Goal: Task Accomplishment & Management: Manage account settings

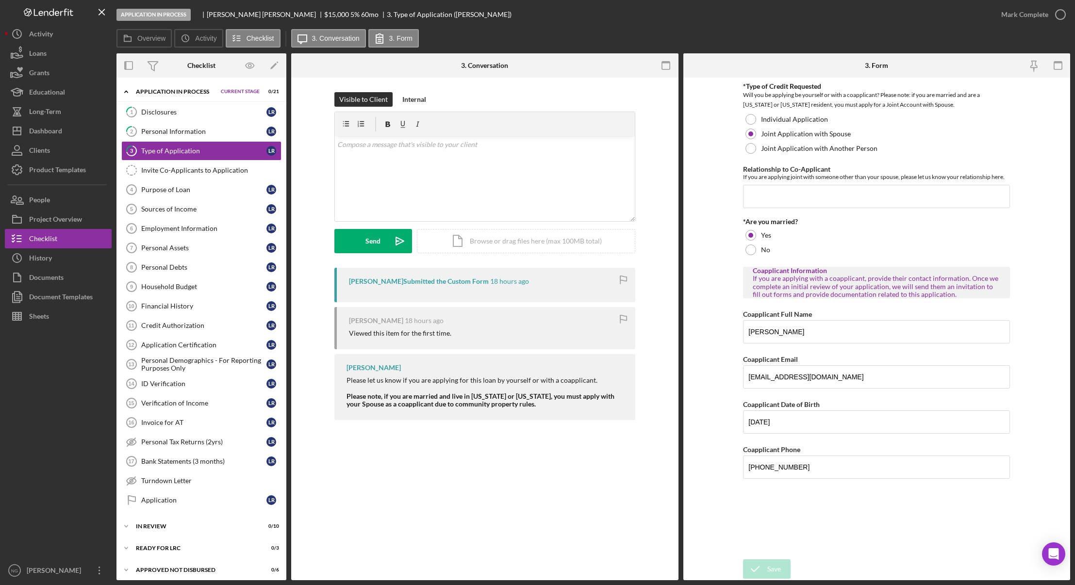
click at [362, 553] on div "3 Type of Application Visible to Client Internal v Color teal Color pink Remove…" at bounding box center [484, 329] width 387 height 503
click at [59, 133] on div "Dashboard" at bounding box center [45, 132] width 33 height 22
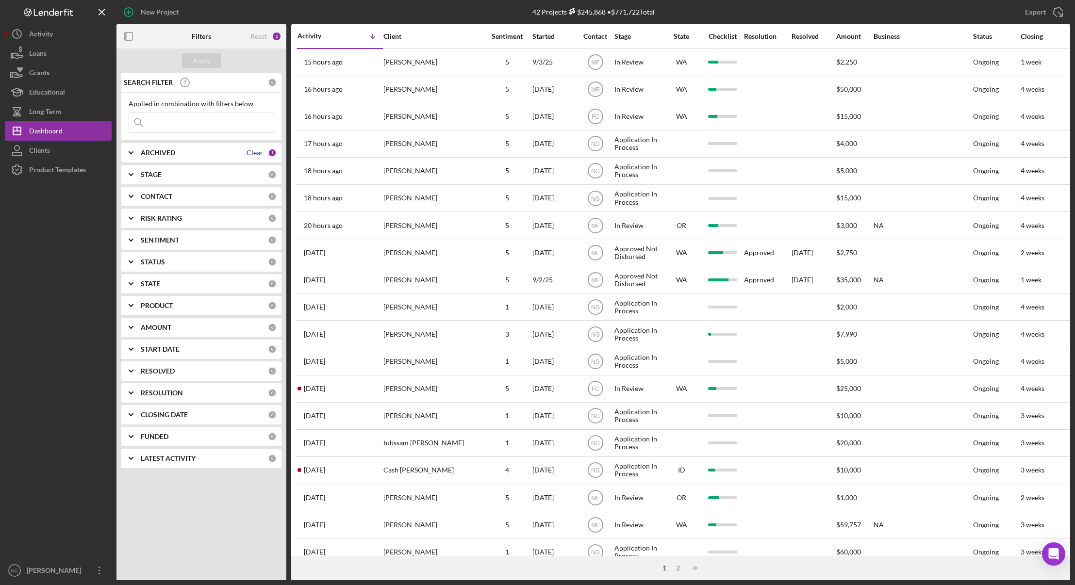
click at [260, 154] on div "Clear" at bounding box center [255, 153] width 17 height 8
click at [241, 198] on div "CONTACT" at bounding box center [204, 197] width 127 height 8
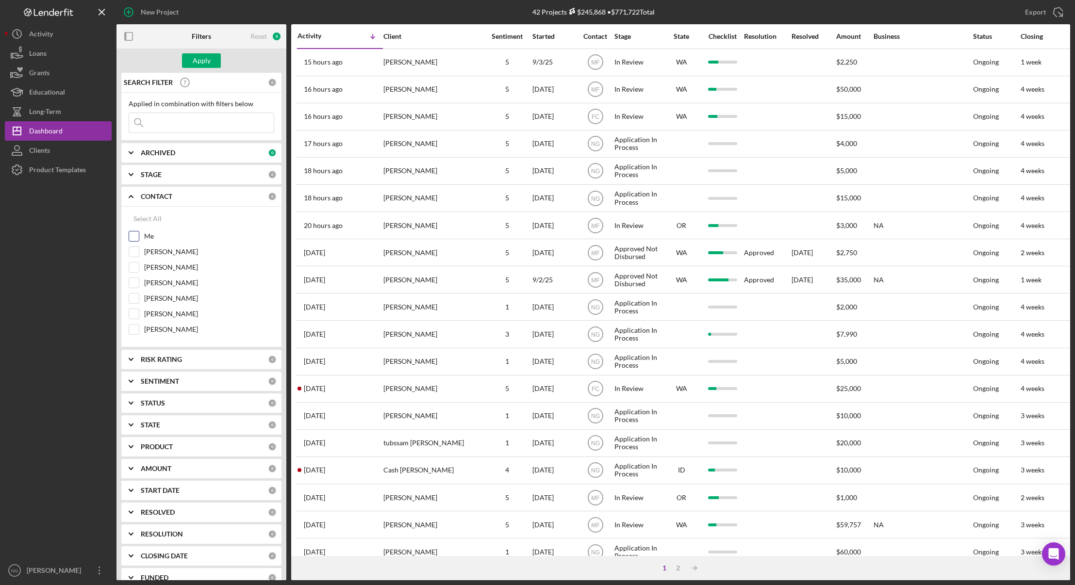
click at [141, 239] on div "Me" at bounding box center [202, 239] width 146 height 16
click at [133, 238] on input "Me" at bounding box center [134, 237] width 10 height 10
checkbox input "true"
click at [213, 61] on button "Apply" at bounding box center [201, 60] width 39 height 15
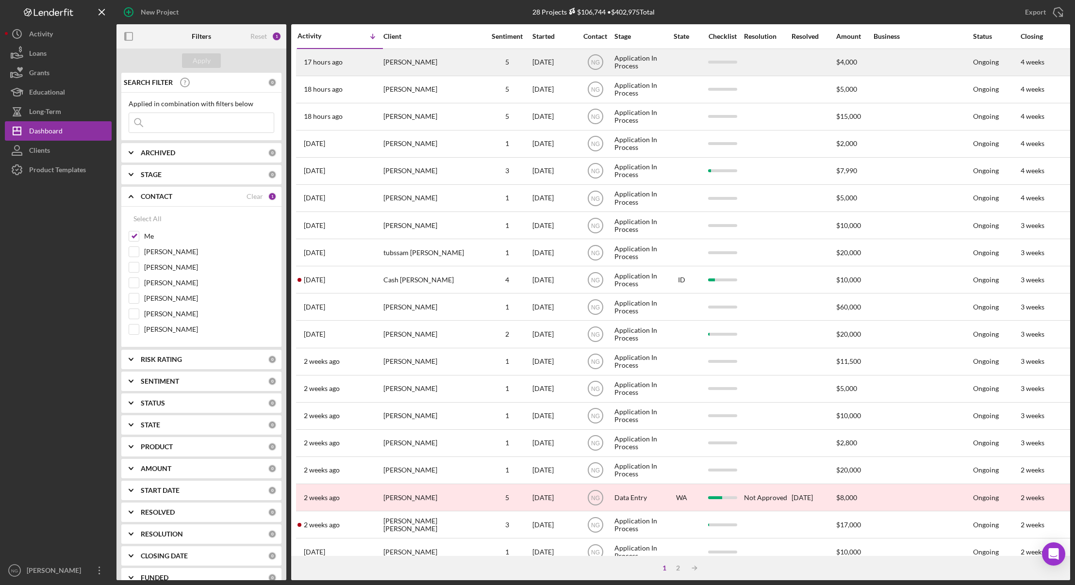
click at [475, 70] on div "[PERSON_NAME]" at bounding box center [432, 63] width 97 height 26
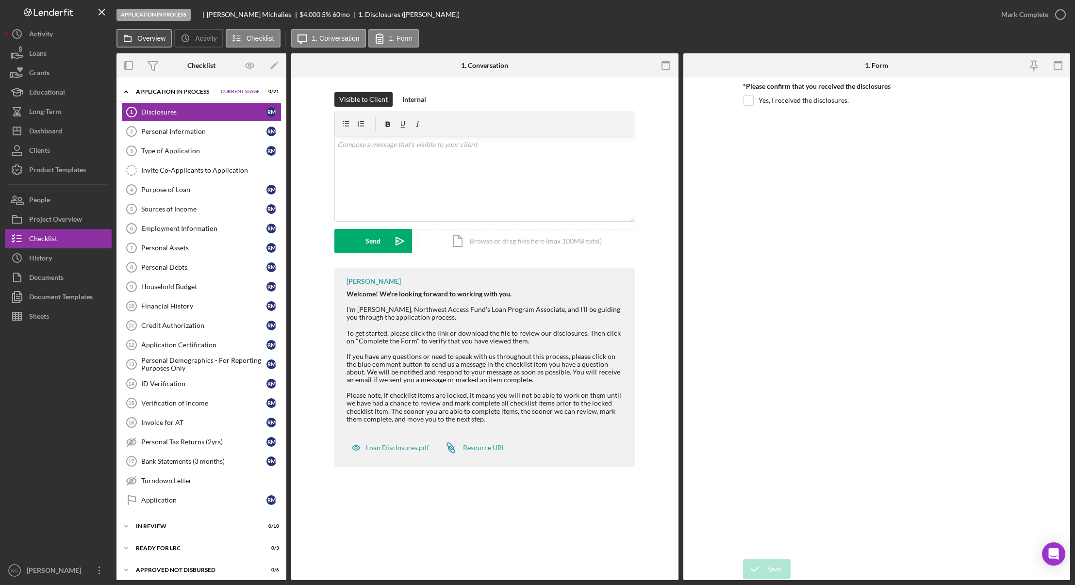
click at [146, 42] on button "Overview" at bounding box center [144, 38] width 55 height 18
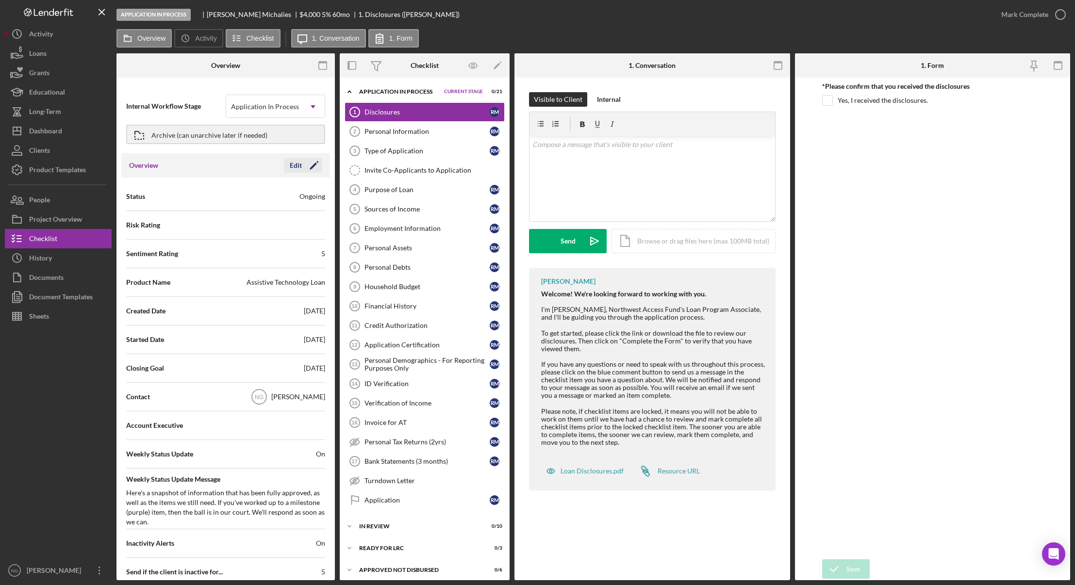
click at [313, 169] on icon "Icon/Edit" at bounding box center [314, 165] width 24 height 24
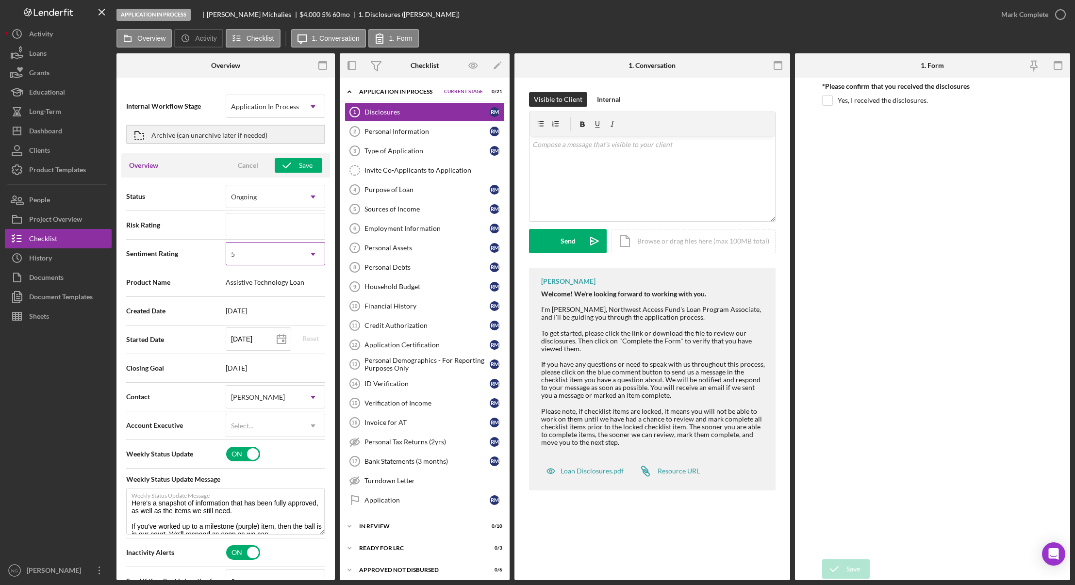
click at [296, 256] on div "5" at bounding box center [263, 254] width 75 height 22
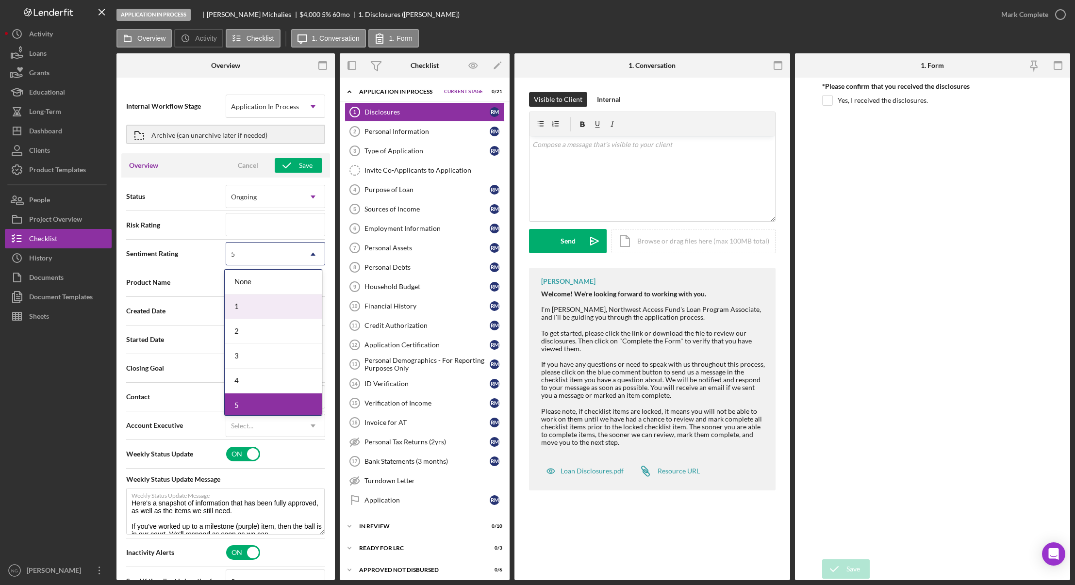
click at [274, 306] on div "1" at bounding box center [273, 307] width 97 height 25
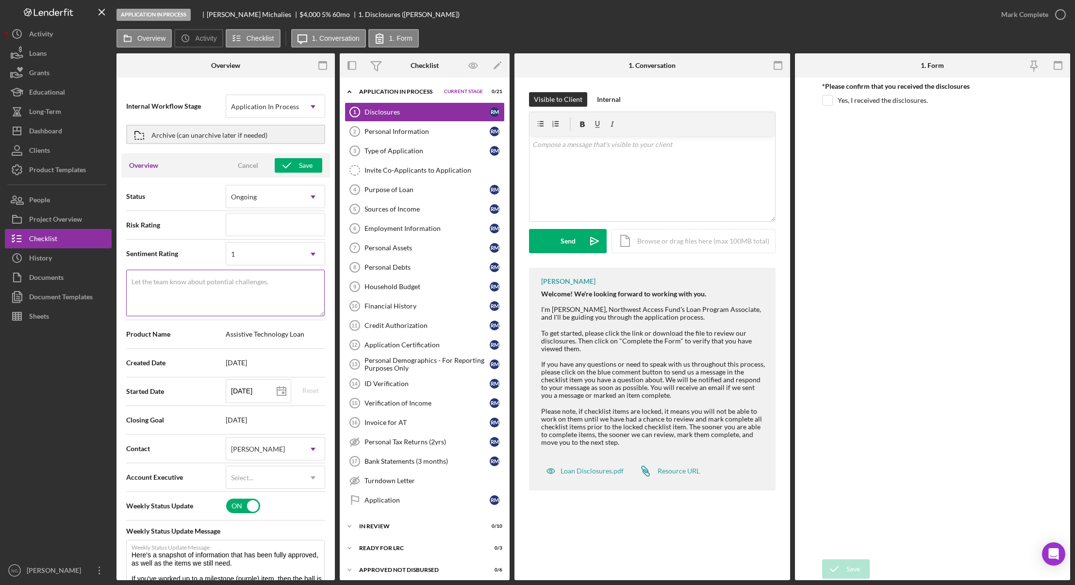
click at [213, 294] on textarea "Let the team know about potential challenges." at bounding box center [225, 293] width 199 height 47
type textarea "0 Items Complete"
click at [293, 167] on icon "button" at bounding box center [287, 165] width 24 height 24
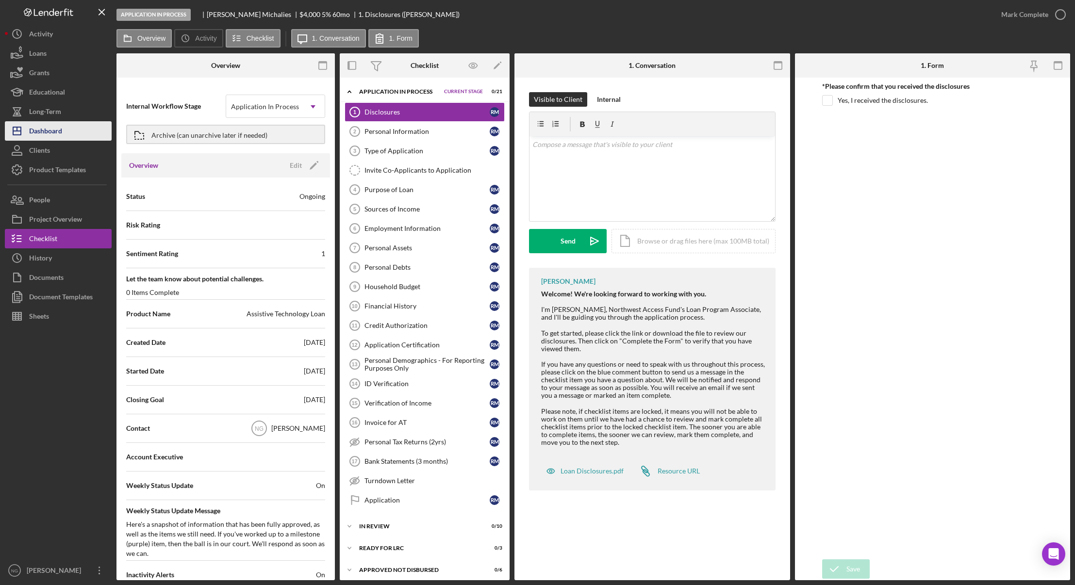
click at [56, 127] on div "Dashboard" at bounding box center [45, 132] width 33 height 22
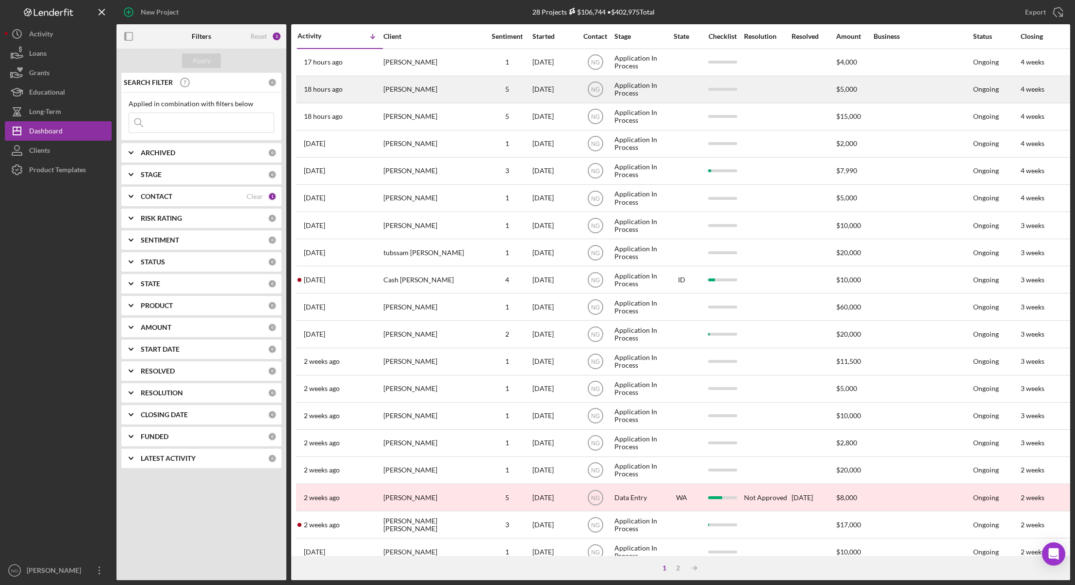
click at [423, 92] on div "[PERSON_NAME]" at bounding box center [432, 90] width 97 height 26
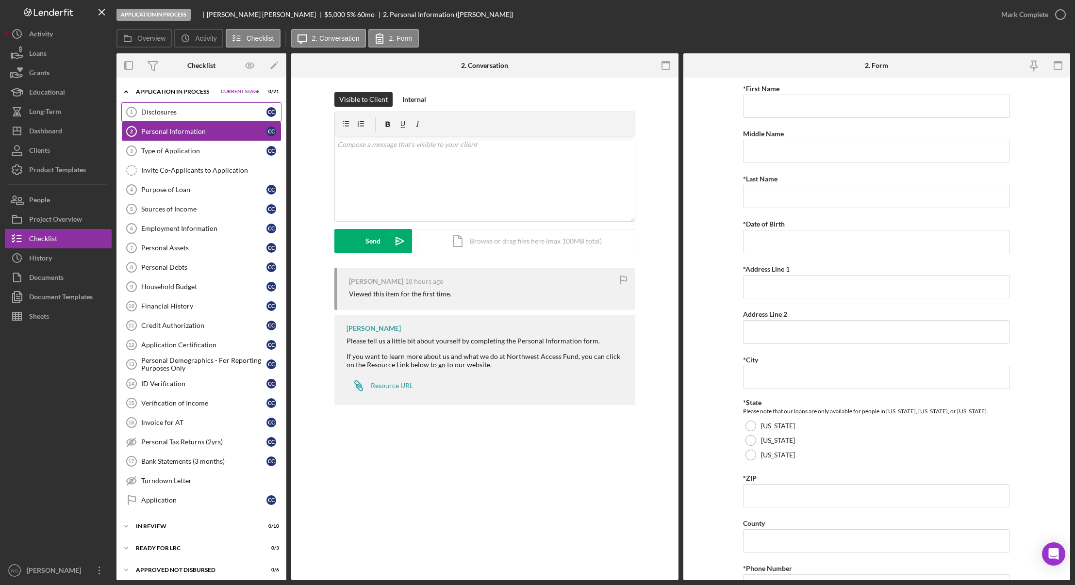
click at [170, 112] on div "Disclosures" at bounding box center [203, 112] width 125 height 8
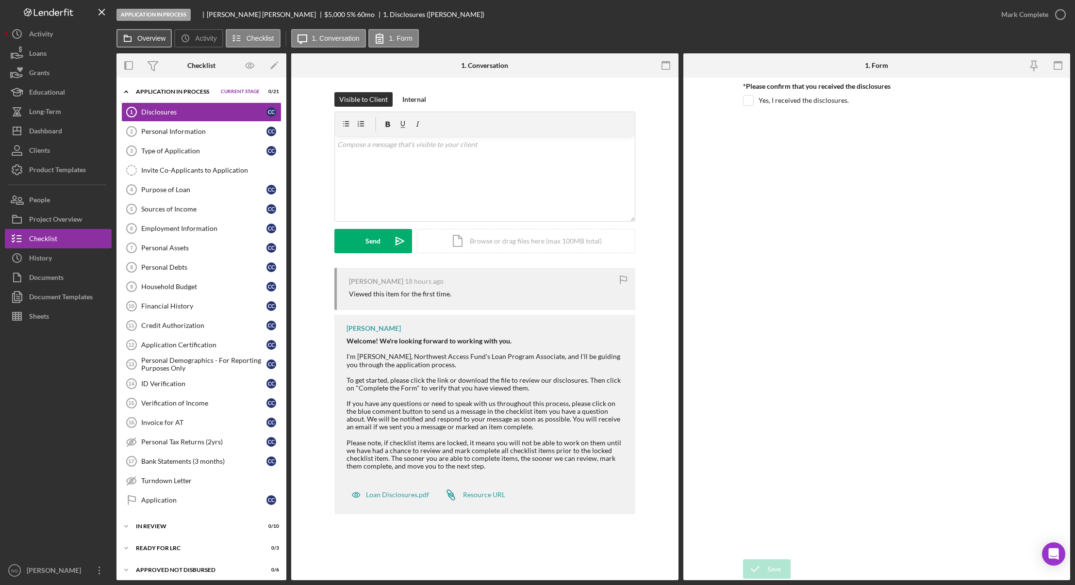
click at [154, 34] on button "Overview" at bounding box center [144, 38] width 55 height 18
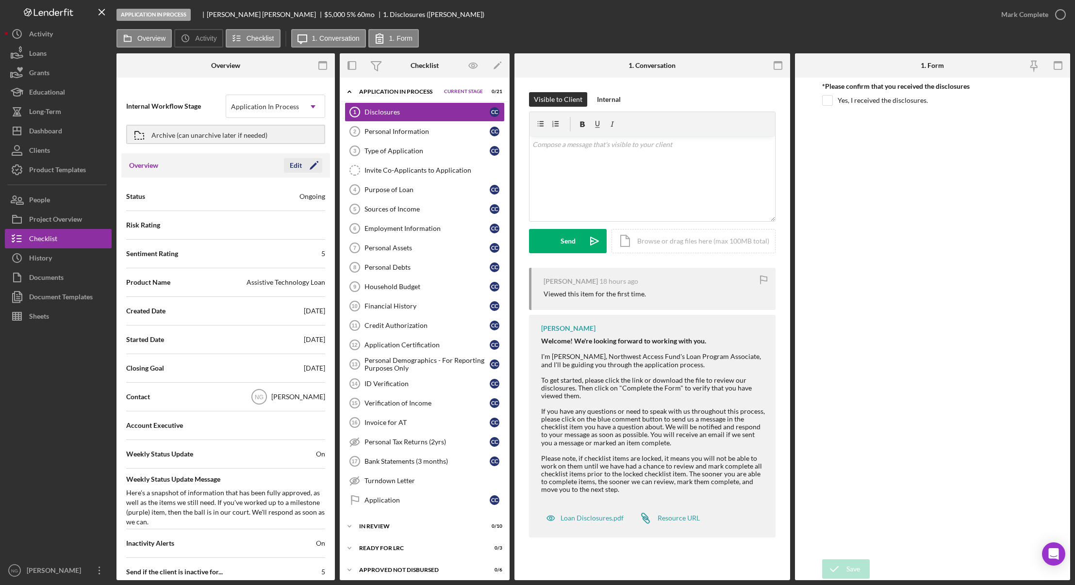
click at [313, 165] on icon "Icon/Edit" at bounding box center [314, 165] width 24 height 24
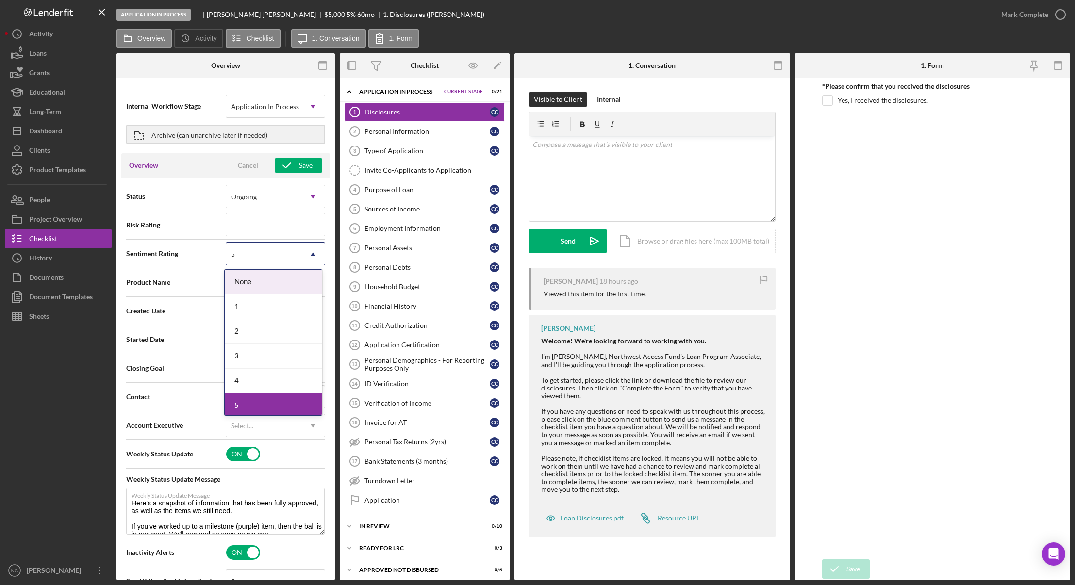
click at [251, 255] on div "5" at bounding box center [263, 254] width 75 height 22
click at [247, 306] on div "1" at bounding box center [273, 307] width 97 height 25
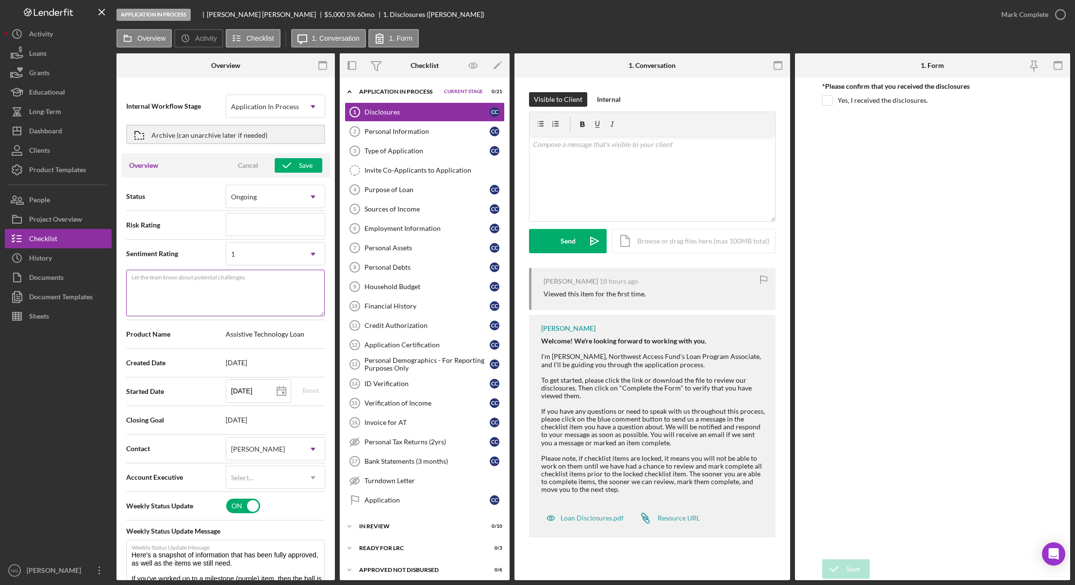
click at [217, 295] on textarea "Let the team know about potential challenges." at bounding box center [225, 293] width 199 height 47
type textarea "0 Items Complete"
click at [299, 164] on div "Save" at bounding box center [306, 165] width 14 height 15
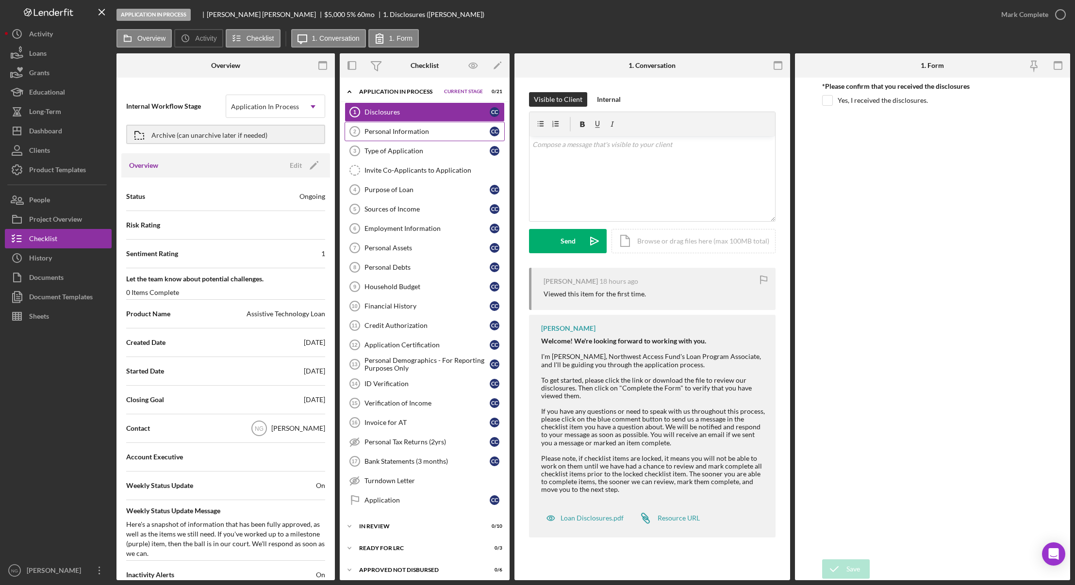
click at [412, 134] on div "Personal Information" at bounding box center [427, 132] width 125 height 8
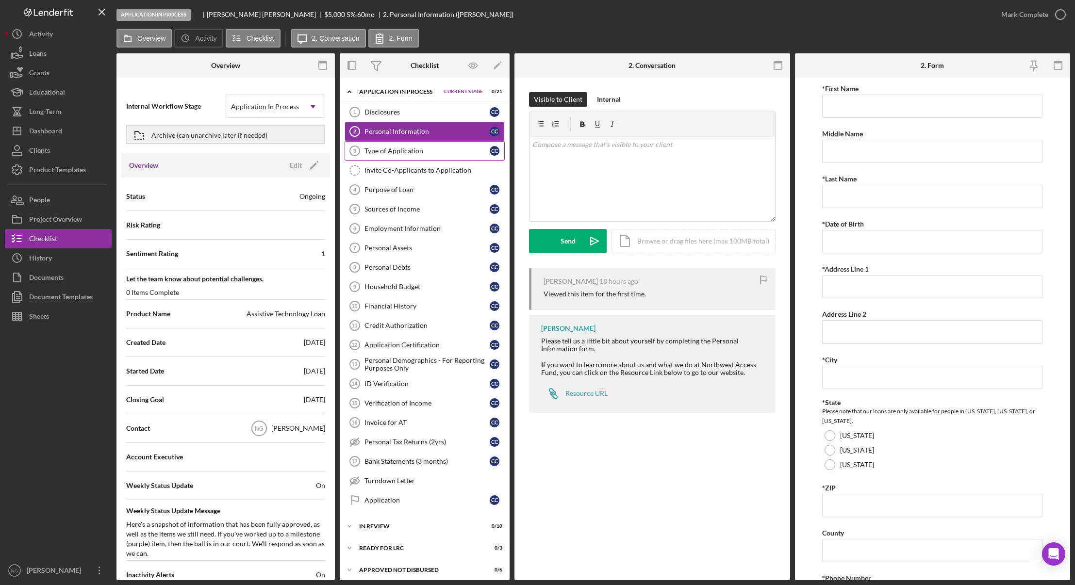
click at [409, 151] on div "Type of Application" at bounding box center [427, 151] width 125 height 8
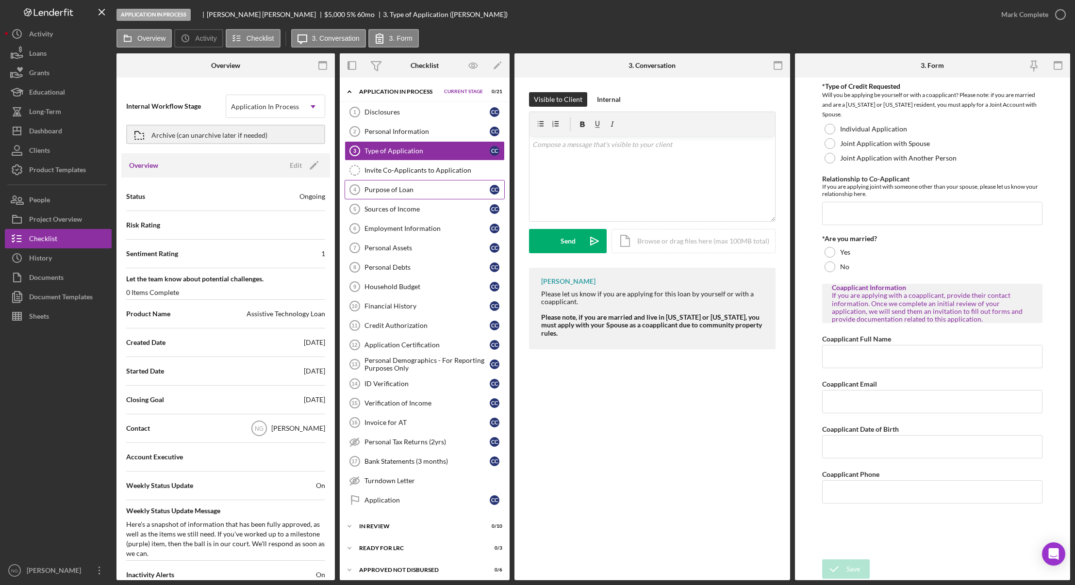
click at [402, 188] on div "Purpose of Loan" at bounding box center [427, 190] width 125 height 8
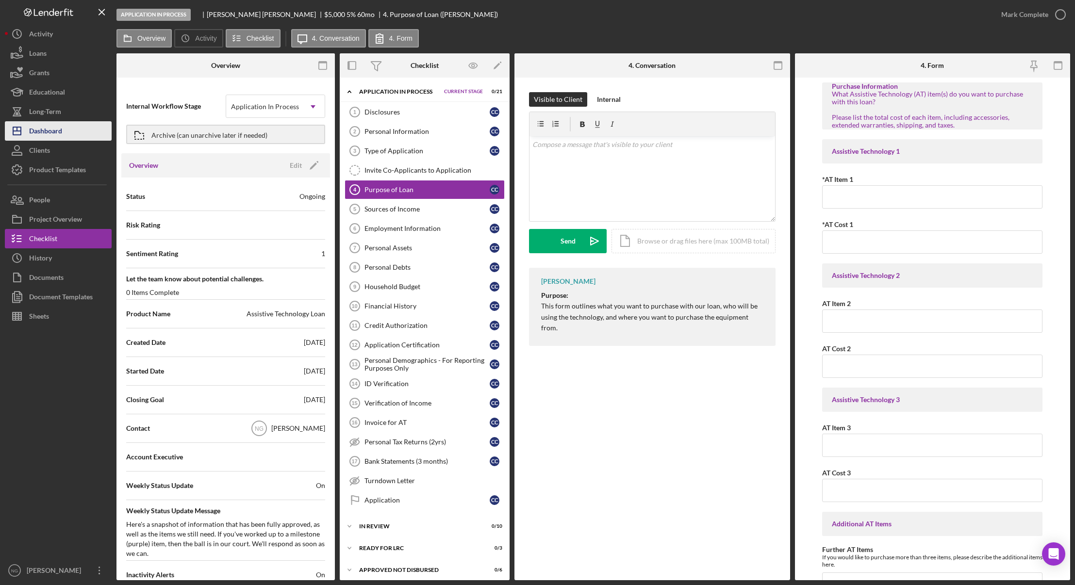
click at [39, 126] on div "Dashboard" at bounding box center [45, 132] width 33 height 22
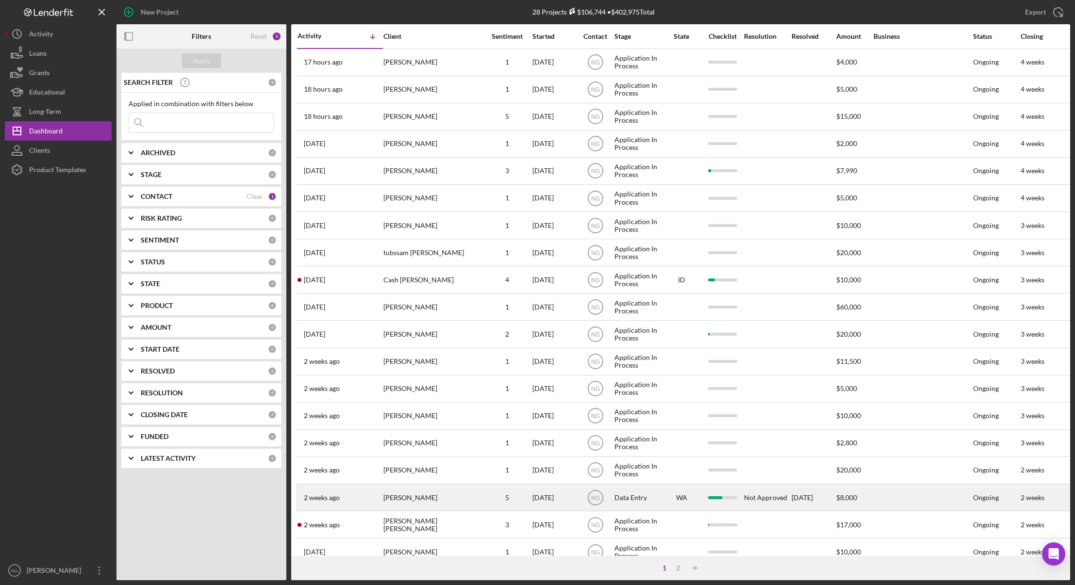
click at [485, 502] on div "5" at bounding box center [507, 498] width 49 height 8
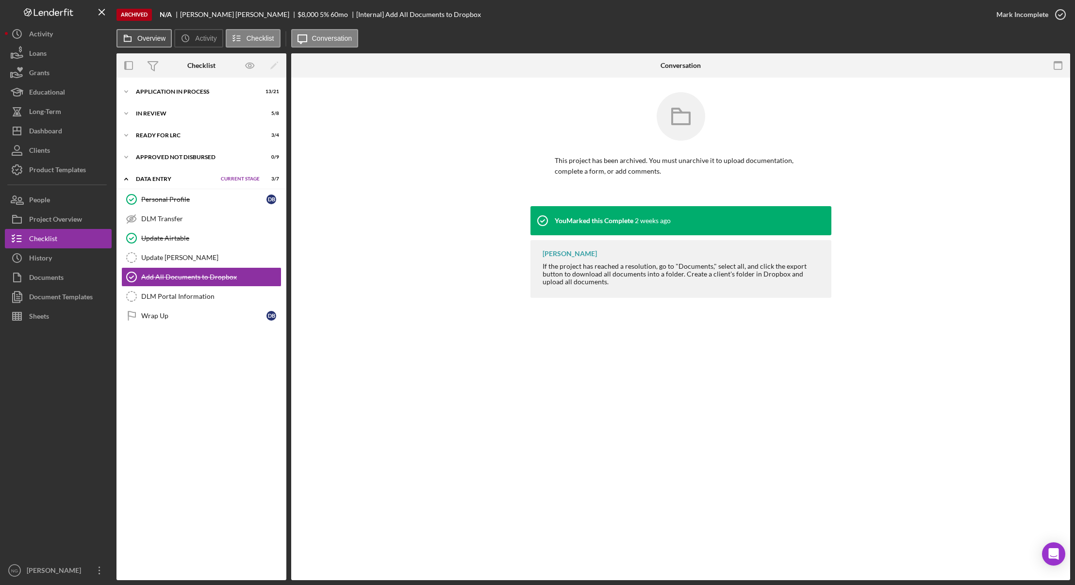
click at [138, 36] on label "Overview" at bounding box center [151, 38] width 28 height 8
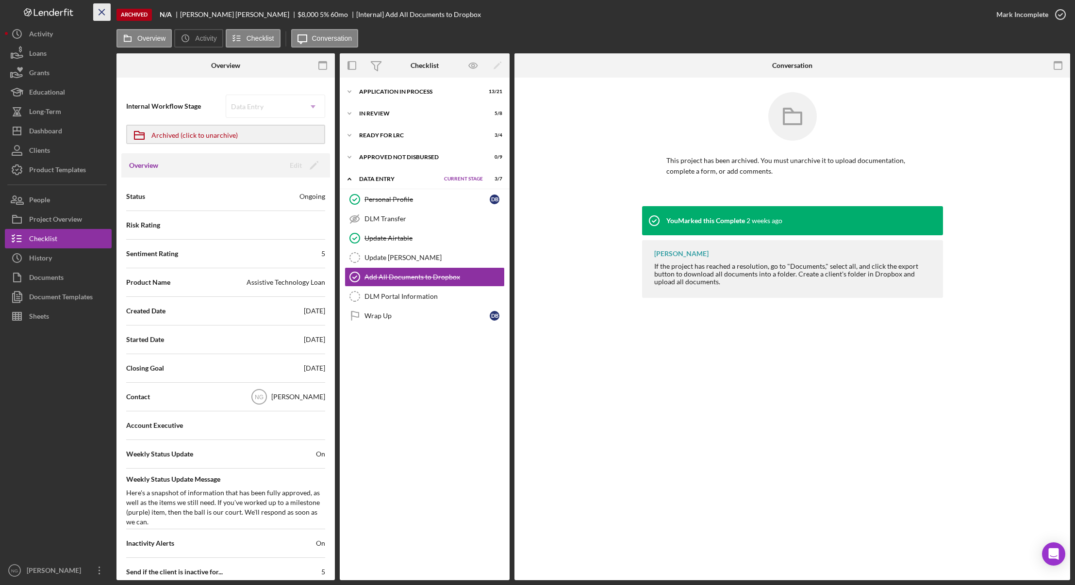
click at [104, 9] on icon "Icon/Menu Close" at bounding box center [102, 12] width 22 height 22
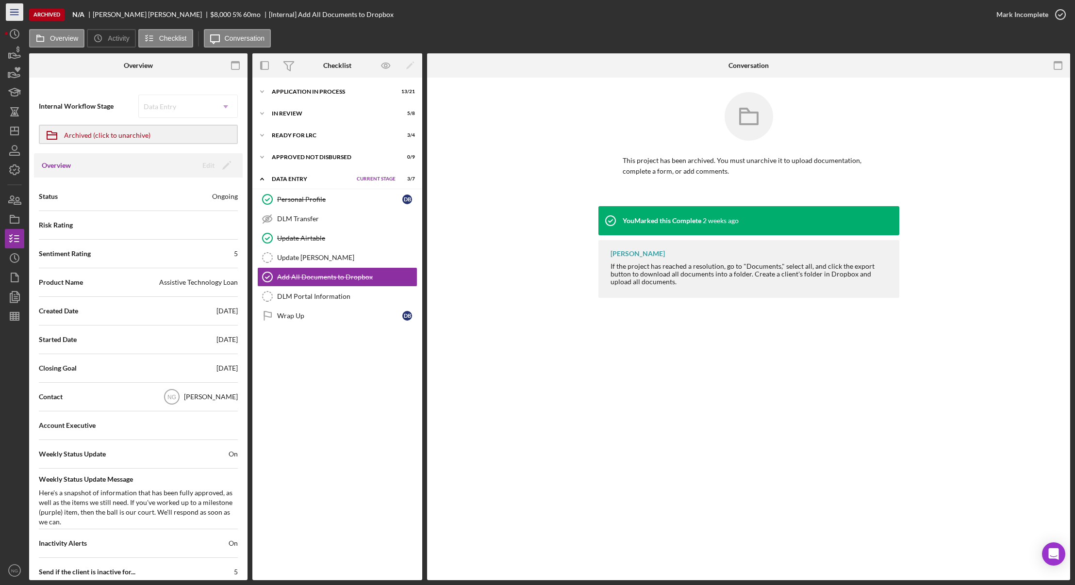
click at [18, 12] on line "button" at bounding box center [14, 12] width 8 height 0
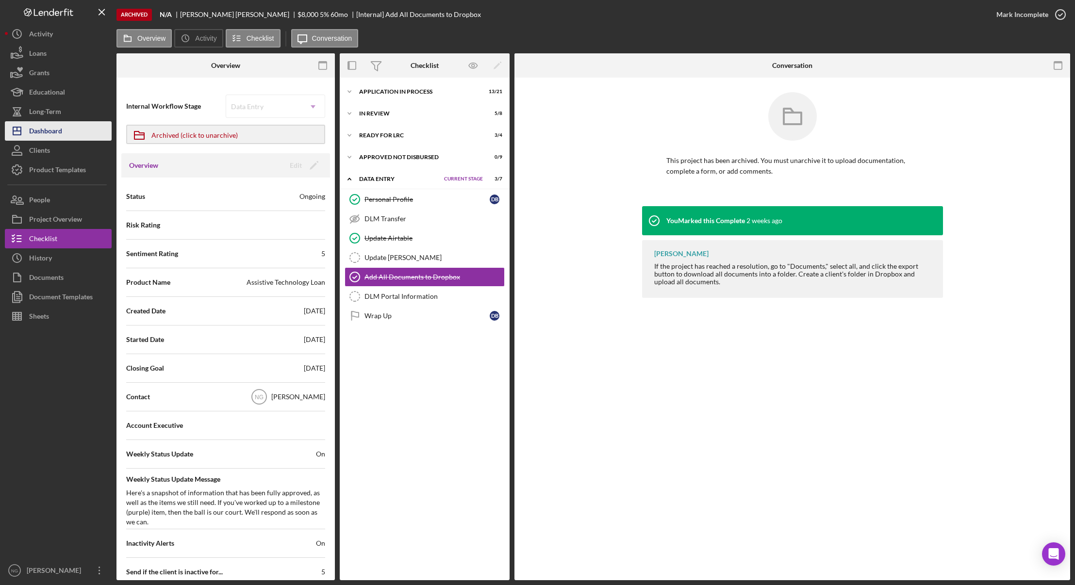
click at [56, 132] on div "Dashboard" at bounding box center [45, 132] width 33 height 22
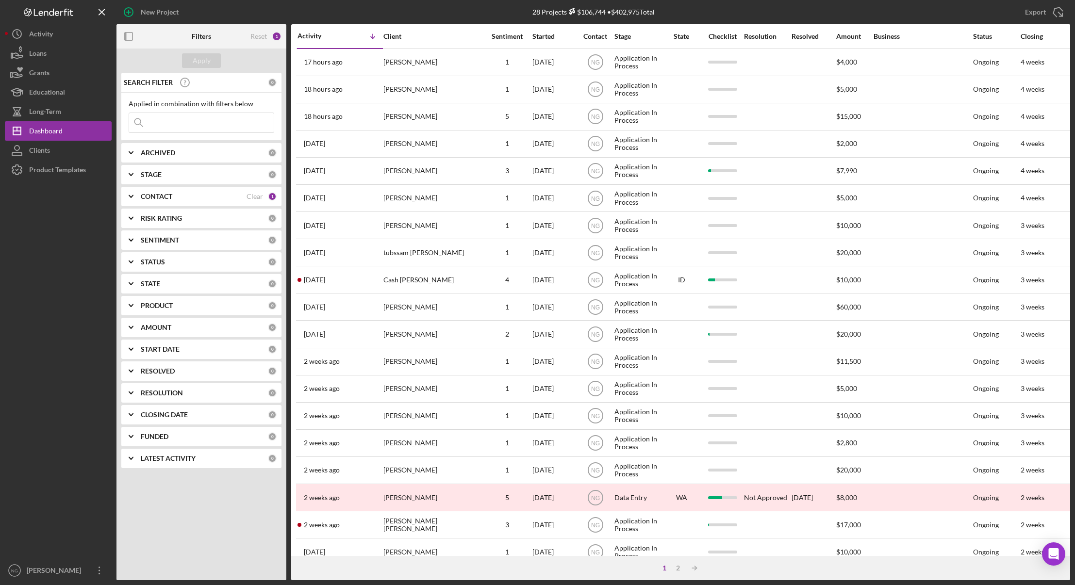
click at [268, 151] on div "0" at bounding box center [272, 153] width 9 height 9
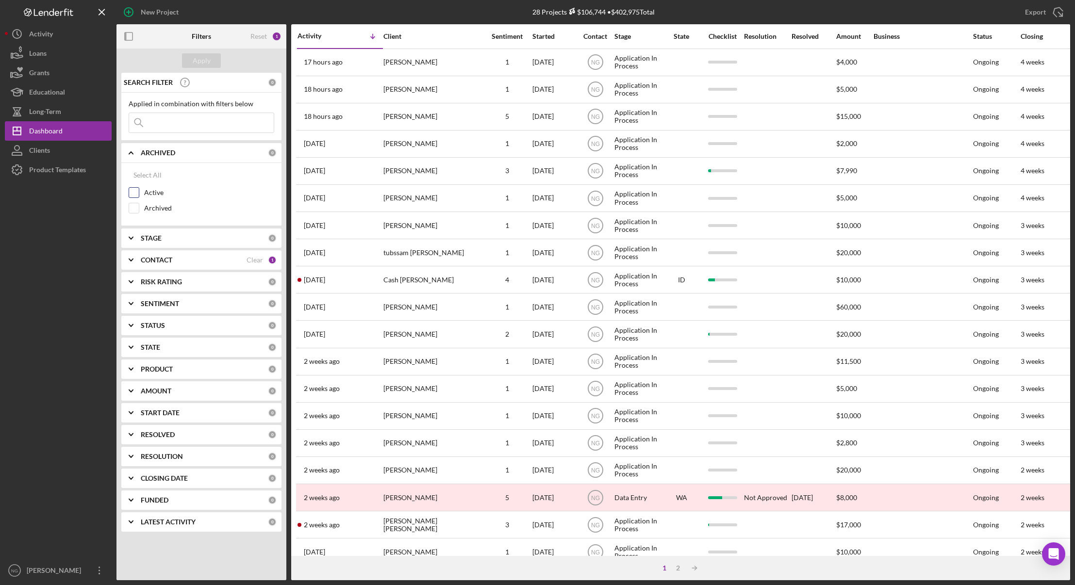
click at [138, 191] on input "Active" at bounding box center [134, 193] width 10 height 10
checkbox input "true"
click at [215, 64] on button "Apply" at bounding box center [201, 60] width 39 height 15
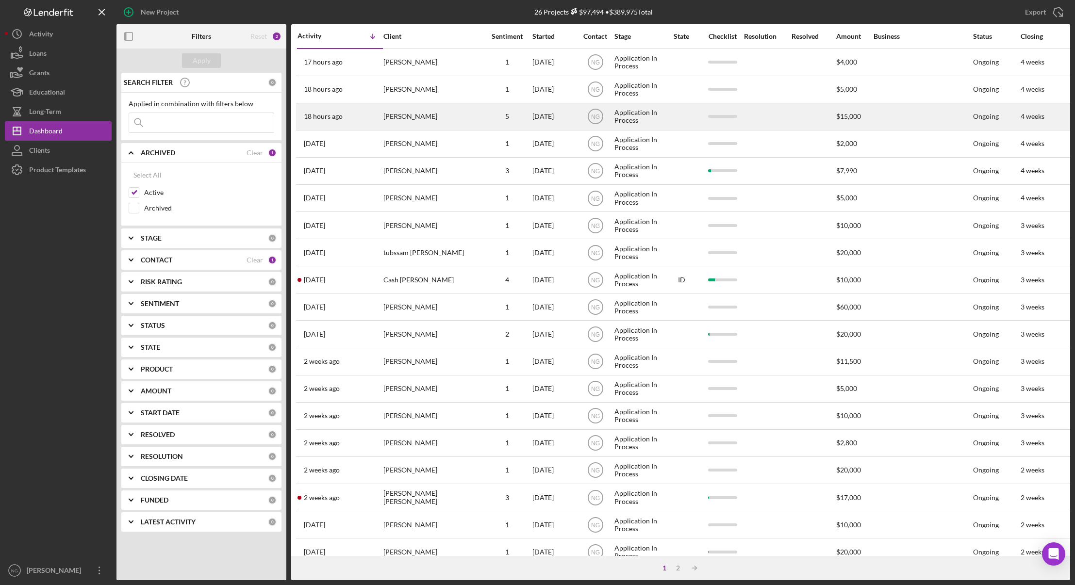
click at [434, 117] on div "[PERSON_NAME]" at bounding box center [432, 117] width 97 height 26
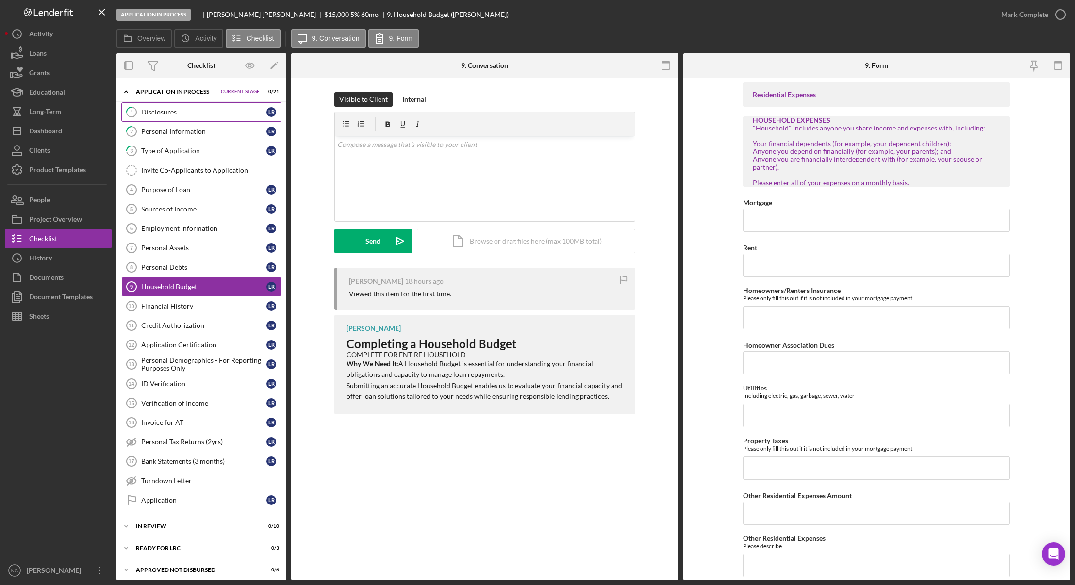
click at [189, 109] on div "Disclosures" at bounding box center [203, 112] width 125 height 8
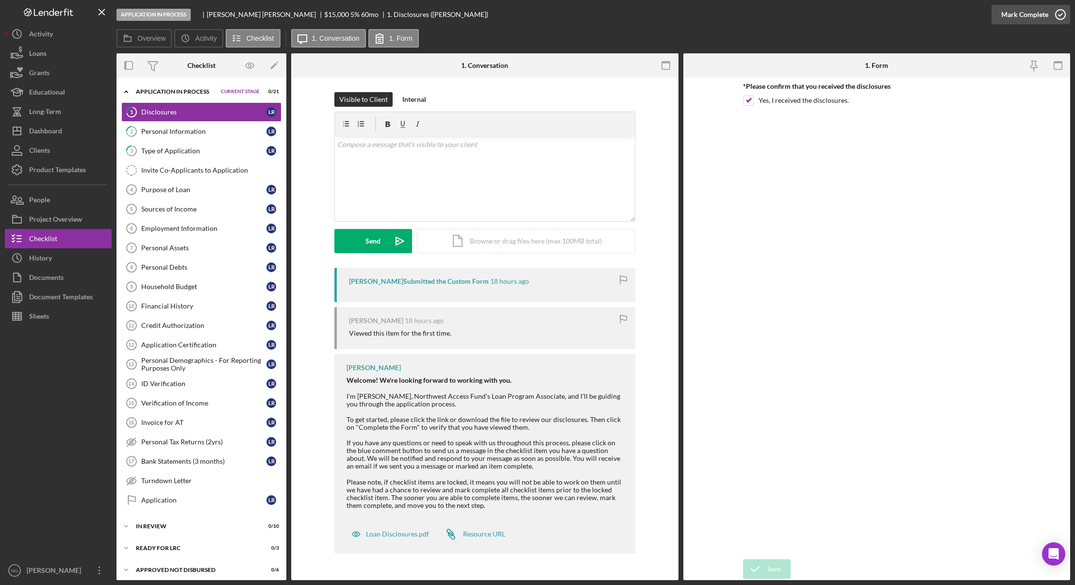
click at [1063, 17] on icon "button" at bounding box center [1061, 14] width 24 height 24
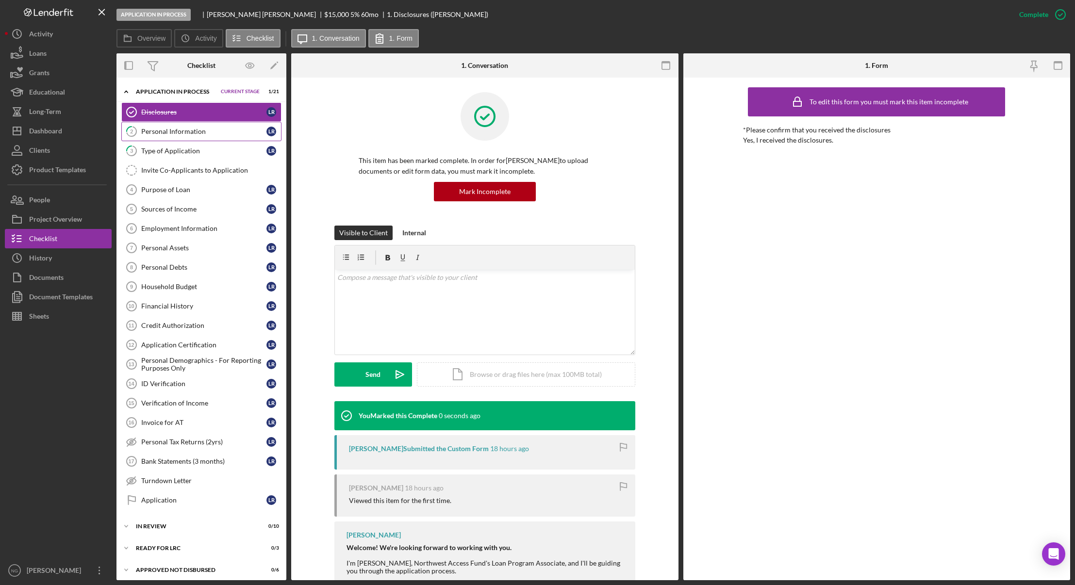
click at [179, 132] on div "Personal Information" at bounding box center [203, 132] width 125 height 8
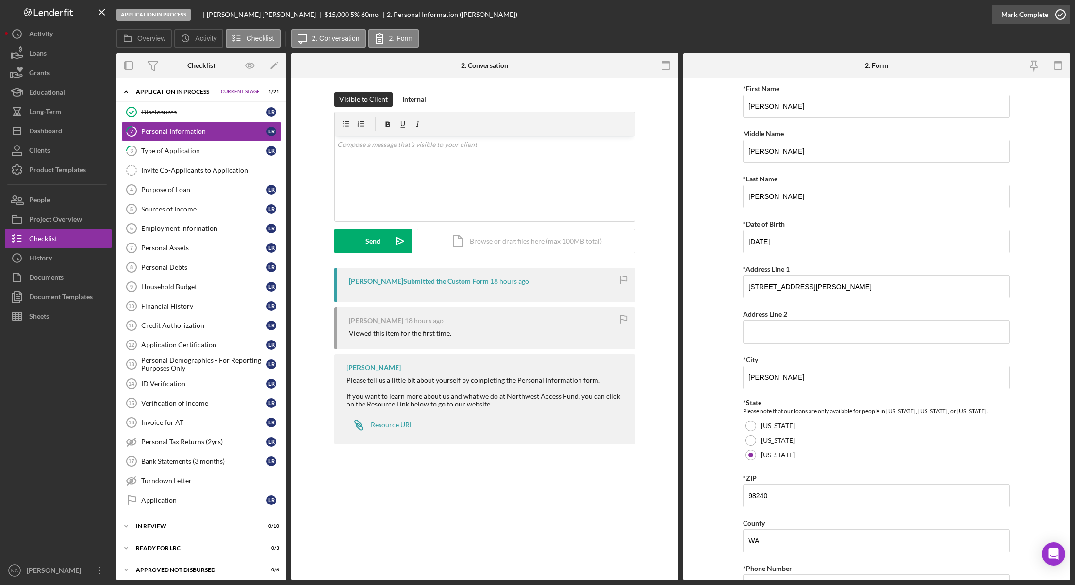
click at [1061, 17] on icon "button" at bounding box center [1061, 14] width 24 height 24
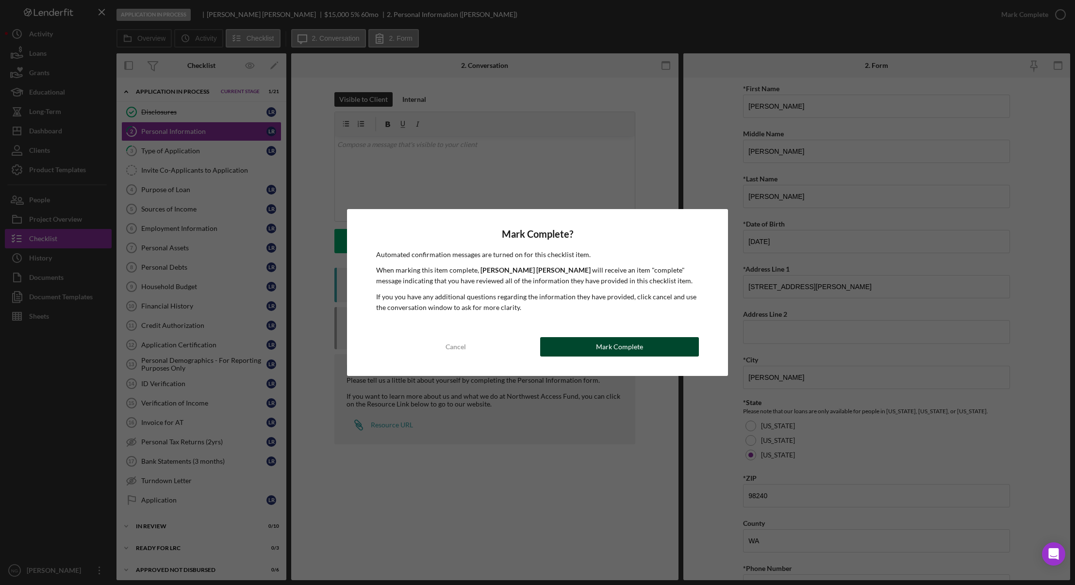
click at [610, 353] on div "Mark Complete" at bounding box center [619, 346] width 47 height 19
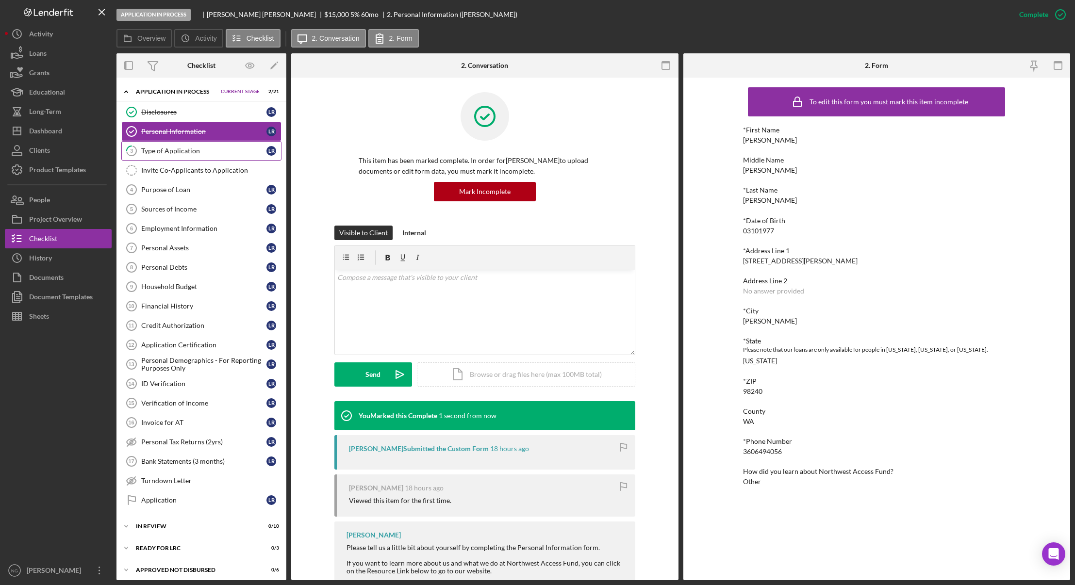
click at [170, 153] on div "Type of Application" at bounding box center [203, 151] width 125 height 8
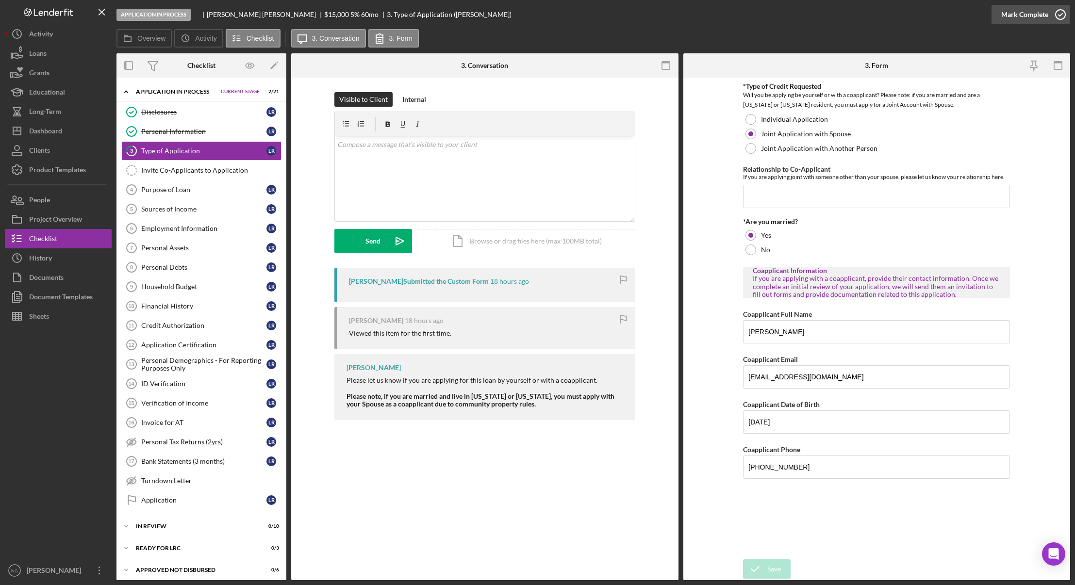
click at [1055, 16] on icon "button" at bounding box center [1061, 14] width 24 height 24
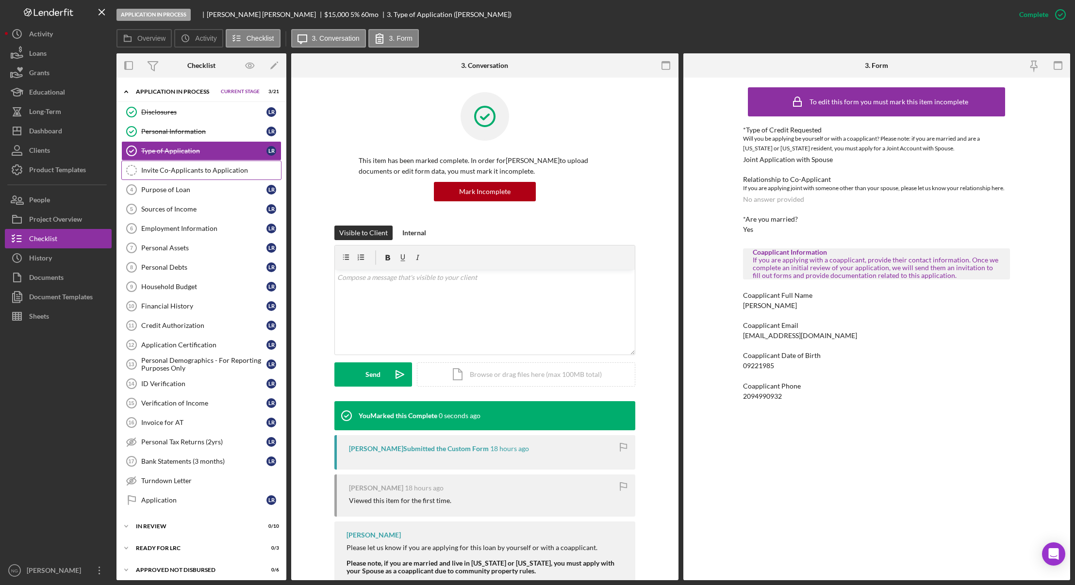
click at [171, 172] on div "Invite Co-Applicants to Application" at bounding box center [211, 171] width 140 height 8
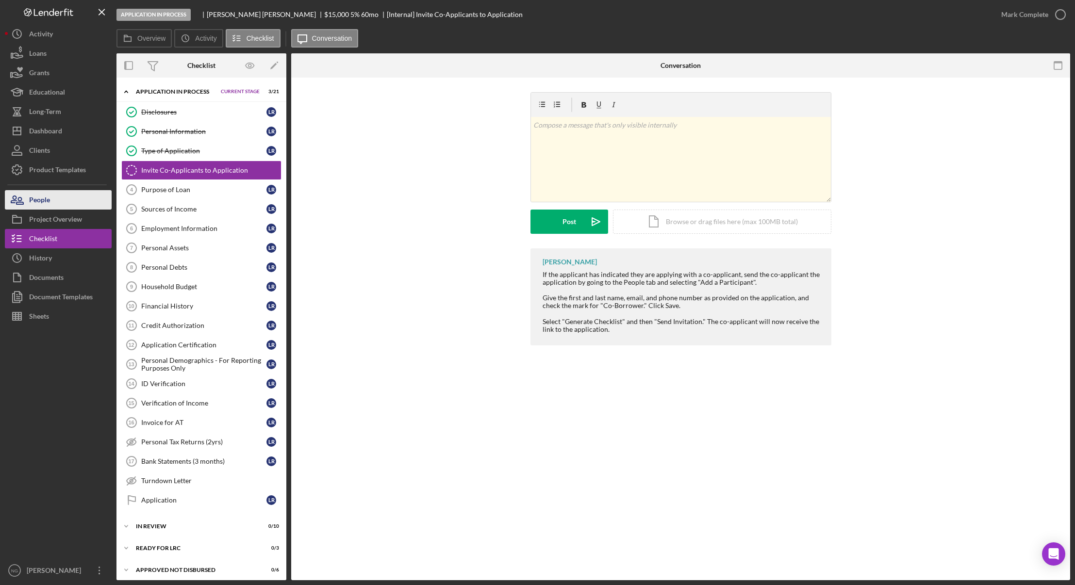
click at [69, 201] on button "People" at bounding box center [58, 199] width 107 height 19
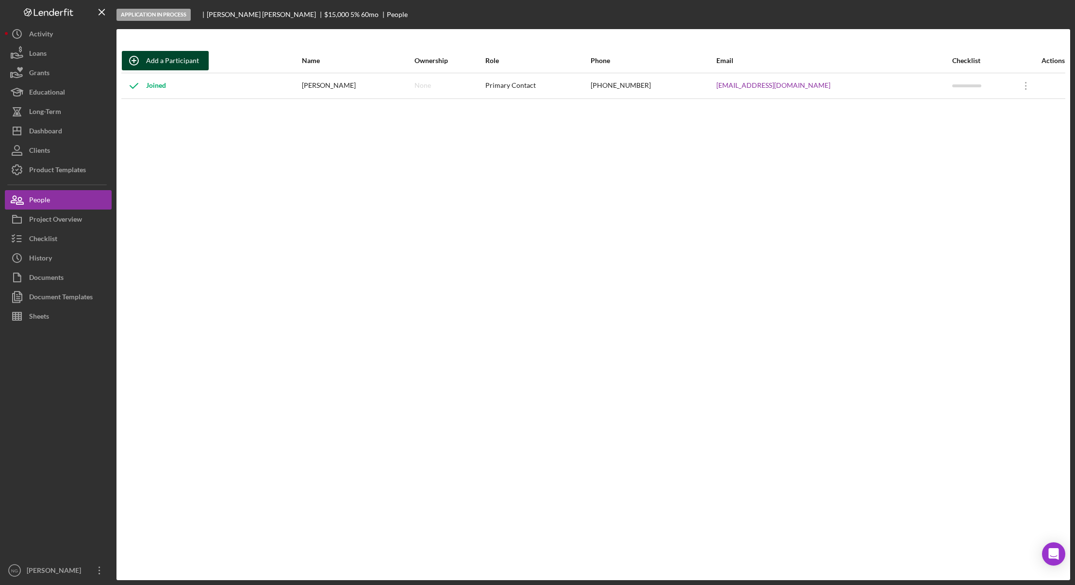
click at [178, 59] on div "Add a Participant" at bounding box center [172, 60] width 53 height 19
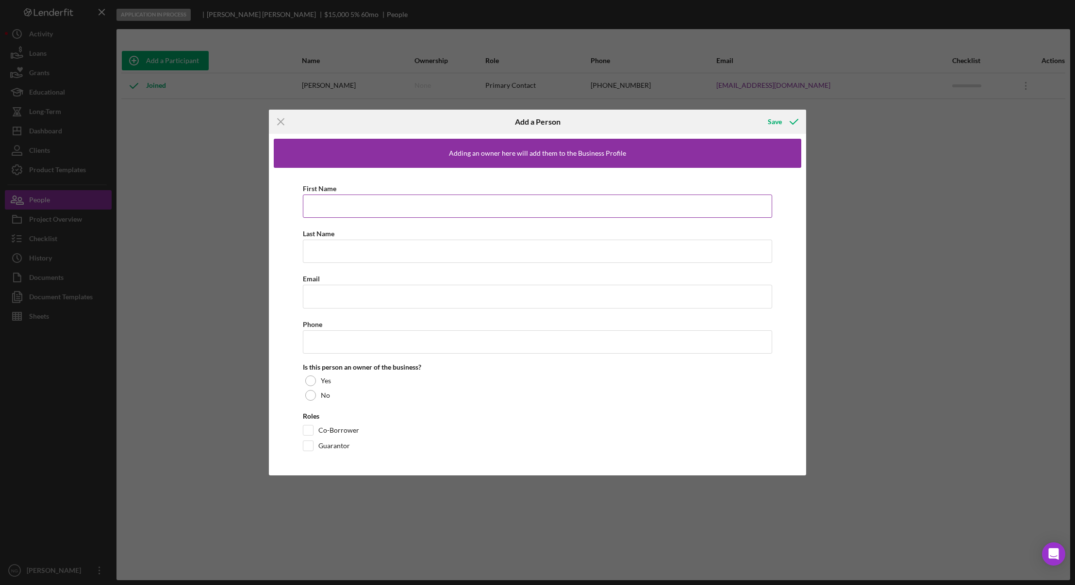
click at [335, 207] on input "First Name" at bounding box center [538, 206] width 470 height 23
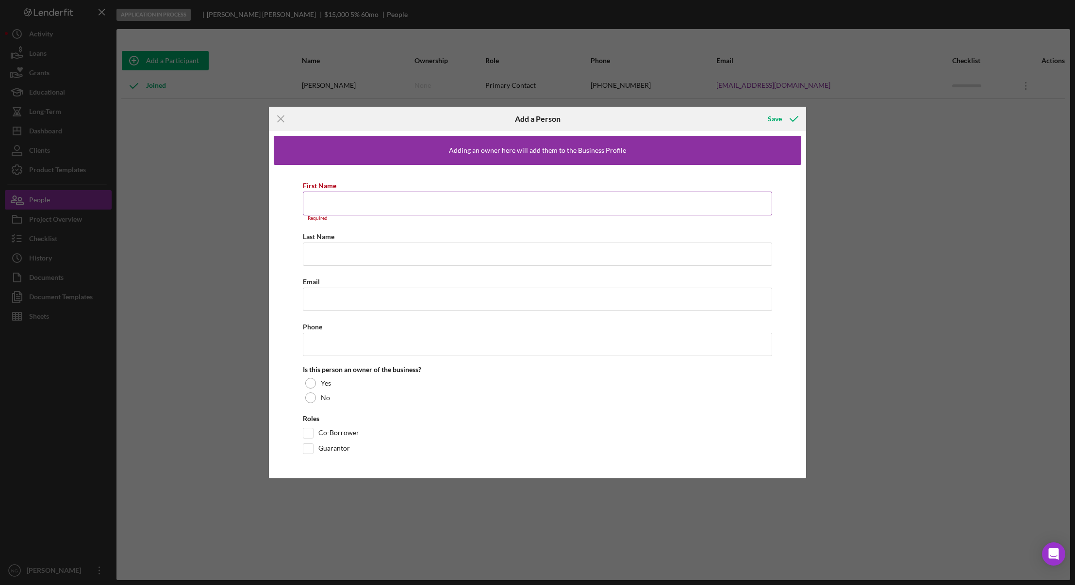
click at [347, 206] on input "First Name" at bounding box center [538, 203] width 470 height 23
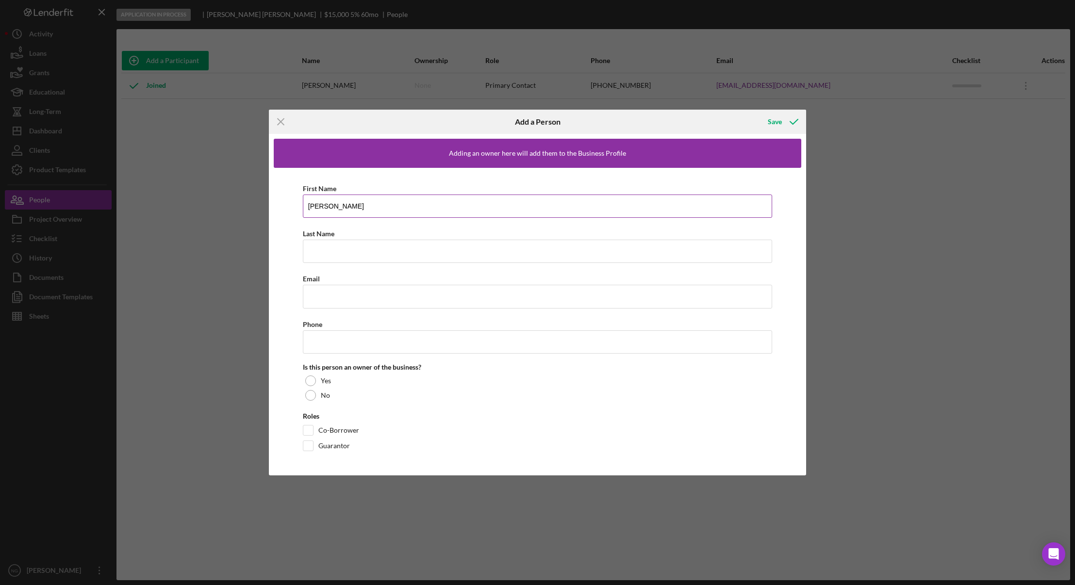
type input "[PERSON_NAME]"
type input "[EMAIL_ADDRESS][DOMAIN_NAME]"
type input "[PHONE_NUMBER]"
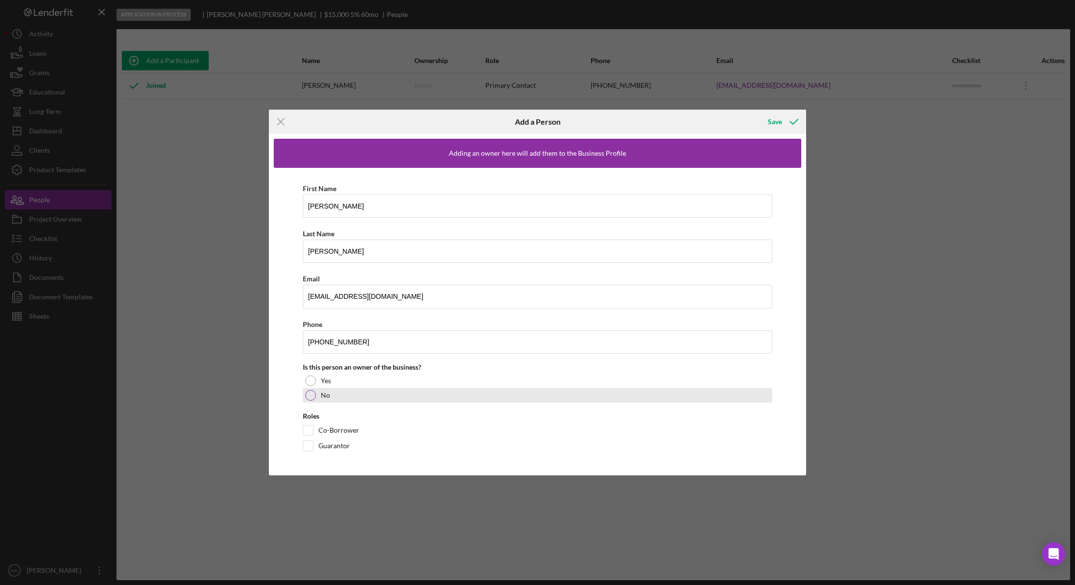
click at [312, 399] on div at bounding box center [310, 395] width 11 height 11
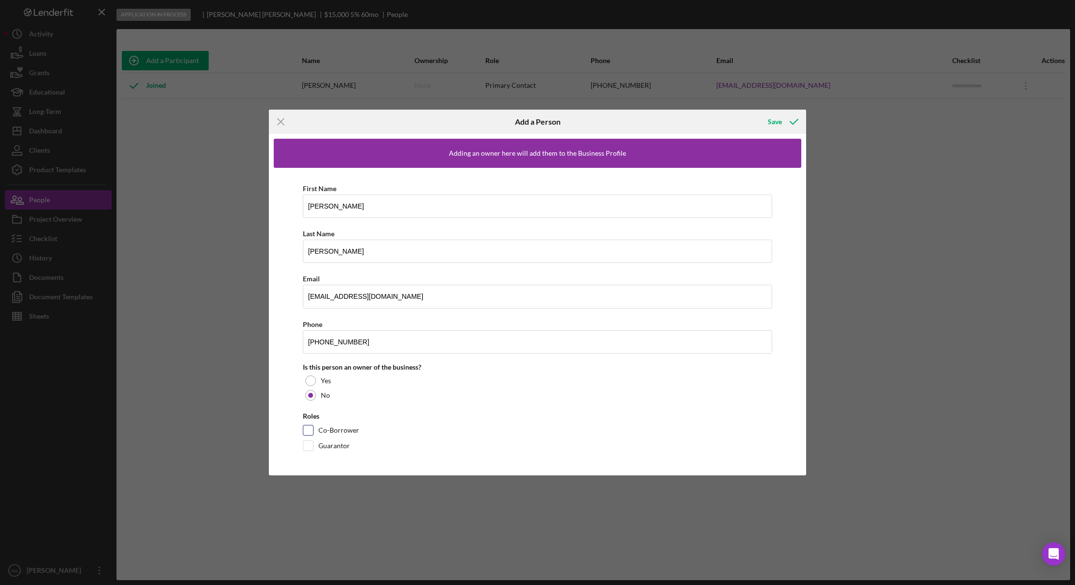
click at [311, 429] on input "Co-Borrower" at bounding box center [308, 431] width 10 height 10
checkbox input "true"
click at [791, 120] on icon "button" at bounding box center [794, 122] width 24 height 24
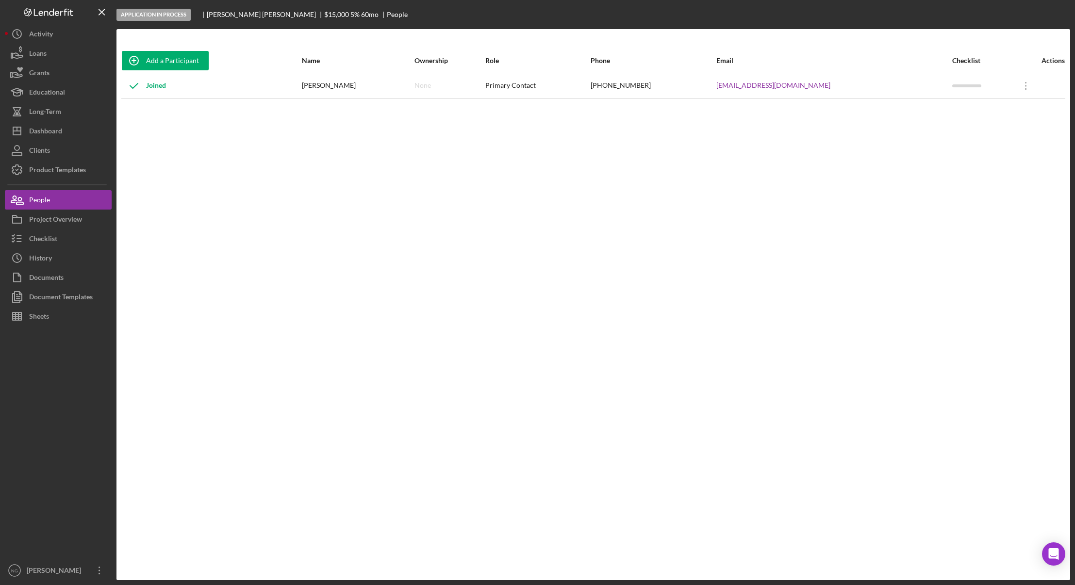
click at [234, 274] on div "Add a Participant Name Ownership Role Phone Email Checklist Actions Joined Lanc…" at bounding box center [594, 305] width 954 height 513
click at [69, 131] on button "Icon/Dashboard Dashboard" at bounding box center [58, 130] width 107 height 19
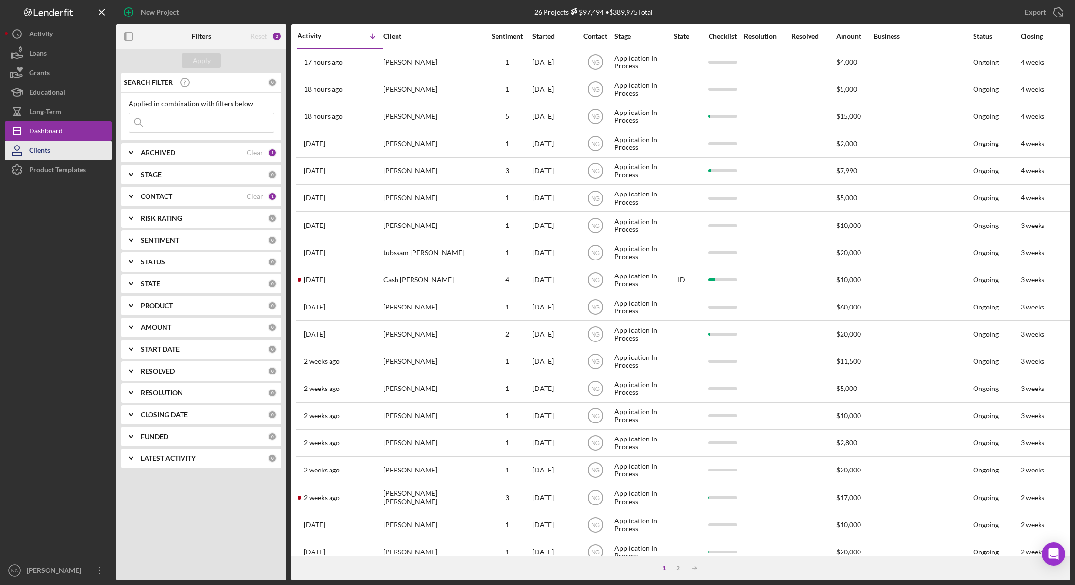
click at [63, 146] on button "Clients" at bounding box center [58, 150] width 107 height 19
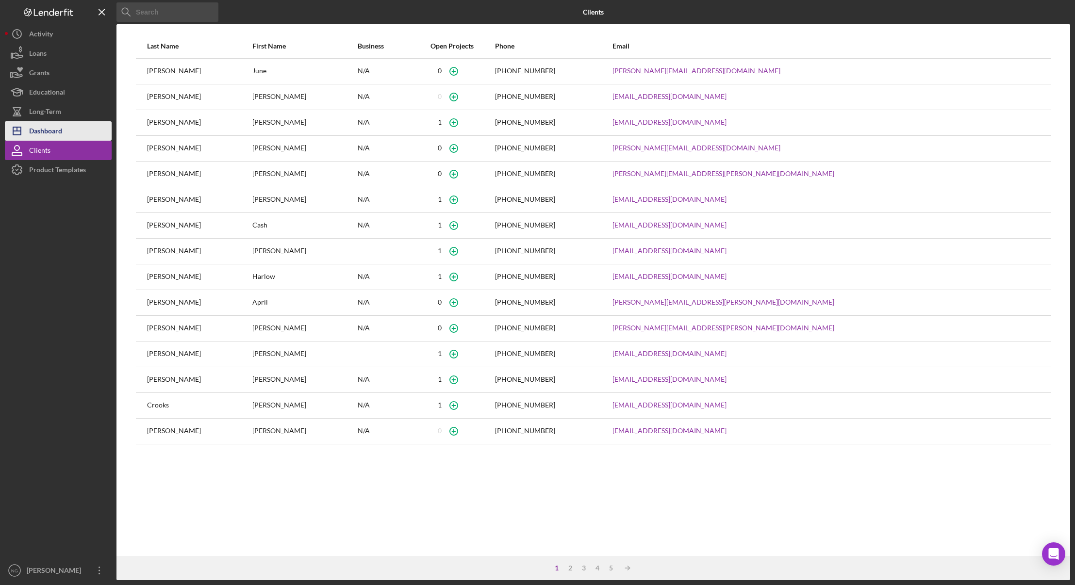
click at [62, 129] on div "Dashboard" at bounding box center [45, 132] width 33 height 22
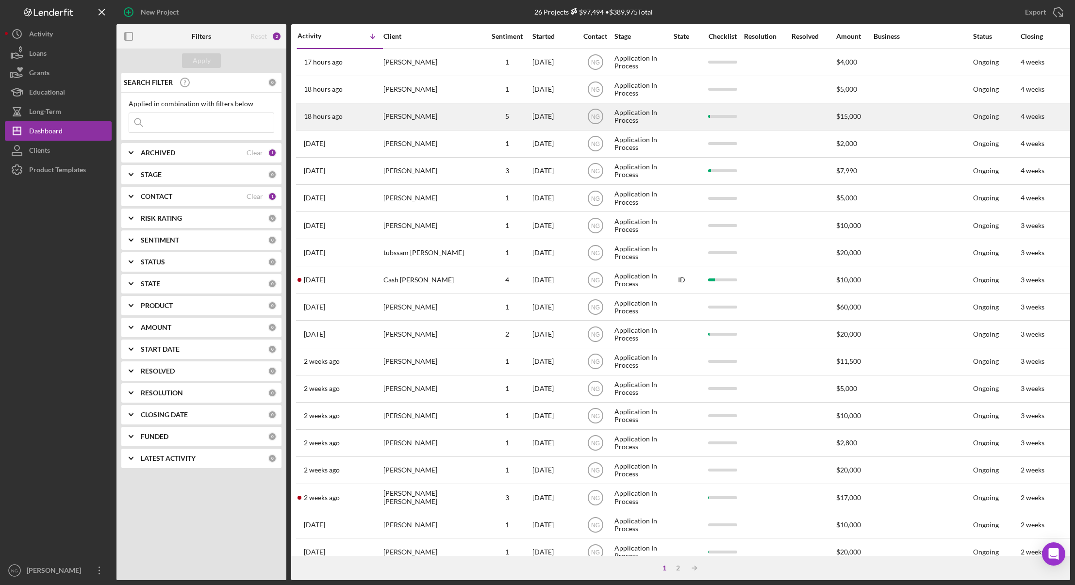
click at [424, 119] on div "[PERSON_NAME]" at bounding box center [432, 117] width 97 height 26
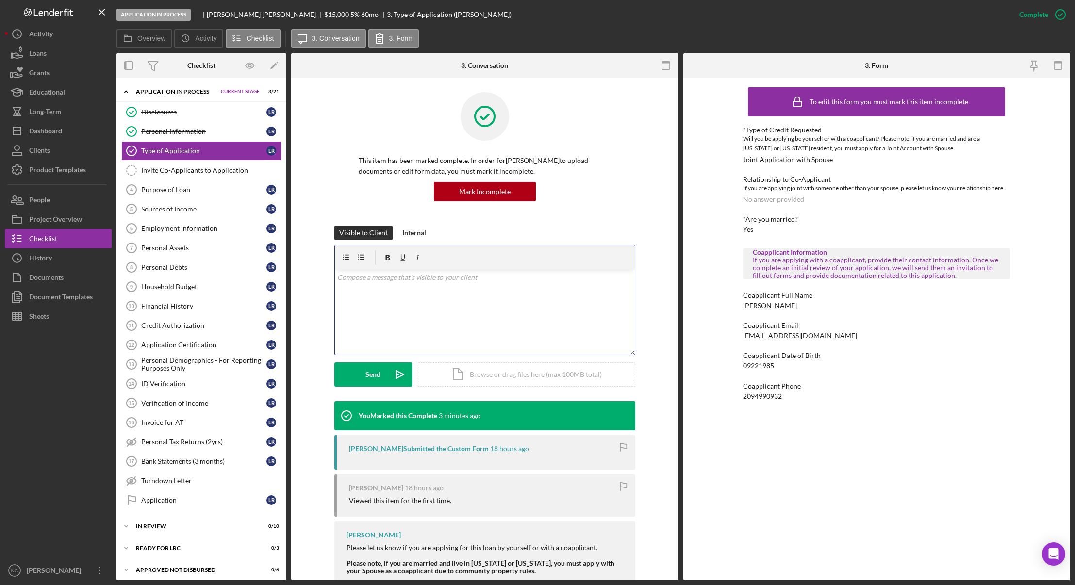
click at [357, 278] on p at bounding box center [484, 277] width 295 height 11
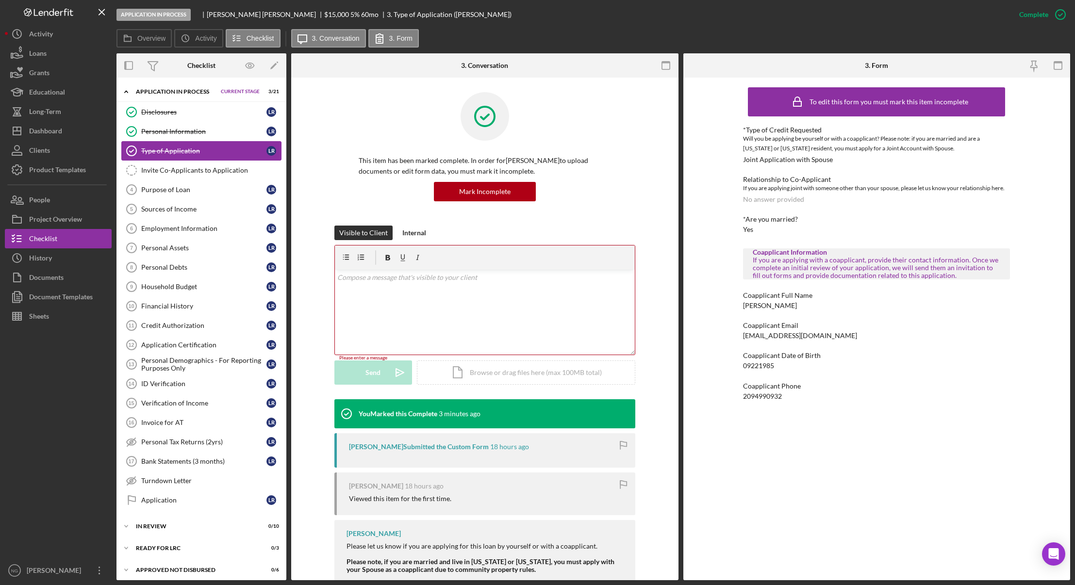
click at [193, 152] on div "Type of Application" at bounding box center [203, 151] width 125 height 8
click at [390, 291] on div "v Color teal Color pink Remove color Add row above Add row below Add column bef…" at bounding box center [485, 312] width 300 height 85
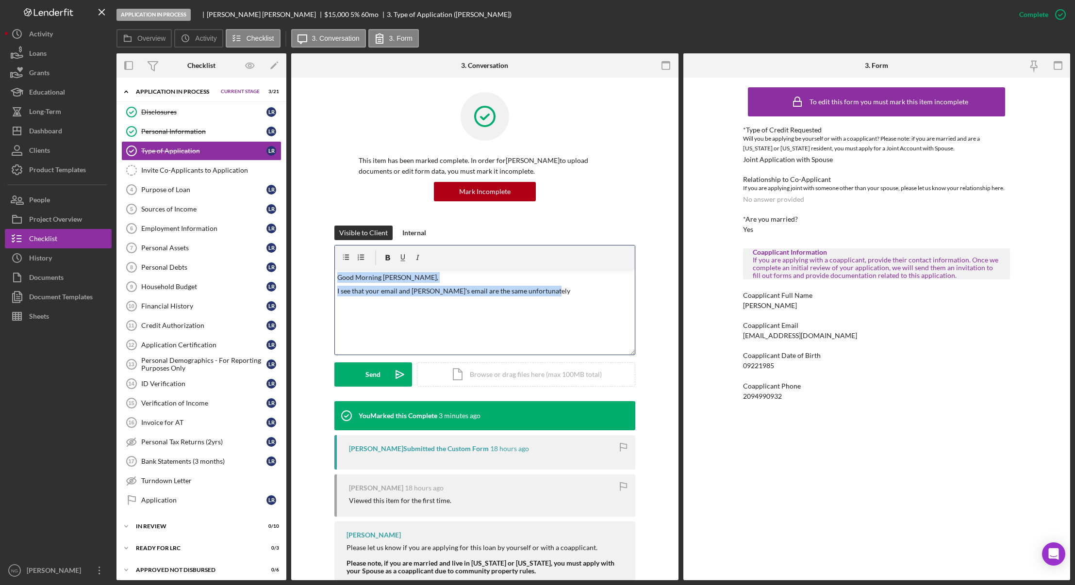
drag, startPoint x: 546, startPoint y: 294, endPoint x: 331, endPoint y: 278, distance: 215.6
click at [331, 278] on div "Visible to Client Internal v Color teal Color pink Remove color Add row above A…" at bounding box center [485, 314] width 358 height 176
click at [340, 156] on div "This item has been marked complete. In order for Lance Roosma to upload documen…" at bounding box center [484, 159] width 301 height 134
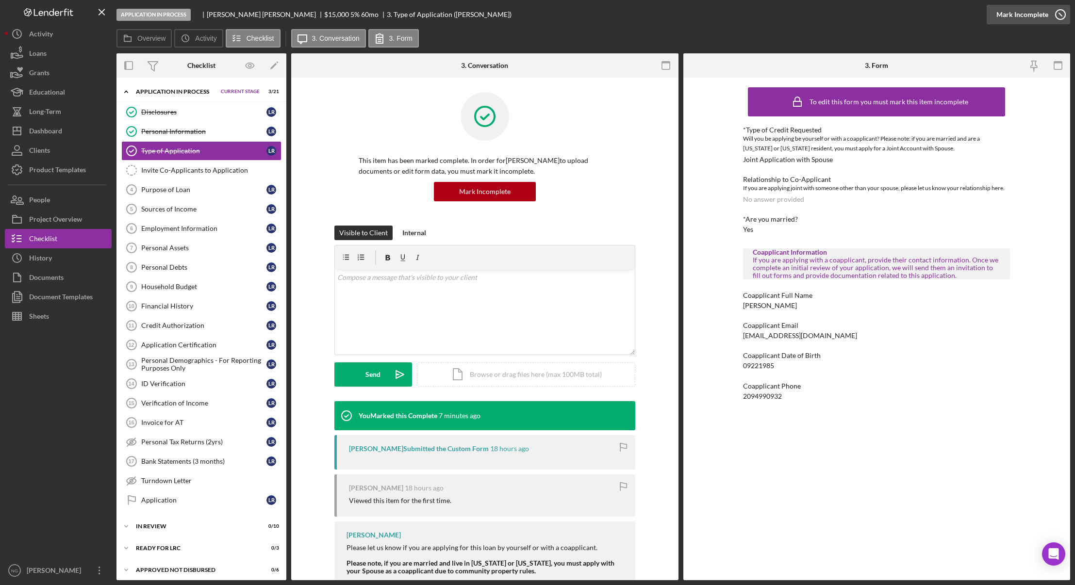
click at [1063, 20] on icon "button" at bounding box center [1061, 14] width 24 height 24
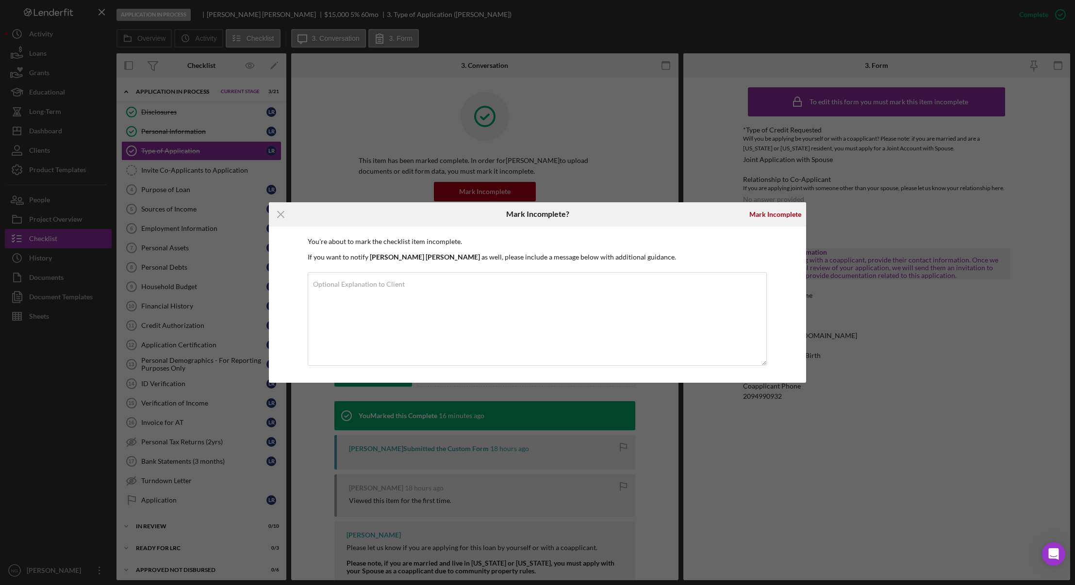
click at [347, 225] on div "Icon/Menu Close" at bounding box center [358, 214] width 179 height 24
click at [335, 285] on label "Optional Explanation to Client" at bounding box center [359, 285] width 92 height 8
click at [335, 285] on textarea "Optional Explanation to Client" at bounding box center [538, 319] width 460 height 94
paste textarea "Good Morning Lance, I see that you entered the same email for Jacquelyn as you …"
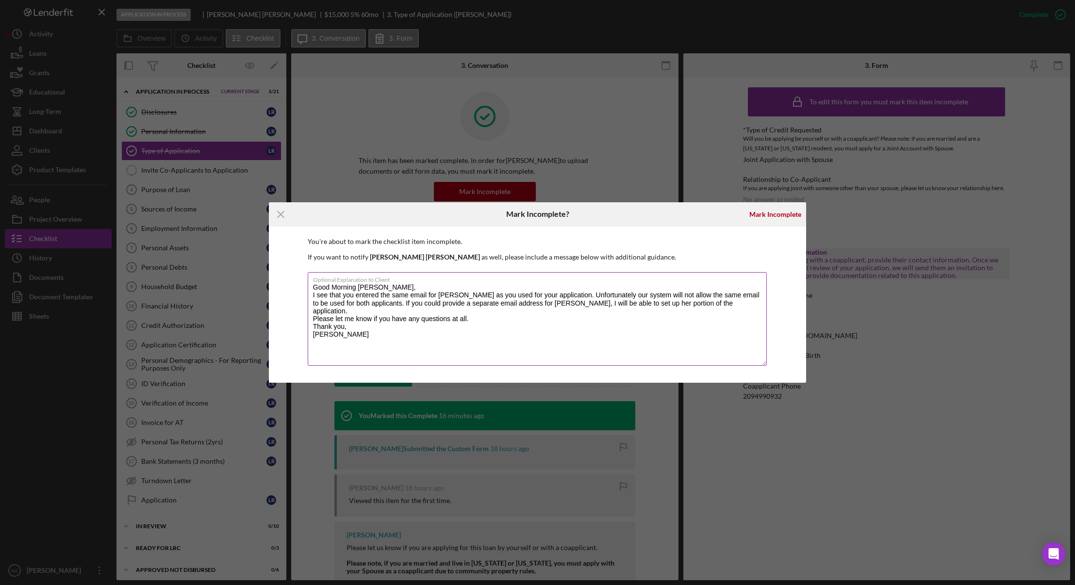
click at [610, 295] on textarea "Good Morning Lance, I see that you entered the same email for Jacquelyn as you …" at bounding box center [538, 319] width 460 height 94
drag, startPoint x: 570, startPoint y: 296, endPoint x: 389, endPoint y: 303, distance: 180.8
click at [389, 303] on textarea "Good Morning Lance, I see that you entered the same email for Jacquelyn as you …" at bounding box center [538, 319] width 460 height 94
type textarea "Good Morning Lance, I see that you entered the same email for Jacquelyn as you …"
click at [528, 337] on textarea "Good Morning Lance, I see that you entered the same email for Jacquelyn as you …" at bounding box center [538, 319] width 460 height 94
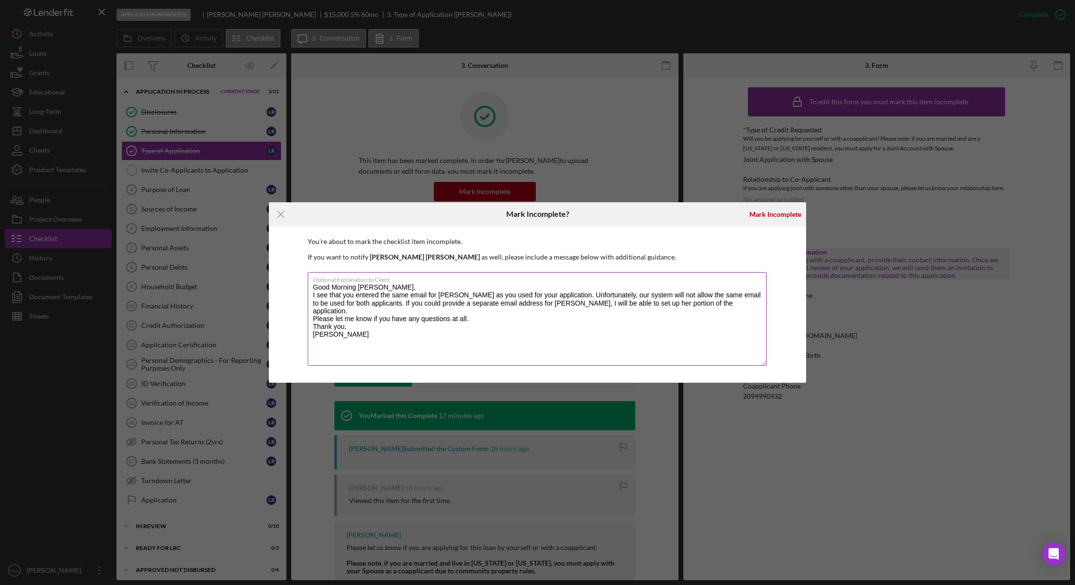
drag, startPoint x: 351, startPoint y: 330, endPoint x: 308, endPoint y: 288, distance: 59.7
click at [308, 288] on textarea "Good Morning Lance, I see that you entered the same email for Jacquelyn as you …" at bounding box center [538, 319] width 460 height 94
click at [398, 357] on textarea "Good Morning Lance, I see that you entered the same email for Jacquelyn as you …" at bounding box center [538, 319] width 460 height 94
click at [767, 216] on div "Mark Incomplete" at bounding box center [776, 214] width 52 height 19
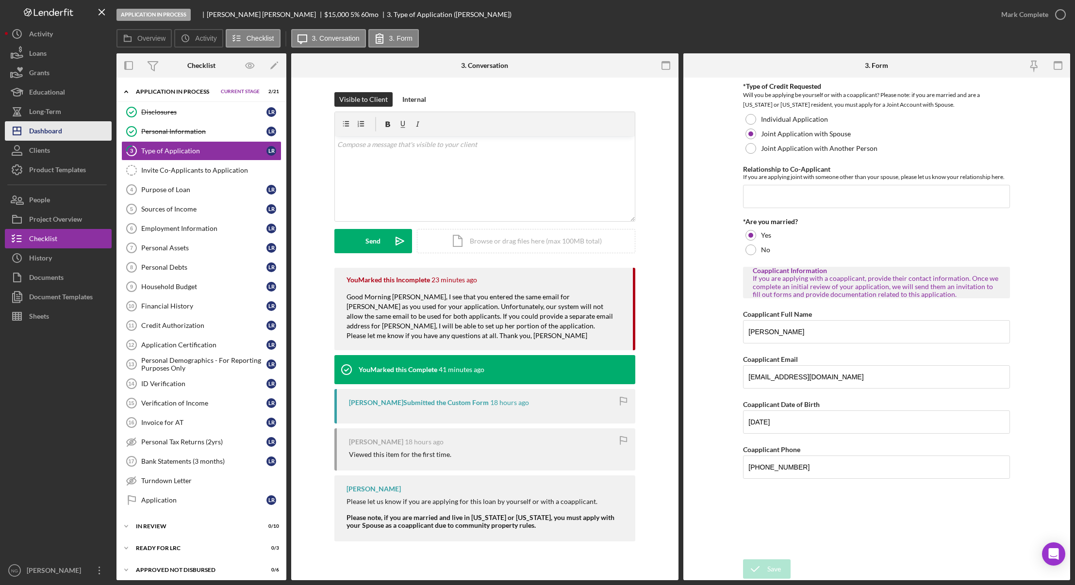
click at [55, 130] on div "Dashboard" at bounding box center [45, 132] width 33 height 22
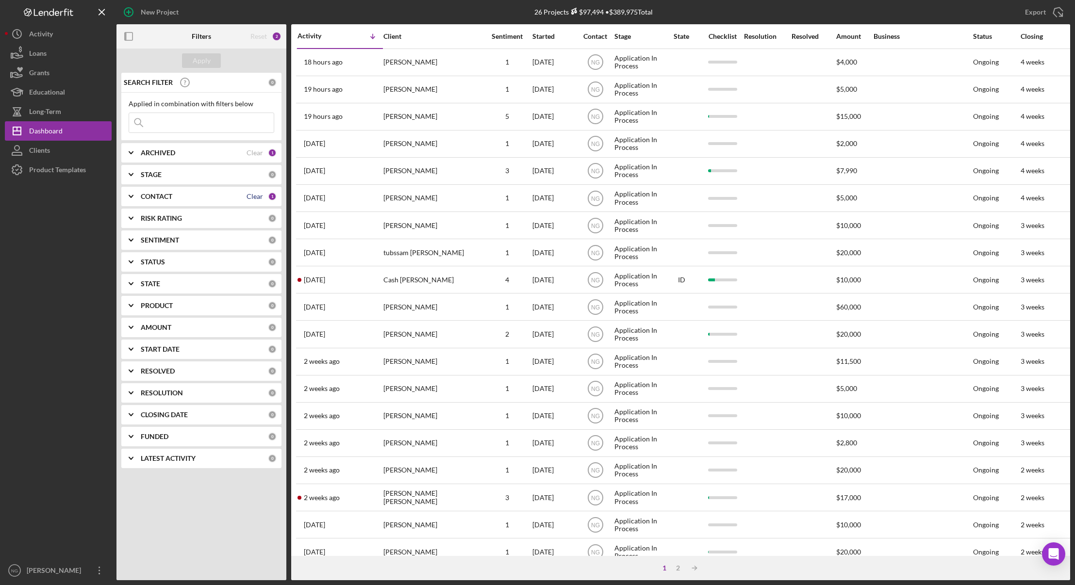
click at [260, 197] on div "Clear" at bounding box center [255, 197] width 17 height 8
click at [207, 62] on div "Apply" at bounding box center [202, 60] width 18 height 15
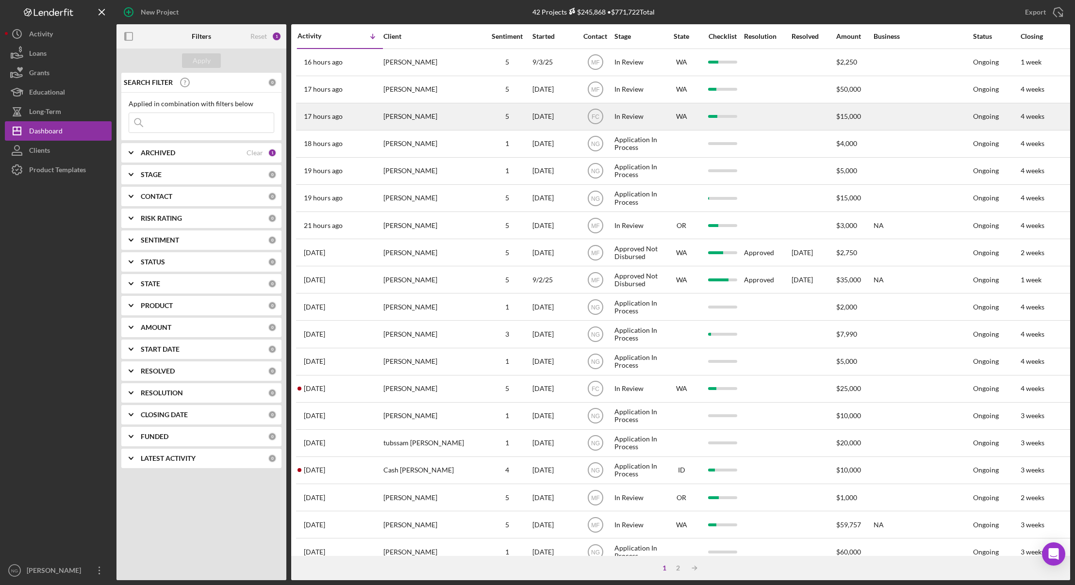
click at [446, 109] on div "[PERSON_NAME]" at bounding box center [432, 117] width 97 height 26
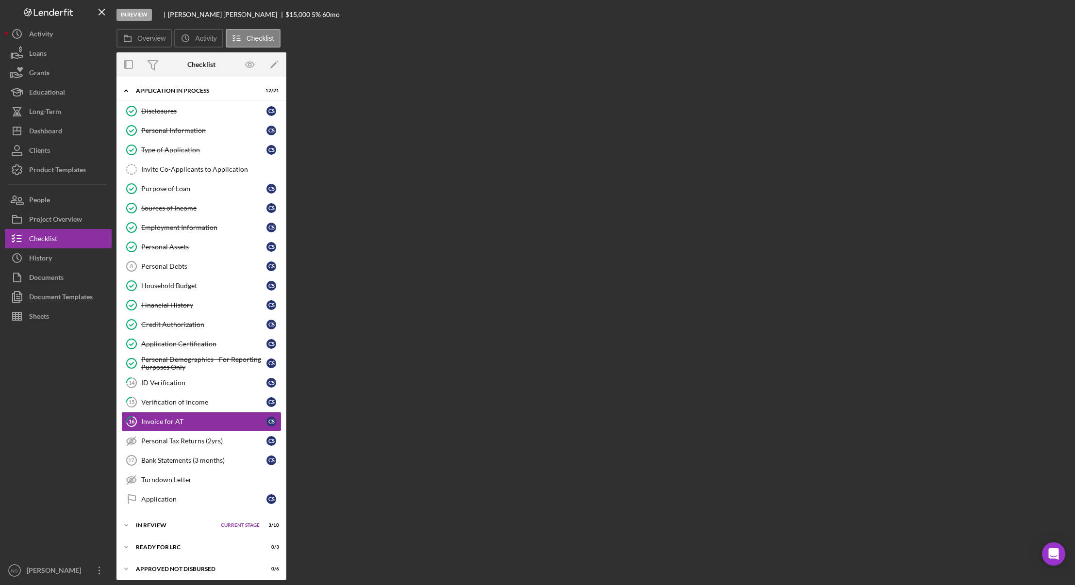
scroll to position [26, 0]
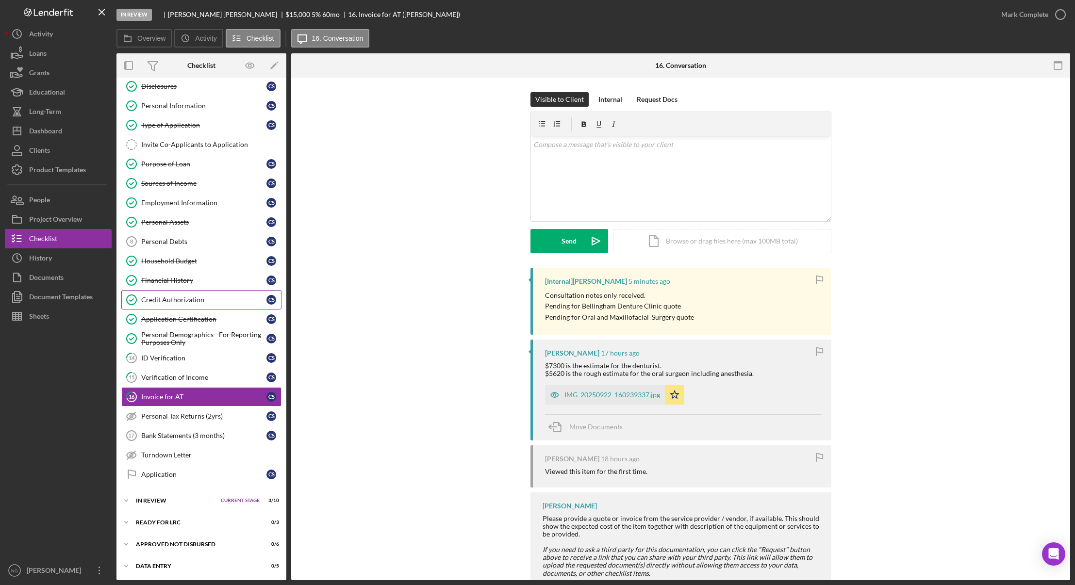
click at [186, 302] on div "Credit Authorization" at bounding box center [203, 300] width 125 height 8
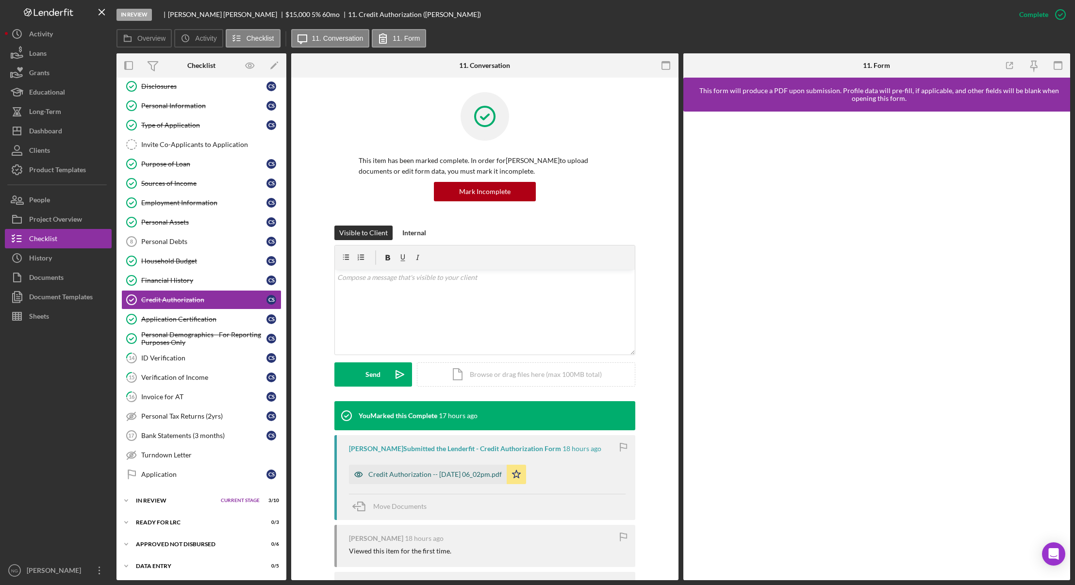
click at [471, 478] on div "Credit Authorization -- 2025-09-22 06_02pm.pdf" at bounding box center [435, 475] width 134 height 8
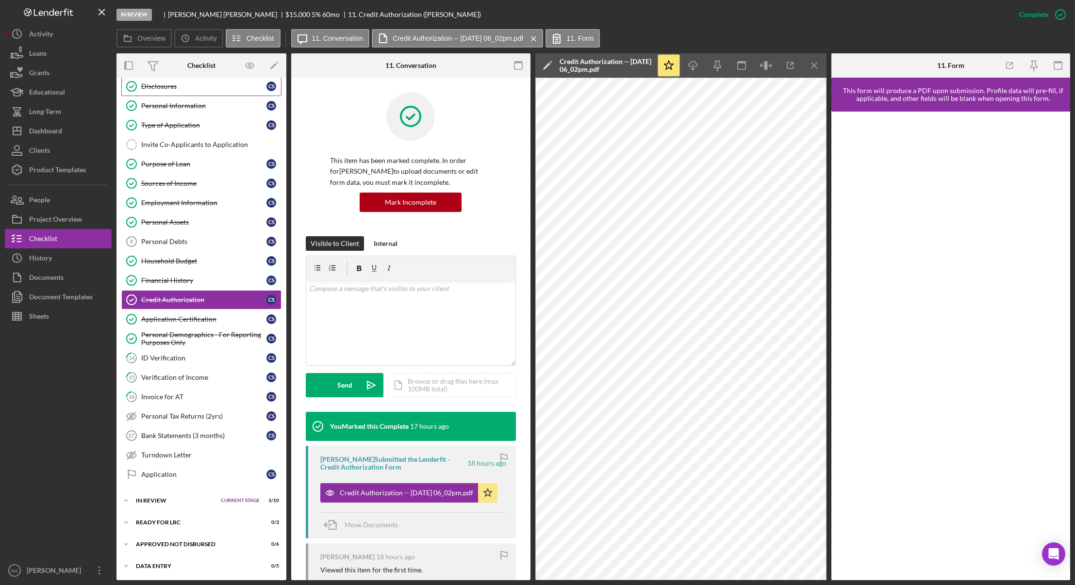
click at [216, 90] on div "Disclosures" at bounding box center [203, 87] width 125 height 8
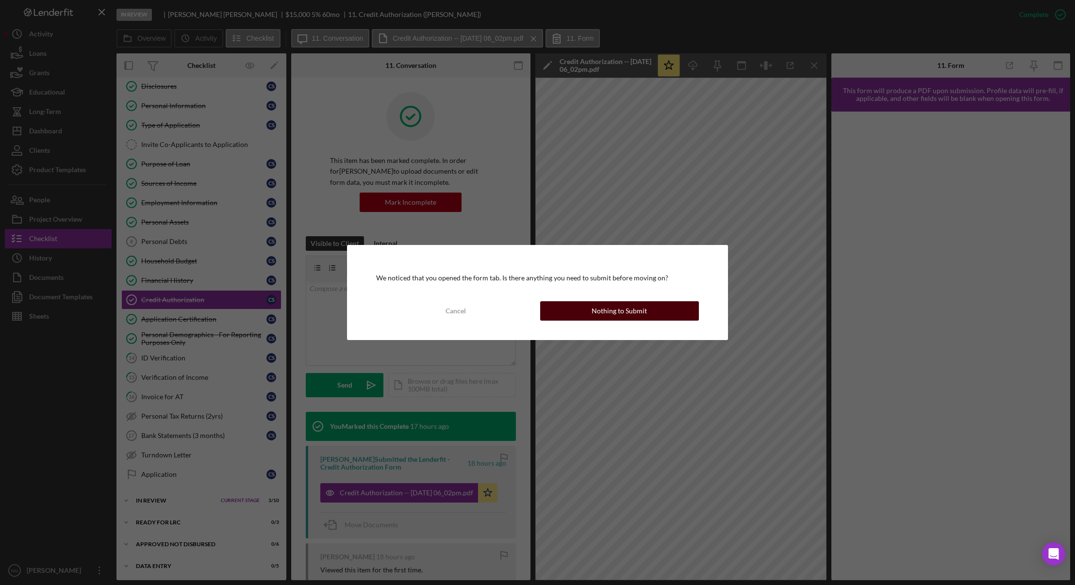
click at [600, 306] on div "Nothing to Submit" at bounding box center [619, 310] width 55 height 19
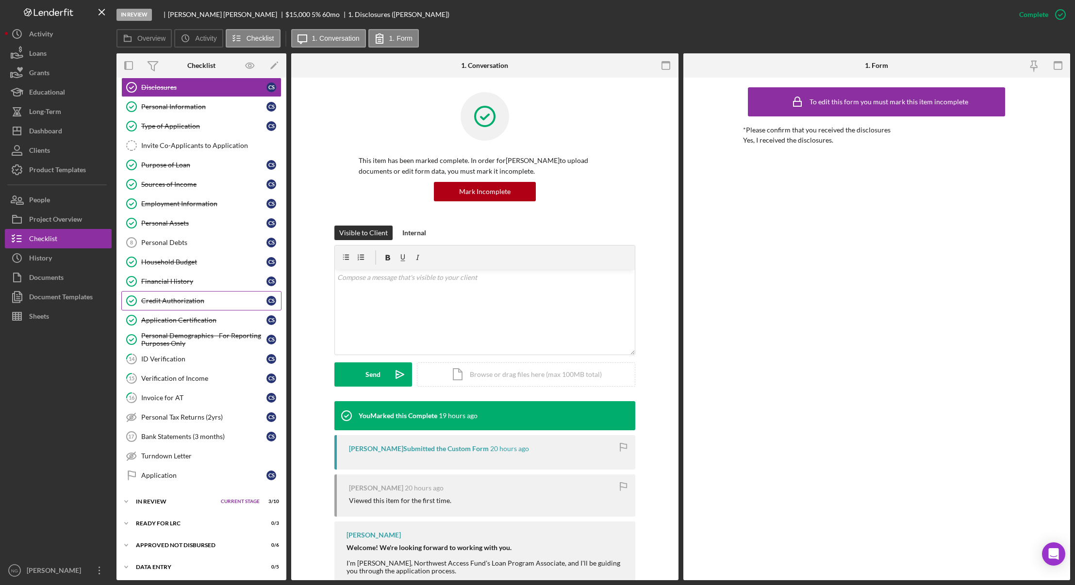
click at [195, 304] on div "Credit Authorization" at bounding box center [203, 301] width 125 height 8
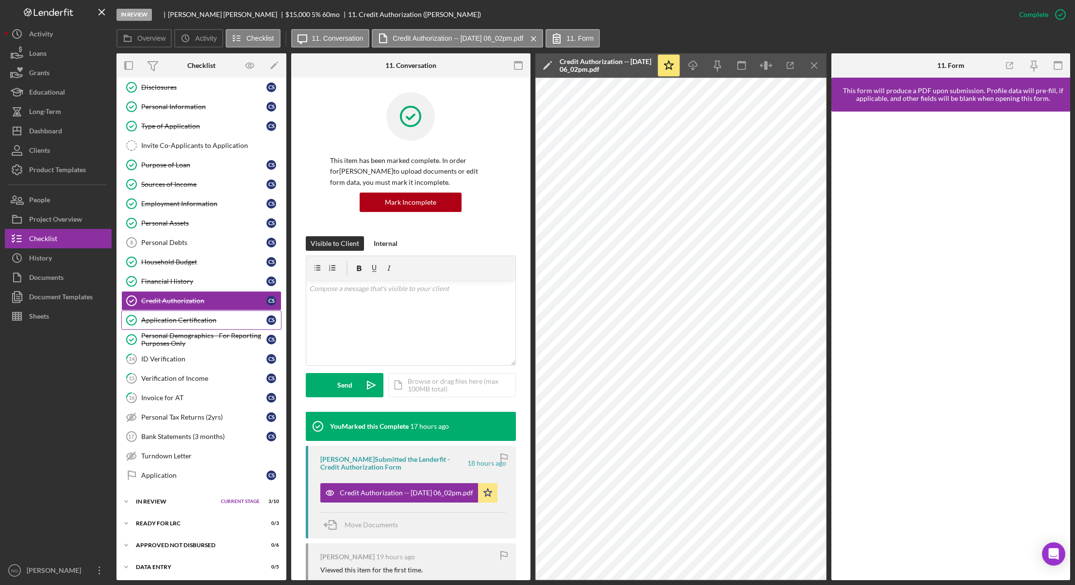
click at [220, 326] on link "Application Certification Application Certification C S" at bounding box center [201, 320] width 160 height 19
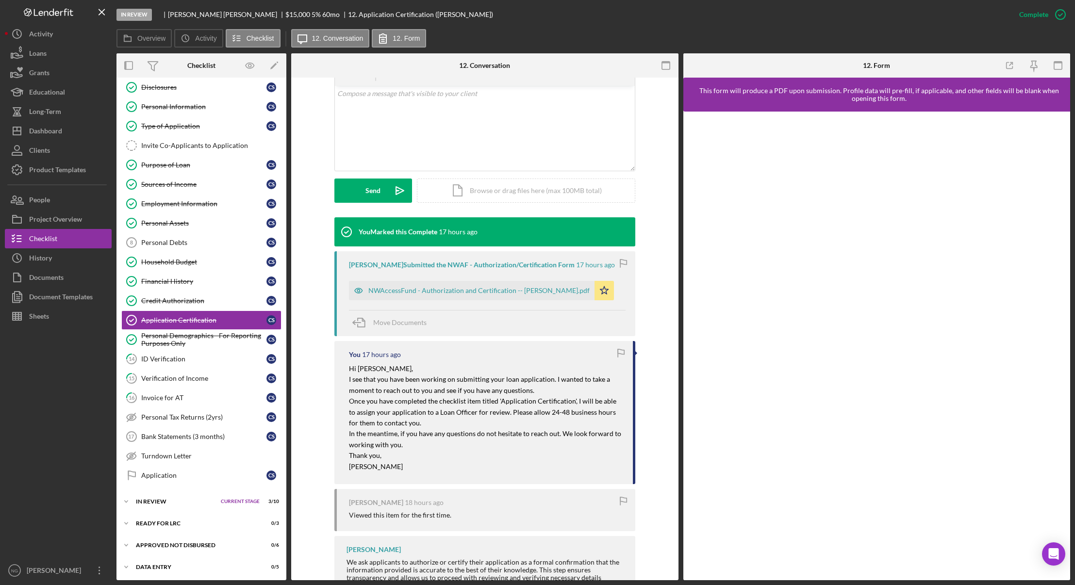
scroll to position [194, 0]
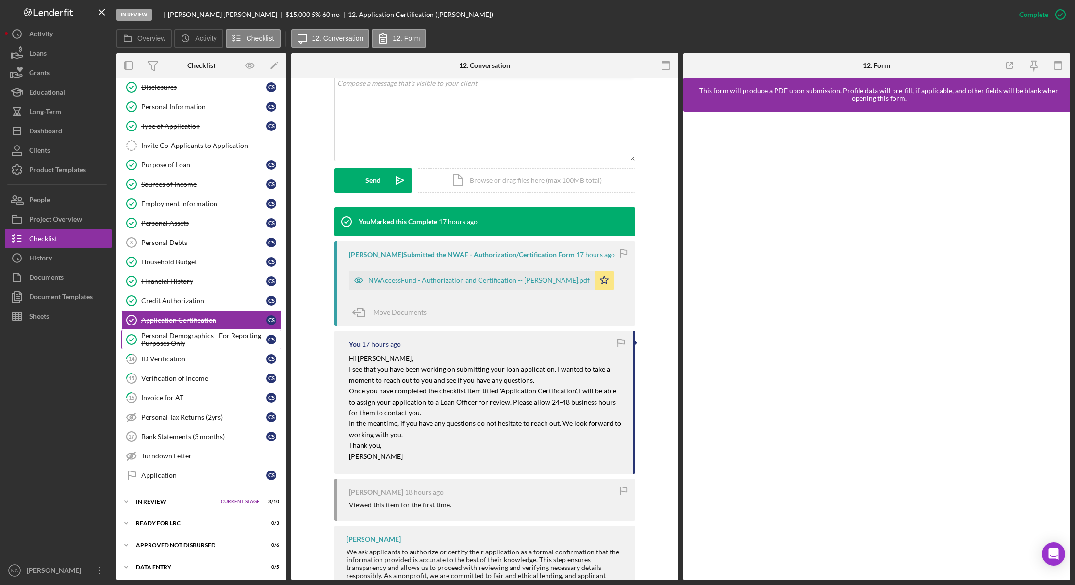
click at [193, 338] on div "Personal Demographics - For Reporting Purposes Only" at bounding box center [203, 340] width 125 height 16
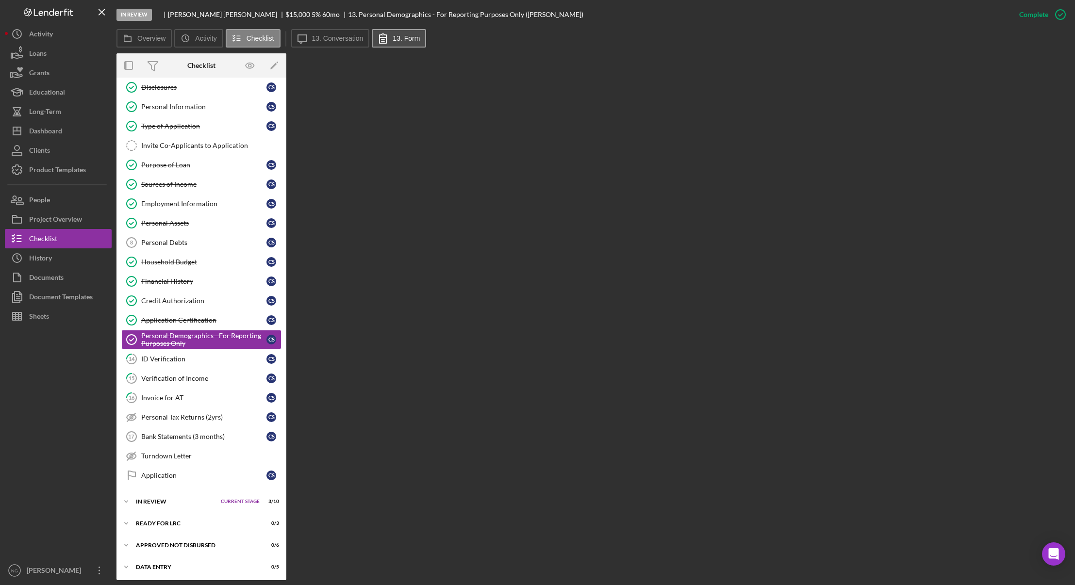
click at [406, 38] on label "13. Form" at bounding box center [406, 38] width 27 height 8
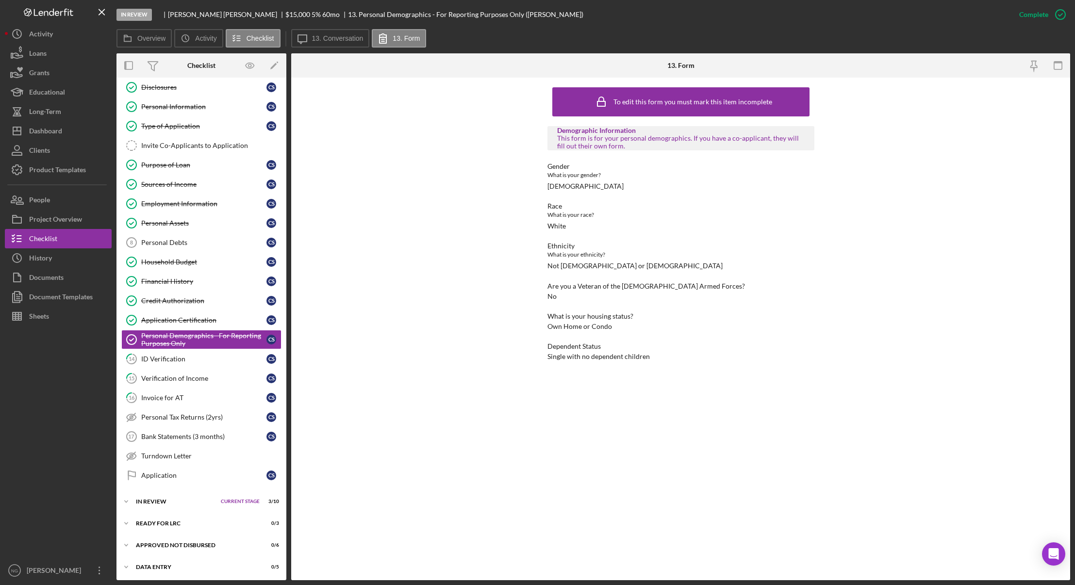
click at [425, 253] on div "To edit this form you must mark this item incomplete Demographic Information Th…" at bounding box center [680, 329] width 779 height 503
click at [189, 306] on link "Credit Authorization Credit Authorization C S" at bounding box center [201, 300] width 160 height 19
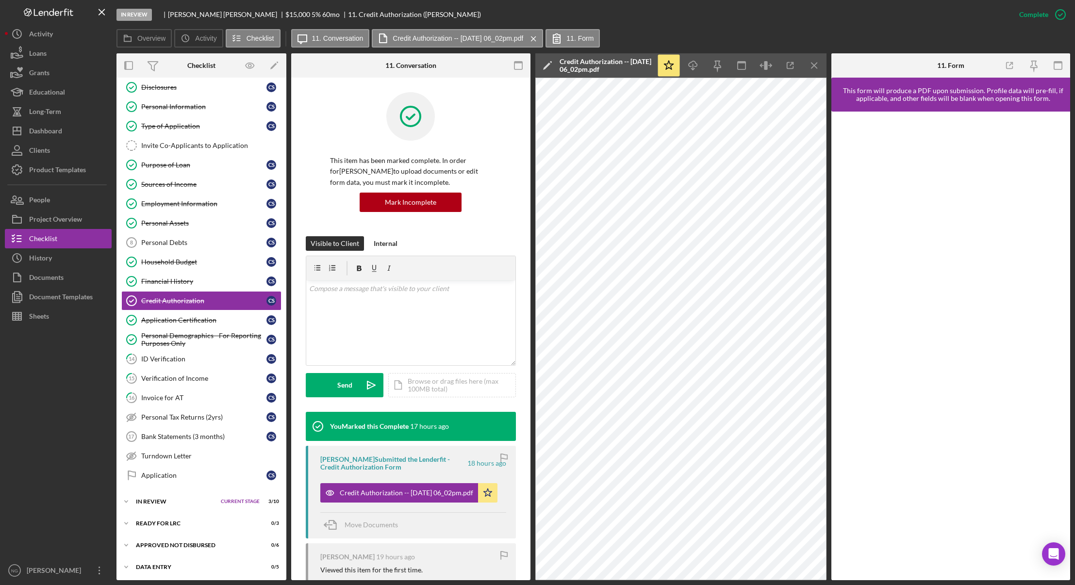
drag, startPoint x: 819, startPoint y: 64, endPoint x: 824, endPoint y: 63, distance: 5.4
click at [819, 64] on icon "Icon/Menu Close" at bounding box center [814, 66] width 22 height 22
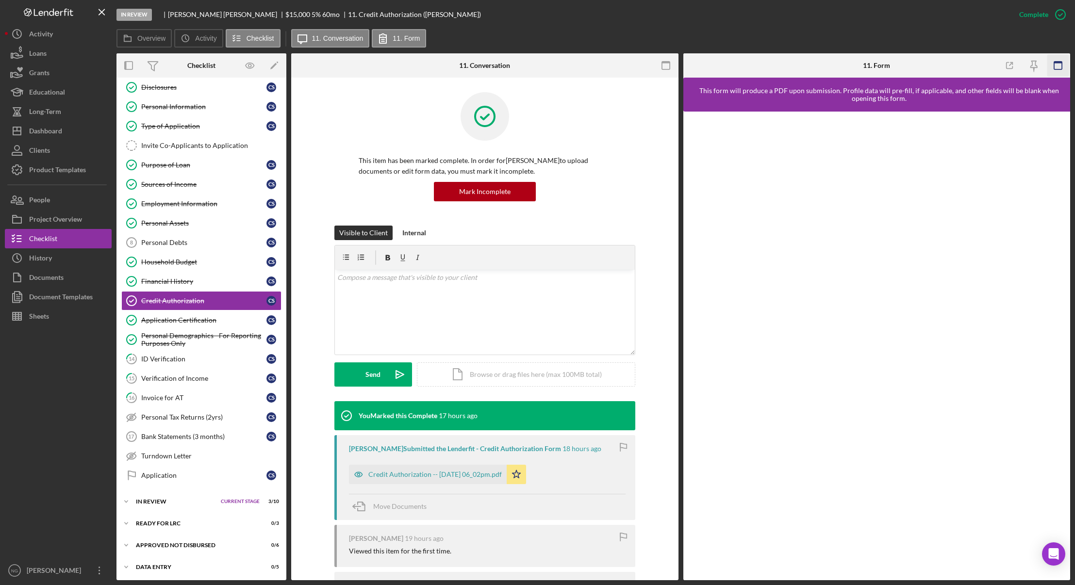
click at [1058, 67] on icon "button" at bounding box center [1058, 66] width 22 height 22
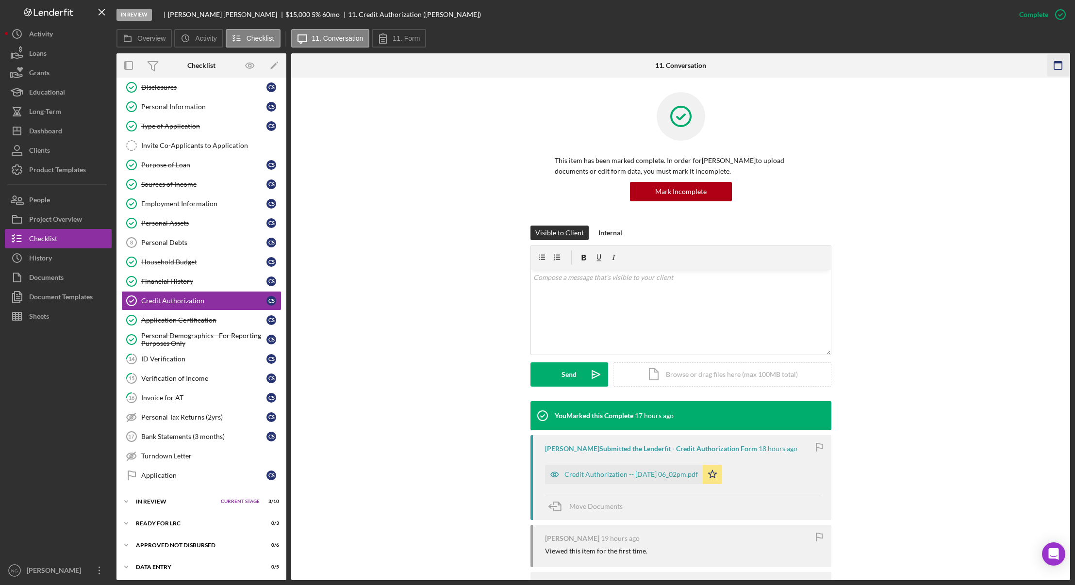
click at [1059, 65] on icon "button" at bounding box center [1059, 66] width 22 height 22
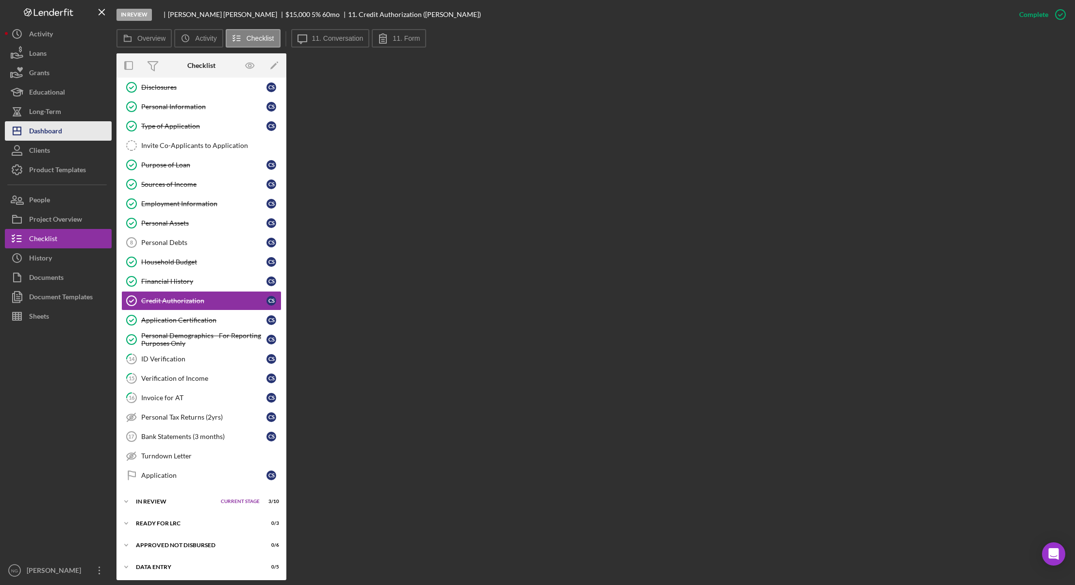
click at [58, 135] on div "Dashboard" at bounding box center [45, 132] width 33 height 22
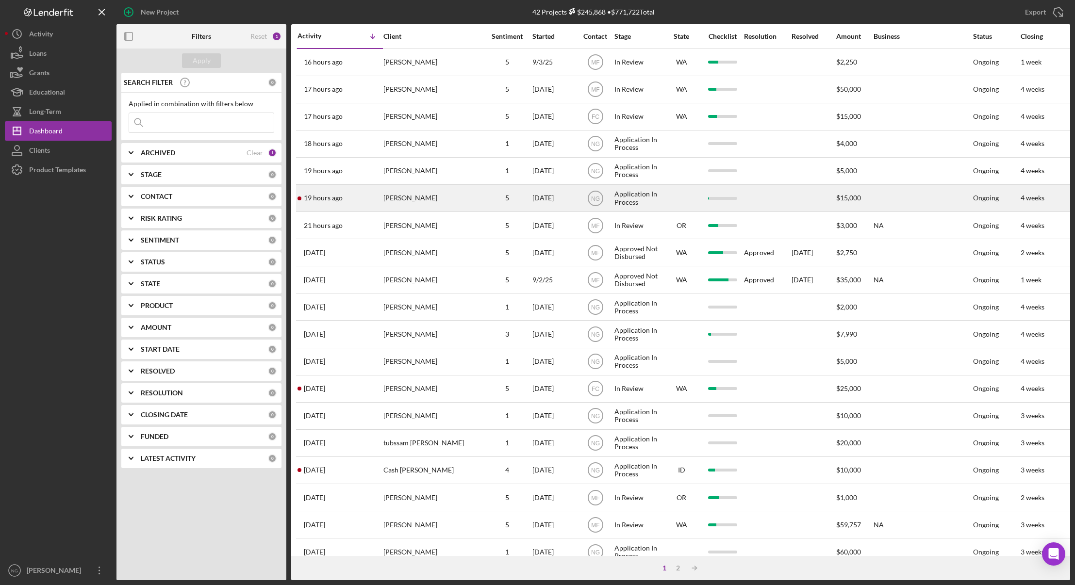
click at [449, 200] on div "[PERSON_NAME]" at bounding box center [432, 198] width 97 height 26
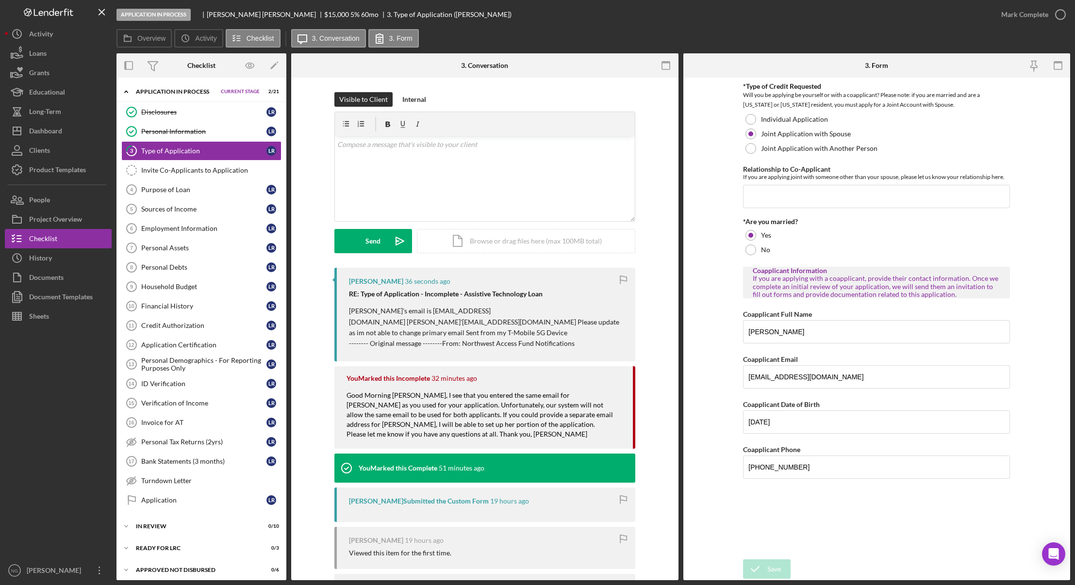
click at [395, 315] on p "Lance's email is lroosma@farmersequip.com Jackie'ssweetpita84@yahoo.com Please …" at bounding box center [487, 328] width 277 height 44
drag, startPoint x: 394, startPoint y: 314, endPoint x: 475, endPoint y: 315, distance: 81.1
click at [475, 315] on p "Lance's email is lroosma@farmersequip.com Jackie'ssweetpita84@yahoo.com Please …" at bounding box center [487, 328] width 277 height 44
copy p "lroosma@farmersequip.com"
click at [74, 210] on div "Project Overview" at bounding box center [55, 221] width 53 height 22
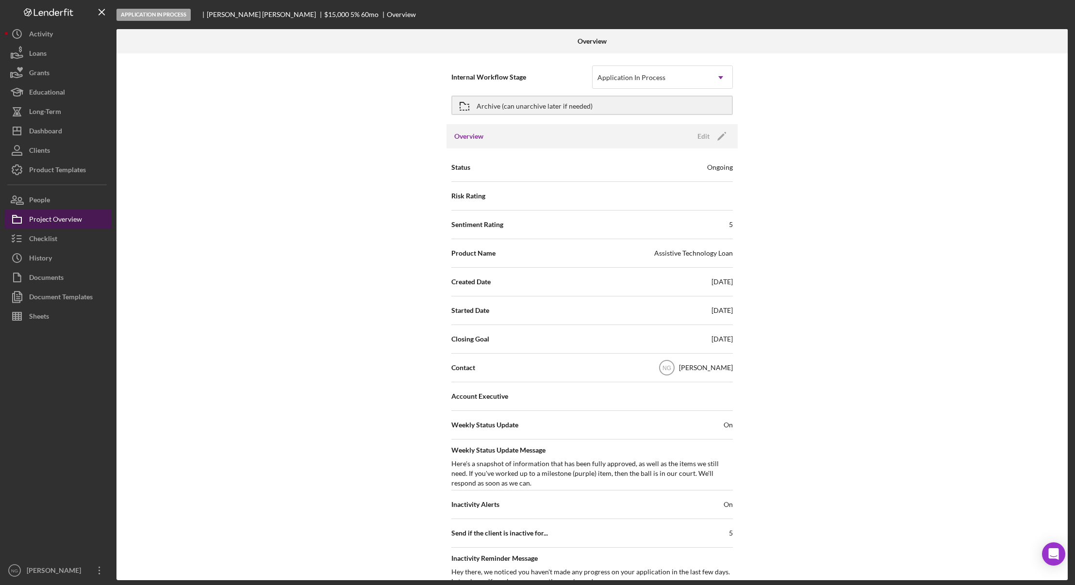
click at [75, 210] on div "Project Overview" at bounding box center [55, 221] width 53 height 22
click at [72, 199] on button "People" at bounding box center [58, 199] width 107 height 19
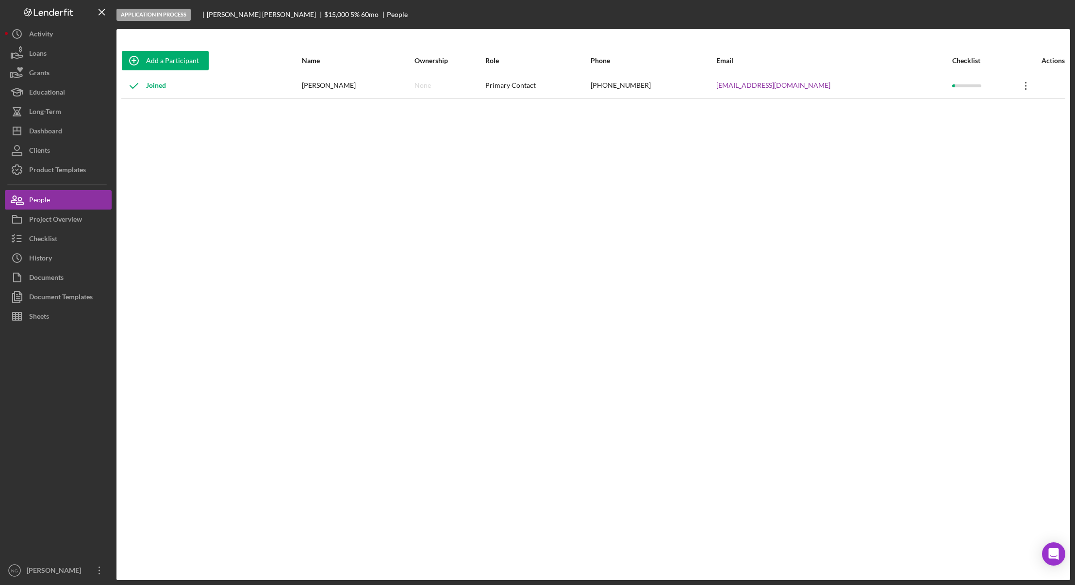
click at [1014, 85] on icon "Icon/Overflow" at bounding box center [1026, 86] width 24 height 24
click at [970, 112] on div "Icon/Edit Edit" at bounding box center [974, 111] width 107 height 20
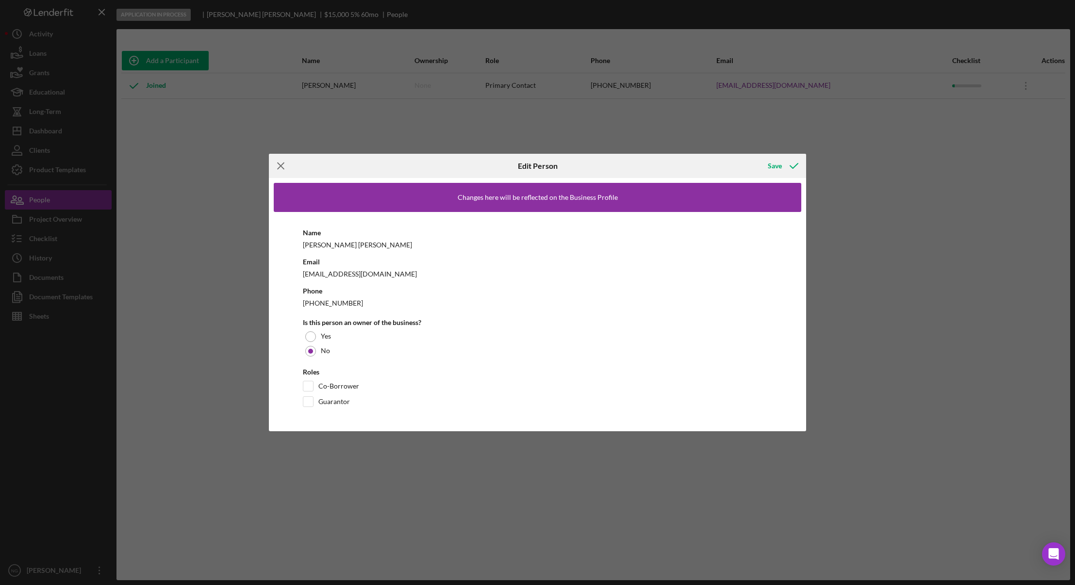
click at [281, 165] on icon "Icon/Menu Close" at bounding box center [281, 166] width 24 height 24
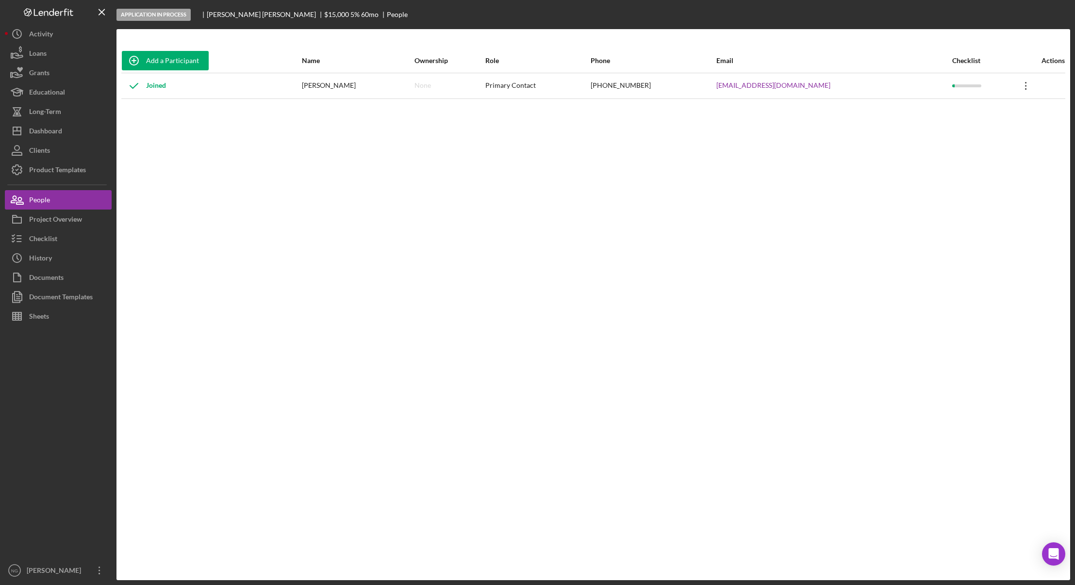
click at [1014, 83] on icon "Icon/Overflow" at bounding box center [1026, 86] width 24 height 24
click at [939, 111] on icon "Icon/Edit" at bounding box center [930, 110] width 19 height 19
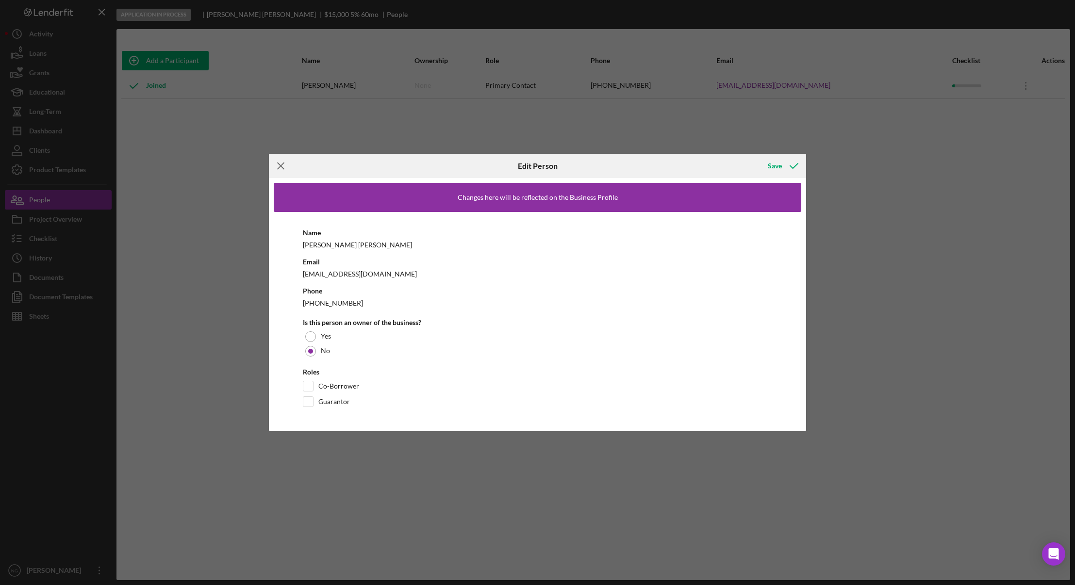
click at [274, 163] on icon "Icon/Menu Close" at bounding box center [281, 166] width 24 height 24
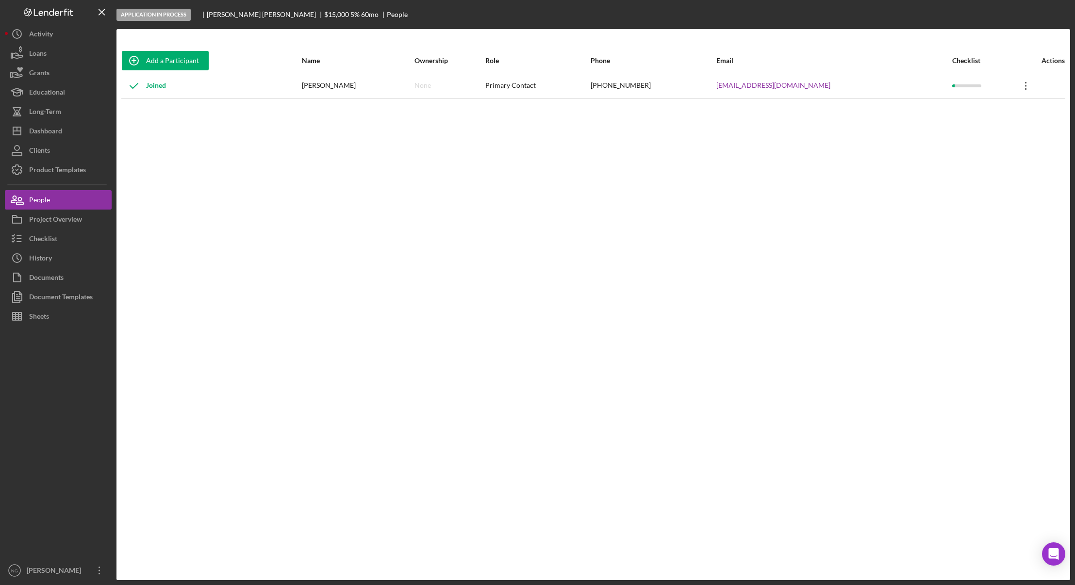
click at [1025, 89] on icon "Icon/Overflow" at bounding box center [1026, 86] width 24 height 24
click at [1002, 106] on div "Icon/Edit Edit" at bounding box center [974, 111] width 107 height 20
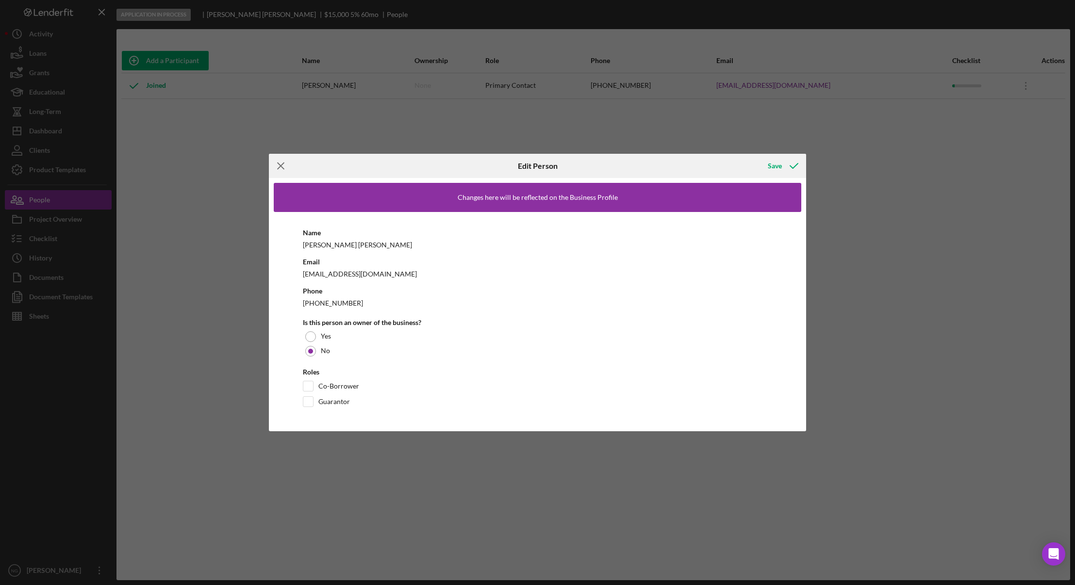
click at [281, 164] on icon "Icon/Menu Close" at bounding box center [281, 166] width 24 height 24
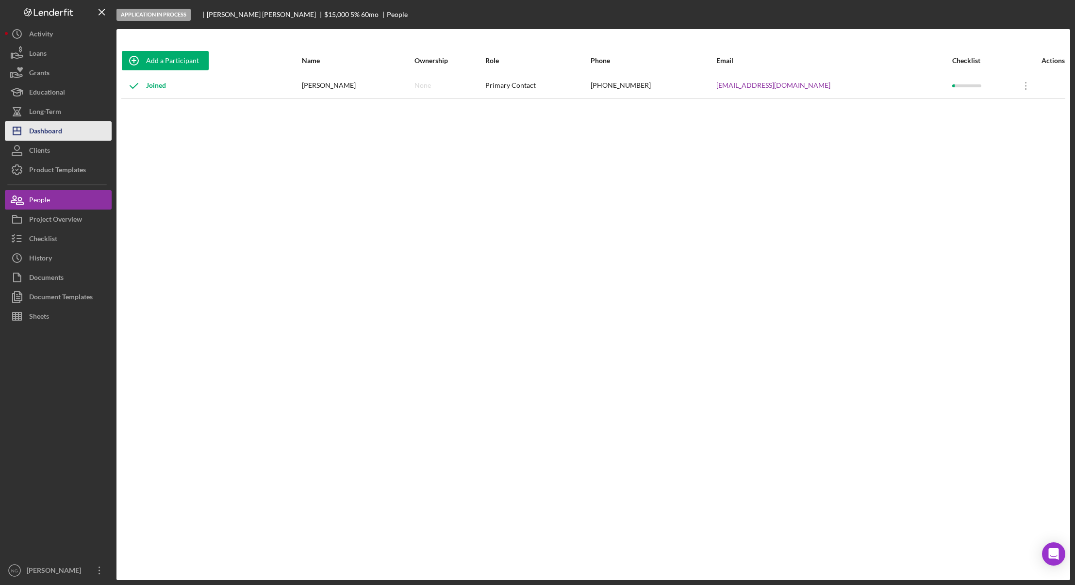
click at [42, 125] on div "Dashboard" at bounding box center [45, 132] width 33 height 22
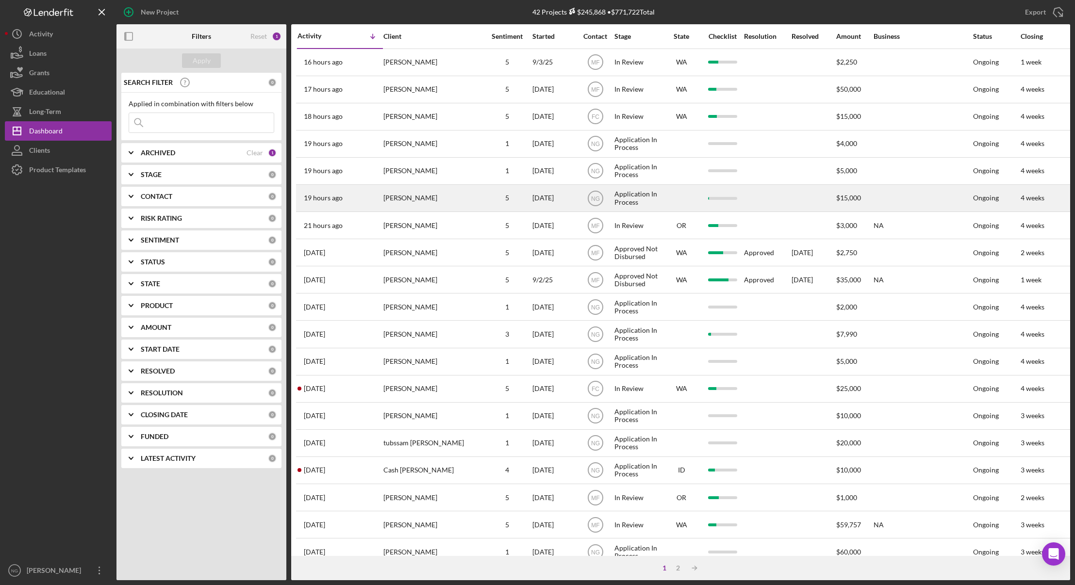
click at [421, 195] on div "[PERSON_NAME]" at bounding box center [432, 198] width 97 height 26
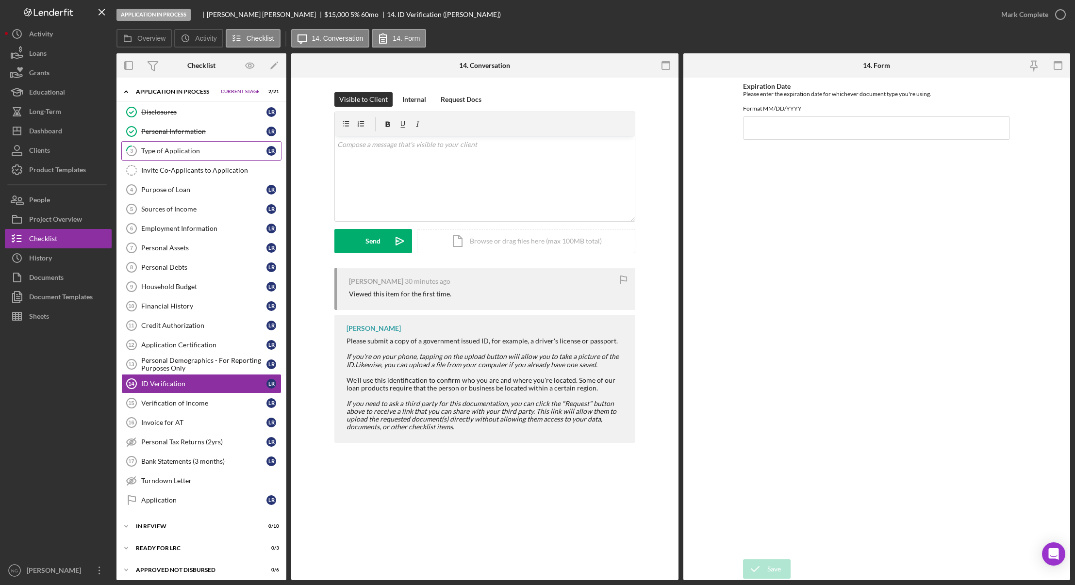
click at [183, 149] on div "Type of Application" at bounding box center [203, 151] width 125 height 8
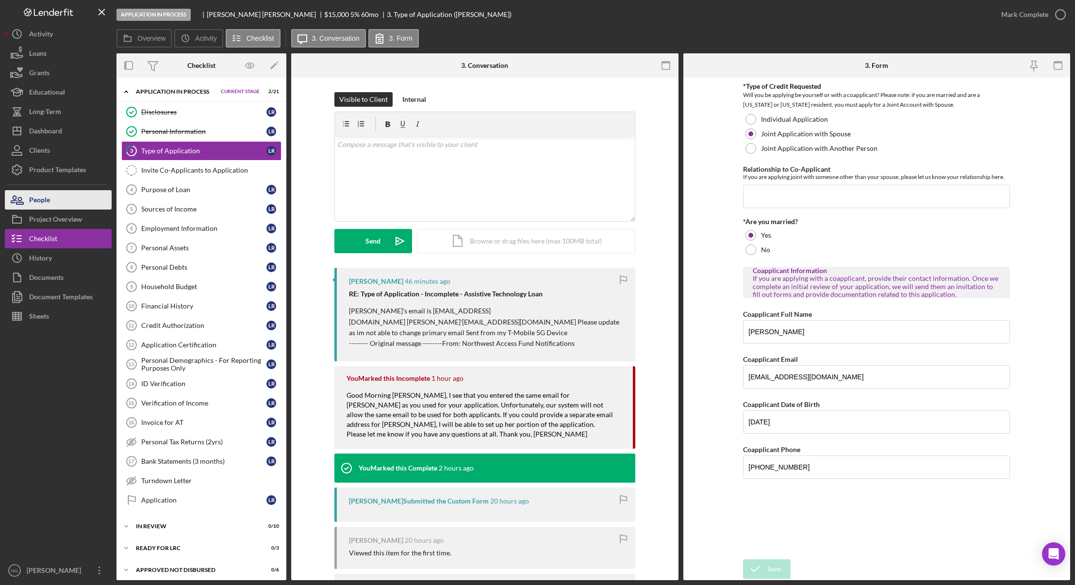
click at [63, 204] on button "People" at bounding box center [58, 199] width 107 height 19
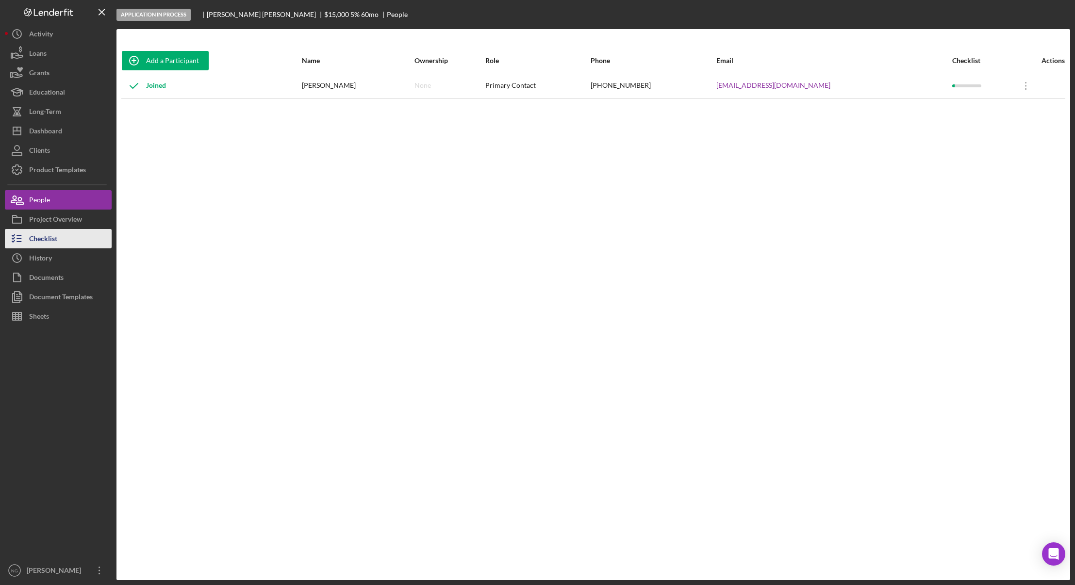
click at [53, 238] on div "Checklist" at bounding box center [43, 240] width 28 height 22
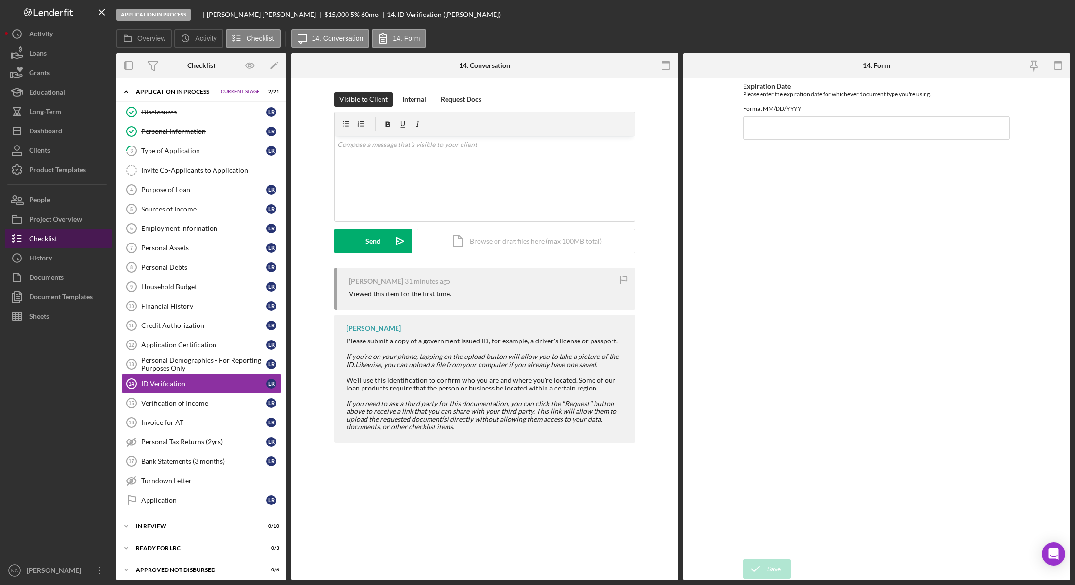
scroll to position [26, 0]
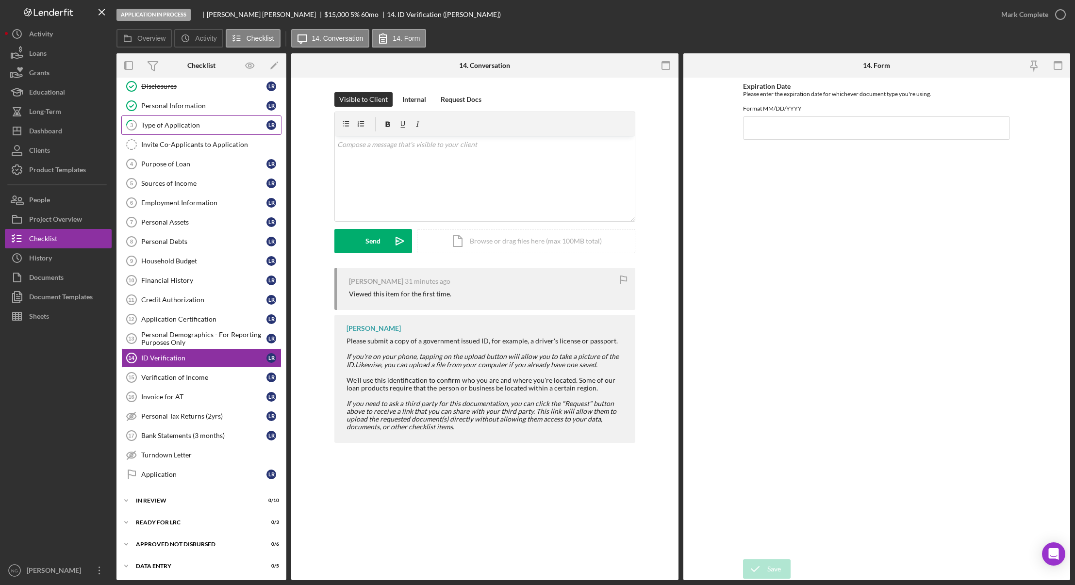
click at [198, 122] on div "Type of Application" at bounding box center [203, 125] width 125 height 8
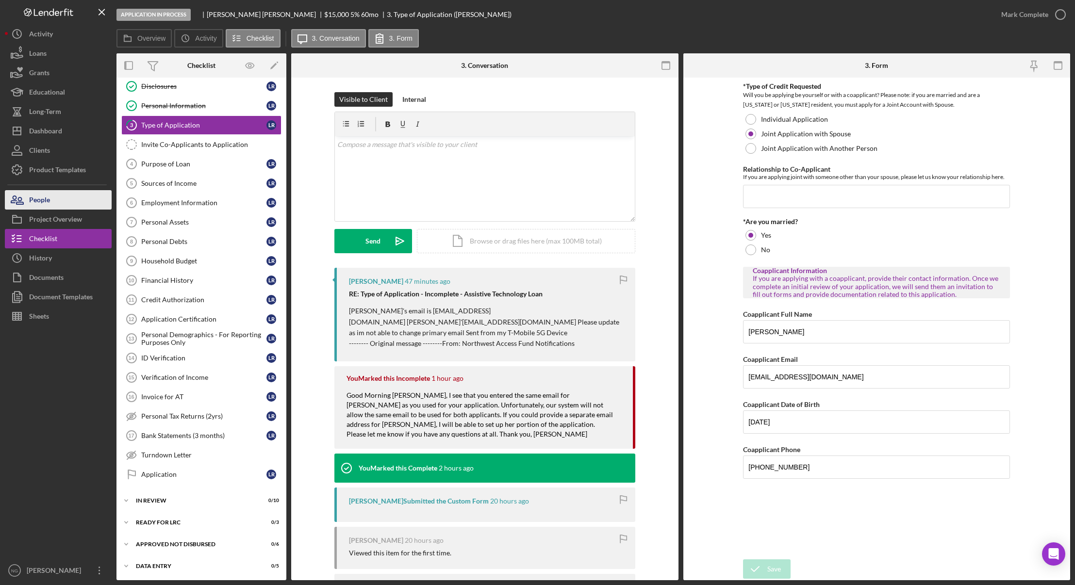
click at [82, 202] on button "People" at bounding box center [58, 199] width 107 height 19
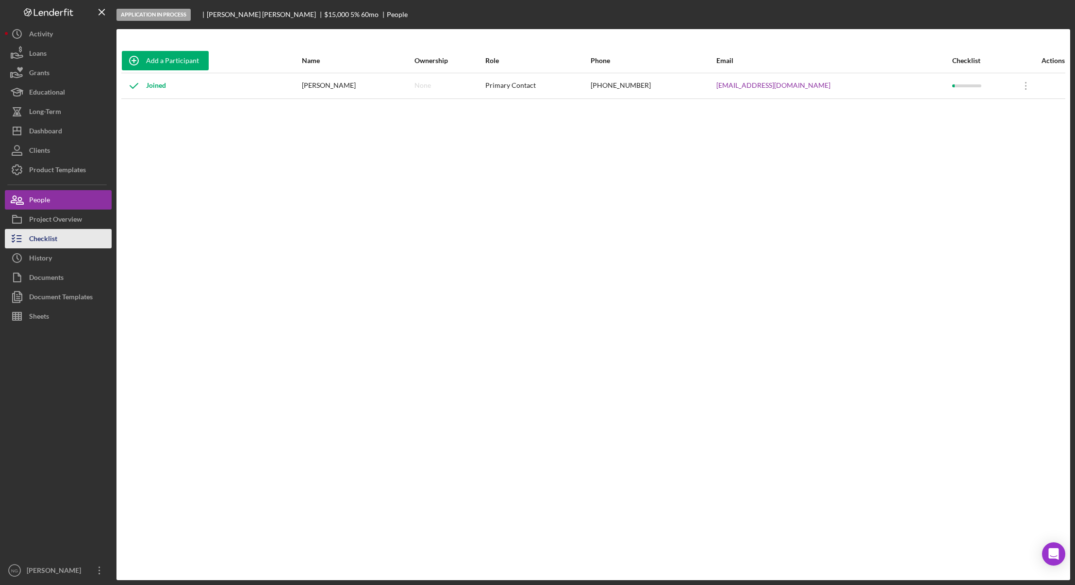
click at [52, 239] on div "Checklist" at bounding box center [43, 240] width 28 height 22
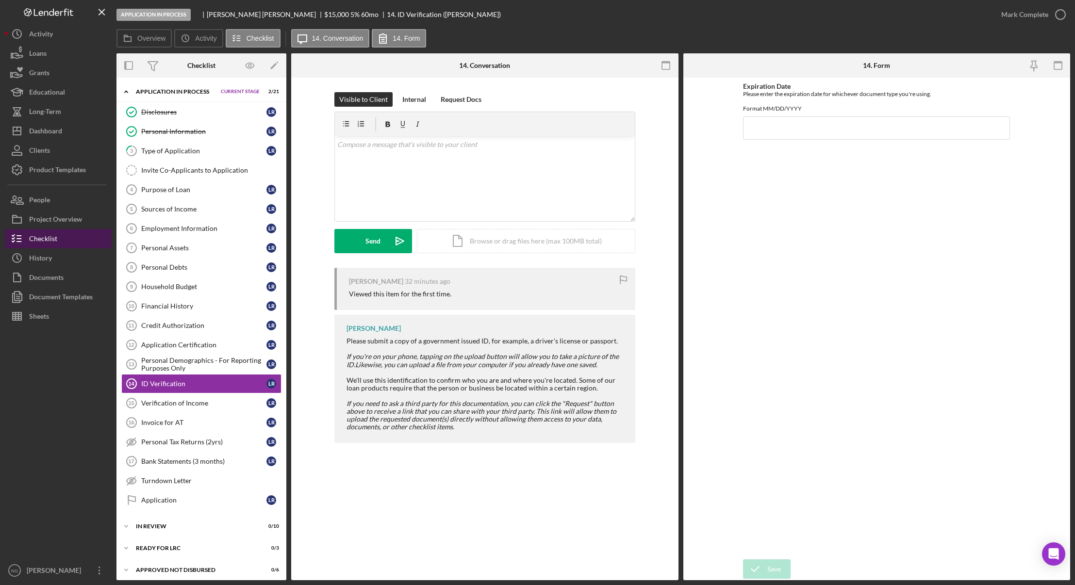
scroll to position [26, 0]
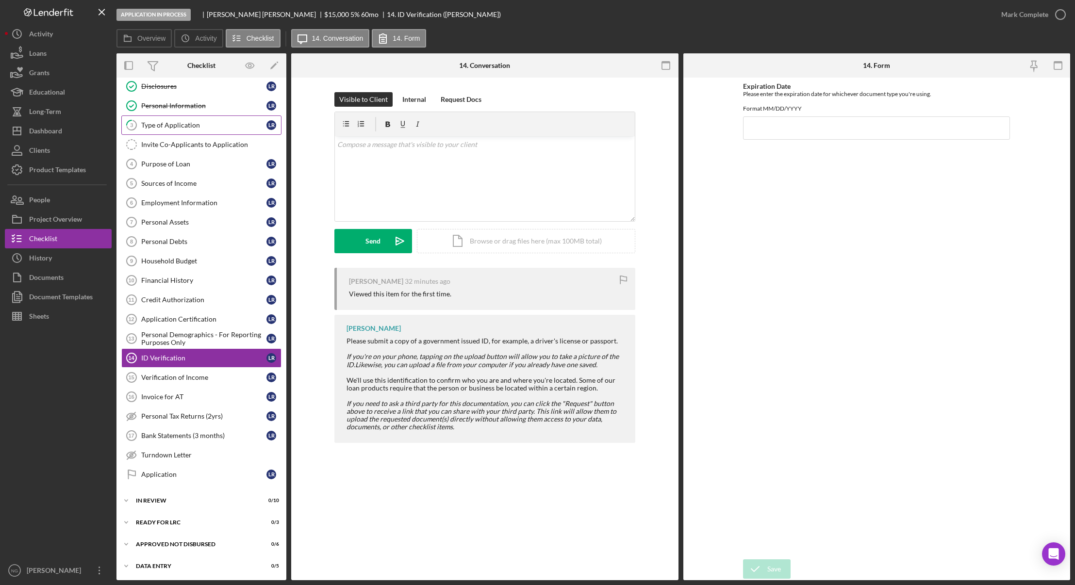
click at [199, 120] on link "3 Type of Application L R" at bounding box center [201, 125] width 160 height 19
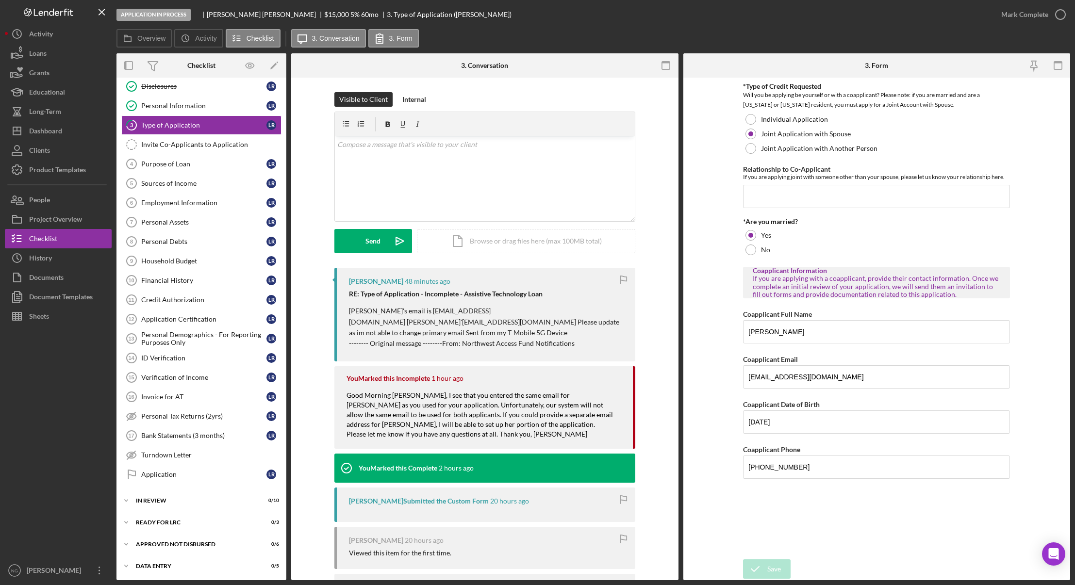
click at [60, 412] on div at bounding box center [58, 443] width 107 height 235
click at [66, 202] on button "People" at bounding box center [58, 199] width 107 height 19
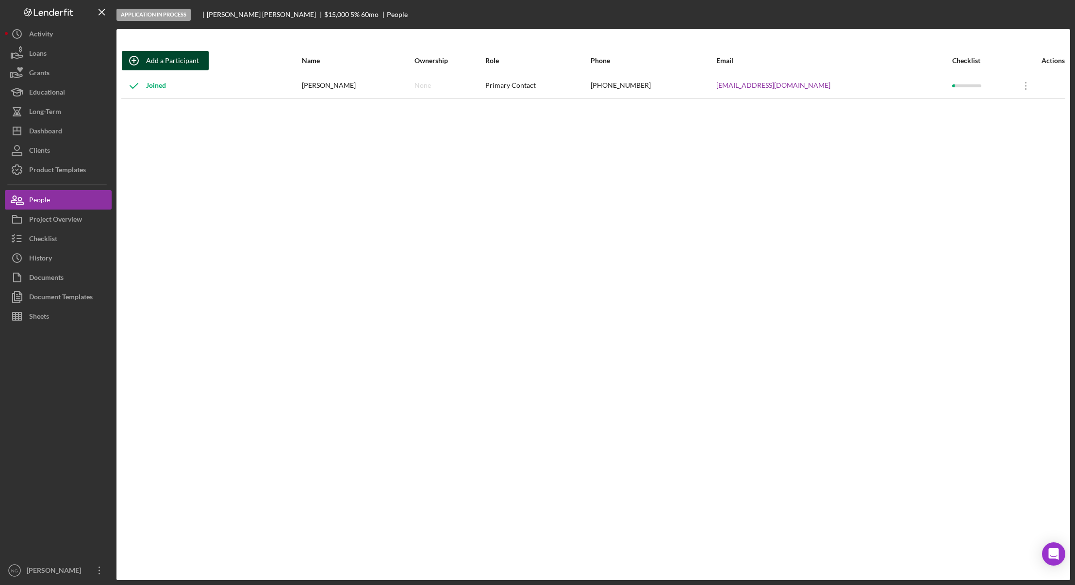
click at [158, 63] on div "Add a Participant" at bounding box center [172, 60] width 53 height 19
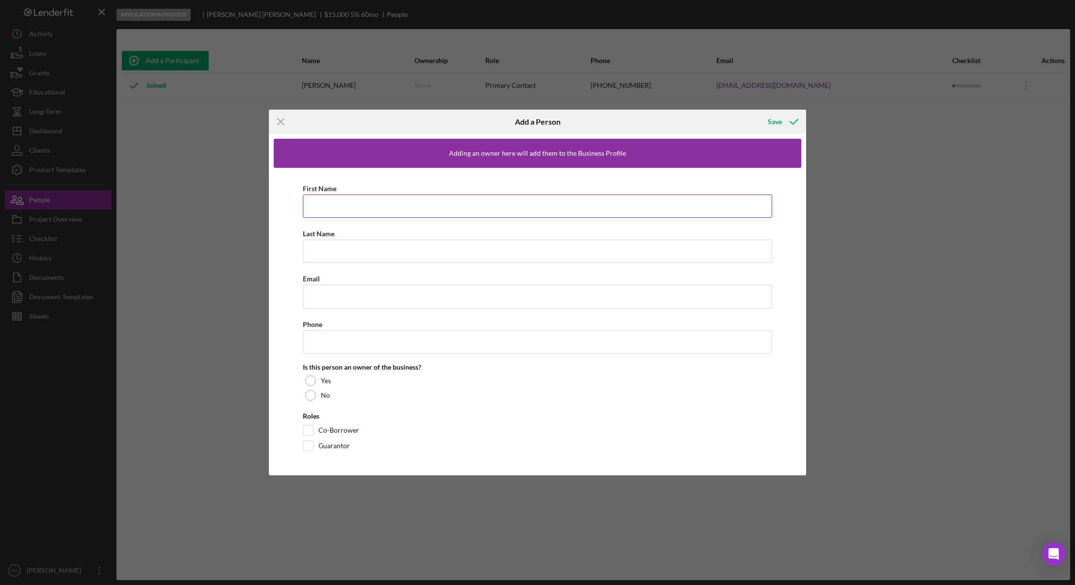
click at [335, 213] on input "First Name" at bounding box center [538, 206] width 470 height 23
type input "[PERSON_NAME]"
type input "sweetpita84+lance@yahoo.com"
drag, startPoint x: 402, startPoint y: 299, endPoint x: 321, endPoint y: 299, distance: 81.6
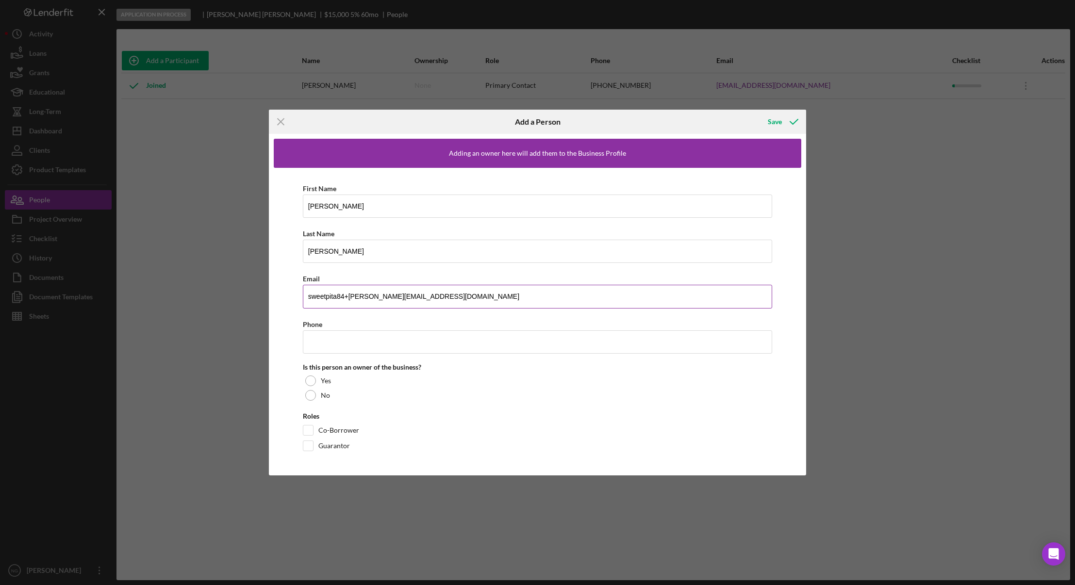
click at [294, 299] on div "First Name Jacquelyn Last Name Roosma Email sweetpita84+lance@yahoo.com Phone I…" at bounding box center [538, 319] width 528 height 303
click at [275, 285] on div "First Name Jacquelyn Last Name Roosma Email sweetpita84+lance@yahoo.com Phone I…" at bounding box center [538, 319] width 528 height 303
drag, startPoint x: 448, startPoint y: 295, endPoint x: 290, endPoint y: 289, distance: 158.4
click at [290, 289] on div "First Name Jacquelyn Last Name Roosma Email sweetpita84+lance@yahoo.com Phone I…" at bounding box center [538, 319] width 528 height 303
type input "[EMAIL_ADDRESS][DOMAIN_NAME]"
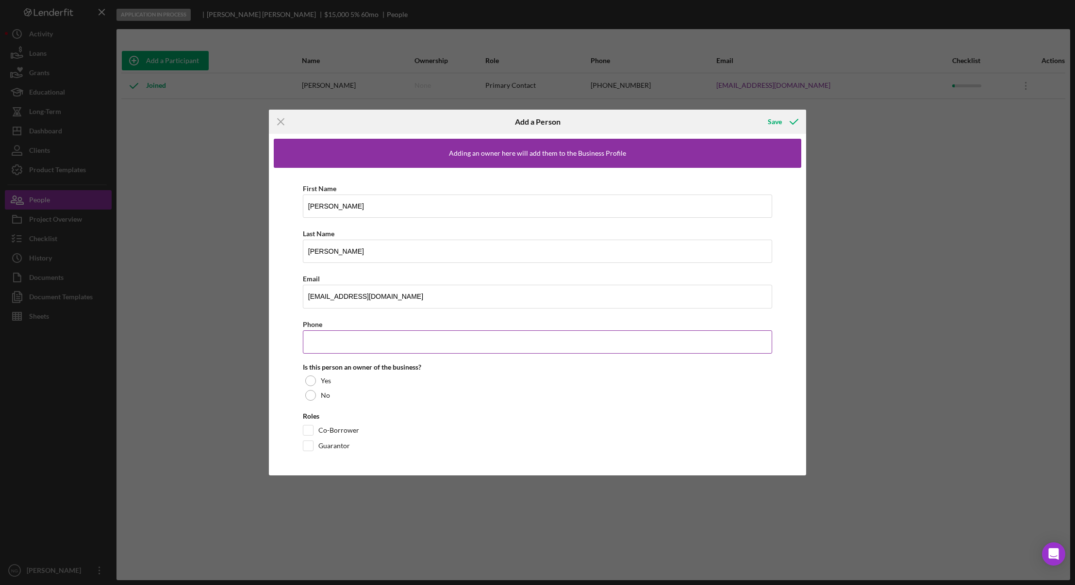
click at [360, 341] on input "Phone" at bounding box center [538, 342] width 470 height 23
type input "[PHONE_NUMBER]"
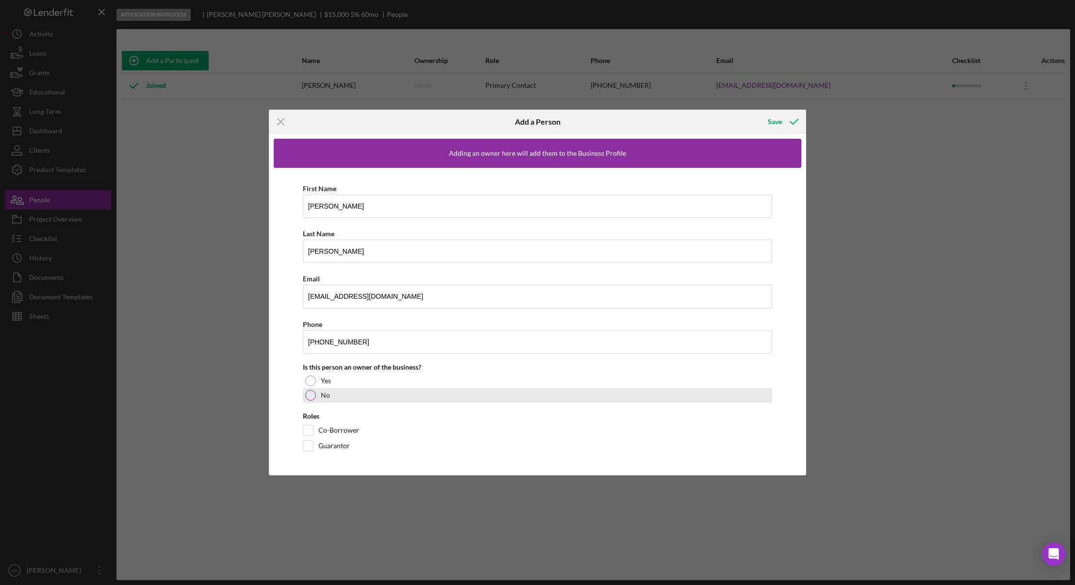
click at [313, 398] on div at bounding box center [310, 395] width 11 height 11
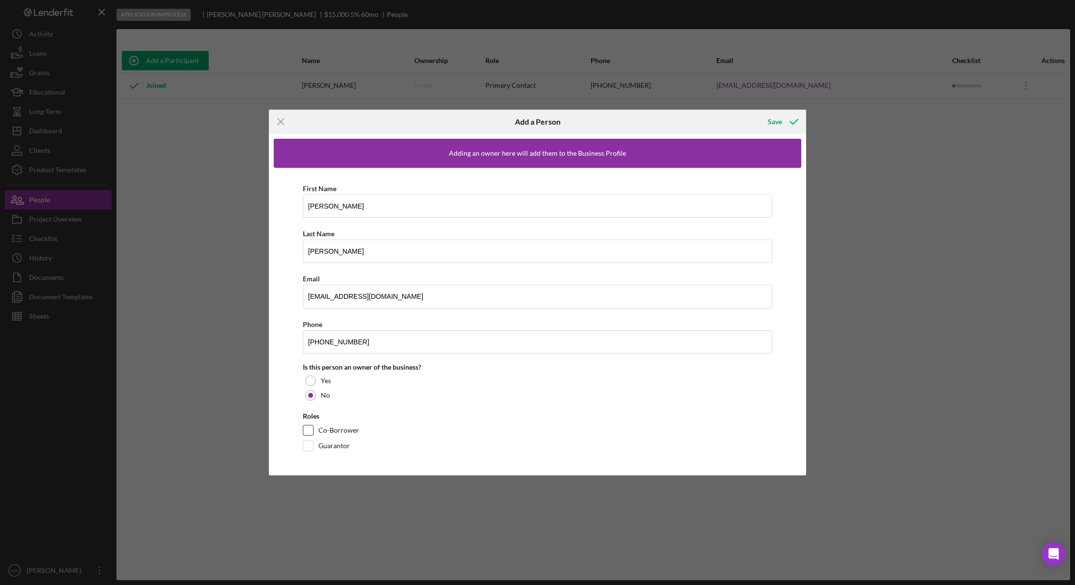
click at [309, 430] on input "Co-Borrower" at bounding box center [308, 431] width 10 height 10
checkbox input "true"
click at [782, 119] on icon "button" at bounding box center [794, 122] width 24 height 24
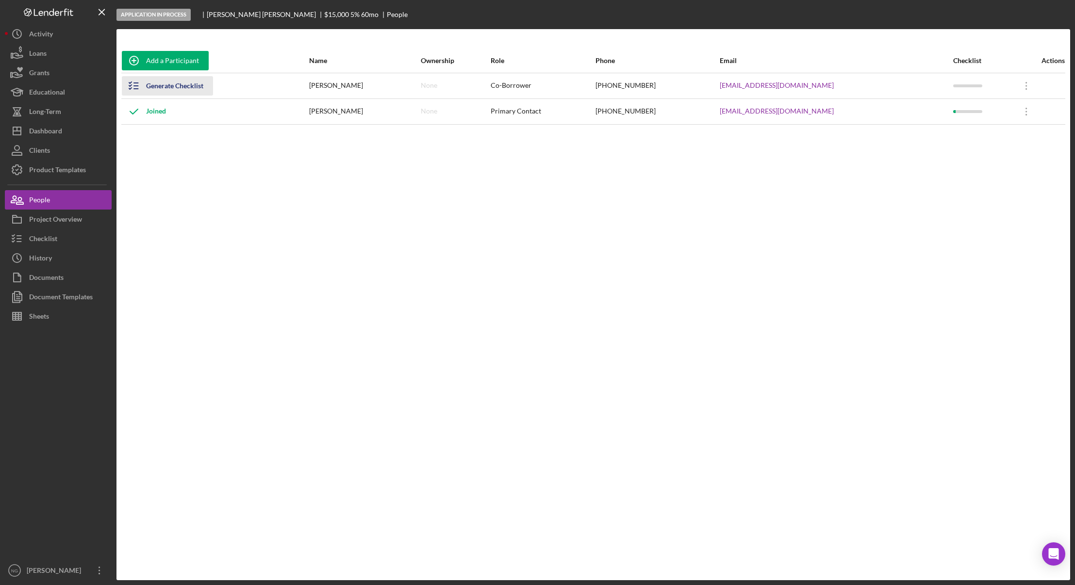
click at [183, 86] on div "Generate Checklist" at bounding box center [174, 85] width 57 height 19
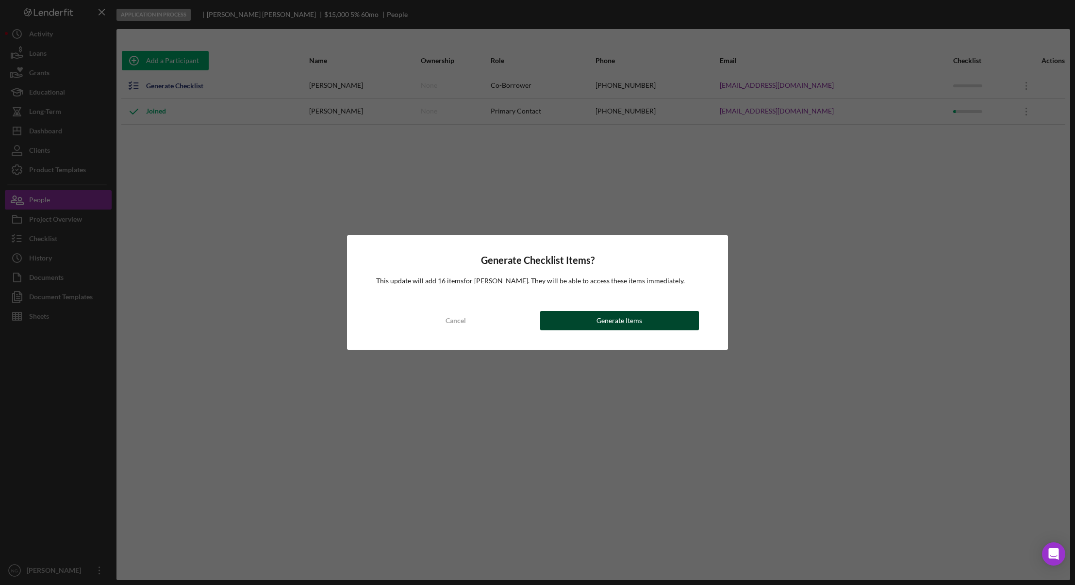
click at [651, 315] on button "Generate Items" at bounding box center [619, 320] width 159 height 19
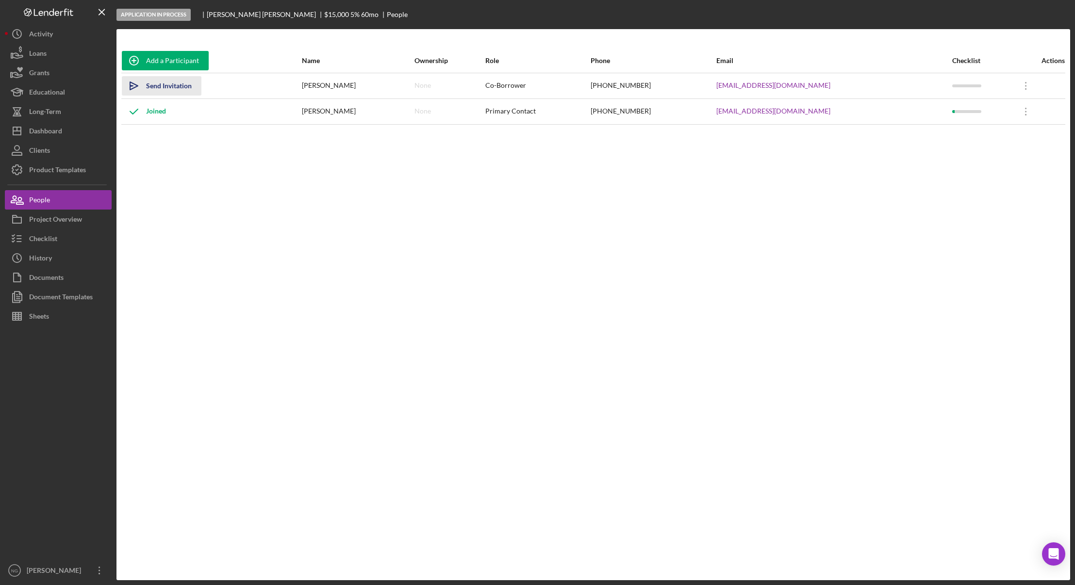
click at [166, 87] on div "Send Invitation" at bounding box center [169, 85] width 46 height 19
click at [53, 132] on div "Dashboard" at bounding box center [45, 132] width 33 height 22
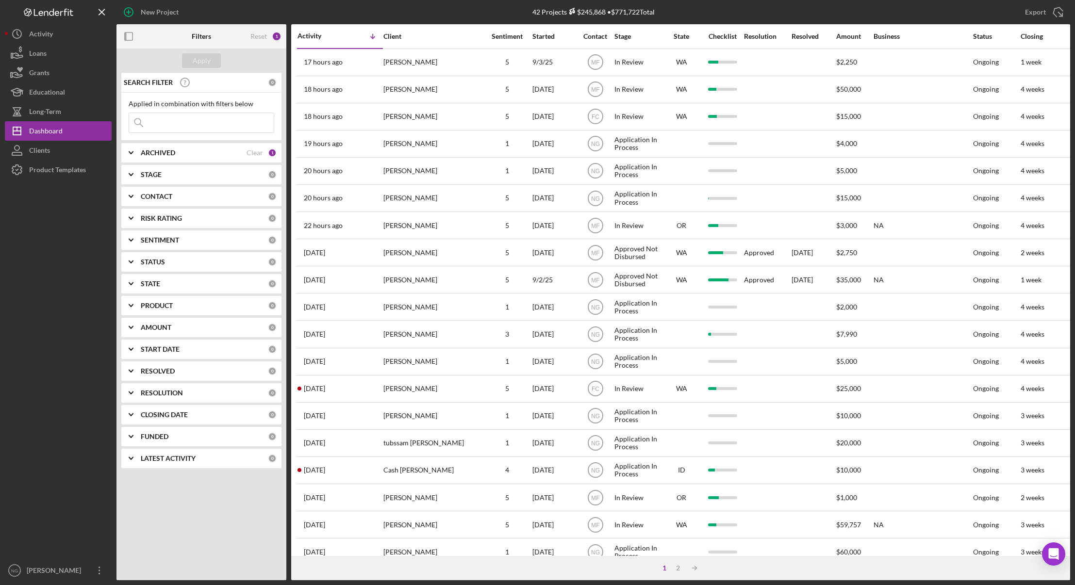
click at [237, 532] on div "Apply SEARCH FILTER 0 Applied in combination with filters below Icon/Menu Close…" at bounding box center [202, 315] width 170 height 532
click at [60, 136] on div "Dashboard" at bounding box center [45, 132] width 33 height 22
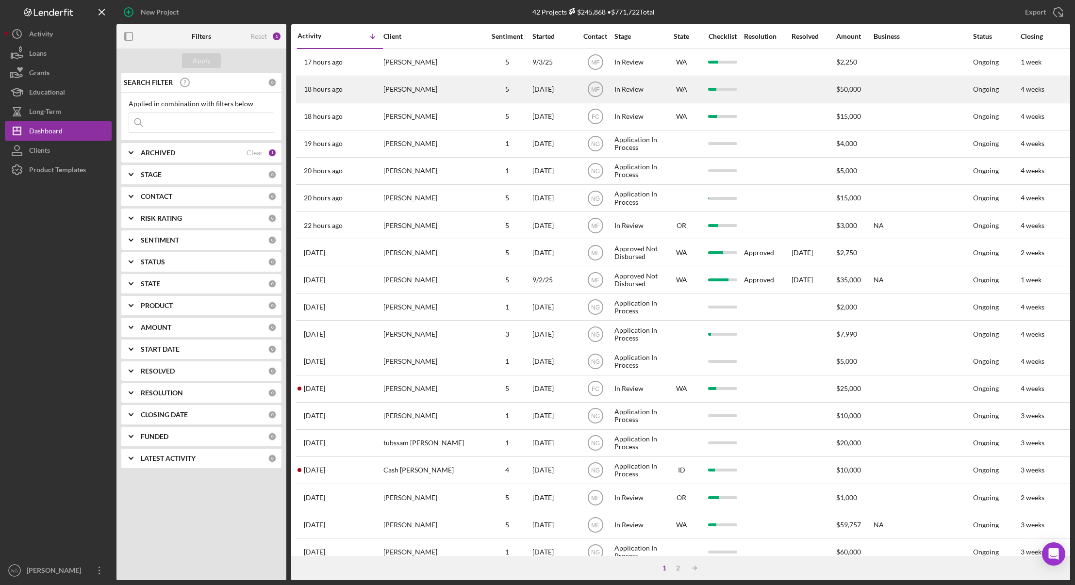
click at [409, 92] on div "[PERSON_NAME]" at bounding box center [432, 90] width 97 height 26
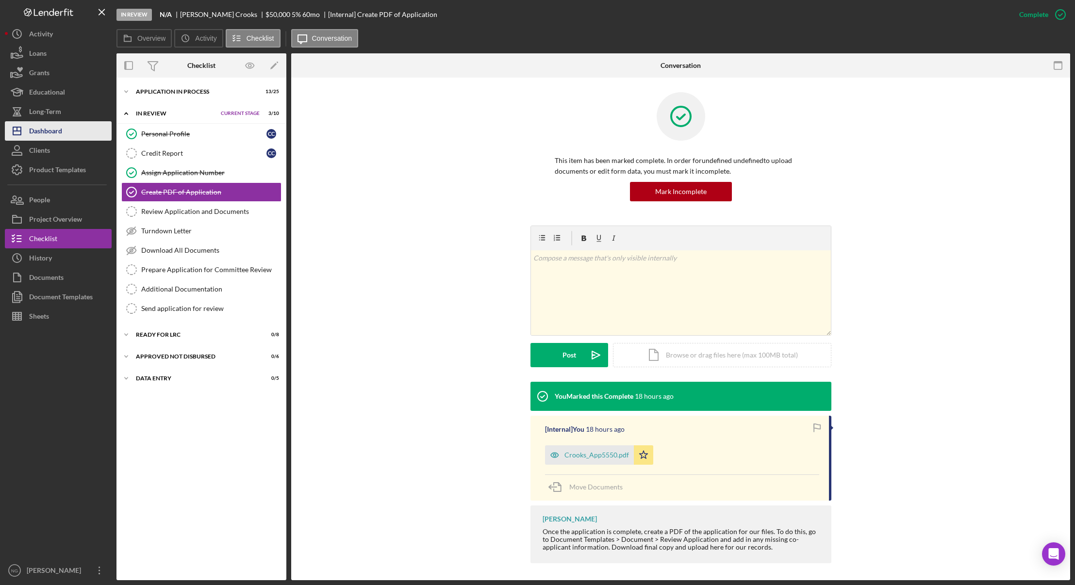
click at [63, 138] on button "Icon/Dashboard Dashboard" at bounding box center [58, 130] width 107 height 19
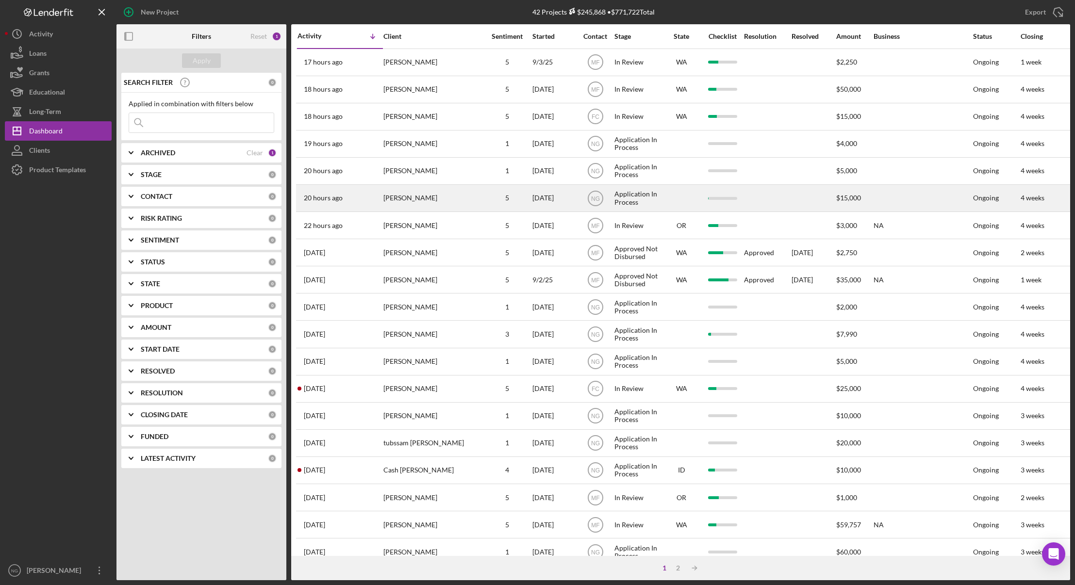
click at [435, 199] on div "[PERSON_NAME]" at bounding box center [432, 198] width 97 height 26
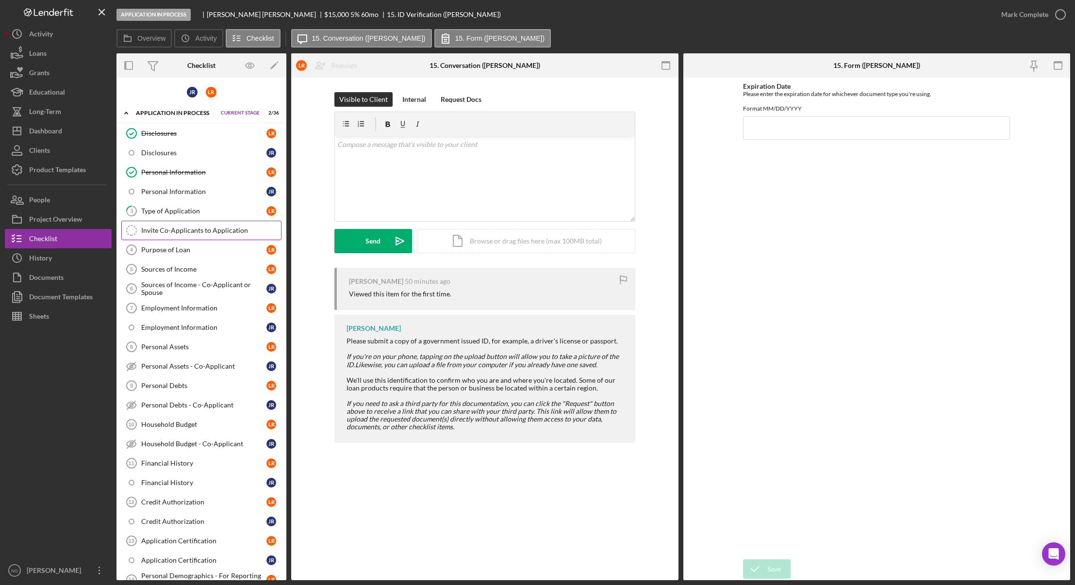
click at [189, 231] on div "Invite Co-Applicants to Application" at bounding box center [211, 231] width 140 height 8
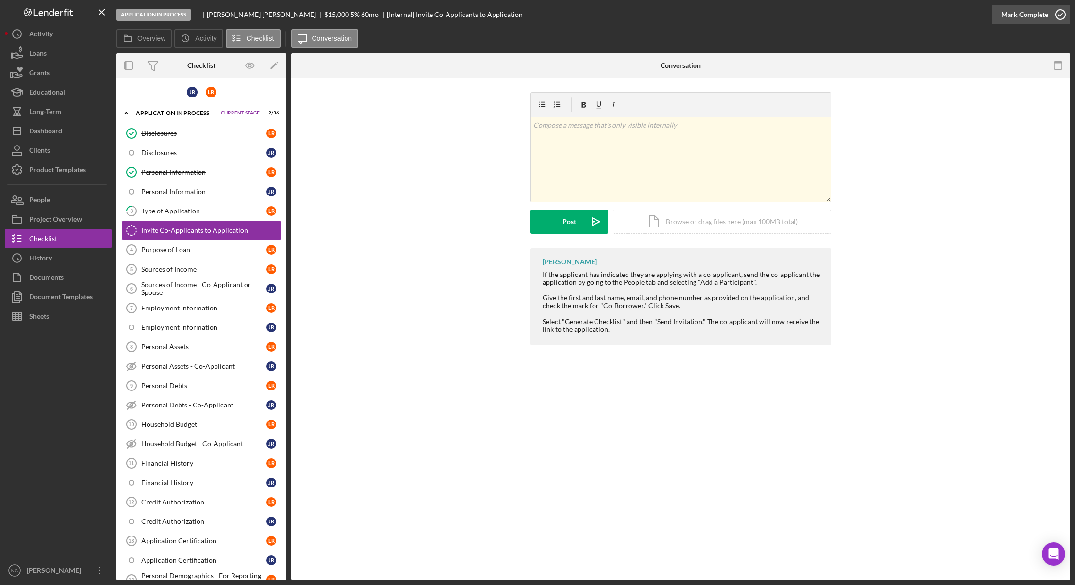
click at [1057, 9] on icon "button" at bounding box center [1061, 14] width 24 height 24
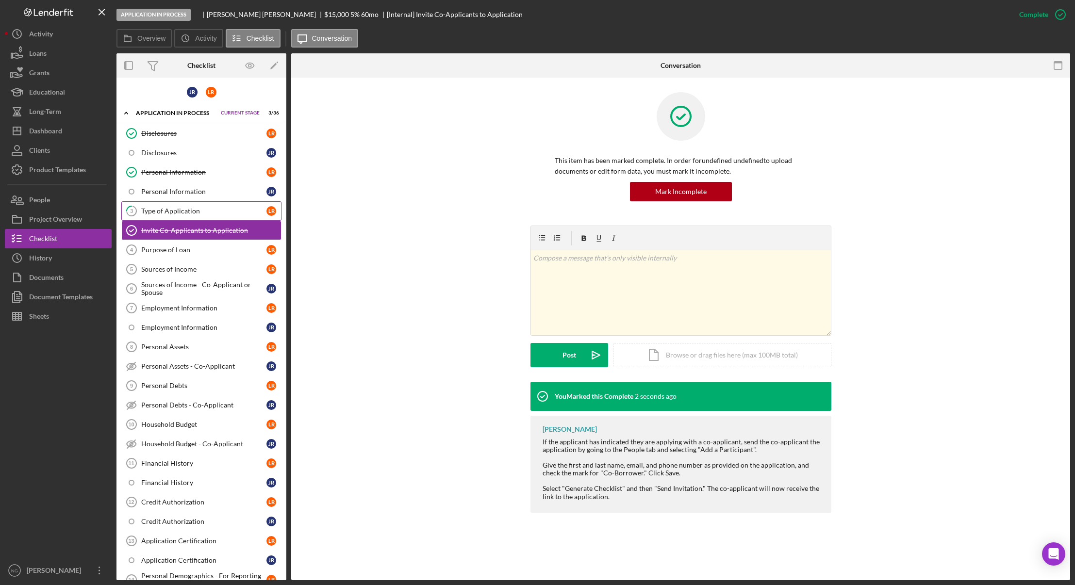
click at [222, 214] on div "Type of Application" at bounding box center [203, 211] width 125 height 8
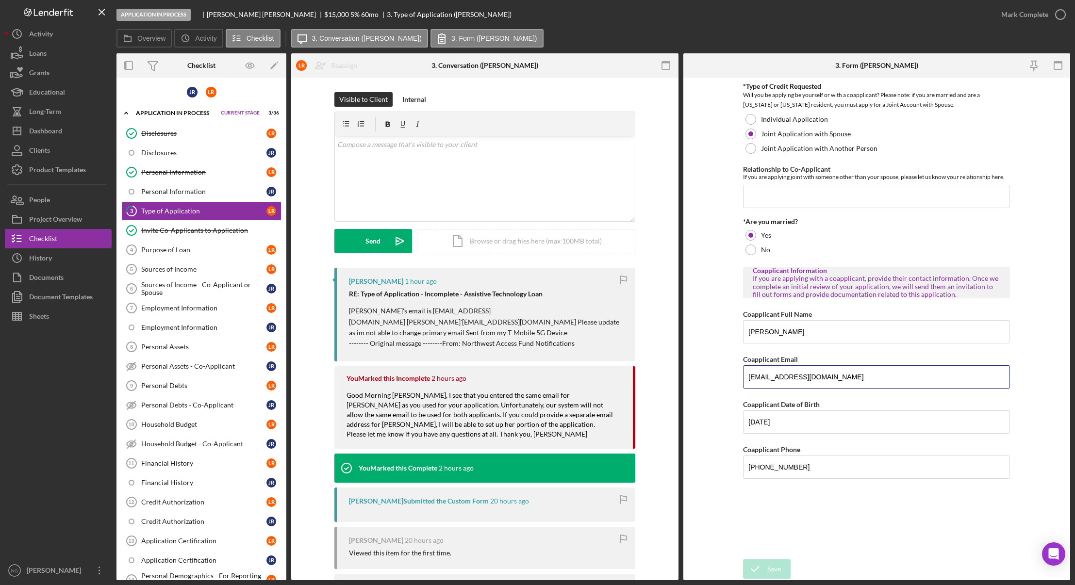
drag, startPoint x: 840, startPoint y: 376, endPoint x: 725, endPoint y: 370, distance: 114.7
click at [725, 370] on form "*Type of Credit Requested Will you be applying be yourself or with a coapplican…" at bounding box center [877, 329] width 387 height 503
type input "jmroosma@bellinghamallergy.com"
click at [52, 207] on button "People" at bounding box center [58, 199] width 107 height 19
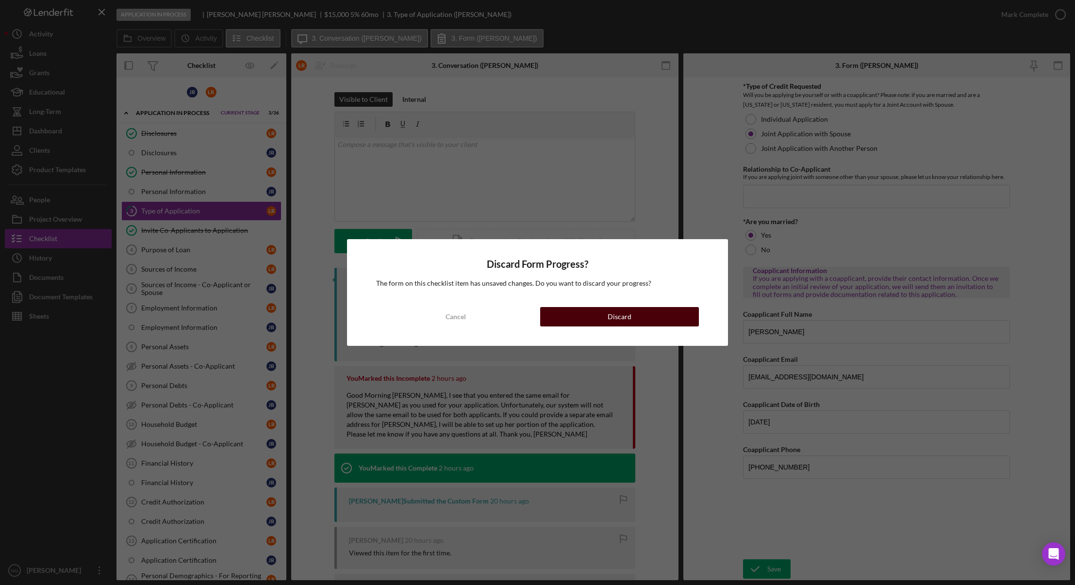
click at [601, 323] on button "Discard" at bounding box center [619, 316] width 159 height 19
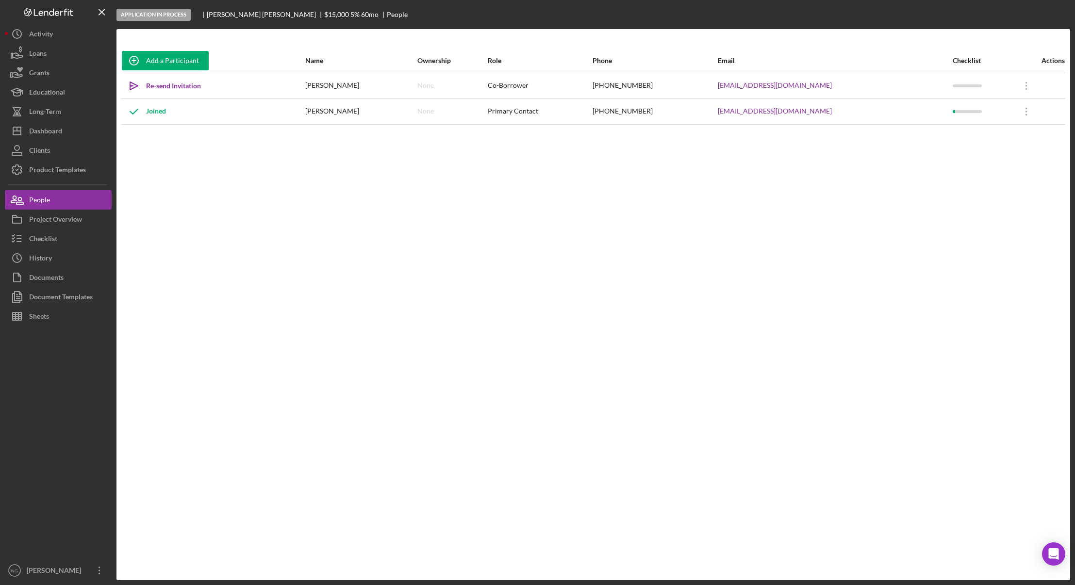
drag, startPoint x: 833, startPoint y: 86, endPoint x: 724, endPoint y: 85, distance: 109.2
click at [724, 85] on tr "Icon/icon-invite-send Re-send Invitation Jacquelyn Roosma None Co-Borrower (209…" at bounding box center [593, 86] width 944 height 26
copy tr "jmroosma@bellinghamallergy.com"
click at [45, 240] on div "Checklist" at bounding box center [43, 240] width 28 height 22
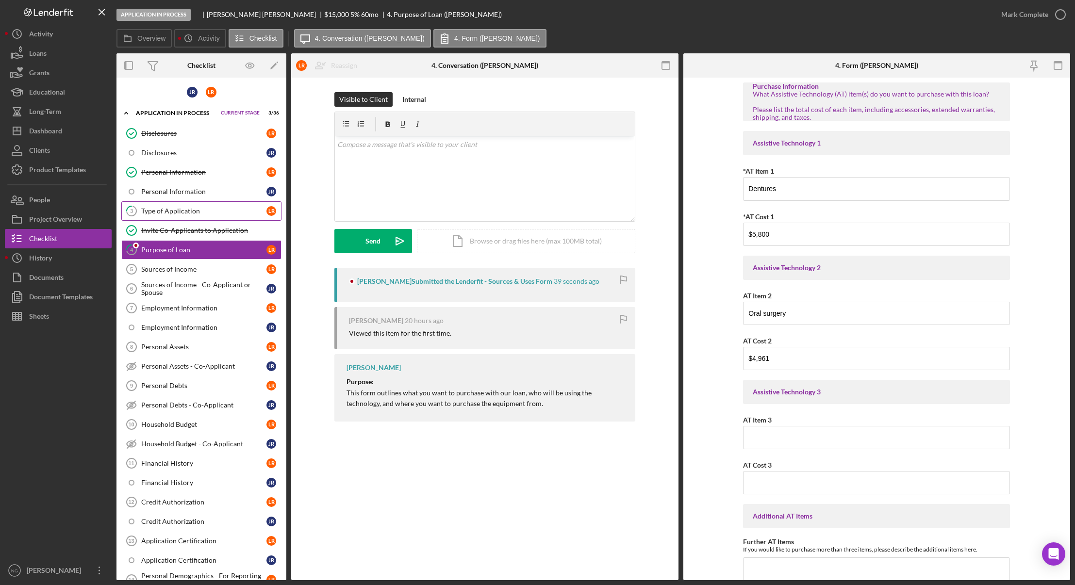
click at [204, 213] on div "Type of Application" at bounding box center [203, 211] width 125 height 8
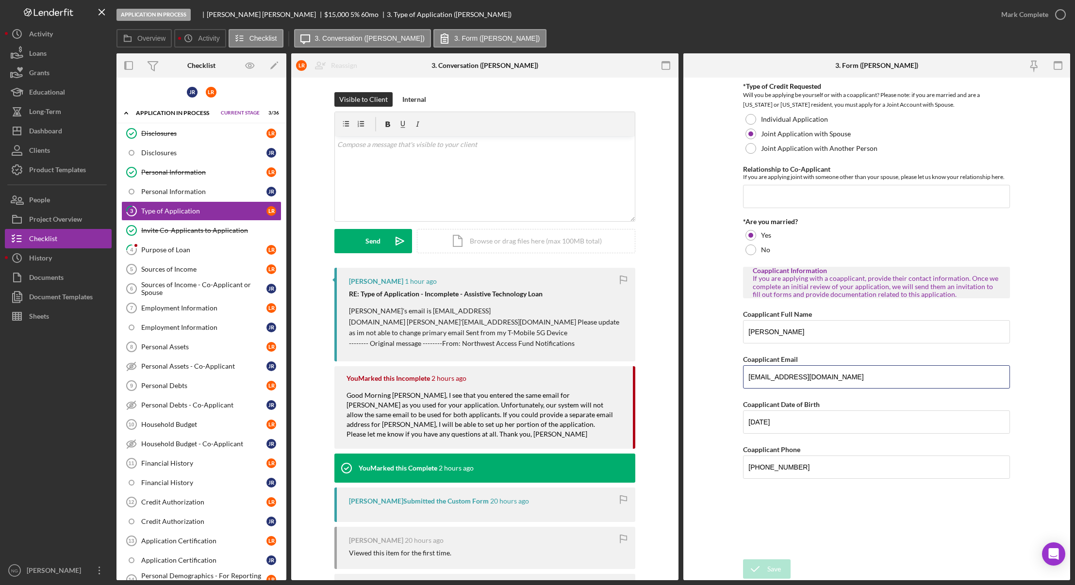
drag, startPoint x: 782, startPoint y: 377, endPoint x: 706, endPoint y: 376, distance: 75.7
click at [704, 376] on form "*Type of Credit Requested Will you be applying be yourself or with a coapplican…" at bounding box center [877, 329] width 387 height 503
paste input "jmroosma@bellinghamallergy"
click at [765, 377] on input "jmroosma@bellinghamallergy.com" at bounding box center [876, 377] width 267 height 23
type input "jmroosma@bellinghamallergy.com"
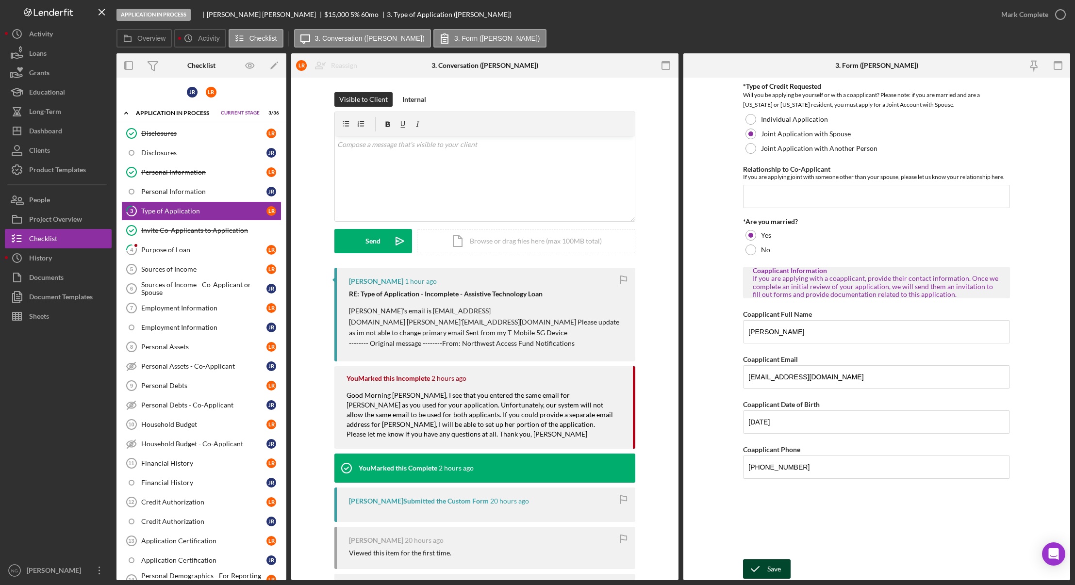
click at [765, 568] on icon "submit" at bounding box center [755, 569] width 24 height 24
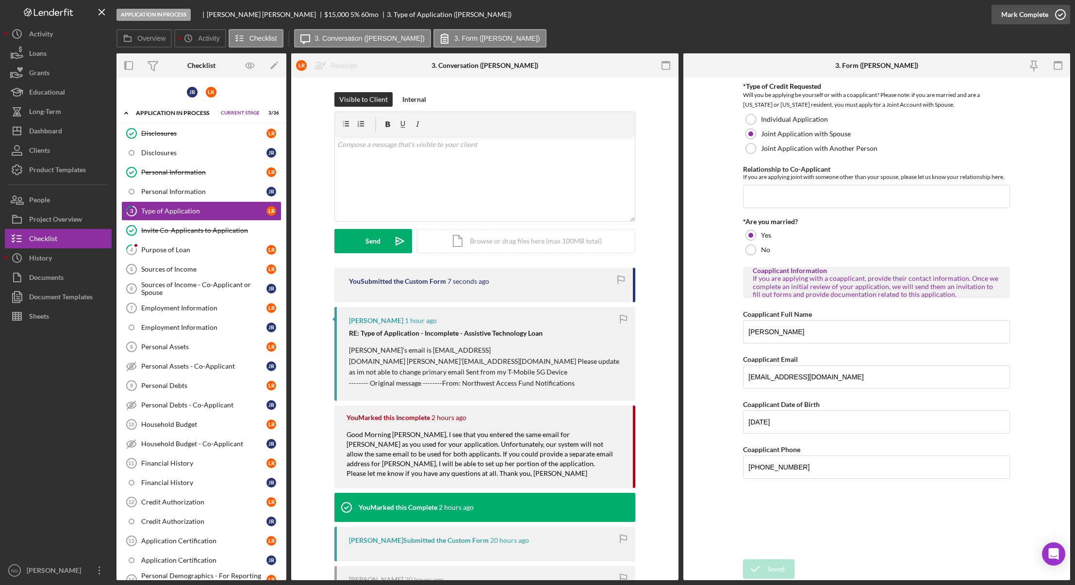
click at [1056, 17] on icon "button" at bounding box center [1061, 14] width 24 height 24
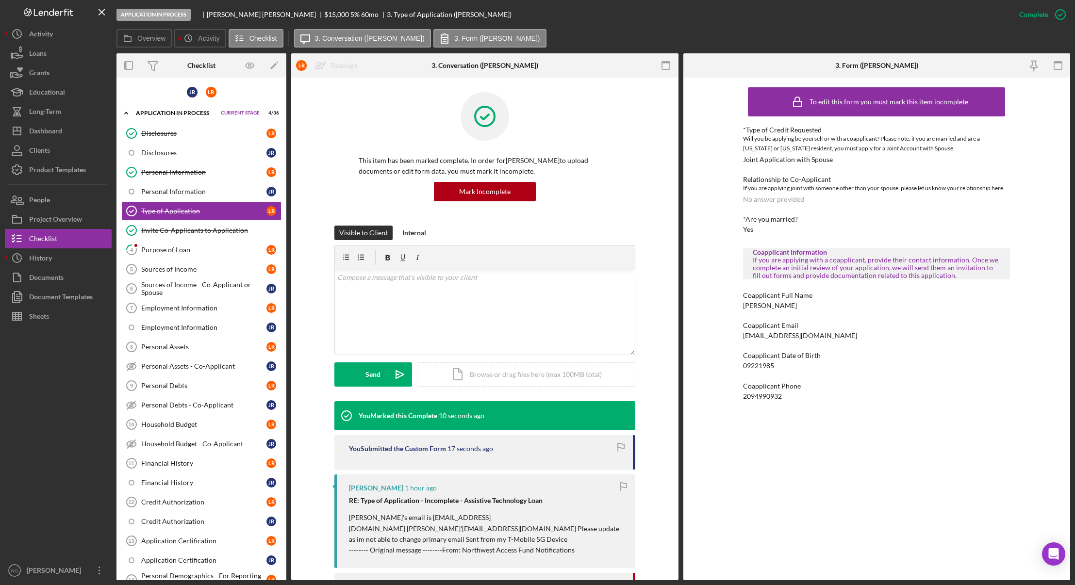
click at [315, 353] on div "Visible to Client Internal v Color teal Color pink Remove color Add row above A…" at bounding box center [485, 314] width 358 height 176
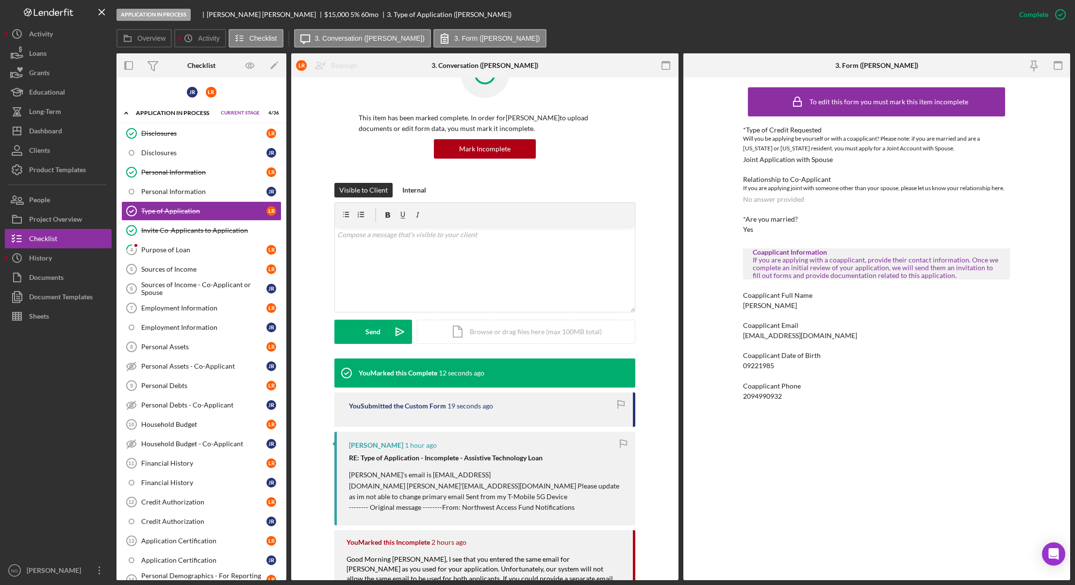
scroll to position [194, 0]
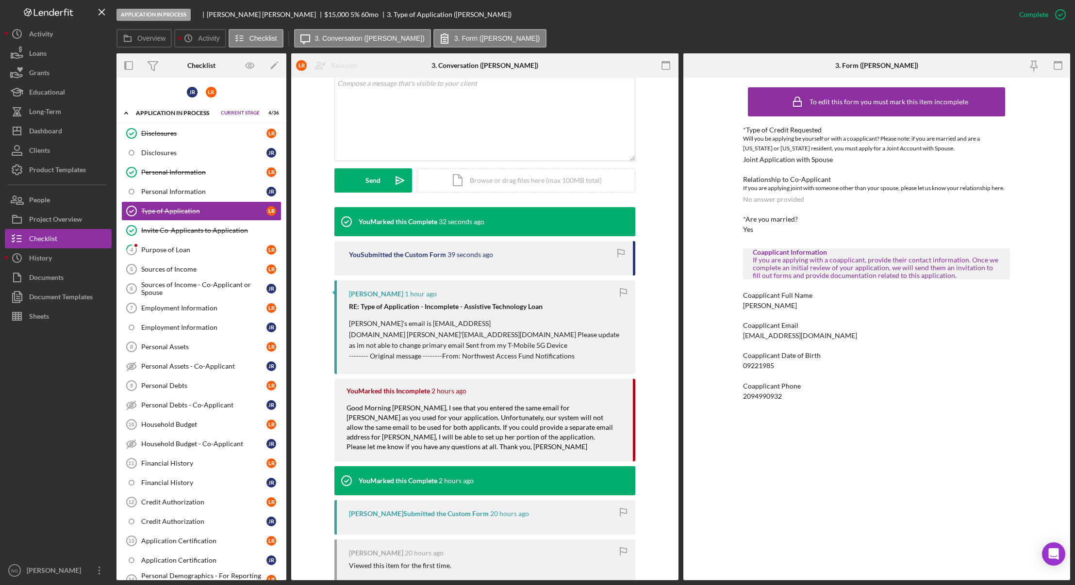
click at [620, 254] on icon "button" at bounding box center [621, 252] width 6 height 5
click at [85, 366] on div at bounding box center [58, 443] width 107 height 235
click at [207, 247] on div "Purpose of Loan" at bounding box center [203, 250] width 125 height 8
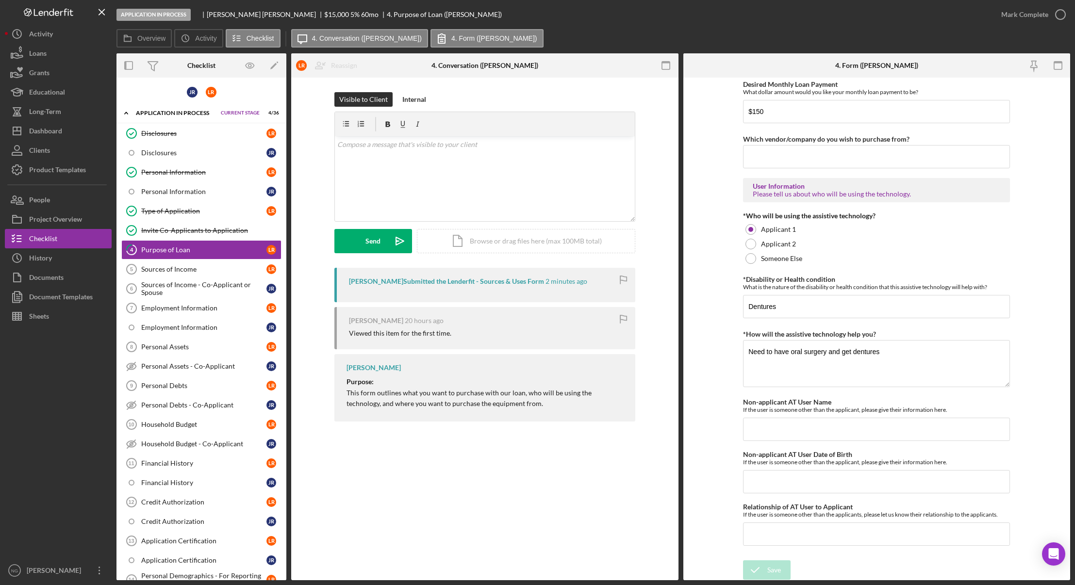
scroll to position [669, 0]
click at [36, 383] on div at bounding box center [58, 443] width 107 height 235
click at [62, 130] on div "Dashboard" at bounding box center [45, 132] width 33 height 22
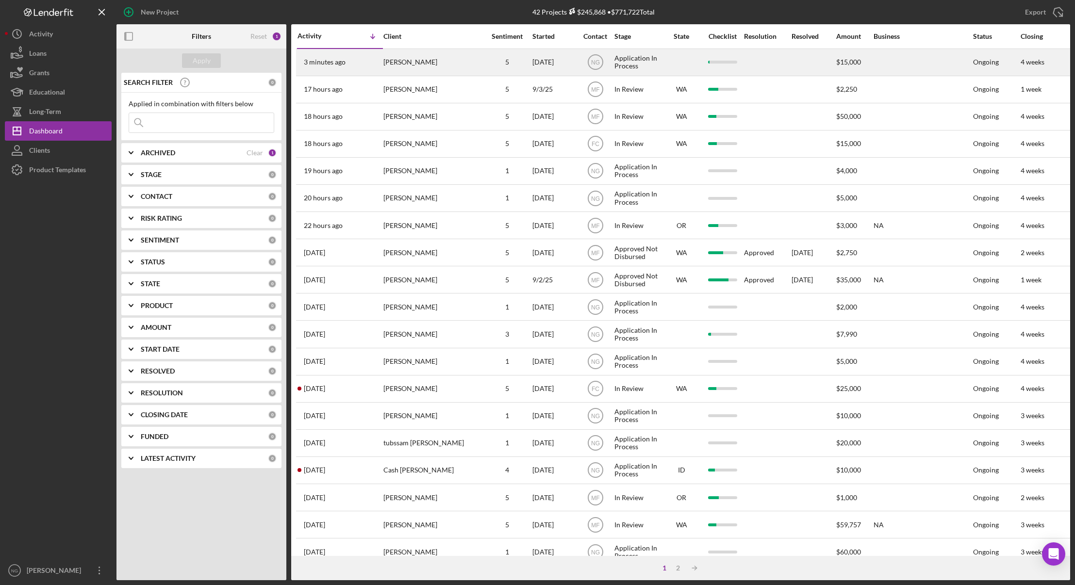
click at [419, 68] on div "[PERSON_NAME]" at bounding box center [432, 63] width 97 height 26
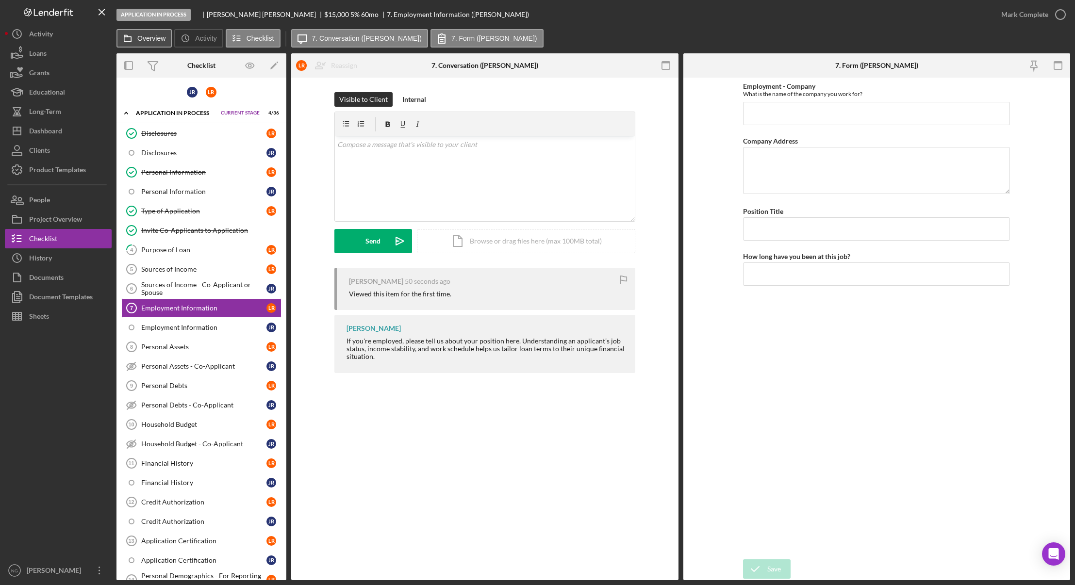
click at [149, 38] on label "Overview" at bounding box center [151, 38] width 28 height 8
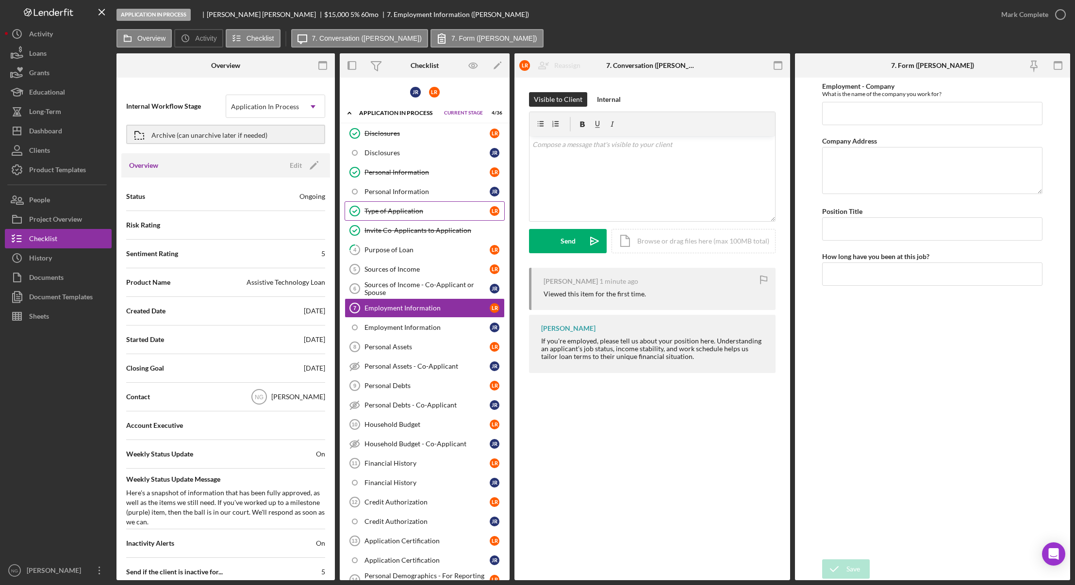
click at [432, 211] on div "Type of Application" at bounding box center [427, 211] width 125 height 8
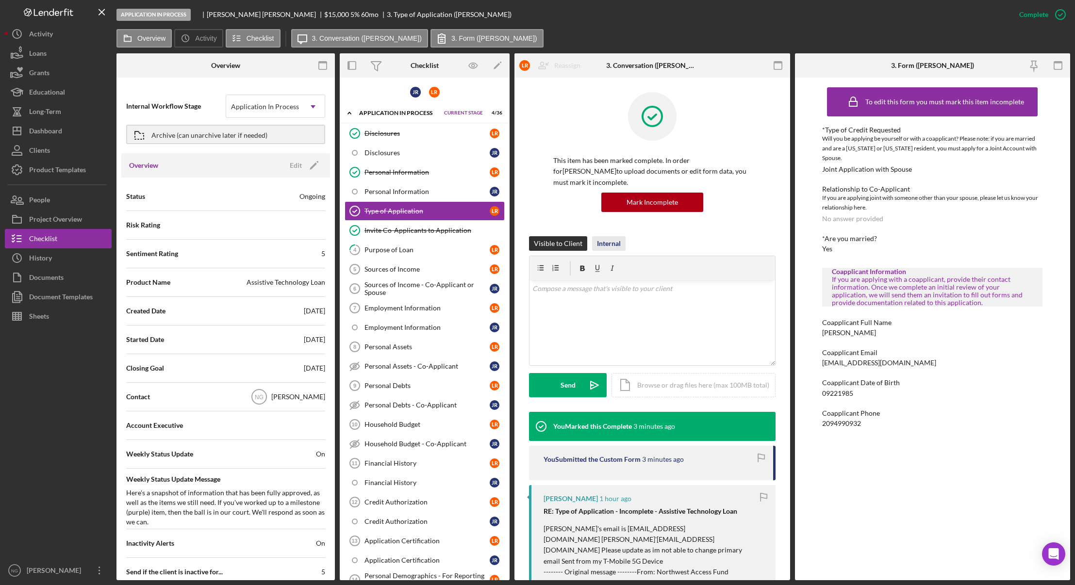
click at [617, 248] on div "Internal" at bounding box center [609, 243] width 24 height 15
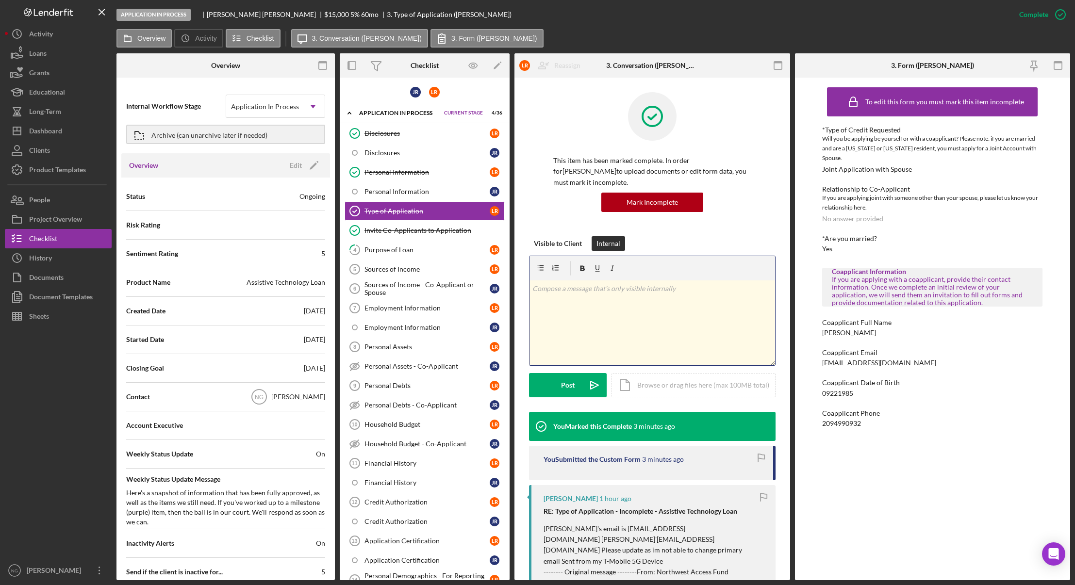
click at [608, 287] on p at bounding box center [653, 289] width 240 height 11
click at [713, 288] on p "Called and spoke with Lance doesn't want his work email used. Asked me to call …" at bounding box center [653, 300] width 240 height 33
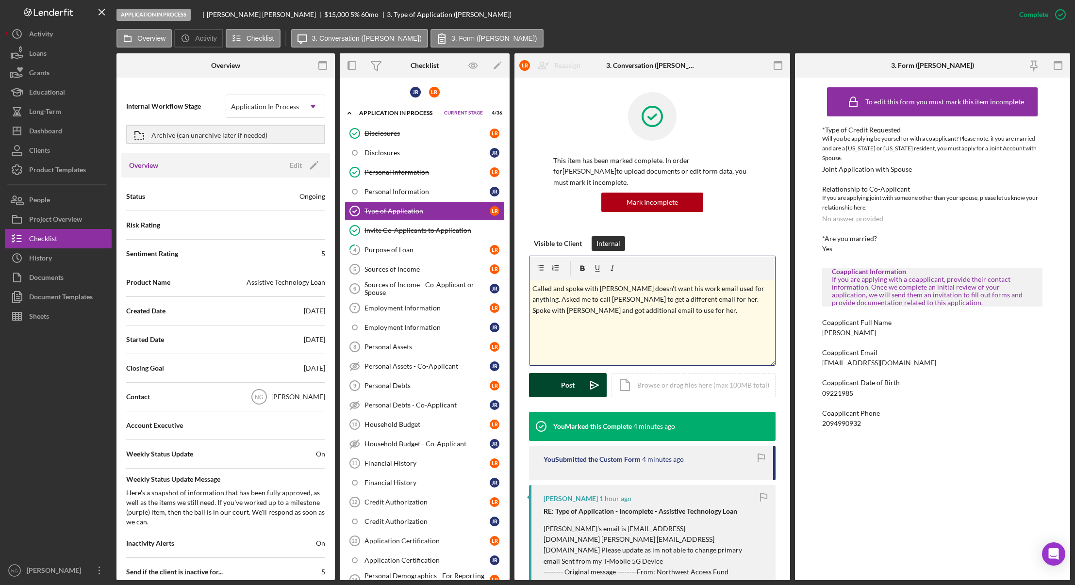
click at [588, 385] on icon "Icon/icon-invite-send" at bounding box center [595, 385] width 24 height 24
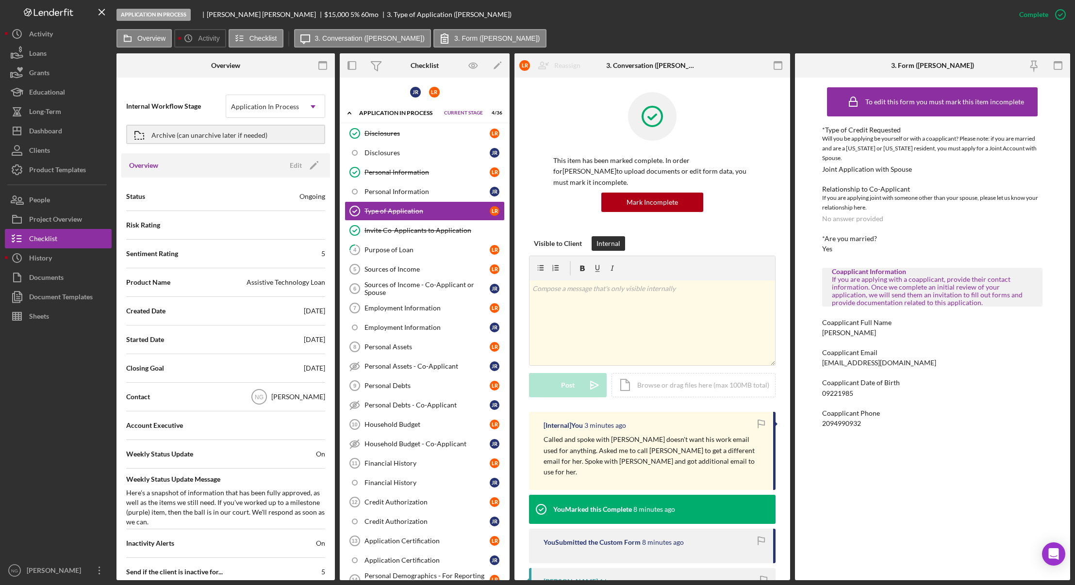
click at [68, 352] on div at bounding box center [58, 443] width 107 height 235
click at [50, 134] on div "Dashboard" at bounding box center [45, 132] width 33 height 22
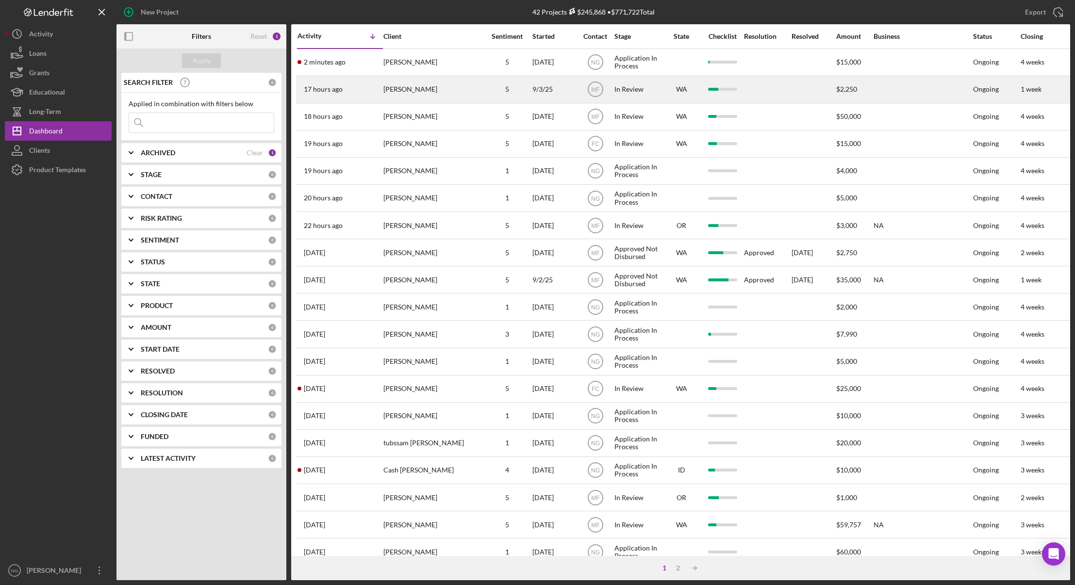
click at [398, 97] on div "[PERSON_NAME]" at bounding box center [432, 90] width 97 height 26
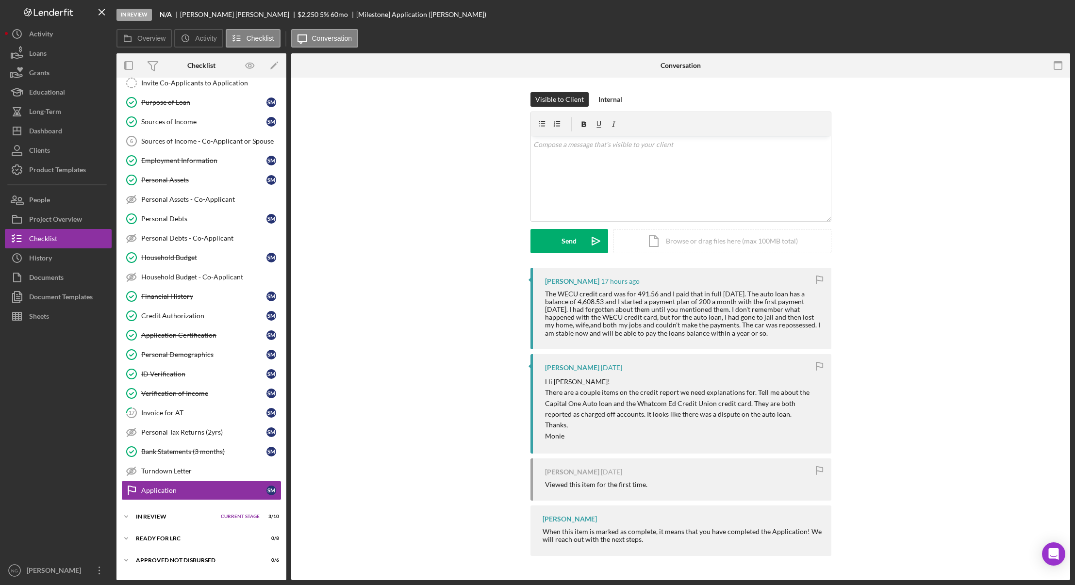
scroll to position [103, 0]
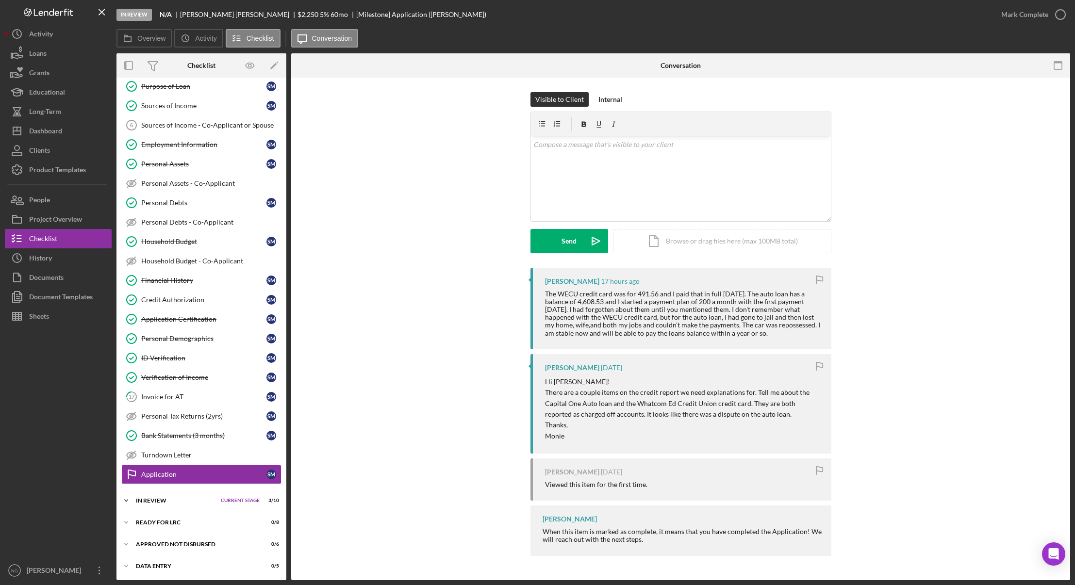
click at [164, 500] on div "In Review" at bounding box center [176, 501] width 80 height 6
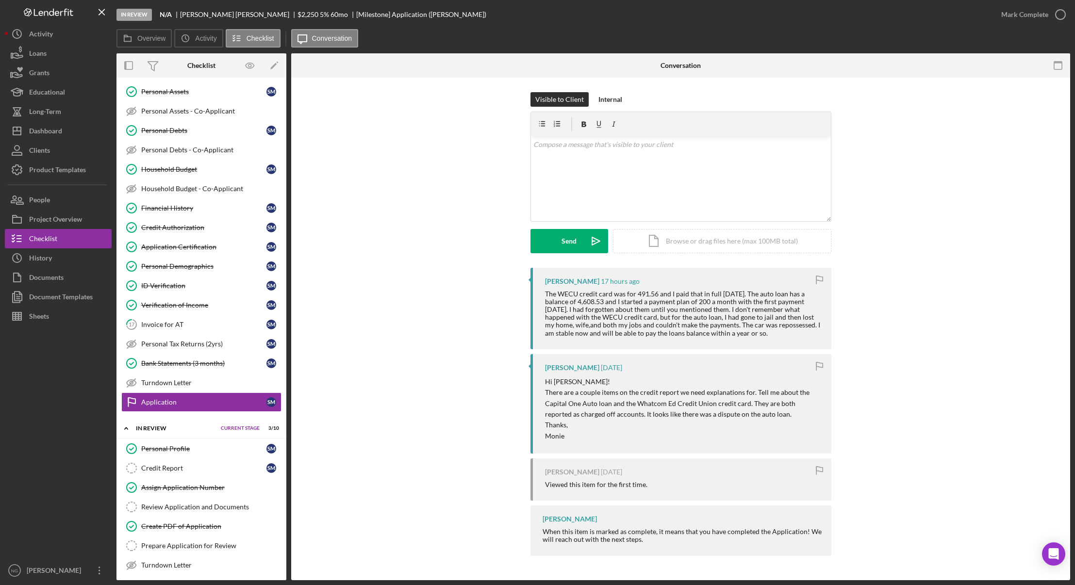
scroll to position [304, 0]
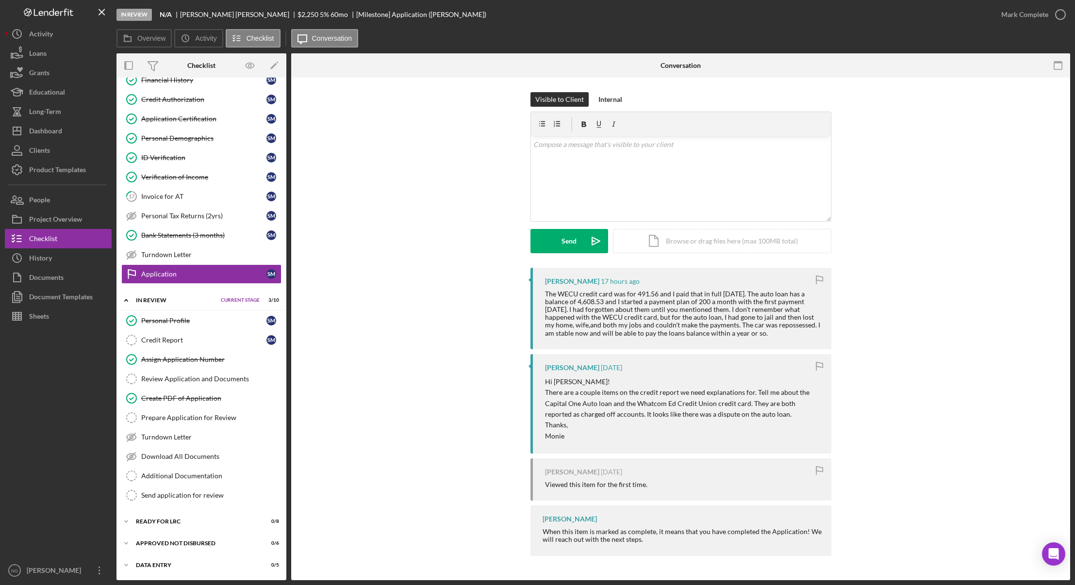
click at [366, 342] on div "Stephan Minnard 17 hours ago The WECU credit card was for 491.56 and I paid tha…" at bounding box center [681, 414] width 750 height 293
click at [61, 134] on div "Dashboard" at bounding box center [45, 132] width 33 height 22
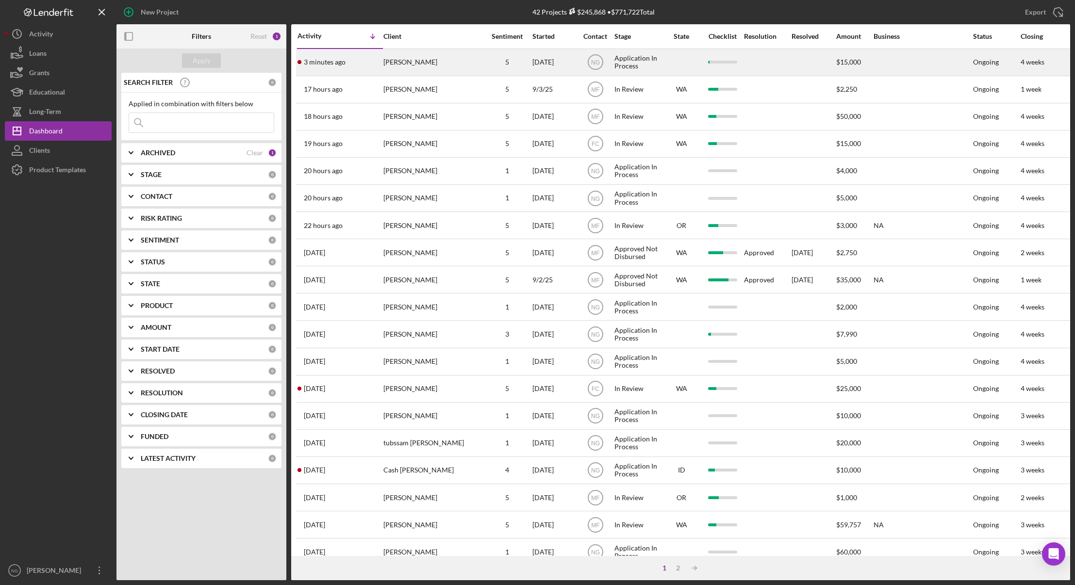
click at [419, 56] on div "[PERSON_NAME]" at bounding box center [432, 63] width 97 height 26
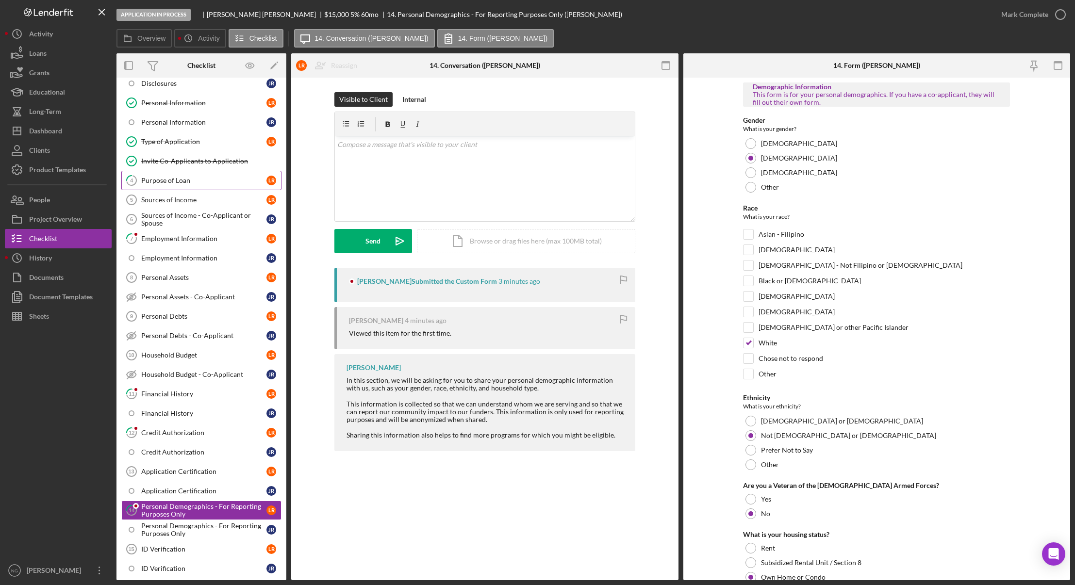
scroll to position [8, 0]
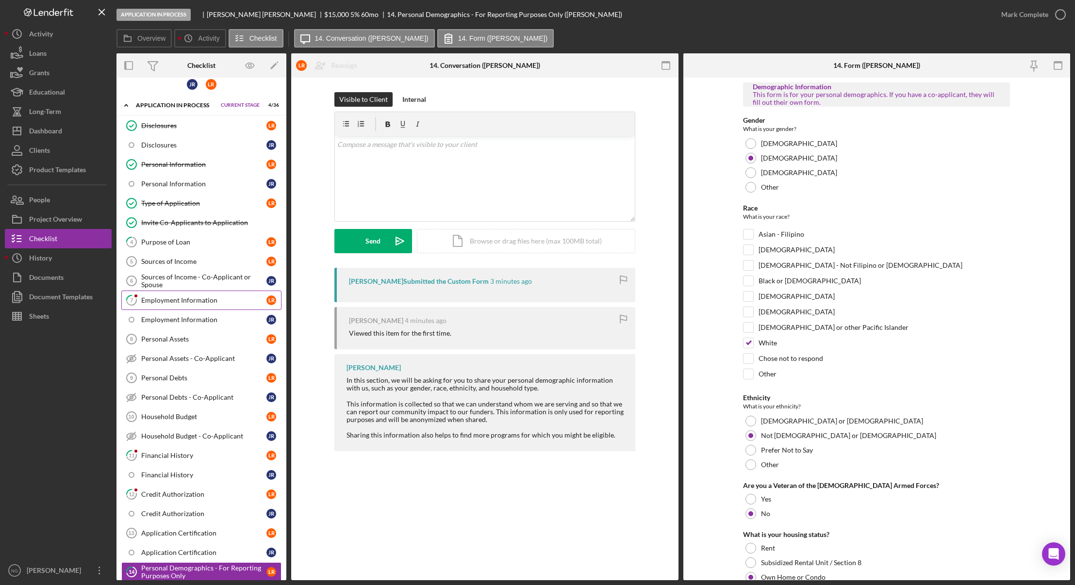
click at [181, 297] on div "Employment Information" at bounding box center [203, 301] width 125 height 8
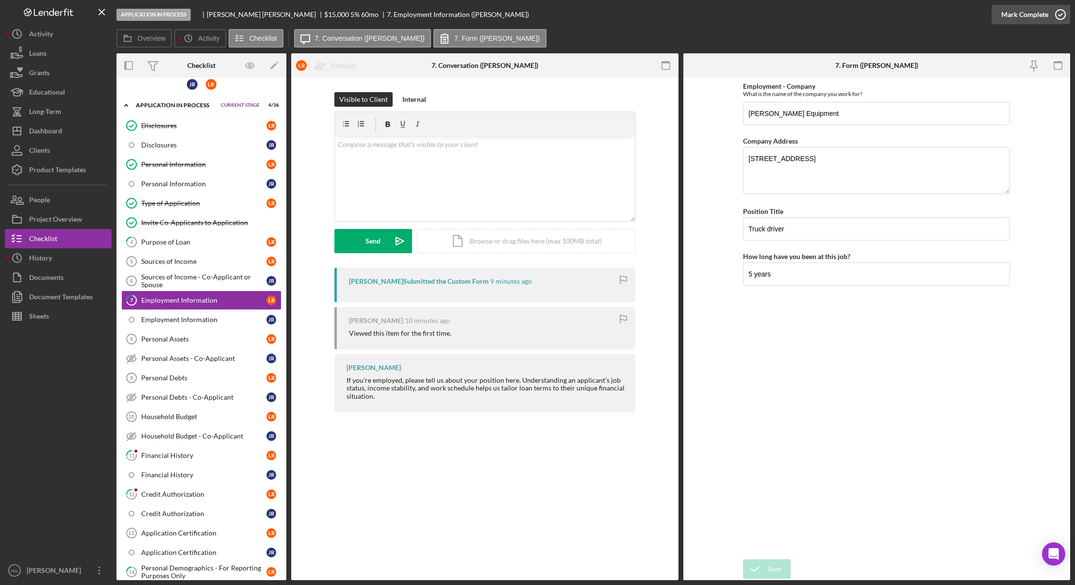
click at [1059, 19] on circle "button" at bounding box center [1061, 15] width 10 height 10
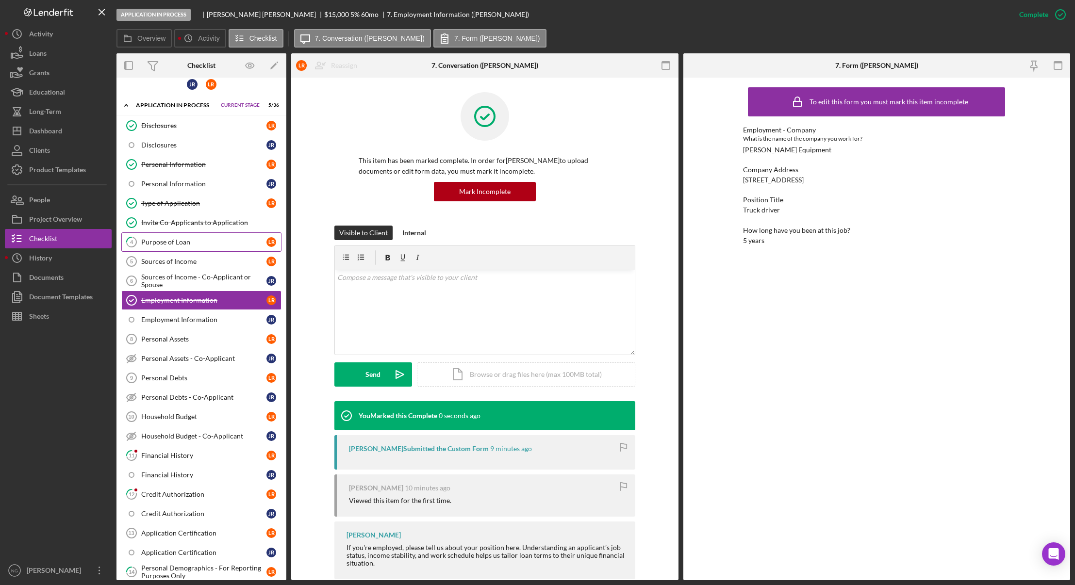
click at [171, 241] on div "Purpose of Loan" at bounding box center [203, 242] width 125 height 8
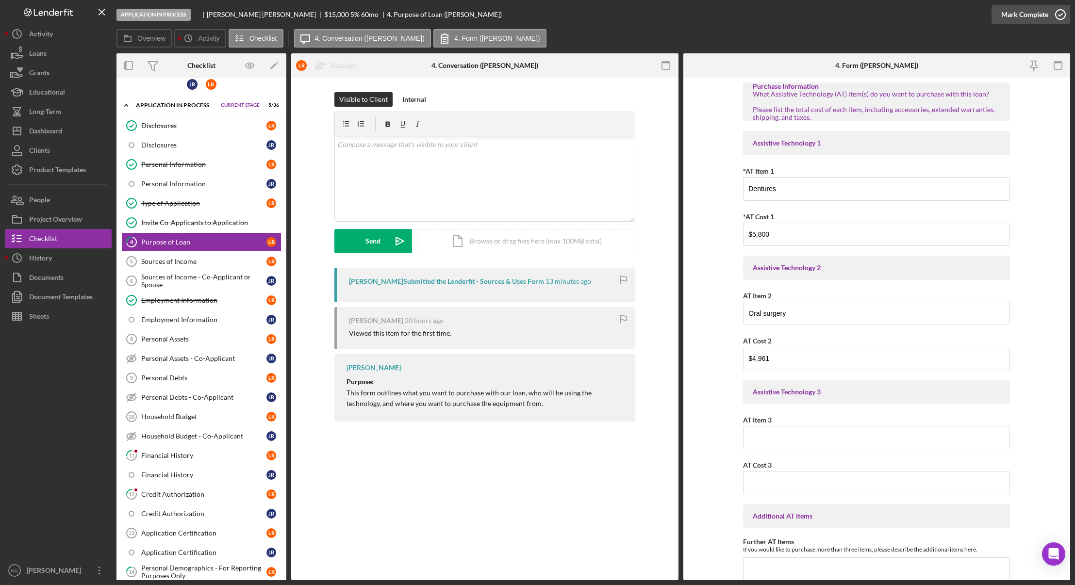
click at [1060, 15] on icon "button" at bounding box center [1061, 14] width 24 height 24
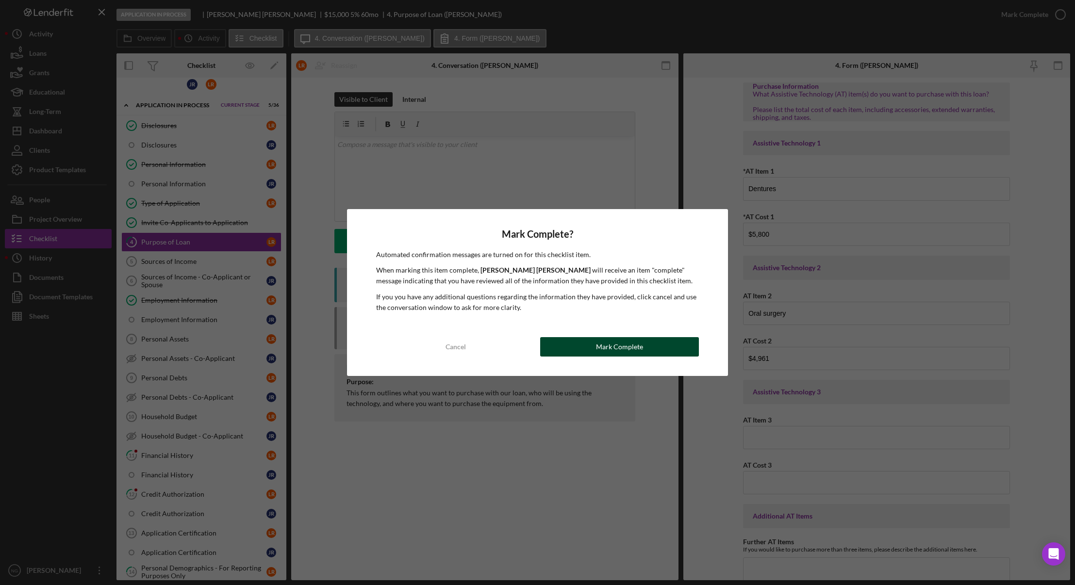
click at [651, 340] on button "Mark Complete" at bounding box center [619, 346] width 159 height 19
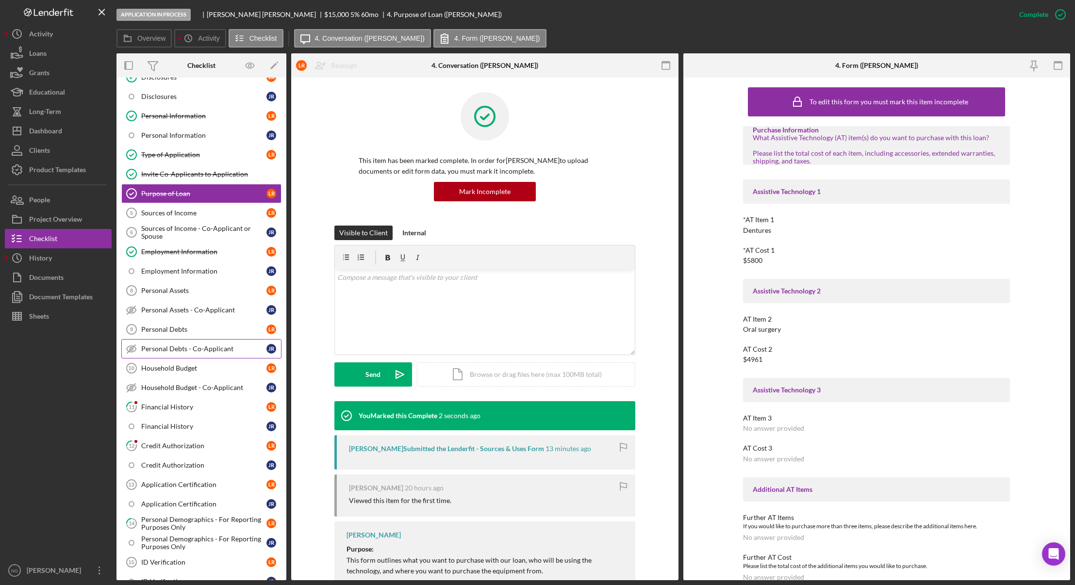
scroll to position [105, 0]
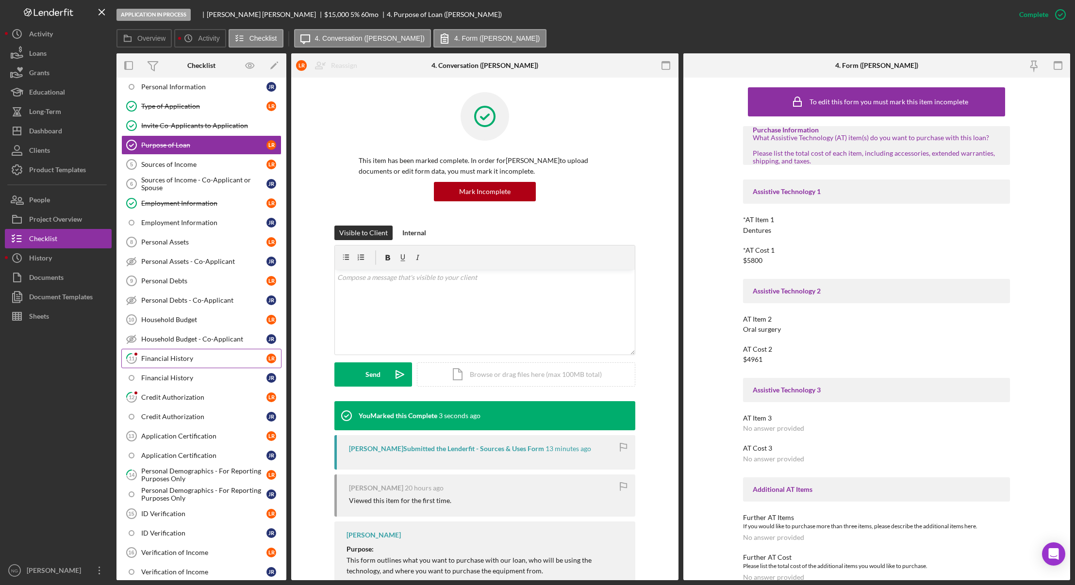
click at [202, 359] on div "Financial History" at bounding box center [203, 359] width 125 height 8
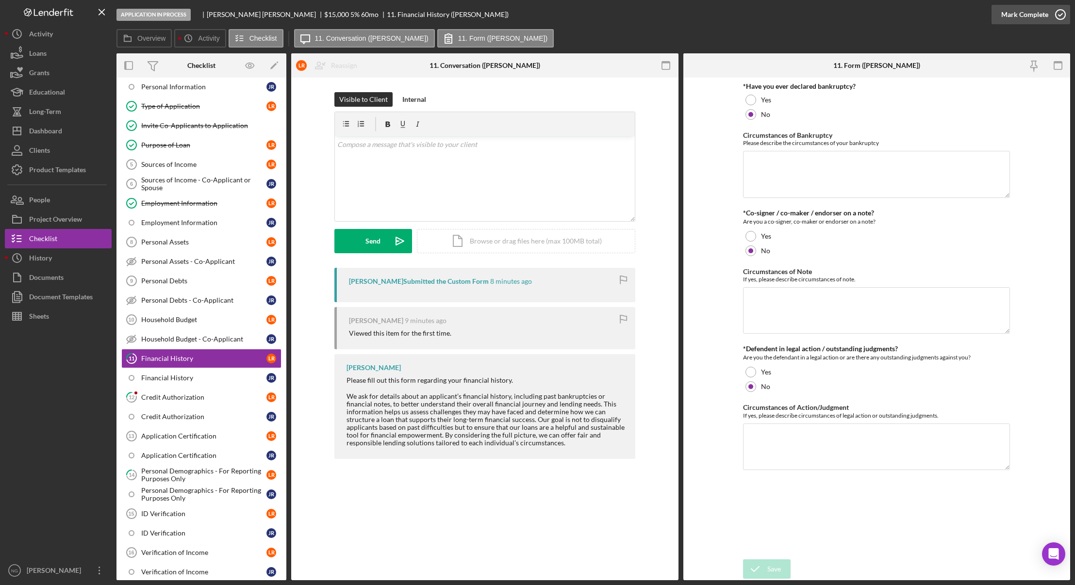
click at [1054, 14] on icon "button" at bounding box center [1061, 14] width 24 height 24
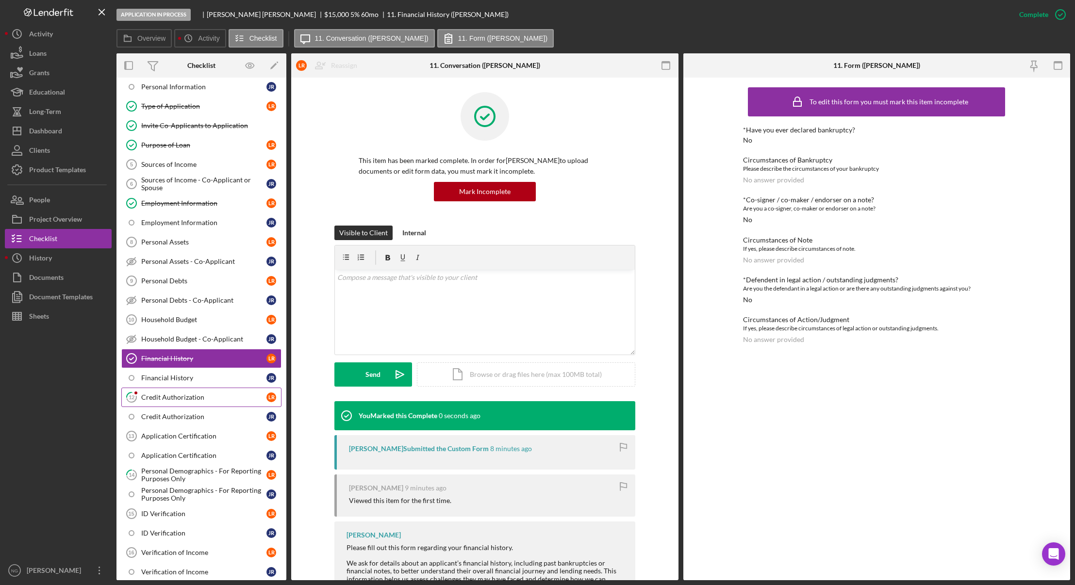
click at [177, 392] on link "12 Credit Authorization L R" at bounding box center [201, 397] width 160 height 19
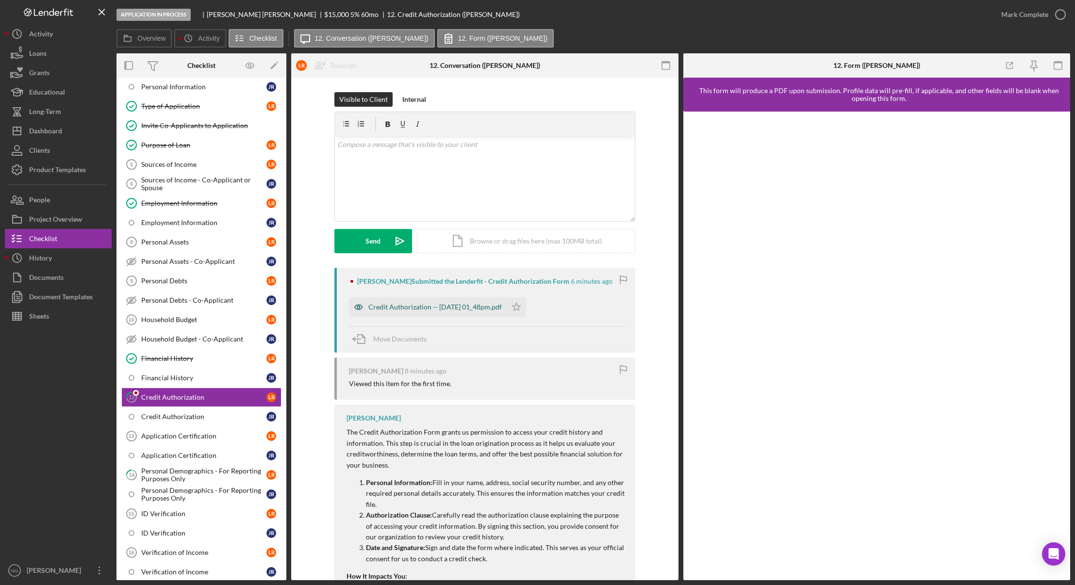
click at [409, 309] on div "Credit Authorization -- [DATE] 01_48pm.pdf" at bounding box center [435, 307] width 134 height 8
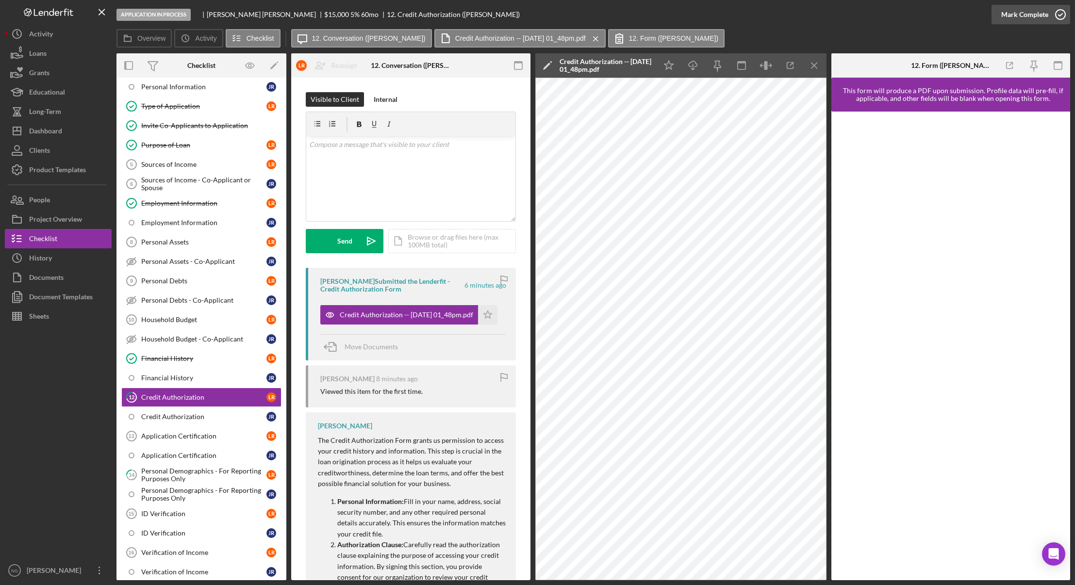
click at [1060, 19] on circle "button" at bounding box center [1061, 15] width 10 height 10
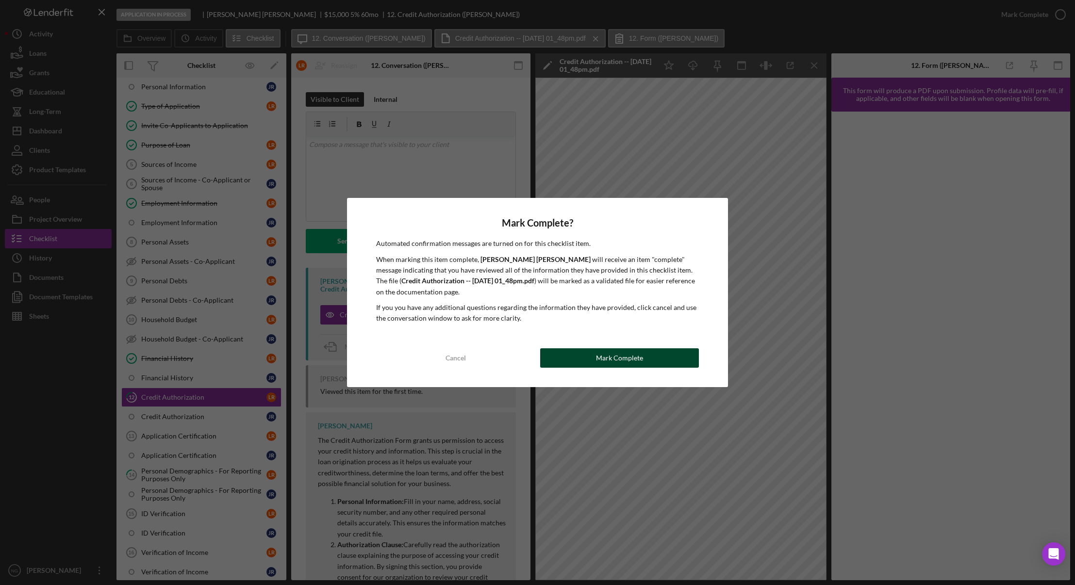
click at [643, 354] on button "Mark Complete" at bounding box center [619, 358] width 159 height 19
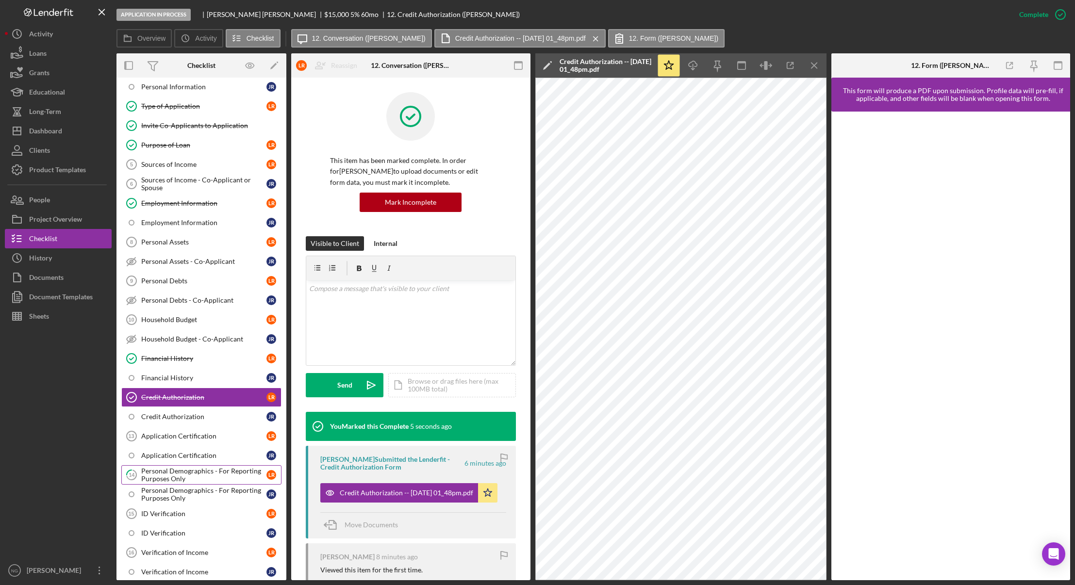
click at [236, 474] on div "Personal Demographics - For Reporting Purposes Only" at bounding box center [203, 476] width 125 height 16
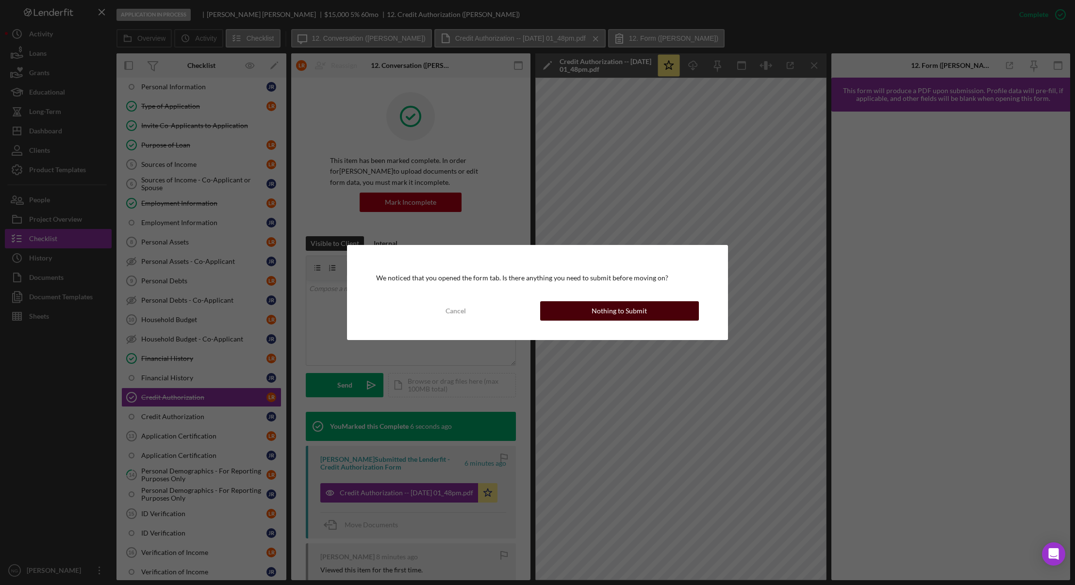
click at [645, 308] on div "Nothing to Submit" at bounding box center [619, 310] width 55 height 19
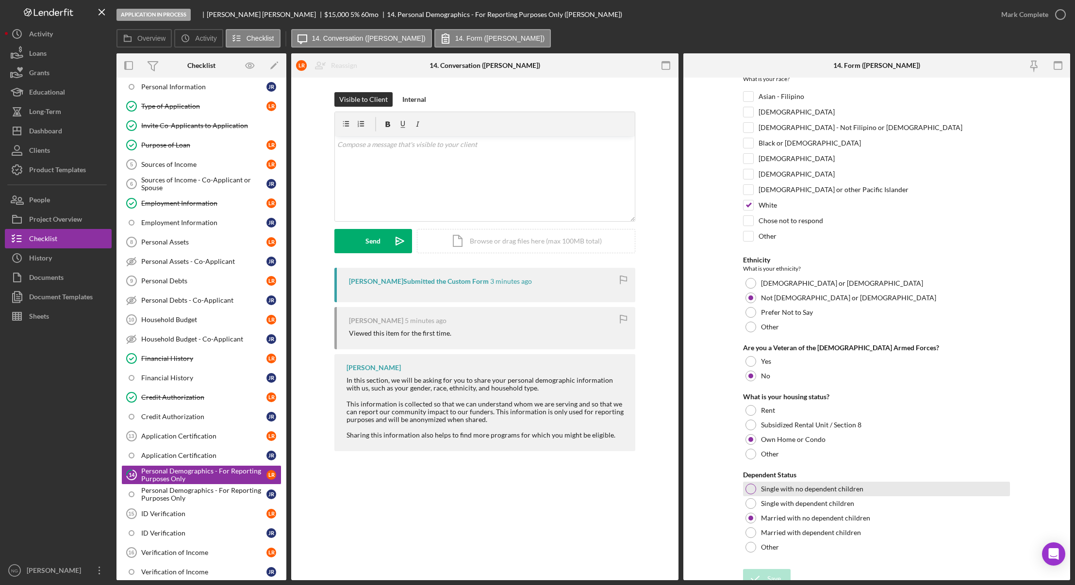
scroll to position [148, 0]
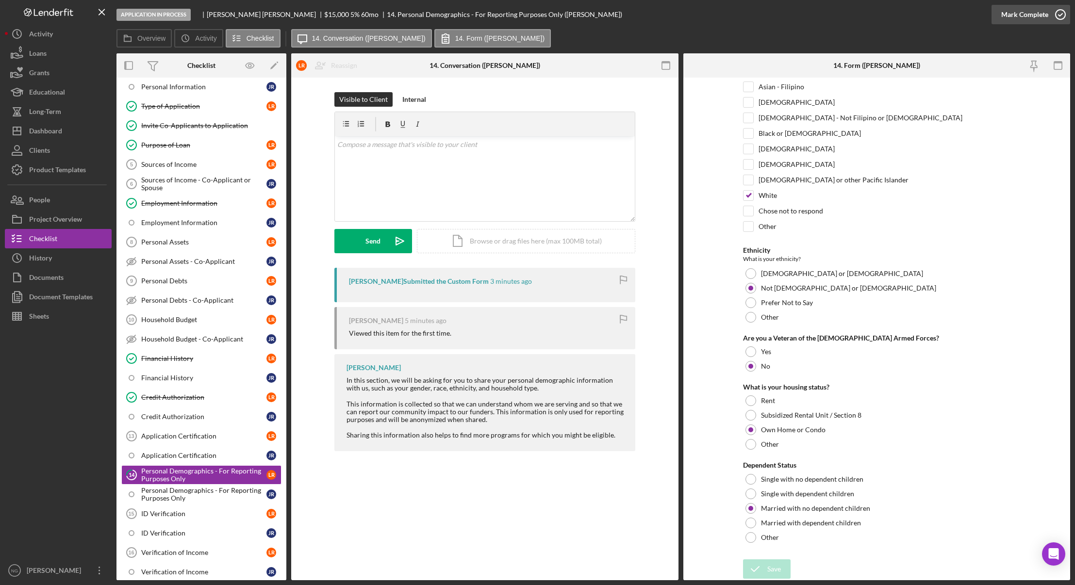
click at [1066, 13] on icon "button" at bounding box center [1061, 14] width 24 height 24
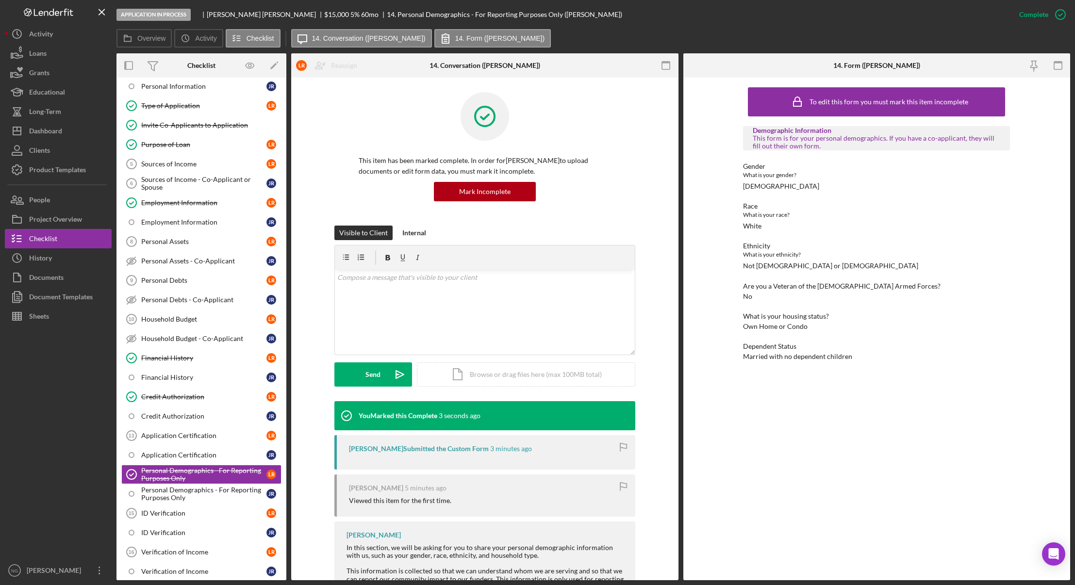
scroll to position [105, 0]
click at [203, 440] on div "Application Certification" at bounding box center [203, 437] width 125 height 8
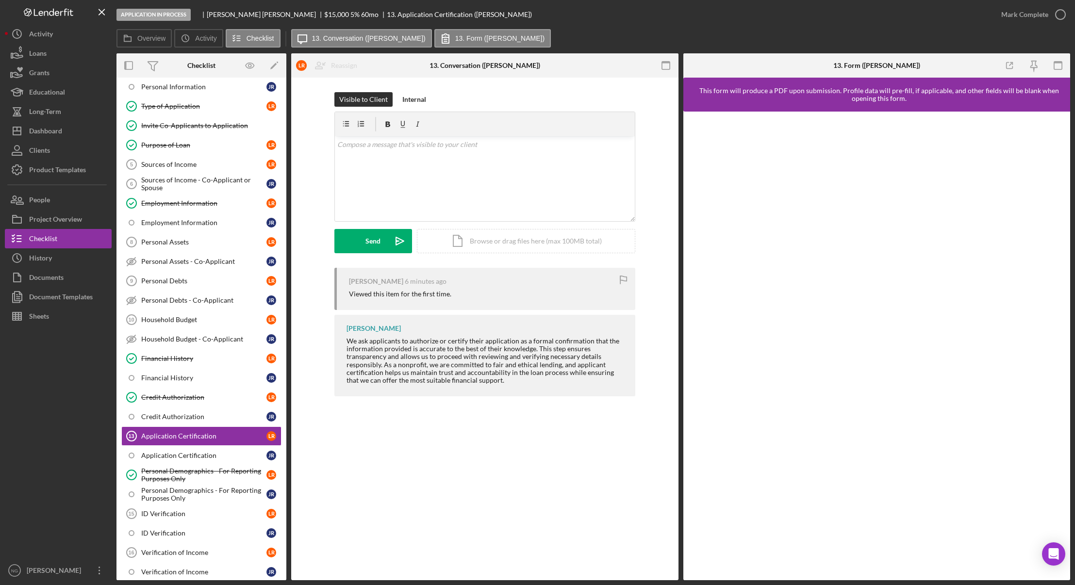
click at [66, 470] on div at bounding box center [58, 443] width 107 height 235
click at [61, 33] on button "Icon/History Activity" at bounding box center [58, 33] width 107 height 19
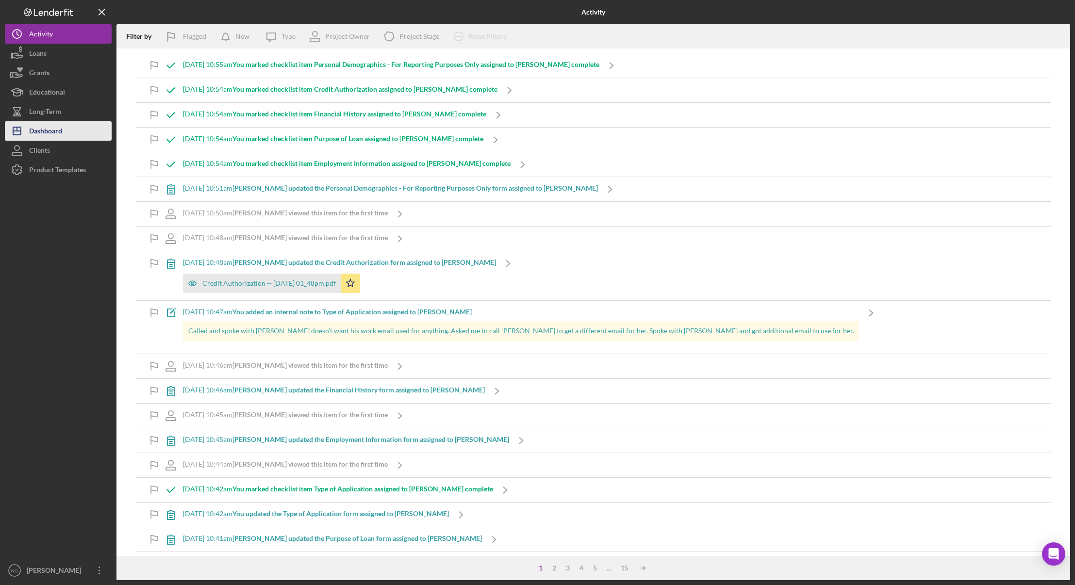
click at [49, 134] on div "Dashboard" at bounding box center [45, 132] width 33 height 22
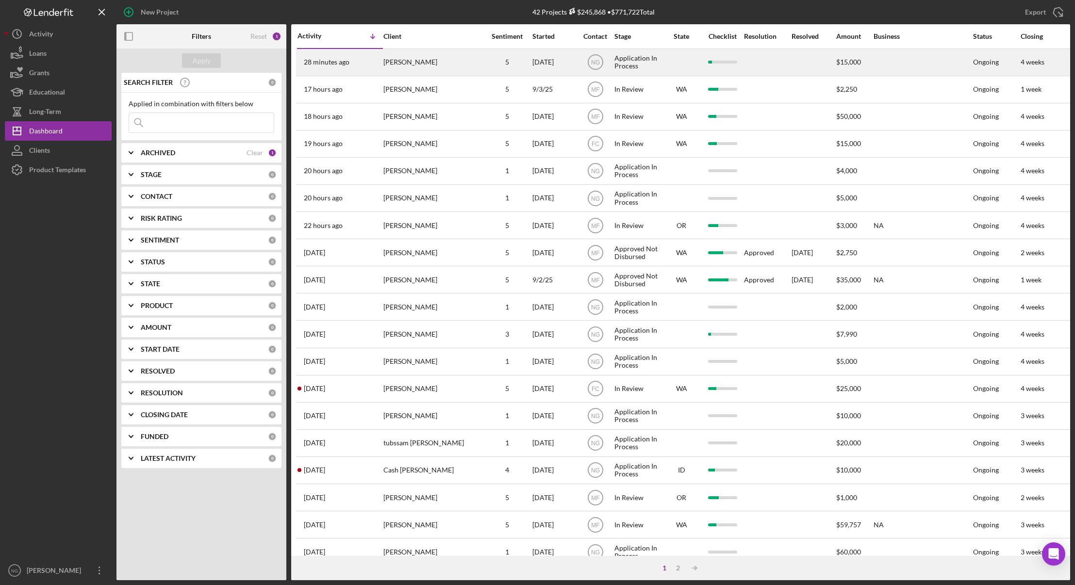
click at [438, 72] on div "[PERSON_NAME]" at bounding box center [432, 63] width 97 height 26
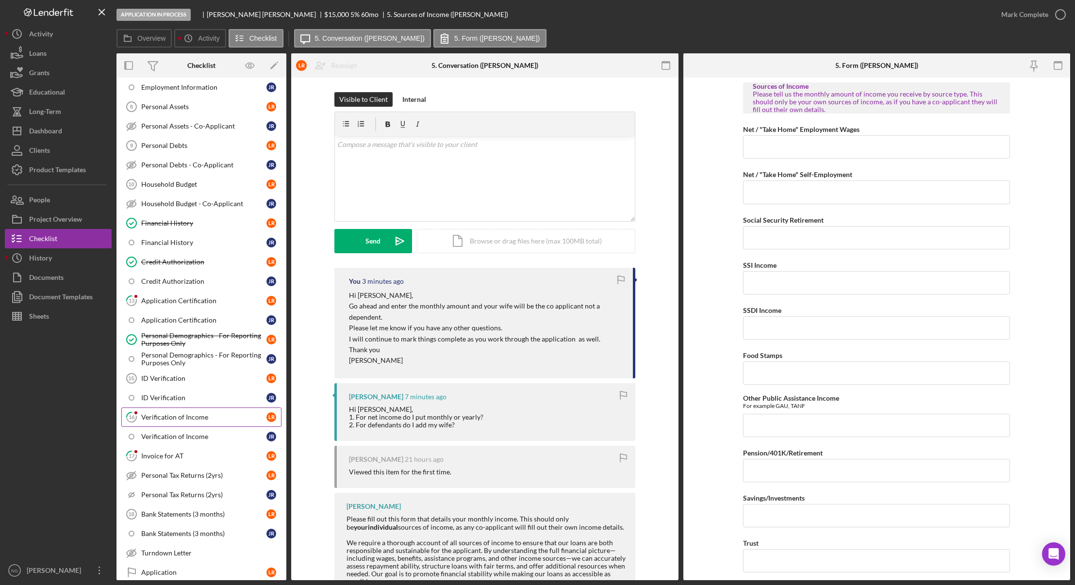
scroll to position [243, 0]
click at [192, 300] on div "Application Certification" at bounding box center [203, 299] width 125 height 8
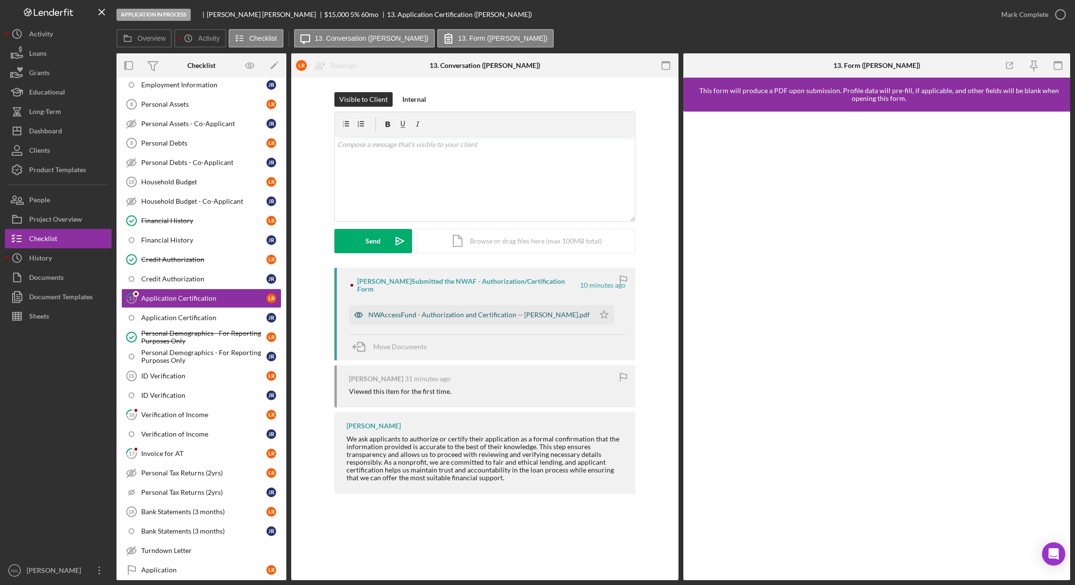
click at [409, 311] on div "NWAccessFund - Authorization and Certification -- [PERSON_NAME].pdf" at bounding box center [478, 315] width 221 height 8
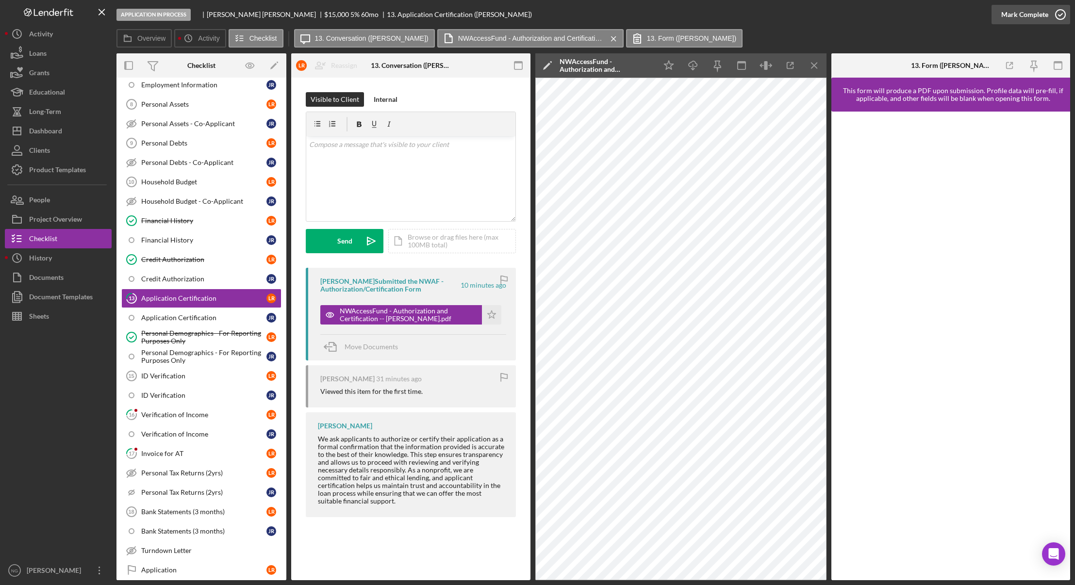
click at [1065, 12] on icon "button" at bounding box center [1061, 14] width 24 height 24
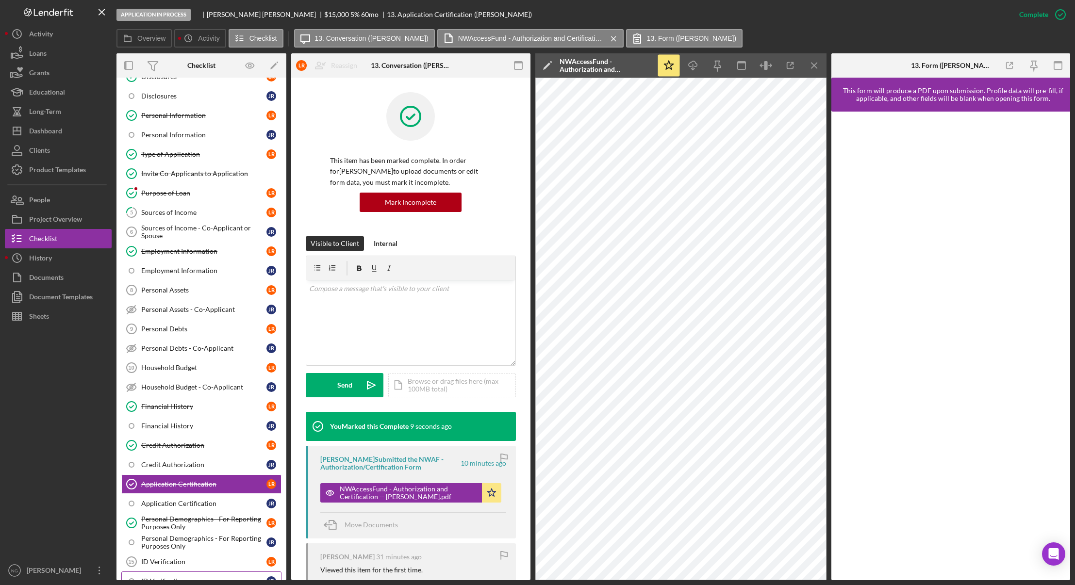
scroll to position [49, 0]
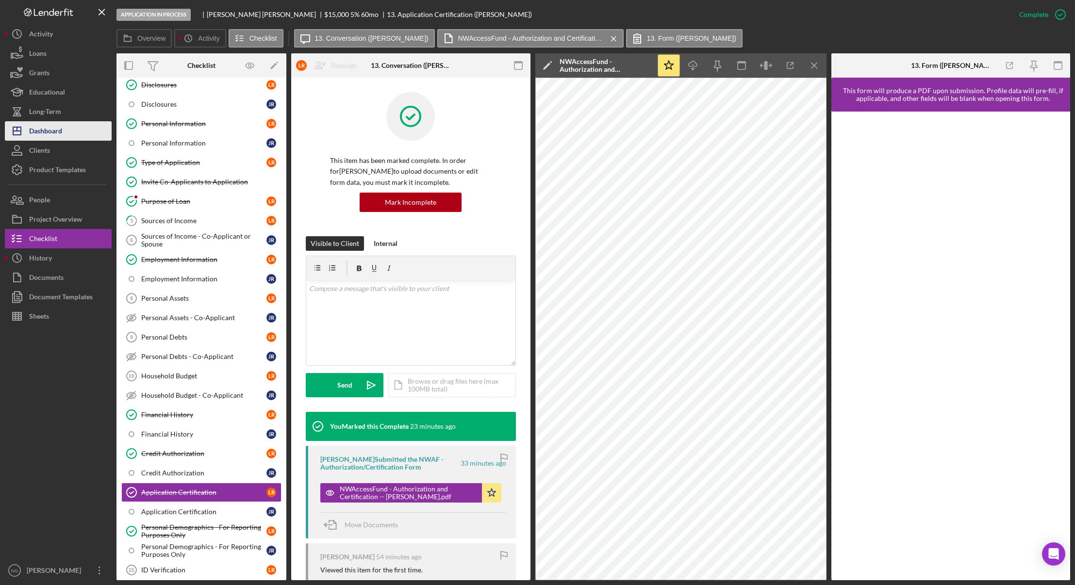
click at [46, 134] on div "Dashboard" at bounding box center [45, 132] width 33 height 22
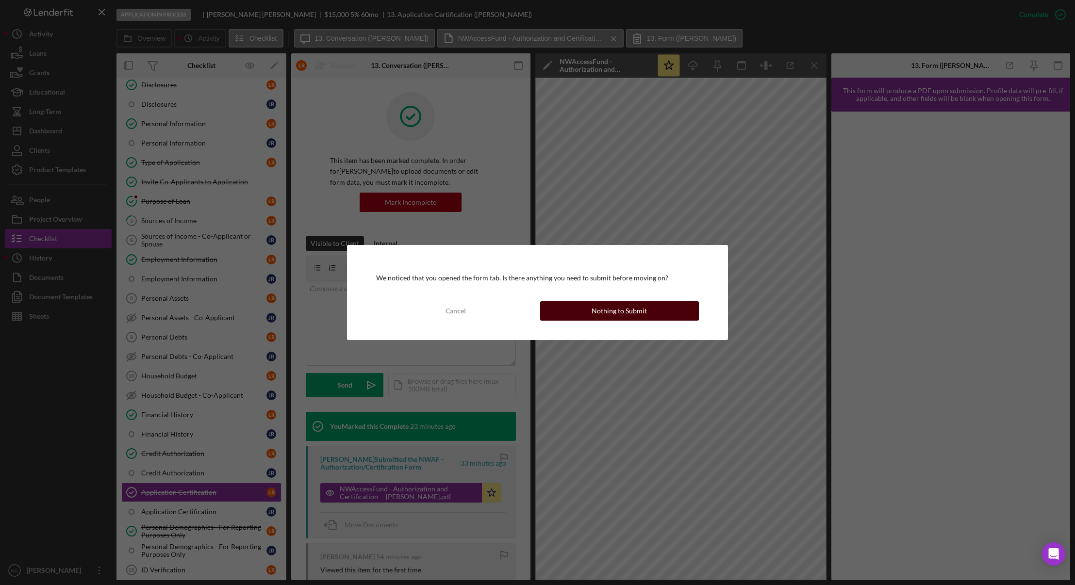
click at [662, 316] on button "Nothing to Submit" at bounding box center [619, 310] width 159 height 19
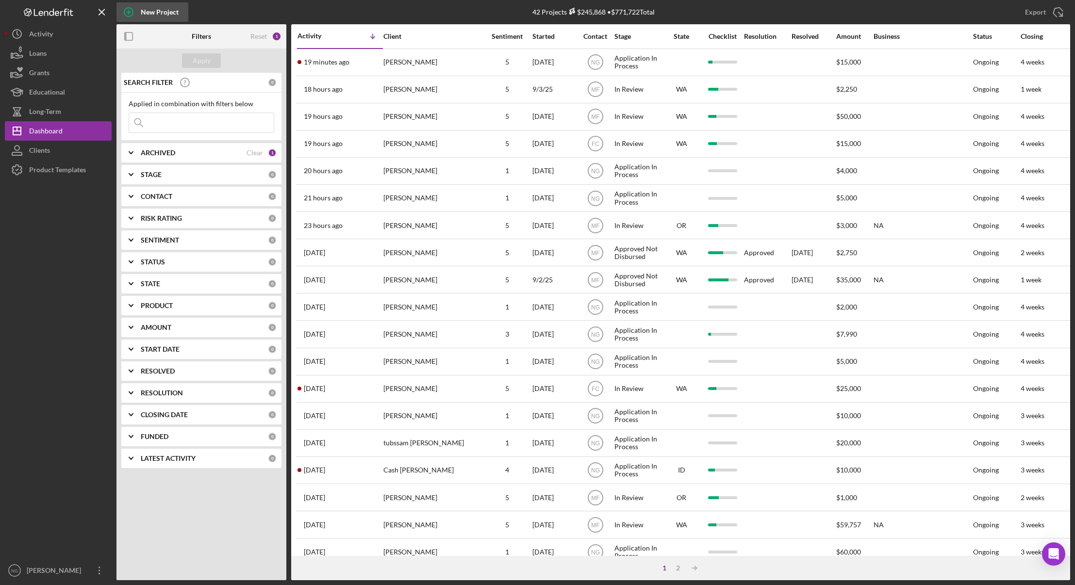
click at [134, 14] on icon "button" at bounding box center [129, 12] width 24 height 24
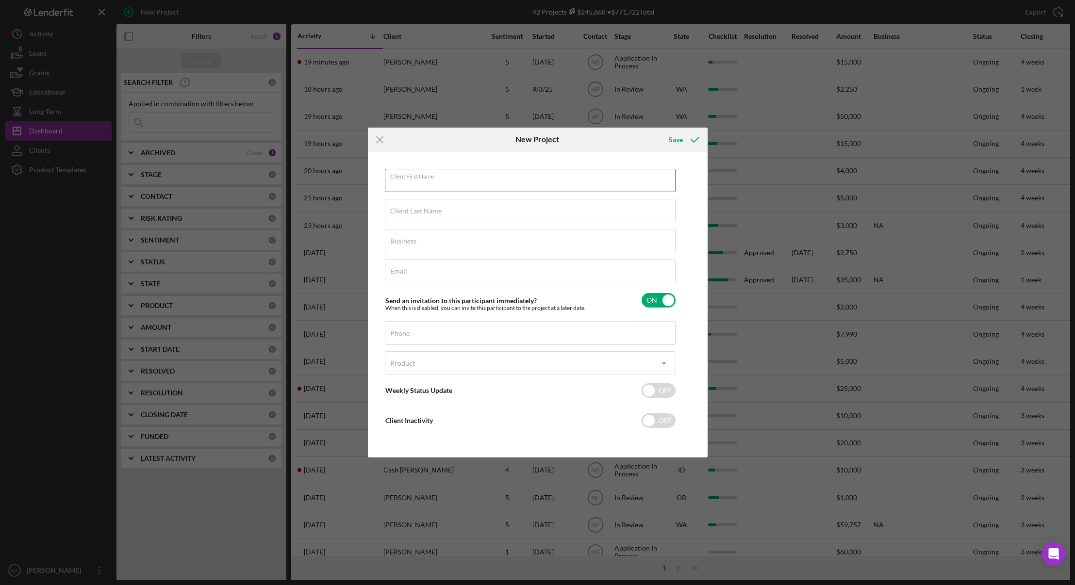
click at [456, 186] on input "Client First Name" at bounding box center [530, 180] width 291 height 23
type input "Claudia"
type input "Guffey"
type input "NA"
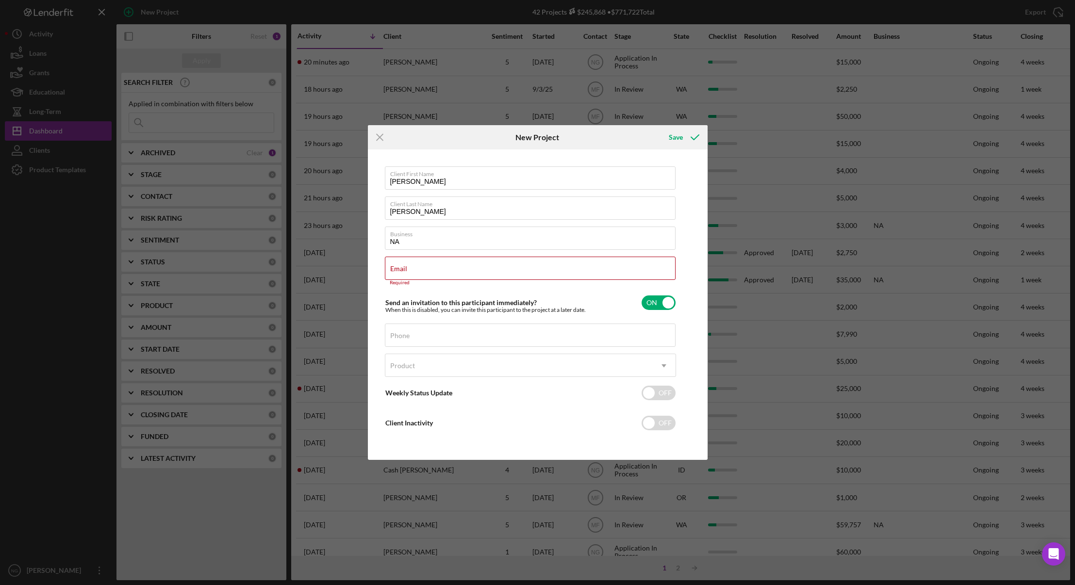
click at [162, 540] on div "Icon/Menu Close New Project Save Client First Name Claudia Client Last Name Guf…" at bounding box center [537, 292] width 1075 height 585
click at [416, 266] on div "Email Required" at bounding box center [530, 271] width 291 height 29
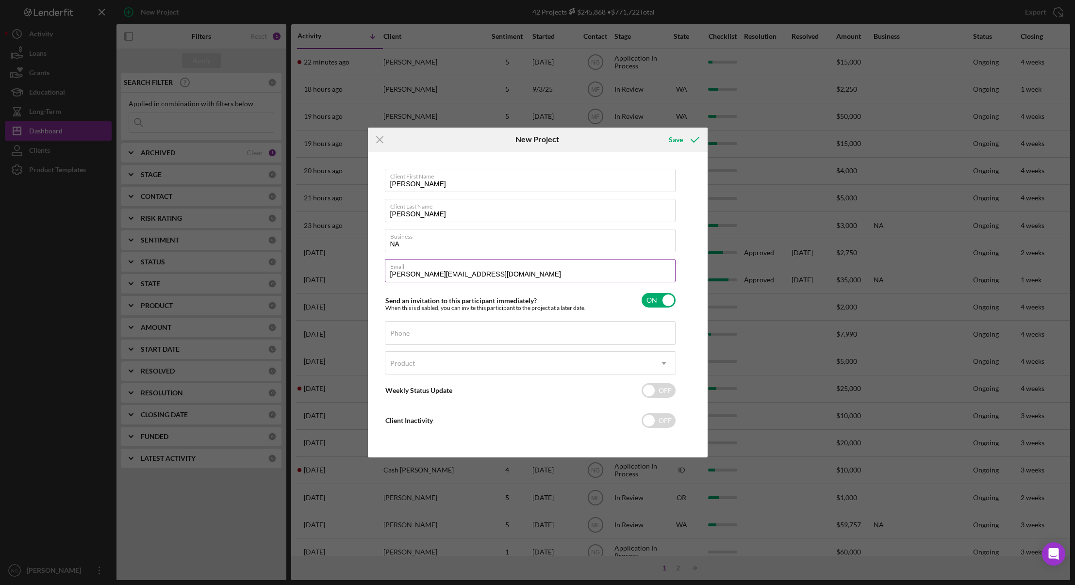
drag, startPoint x: 501, startPoint y: 273, endPoint x: 391, endPoint y: 273, distance: 109.7
click at [391, 273] on input "nicole+claudiaguffey@gmail.com" at bounding box center [530, 270] width 291 height 23
type input "nicole+claudiaguffey@gmail.com"
click at [47, 354] on div "Icon/Menu Close New Project Save Client First Name Claudia Client Last Name Guf…" at bounding box center [537, 292] width 1075 height 585
click at [54, 150] on div "Icon/Menu Close New Project Save Client First Name Claudia Client Last Name Guf…" at bounding box center [537, 292] width 1075 height 585
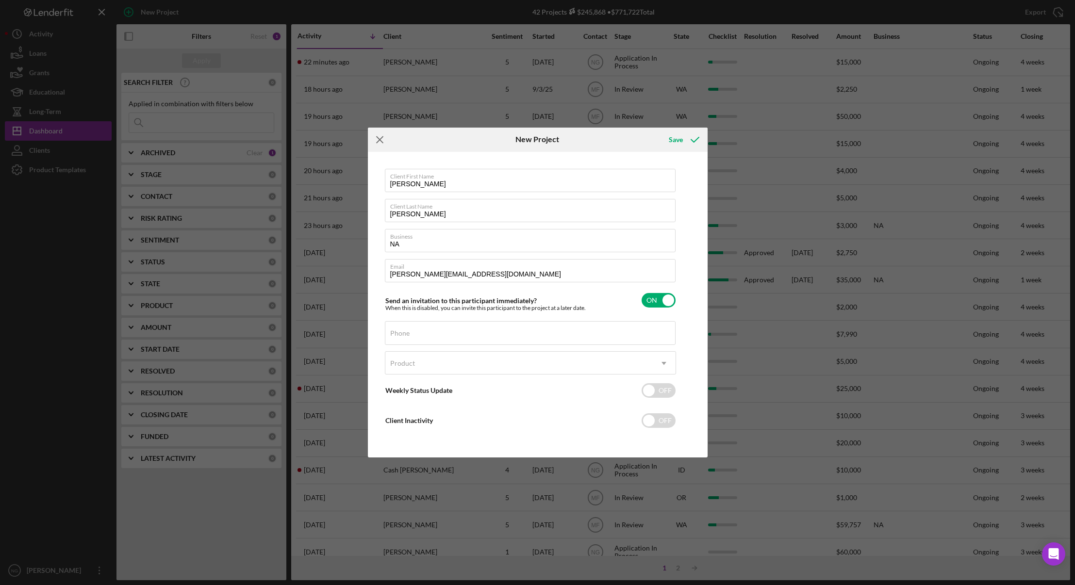
click at [379, 140] on line at bounding box center [380, 139] width 6 height 6
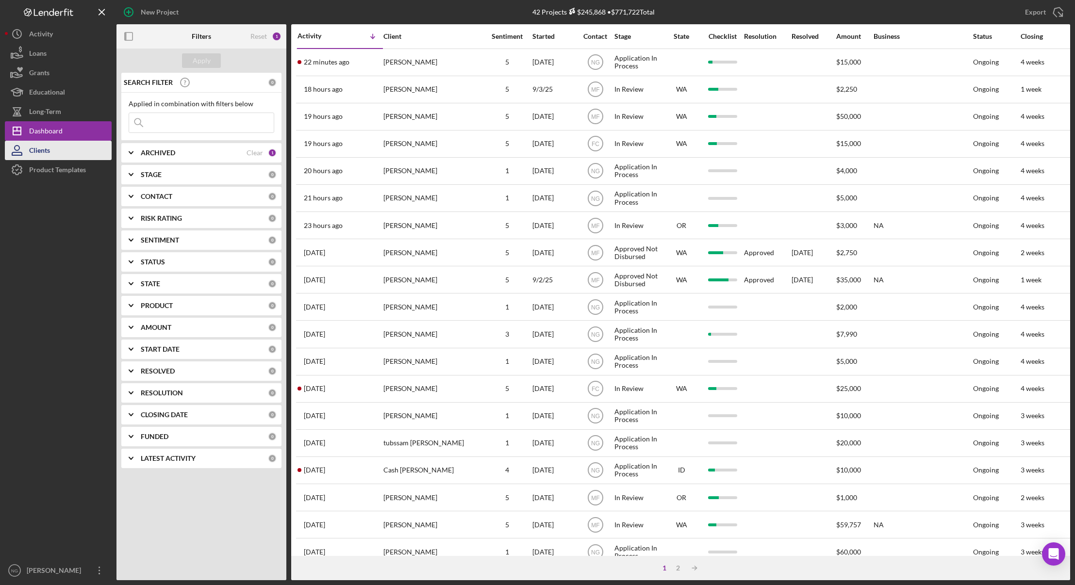
click at [51, 151] on button "Clients" at bounding box center [58, 150] width 107 height 19
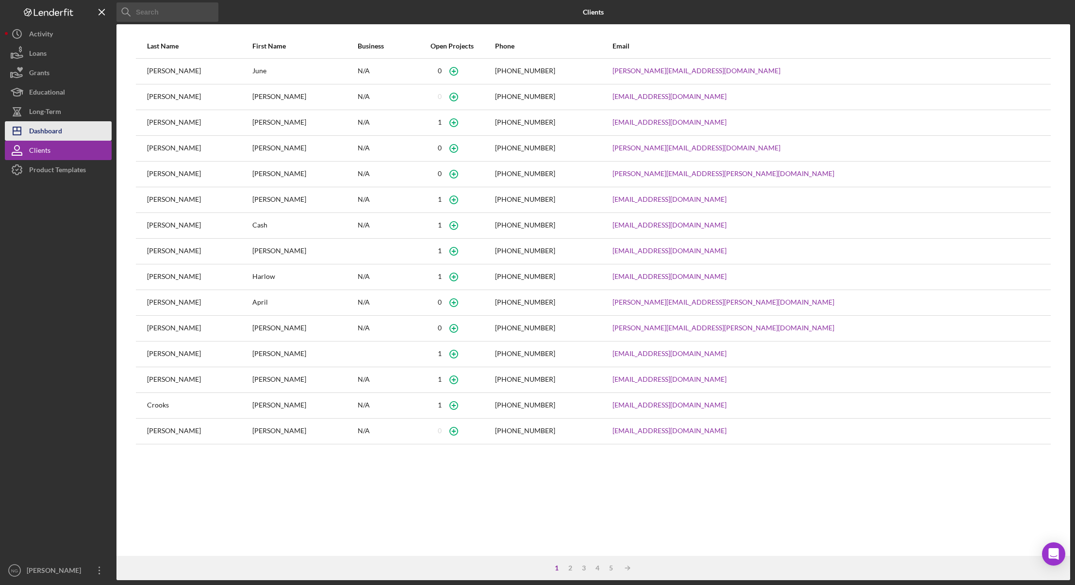
click at [47, 127] on div "Dashboard" at bounding box center [45, 132] width 33 height 22
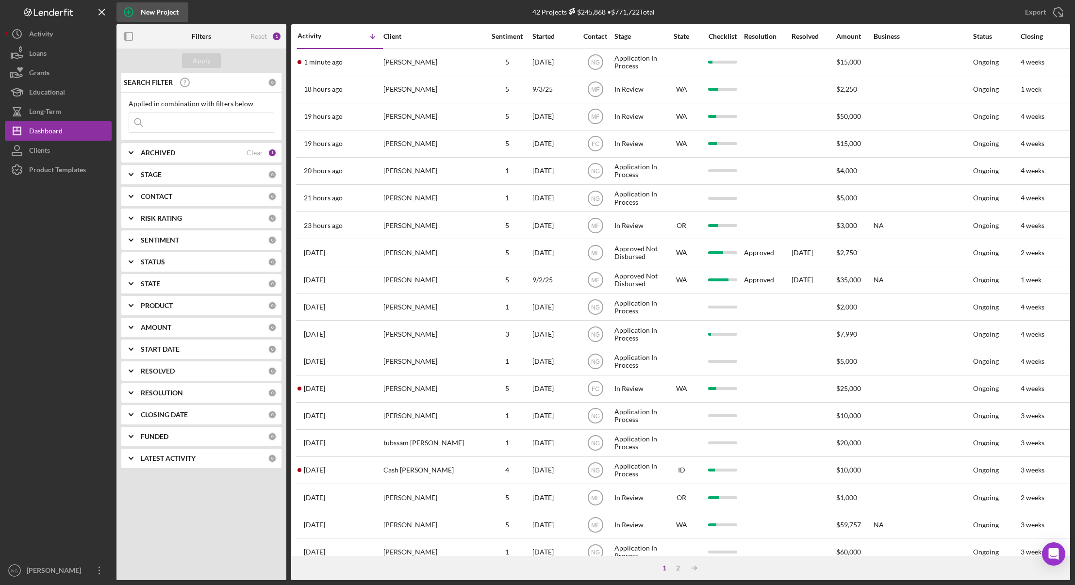
click at [145, 15] on div "New Project" at bounding box center [160, 11] width 38 height 19
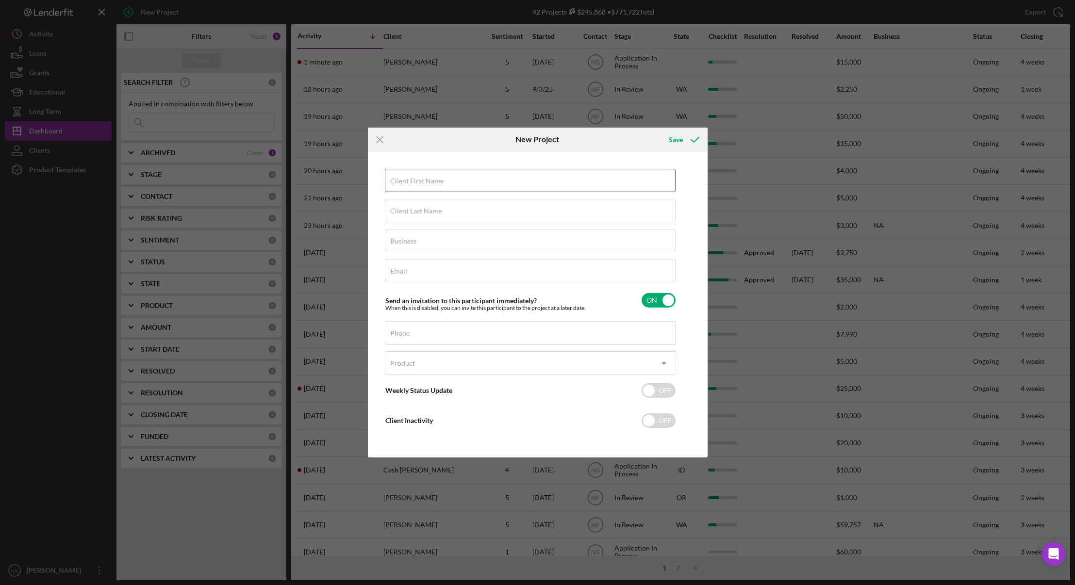
click at [413, 182] on label "Client First Name" at bounding box center [416, 181] width 53 height 8
click at [413, 182] on input "Client First Name" at bounding box center [530, 180] width 291 height 23
type input "Claudia"
type input "Guffey"
type input "NA"
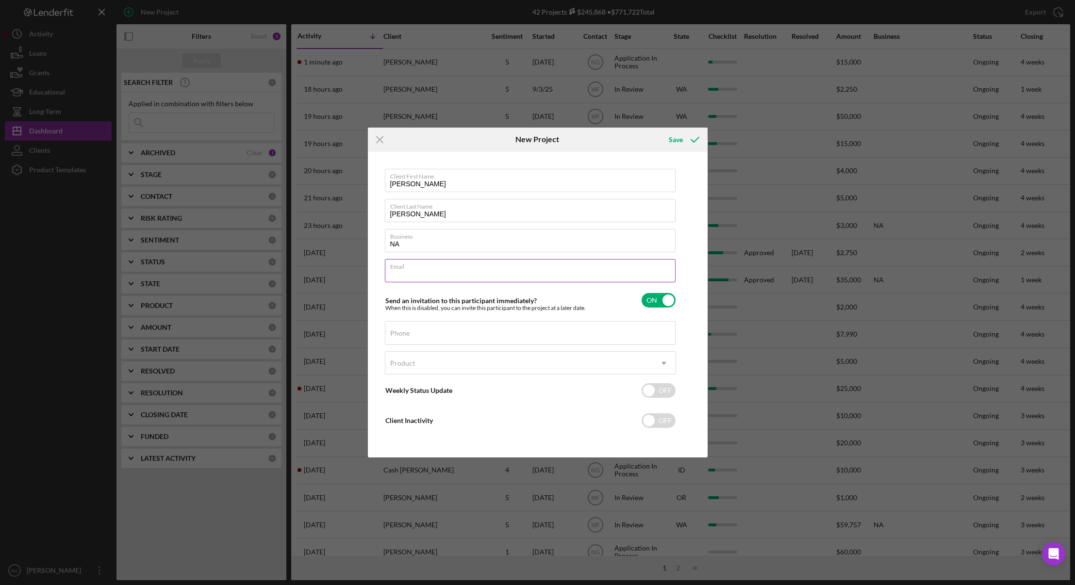
click at [416, 276] on input "Email" at bounding box center [530, 270] width 291 height 23
paste input "nicole+claudiaguffey@gmail.com"
drag, startPoint x: 492, startPoint y: 272, endPoint x: 458, endPoint y: 272, distance: 33.5
click at [458, 272] on input "nicole+claudiaguffey@gmail.com" at bounding box center [530, 270] width 291 height 23
type input "nicole+claudiaguffey@nwaccessfund.org"
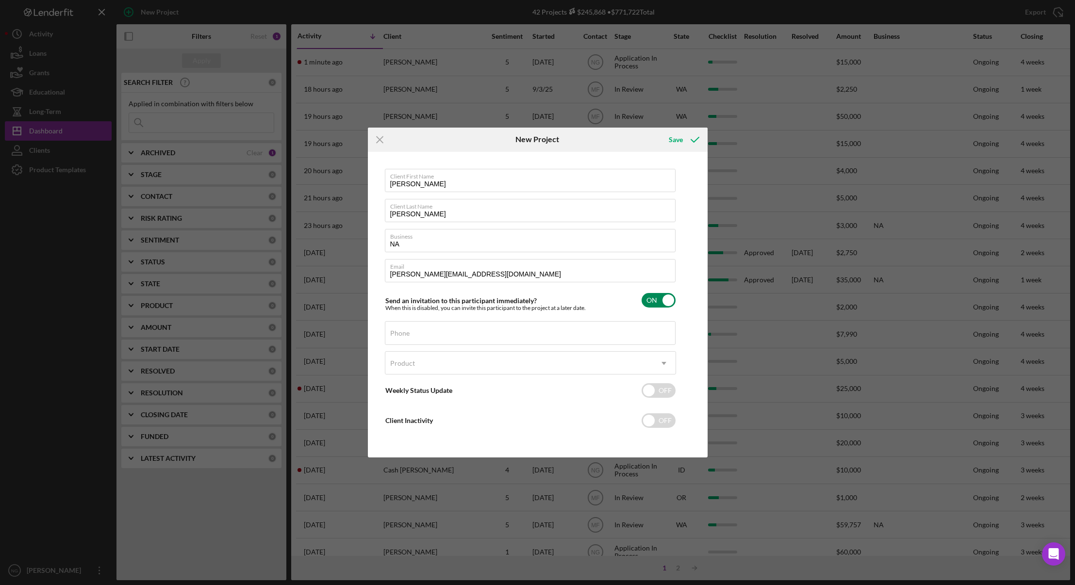
click at [659, 300] on input "checkbox" at bounding box center [659, 300] width 34 height 15
checkbox input "false"
click at [458, 341] on input "Phone" at bounding box center [530, 332] width 291 height 23
type input "(253) 845-3652"
click at [449, 364] on div "Product" at bounding box center [518, 363] width 267 height 22
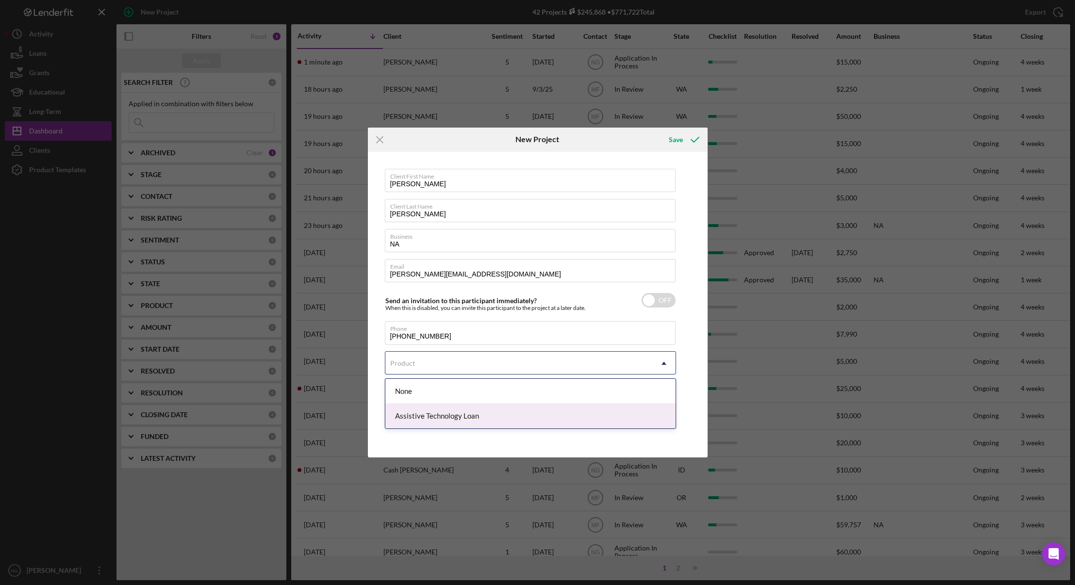
click at [470, 417] on div "Assistive Technology Loan" at bounding box center [530, 416] width 290 height 25
checkbox input "true"
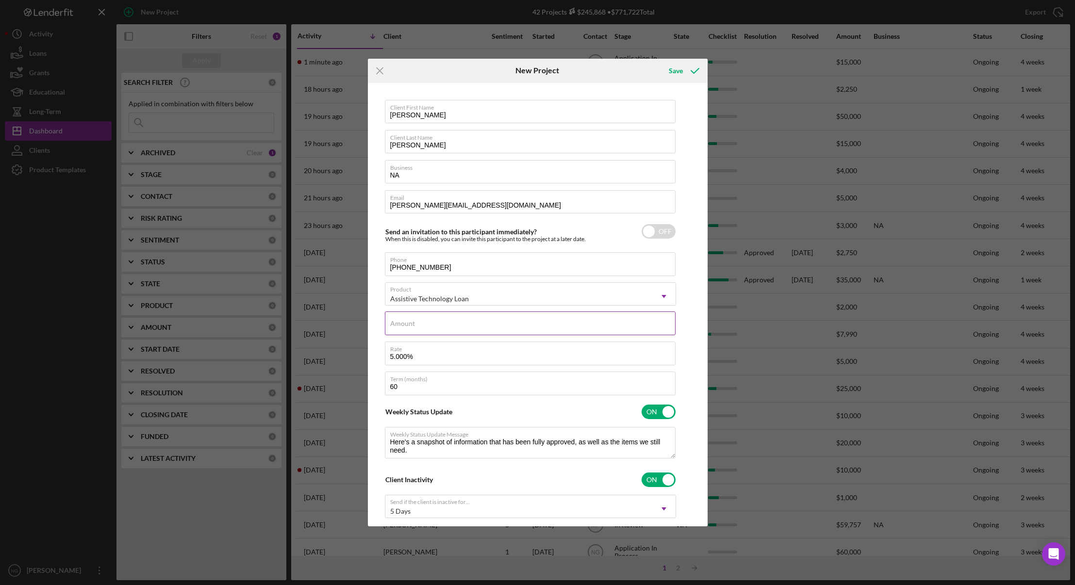
click at [481, 318] on div "Amount" at bounding box center [530, 324] width 291 height 24
type input "$2,500.00"
click at [653, 412] on input "checkbox" at bounding box center [659, 412] width 34 height 15
checkbox input "false"
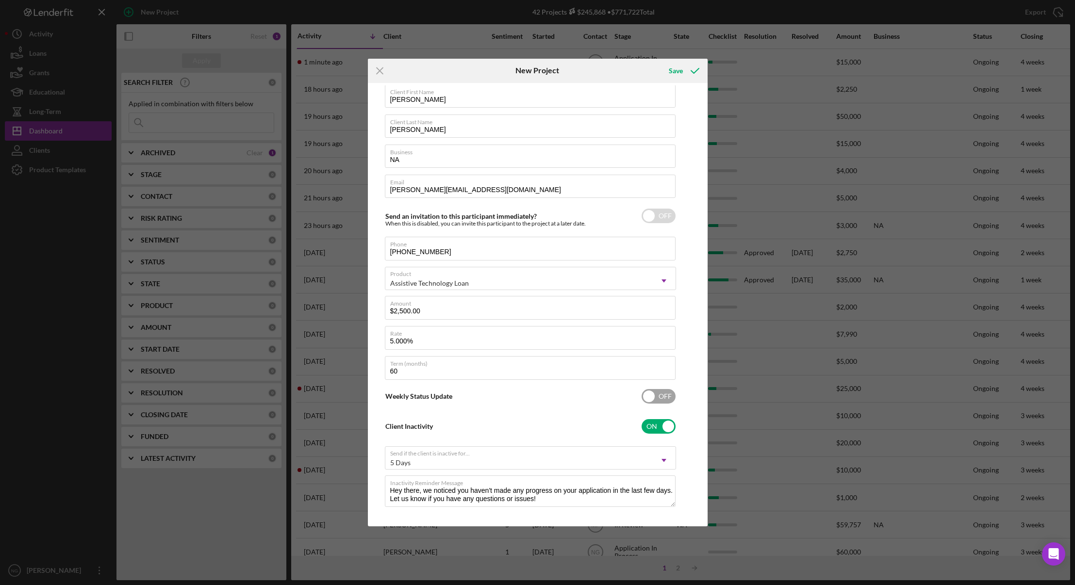
scroll to position [24, 0]
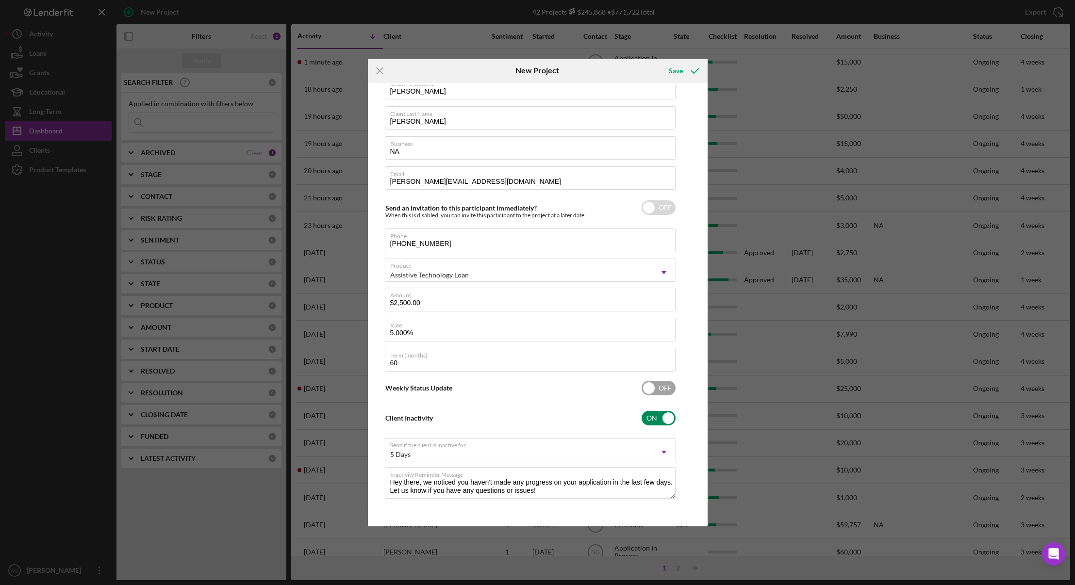
click at [653, 413] on input "checkbox" at bounding box center [659, 418] width 34 height 15
checkbox input "false"
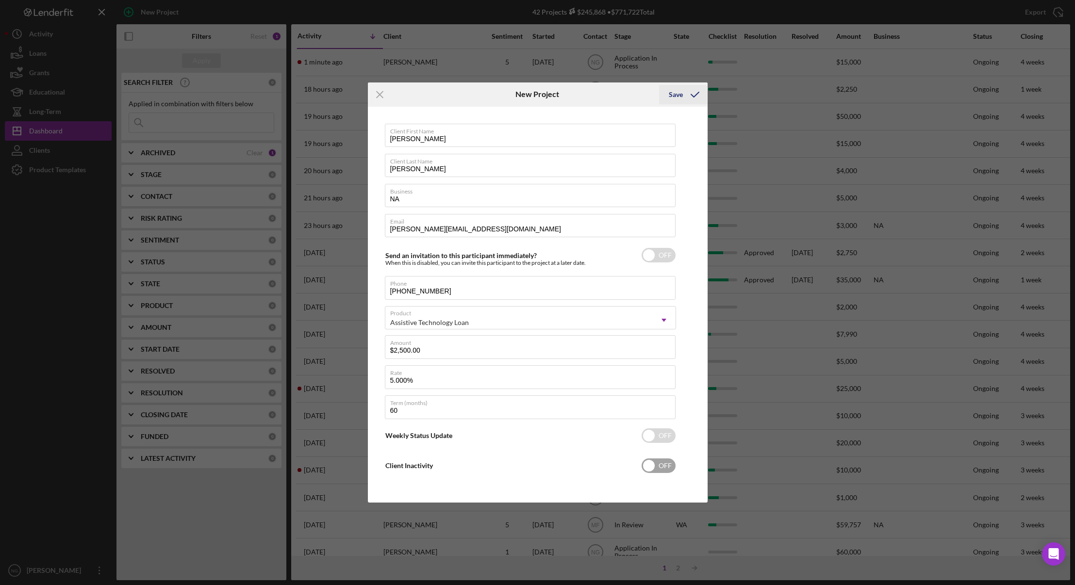
click at [689, 95] on icon "submit" at bounding box center [695, 95] width 24 height 24
checkbox input "true"
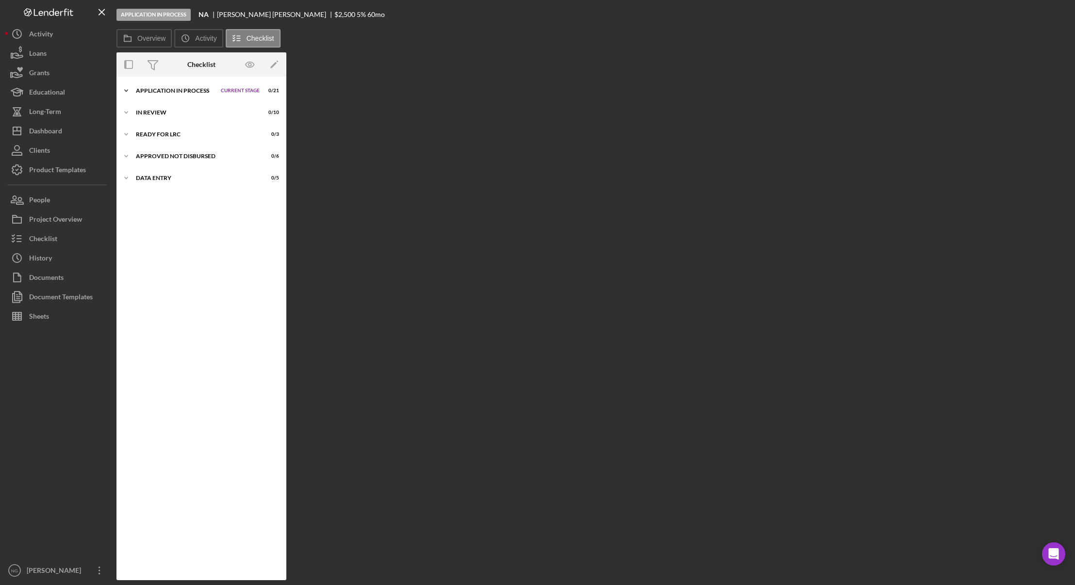
click at [176, 92] on div "Application In Process" at bounding box center [176, 91] width 80 height 6
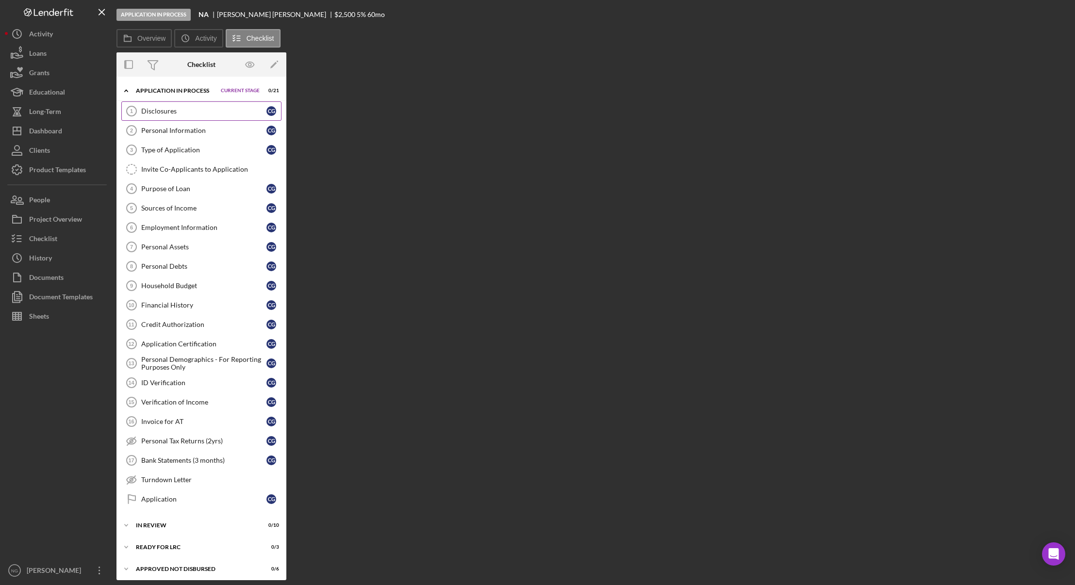
click at [172, 108] on div "Disclosures" at bounding box center [203, 111] width 125 height 8
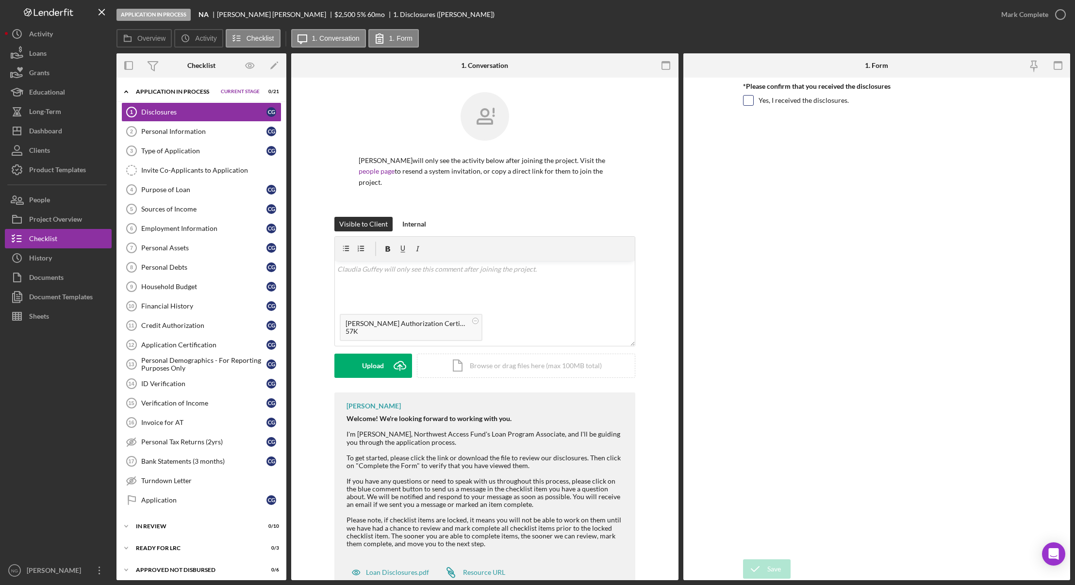
click at [747, 100] on input "Yes, I received the disclosures." at bounding box center [749, 101] width 10 height 10
checkbox input "true"
click at [385, 363] on button "Upload Icon/Upload" at bounding box center [373, 366] width 78 height 24
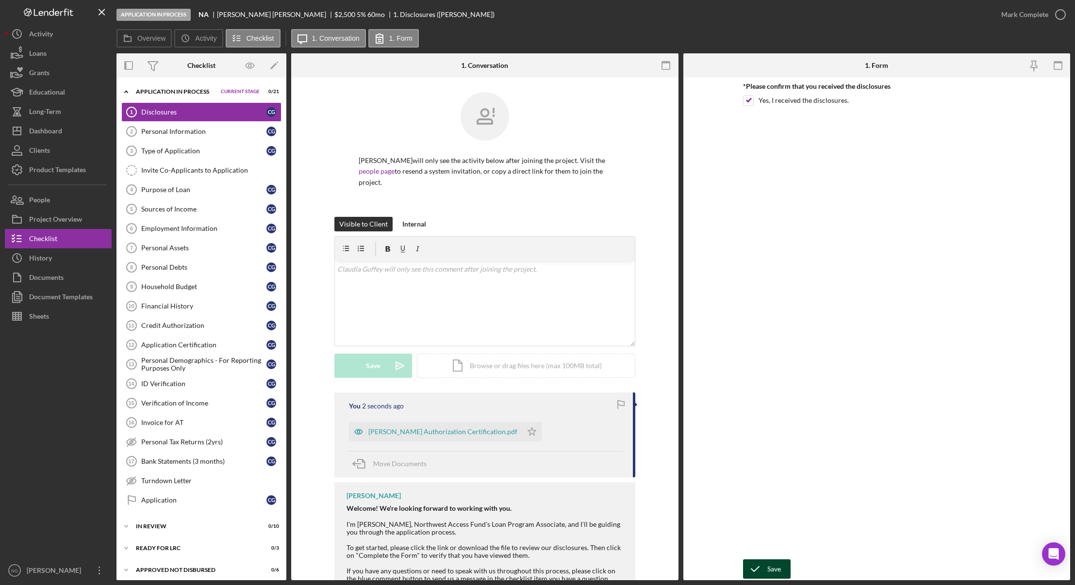
click at [769, 572] on div "Save" at bounding box center [775, 569] width 14 height 19
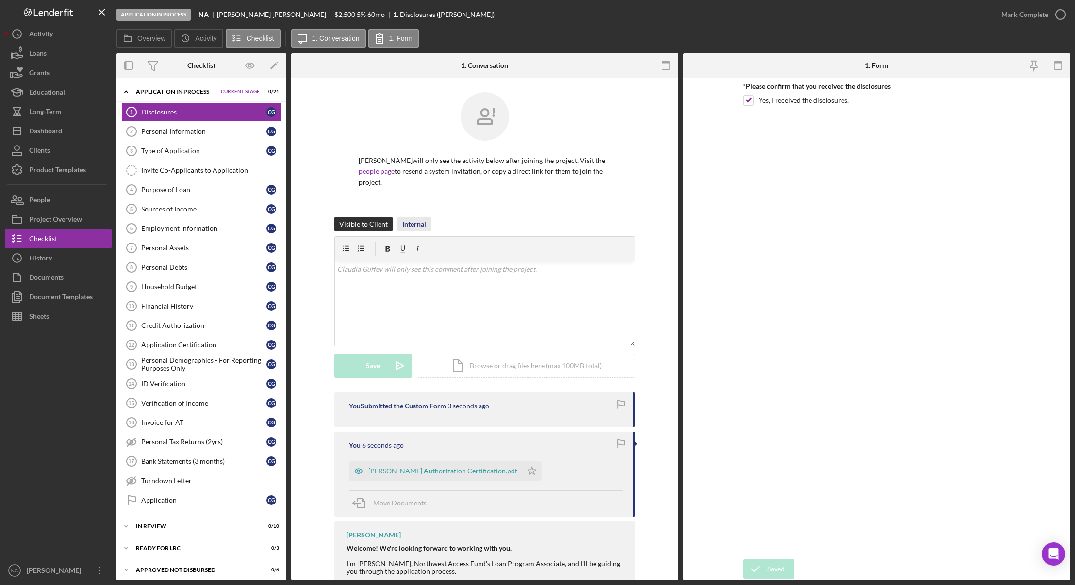
click at [413, 224] on div "Internal" at bounding box center [414, 224] width 24 height 15
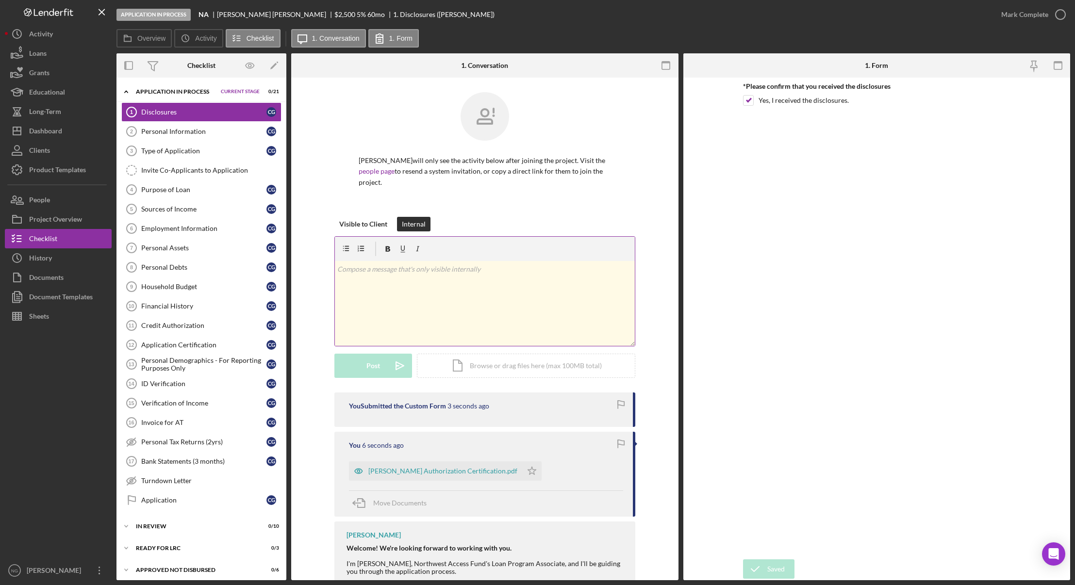
click at [420, 292] on div "v Color teal Color pink Remove color Add row above Add row below Add column bef…" at bounding box center [485, 303] width 300 height 85
click at [371, 371] on div "Post" at bounding box center [374, 366] width 14 height 24
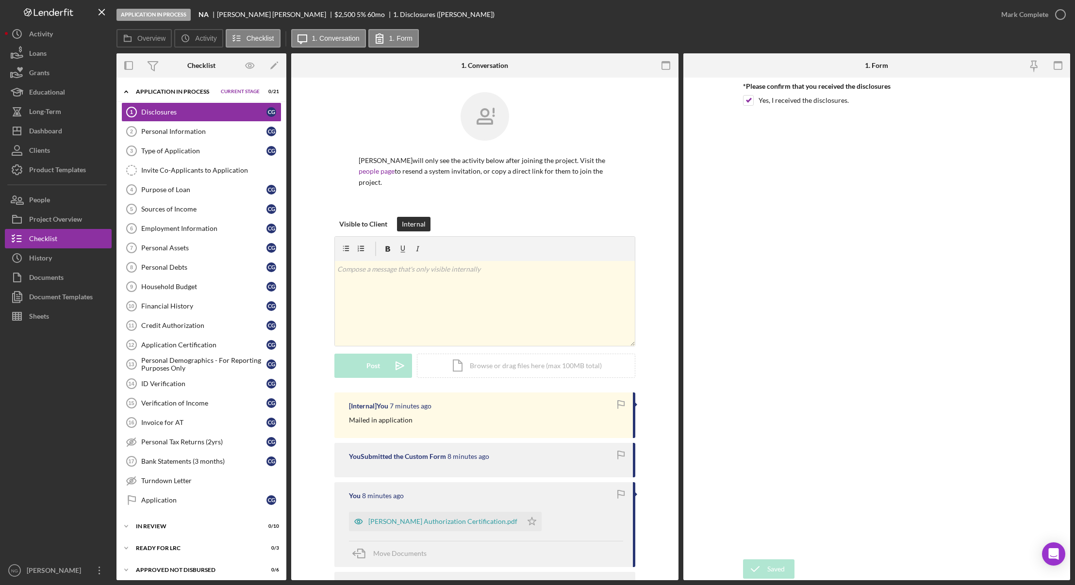
click at [327, 123] on div "Claudia Guffey will only see the activity below after joining the project. Visi…" at bounding box center [485, 154] width 358 height 125
click at [1054, 18] on icon "button" at bounding box center [1061, 14] width 24 height 24
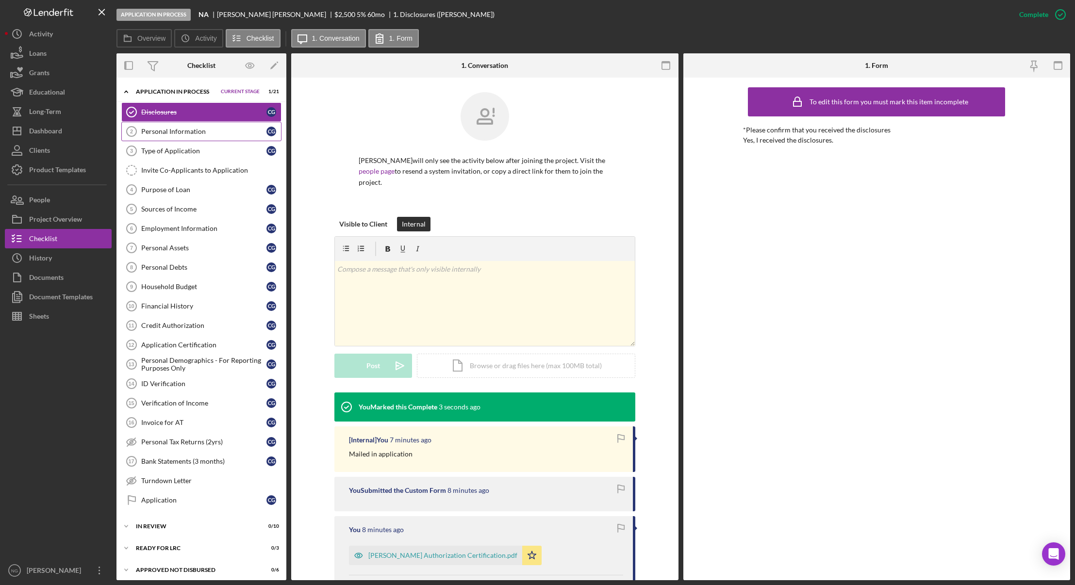
click at [180, 133] on div "Personal Information" at bounding box center [203, 132] width 125 height 8
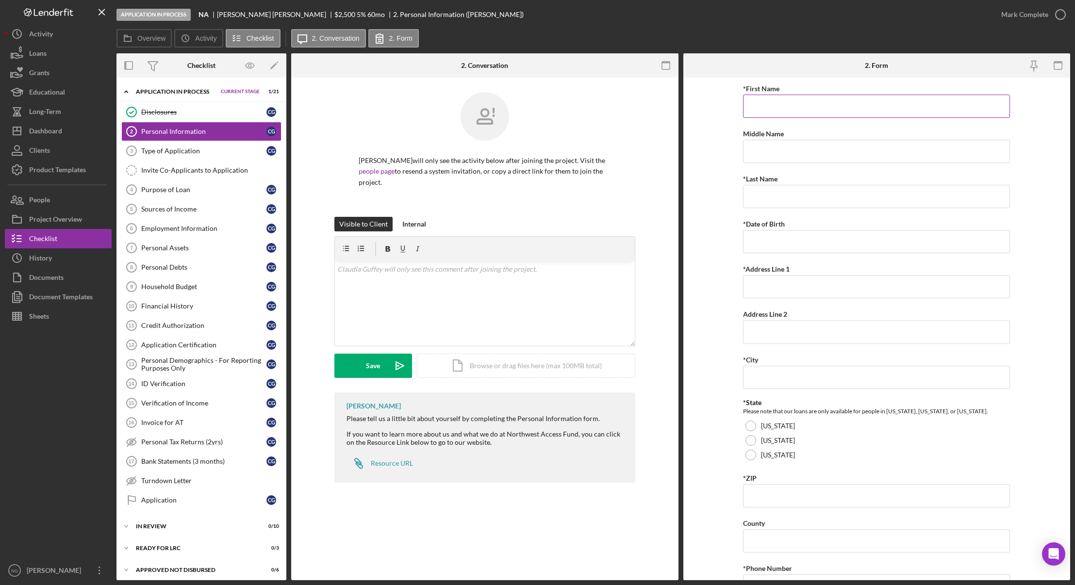
click at [791, 103] on input "*First Name" at bounding box center [876, 106] width 267 height 23
type input "Claudia"
type input "Guffey"
type input "12/22/1938"
click at [838, 284] on input "5716 117th Ave" at bounding box center [876, 286] width 267 height 23
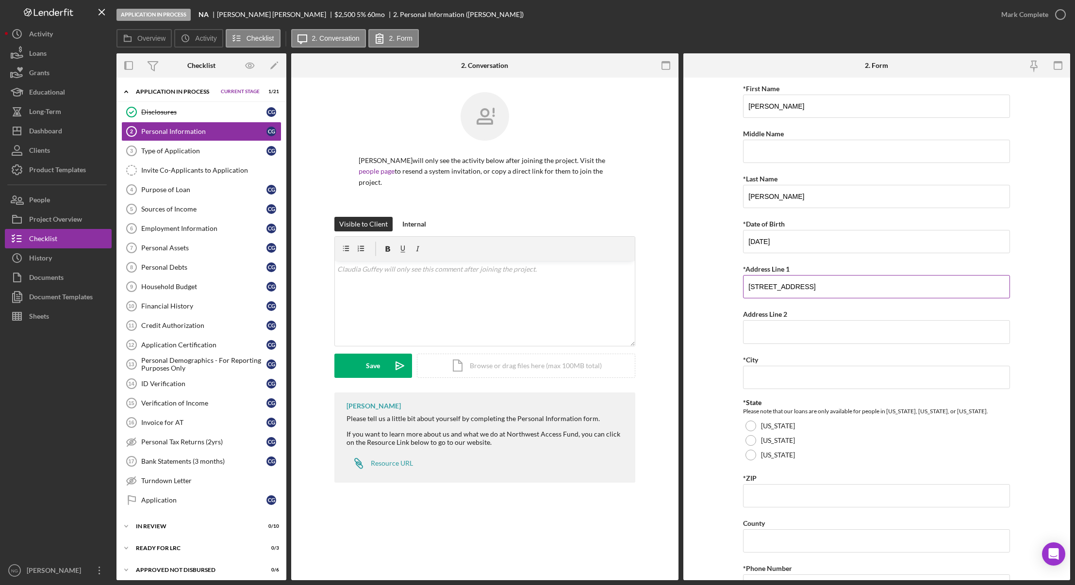
type input "5716 117th Ave CT E"
type input "Puyallup"
click at [754, 458] on div at bounding box center [751, 455] width 11 height 11
click at [761, 495] on input "*ZIP" at bounding box center [876, 496] width 267 height 23
type input "8"
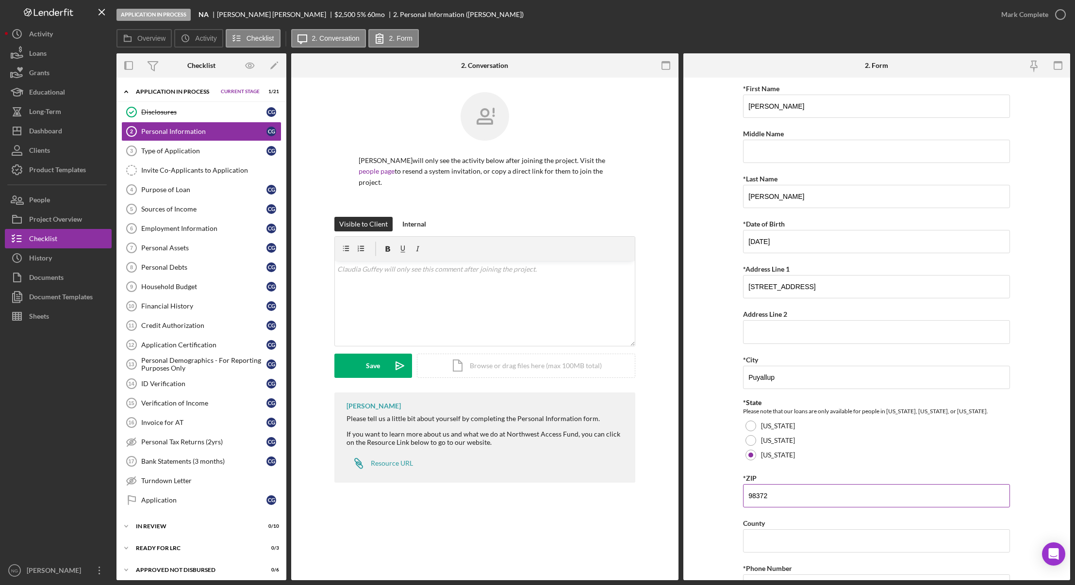
type input "98372"
click at [775, 535] on input "County" at bounding box center [876, 541] width 267 height 23
drag, startPoint x: 786, startPoint y: 544, endPoint x: 597, endPoint y: 512, distance: 192.0
click at [599, 512] on div "Overview Internal Workflow Stage Application In Process Icon/Dropdown Arrow Arc…" at bounding box center [594, 316] width 954 height 527
type input "Pierce"
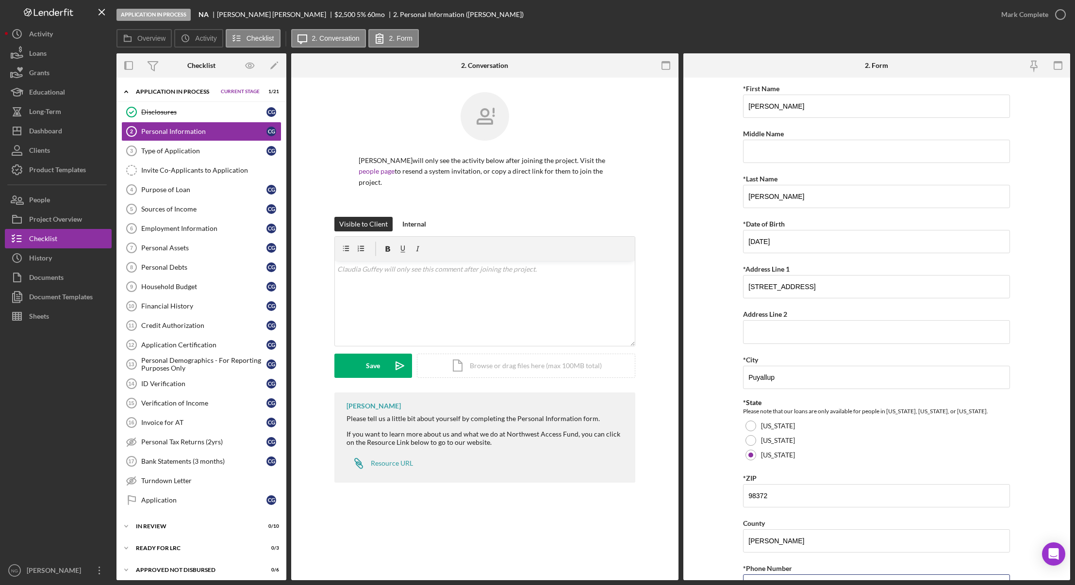
scroll to position [17, 0]
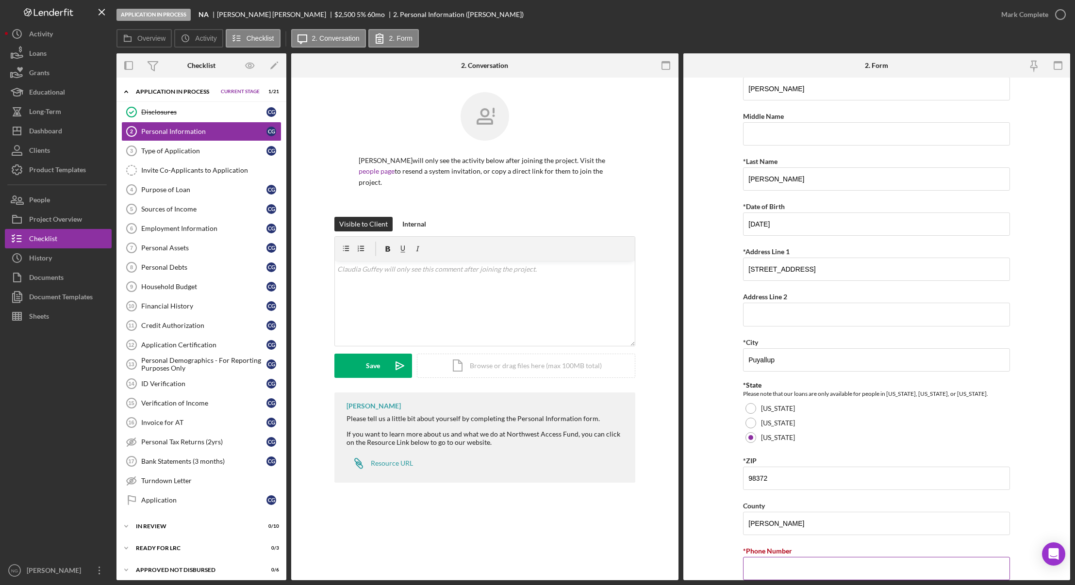
click at [776, 561] on input "*Phone Number" at bounding box center [876, 568] width 267 height 23
type input "(253) 845-3652"
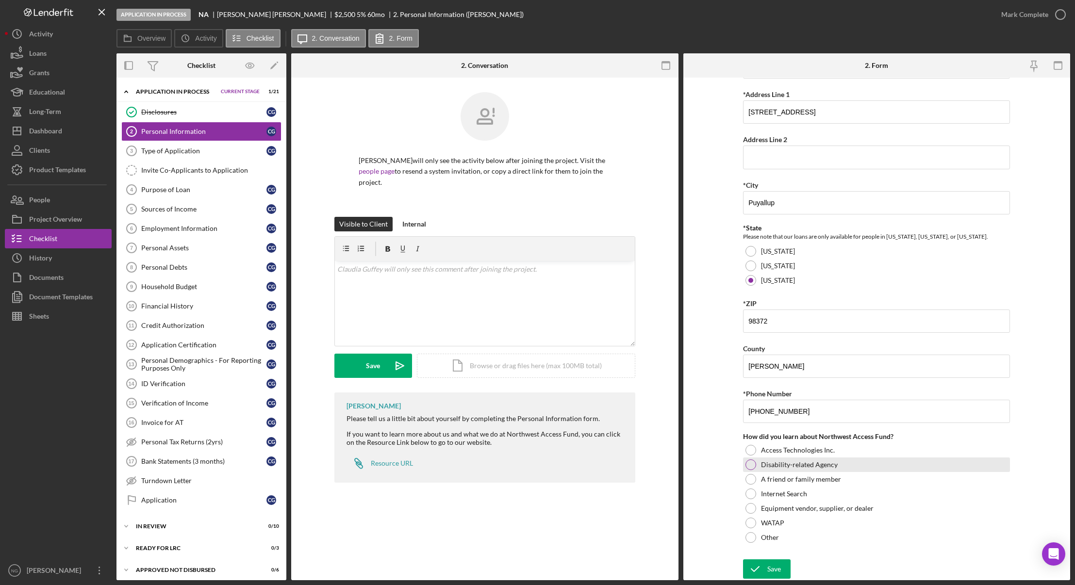
click at [747, 467] on div at bounding box center [751, 465] width 11 height 11
click at [749, 536] on div at bounding box center [751, 538] width 11 height 11
click at [771, 550] on textarea at bounding box center [876, 560] width 267 height 31
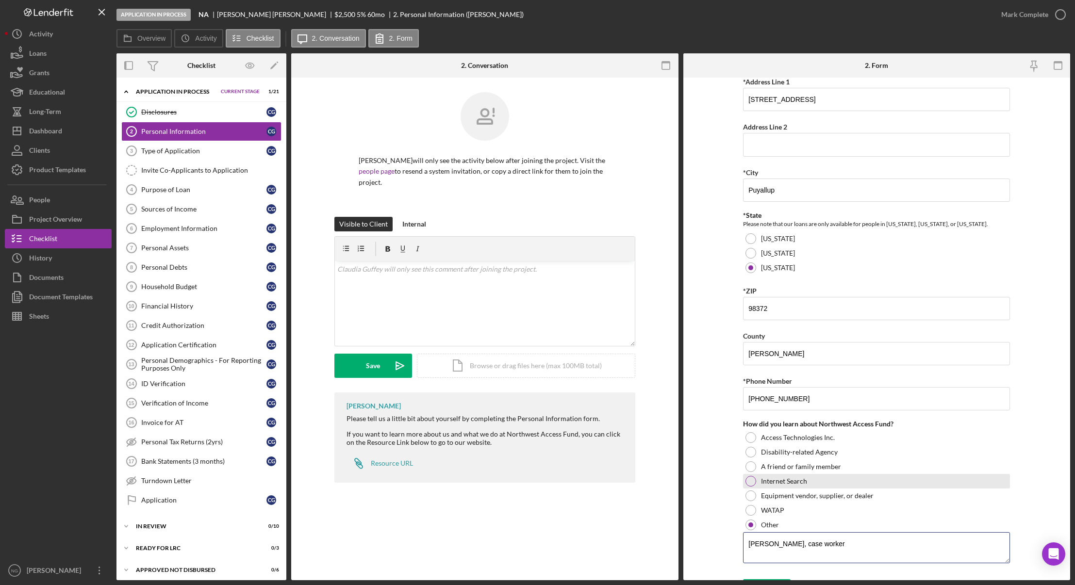
scroll to position [208, 0]
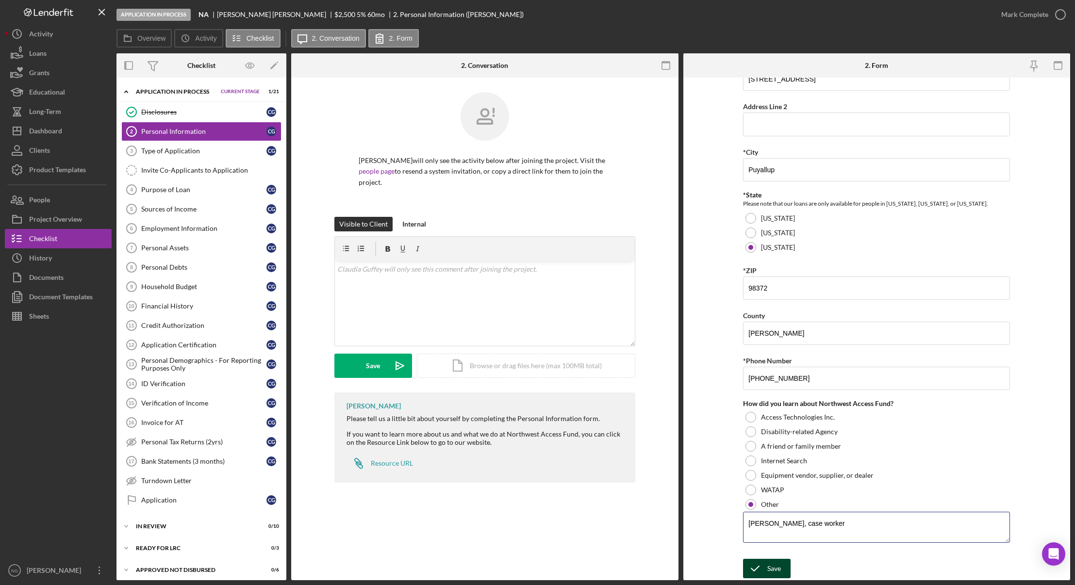
type textarea "Allison Bowen, case worker"
click at [773, 573] on div "Save" at bounding box center [775, 568] width 14 height 19
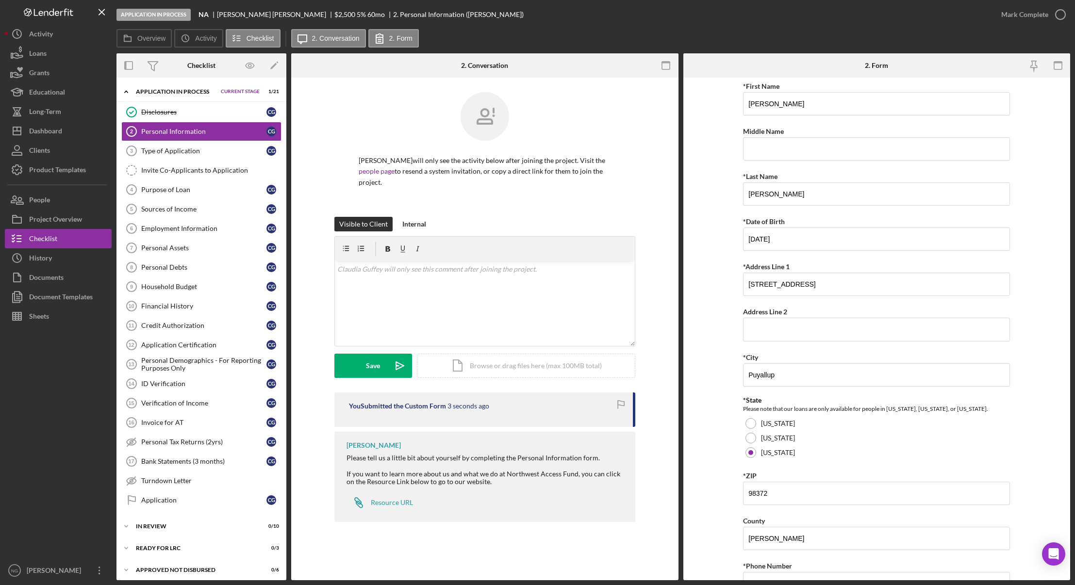
scroll to position [0, 0]
click at [765, 166] on div "*First Name Claudia Middle Name *Last Name Guffey *Date of Birth 12/22/1938 *Ad…" at bounding box center [876, 423] width 267 height 680
click at [773, 154] on input "Middle Name" at bounding box center [876, 151] width 267 height 23
type input "Ann"
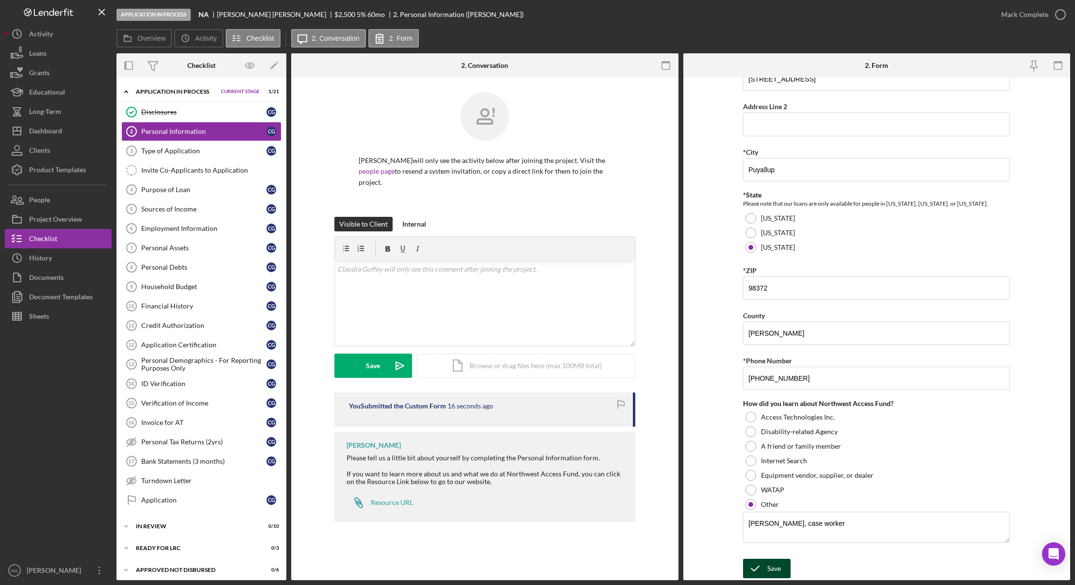
click at [780, 562] on button "Save" at bounding box center [767, 568] width 48 height 19
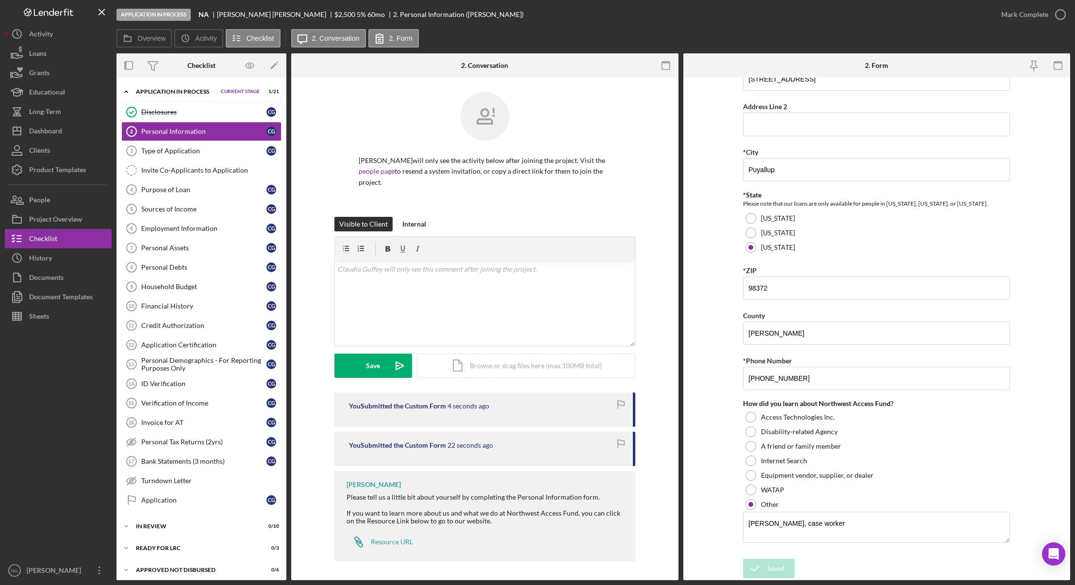
click at [756, 33] on div "Overview Icon/History Activity Checklist Icon/Message 2. Conversation 2. Form" at bounding box center [594, 38] width 954 height 19
click at [1059, 17] on icon "button" at bounding box center [1061, 14] width 24 height 24
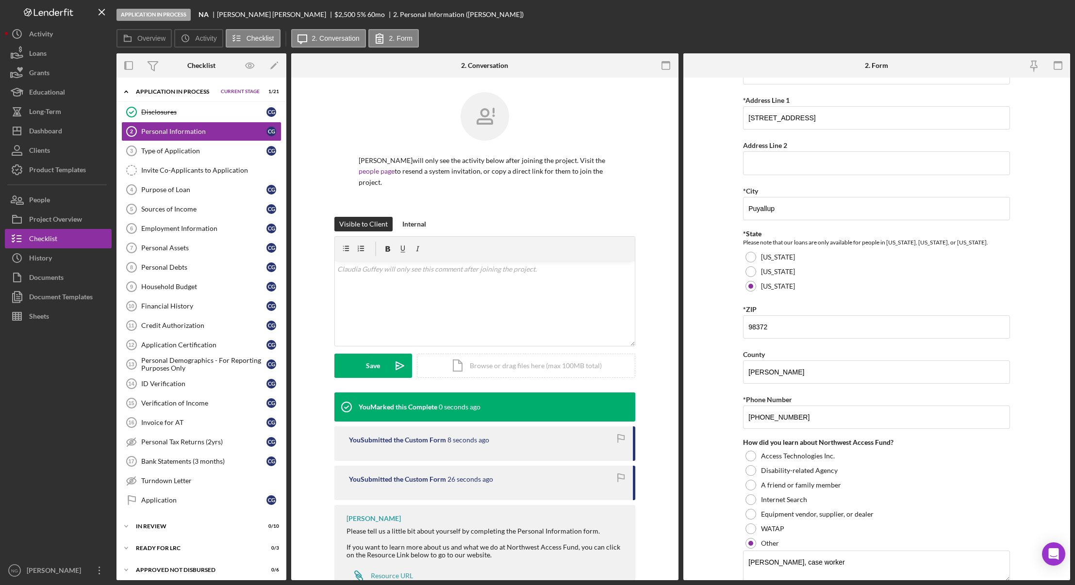
scroll to position [247, 0]
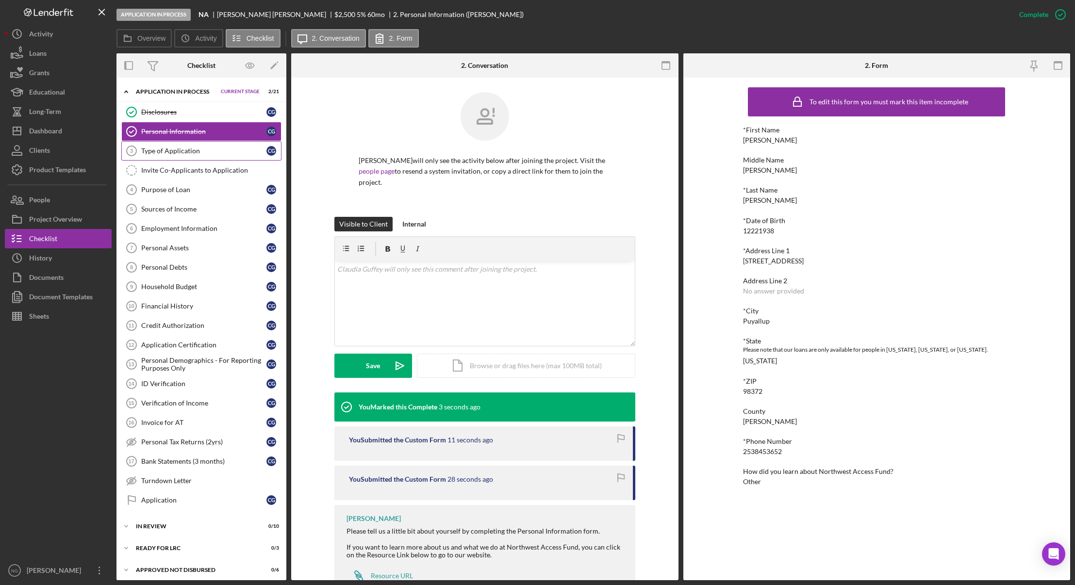
click at [194, 150] on div "Type of Application" at bounding box center [203, 151] width 125 height 8
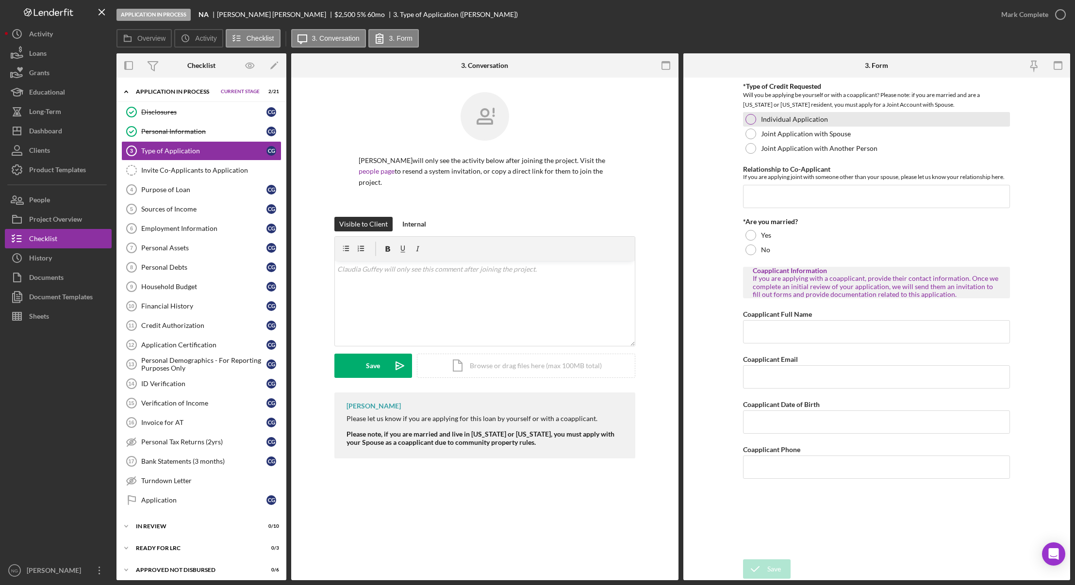
click at [758, 120] on div "Individual Application" at bounding box center [876, 119] width 267 height 15
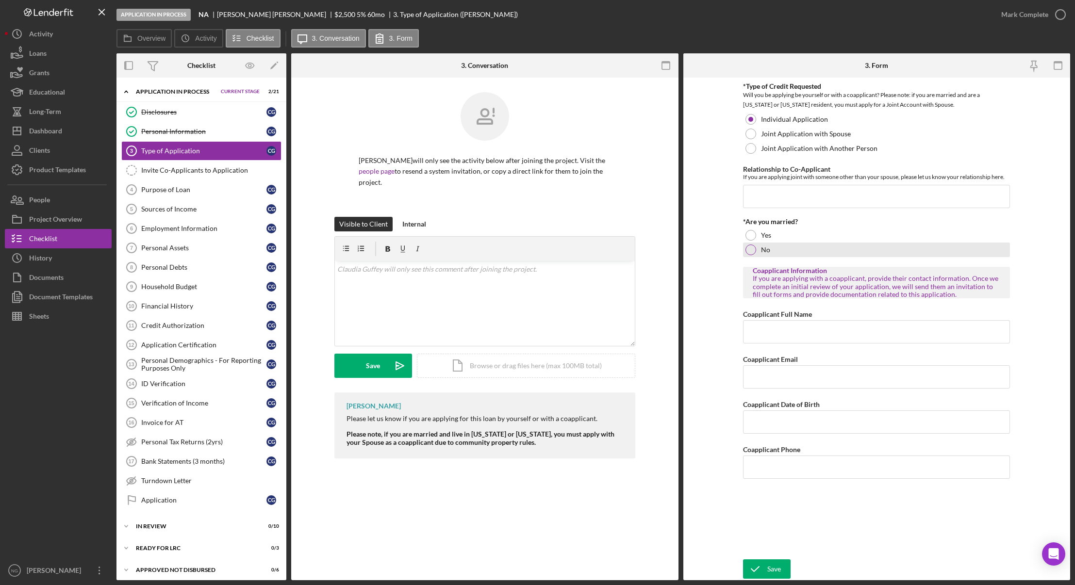
click at [756, 249] on div at bounding box center [751, 250] width 11 height 11
click at [763, 570] on icon "submit" at bounding box center [755, 569] width 24 height 24
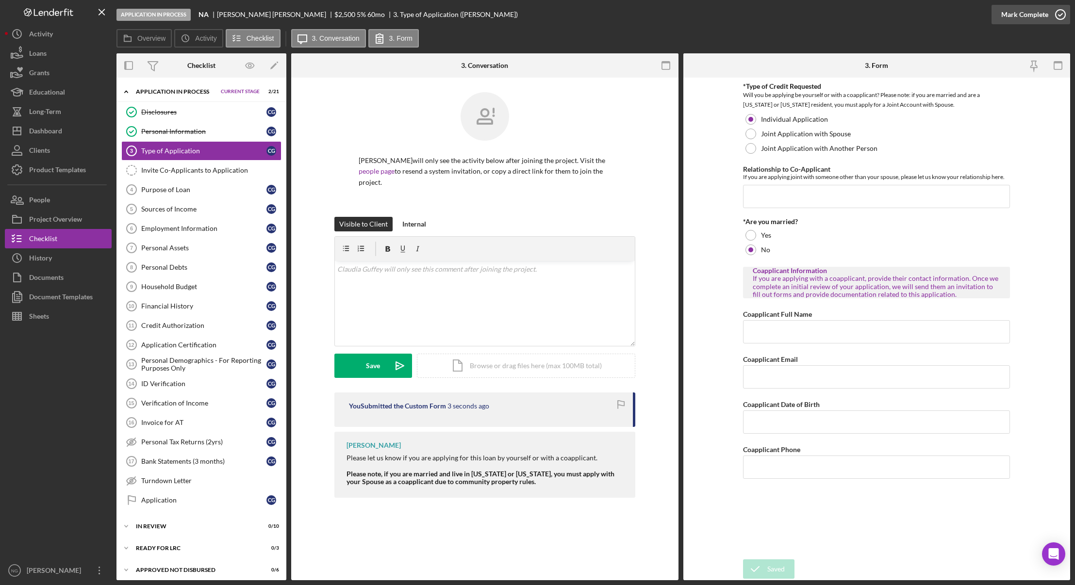
click at [1065, 12] on icon "button" at bounding box center [1061, 14] width 24 height 24
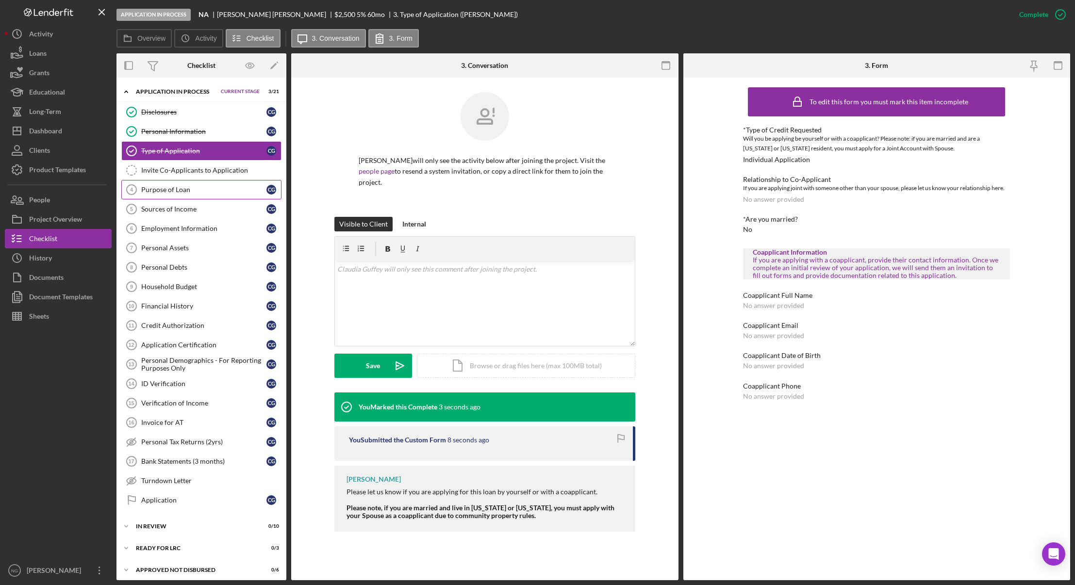
click at [205, 187] on div "Purpose of Loan" at bounding box center [203, 190] width 125 height 8
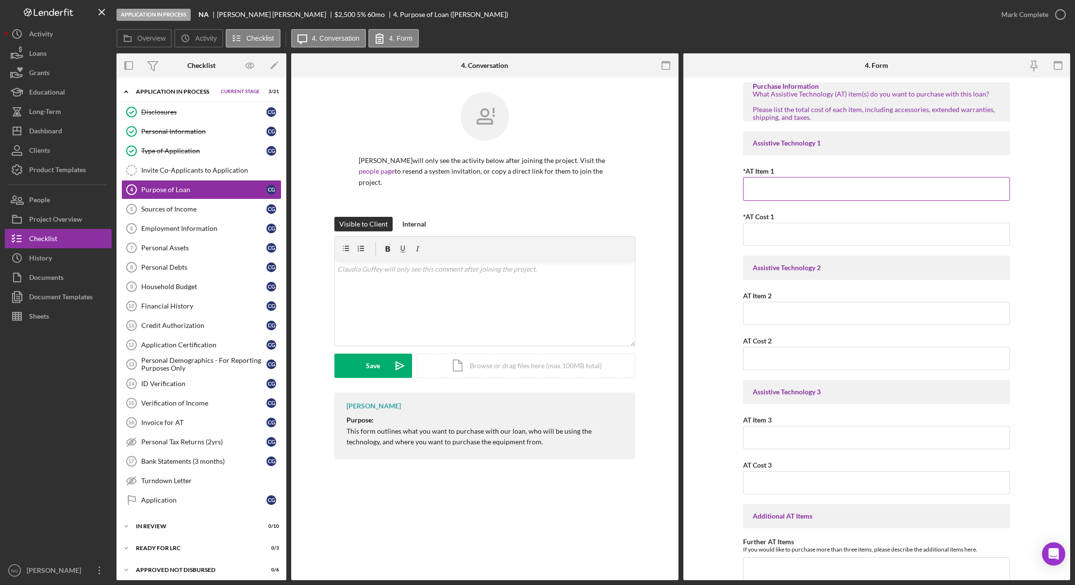
drag, startPoint x: 782, startPoint y: 190, endPoint x: 775, endPoint y: 190, distance: 6.8
click at [782, 189] on input "*AT Item 1" at bounding box center [876, 188] width 267 height 23
click at [821, 184] on input "*AT Item 1" at bounding box center [876, 188] width 267 height 23
type input "Hearing Aids"
type input "$2,500.00"
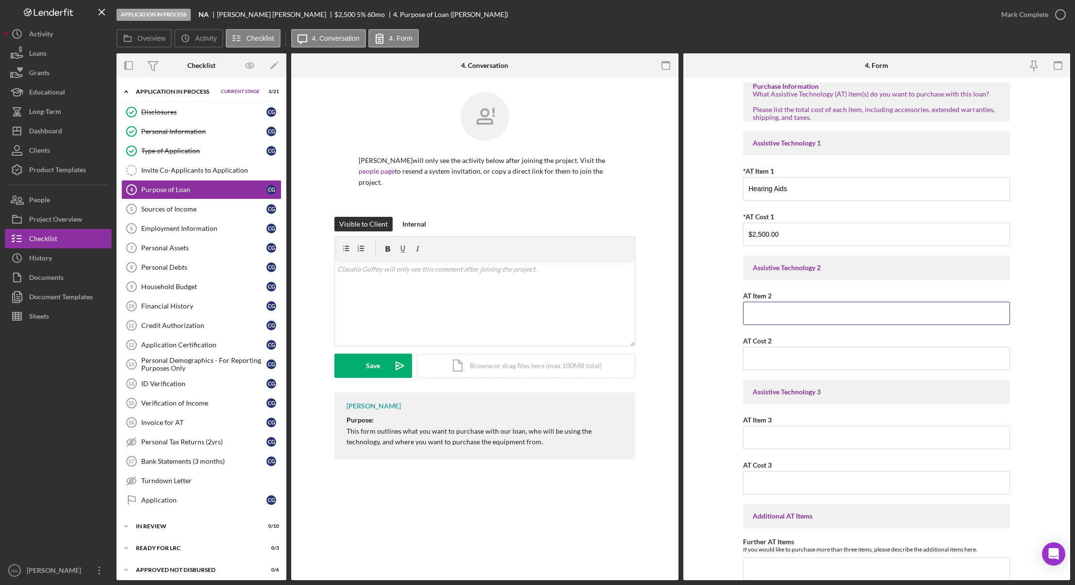
scroll to position [291, 0]
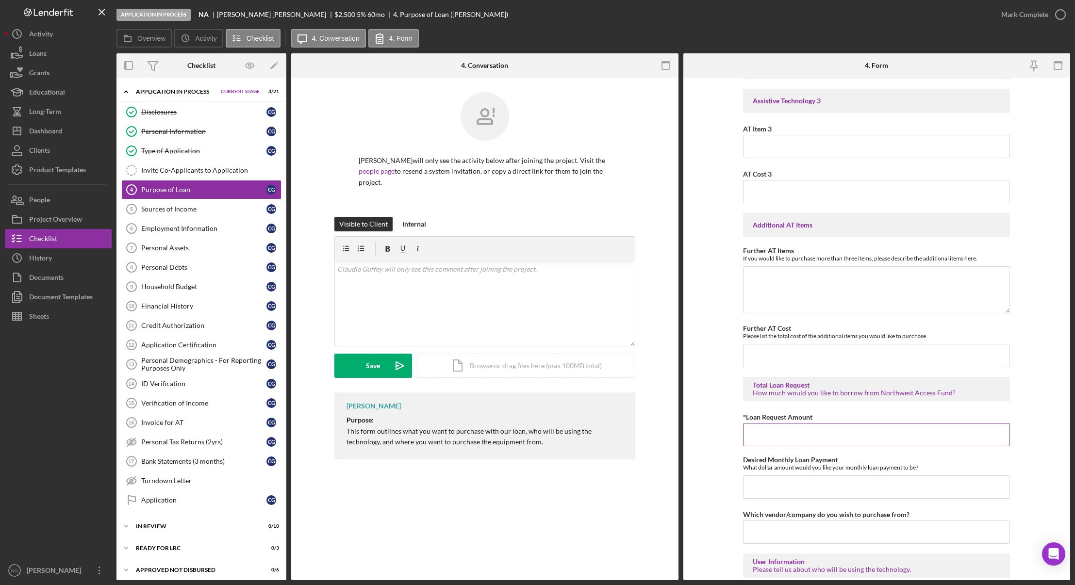
click at [796, 442] on input "*Loan Request Amount" at bounding box center [876, 434] width 267 height 23
type input "$2,500.00"
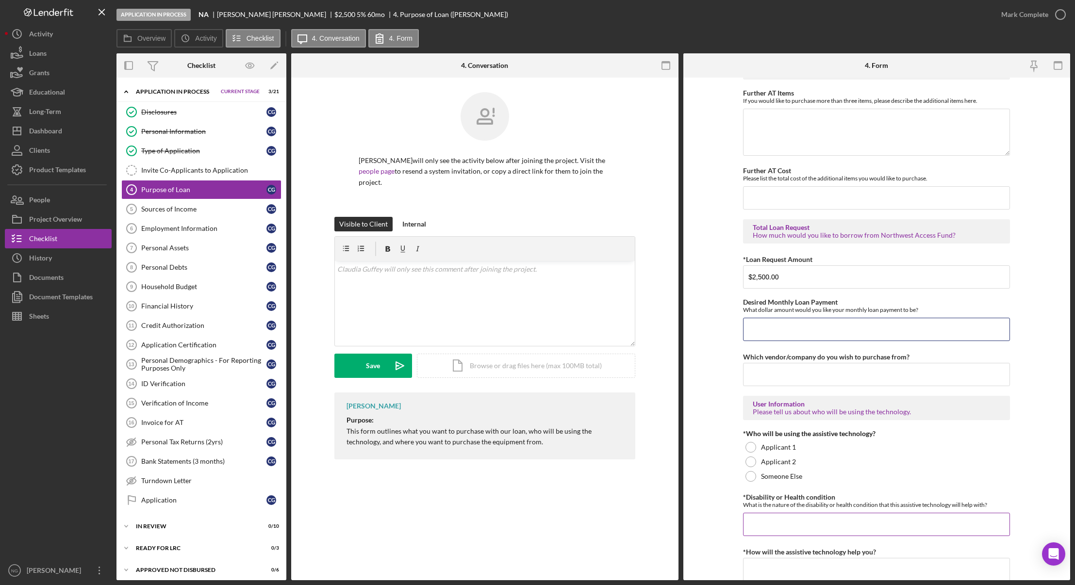
scroll to position [534, 0]
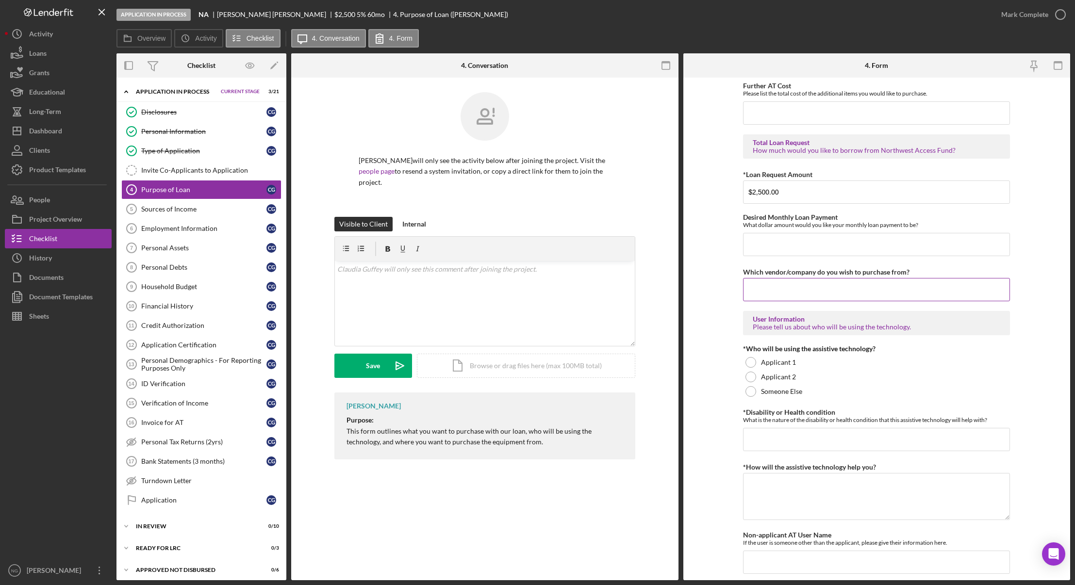
click at [816, 292] on input "Which vendor/company do you wish to purchase from?" at bounding box center [876, 289] width 267 height 23
type input "Multi Health Ear Nose and Throat Clinic"
click at [752, 365] on div at bounding box center [751, 362] width 11 height 11
click at [796, 433] on input "*Disability or Health condition" at bounding box center [876, 439] width 267 height 23
type input "Hearing Loss"
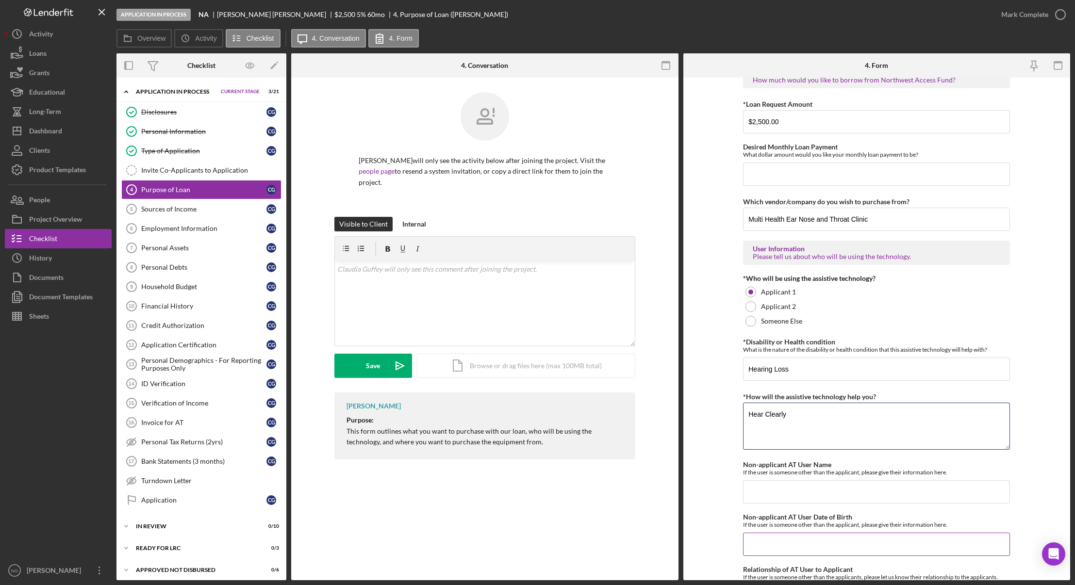
scroll to position [669, 0]
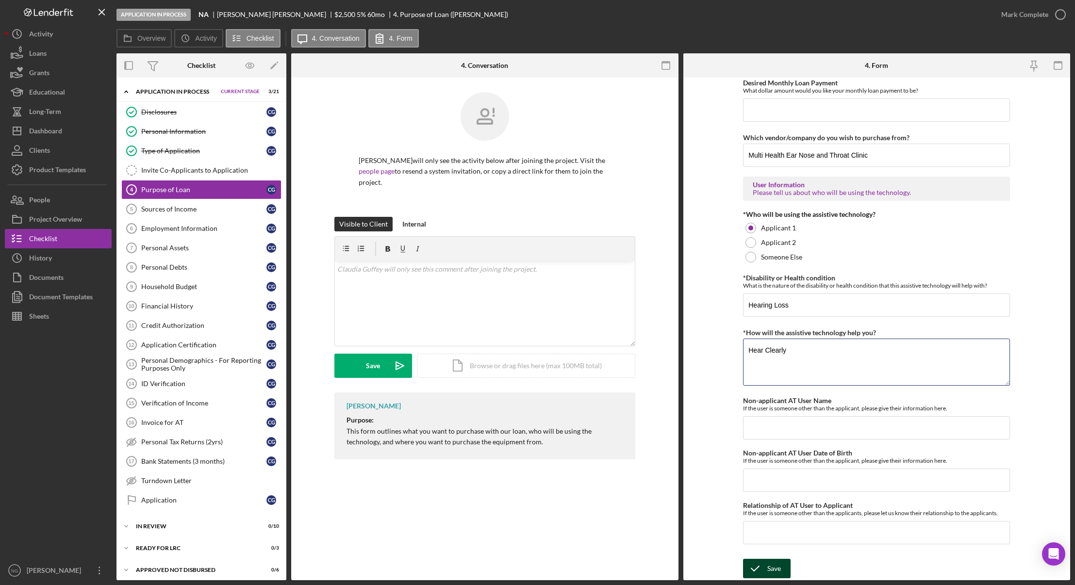
type textarea "Hear Clearly"
click at [769, 564] on div "Save" at bounding box center [775, 568] width 14 height 19
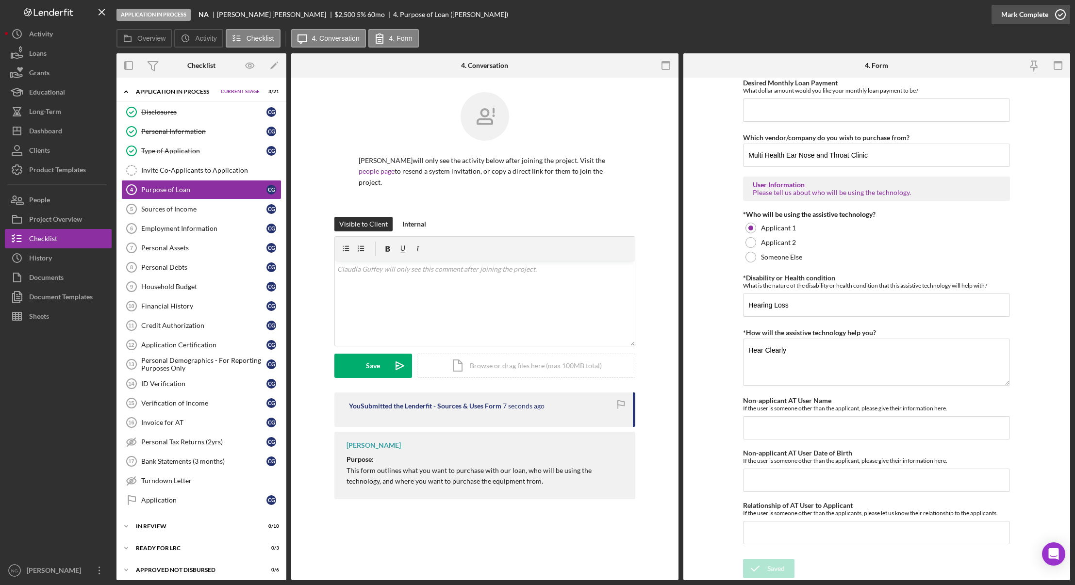
click at [1059, 16] on icon "button" at bounding box center [1061, 14] width 24 height 24
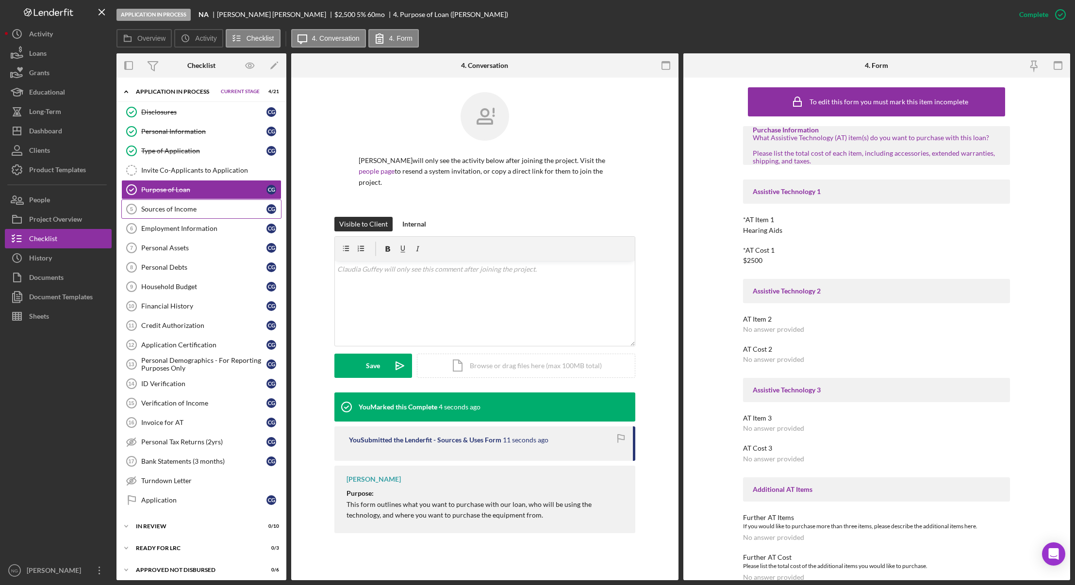
click at [216, 211] on div "Sources of Income" at bounding box center [203, 209] width 125 height 8
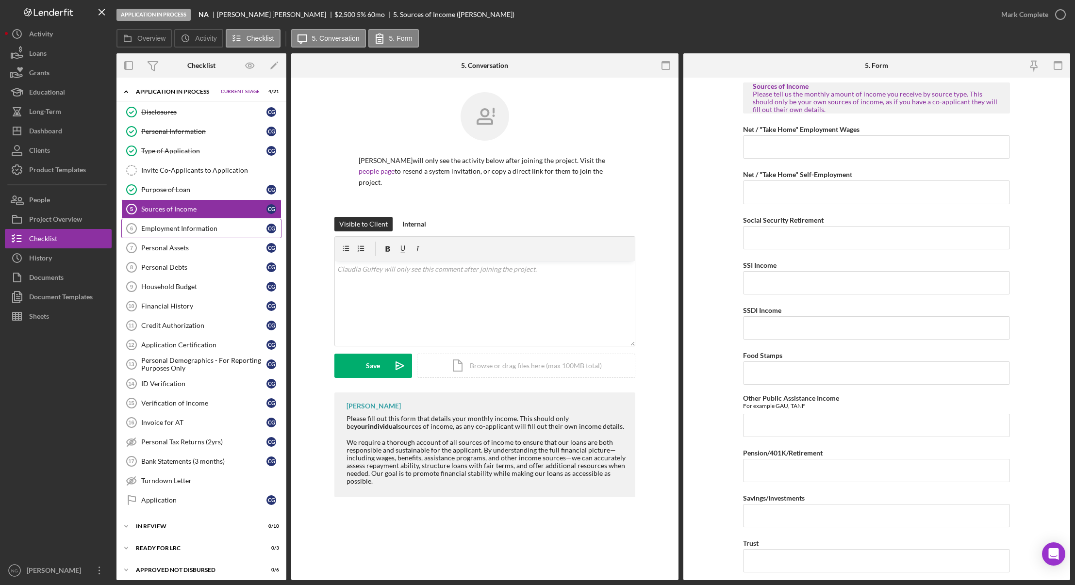
click at [207, 225] on div "Employment Information" at bounding box center [203, 229] width 125 height 8
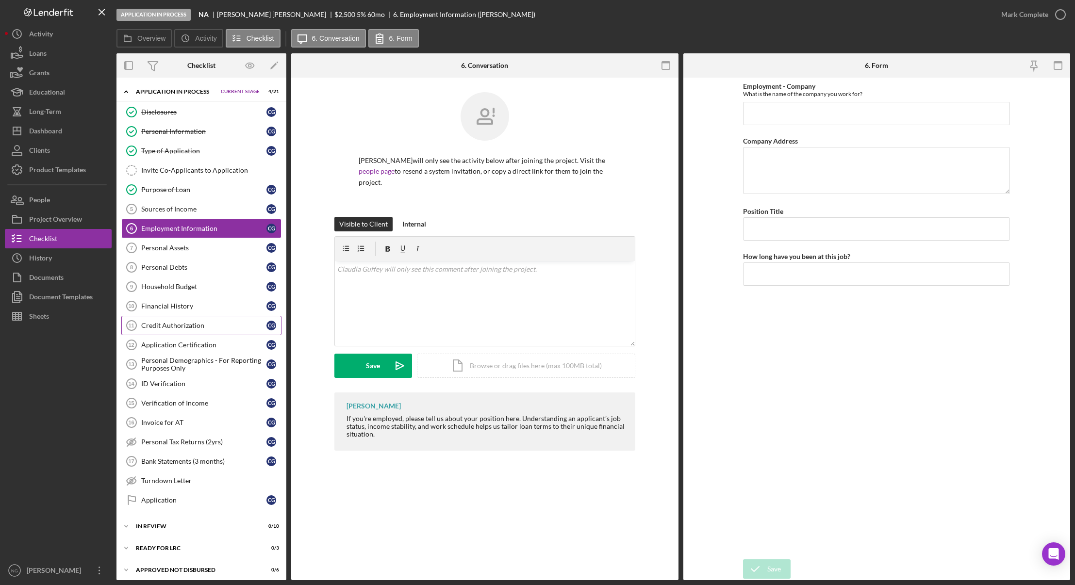
click at [193, 329] on div "Credit Authorization" at bounding box center [203, 326] width 125 height 8
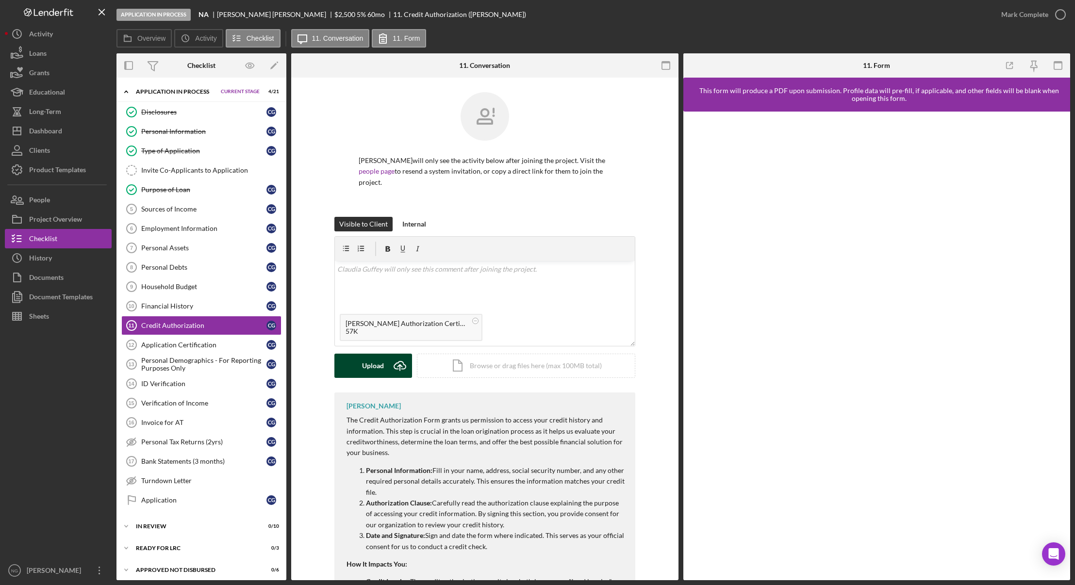
click at [391, 371] on icon "Icon/Upload" at bounding box center [400, 366] width 24 height 24
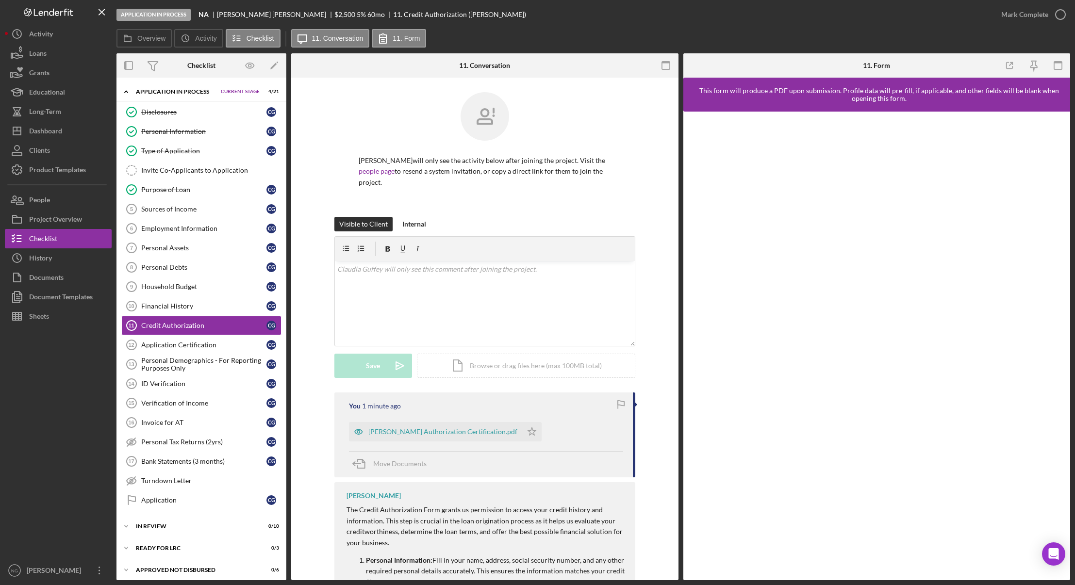
click at [78, 404] on div at bounding box center [58, 443] width 107 height 235
click at [412, 222] on div "Internal" at bounding box center [414, 224] width 24 height 15
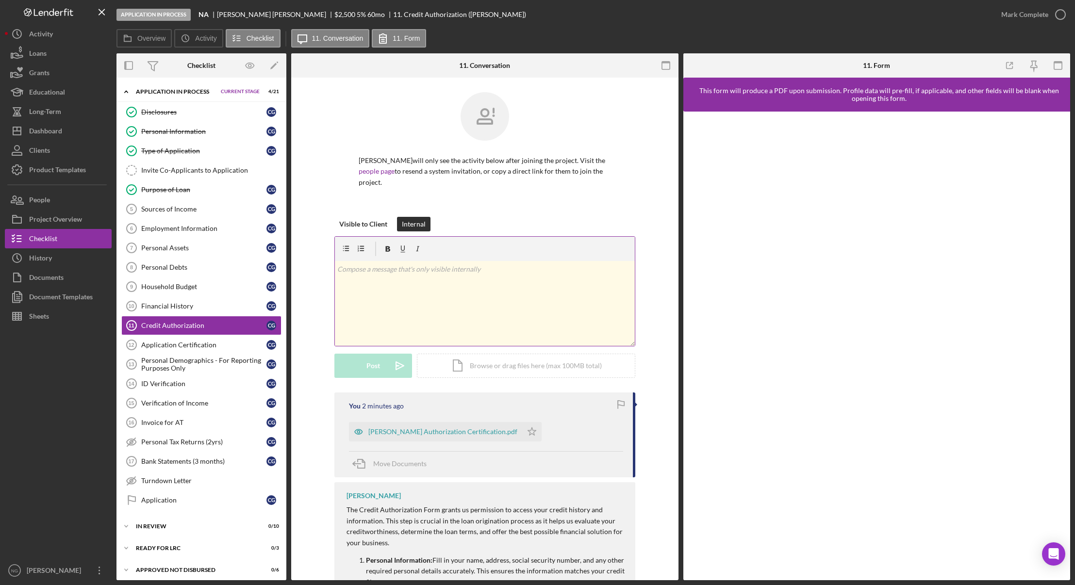
click at [393, 283] on div "v Color teal Color pink Remove color Add row above Add row below Add column bef…" at bounding box center [485, 303] width 300 height 85
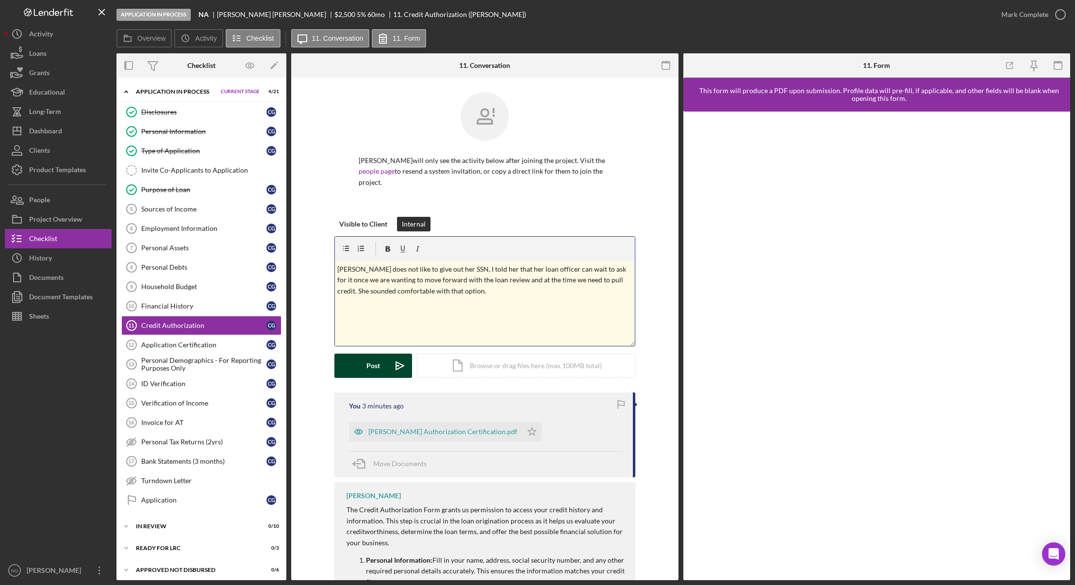
click at [357, 271] on p "Claudia does not like to give out her SSN, I told her that her loan officer can…" at bounding box center [484, 280] width 295 height 33
click at [566, 270] on p "Claudia's SSN was not on the application and does not like to give out her SSN,…" at bounding box center [484, 280] width 295 height 33
drag, startPoint x: 564, startPoint y: 269, endPoint x: 527, endPoint y: 270, distance: 36.9
click at [527, 270] on p "Claudia's SSN was not on the application and does not like to give out her SSN.…" at bounding box center [484, 280] width 295 height 33
click at [240, 344] on div "Application Certification" at bounding box center [203, 345] width 125 height 8
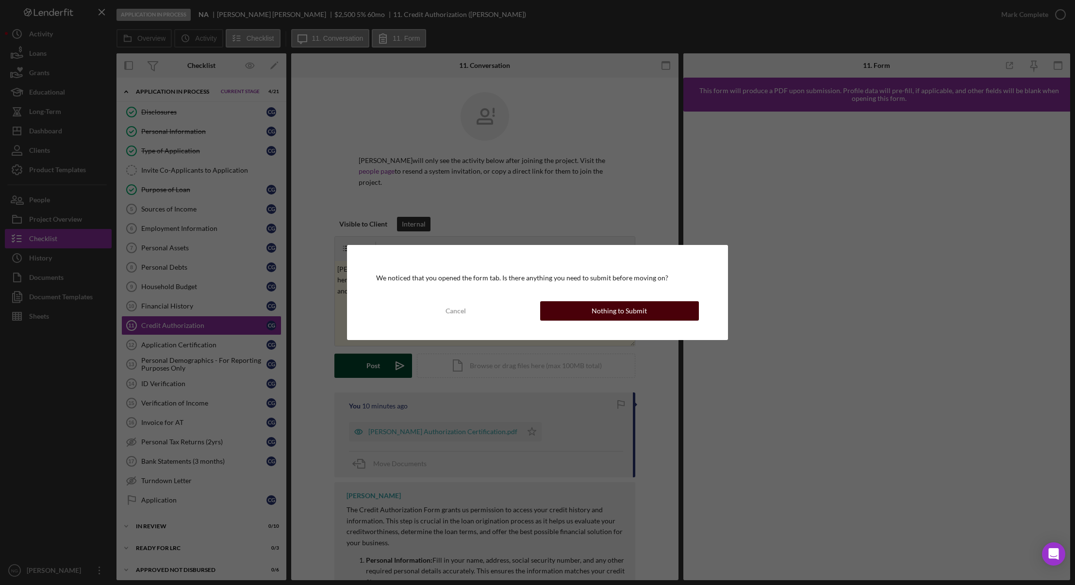
click at [653, 315] on button "Nothing to Submit" at bounding box center [619, 310] width 159 height 19
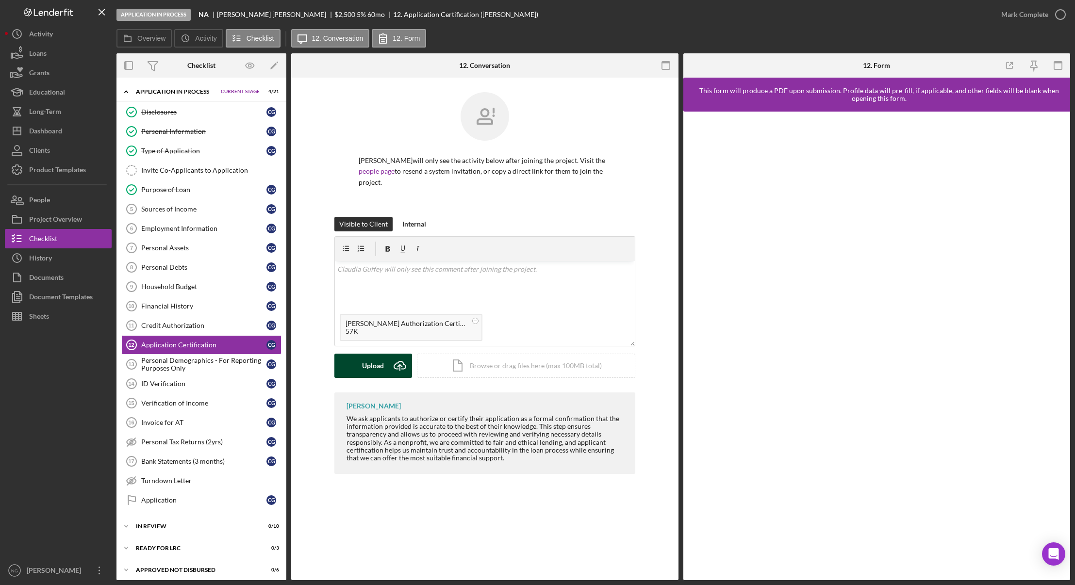
click at [398, 362] on icon "Icon/Upload" at bounding box center [400, 366] width 24 height 24
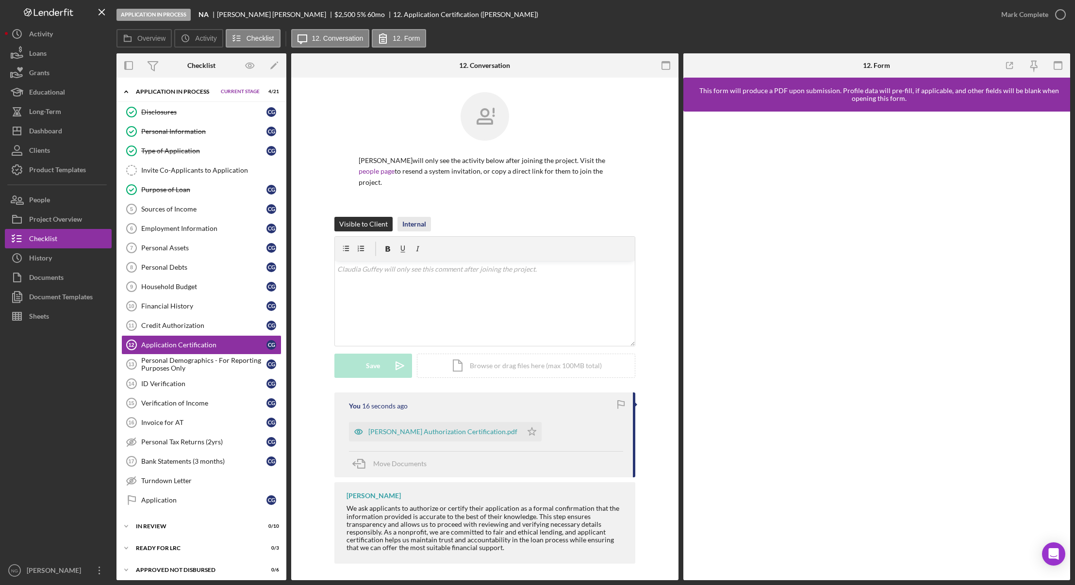
click at [415, 223] on div "Internal" at bounding box center [414, 224] width 24 height 15
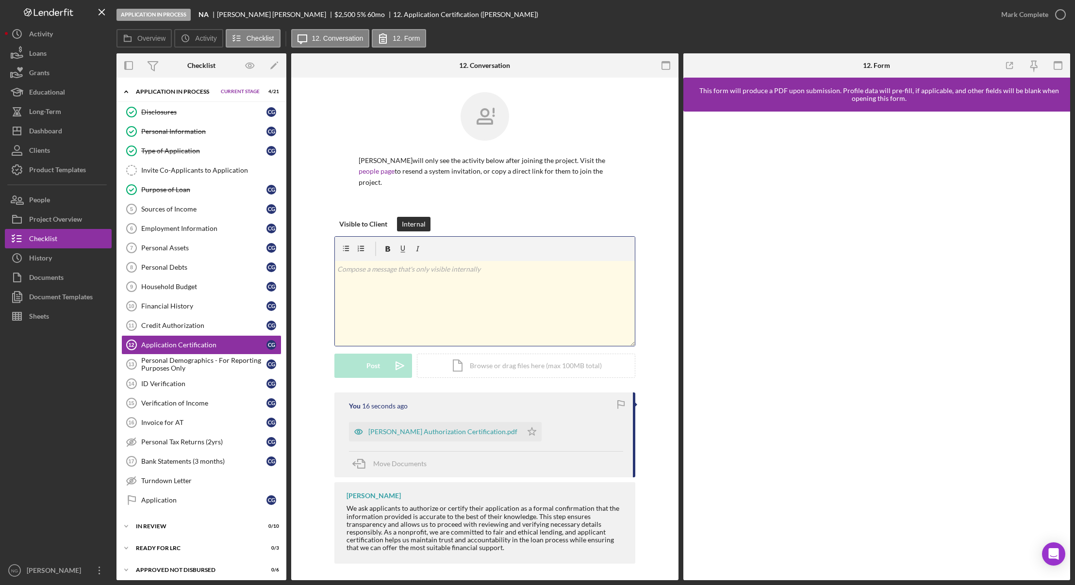
click at [419, 285] on div "v Color teal Color pink Remove color Add row above Add row below Add column bef…" at bounding box center [485, 303] width 300 height 85
click at [198, 112] on div "Disclosures" at bounding box center [203, 112] width 125 height 8
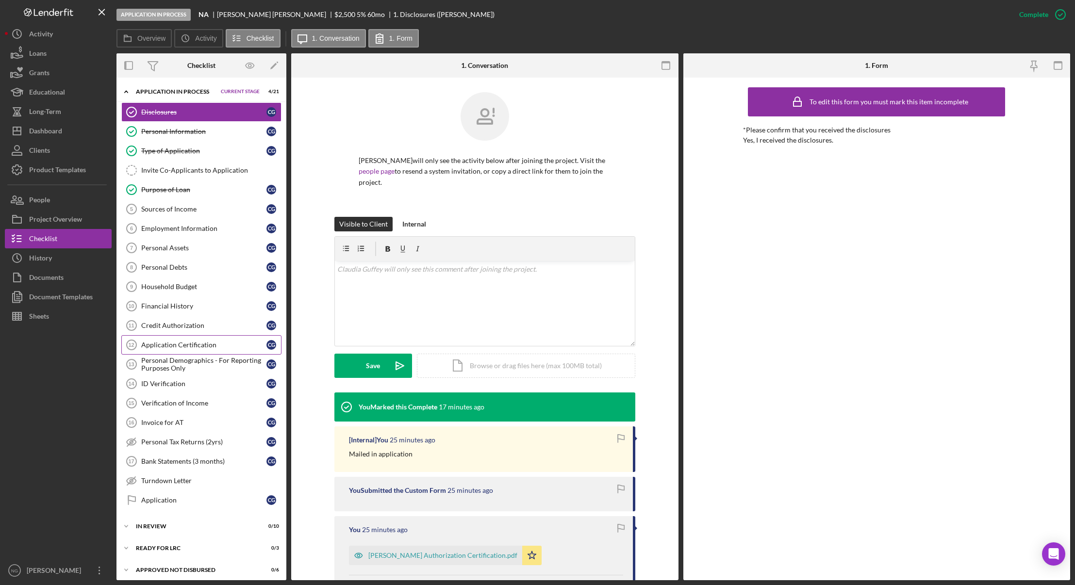
click at [199, 347] on div "Application Certification" at bounding box center [203, 345] width 125 height 8
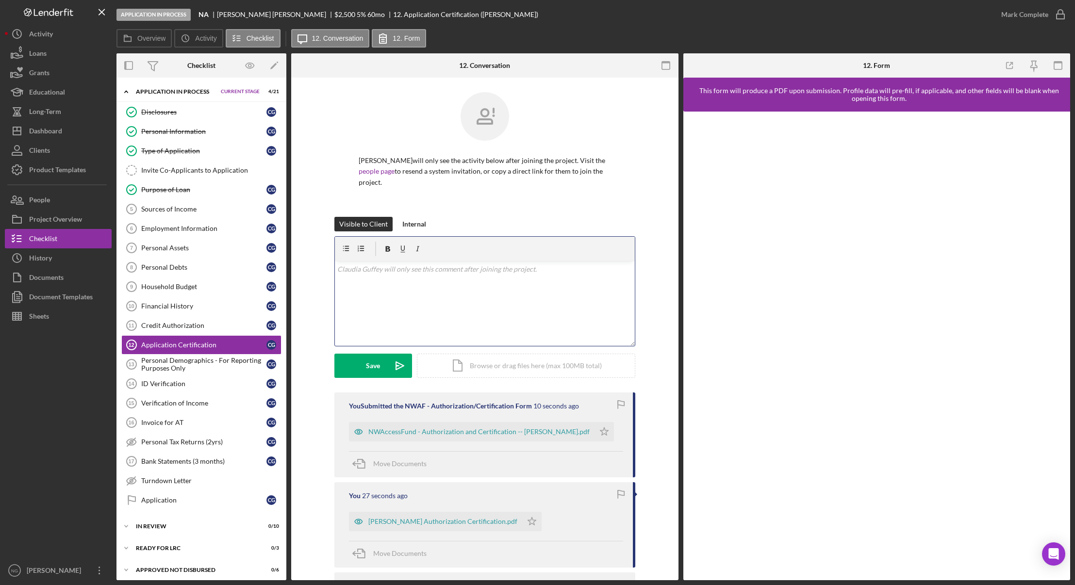
click at [516, 280] on div "v Color teal Color pink Remove color Add row above Add row below Add column bef…" at bounding box center [485, 303] width 300 height 85
click at [411, 223] on div "Internal" at bounding box center [414, 224] width 24 height 15
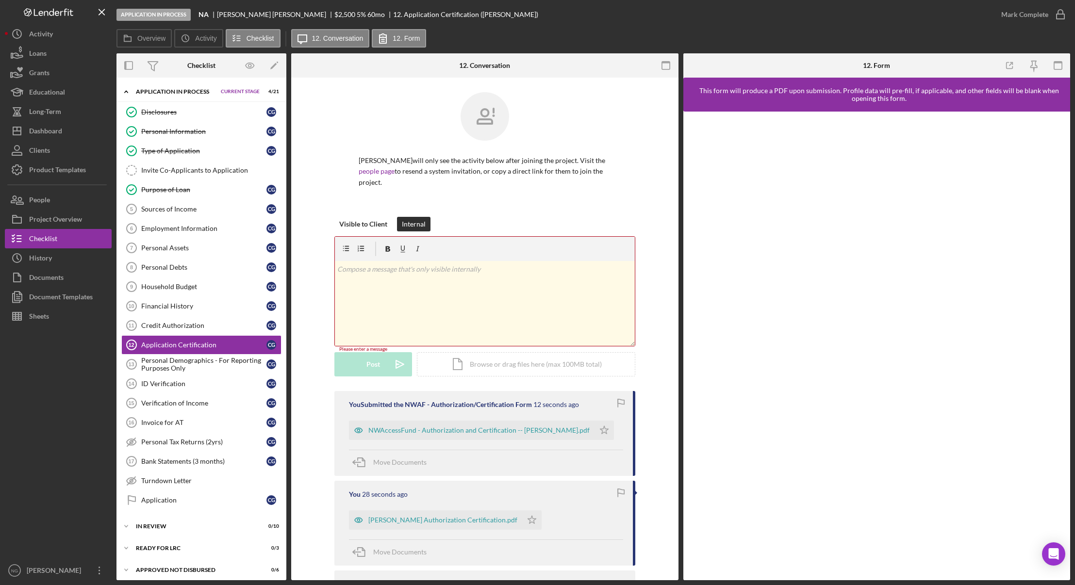
click at [424, 272] on p at bounding box center [484, 269] width 295 height 11
drag, startPoint x: 370, startPoint y: 370, endPoint x: 447, endPoint y: 336, distance: 83.5
click at [371, 369] on div "Post" at bounding box center [374, 366] width 14 height 24
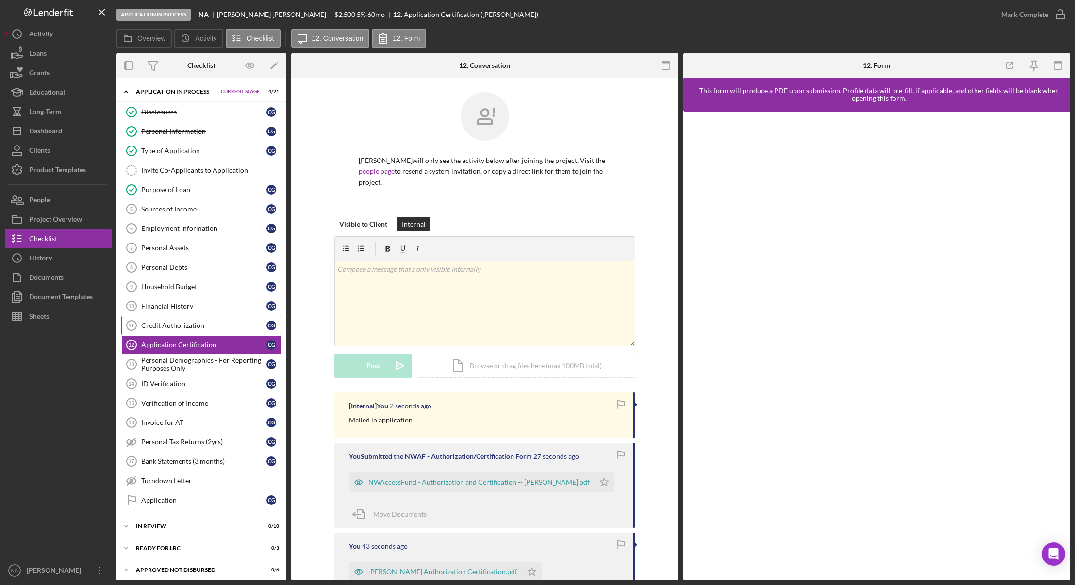
click at [194, 322] on div "Credit Authorization" at bounding box center [203, 326] width 125 height 8
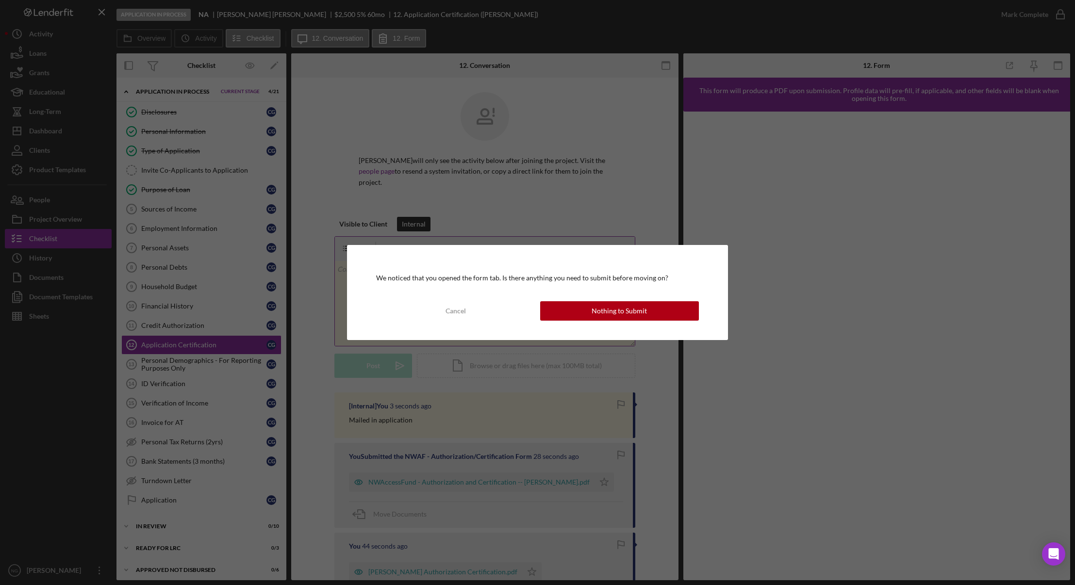
click at [591, 307] on button "Nothing to Submit" at bounding box center [619, 310] width 159 height 19
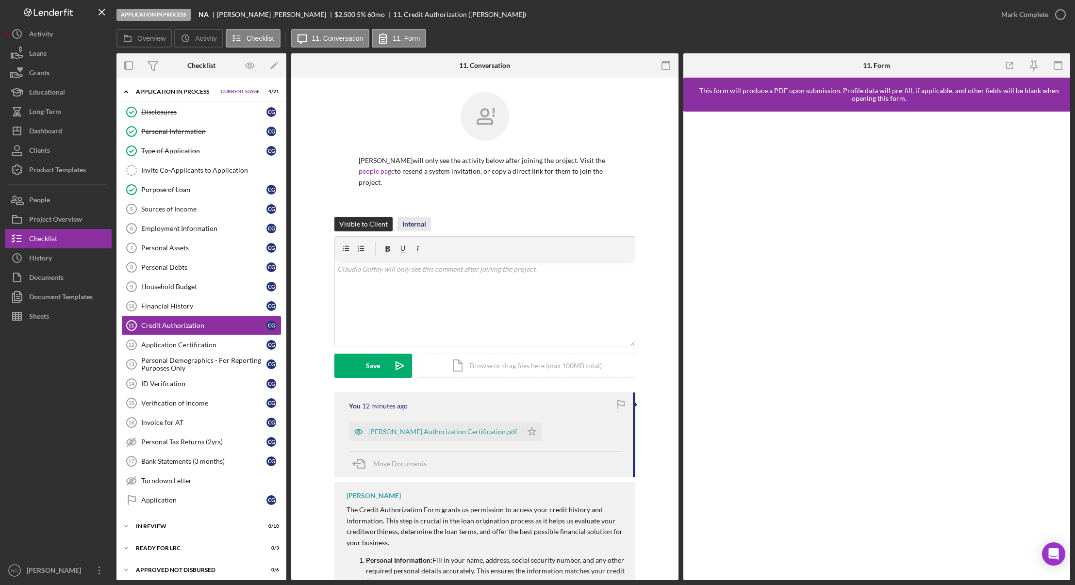
click at [417, 226] on div "Internal" at bounding box center [414, 224] width 24 height 15
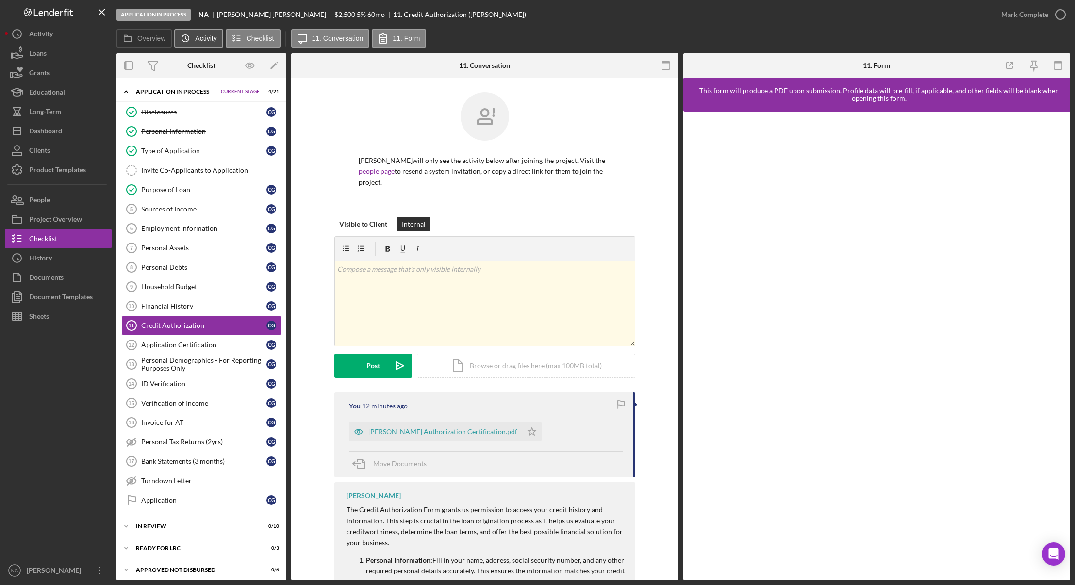
click at [188, 41] on circle at bounding box center [185, 38] width 7 height 7
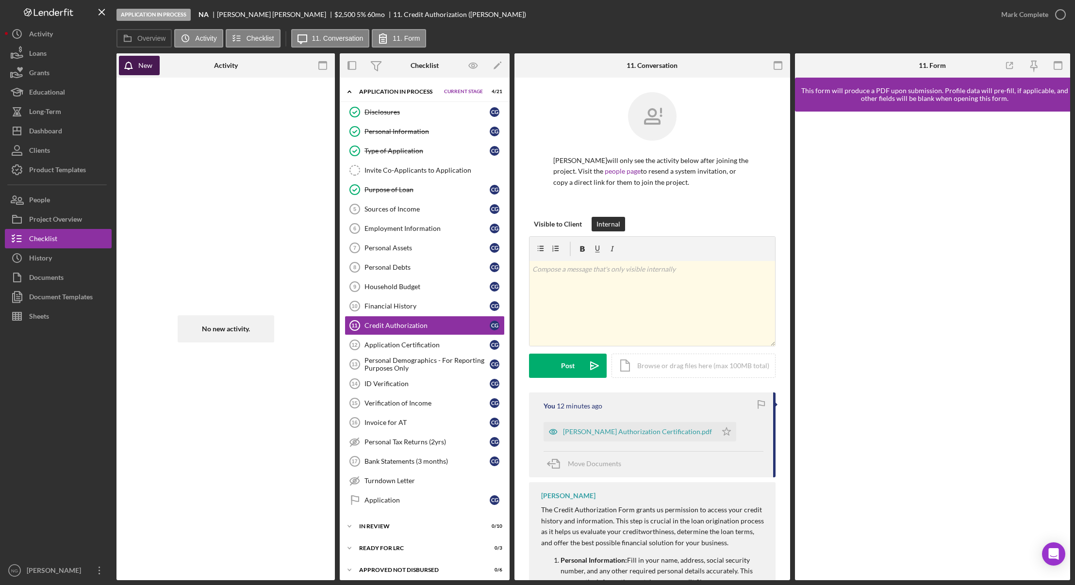
click at [148, 64] on div "New" at bounding box center [145, 65] width 14 height 19
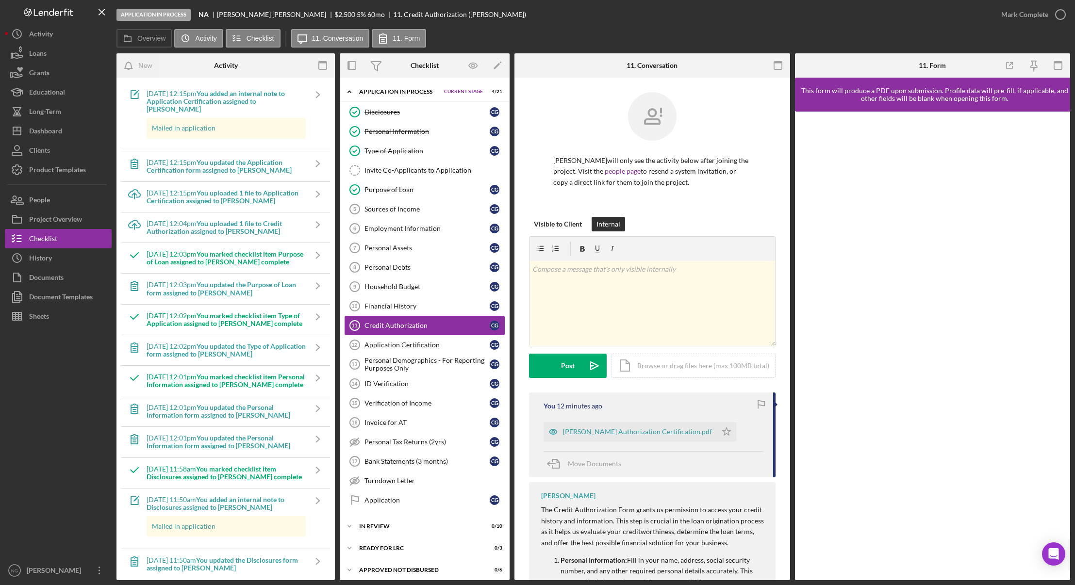
click at [426, 331] on link "Credit Authorization 11 Credit Authorization C G" at bounding box center [425, 325] width 160 height 19
click at [583, 279] on div "v Color teal Color pink Remove color Add row above Add row below Add column bef…" at bounding box center [653, 303] width 246 height 85
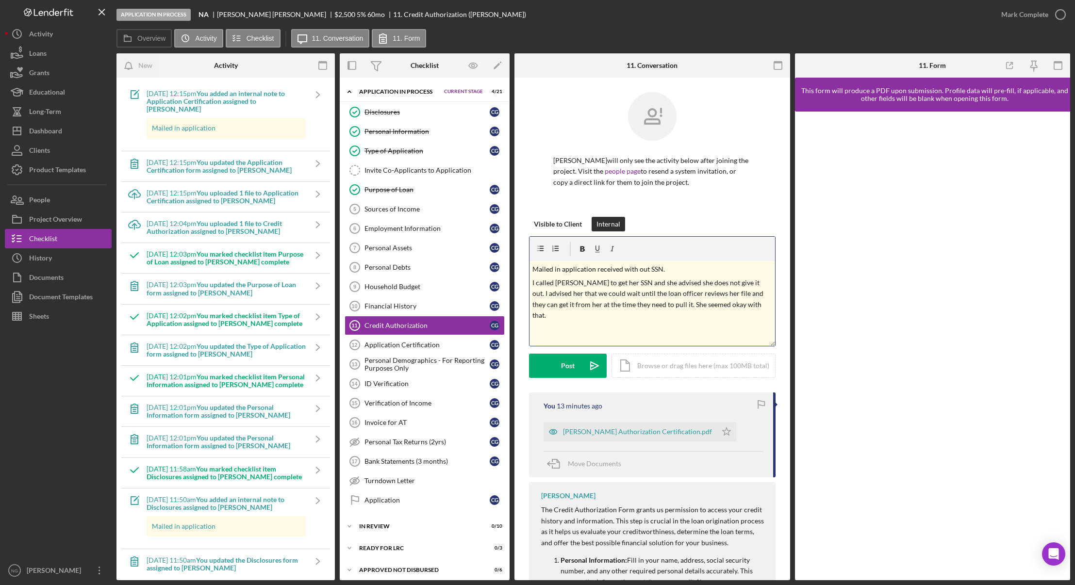
click at [713, 305] on p "I called Claudia to get her SSN and she advised she does not give it out. I adv…" at bounding box center [653, 300] width 240 height 44
click at [570, 368] on div "Post" at bounding box center [568, 366] width 14 height 24
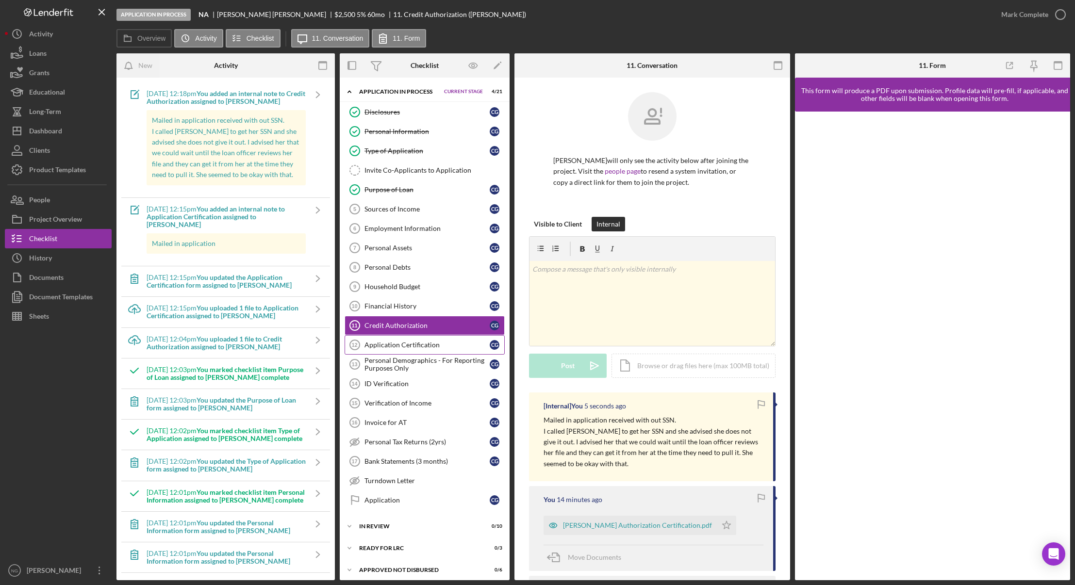
click at [415, 341] on div "Application Certification" at bounding box center [427, 345] width 125 height 8
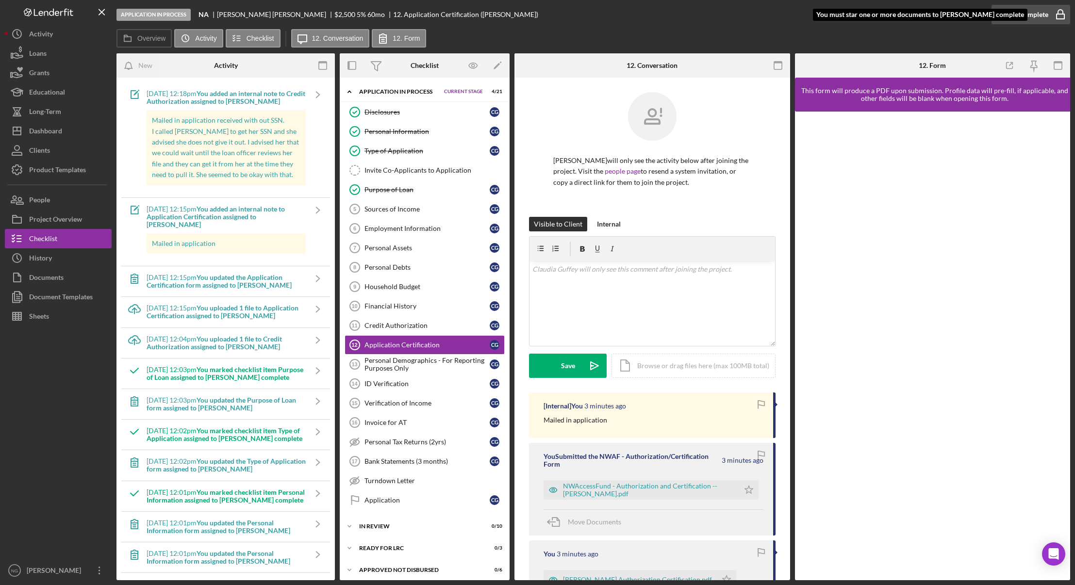
click at [1063, 20] on icon "button" at bounding box center [1061, 14] width 24 height 24
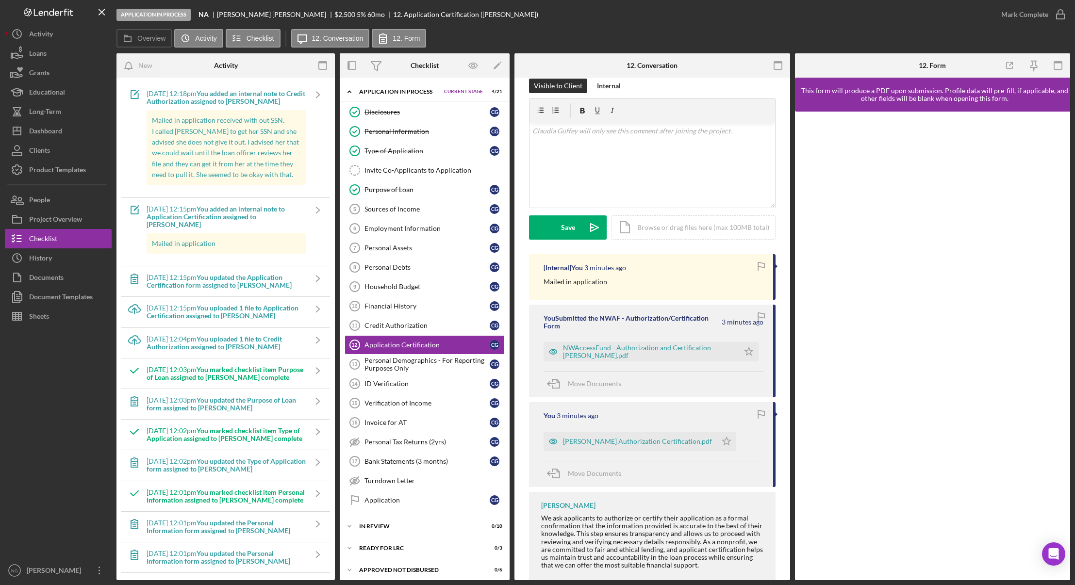
scroll to position [159, 0]
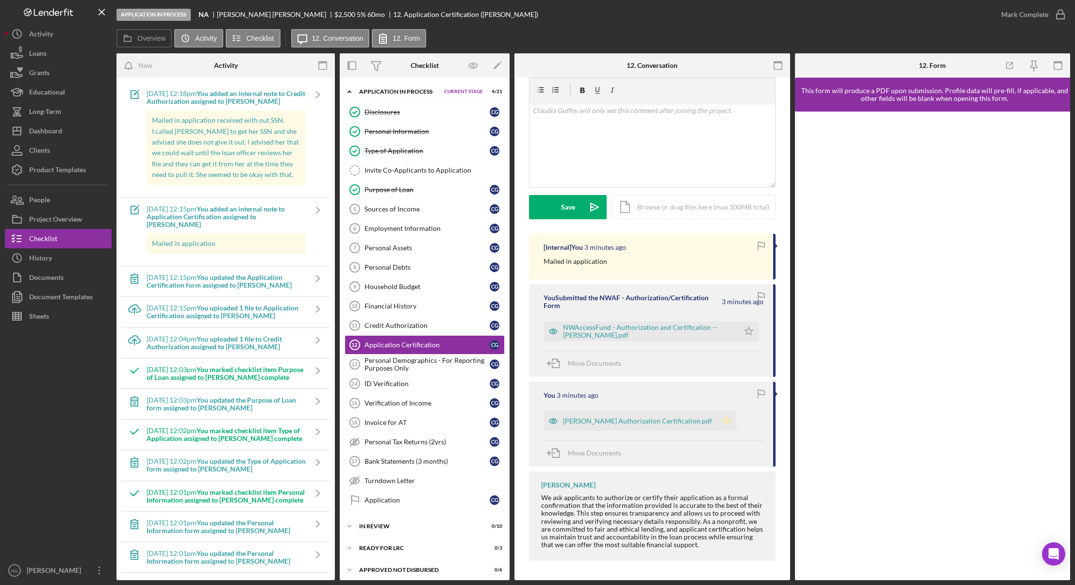
click at [717, 424] on icon "Icon/Star" at bounding box center [726, 421] width 19 height 19
click at [747, 332] on icon "Icon/Star" at bounding box center [748, 331] width 19 height 19
click at [1063, 15] on icon "button" at bounding box center [1061, 14] width 24 height 24
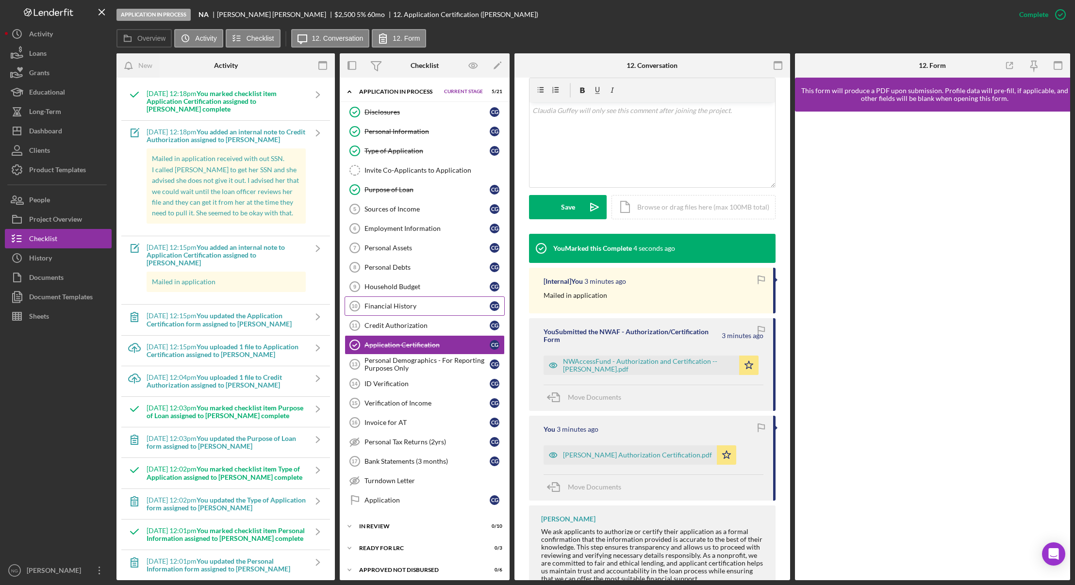
click at [420, 306] on div "Financial History" at bounding box center [427, 306] width 125 height 8
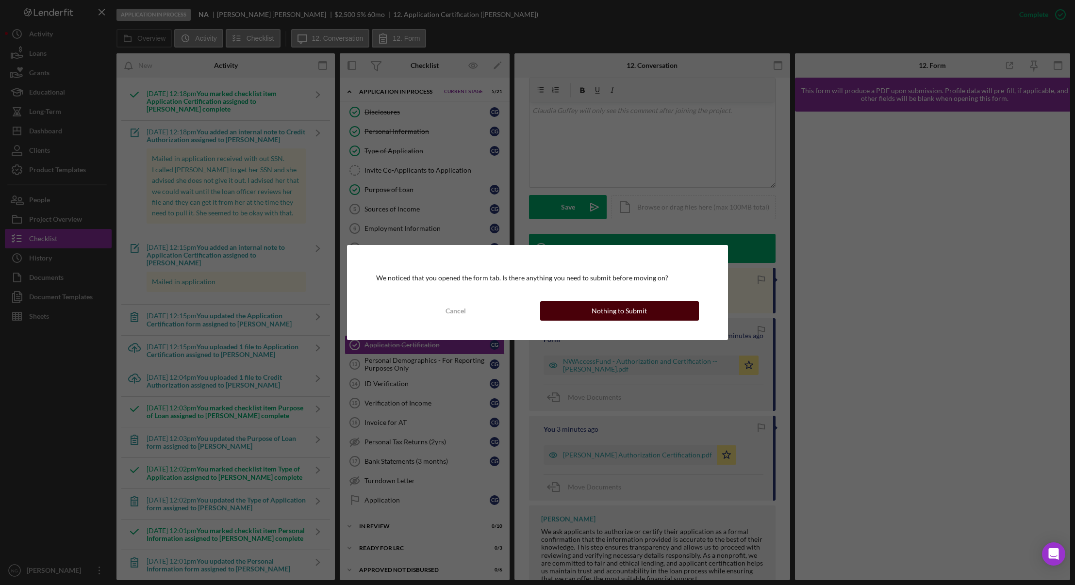
click at [645, 310] on div "Nothing to Submit" at bounding box center [619, 310] width 55 height 19
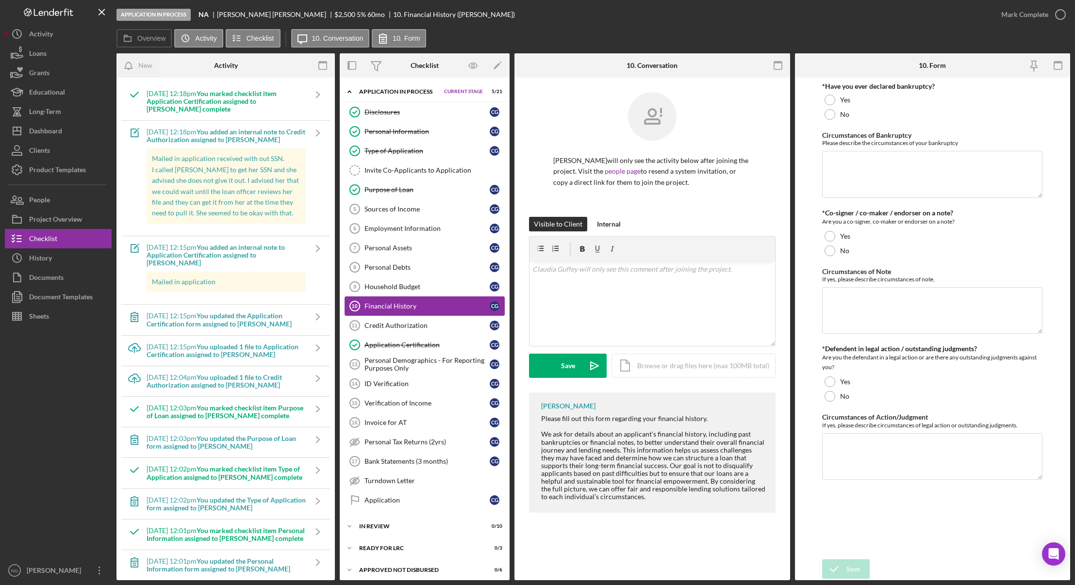
click at [435, 302] on div "Financial History" at bounding box center [427, 306] width 125 height 8
click at [830, 101] on div at bounding box center [830, 100] width 11 height 11
click at [859, 184] on textarea "Circumstances of Bankruptcy" at bounding box center [932, 174] width 220 height 47
click at [863, 159] on textarea "Circumstances of Bankruptcy" at bounding box center [932, 174] width 220 height 47
type textarea "1995, do not remember"
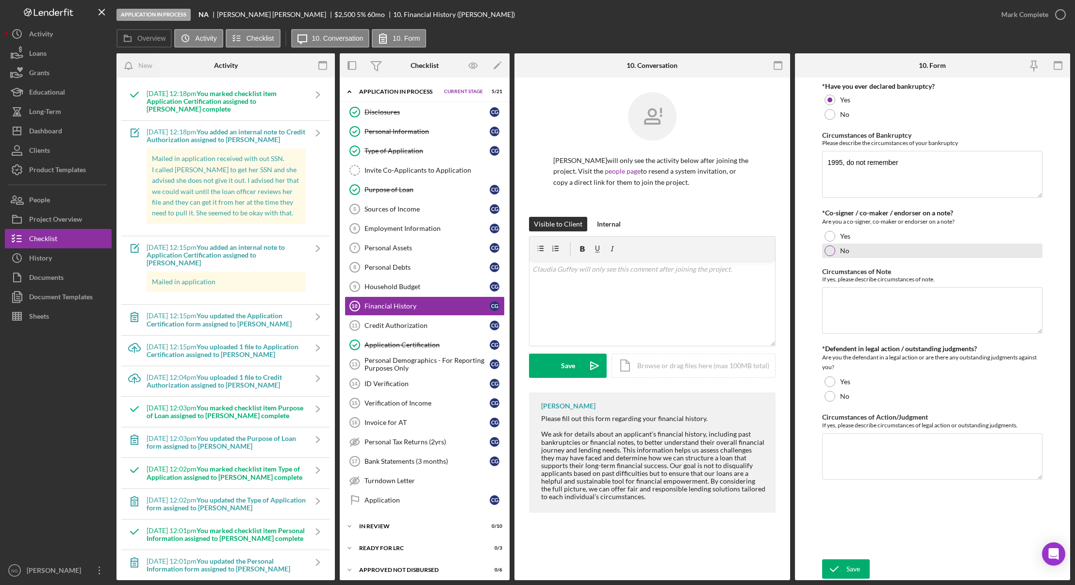
click at [825, 254] on div "No" at bounding box center [932, 251] width 220 height 15
click at [836, 397] on div "No" at bounding box center [932, 396] width 220 height 15
click at [849, 570] on div "Save" at bounding box center [854, 569] width 14 height 19
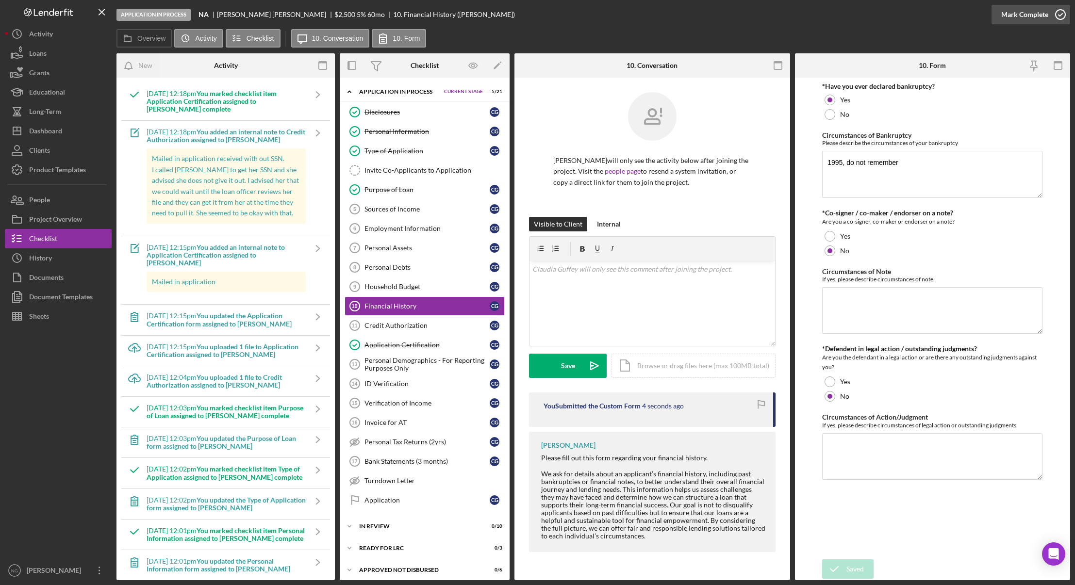
click at [1065, 12] on icon "button" at bounding box center [1061, 14] width 24 height 24
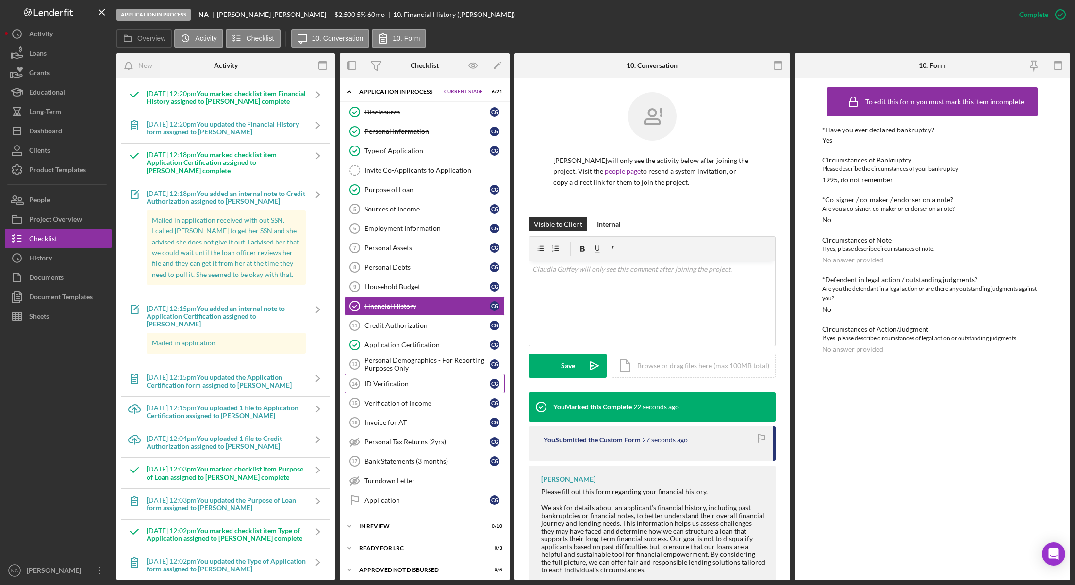
click at [392, 385] on div "ID Verification" at bounding box center [427, 384] width 125 height 8
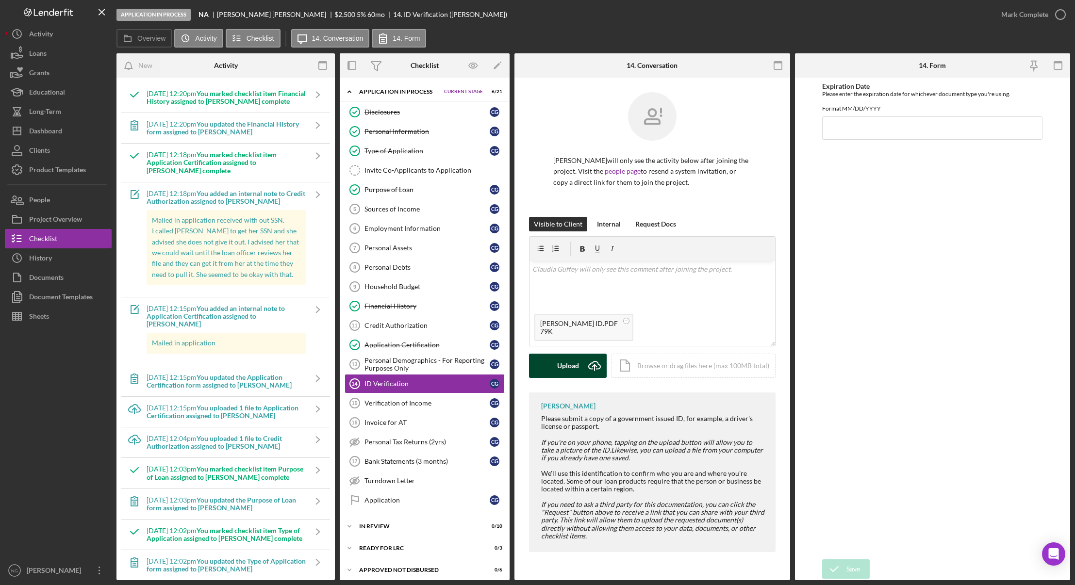
click at [581, 366] on button "Upload Icon/Upload" at bounding box center [568, 366] width 78 height 24
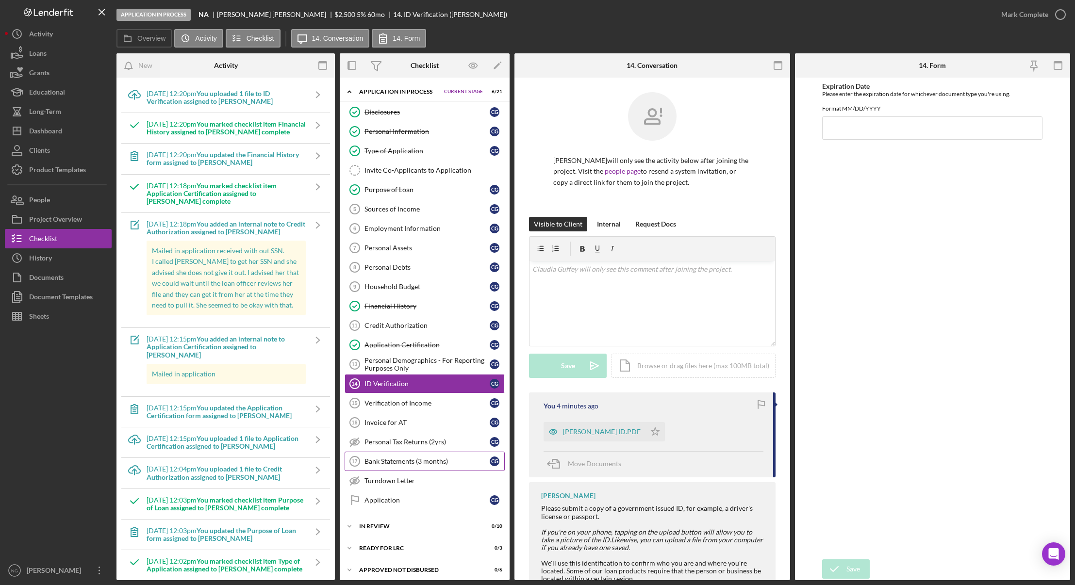
click at [405, 456] on link "Bank Statements (3 months) 17 Bank Statements (3 months) C G" at bounding box center [425, 461] width 160 height 19
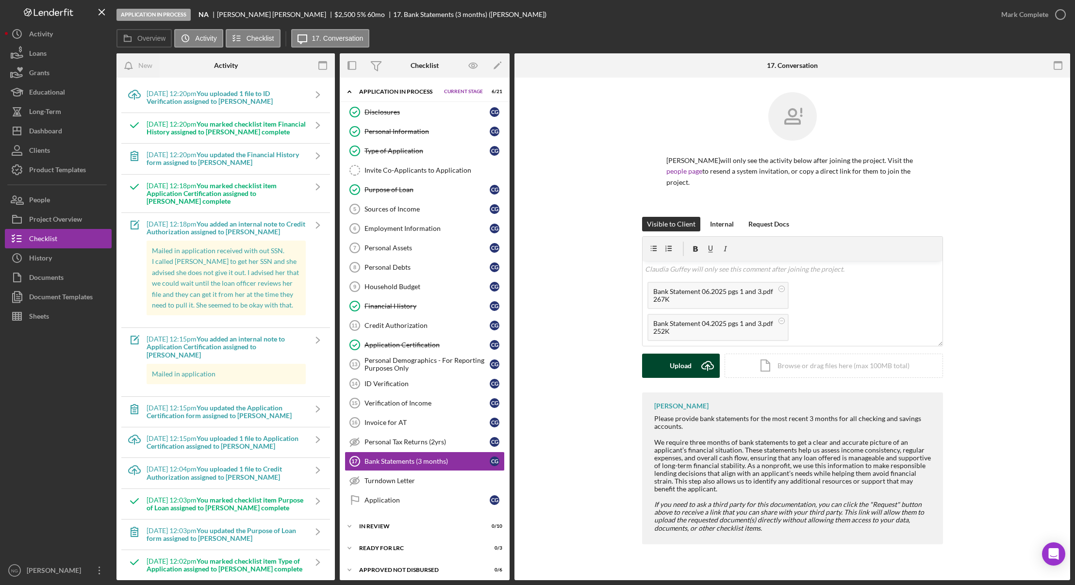
click at [702, 367] on icon "Icon/Upload" at bounding box center [708, 366] width 24 height 24
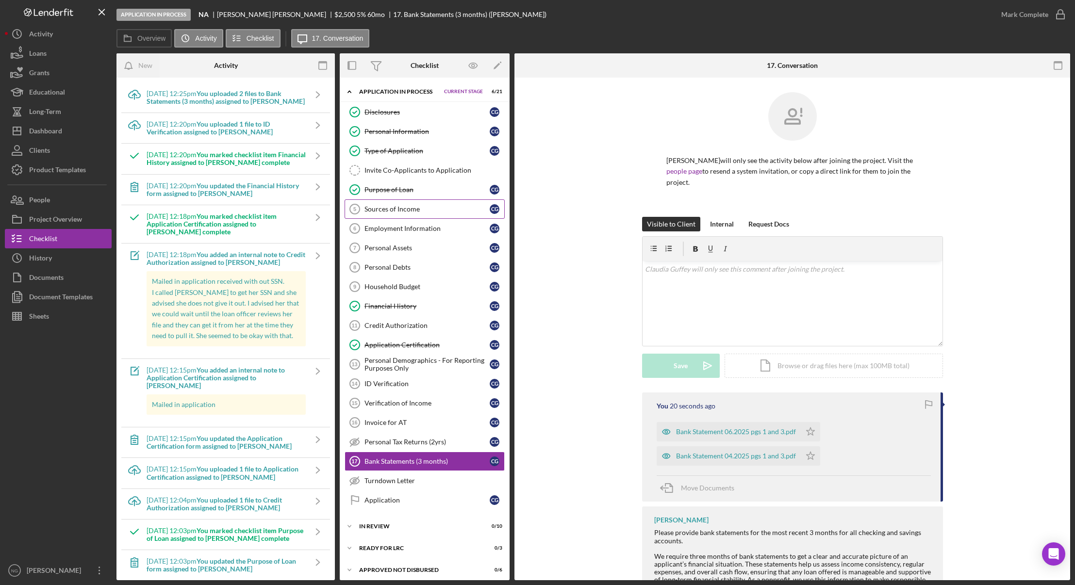
click at [416, 207] on div "Sources of Income" at bounding box center [427, 209] width 125 height 8
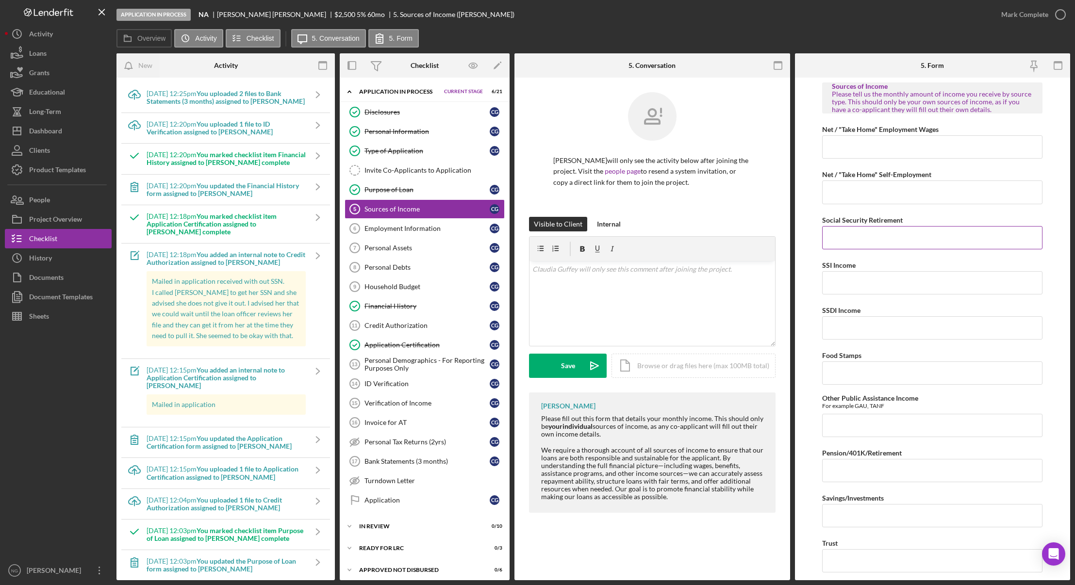
click at [865, 237] on input "Social Security Retirement" at bounding box center [932, 237] width 220 height 23
type input "$2,047.00"
type input "$1,199.34"
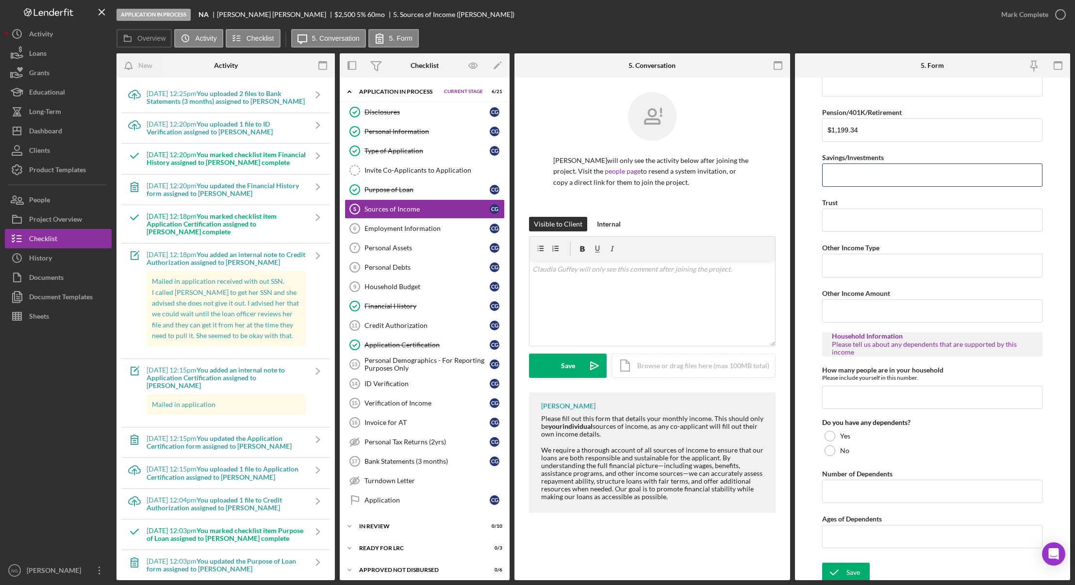
scroll to position [344, 0]
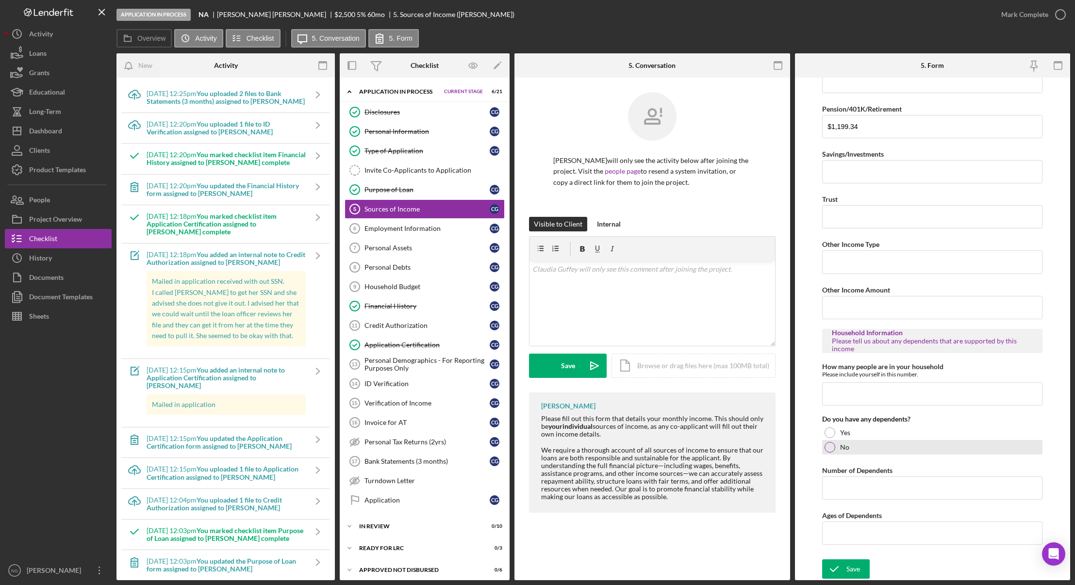
click at [854, 450] on div "No" at bounding box center [932, 447] width 220 height 15
click at [852, 571] on div "Save" at bounding box center [854, 569] width 14 height 19
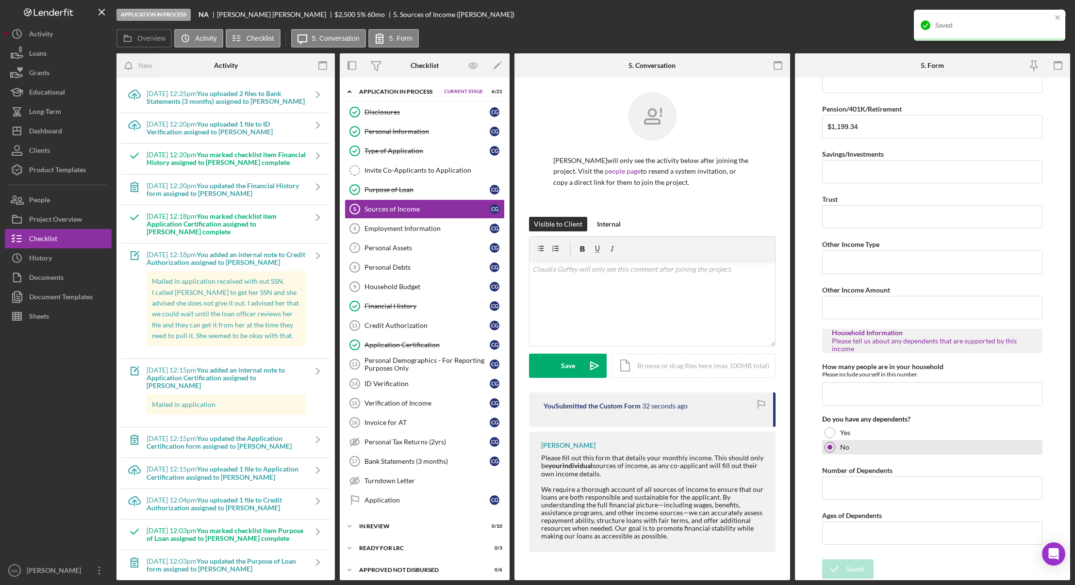
click at [983, 446] on div "No" at bounding box center [932, 447] width 220 height 15
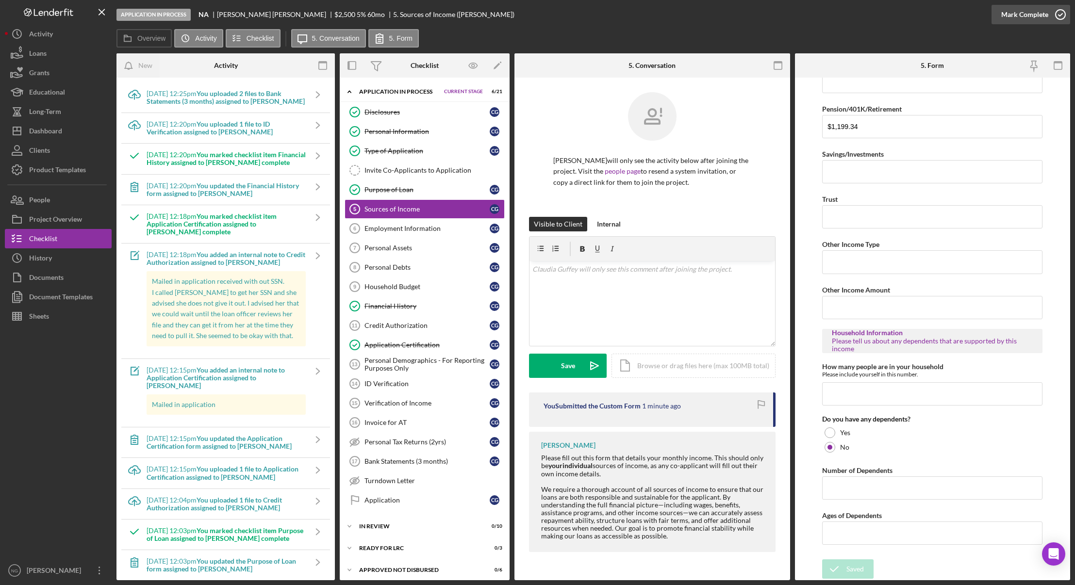
click at [1058, 18] on icon "button" at bounding box center [1061, 14] width 24 height 24
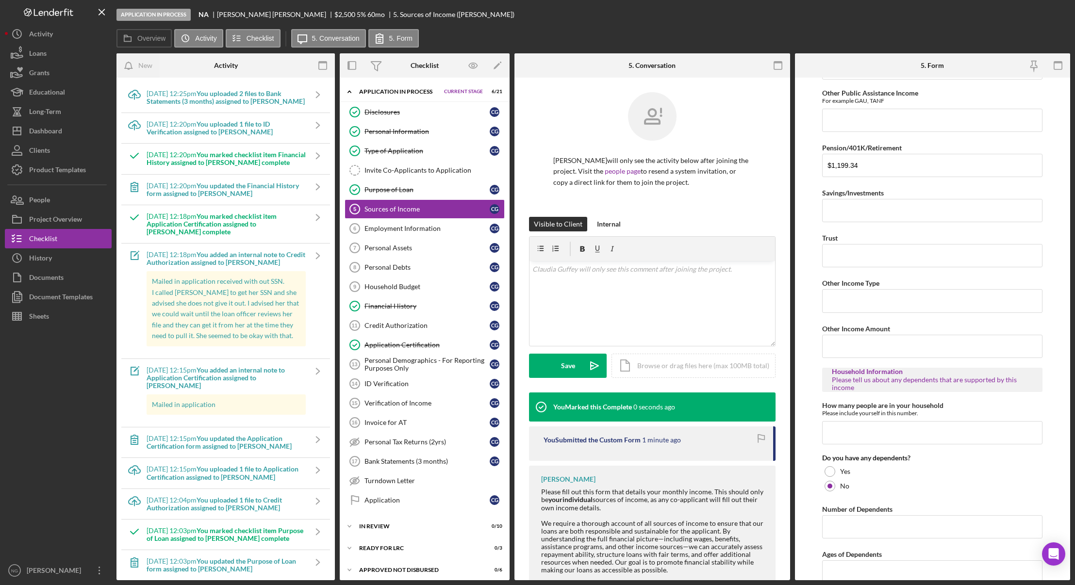
scroll to position [383, 0]
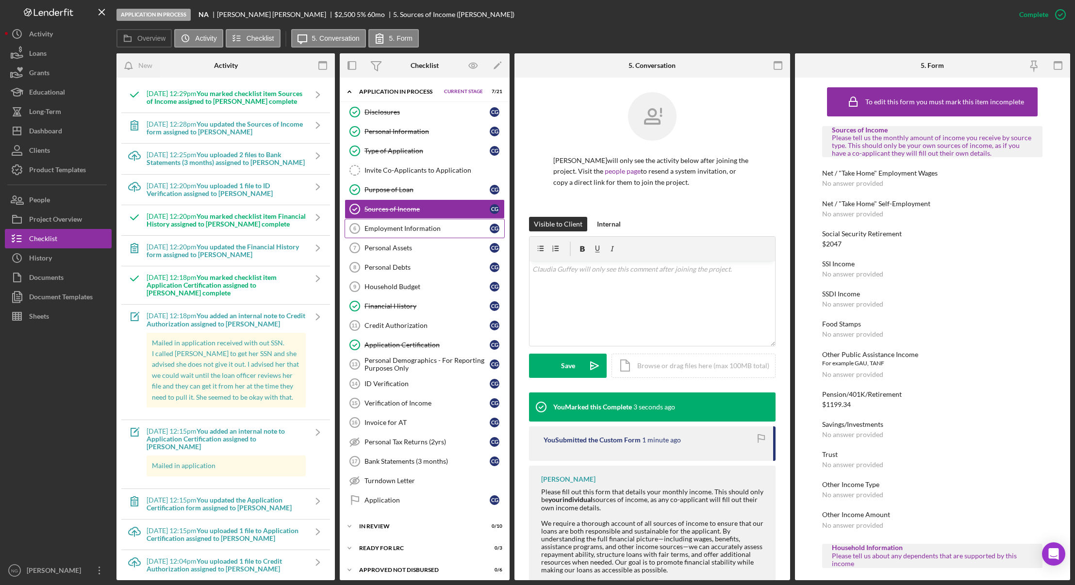
click at [411, 233] on div "Employment Information" at bounding box center [427, 229] width 125 height 8
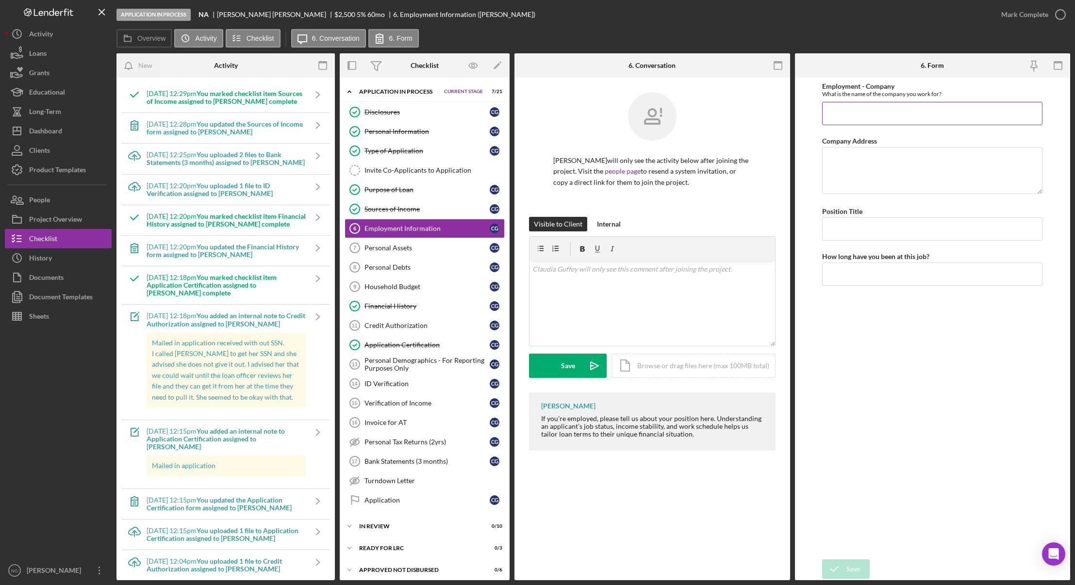
click at [861, 115] on input "Employment - Company" at bounding box center [932, 113] width 220 height 23
type input "NA"
click at [840, 564] on icon "submit" at bounding box center [834, 569] width 24 height 24
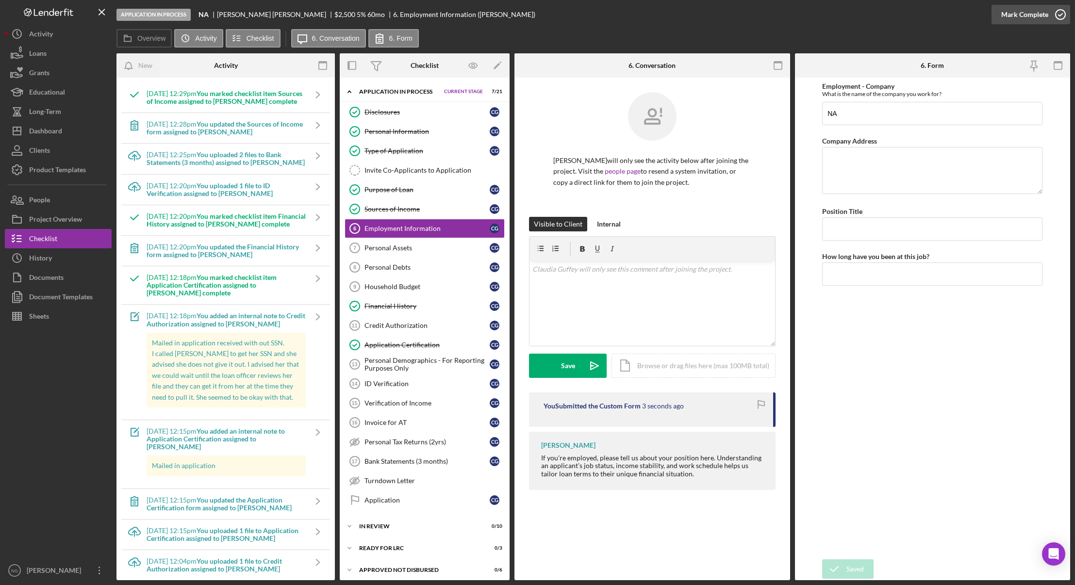
click at [1057, 13] on icon "button" at bounding box center [1061, 14] width 24 height 24
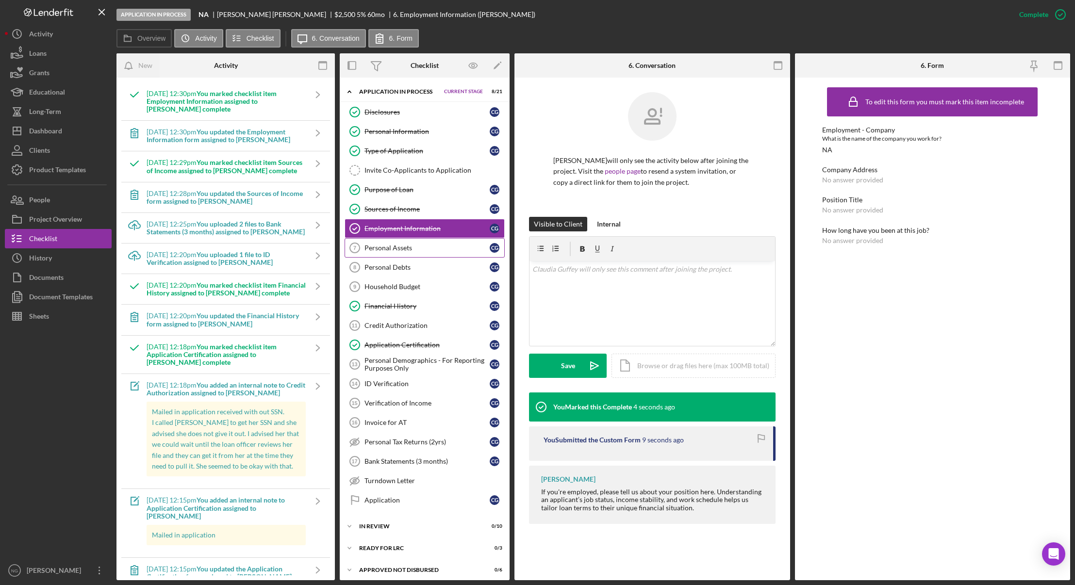
click at [406, 249] on div "Personal Assets" at bounding box center [427, 248] width 125 height 8
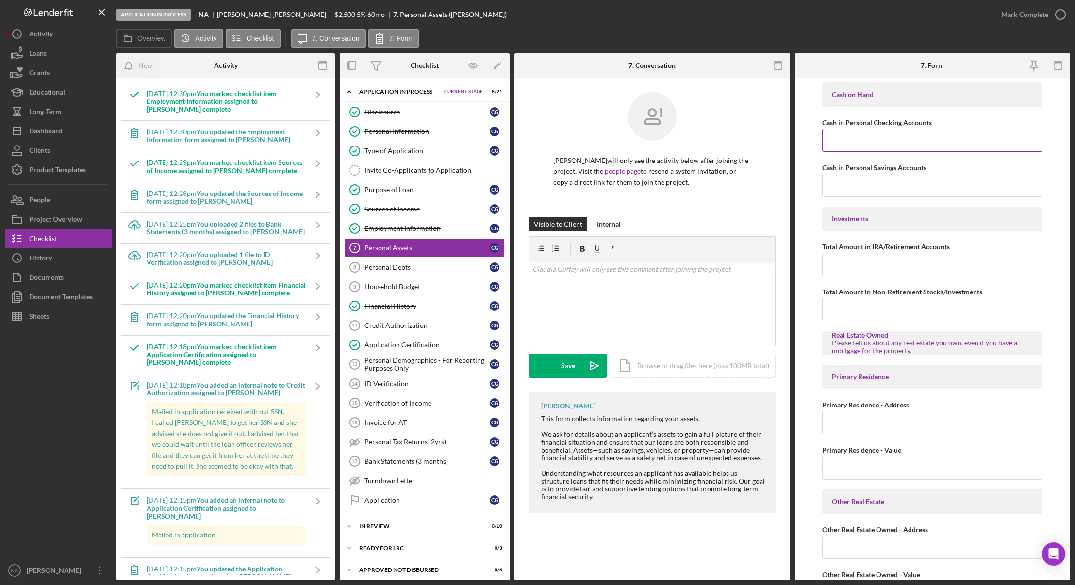
click at [899, 141] on input "Cash in Personal Checking Accounts" at bounding box center [932, 140] width 220 height 23
type input "$327.42"
type input "$1,242.00"
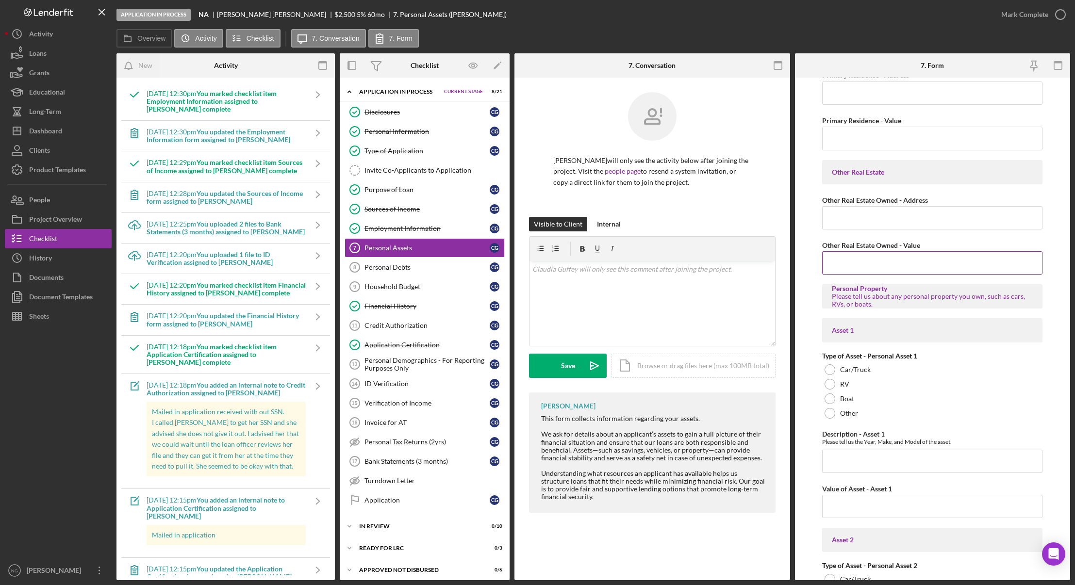
scroll to position [340, 0]
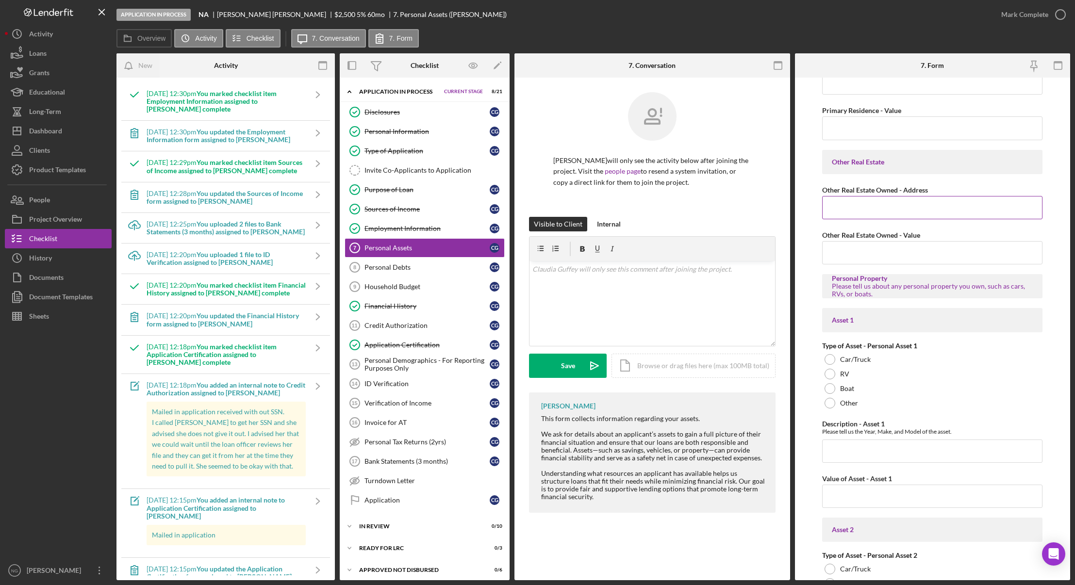
click at [891, 209] on input "Other Real Estate Owned - Address" at bounding box center [932, 207] width 220 height 23
click at [891, 209] on input "5716 117th Ave Ct E" at bounding box center [932, 207] width 220 height 23
type input "5716 117th Ave Ct E, Puyallup, WA 98372"
click at [871, 255] on input "Other Real Estate Owned - Value" at bounding box center [932, 252] width 220 height 23
type input "$30,000.00"
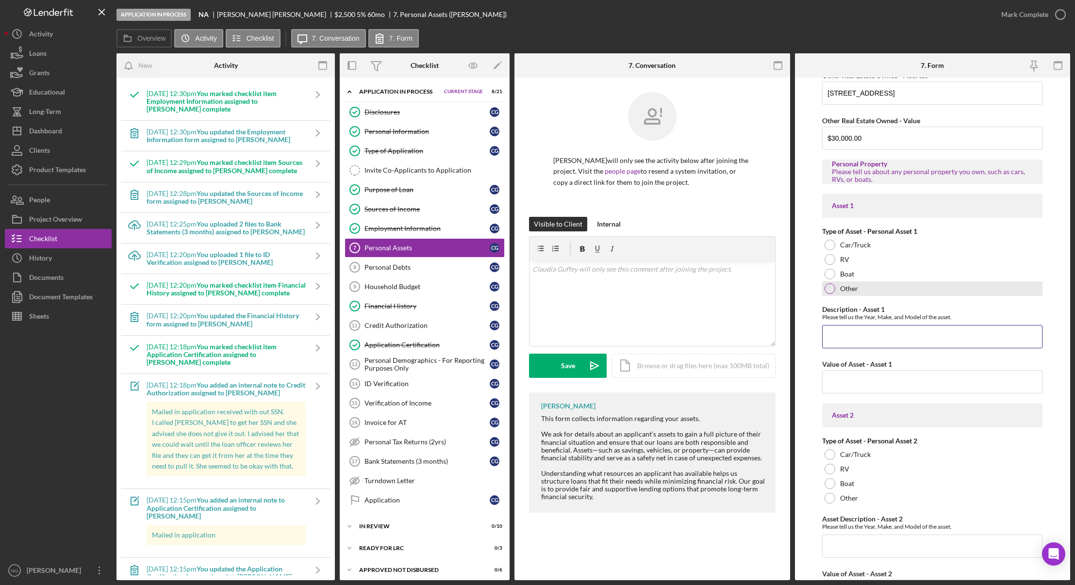
scroll to position [534, 0]
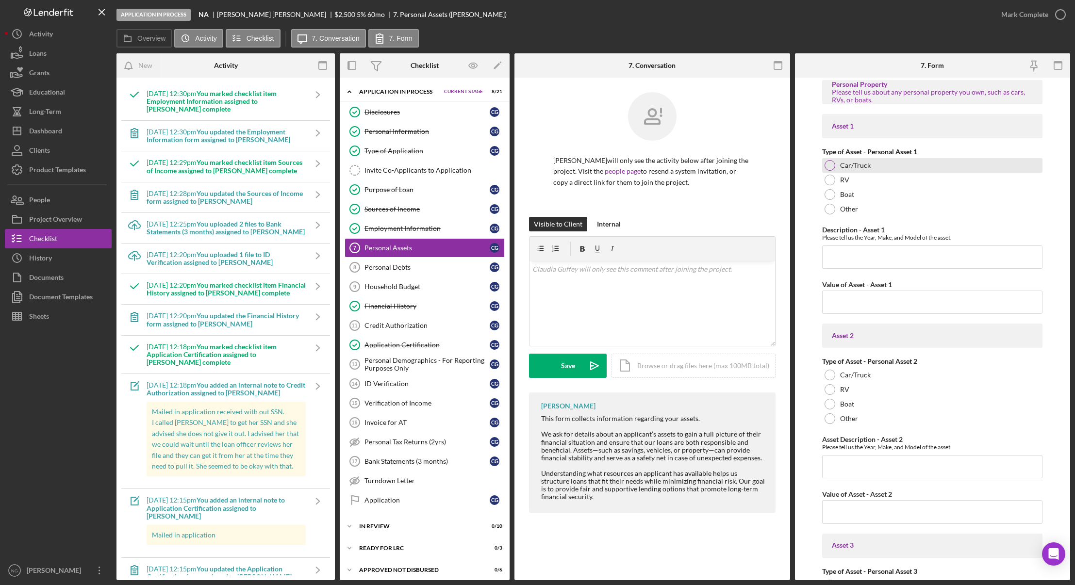
click at [830, 164] on div at bounding box center [830, 165] width 11 height 11
click at [858, 255] on input "Description - Asset 1" at bounding box center [932, 257] width 220 height 23
type input "2007 KIA"
type input "$500.00"
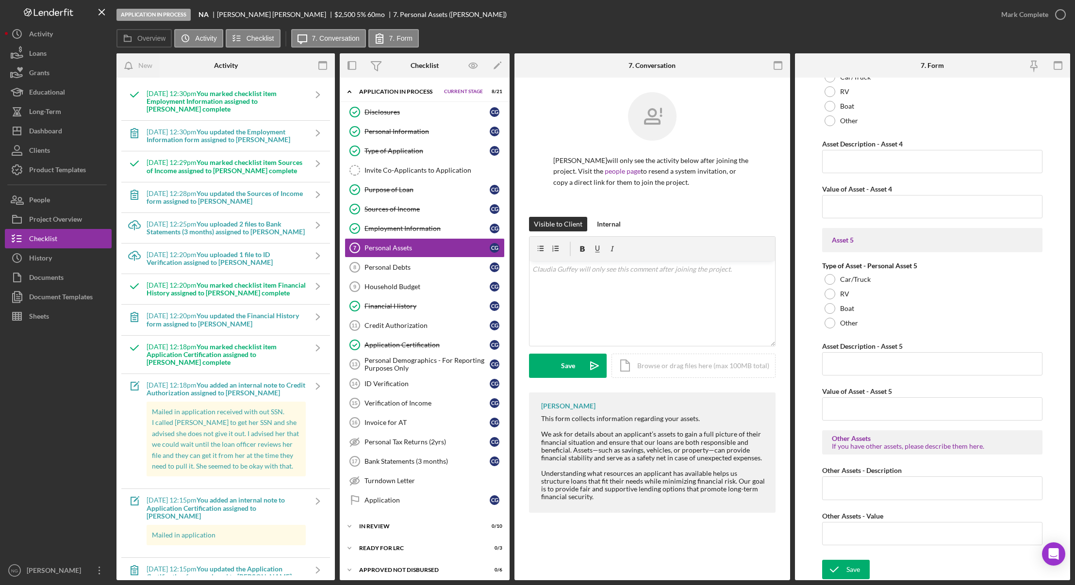
scroll to position [1253, 0]
click at [846, 572] on icon "submit" at bounding box center [834, 569] width 24 height 24
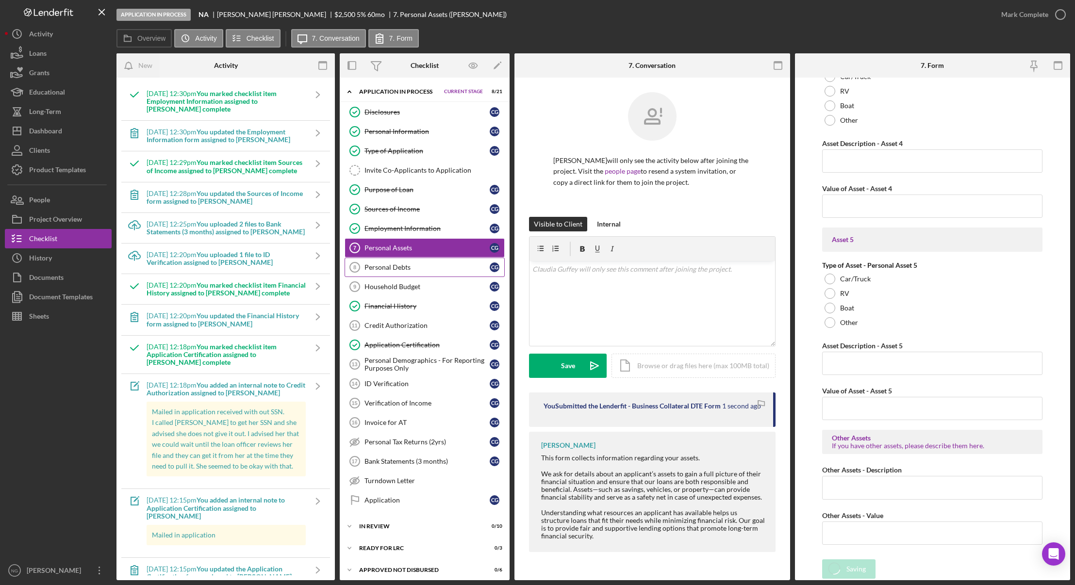
click at [422, 268] on div "Personal Debts" at bounding box center [427, 268] width 125 height 8
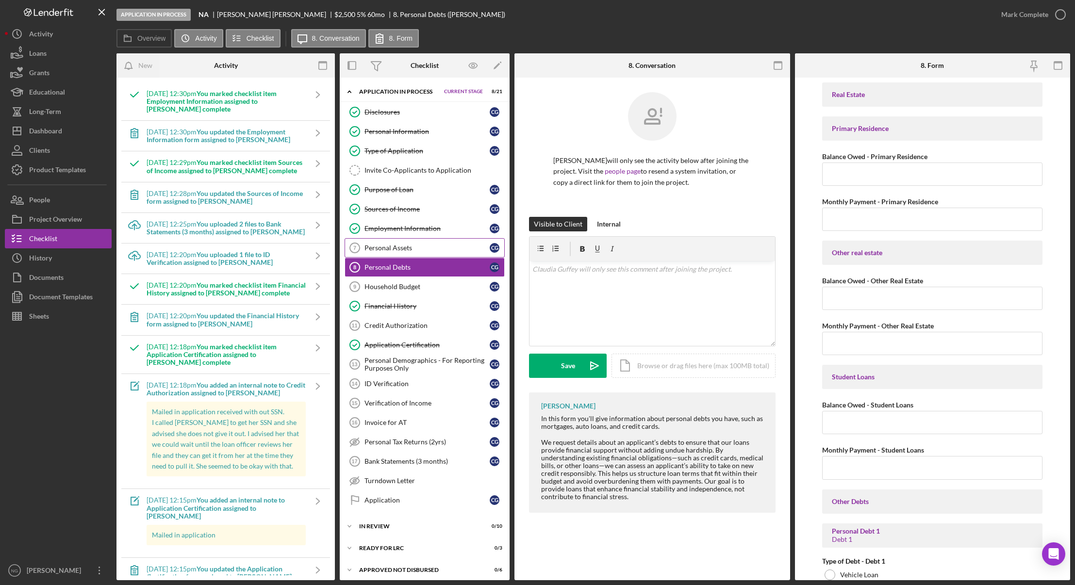
click at [424, 242] on link "Personal Assets 7 Personal Assets C G" at bounding box center [425, 247] width 160 height 19
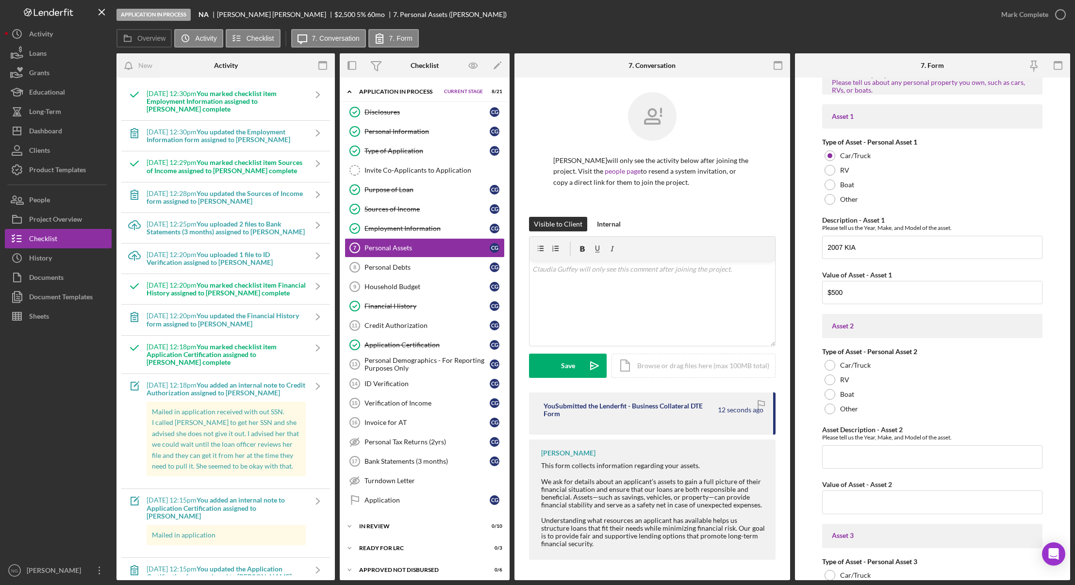
scroll to position [476, 0]
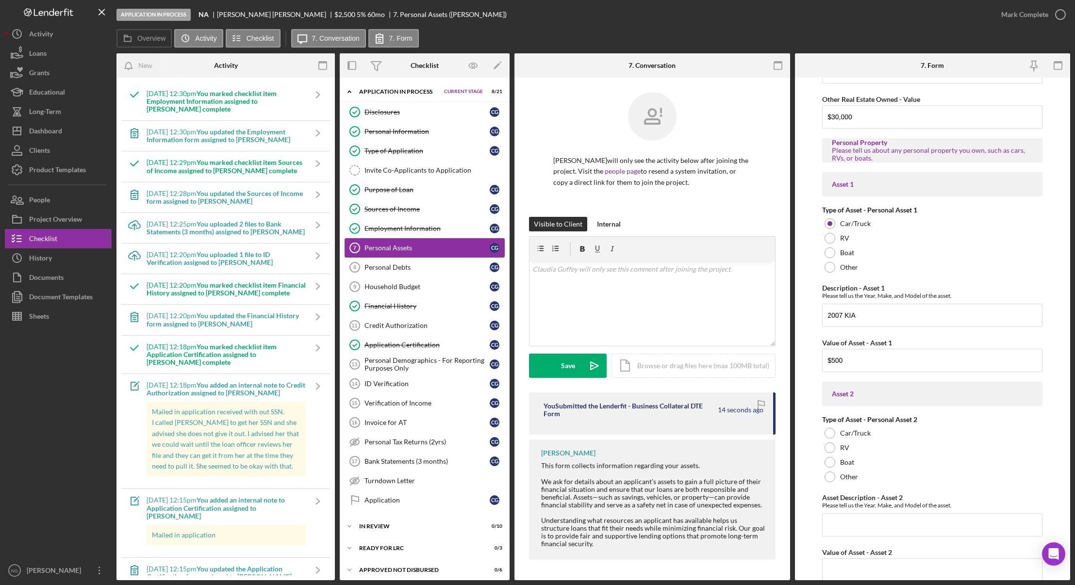
click at [439, 254] on link "Personal Assets 7 Personal Assets C G" at bounding box center [425, 247] width 160 height 19
click at [446, 251] on div "Personal Assets" at bounding box center [427, 248] width 125 height 8
click at [429, 276] on link "Personal Debts 8 Personal Debts C G" at bounding box center [425, 267] width 160 height 19
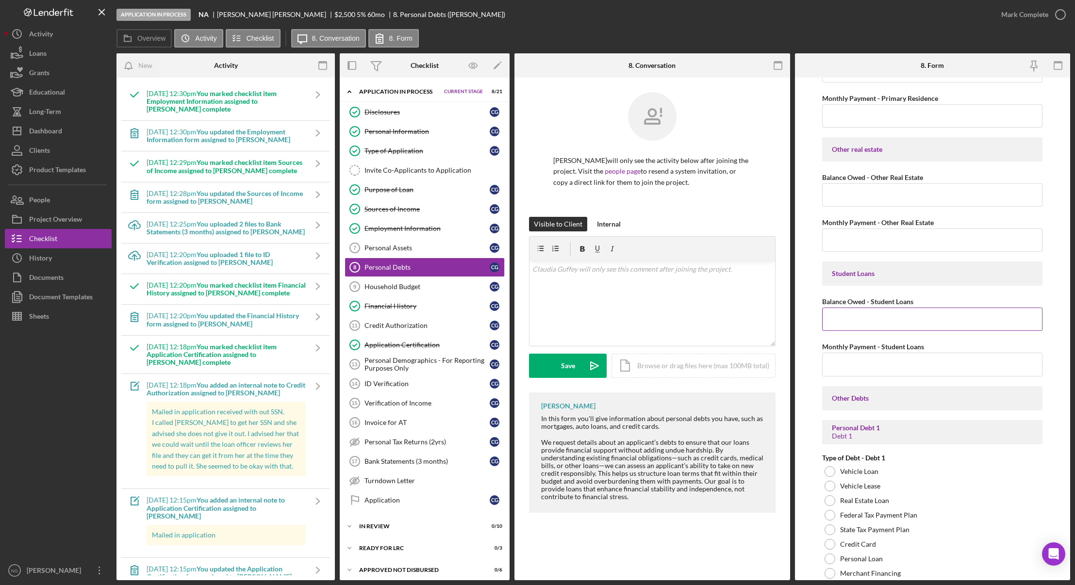
scroll to position [243, 0]
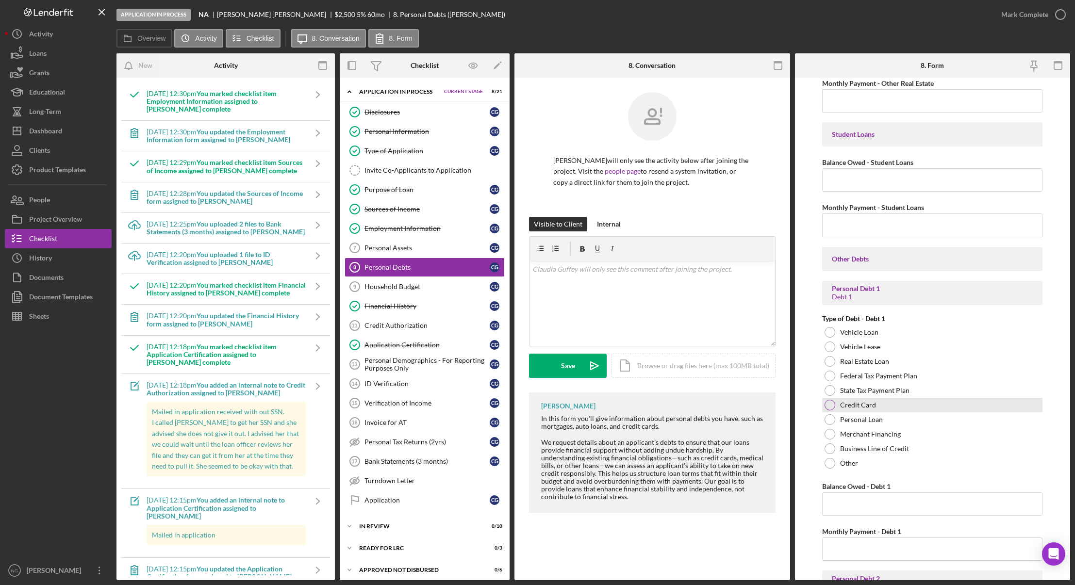
click at [833, 410] on div "Credit Card" at bounding box center [932, 405] width 220 height 15
click at [842, 505] on input "Balance Owed - Debt 1" at bounding box center [932, 504] width 220 height 23
type input "$52.00"
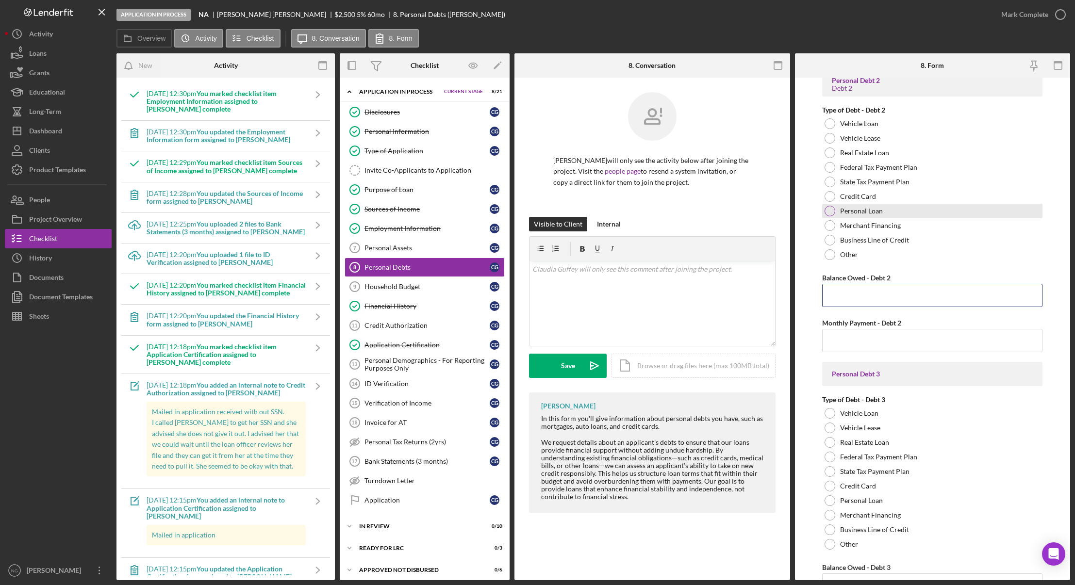
scroll to position [756, 0]
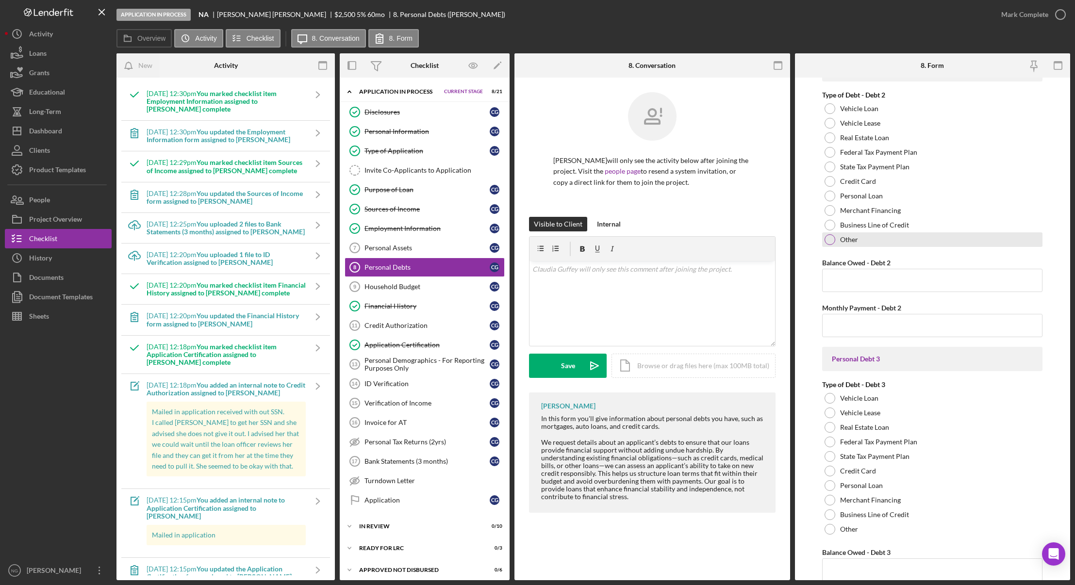
click at [828, 241] on div at bounding box center [830, 239] width 11 height 11
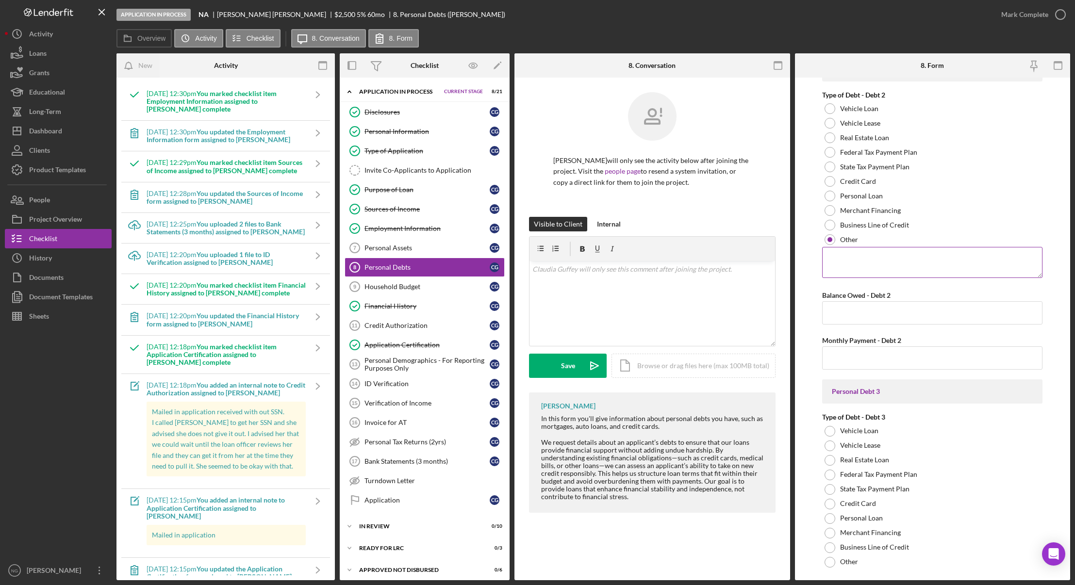
click at [835, 272] on textarea at bounding box center [932, 262] width 220 height 31
type textarea "Good Leap Finance"
type input "$1"
type input "$31.00"
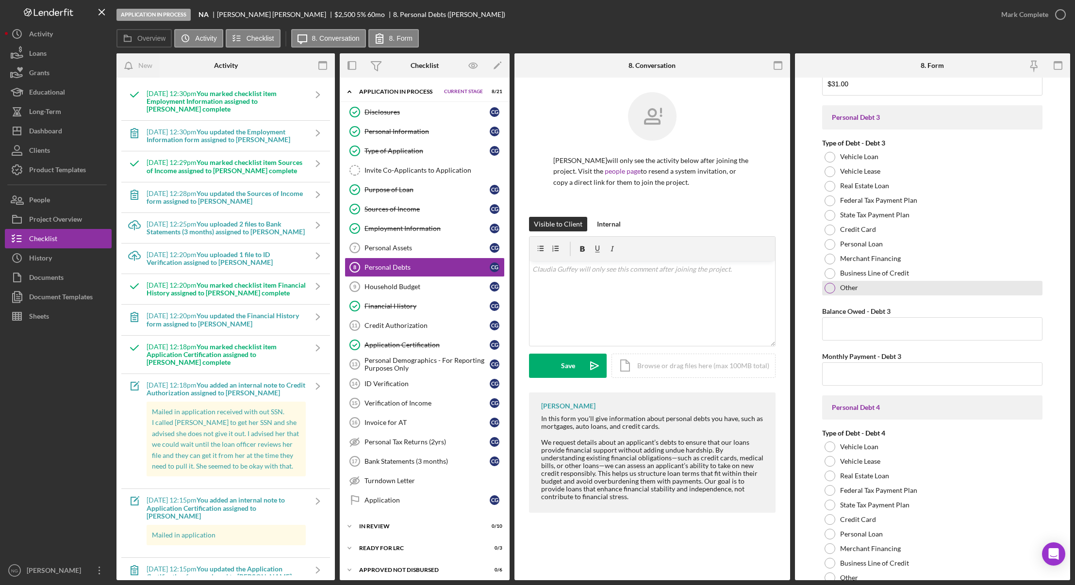
click at [836, 289] on div "Other" at bounding box center [932, 288] width 220 height 15
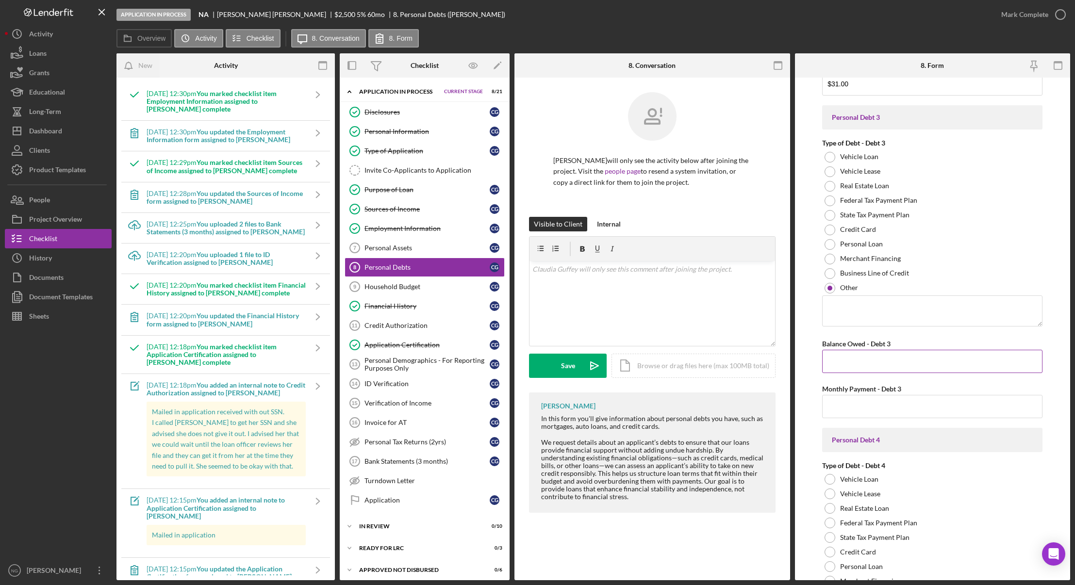
click at [844, 361] on input "Balance Owed - Debt 3" at bounding box center [932, 361] width 220 height 23
click at [885, 310] on textarea at bounding box center [932, 311] width 220 height 31
type textarea "Kanon Electric"
type input "$81.00"
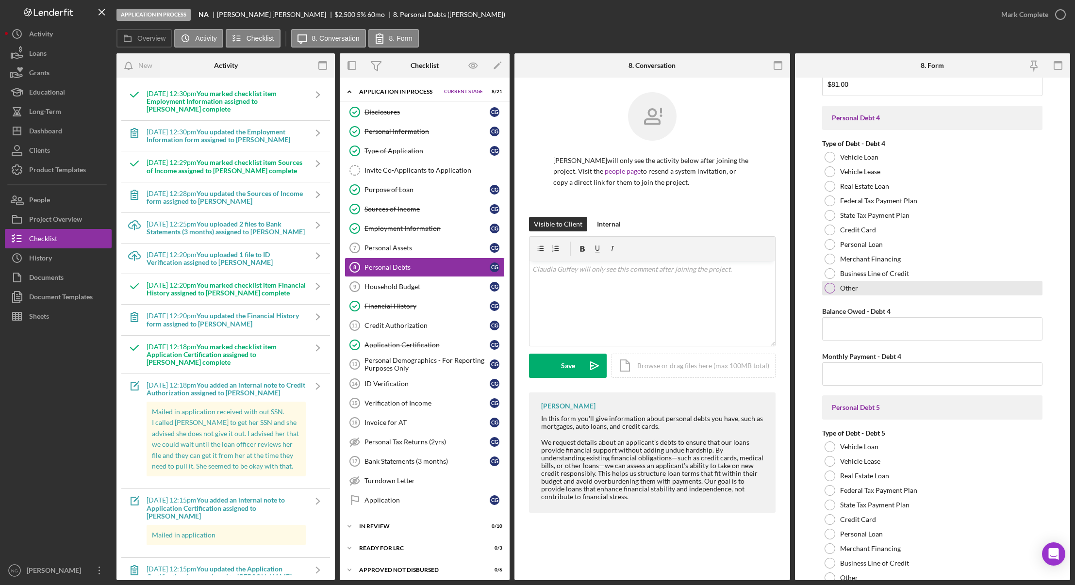
click at [833, 284] on div at bounding box center [830, 288] width 11 height 11
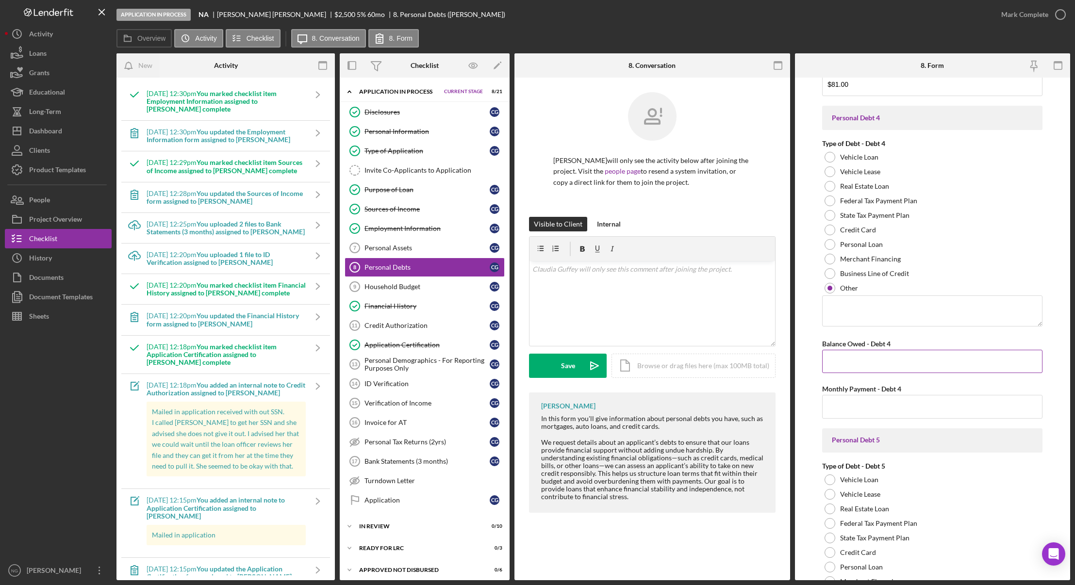
click at [858, 352] on input "Balance Owed - Debt 4" at bounding box center [932, 361] width 220 height 23
click at [857, 365] on input "Balance Owed - Debt 4" at bounding box center [932, 361] width 220 height 23
click at [850, 307] on textarea at bounding box center [932, 311] width 220 height 31
type textarea "Habitat for Humanity - bathroom repair"
type input "$5"
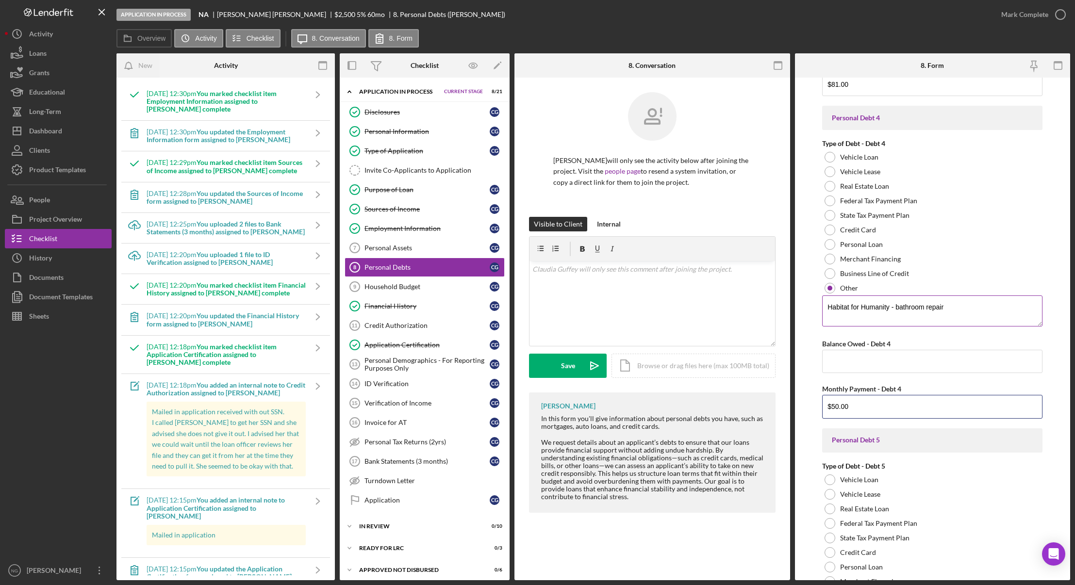
type input "$50.00"
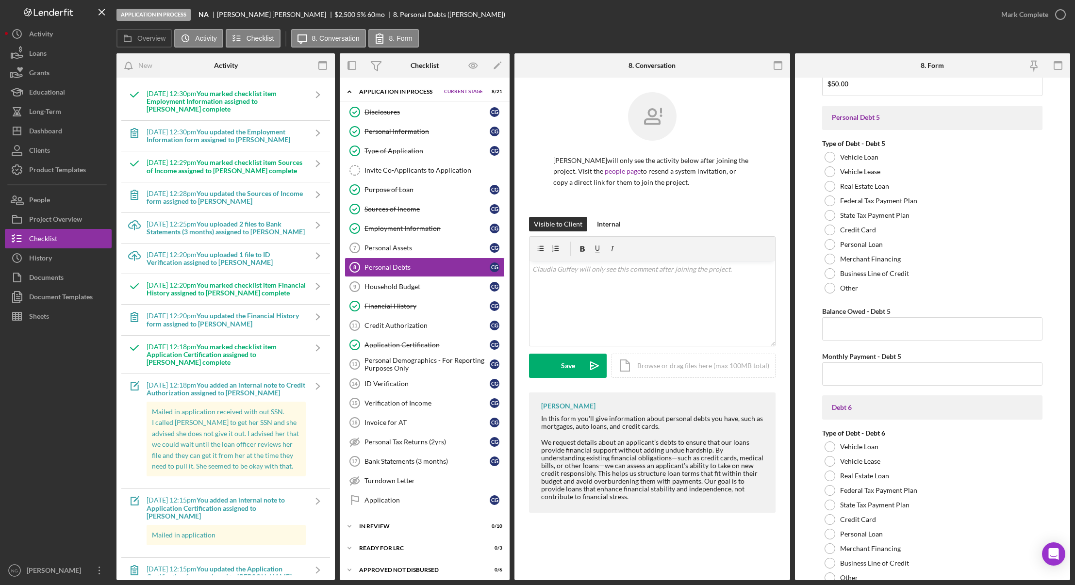
click at [89, 430] on div at bounding box center [58, 443] width 107 height 235
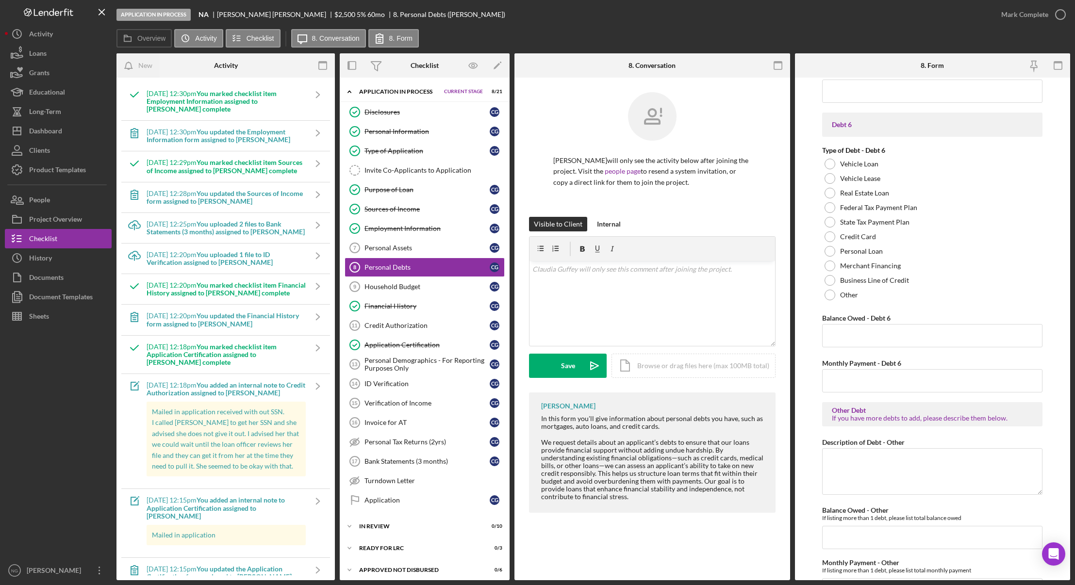
scroll to position [2016, 0]
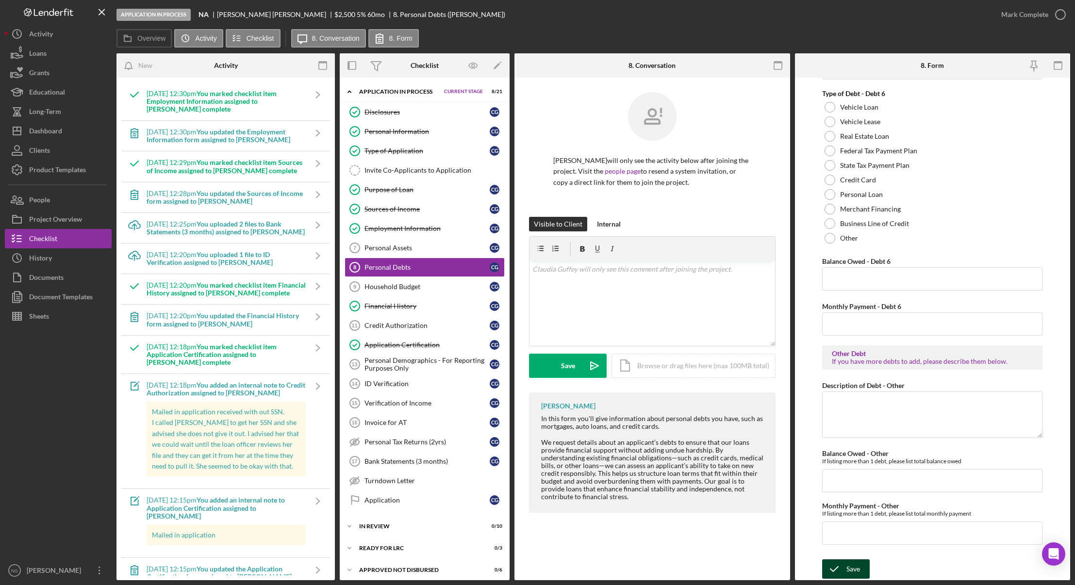
click at [840, 566] on icon "submit" at bounding box center [834, 569] width 24 height 24
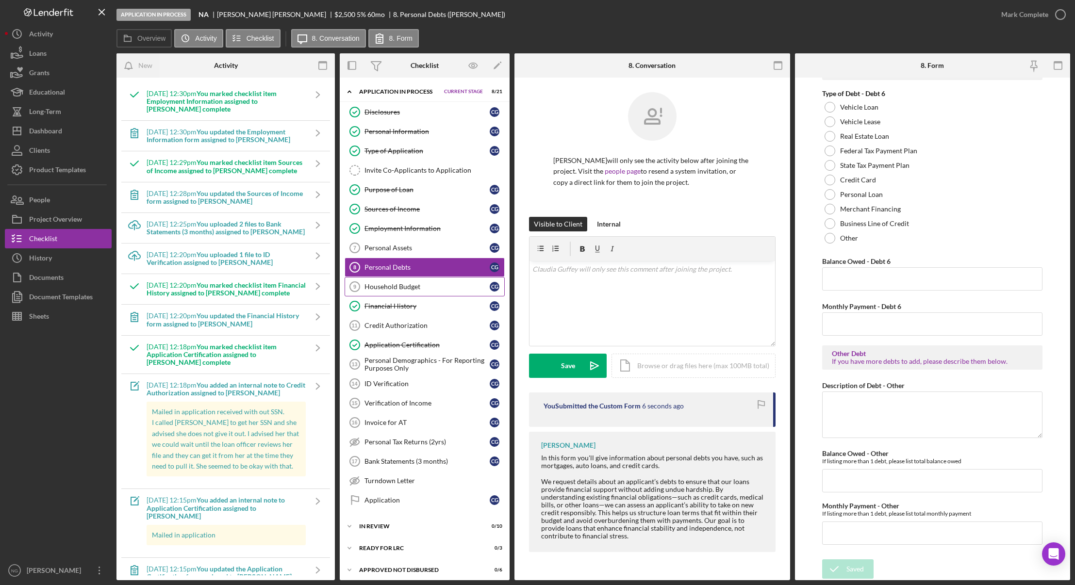
click at [389, 283] on div "Household Budget" at bounding box center [427, 287] width 125 height 8
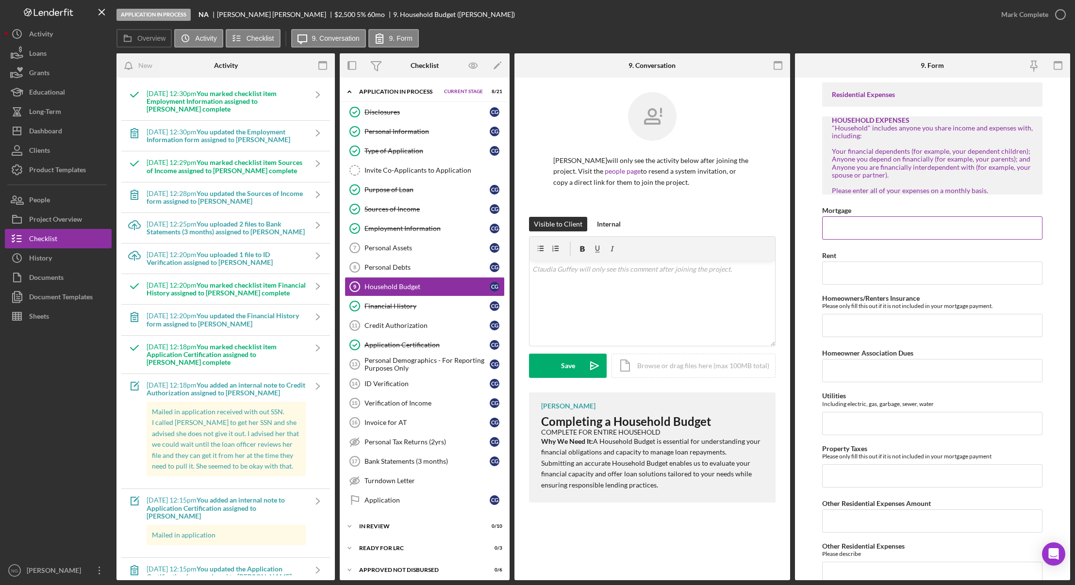
click at [846, 225] on input "Mortgage" at bounding box center [932, 228] width 220 height 23
click at [874, 222] on input "Mortgage" at bounding box center [932, 228] width 220 height 23
click at [893, 230] on input "Mortgage" at bounding box center [932, 228] width 220 height 23
click at [859, 282] on input "Rent" at bounding box center [932, 273] width 220 height 23
type input "$6"
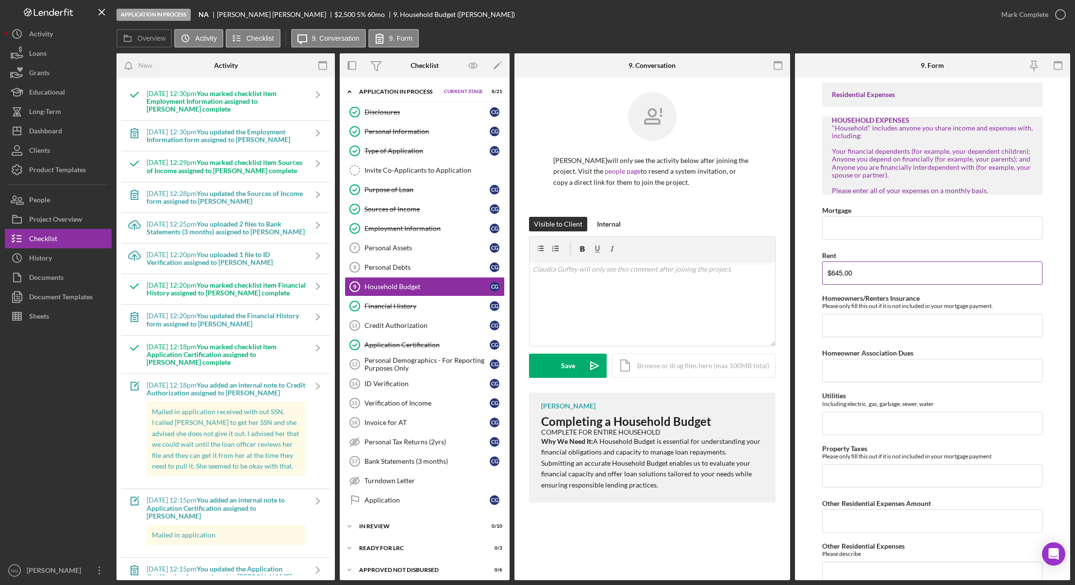
type input "$645.00"
click at [878, 325] on input "Homeowners/Renters Insurance" at bounding box center [932, 325] width 220 height 23
type input "$166.00"
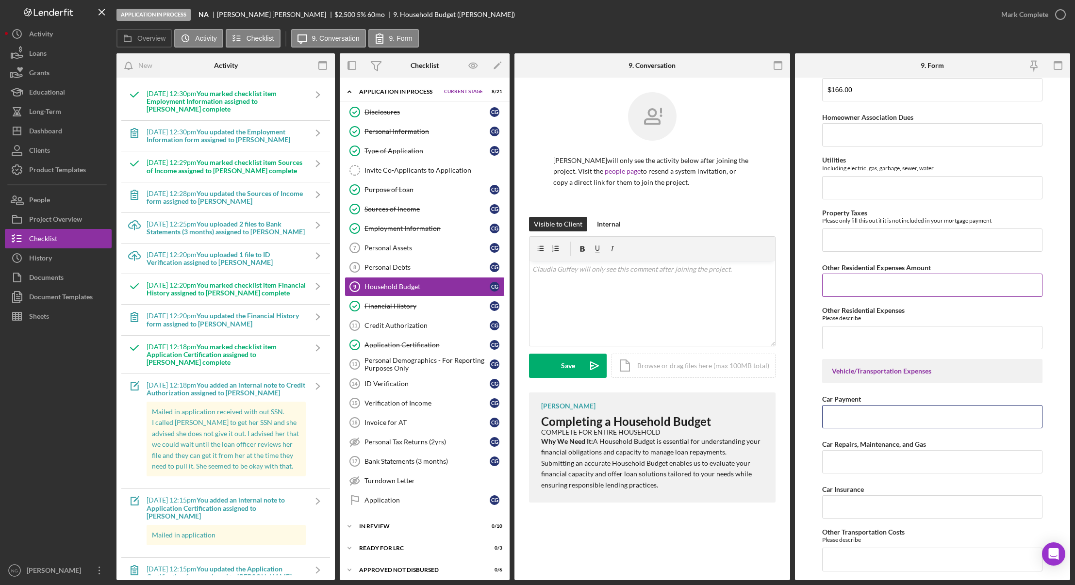
scroll to position [227, 0]
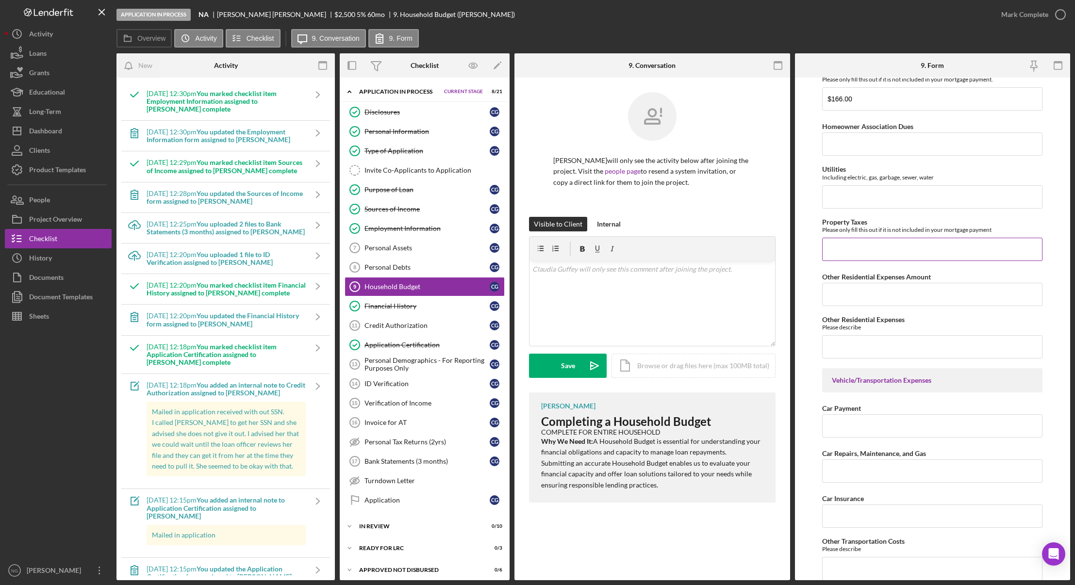
click at [900, 238] on input "Property Taxes" at bounding box center [932, 249] width 220 height 23
type input "$50.00"
click at [907, 202] on input "Utilities" at bounding box center [932, 196] width 220 height 23
type input "$1"
type input "$185.00"
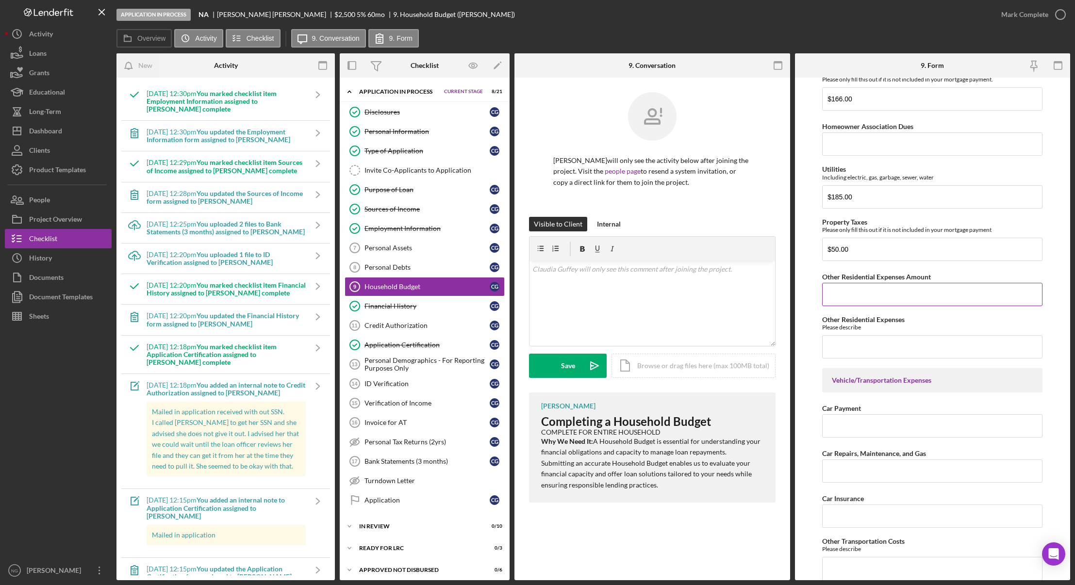
click at [868, 301] on input "Other Residential Expenses Amount" at bounding box center [932, 294] width 220 height 23
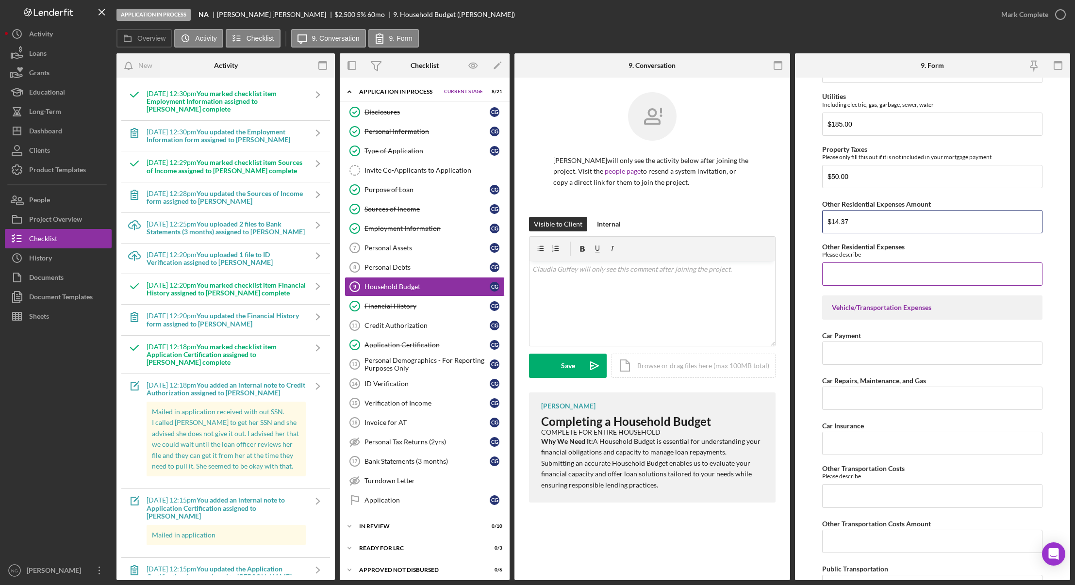
scroll to position [372, 0]
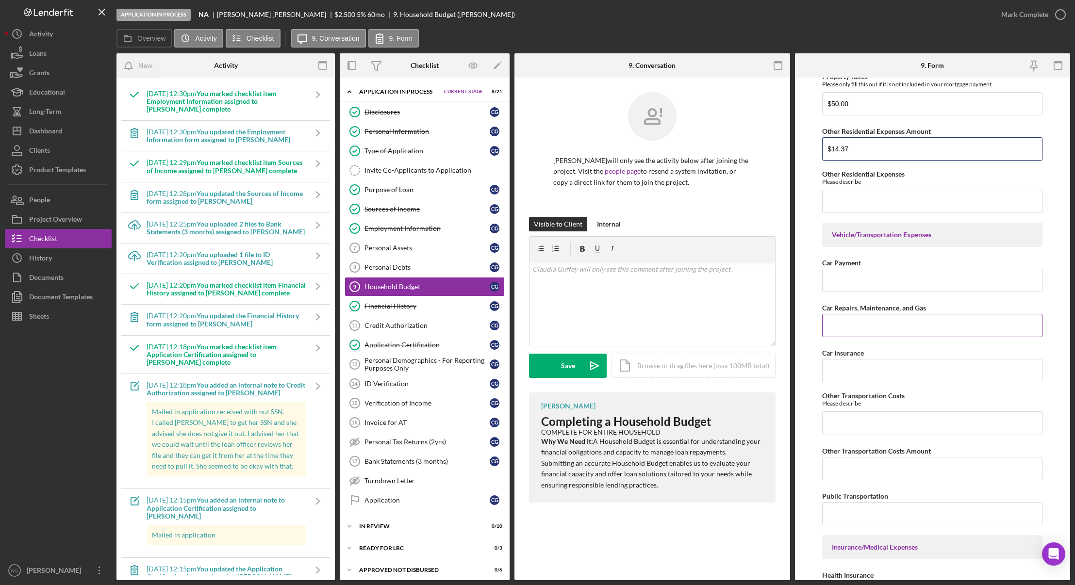
type input "$14.37"
click at [897, 331] on input "Car Repairs, Maintenance, and Gas" at bounding box center [932, 325] width 220 height 23
type input "$75.00"
click at [881, 374] on input "Car Insurance" at bounding box center [932, 370] width 220 height 23
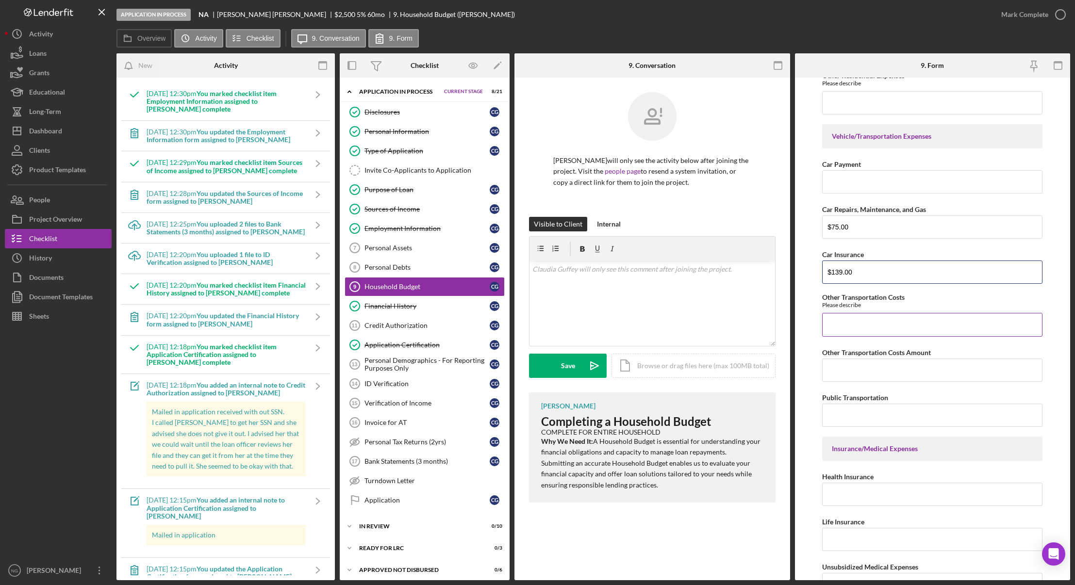
scroll to position [567, 0]
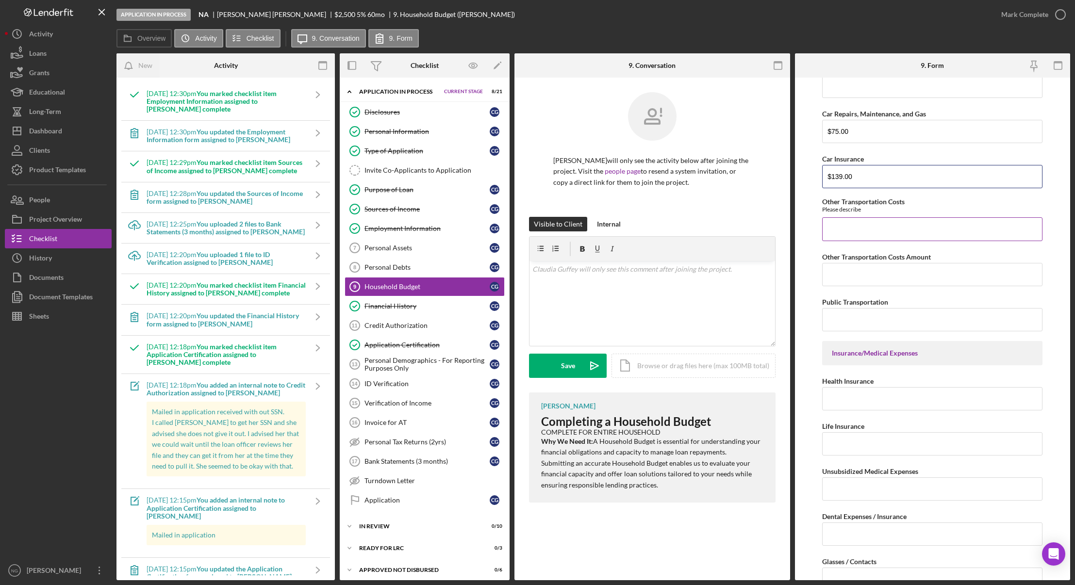
type input "$139.00"
click at [891, 228] on input "Other Transportation Costs" at bounding box center [932, 228] width 220 height 23
type input "40.00"
drag, startPoint x: 858, startPoint y: 231, endPoint x: 779, endPoint y: 224, distance: 80.0
click at [779, 224] on div "Overview Internal Workflow Stage Application In Process Icon/Dropdown Arrow Arc…" at bounding box center [594, 316] width 954 height 527
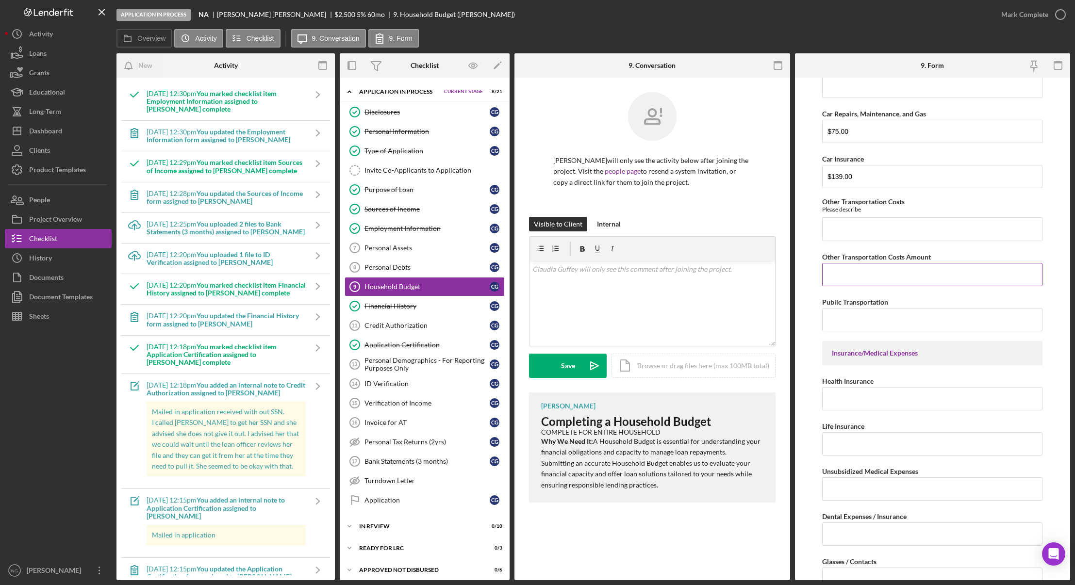
click at [872, 271] on input "Other Transportation Costs Amount" at bounding box center [932, 274] width 220 height 23
type input "$40.00"
click at [848, 399] on input "Health Insurance" at bounding box center [932, 398] width 220 height 23
type input "$9.95"
type input "$175.00"
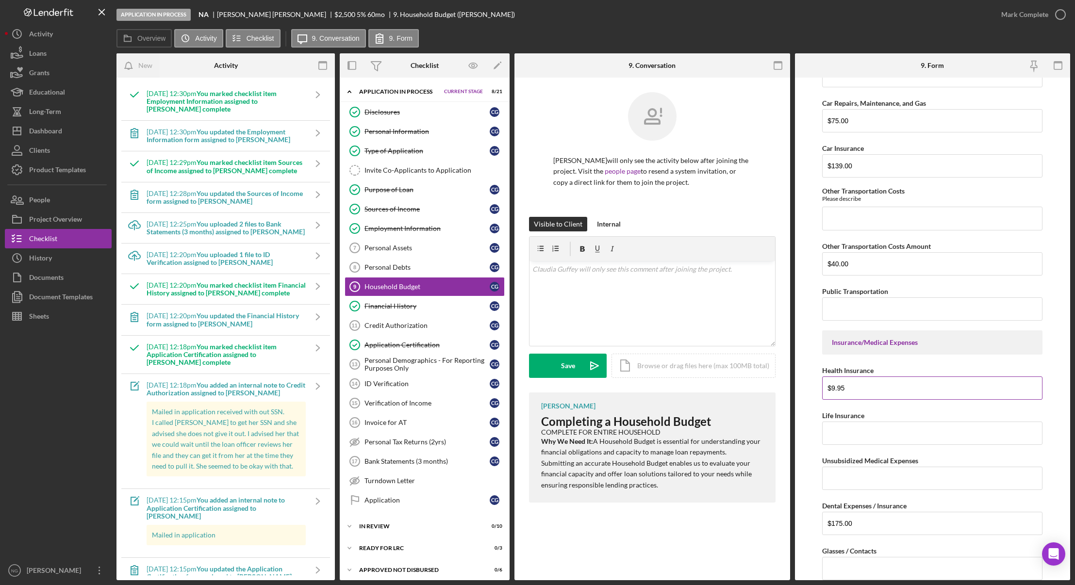
scroll to position [862, 0]
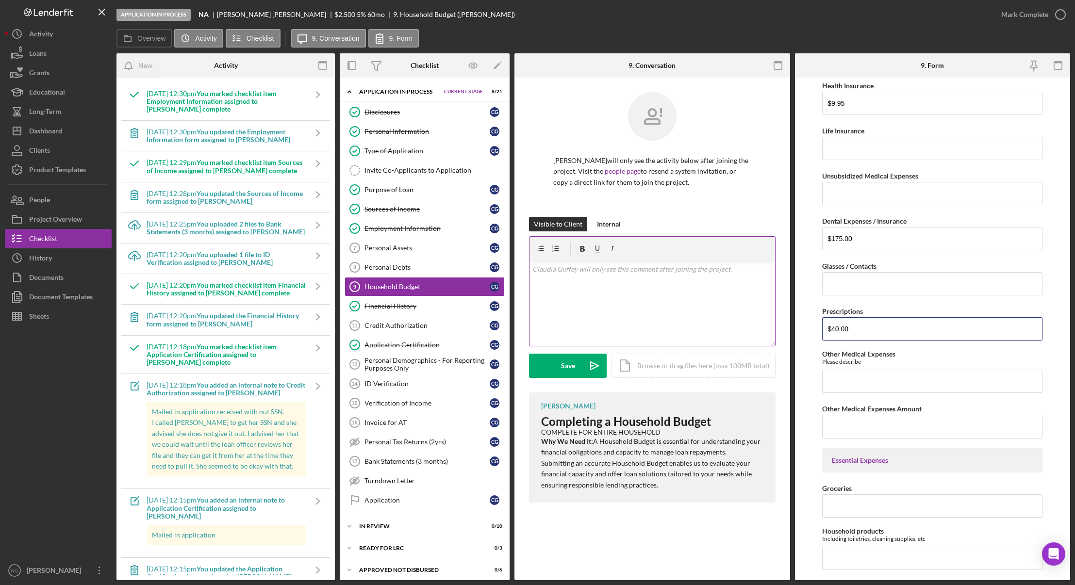
drag, startPoint x: 869, startPoint y: 332, endPoint x: 749, endPoint y: 311, distance: 121.7
click at [752, 314] on div "Overview Internal Workflow Stage Application In Process Icon/Dropdown Arrow Arc…" at bounding box center [594, 316] width 954 height 527
type input "$1"
type input "$40.00"
type input "$50.00"
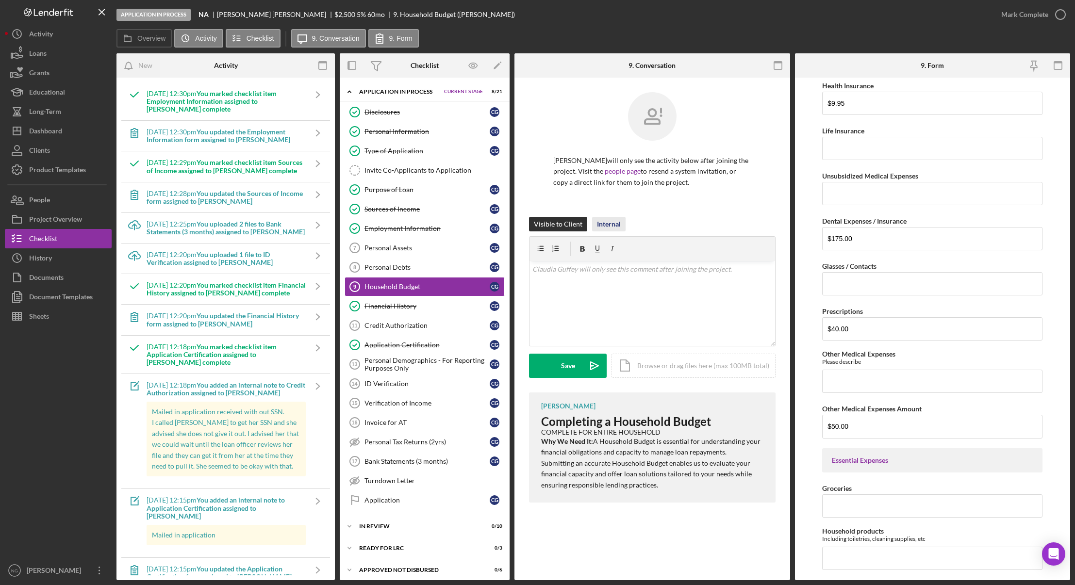
click at [618, 224] on div "Internal" at bounding box center [609, 224] width 24 height 15
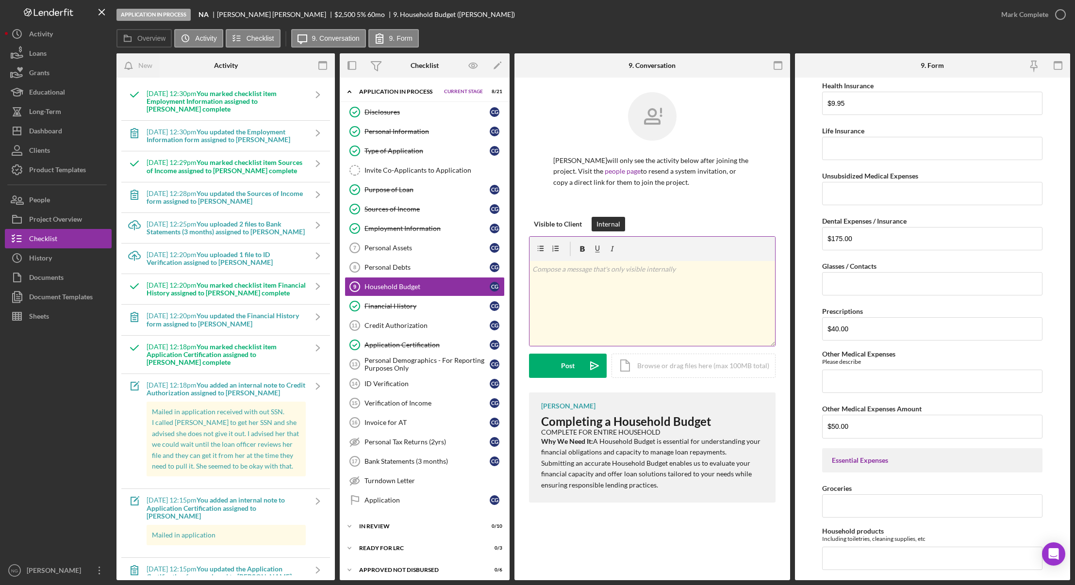
click at [608, 277] on div "v Color teal Color pink Remove color Add row above Add row below Add column bef…" at bounding box center [653, 303] width 246 height 85
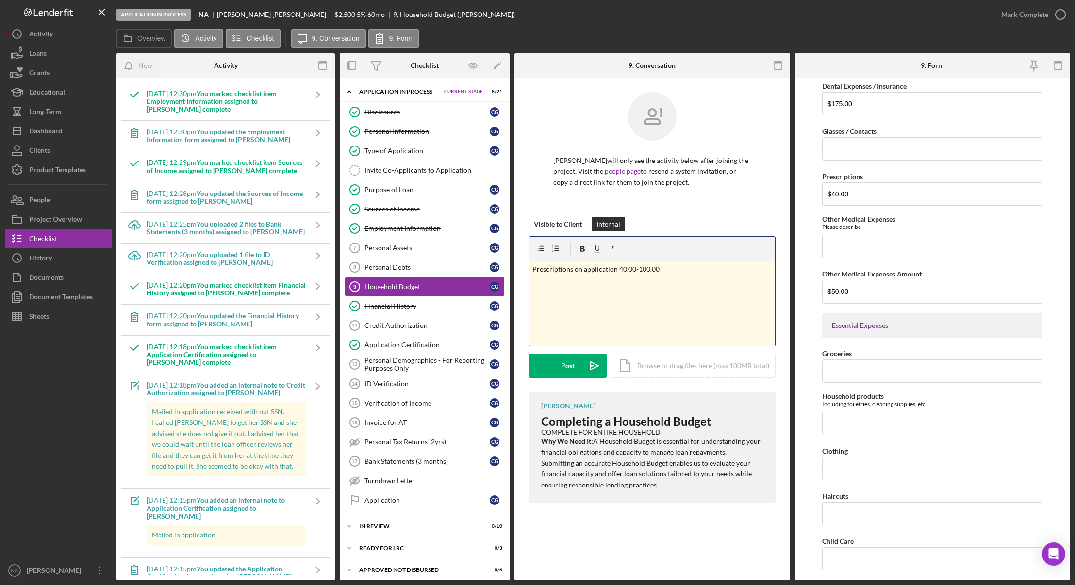
scroll to position [1056, 0]
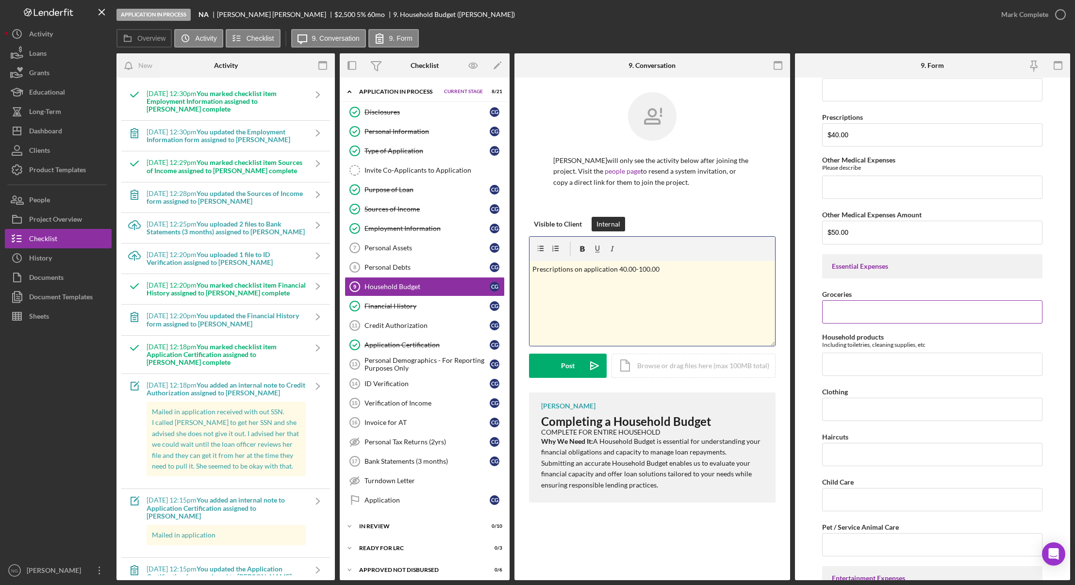
click at [868, 317] on input "Groceries" at bounding box center [932, 312] width 220 height 23
type input "$250.00"
type input "$35.00"
type input "$55.00"
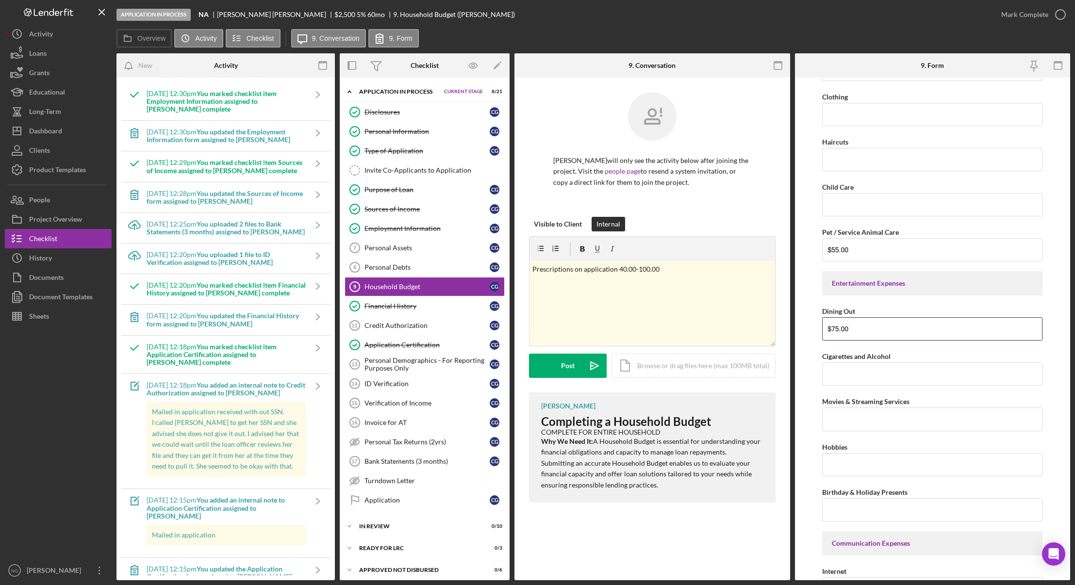
type input "$75.00"
type input "$254.00"
type input "$60.00"
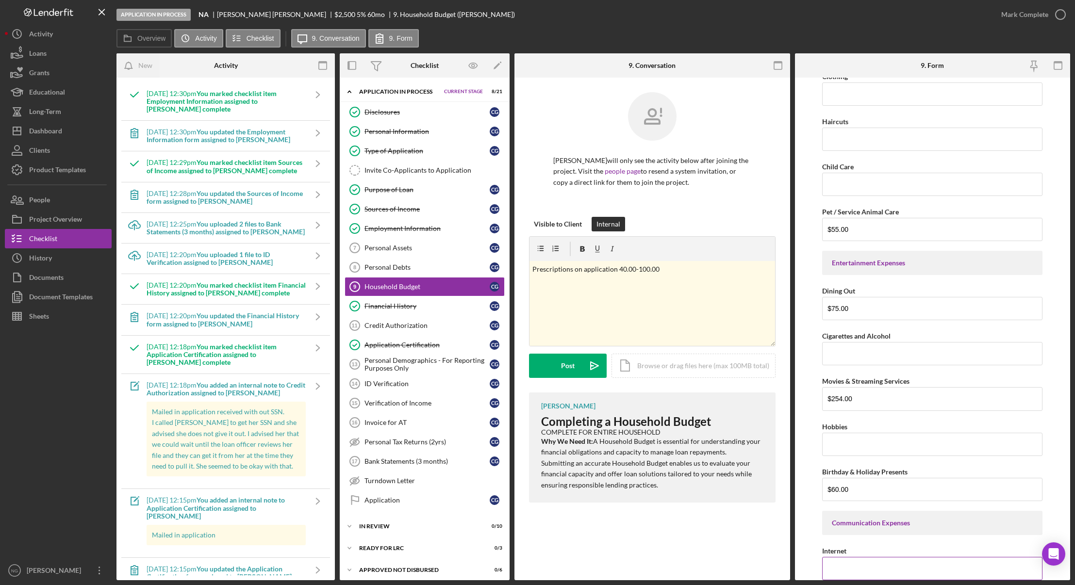
click at [871, 568] on input "Internet" at bounding box center [932, 568] width 220 height 23
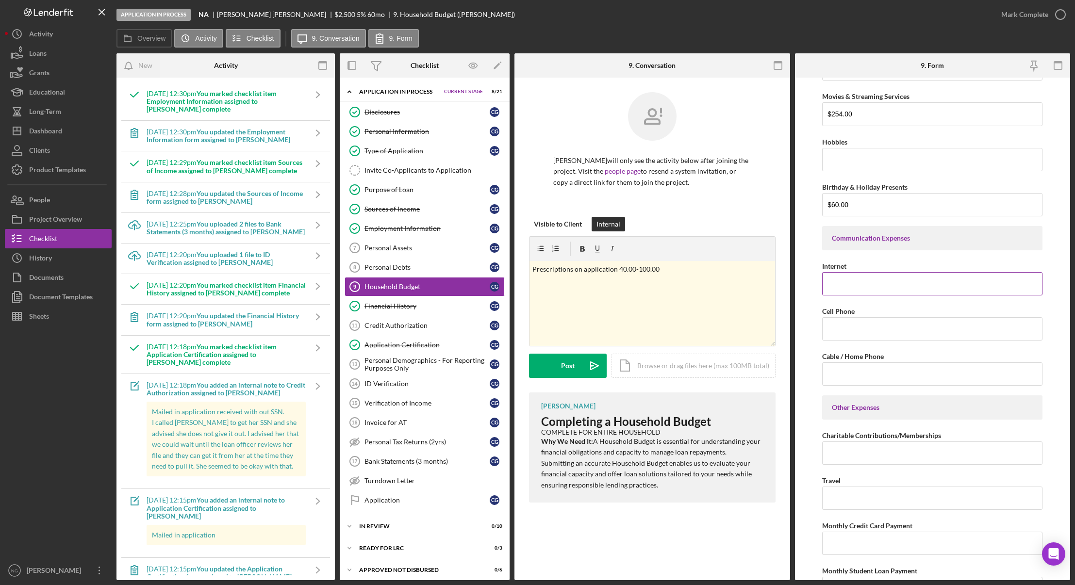
click at [852, 285] on input "Internet" at bounding box center [932, 283] width 220 height 23
type input "$250.83"
type input "$35.00"
type input "$30.00"
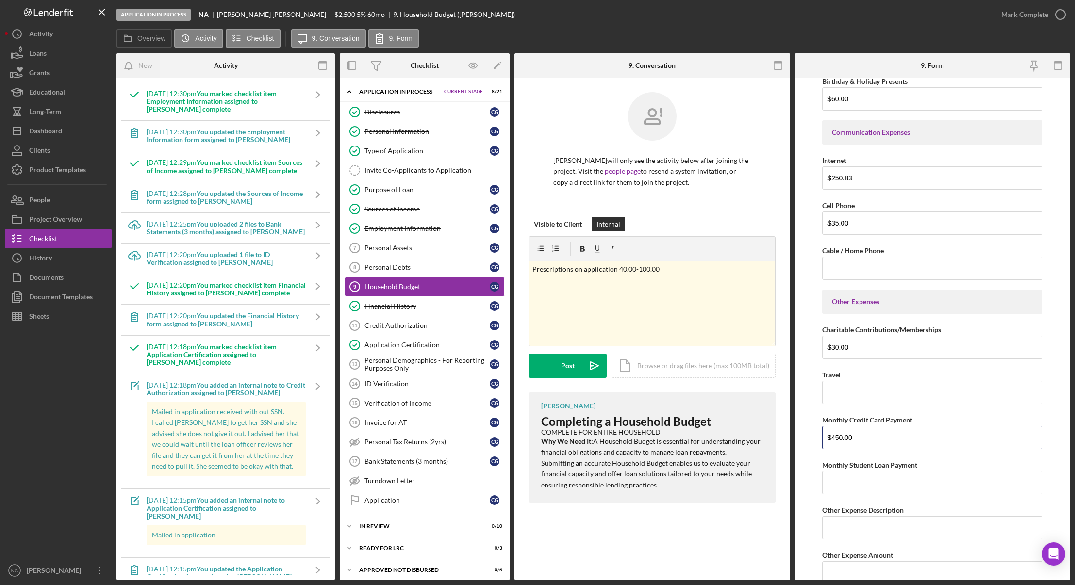
scroll to position [1803, 0]
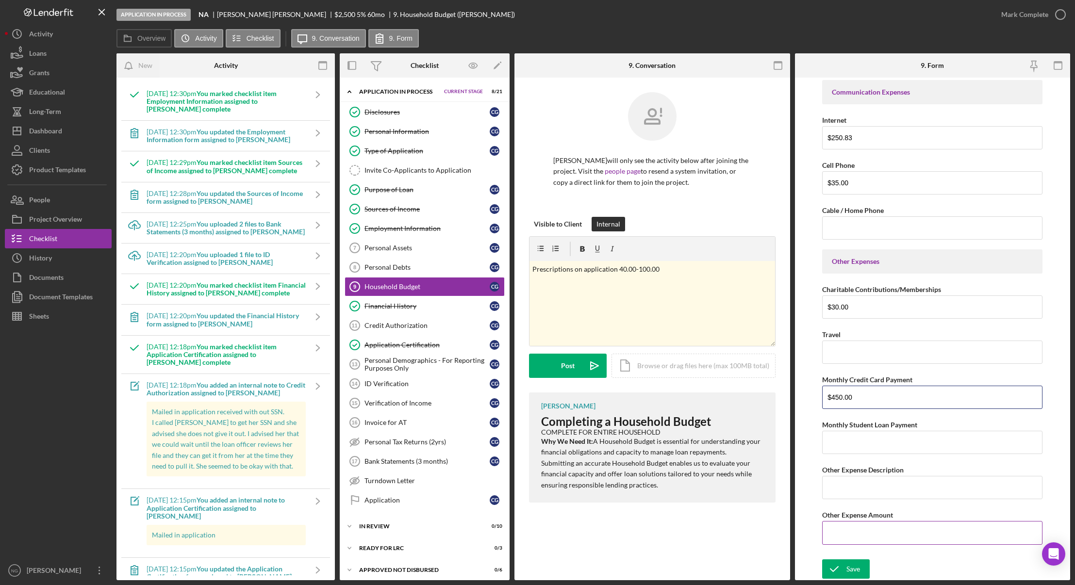
type input "$450.00"
click at [889, 538] on input "Other Expense Amount" at bounding box center [932, 532] width 220 height 23
type input "$131.00"
click at [857, 574] on div "Save" at bounding box center [854, 569] width 14 height 19
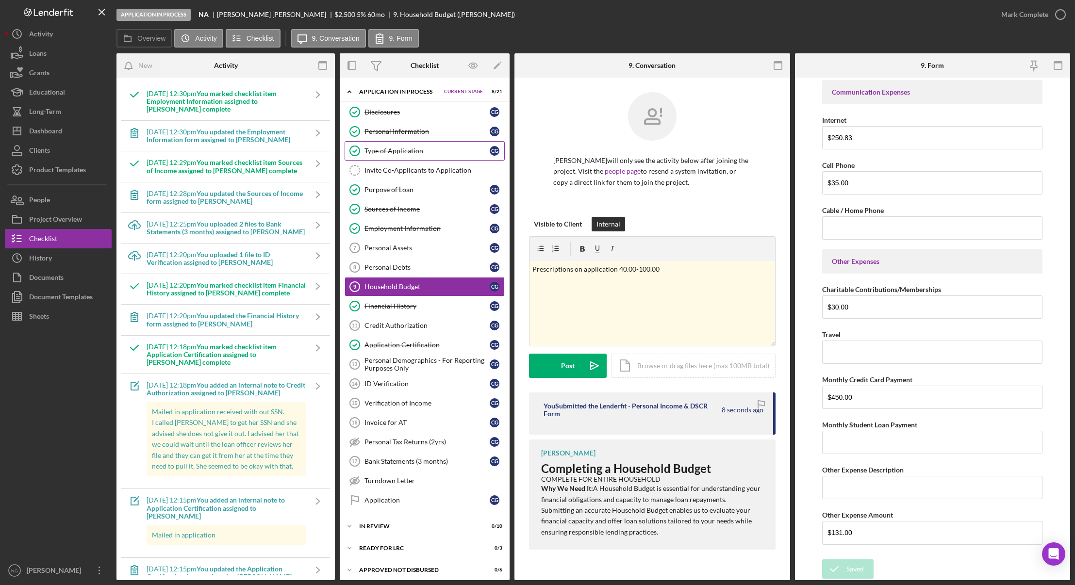
click at [436, 152] on div "Type of Application" at bounding box center [427, 151] width 125 height 8
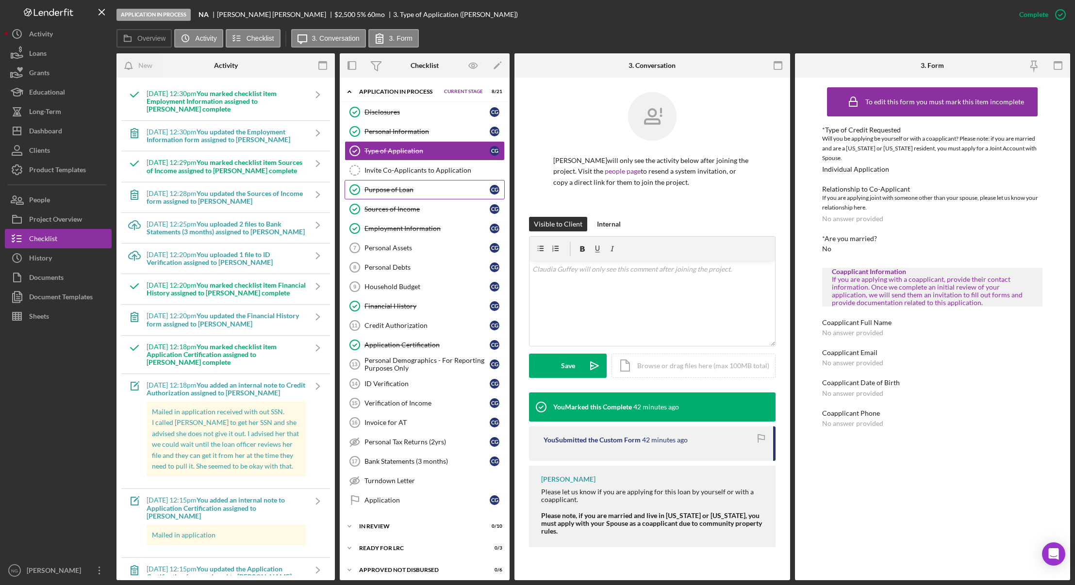
click at [434, 190] on div "Purpose of Loan" at bounding box center [427, 190] width 125 height 8
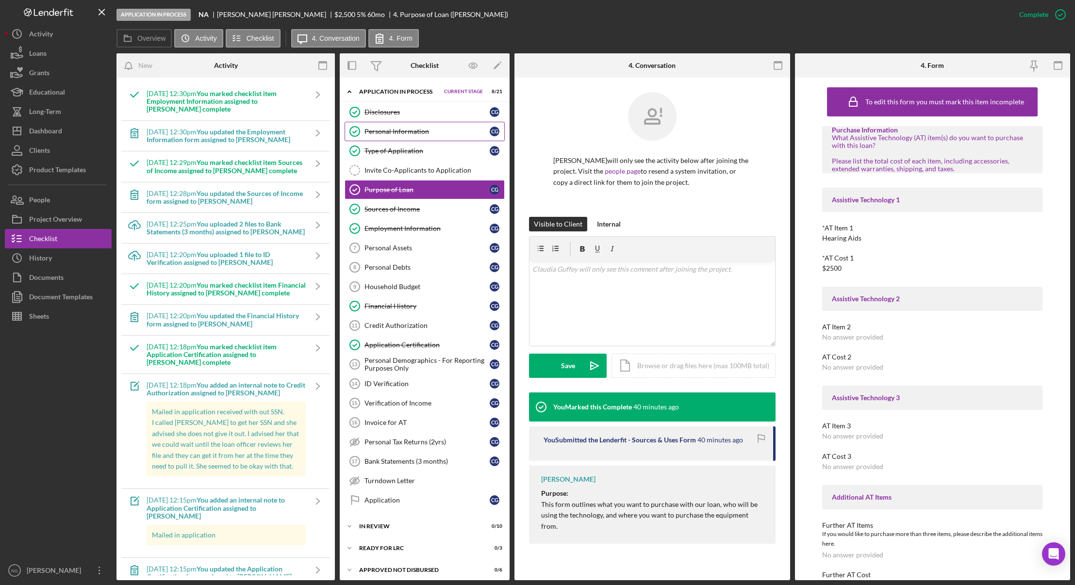
click at [435, 128] on div "Personal Information" at bounding box center [427, 132] width 125 height 8
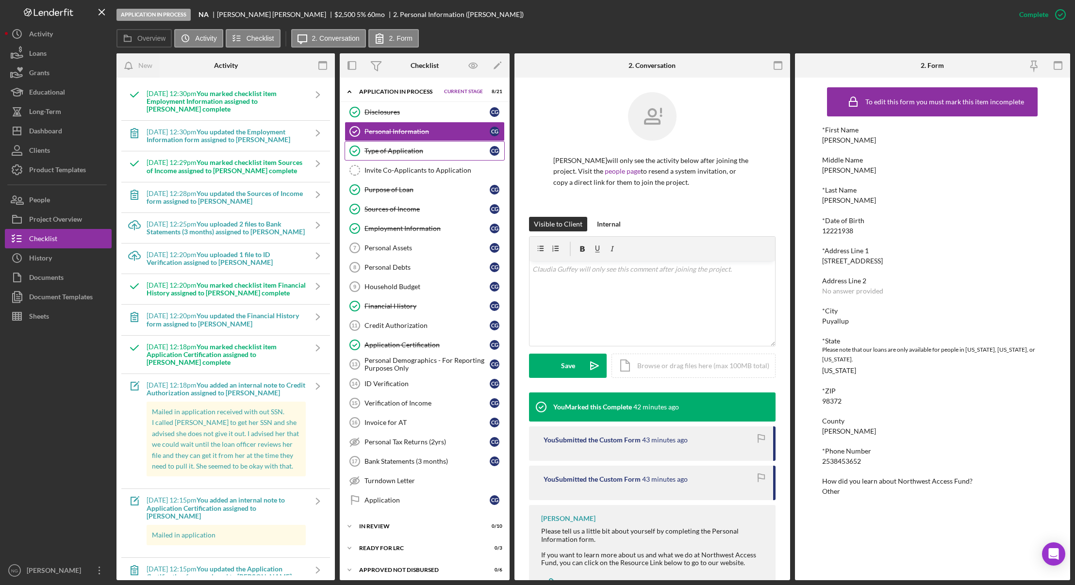
click at [437, 150] on div "Type of Application" at bounding box center [427, 151] width 125 height 8
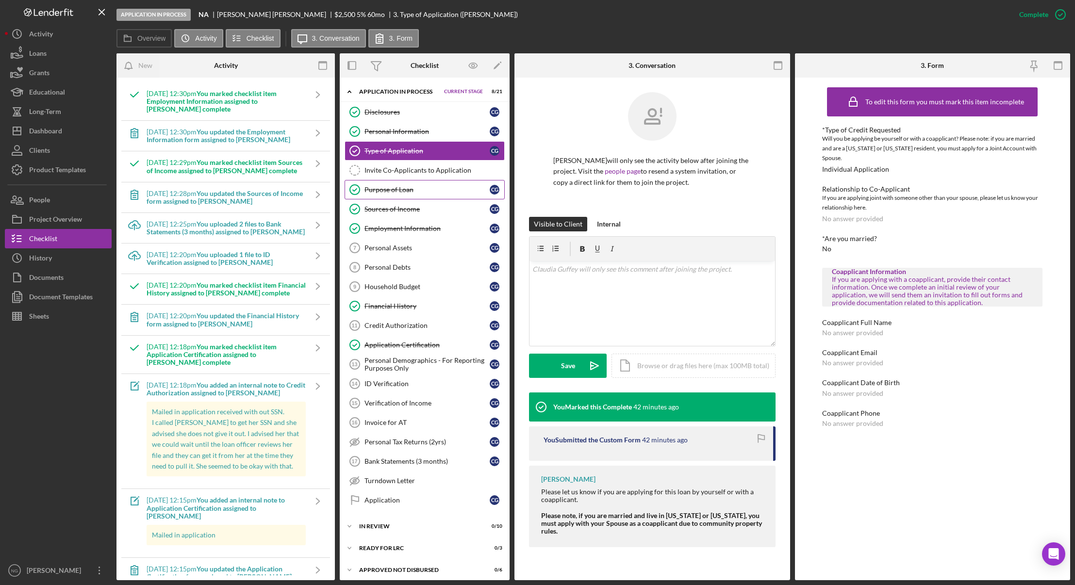
click at [433, 186] on div "Purpose of Loan" at bounding box center [427, 190] width 125 height 8
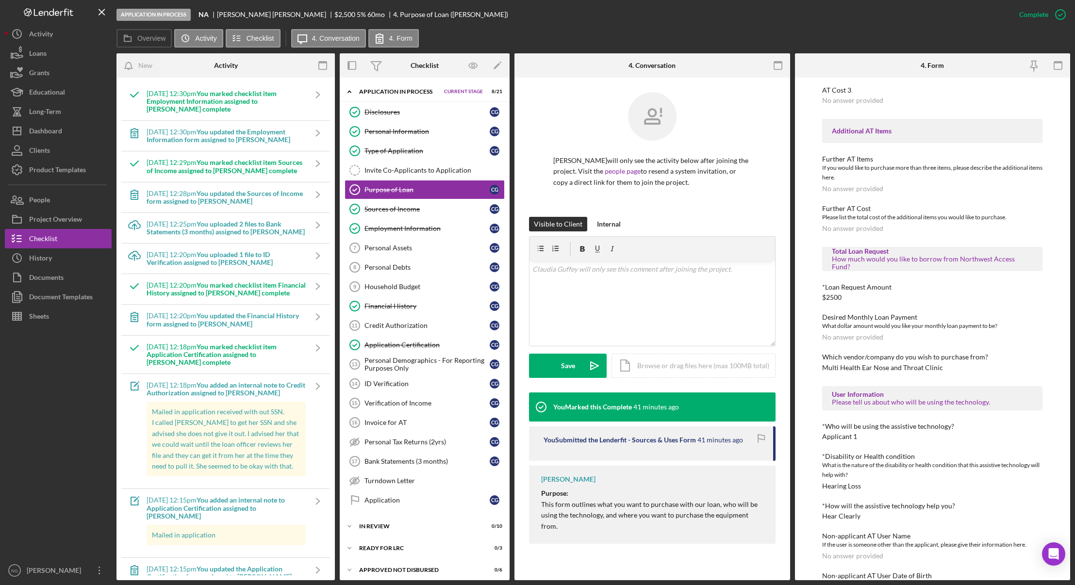
scroll to position [451, 0]
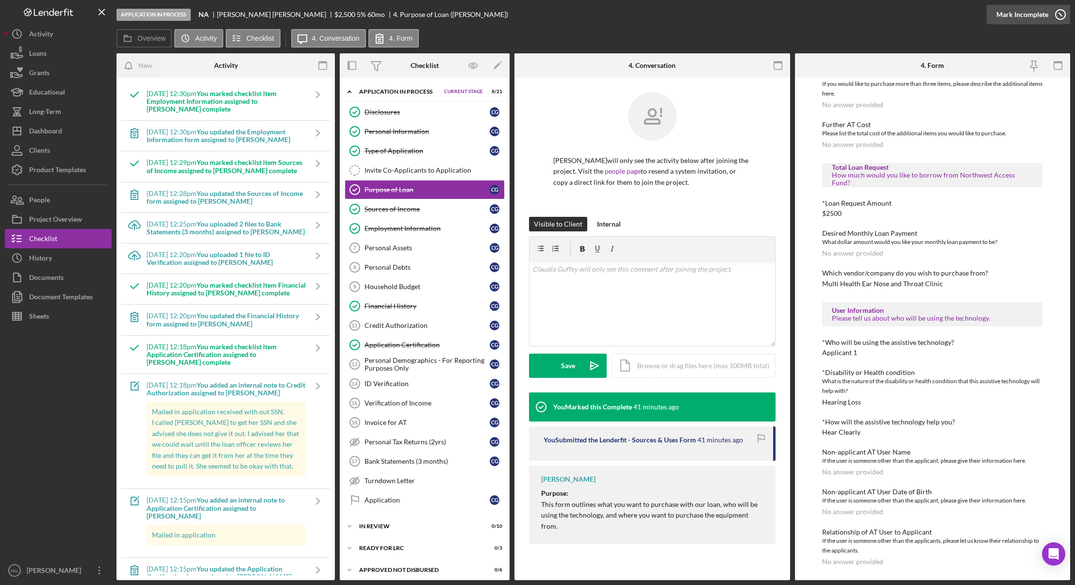
click at [1059, 13] on icon "button" at bounding box center [1061, 14] width 24 height 24
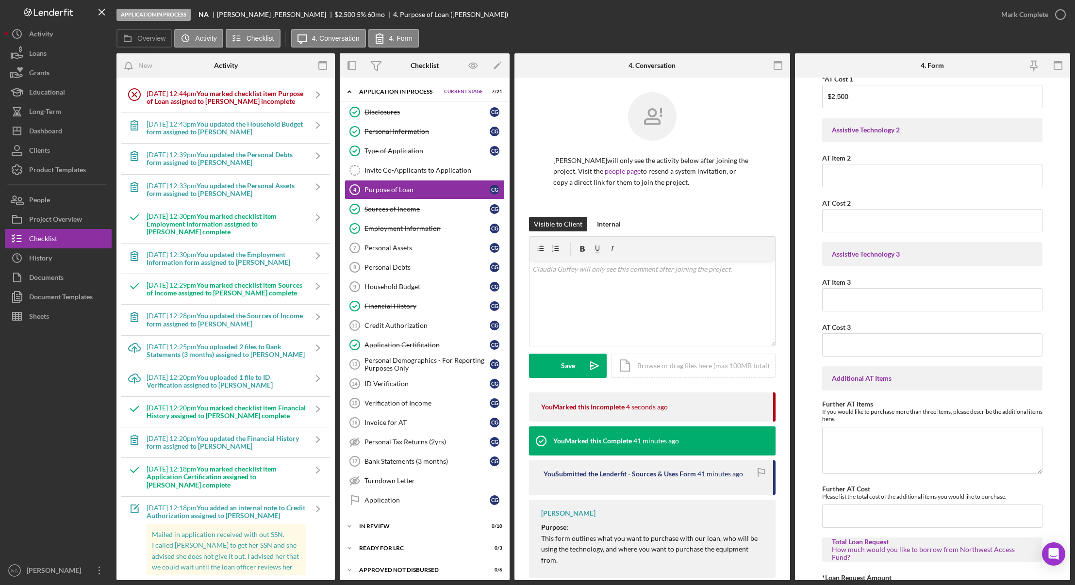
scroll to position [291, 0]
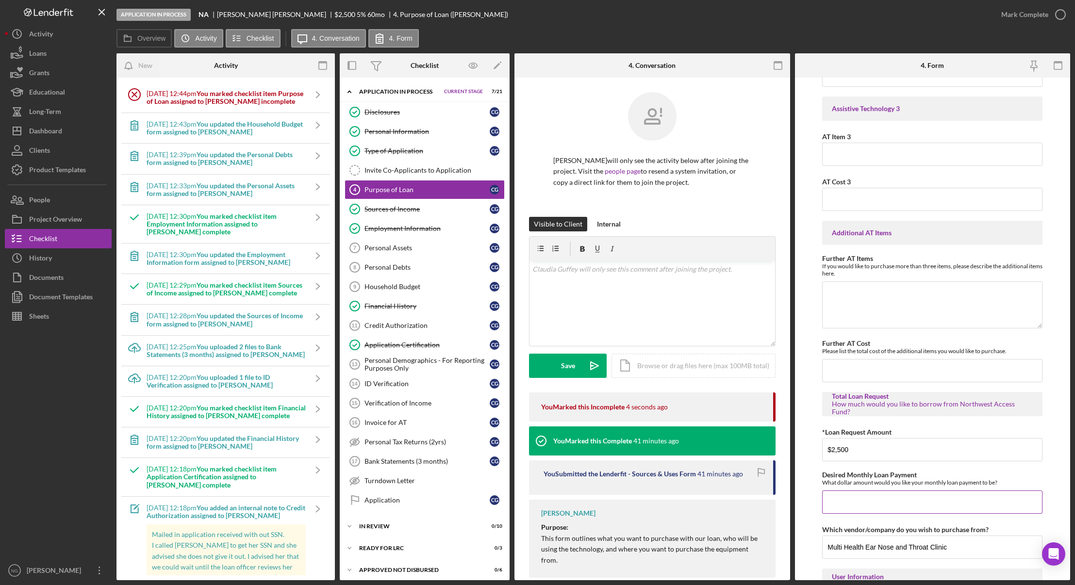
click at [854, 503] on input "Desired Monthly Loan Payment" at bounding box center [932, 502] width 220 height 23
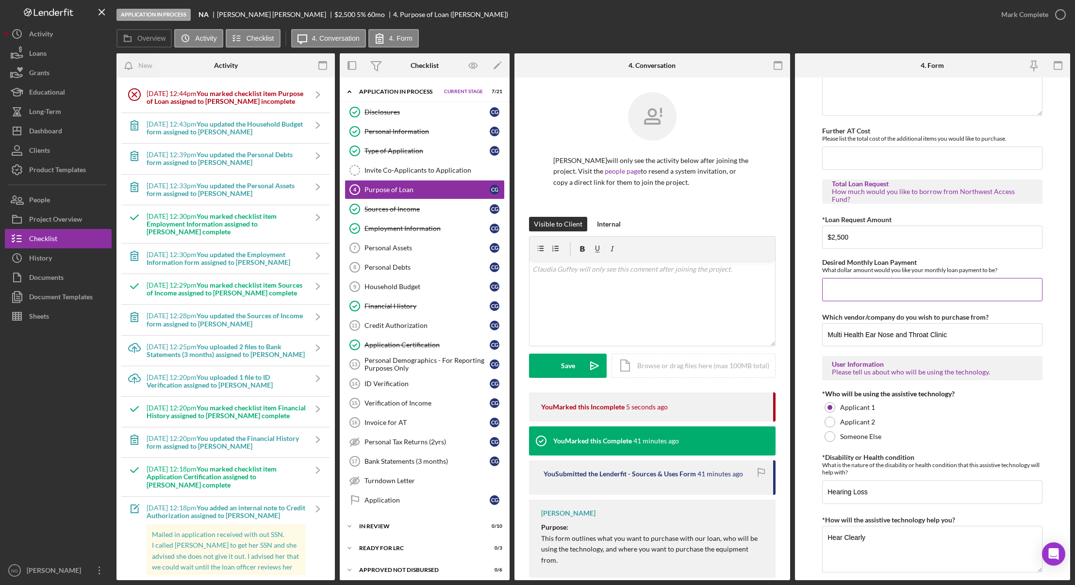
scroll to position [534, 0]
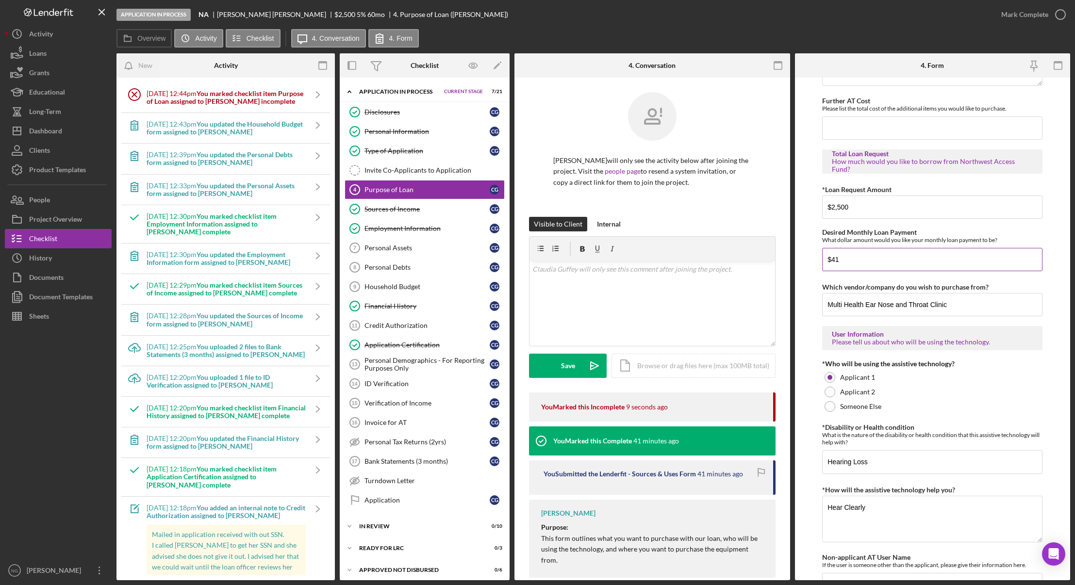
type input "$4"
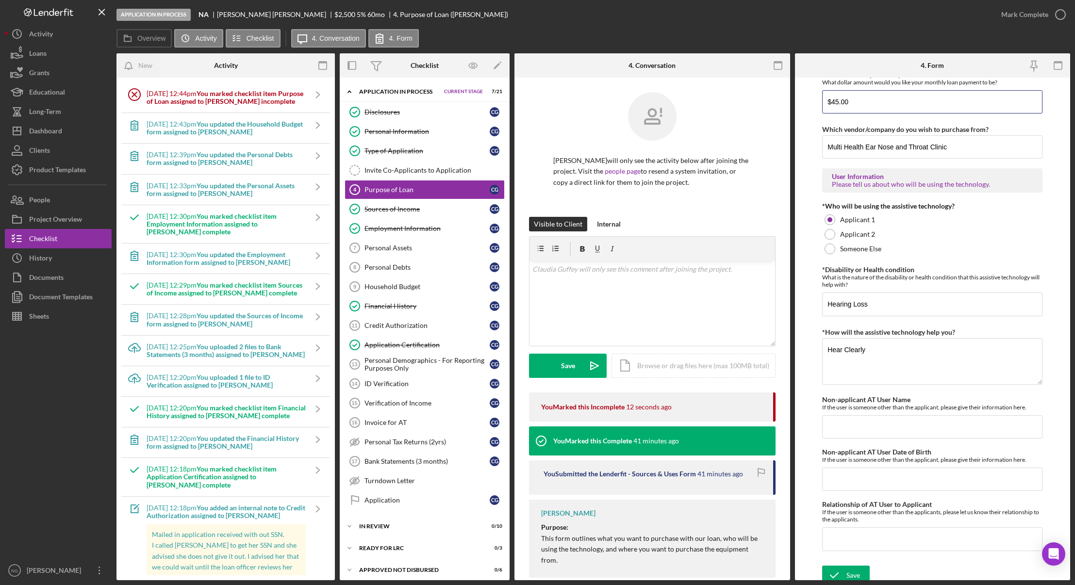
scroll to position [698, 0]
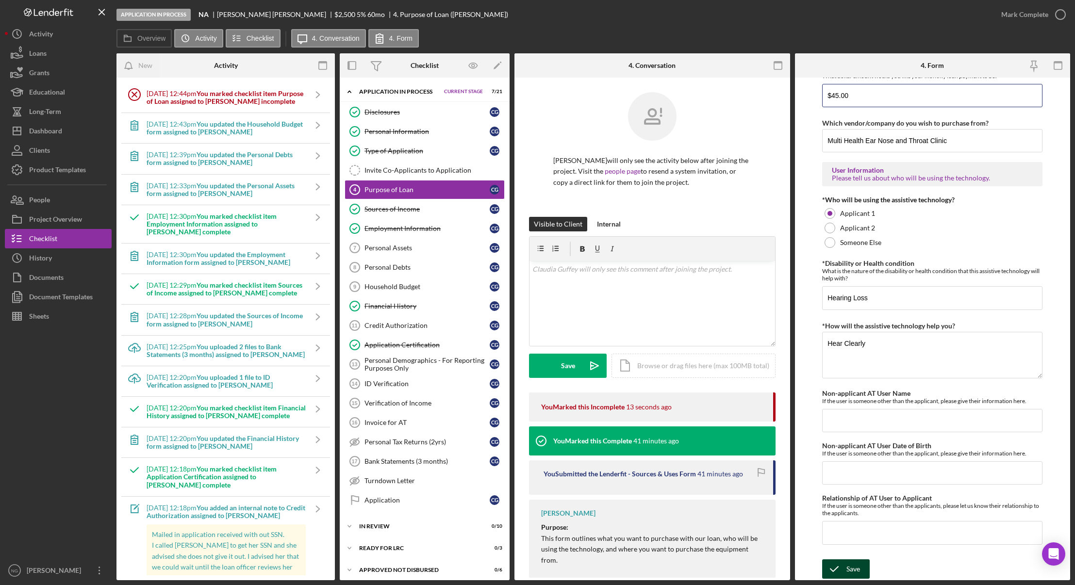
type input "$45.00"
click at [852, 564] on div "Save" at bounding box center [854, 569] width 14 height 19
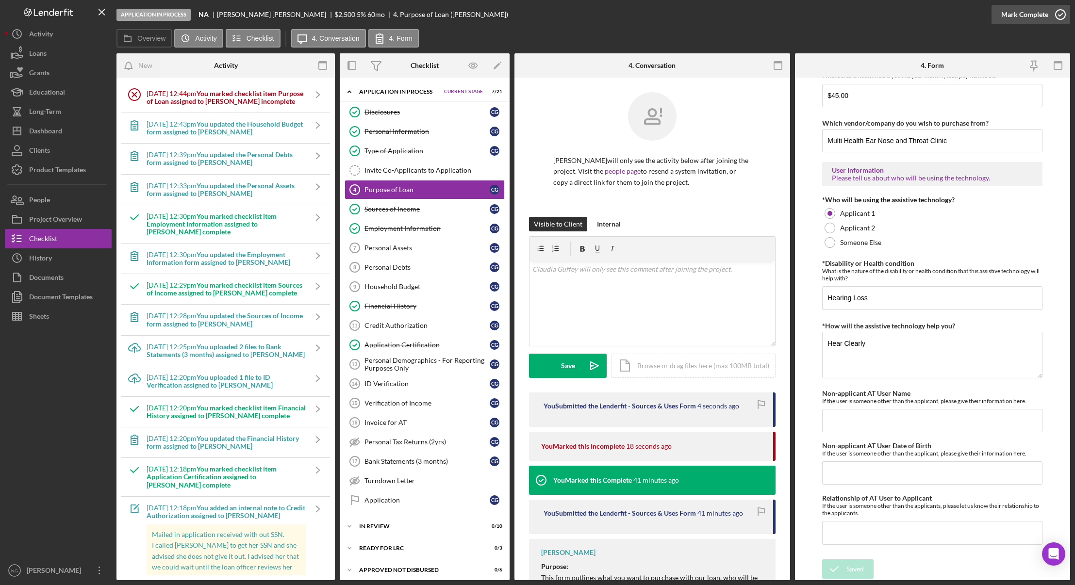
click at [1062, 10] on circle "button" at bounding box center [1061, 15] width 10 height 10
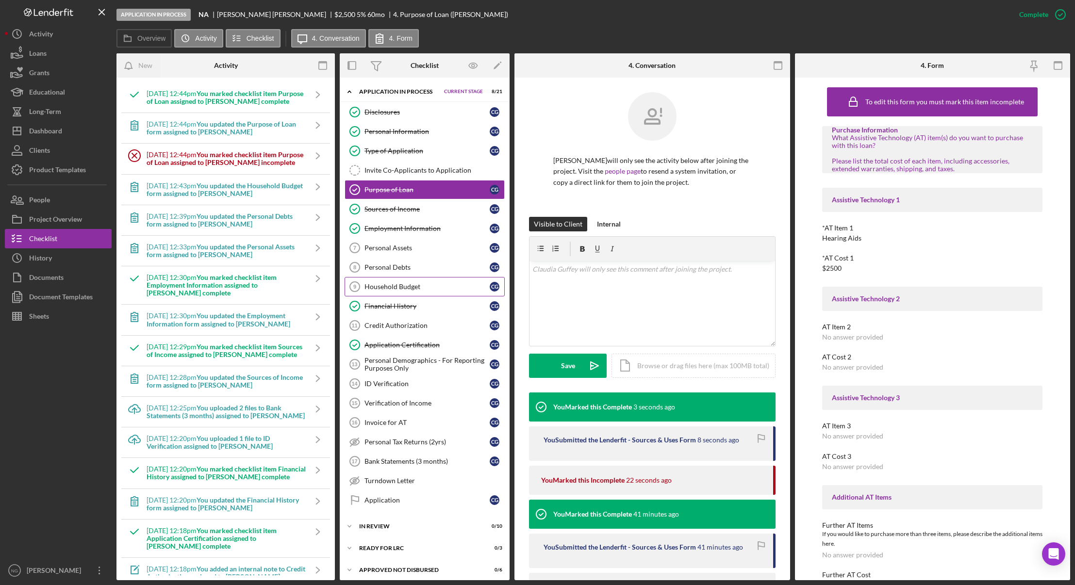
click at [399, 282] on link "Household Budget 9 Household Budget C G" at bounding box center [425, 286] width 160 height 19
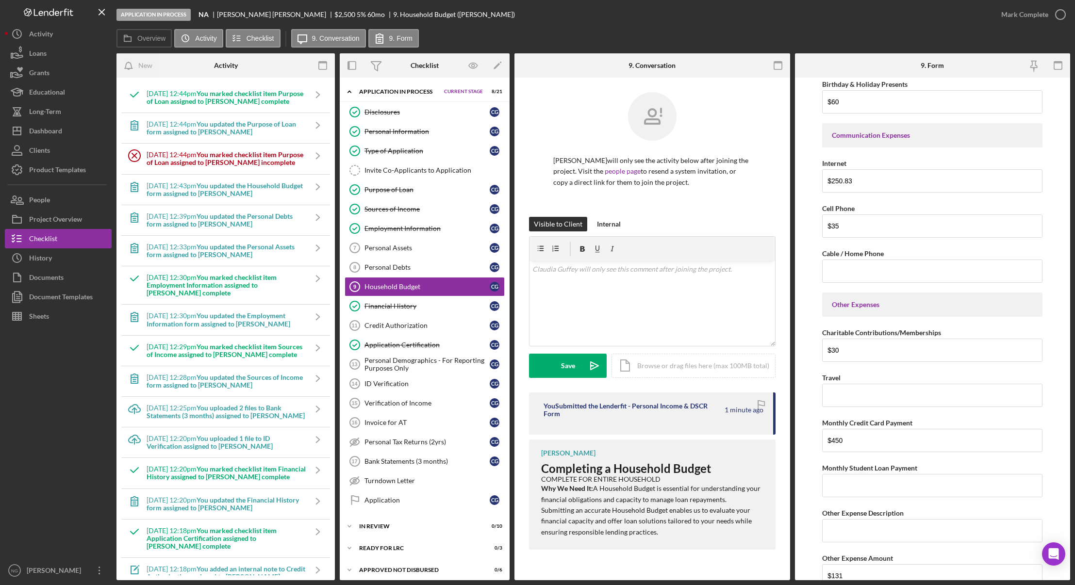
scroll to position [1803, 0]
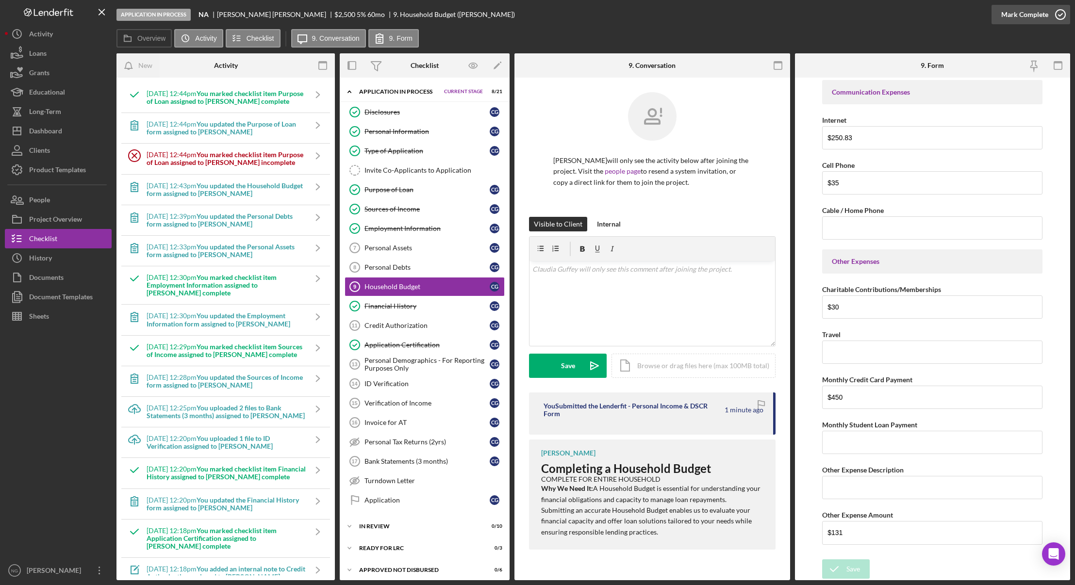
click at [1059, 14] on icon "button" at bounding box center [1061, 14] width 24 height 24
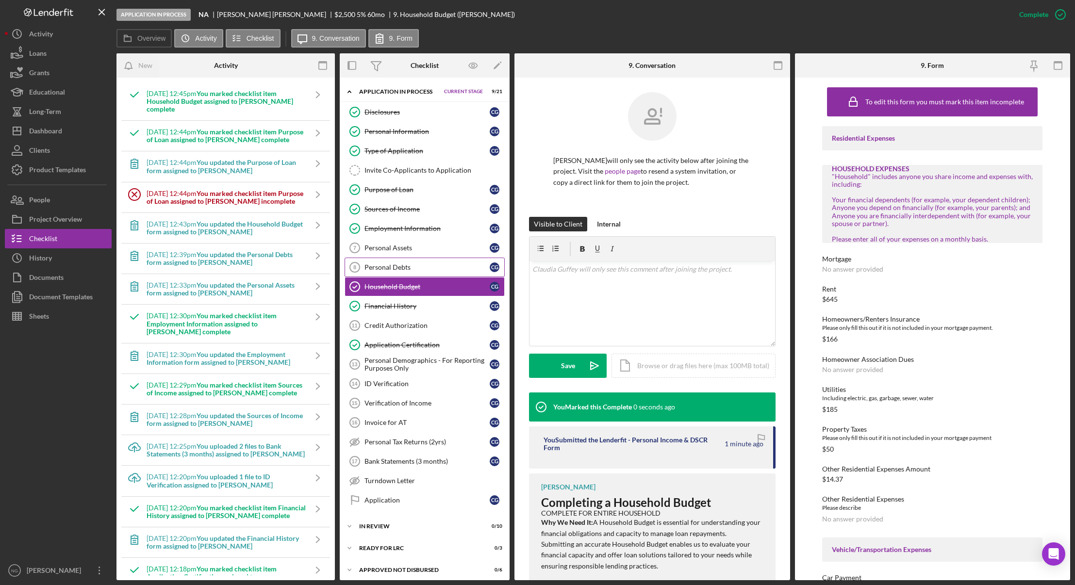
click at [401, 265] on div "Personal Debts" at bounding box center [427, 268] width 125 height 8
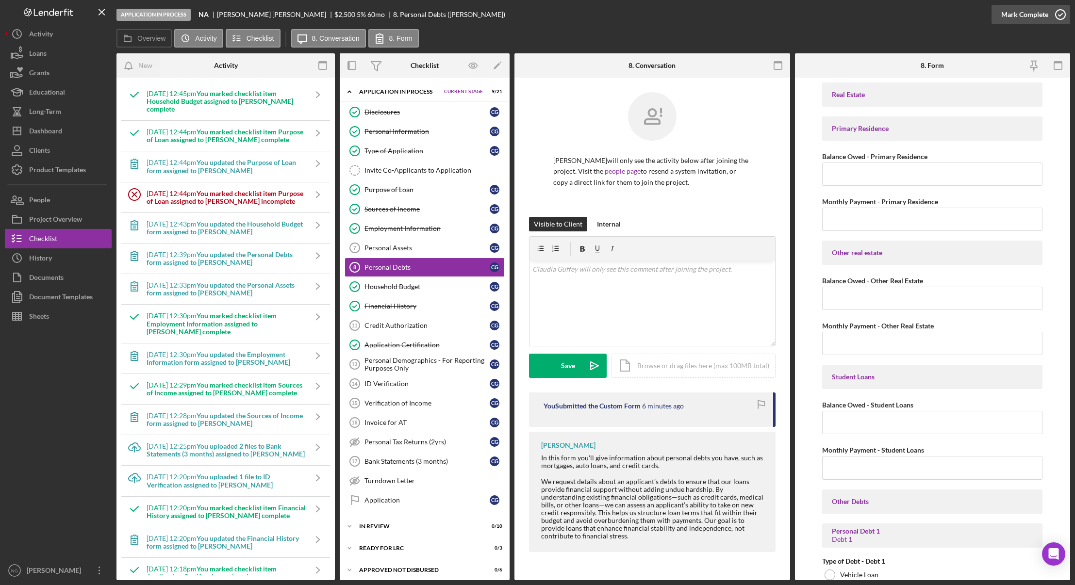
click at [1054, 20] on icon "button" at bounding box center [1061, 14] width 24 height 24
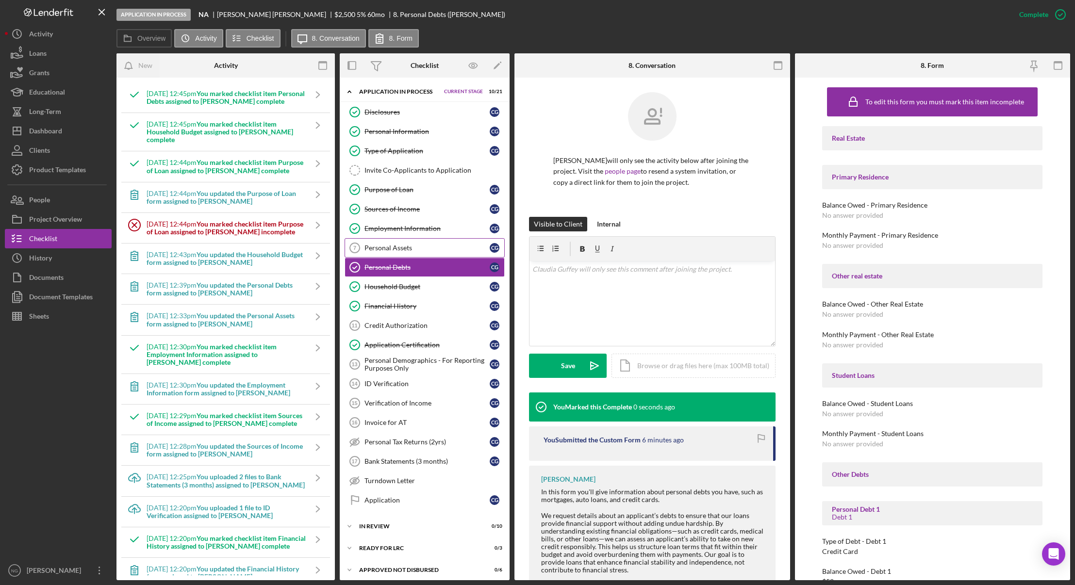
click at [401, 244] on div "Personal Assets" at bounding box center [427, 248] width 125 height 8
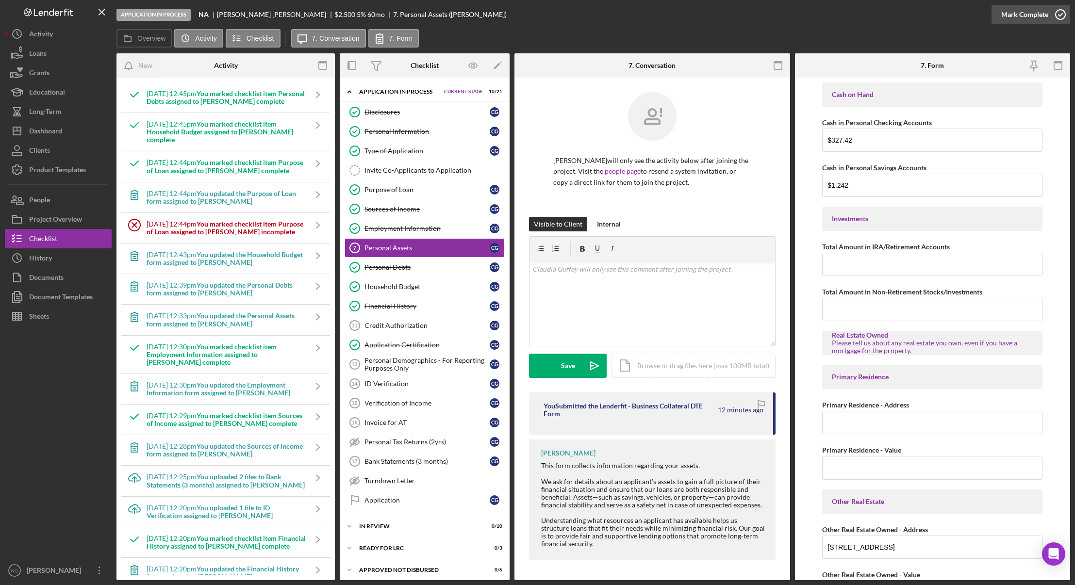
click at [1062, 12] on icon "button" at bounding box center [1061, 14] width 24 height 24
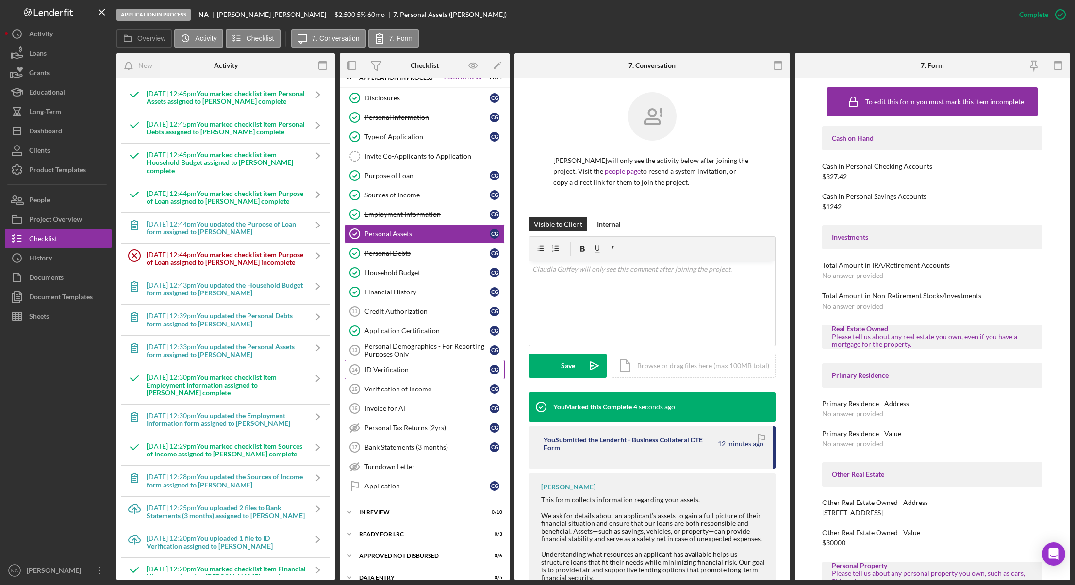
scroll to position [27, 0]
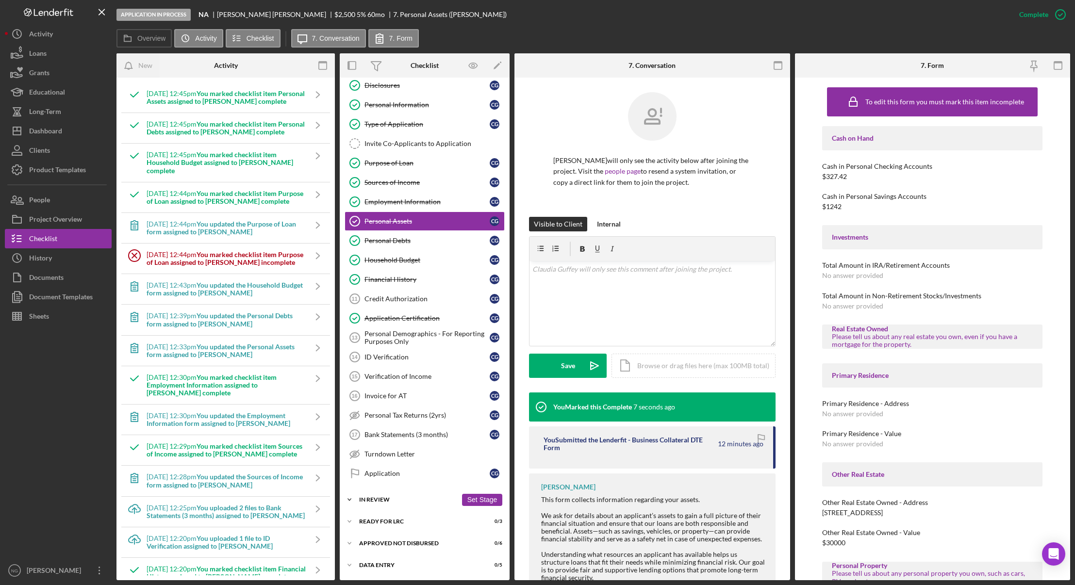
click at [384, 498] on div "In Review" at bounding box center [408, 500] width 98 height 6
click at [385, 529] on link "Assign Application Number Assign Application Number" at bounding box center [425, 520] width 160 height 19
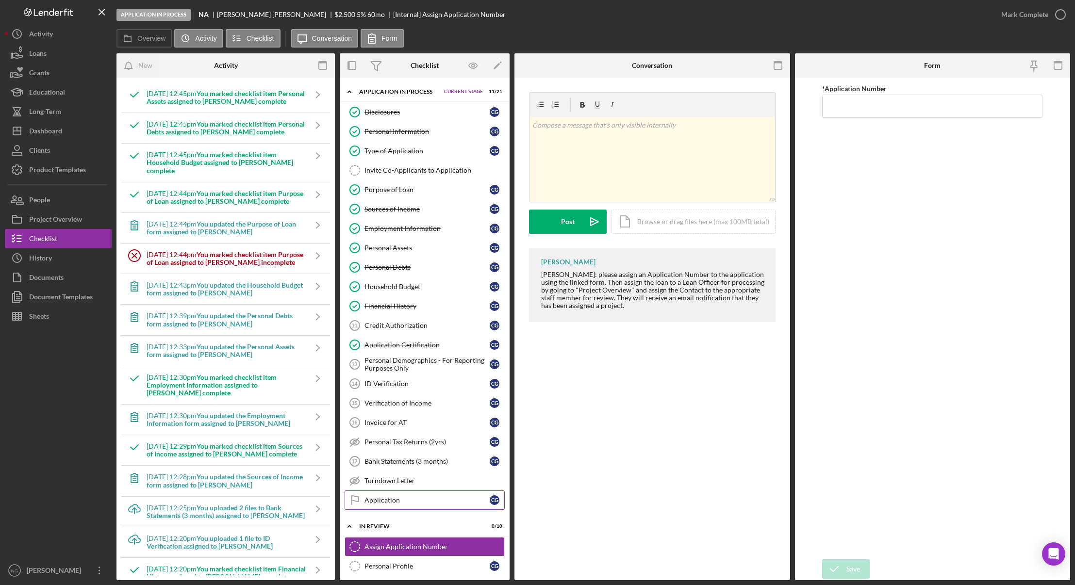
click at [398, 502] on div "Application" at bounding box center [427, 501] width 125 height 8
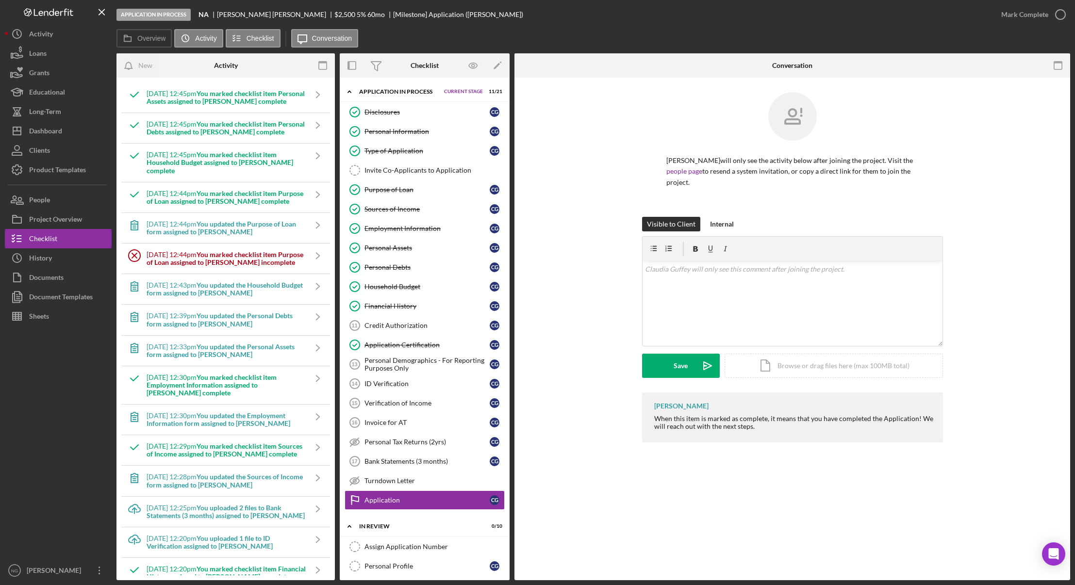
scroll to position [765, 0]
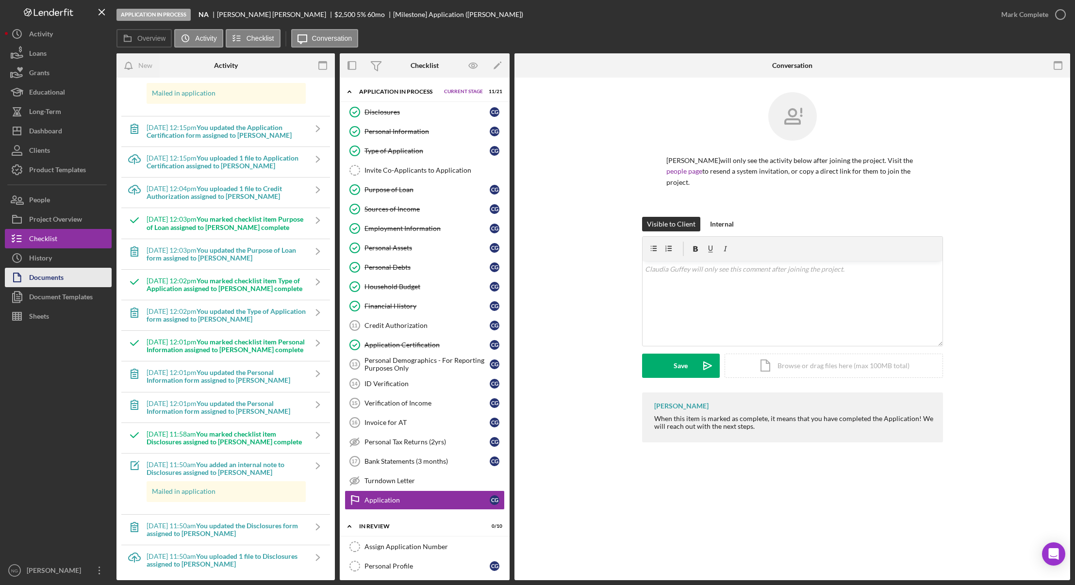
click at [54, 284] on div "Documents" at bounding box center [46, 279] width 34 height 22
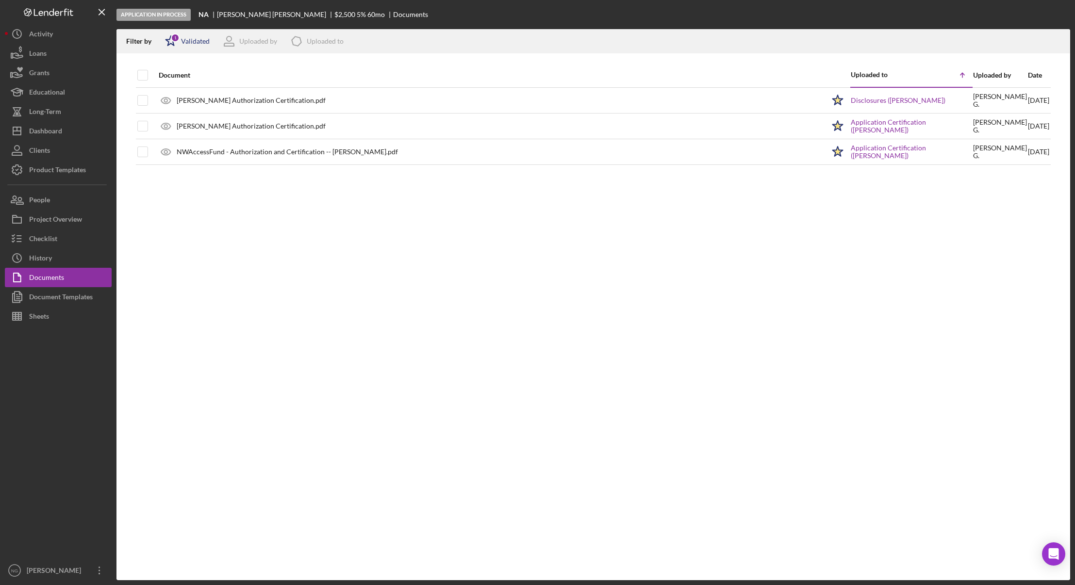
click at [187, 45] on div "Validated" at bounding box center [195, 41] width 29 height 8
click at [171, 93] on input "checkbox" at bounding box center [170, 93] width 10 height 10
checkbox input "true"
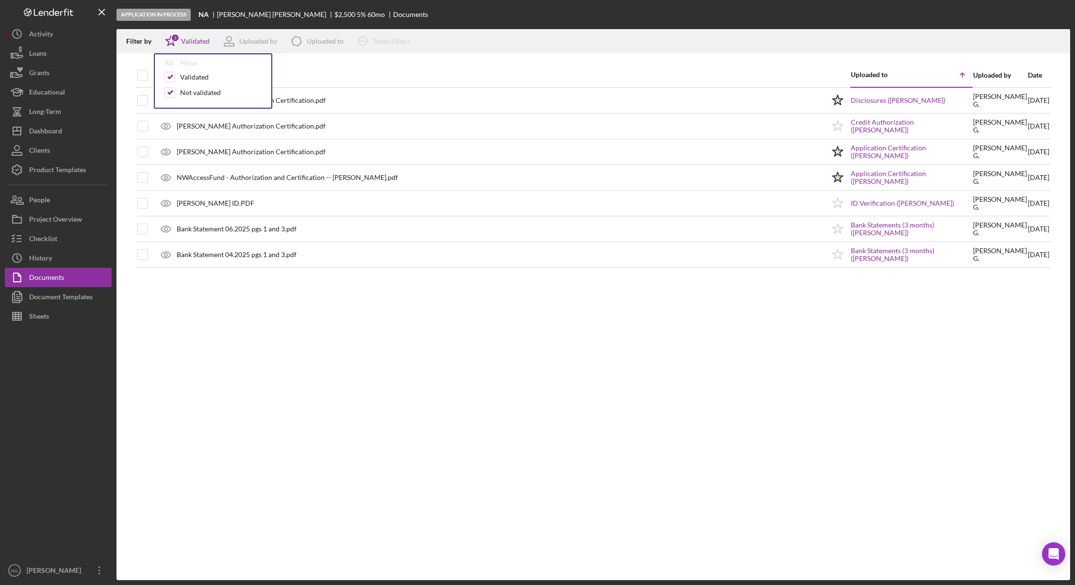
click at [234, 380] on div "Document Uploaded to Icon/Table Sort Arrow Uploaded by Date Guffey Authorizatio…" at bounding box center [594, 322] width 954 height 518
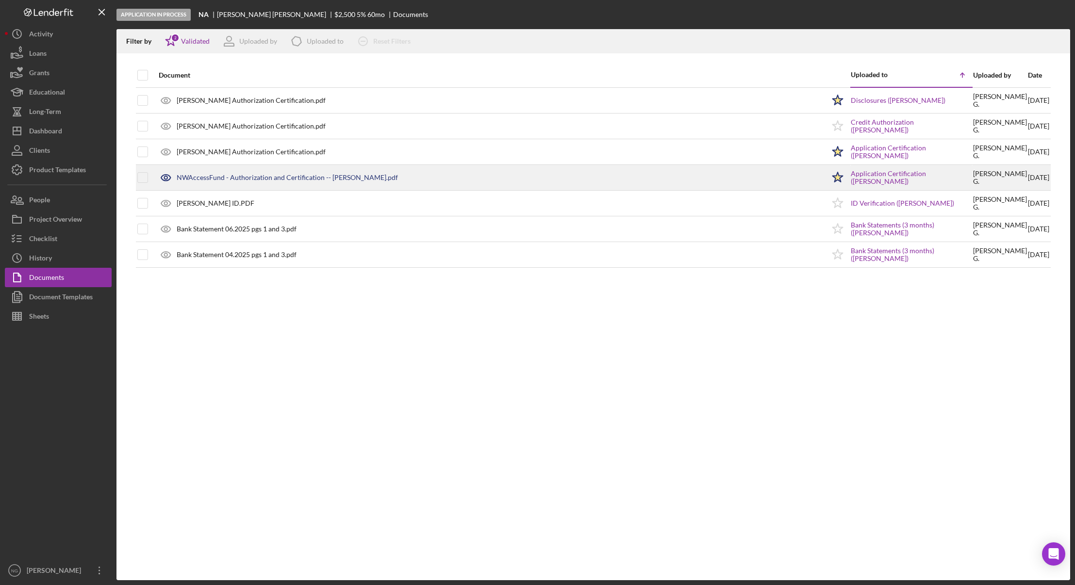
click at [241, 174] on div "NWAccessFund - Authorization and Certification -- Claudia Guffey.pdf" at bounding box center [287, 178] width 221 height 8
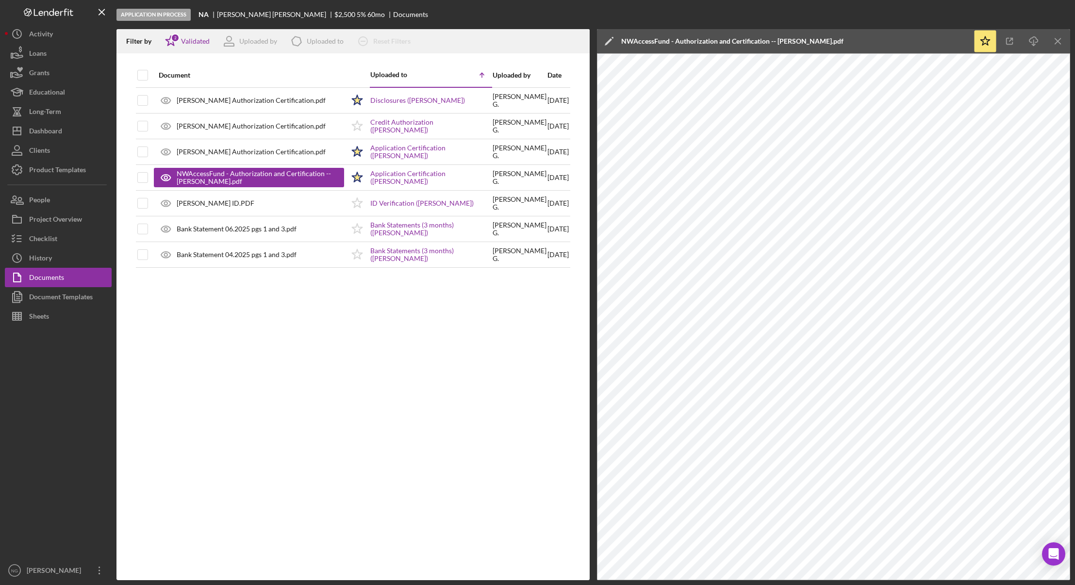
click at [1056, 43] on icon "Icon/Menu Close" at bounding box center [1059, 42] width 22 height 22
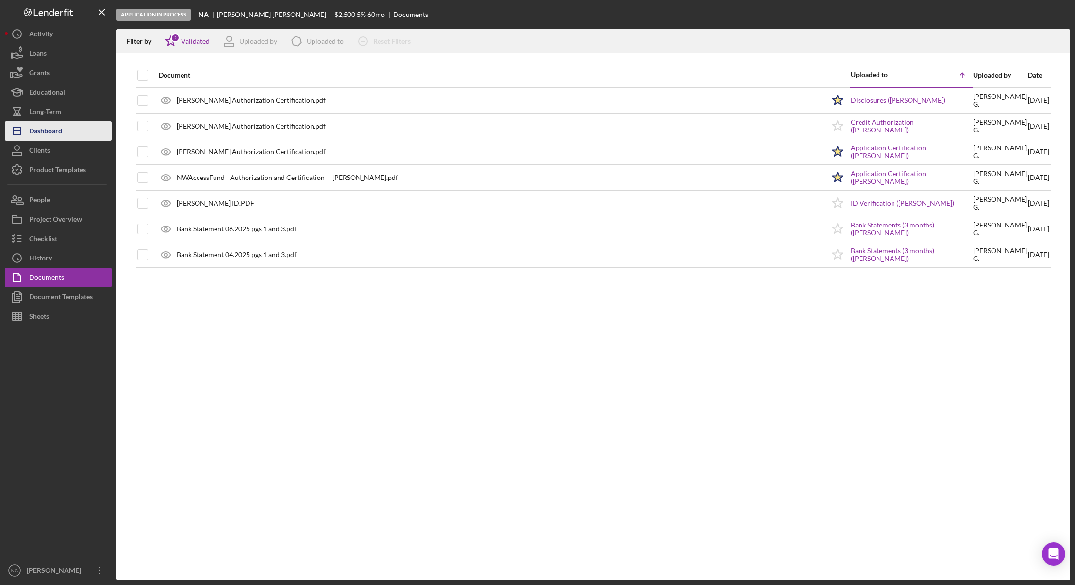
click at [57, 128] on div "Dashboard" at bounding box center [45, 132] width 33 height 22
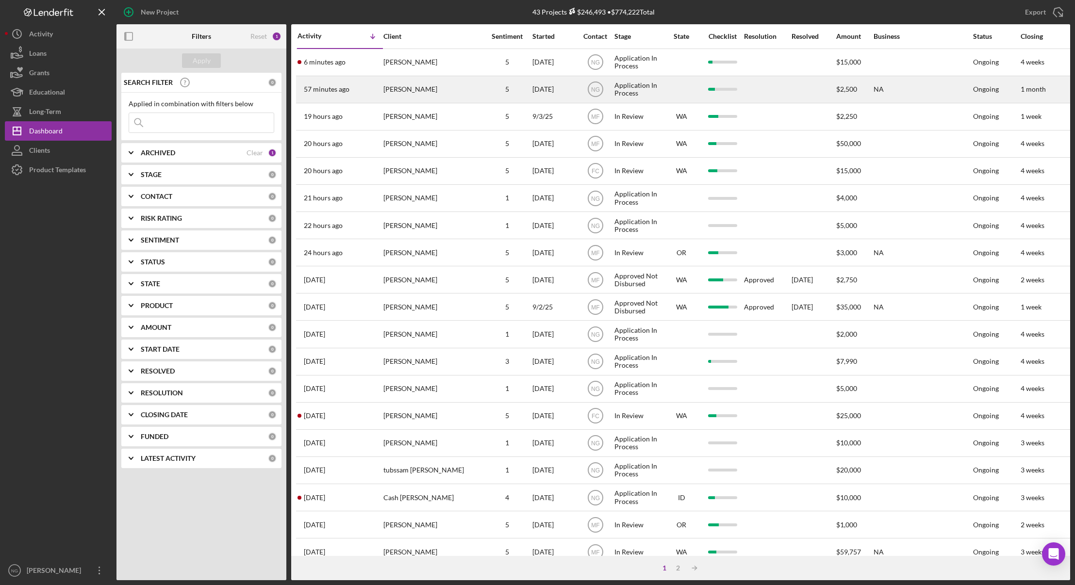
click at [425, 86] on div "[PERSON_NAME]" at bounding box center [432, 90] width 97 height 26
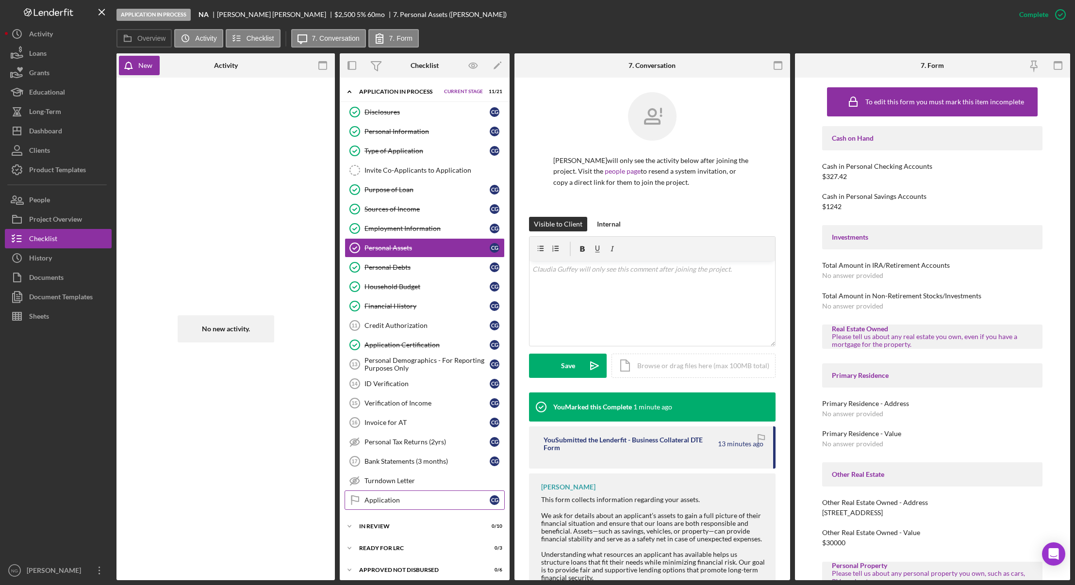
click at [398, 495] on link "Application Application C G" at bounding box center [425, 500] width 160 height 19
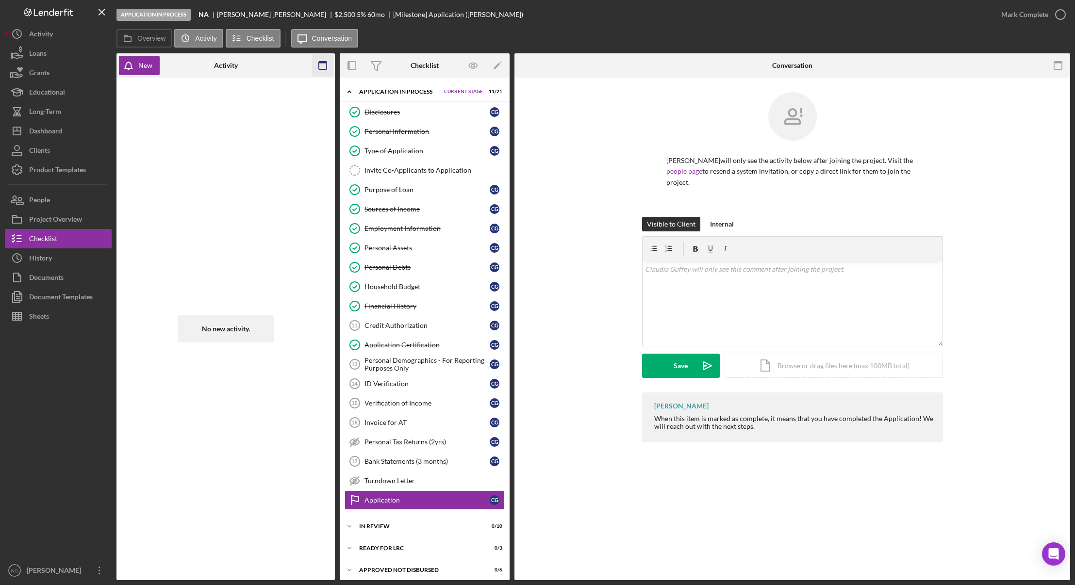
click at [323, 66] on icon "button" at bounding box center [323, 66] width 22 height 22
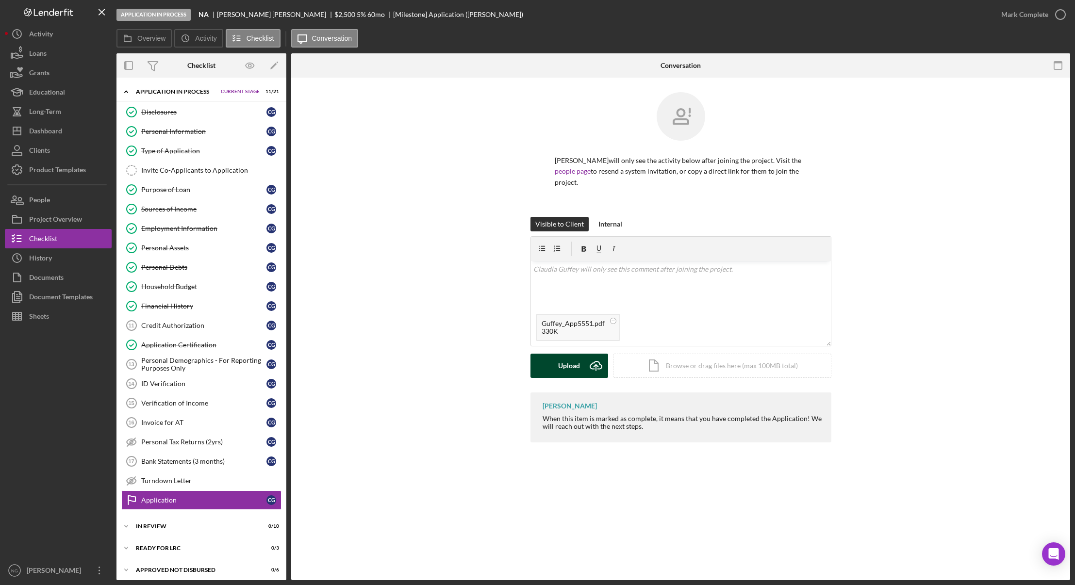
click at [580, 364] on div "Upload" at bounding box center [569, 366] width 22 height 24
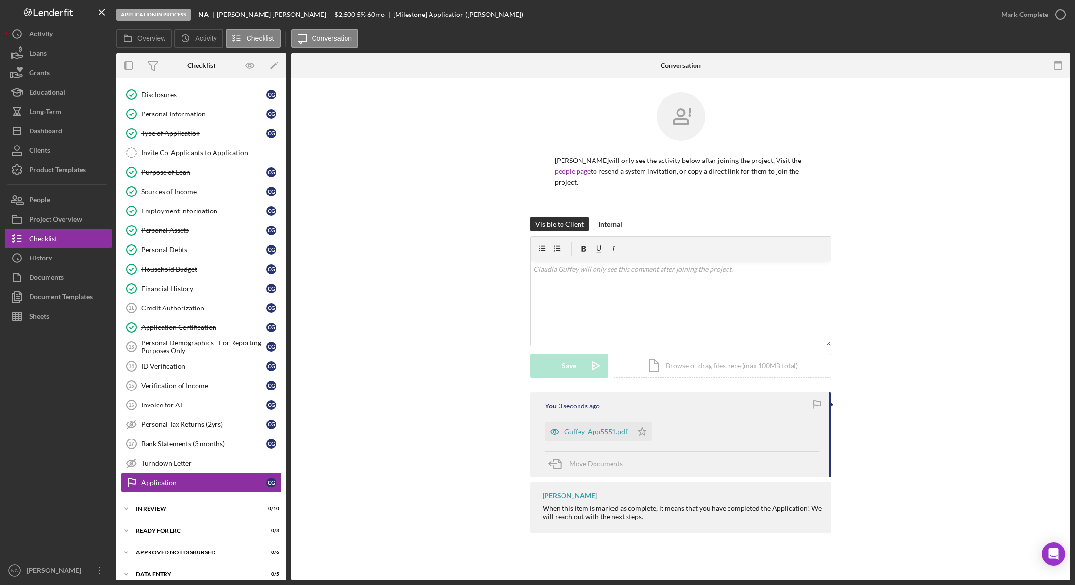
scroll to position [27, 0]
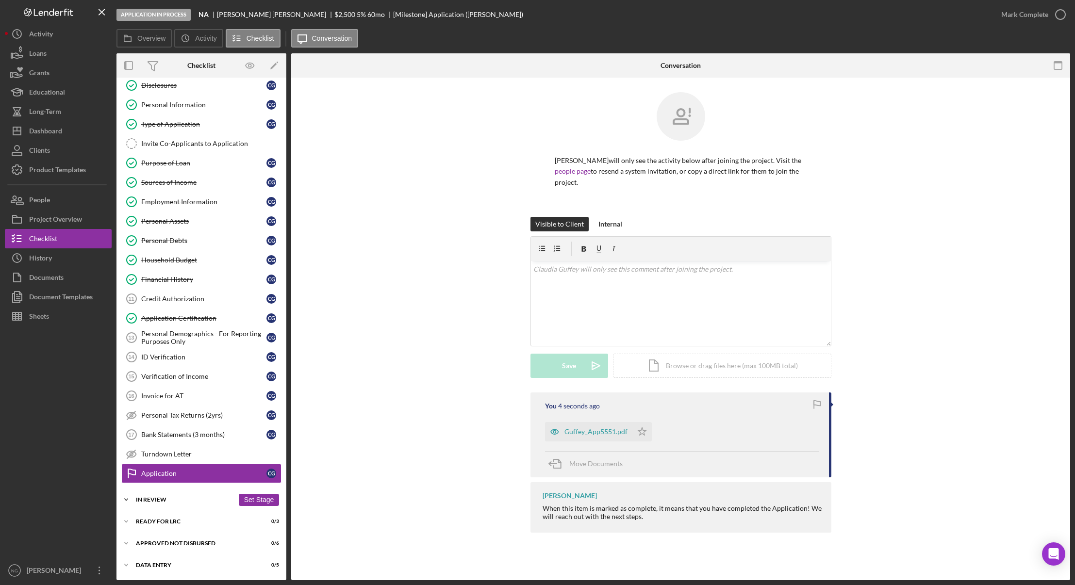
click at [187, 504] on div "Icon/Expander In Review 0 / 10 Set Stage" at bounding box center [202, 499] width 170 height 19
click at [201, 524] on div "Assign Application Number" at bounding box center [211, 521] width 140 height 8
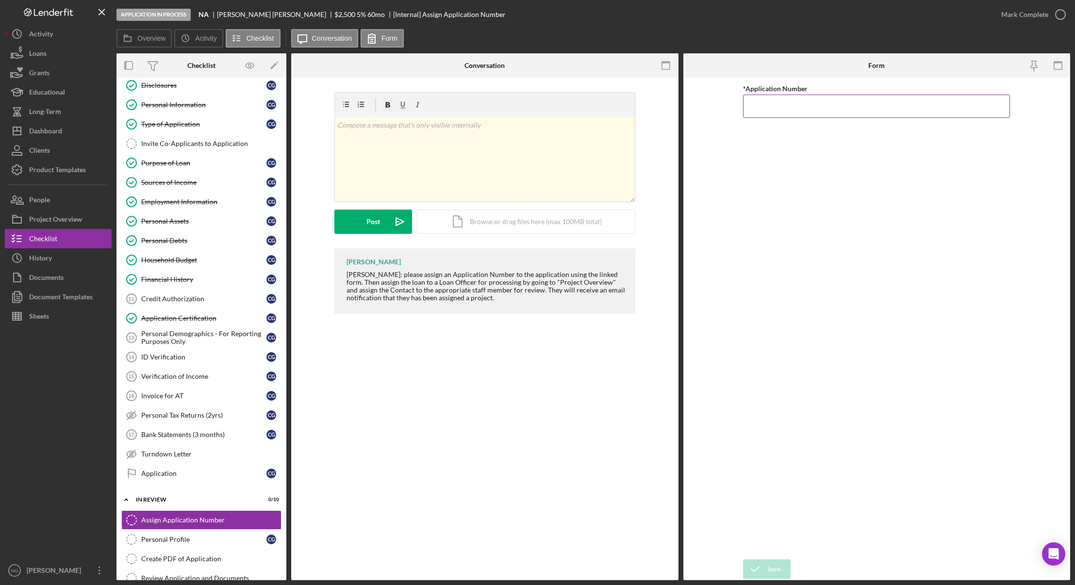
click at [845, 107] on input "*Application Number" at bounding box center [876, 106] width 267 height 23
type input "5551"
click at [776, 571] on div "Save" at bounding box center [775, 569] width 14 height 19
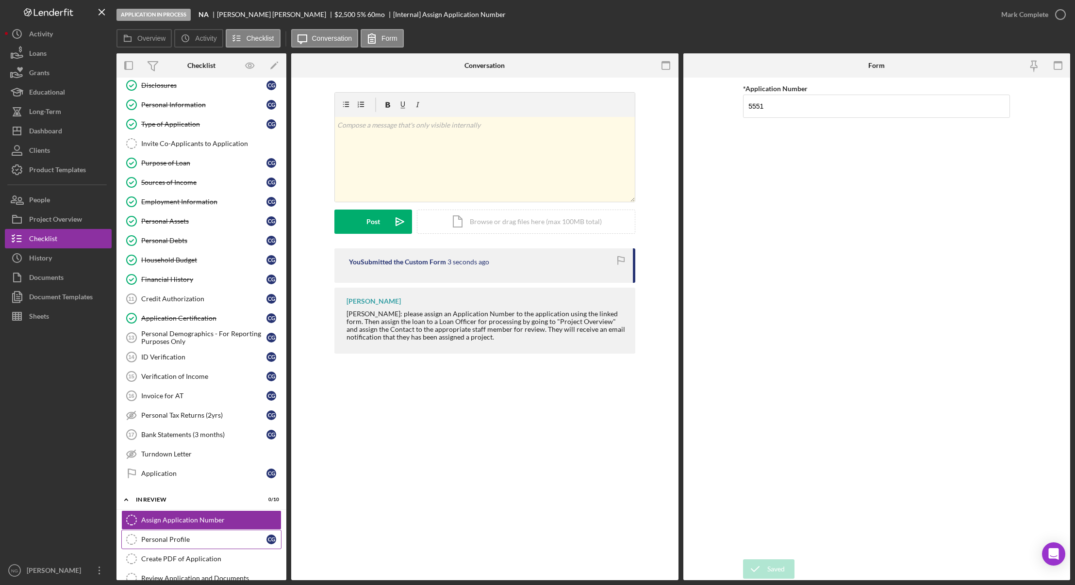
click at [206, 539] on div "Personal Profile" at bounding box center [203, 540] width 125 height 8
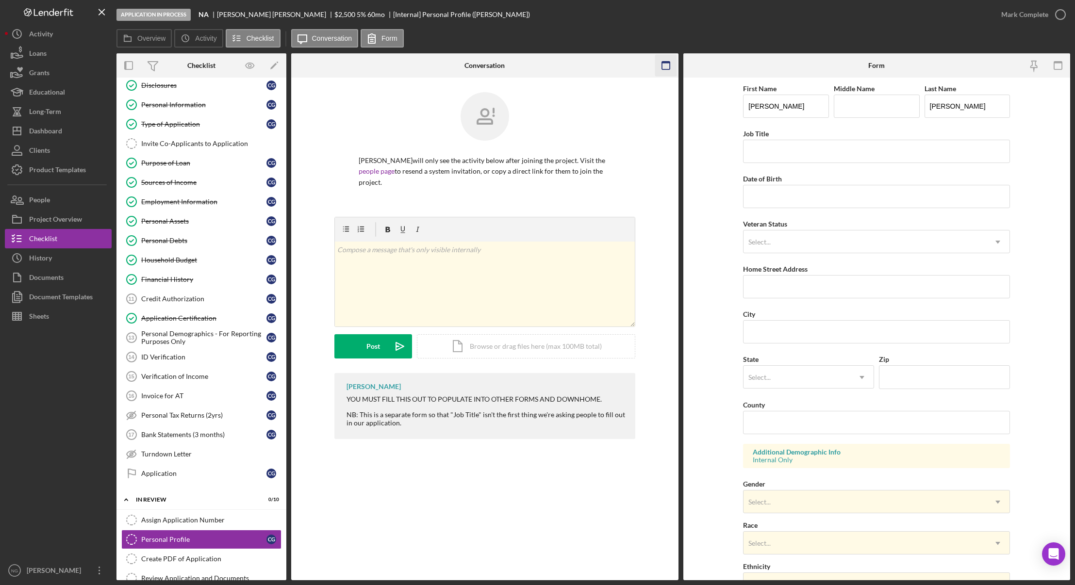
click at [665, 65] on icon "button" at bounding box center [666, 66] width 22 height 22
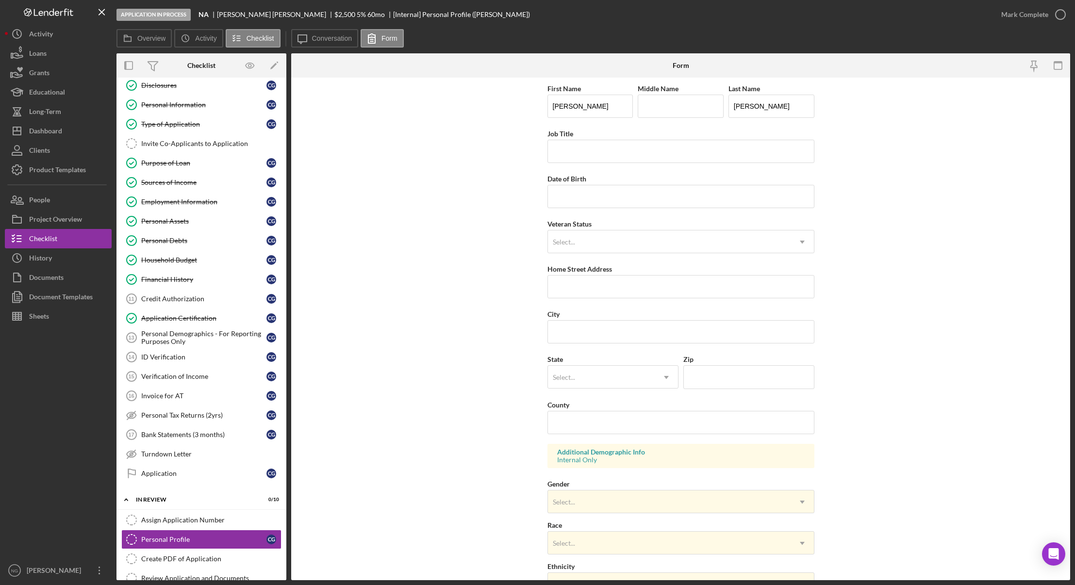
click at [1035, 68] on g "button" at bounding box center [1034, 66] width 7 height 11
click at [172, 101] on div "Personal Information" at bounding box center [203, 105] width 125 height 8
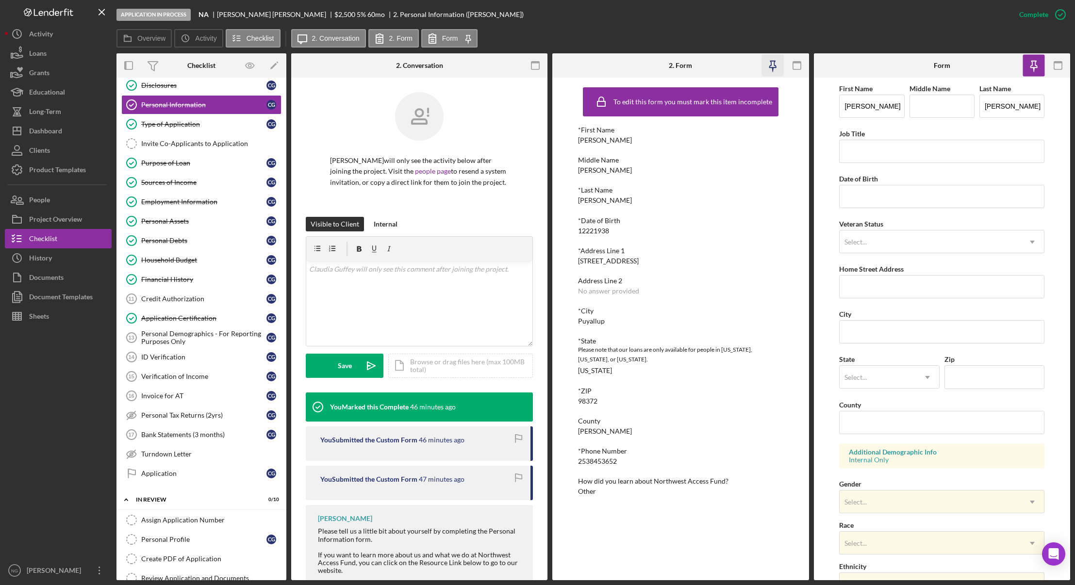
click at [775, 64] on icon "button" at bounding box center [773, 66] width 22 height 22
click at [187, 344] on div "Personal Demographics - For Reporting Purposes Only" at bounding box center [203, 338] width 125 height 16
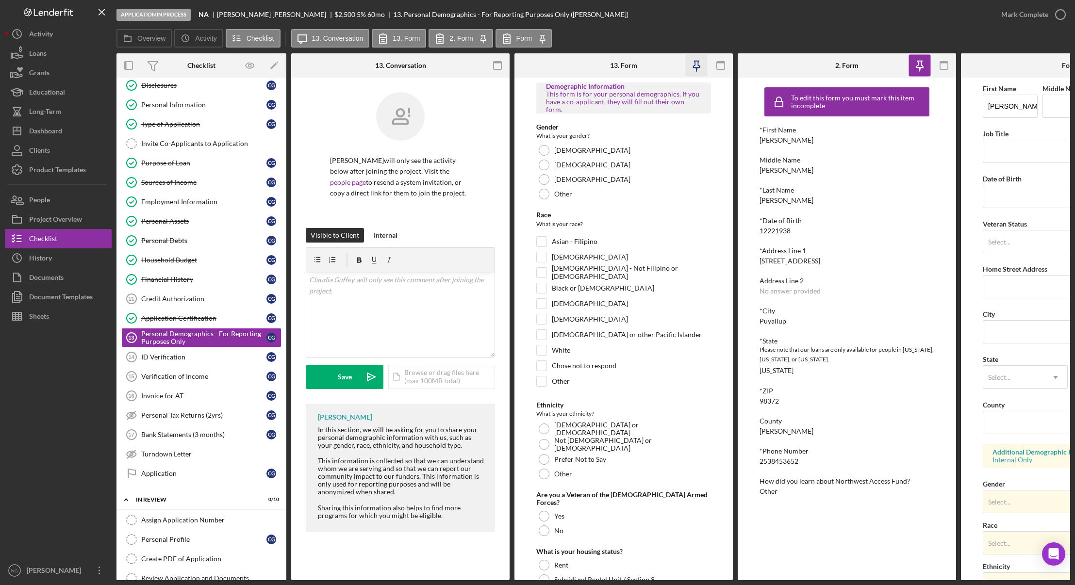
click at [701, 67] on icon "button" at bounding box center [697, 66] width 22 height 22
click at [543, 146] on div at bounding box center [544, 150] width 11 height 11
click at [542, 346] on input "White" at bounding box center [542, 351] width 10 height 10
checkbox input "true"
click at [543, 439] on div at bounding box center [544, 444] width 11 height 11
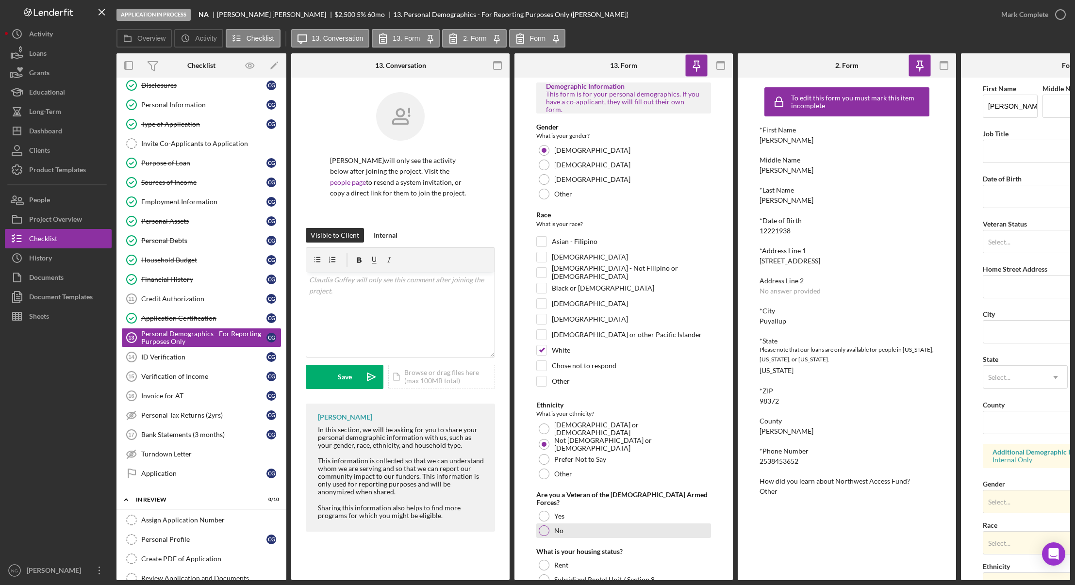
click at [544, 526] on div at bounding box center [544, 531] width 11 height 11
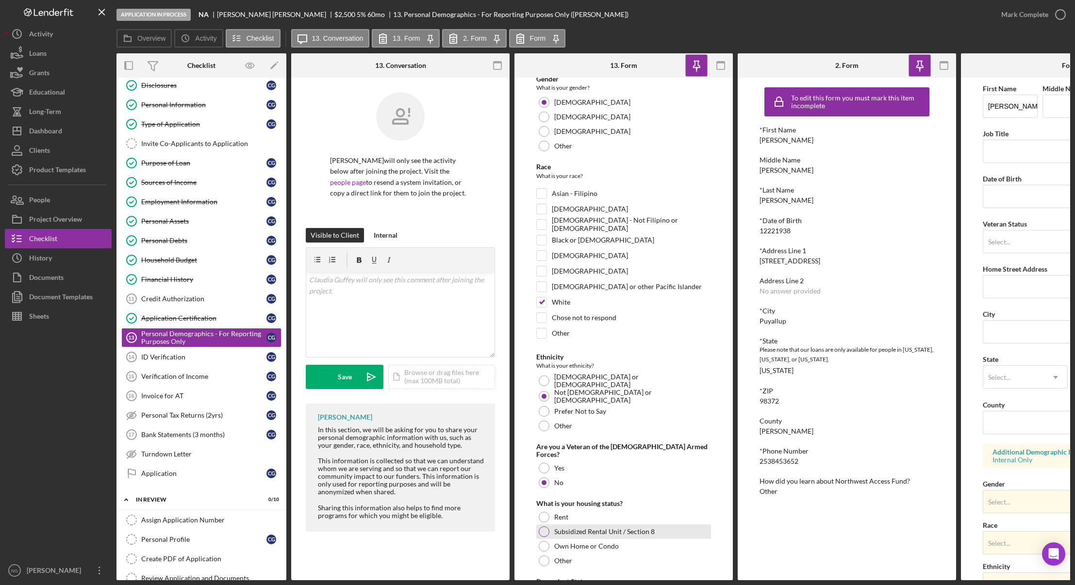
scroll to position [146, 0]
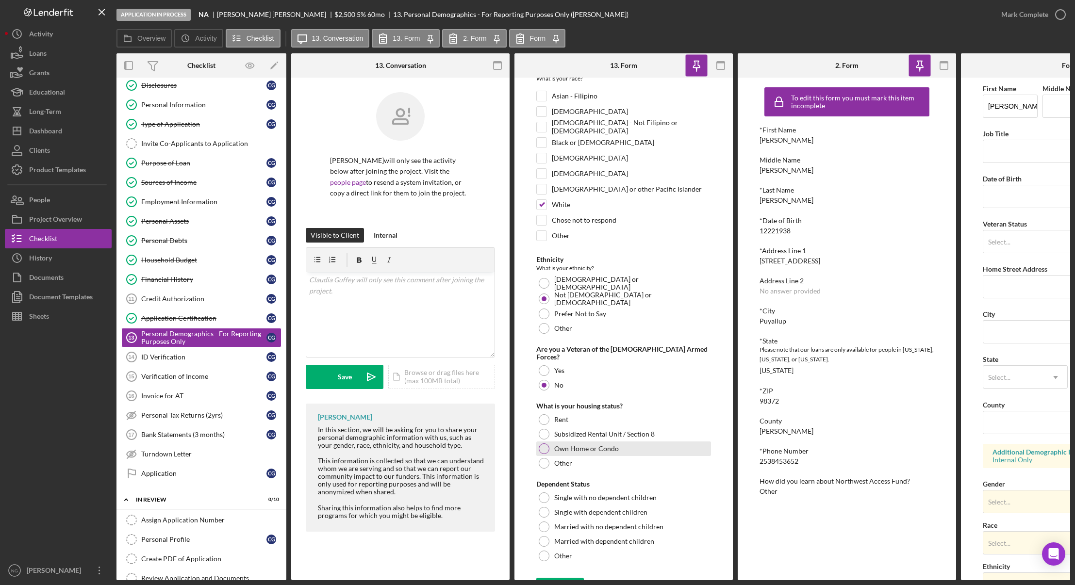
click at [544, 444] on div at bounding box center [544, 449] width 11 height 11
click at [543, 493] on div at bounding box center [544, 498] width 11 height 11
click at [556, 576] on icon "submit" at bounding box center [548, 588] width 24 height 24
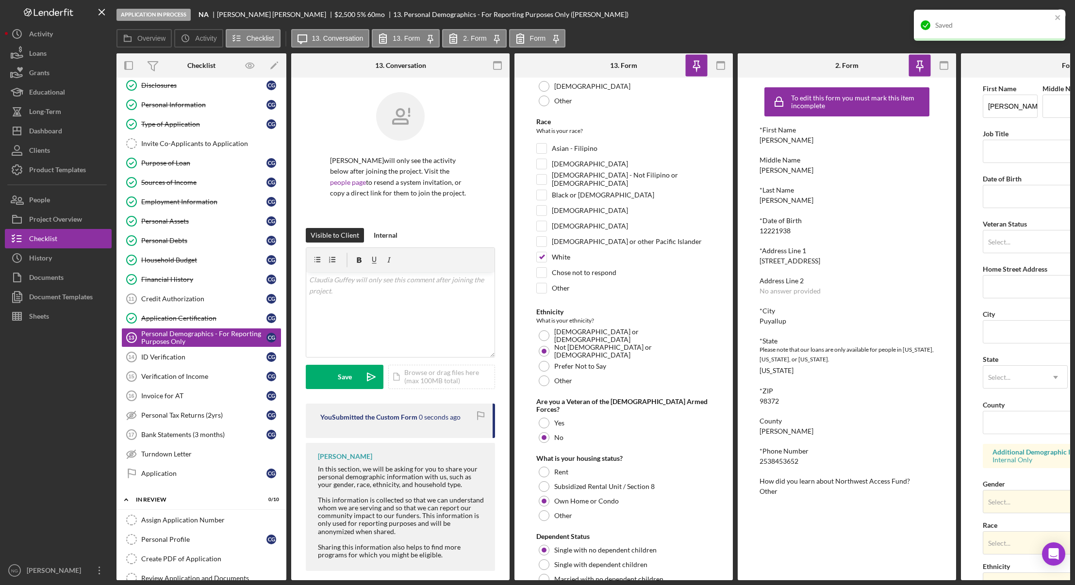
scroll to position [0, 0]
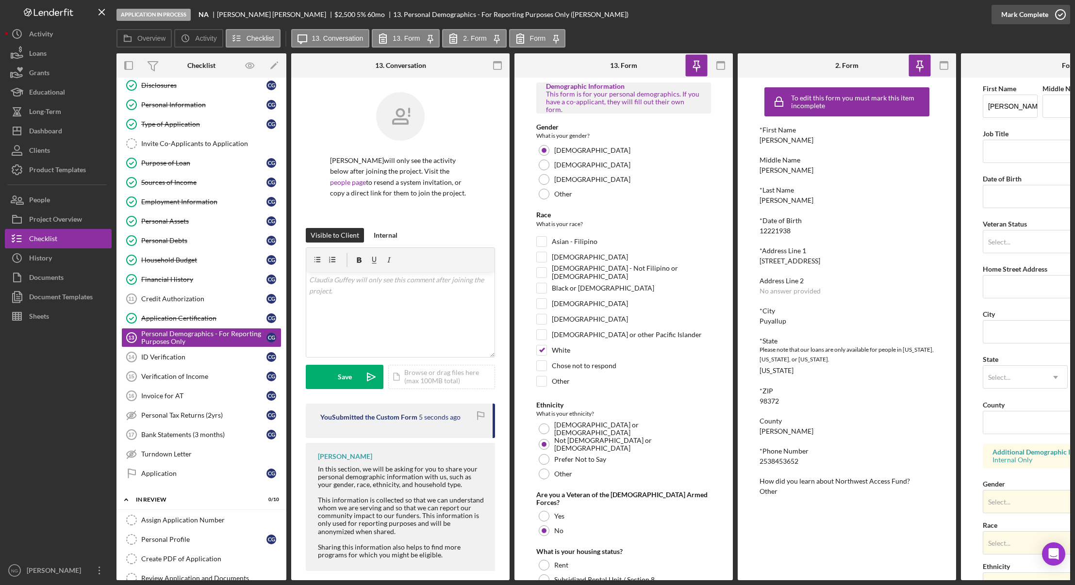
click at [1062, 11] on icon "button" at bounding box center [1061, 14] width 24 height 24
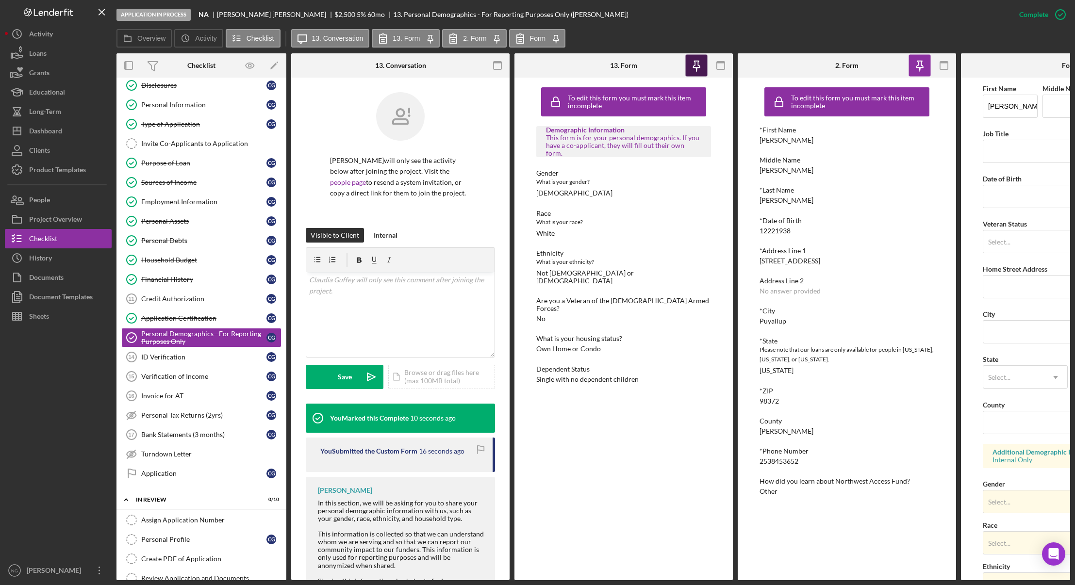
click at [503, 68] on icon "button" at bounding box center [498, 66] width 22 height 22
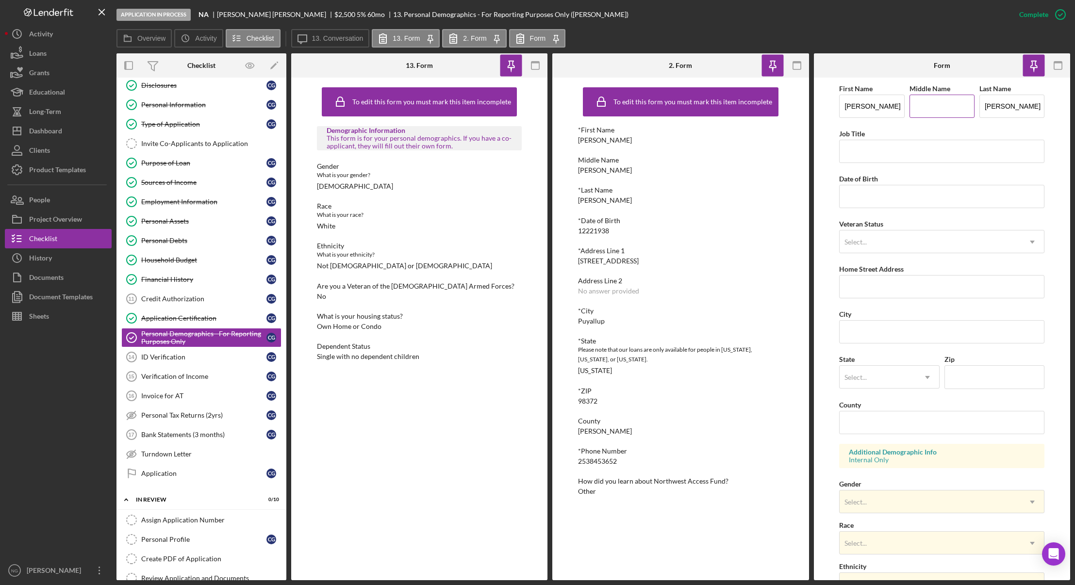
click at [941, 108] on input "Middle Name" at bounding box center [942, 106] width 65 height 23
type input "Ann"
type input "12/22/2193"
click at [933, 239] on div "Select..." at bounding box center [930, 242] width 181 height 22
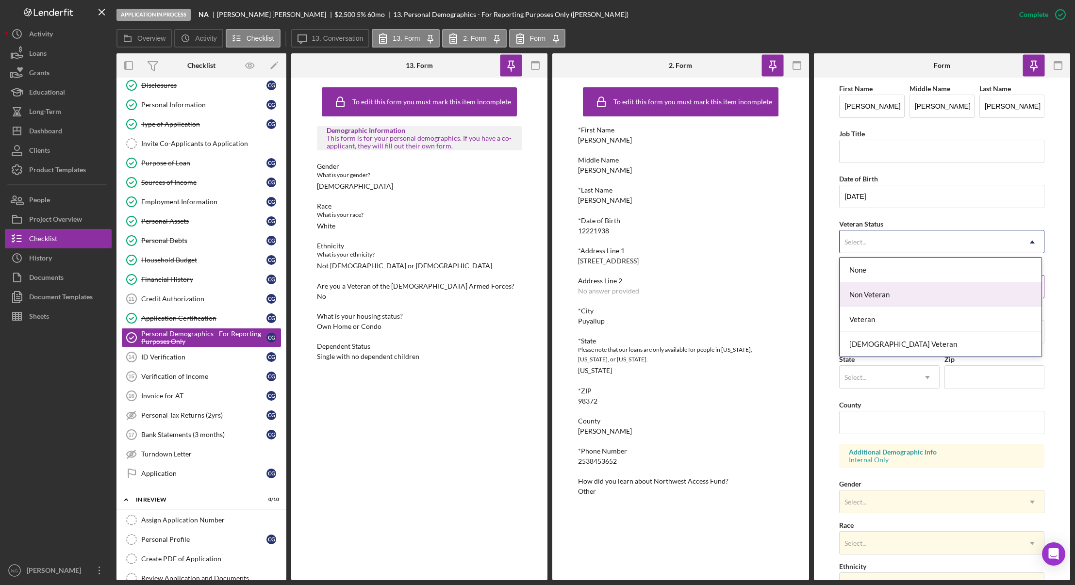
click at [894, 299] on div "Non Veteran" at bounding box center [941, 295] width 202 height 25
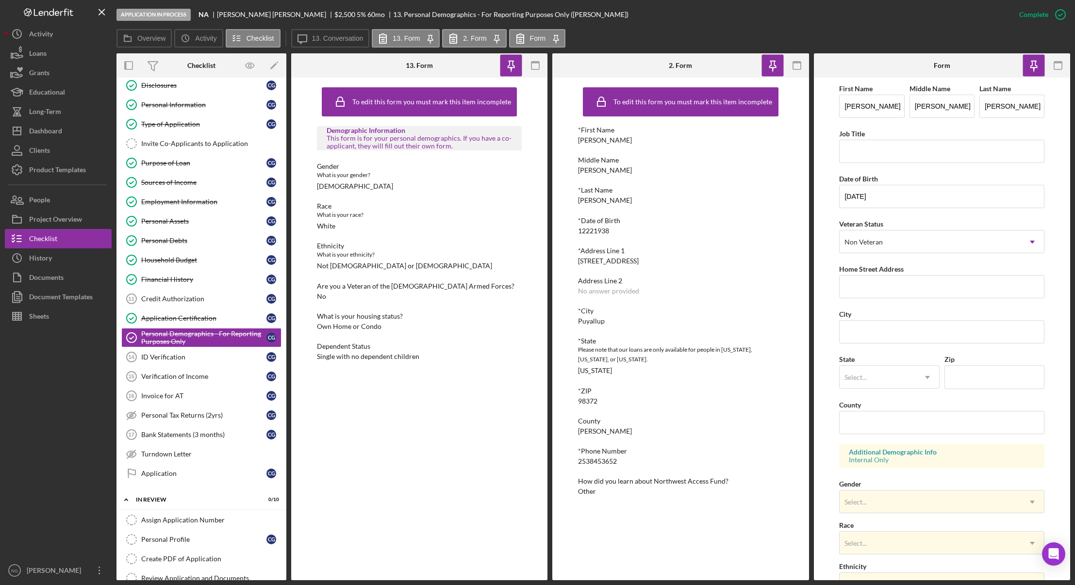
drag, startPoint x: 646, startPoint y: 263, endPoint x: 579, endPoint y: 260, distance: 66.6
click at [579, 260] on div "*Address Line 1 5716 117th Ave CT E" at bounding box center [680, 256] width 205 height 18
copy div "5716 117th Ave CT E"
click at [889, 288] on input "Home Street Address" at bounding box center [941, 286] width 205 height 23
paste input "5716 117th Ave CT E"
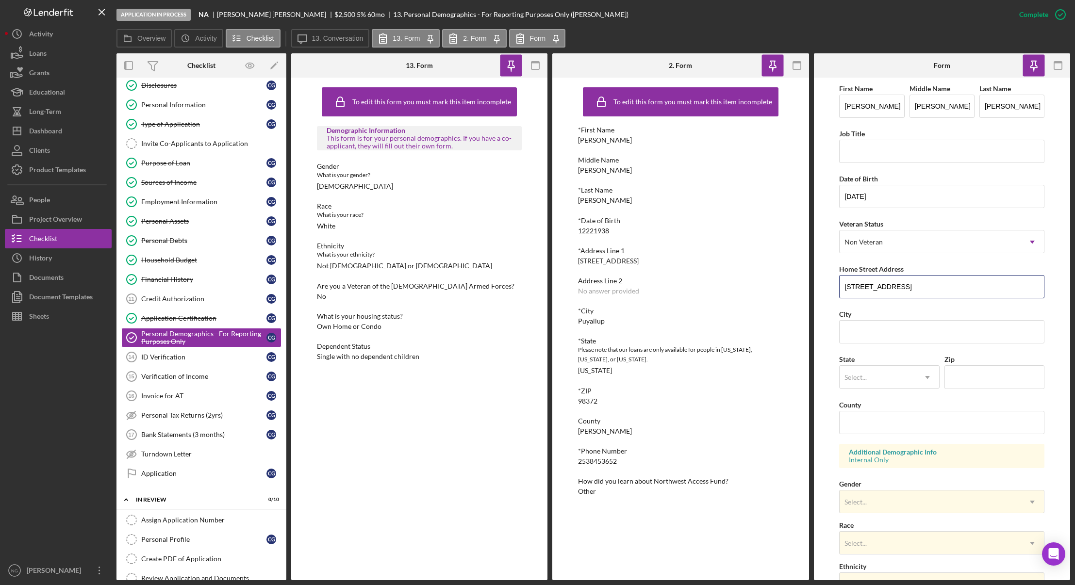
type input "5716 117th Ave CT E"
drag, startPoint x: 606, startPoint y: 319, endPoint x: 579, endPoint y: 320, distance: 27.2
click at [579, 320] on div "*City Puyallup" at bounding box center [680, 316] width 205 height 18
copy div "Puyallup"
click at [869, 335] on input "City" at bounding box center [941, 331] width 205 height 23
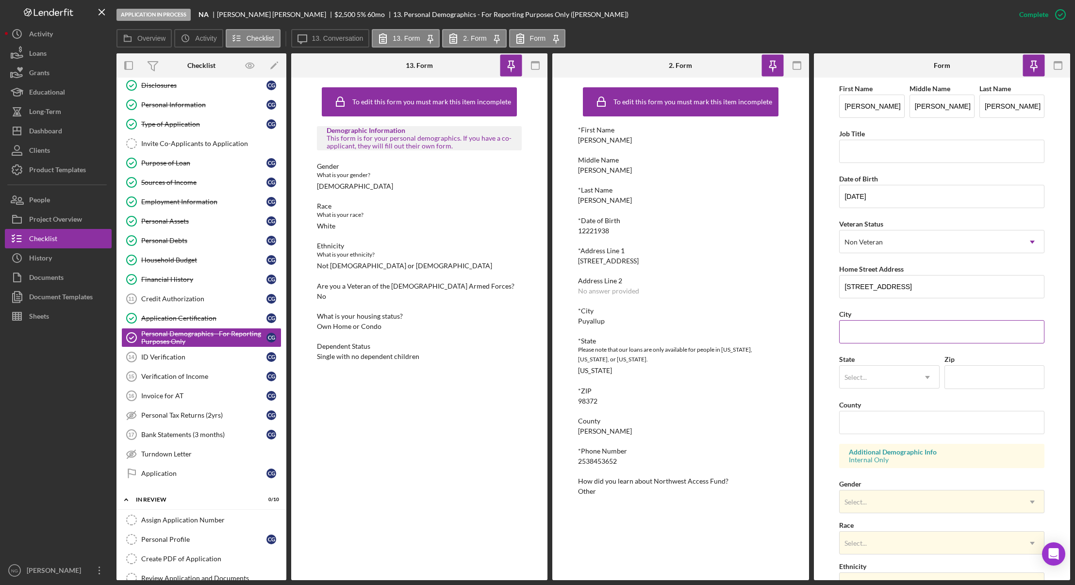
paste input "Puyallup"
type input "Puyallup"
click at [876, 375] on div "Select..." at bounding box center [878, 378] width 76 height 22
type input "w"
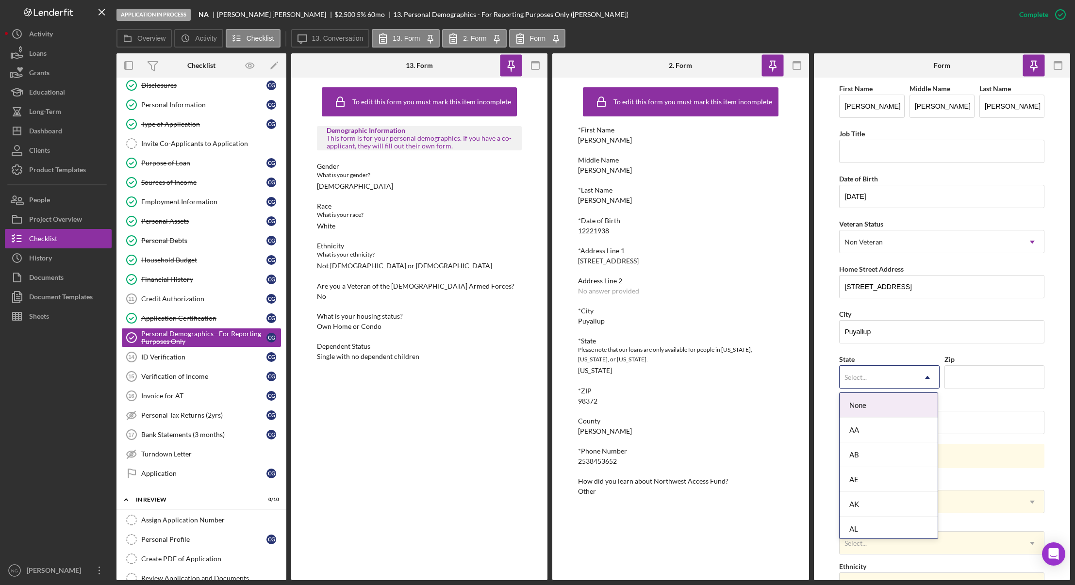
type input "w"
click at [867, 456] on div "WA" at bounding box center [889, 452] width 98 height 25
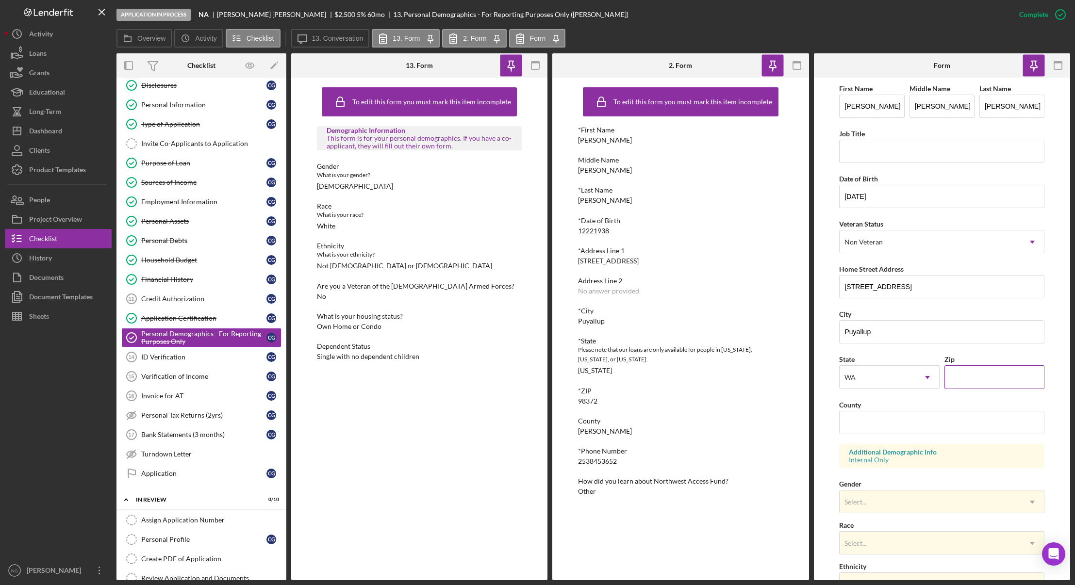
click at [982, 377] on input "Zip" at bounding box center [995, 377] width 100 height 23
type input "98372"
type input "Pierce"
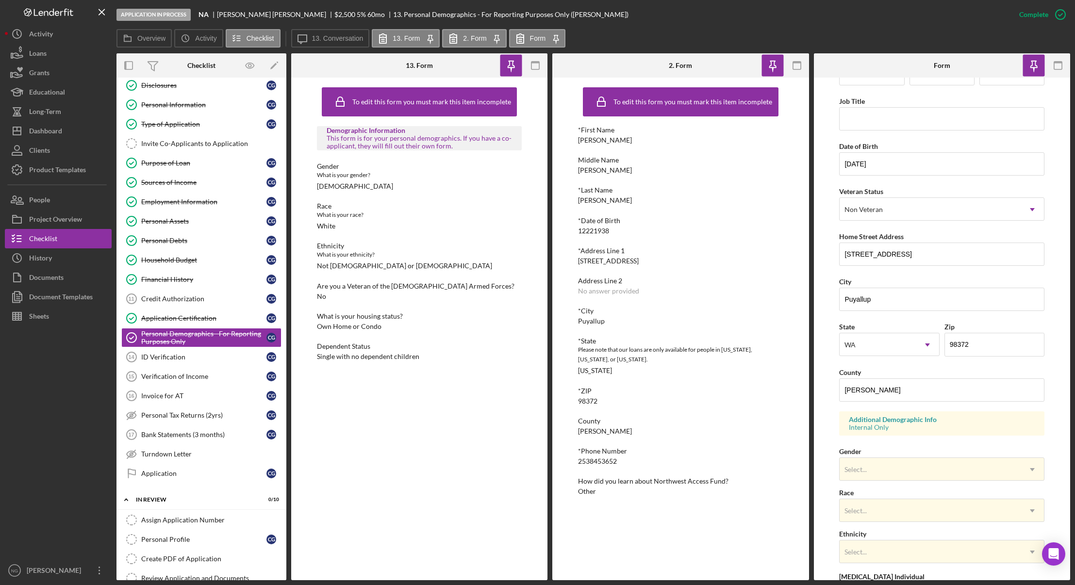
scroll to position [145, 0]
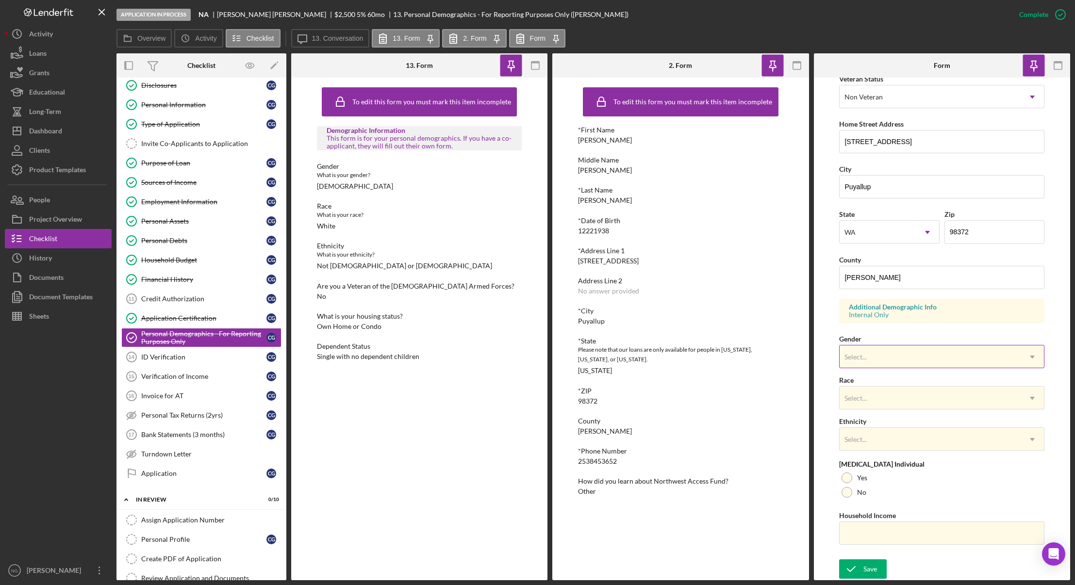
click at [915, 350] on div "Select..." at bounding box center [930, 357] width 181 height 22
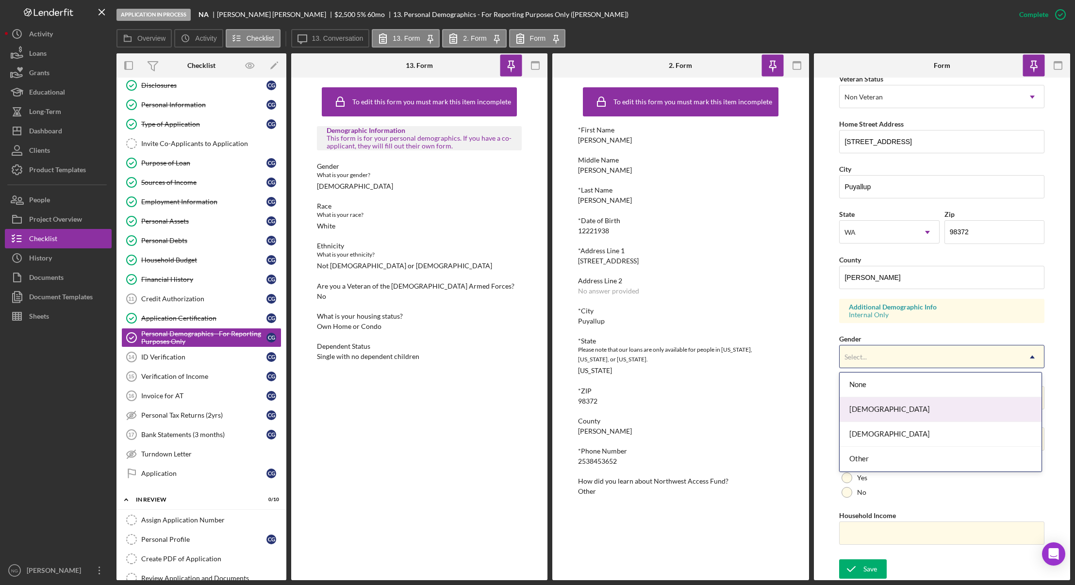
click at [885, 403] on div "[DEMOGRAPHIC_DATA]" at bounding box center [941, 410] width 202 height 25
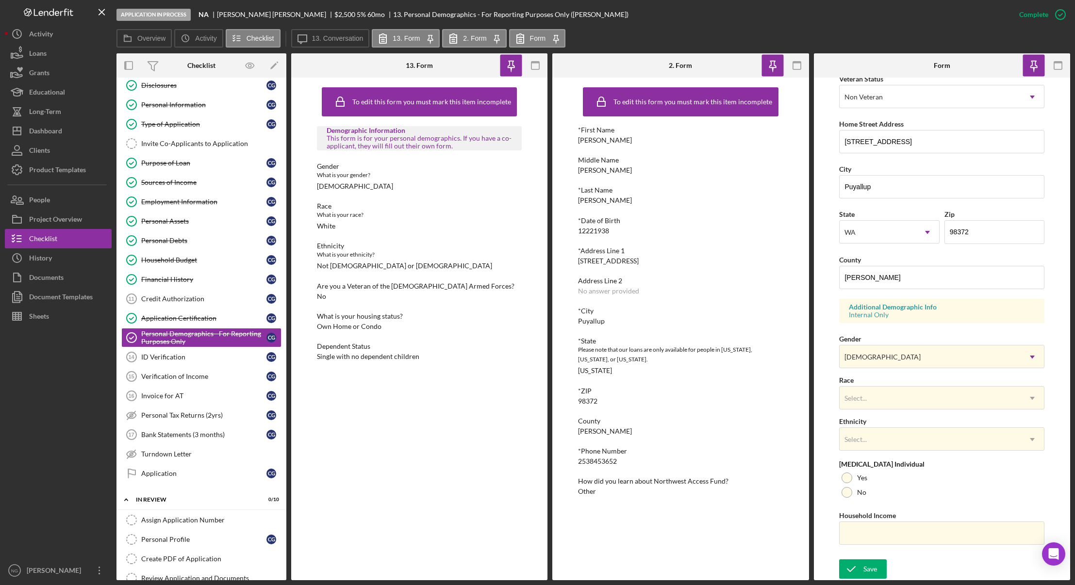
click at [885, 403] on div "Select..." at bounding box center [930, 398] width 181 height 22
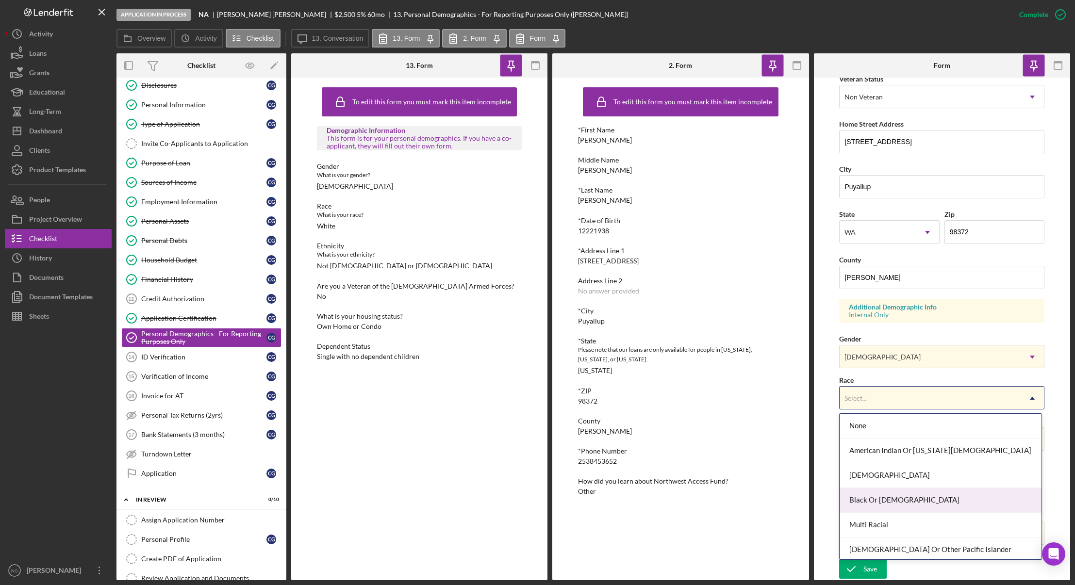
scroll to position [52, 0]
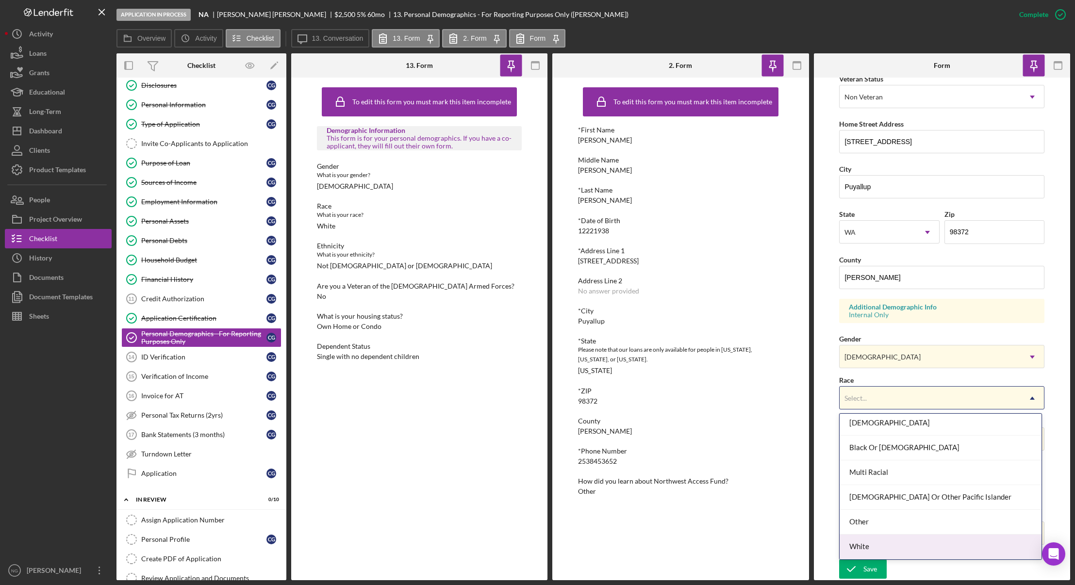
click at [882, 542] on div "White" at bounding box center [941, 547] width 202 height 25
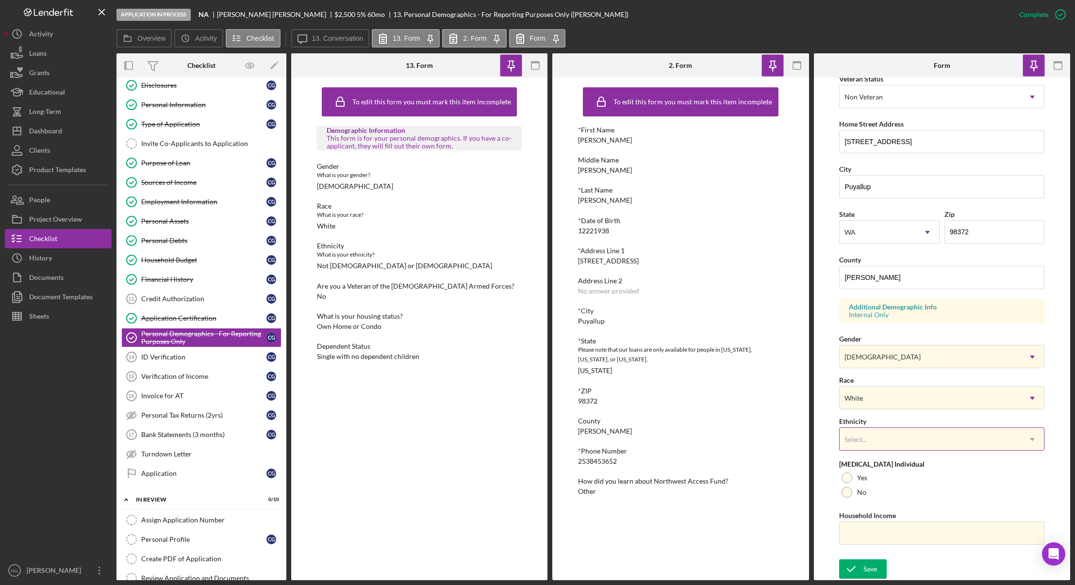
click at [878, 436] on div "Select..." at bounding box center [930, 440] width 181 height 22
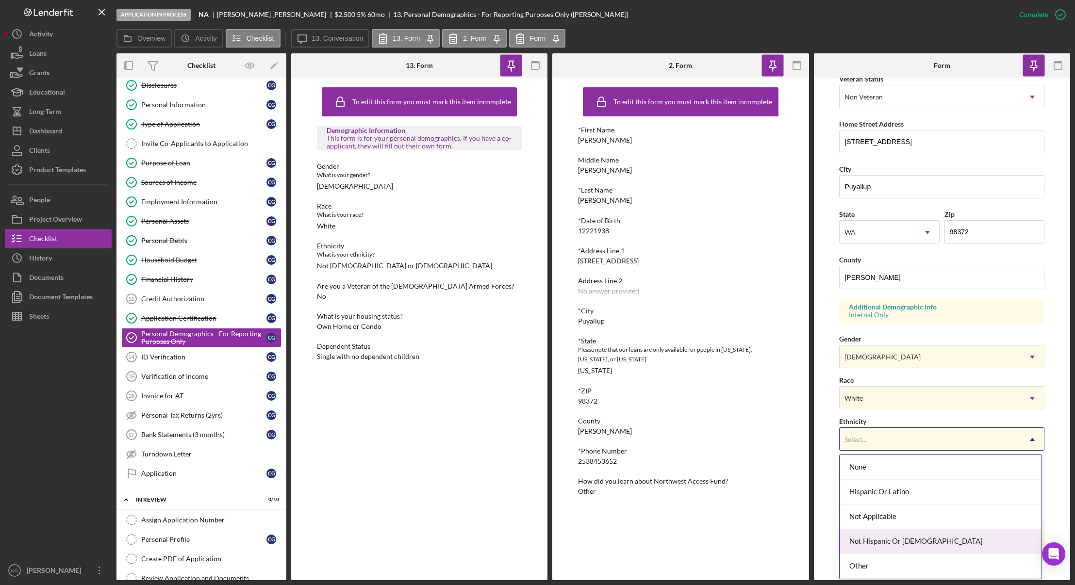
click at [874, 543] on div "Not Hispanic Or [DEMOGRAPHIC_DATA]" at bounding box center [941, 542] width 202 height 25
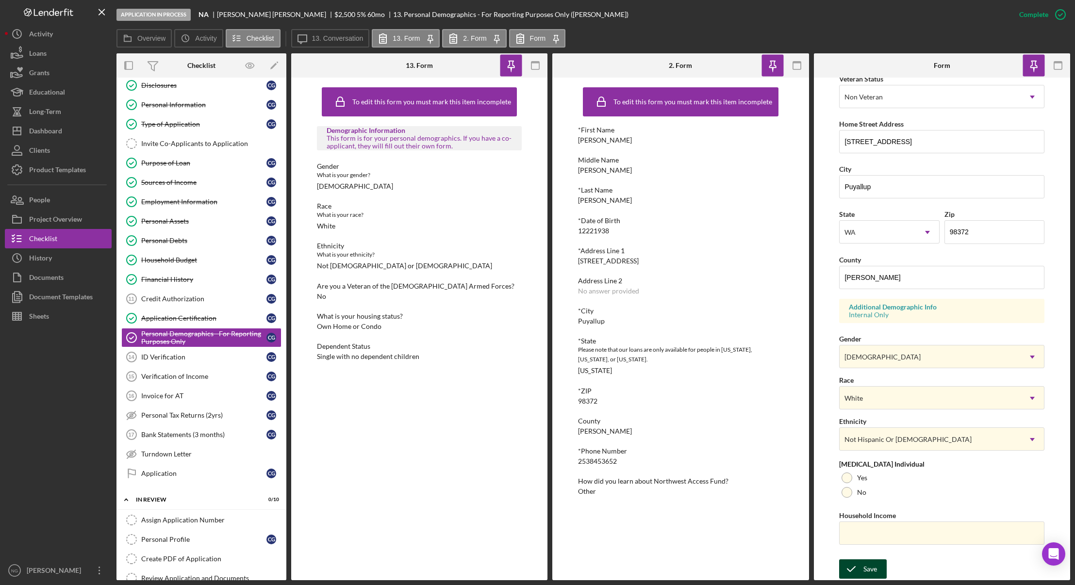
click at [863, 568] on icon "submit" at bounding box center [851, 569] width 24 height 24
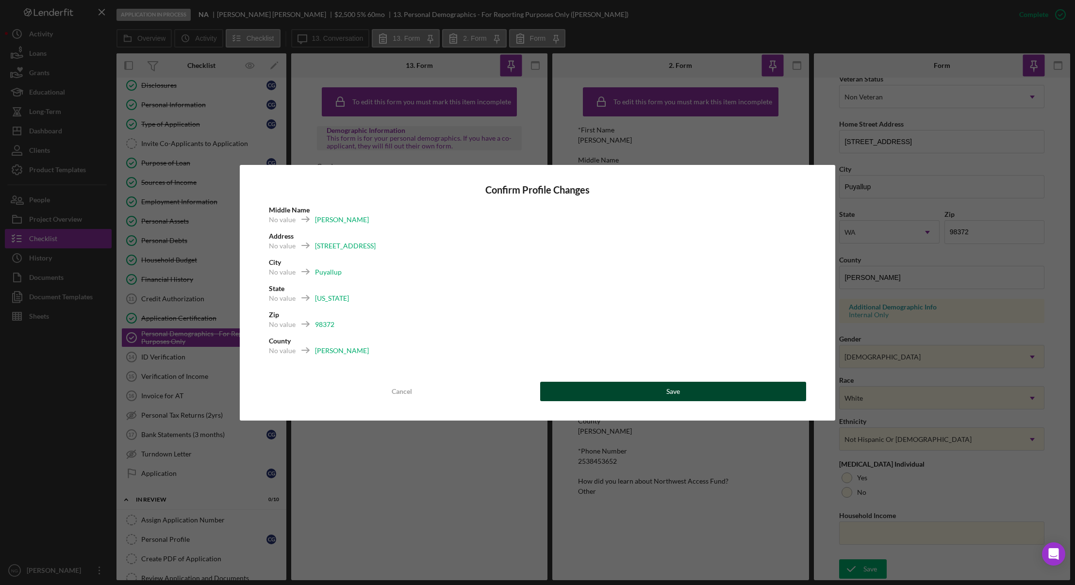
click at [723, 393] on button "Save" at bounding box center [673, 391] width 267 height 19
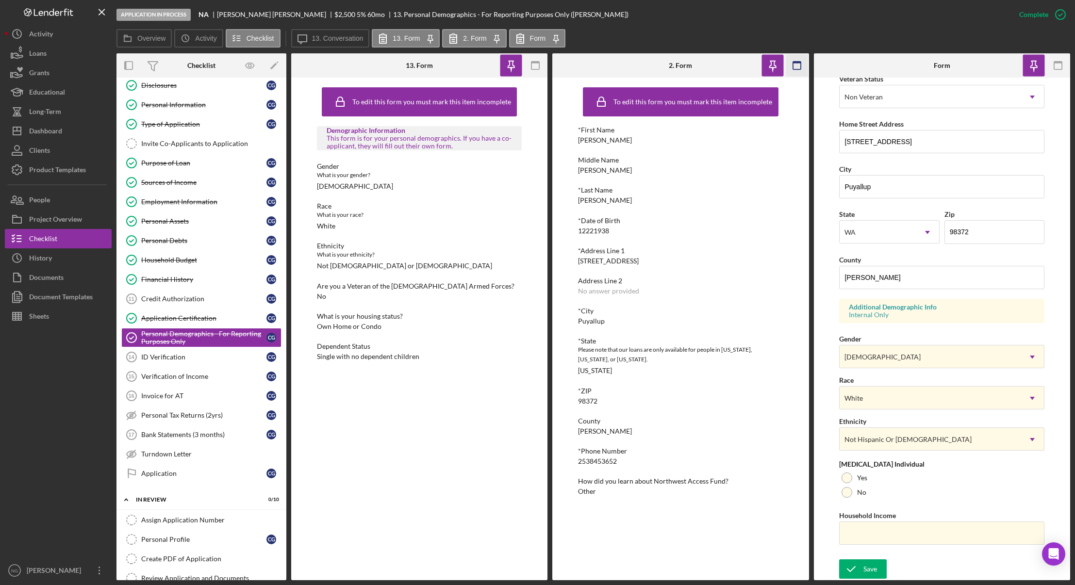
click at [1055, 67] on icon "button" at bounding box center [1058, 66] width 22 height 22
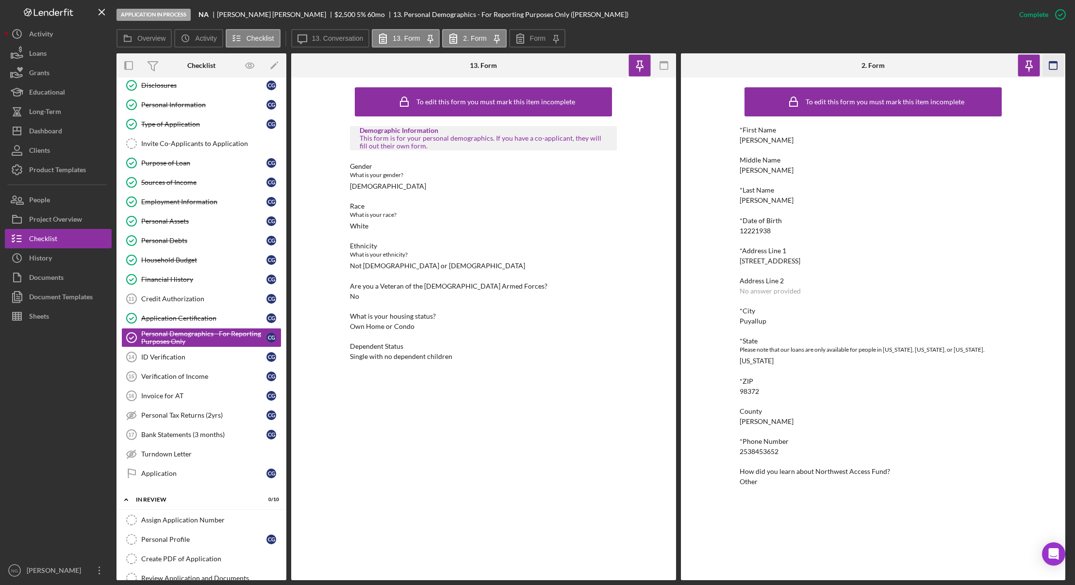
click at [1050, 67] on rect "button" at bounding box center [1054, 66] width 8 height 8
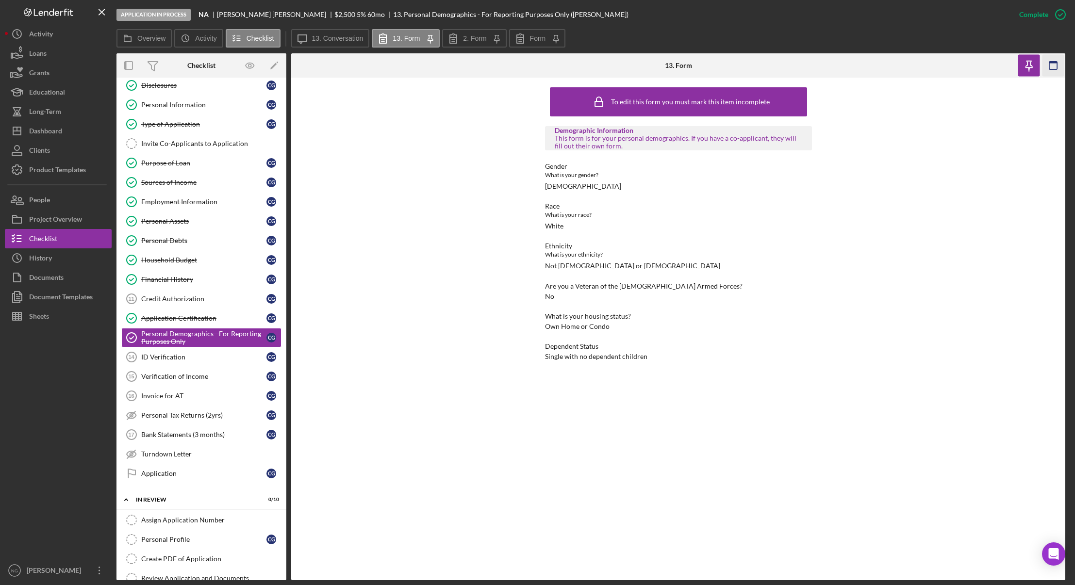
click at [1050, 64] on rect "button" at bounding box center [1054, 66] width 8 height 8
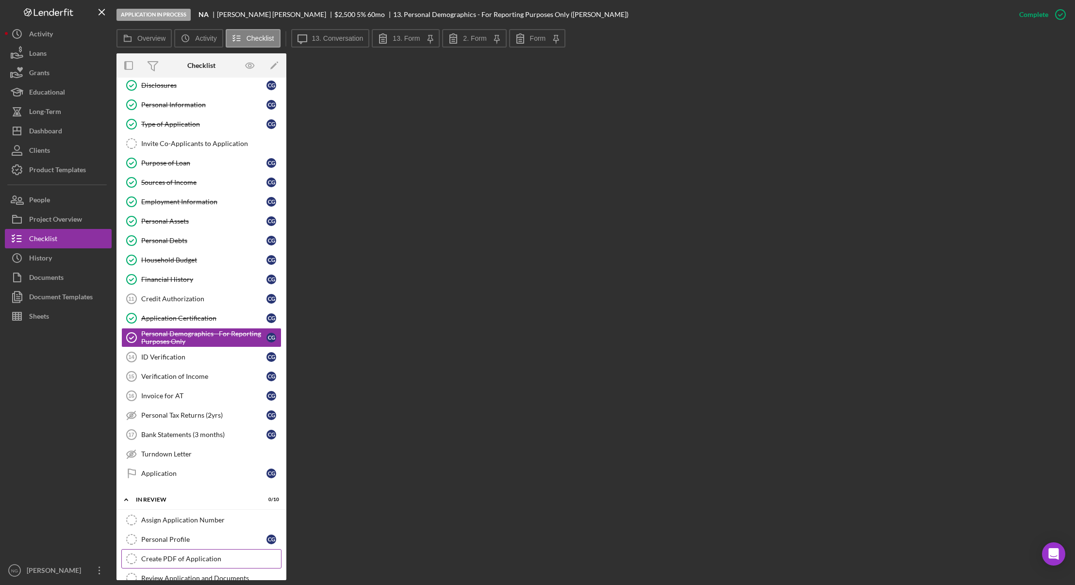
click at [201, 560] on div "Create PDF of Application" at bounding box center [211, 559] width 140 height 8
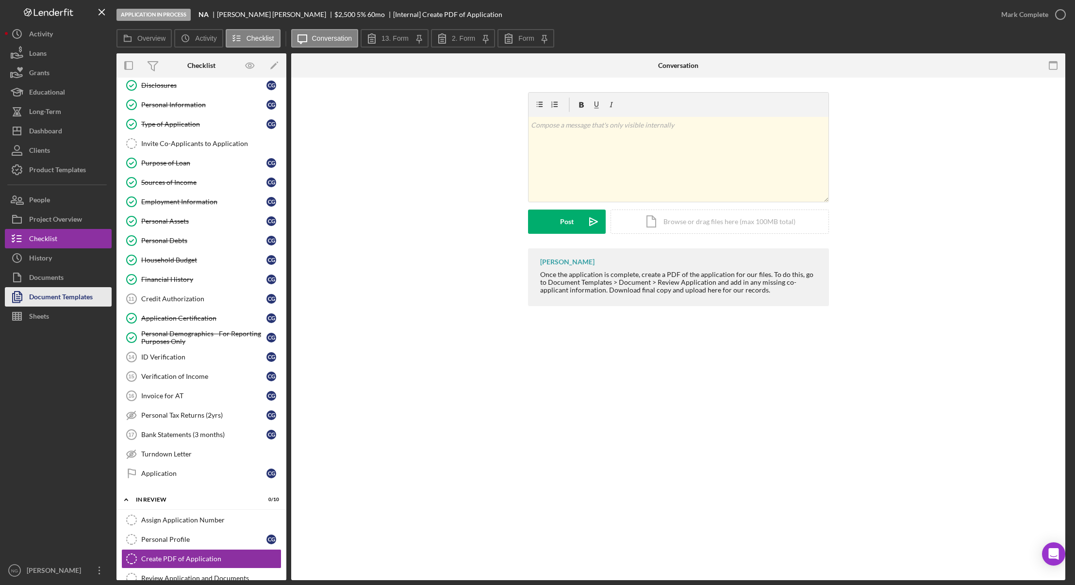
click at [87, 299] on div "Document Templates" at bounding box center [61, 298] width 64 height 22
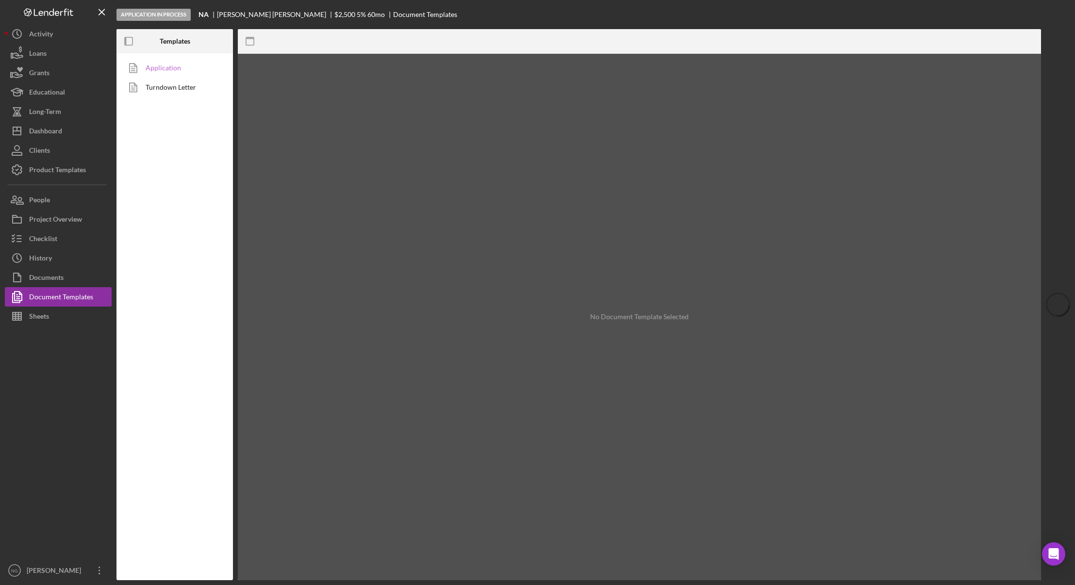
click at [166, 67] on link "Application" at bounding box center [172, 67] width 102 height 19
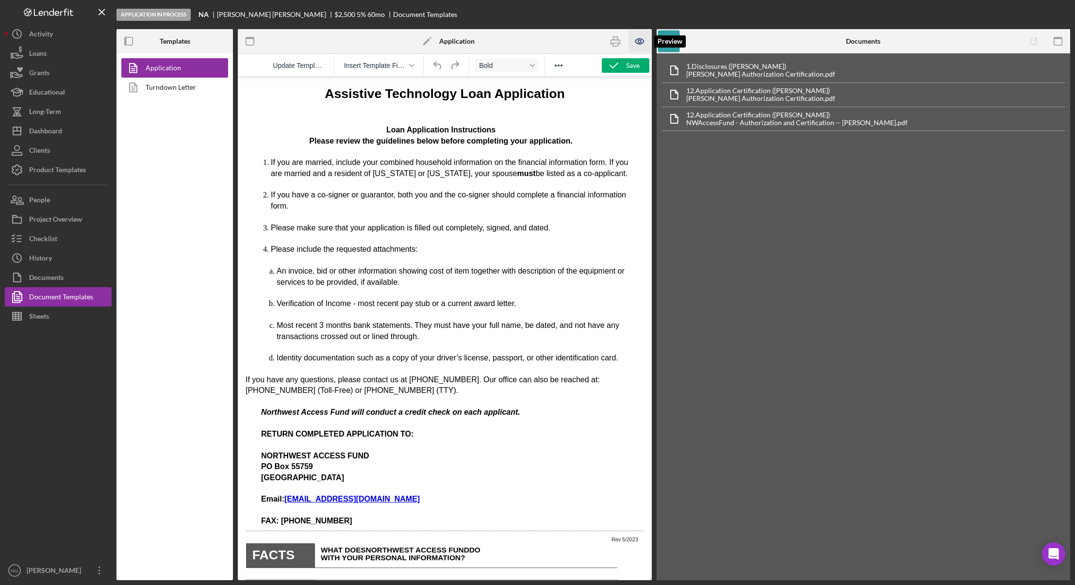
click at [636, 40] on icon "button" at bounding box center [639, 41] width 8 height 5
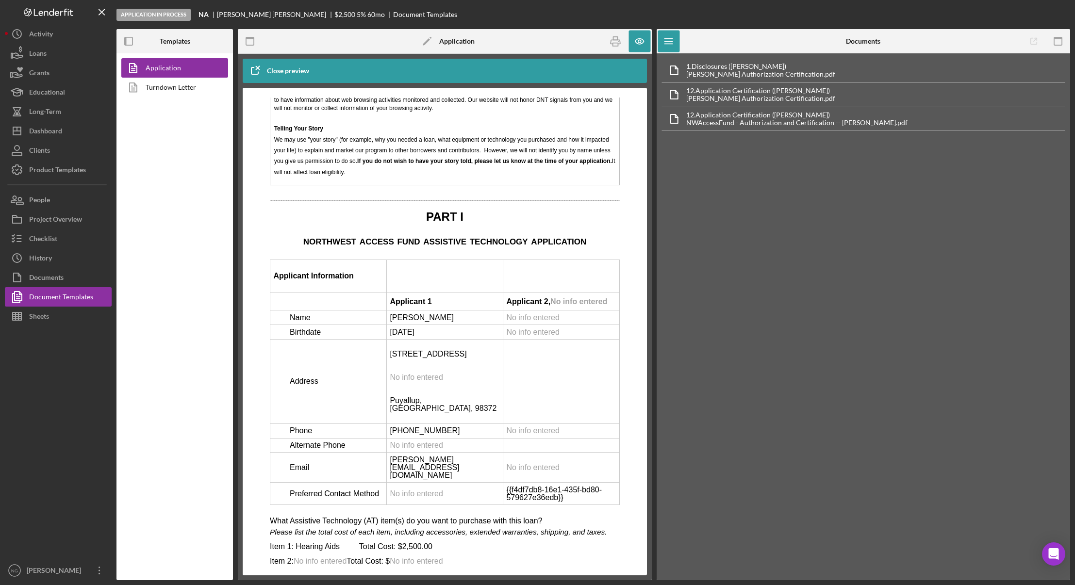
scroll to position [1408, 0]
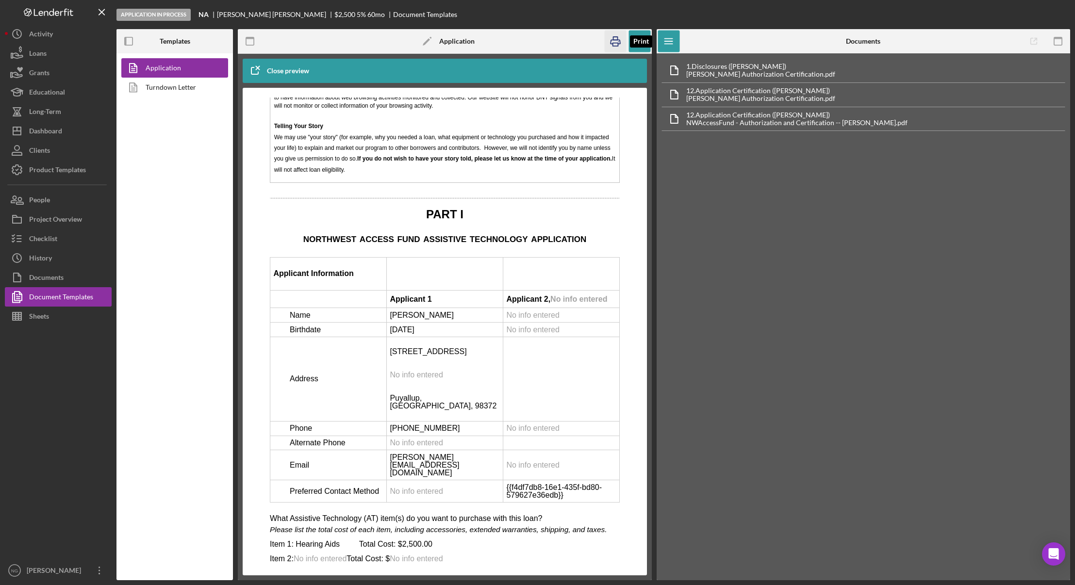
click at [610, 40] on icon "button" at bounding box center [615, 42] width 22 height 22
click at [642, 41] on icon "button" at bounding box center [640, 42] width 22 height 22
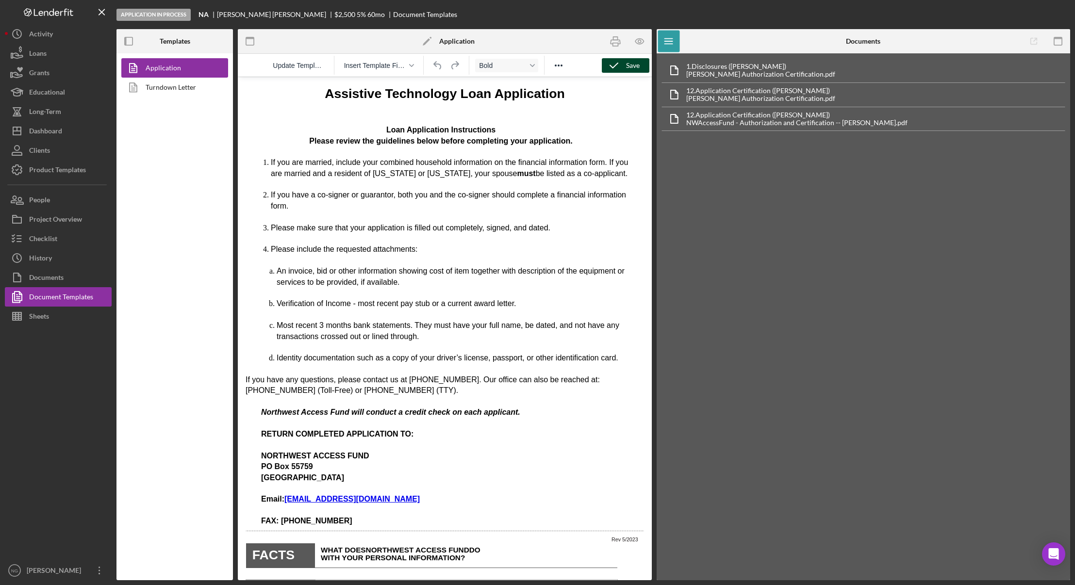
scroll to position [0, 0]
drag, startPoint x: 630, startPoint y: 64, endPoint x: 132, endPoint y: 141, distance: 504.1
click at [630, 64] on div "Save" at bounding box center [633, 65] width 14 height 15
click at [54, 233] on div "Checklist" at bounding box center [43, 240] width 28 height 22
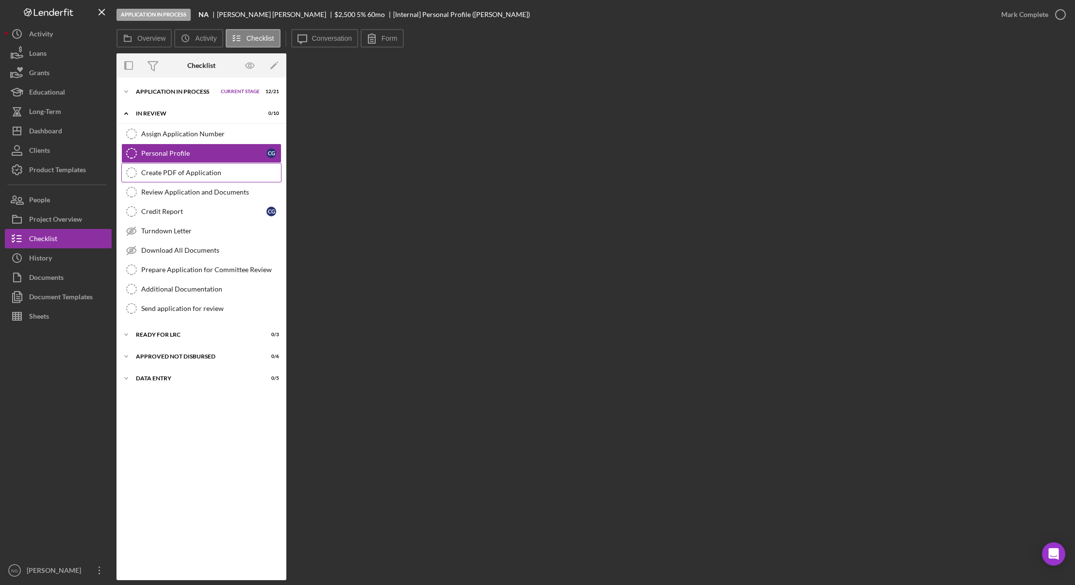
click at [206, 171] on div "Create PDF of Application" at bounding box center [211, 173] width 140 height 8
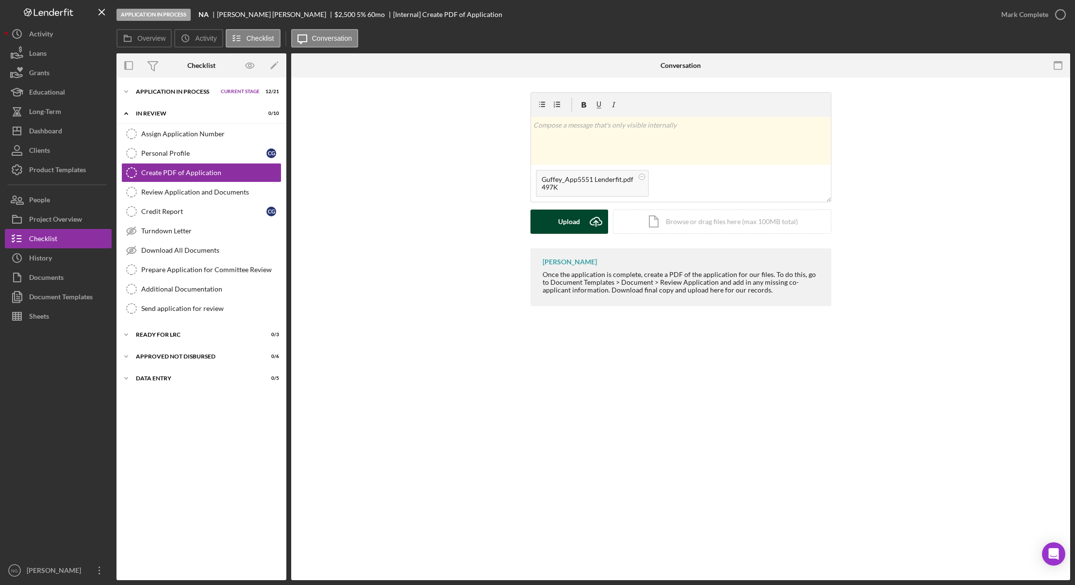
click at [578, 225] on div "Upload" at bounding box center [569, 222] width 22 height 24
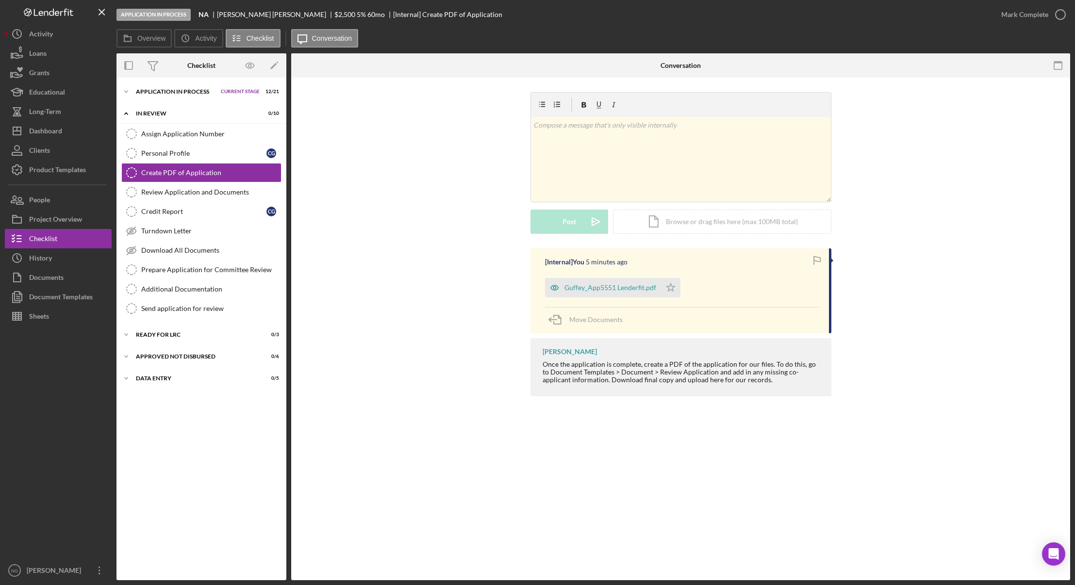
click at [380, 189] on div "v Color teal Color pink Remove color Add row above Add row below Add column bef…" at bounding box center [681, 170] width 750 height 156
click at [1055, 18] on icon "button" at bounding box center [1061, 14] width 24 height 24
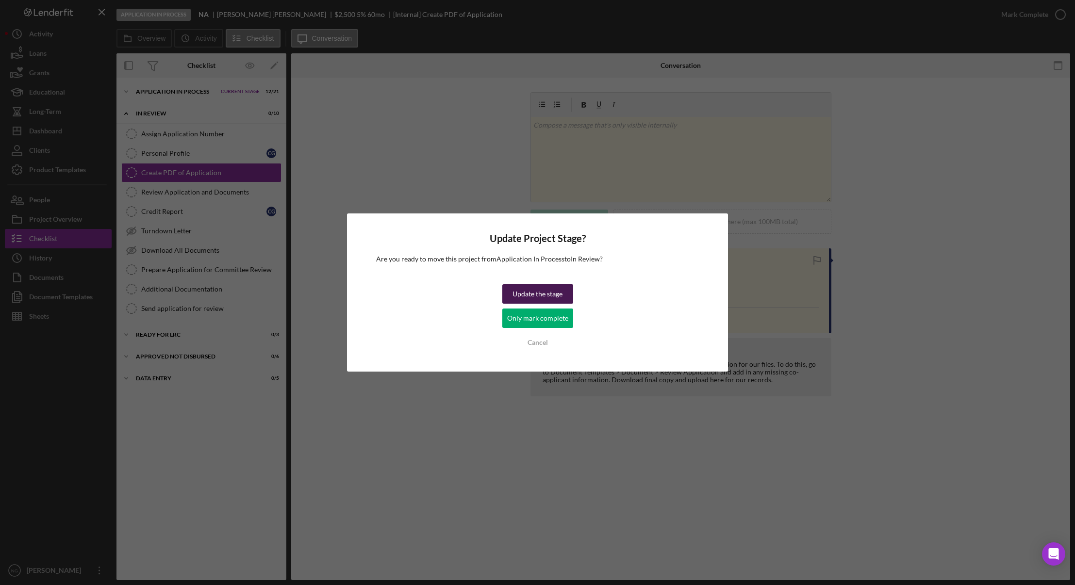
click at [537, 297] on div "Update the stage" at bounding box center [538, 293] width 50 height 19
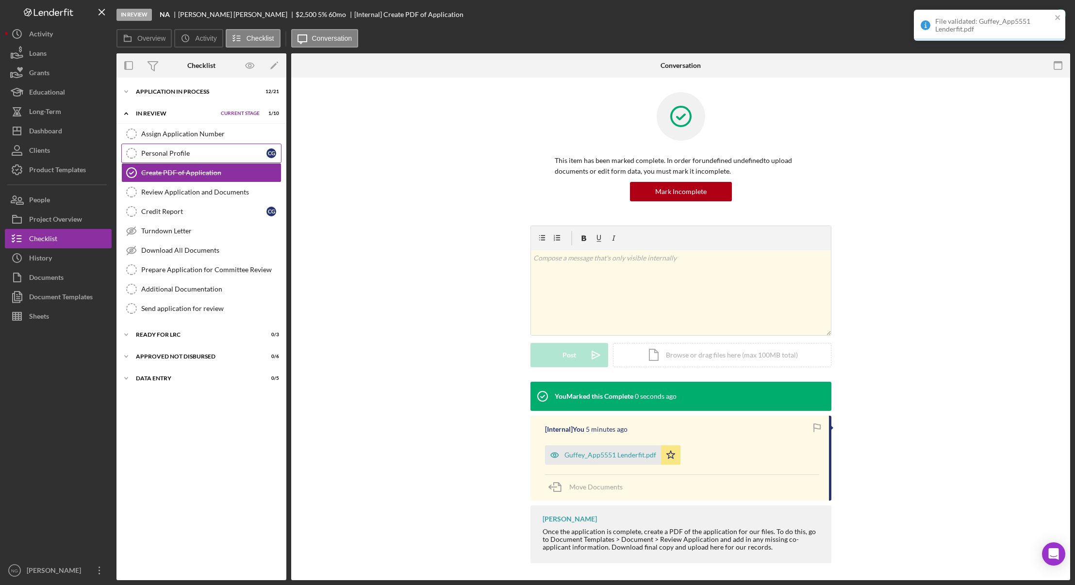
click at [194, 149] on link "Personal Profile Personal Profile C G" at bounding box center [201, 153] width 160 height 19
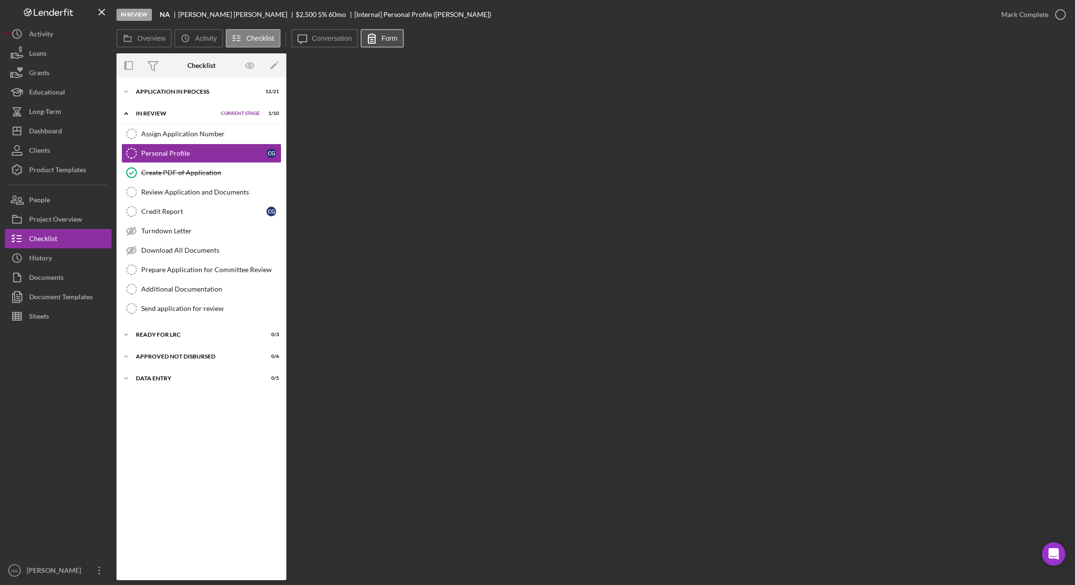
click at [389, 37] on label "Form" at bounding box center [390, 38] width 16 height 8
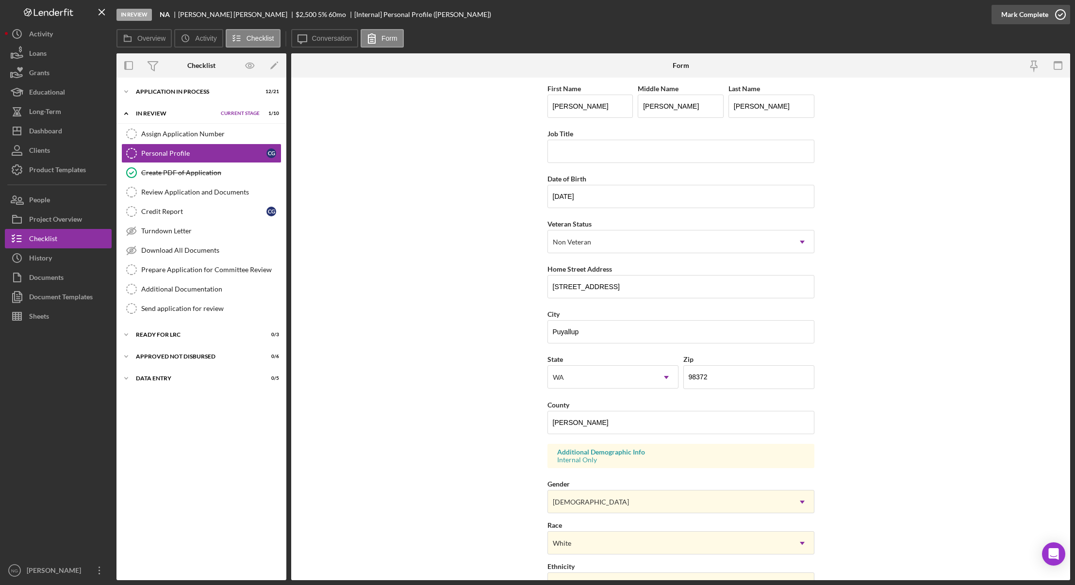
click at [1059, 16] on icon "button" at bounding box center [1061, 14] width 24 height 24
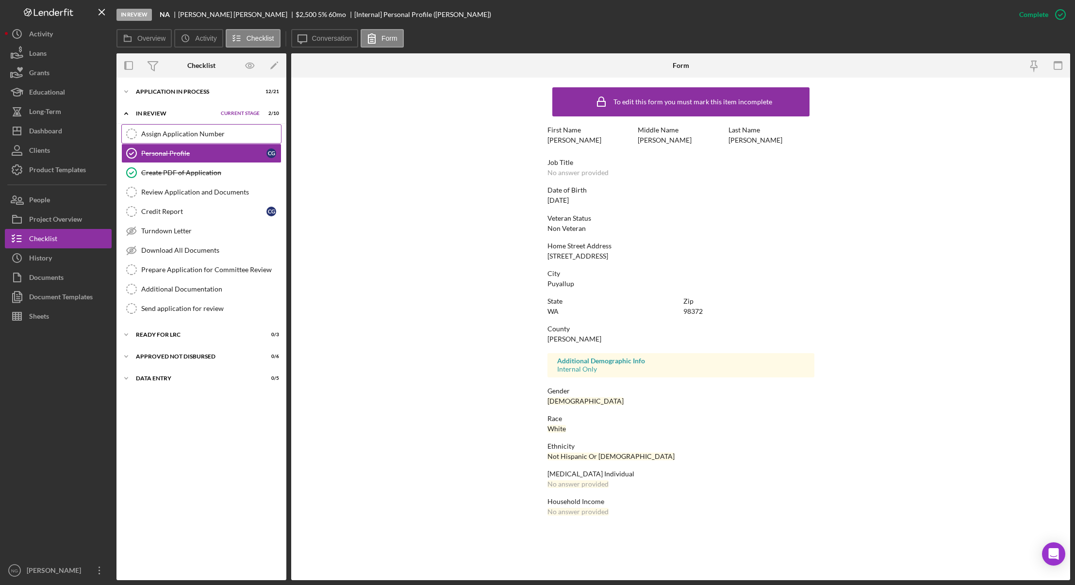
click at [214, 138] on link "Assign Application Number Assign Application Number" at bounding box center [201, 133] width 160 height 19
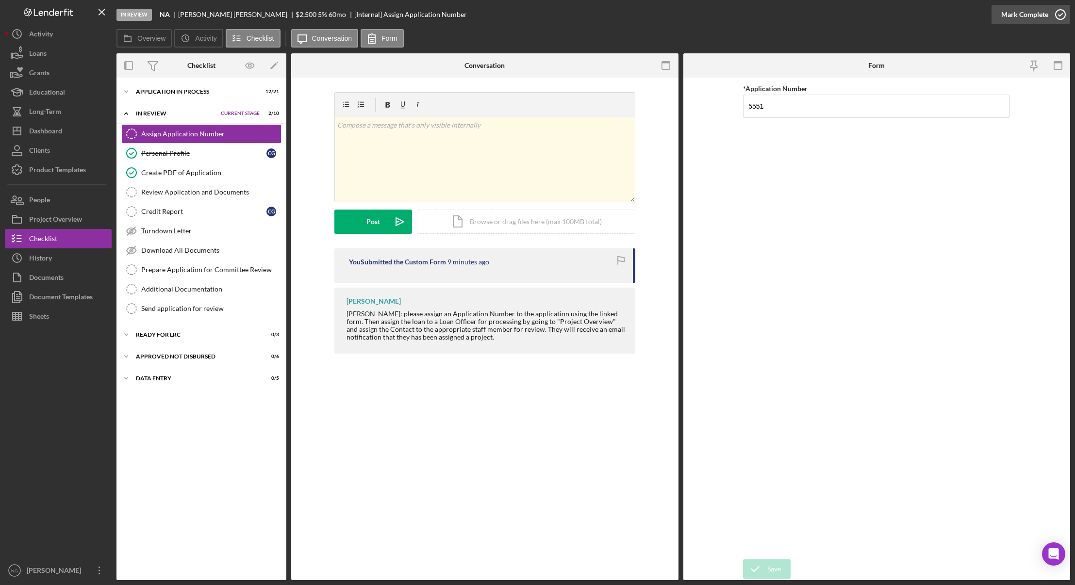
drag, startPoint x: 1074, startPoint y: 7, endPoint x: 1047, endPoint y: 16, distance: 29.0
click at [1047, 16] on div "Mark Complete" at bounding box center [1025, 14] width 47 height 19
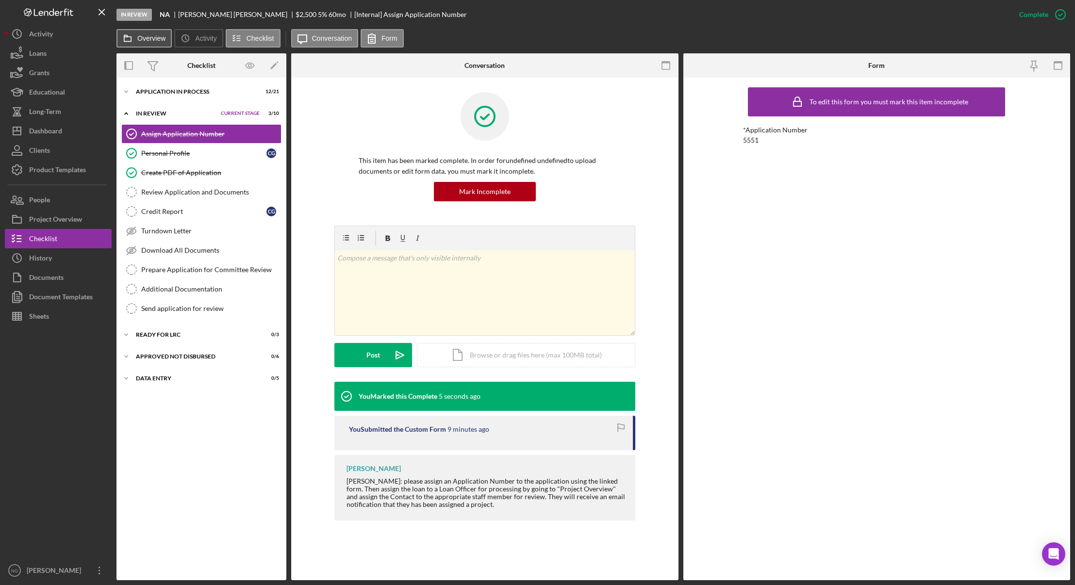
click at [134, 39] on icon at bounding box center [127, 38] width 19 height 19
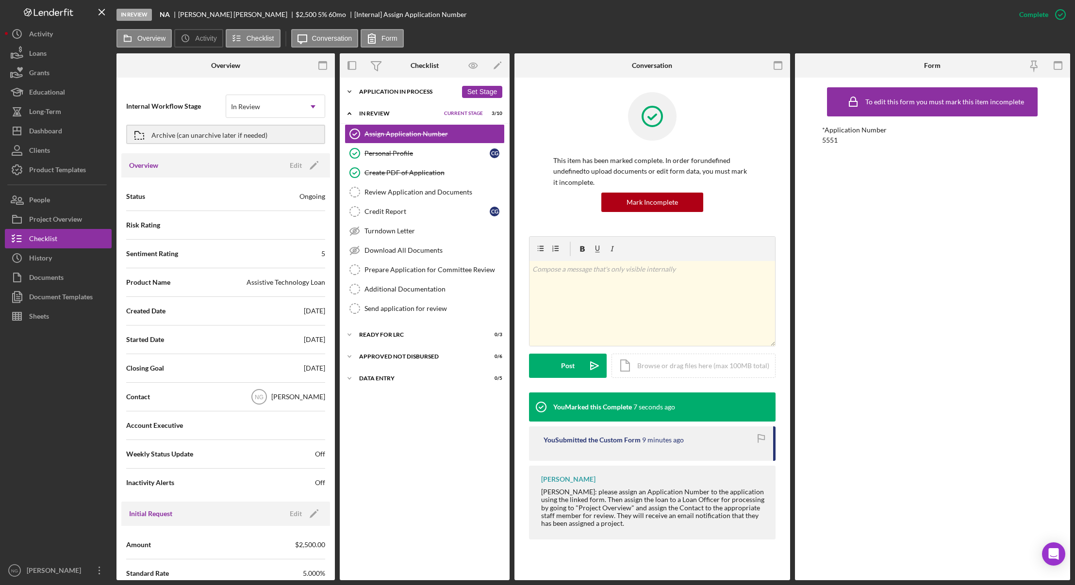
click at [424, 88] on div "Icon/Expander Application In Process 12 / 21 Set Stage" at bounding box center [425, 91] width 170 height 19
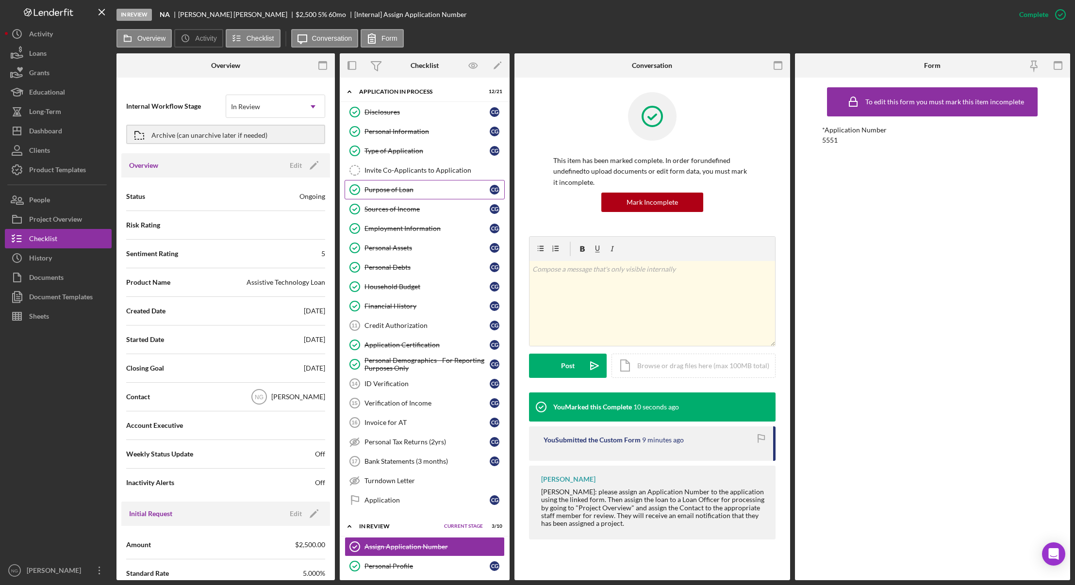
click at [409, 186] on div "Purpose of Loan" at bounding box center [427, 190] width 125 height 8
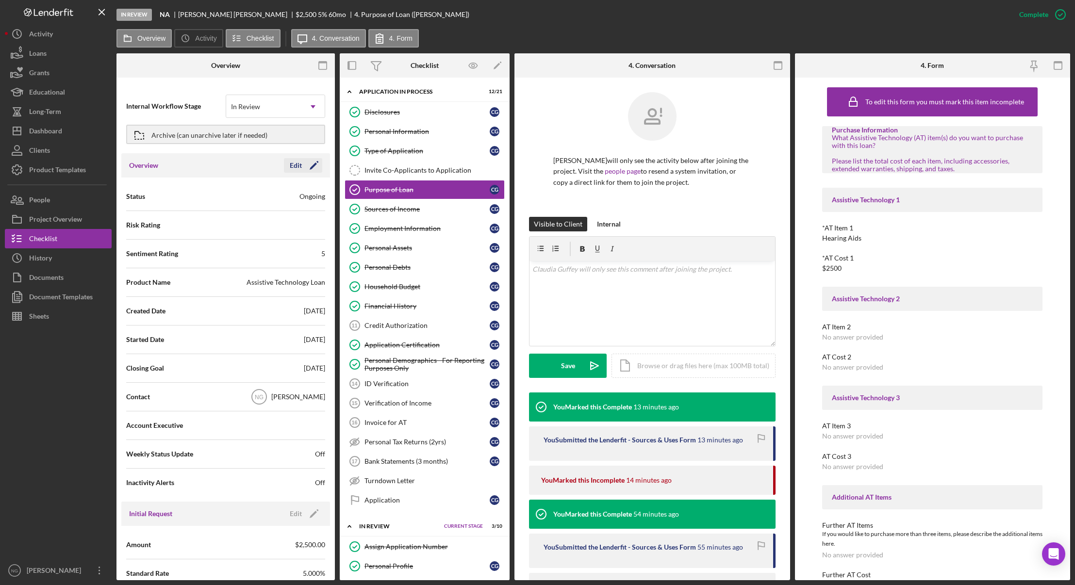
click at [310, 168] on polygon "button" at bounding box center [313, 166] width 7 height 7
drag, startPoint x: 276, startPoint y: 395, endPoint x: 259, endPoint y: 366, distance: 33.1
click at [277, 395] on div "[PERSON_NAME]" at bounding box center [263, 397] width 75 height 22
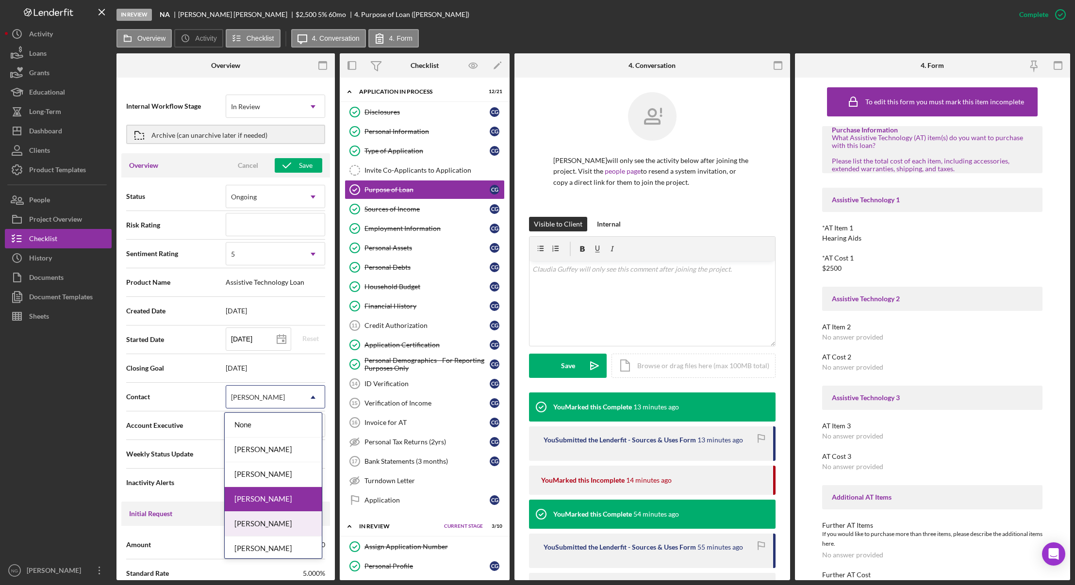
scroll to position [52, 0]
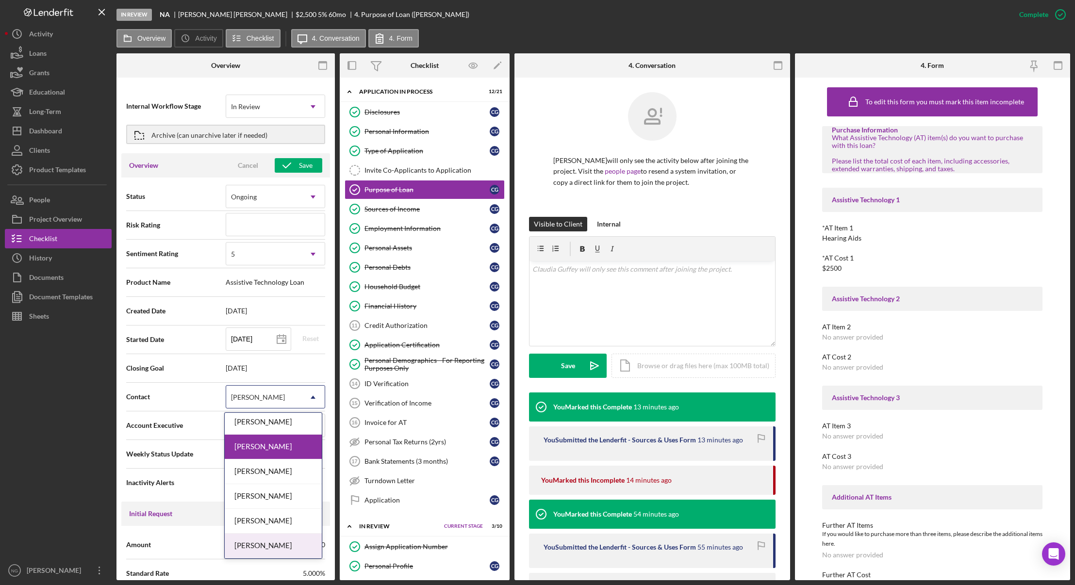
click at [271, 541] on div "[PERSON_NAME]" at bounding box center [273, 546] width 97 height 25
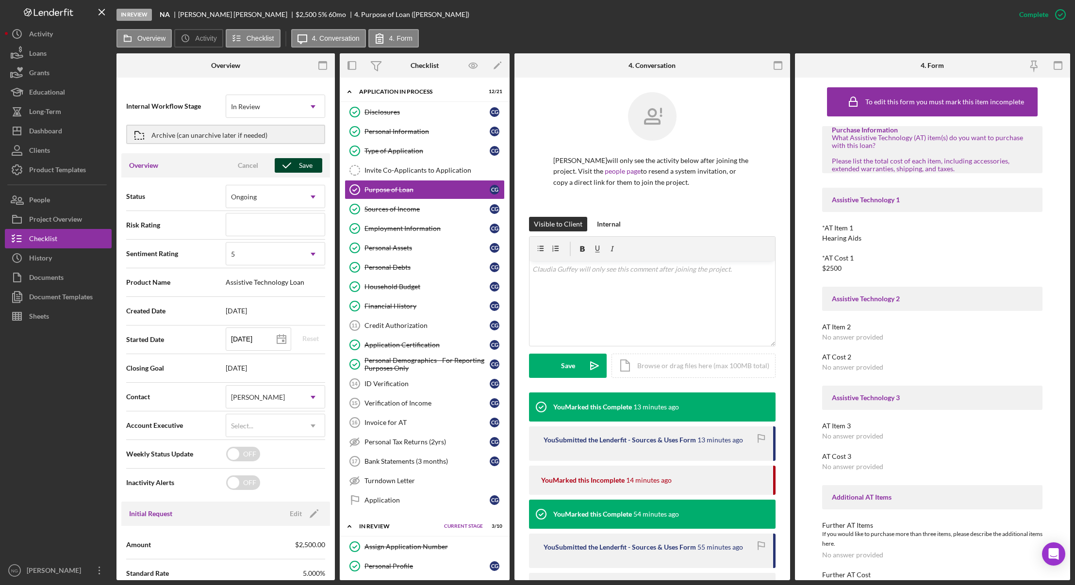
click at [301, 170] on div "Save" at bounding box center [306, 165] width 14 height 15
click at [41, 455] on div at bounding box center [58, 443] width 107 height 235
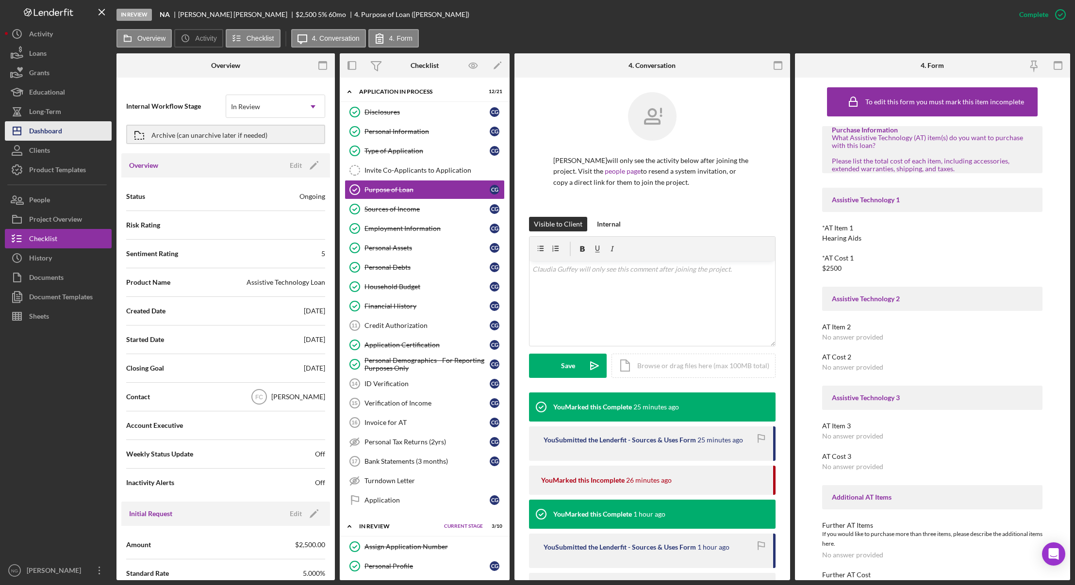
click at [68, 125] on button "Icon/Dashboard Dashboard" at bounding box center [58, 130] width 107 height 19
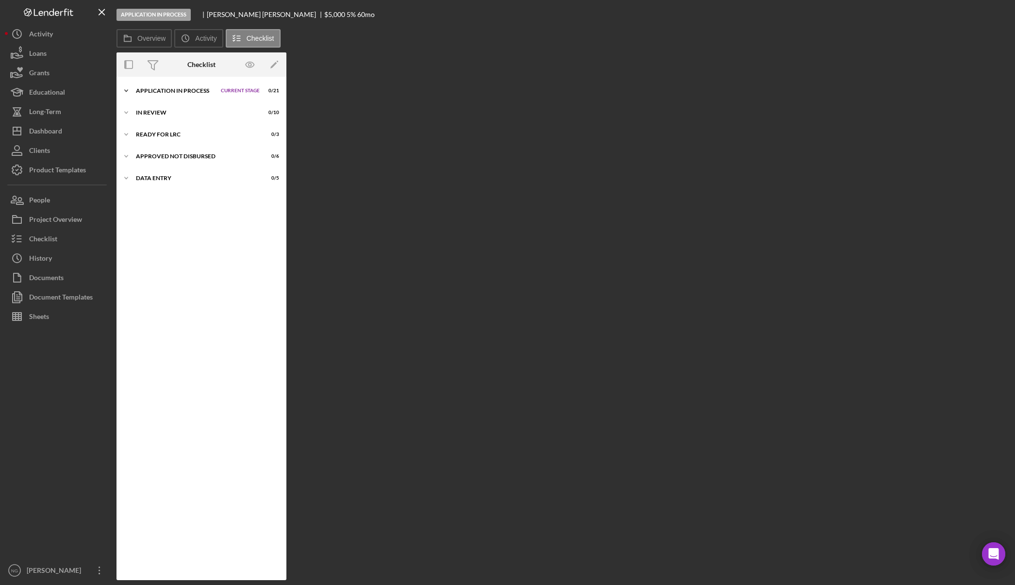
click at [160, 88] on div "Application In Process" at bounding box center [176, 91] width 80 height 6
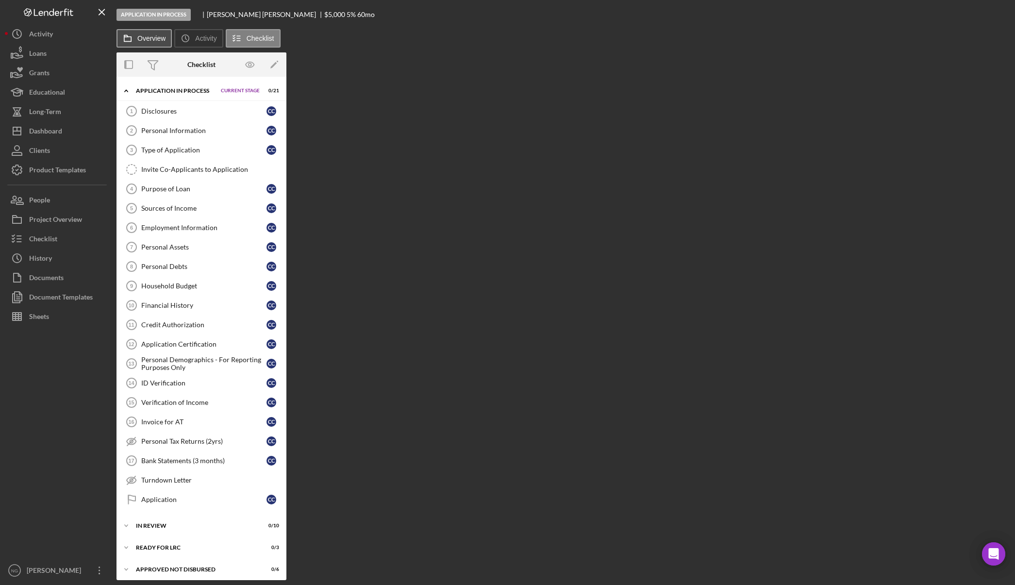
click at [139, 36] on label "Overview" at bounding box center [151, 38] width 28 height 8
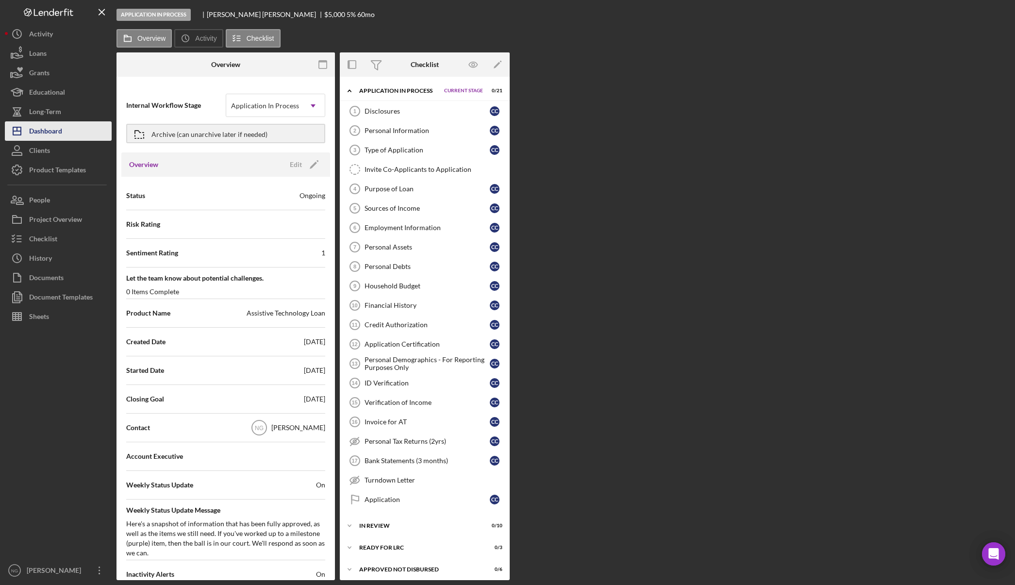
click at [75, 136] on button "Icon/Dashboard Dashboard" at bounding box center [58, 130] width 107 height 19
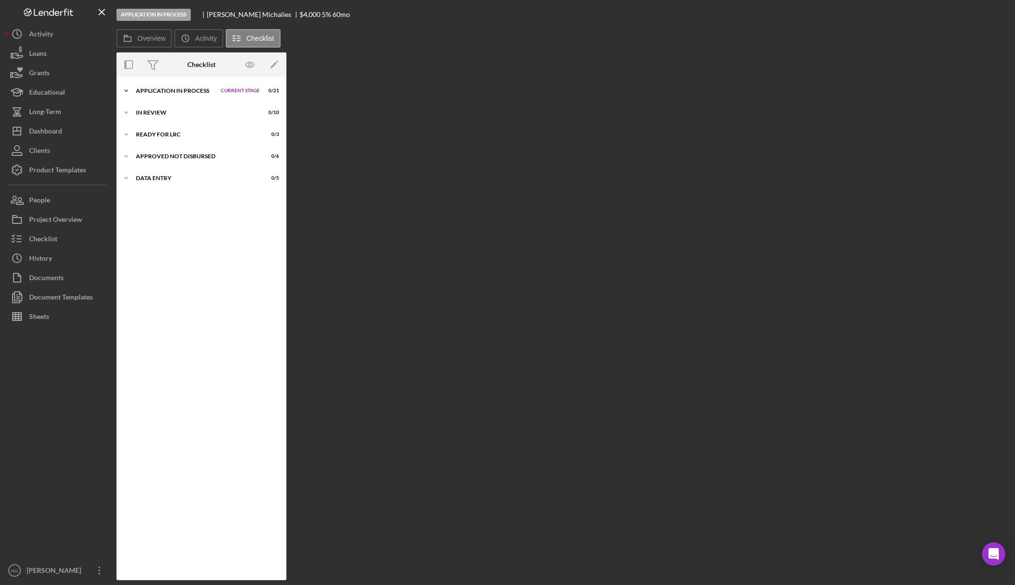
click at [221, 91] on span "Current Stage" at bounding box center [240, 91] width 39 height 6
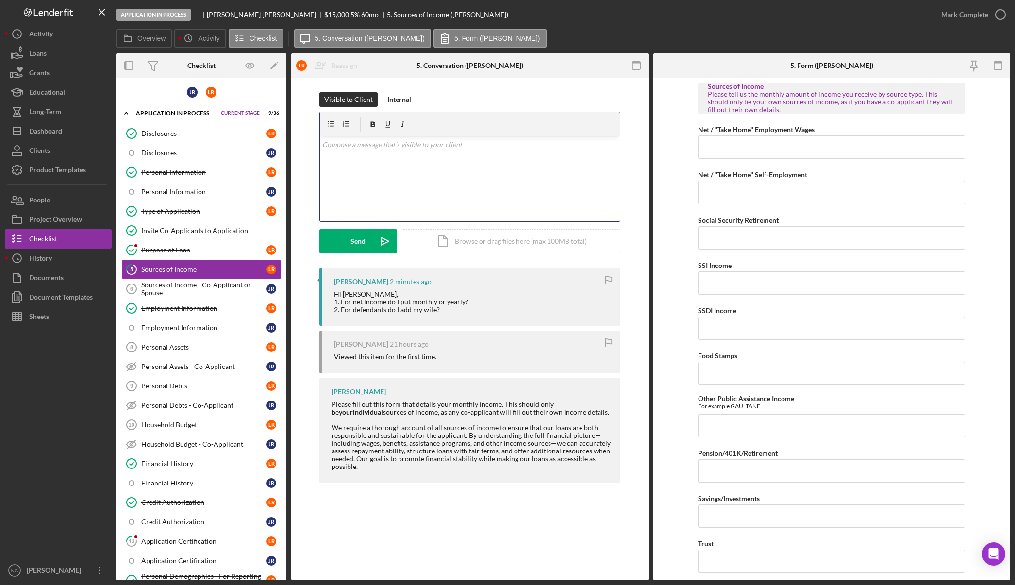
click at [380, 164] on div "v Color teal Color pink Remove color Add row above Add row below Add column bef…" at bounding box center [470, 178] width 300 height 85
click at [459, 161] on p "Go ahead and enter the monthly amount and no wife will be the co applicant not …" at bounding box center [469, 158] width 295 height 11
click at [604, 159] on p "Go ahead and enter the monthly amount and your wife will be the co applicant no…" at bounding box center [469, 158] width 295 height 11
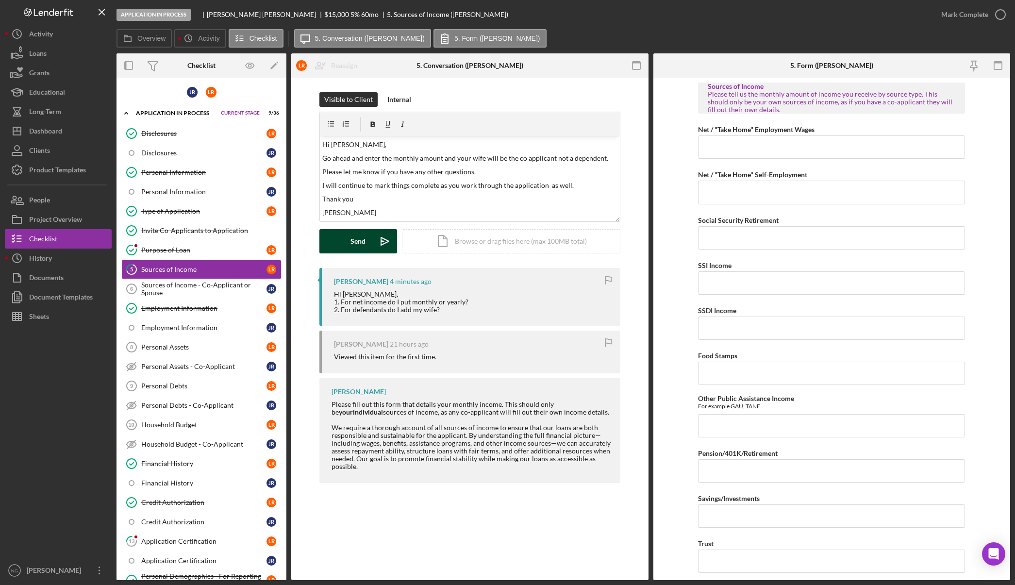
click at [363, 241] on div "Send" at bounding box center [358, 241] width 15 height 24
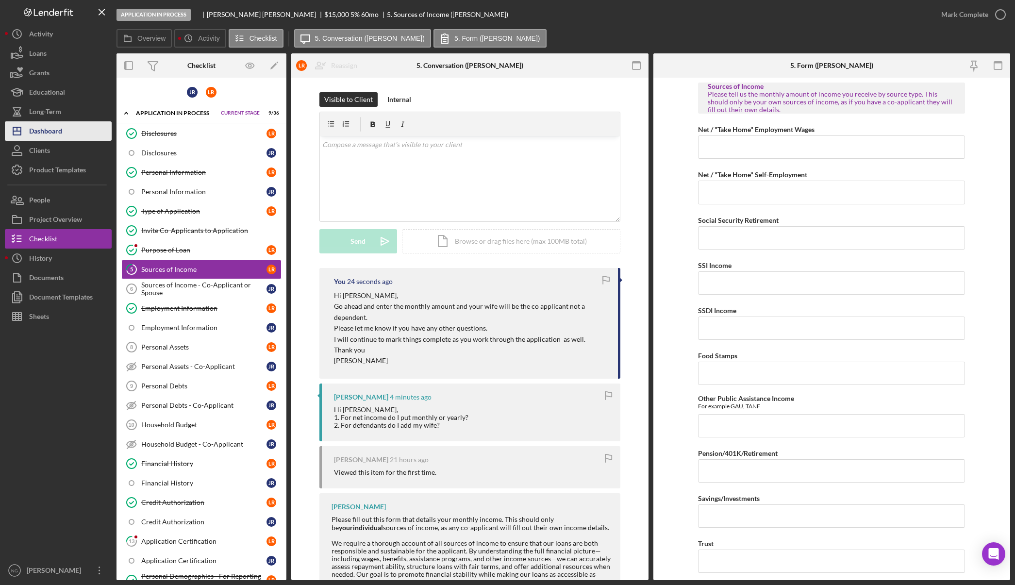
click at [51, 130] on div "Dashboard" at bounding box center [45, 132] width 33 height 22
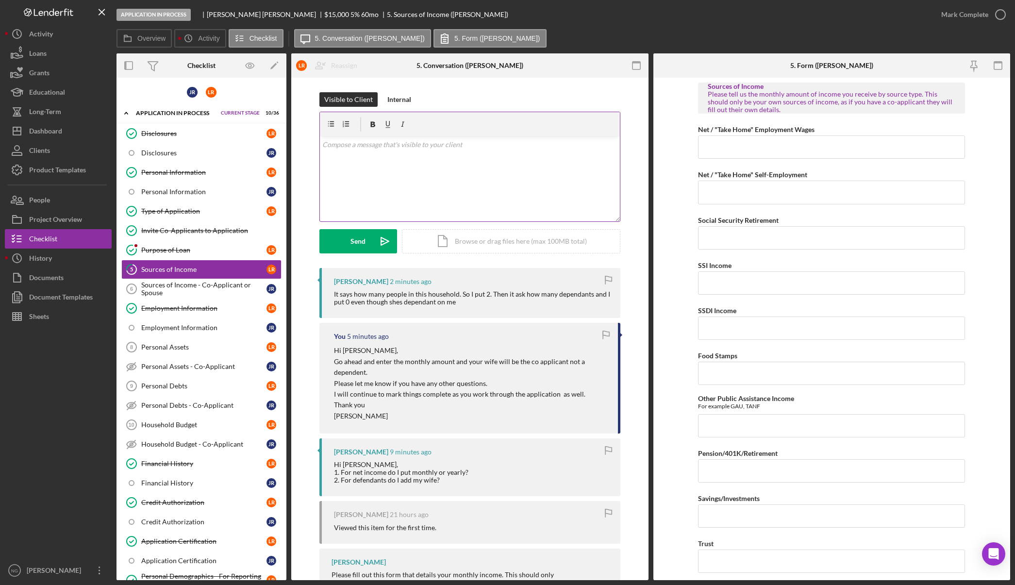
click at [377, 160] on div "v Color teal Color pink Remove color Add row above Add row below Add column bef…" at bounding box center [470, 178] width 300 height 85
drag, startPoint x: 394, startPoint y: 147, endPoint x: 350, endPoint y: 146, distance: 43.7
click at [350, 146] on p "Yeah that is just fine." at bounding box center [469, 144] width 295 height 11
click at [342, 239] on button "Send Icon/icon-invite-send" at bounding box center [358, 241] width 78 height 24
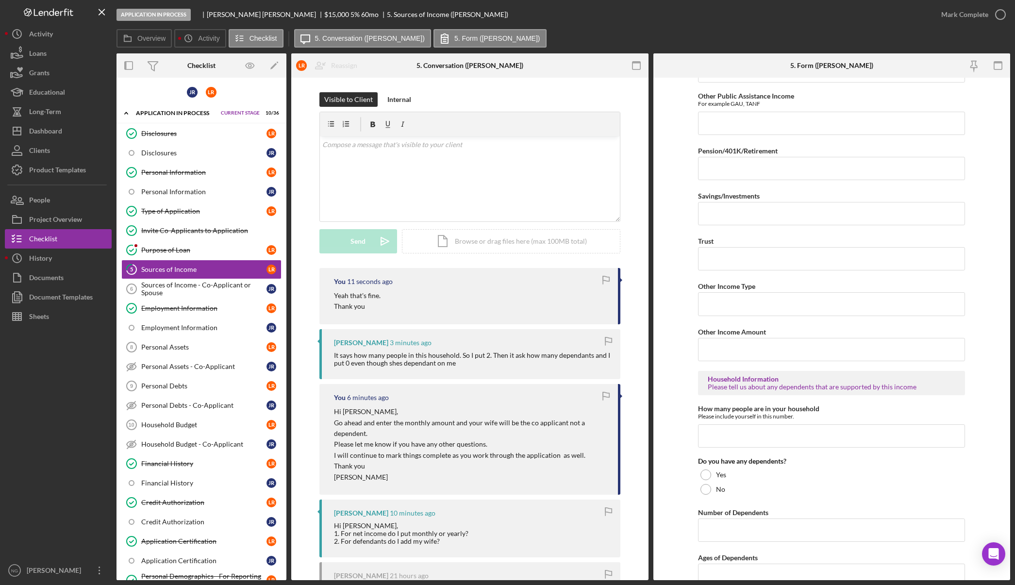
scroll to position [345, 0]
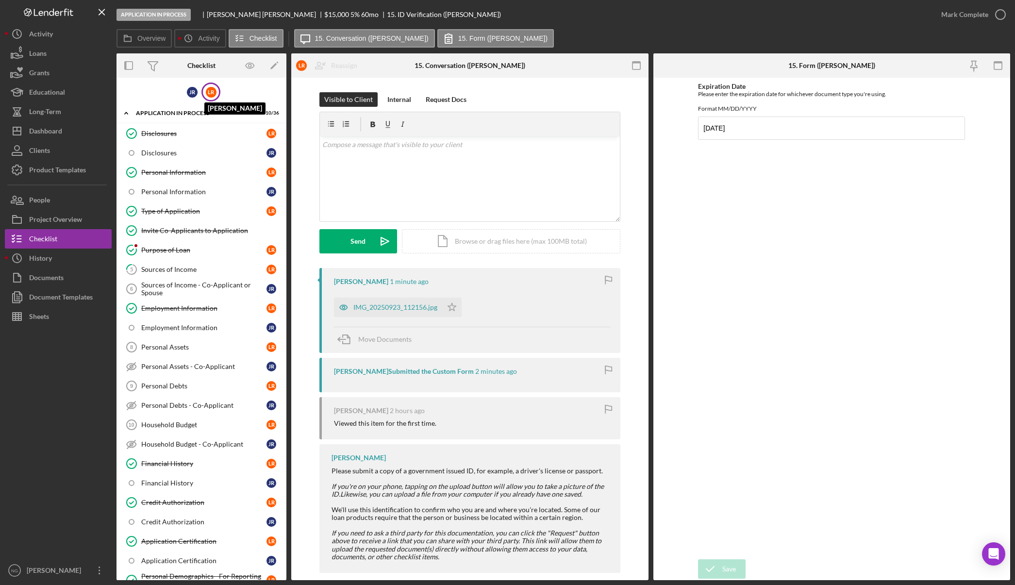
click at [210, 92] on div "L R" at bounding box center [211, 92] width 11 height 11
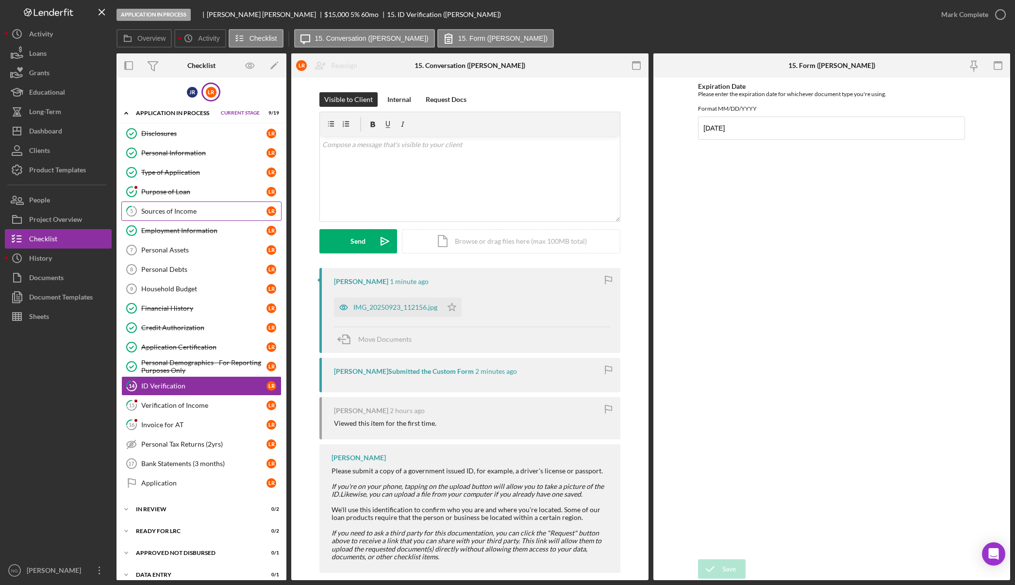
click at [197, 210] on div "Sources of Income" at bounding box center [203, 211] width 125 height 8
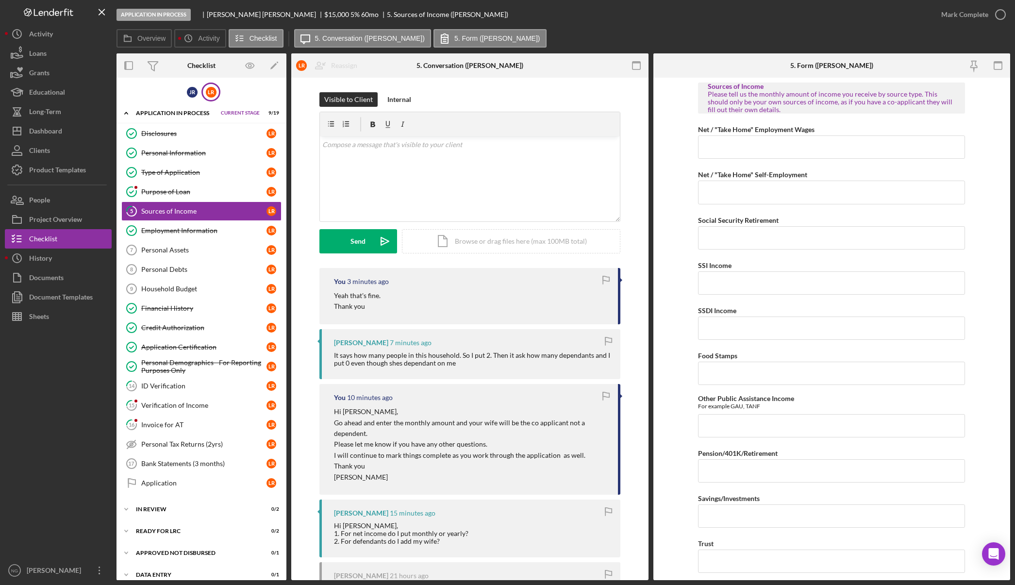
drag, startPoint x: 191, startPoint y: 93, endPoint x: 232, endPoint y: 90, distance: 40.4
click at [232, 90] on div "J R L R" at bounding box center [202, 92] width 170 height 19
click at [191, 91] on div "J R" at bounding box center [192, 92] width 11 height 11
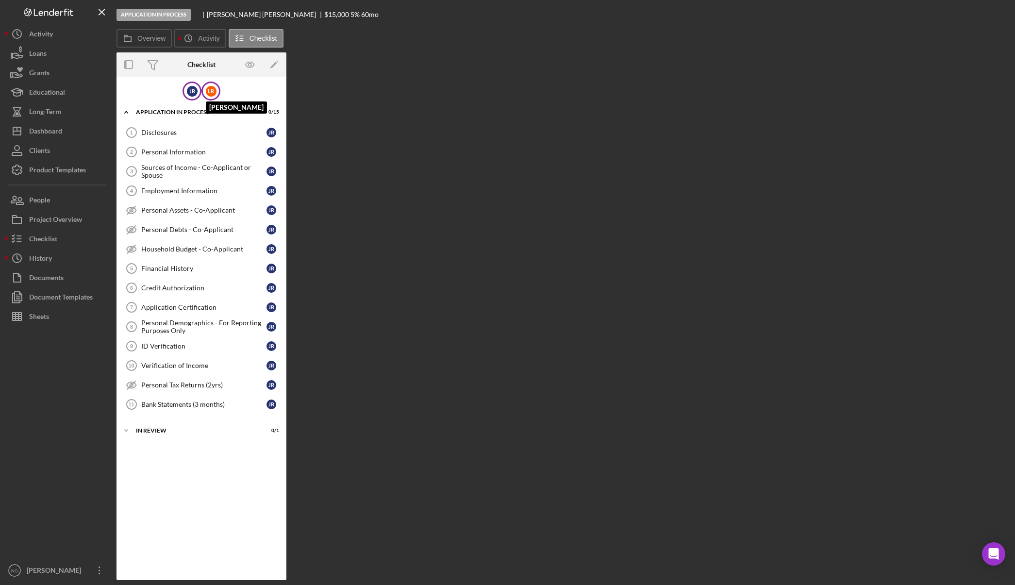
click at [208, 91] on div "L R" at bounding box center [211, 91] width 11 height 11
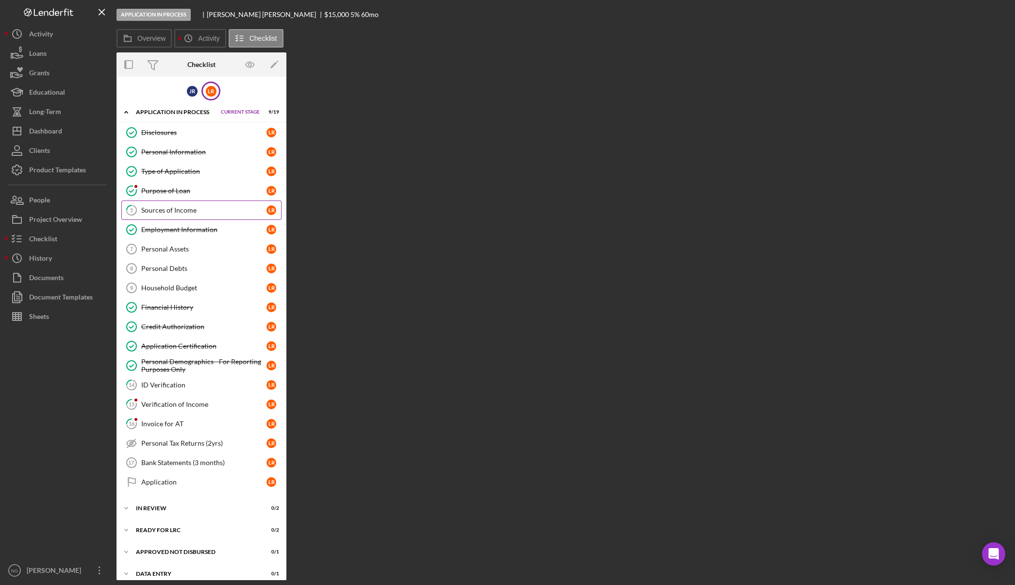
click at [185, 213] on div "Sources of Income" at bounding box center [203, 210] width 125 height 8
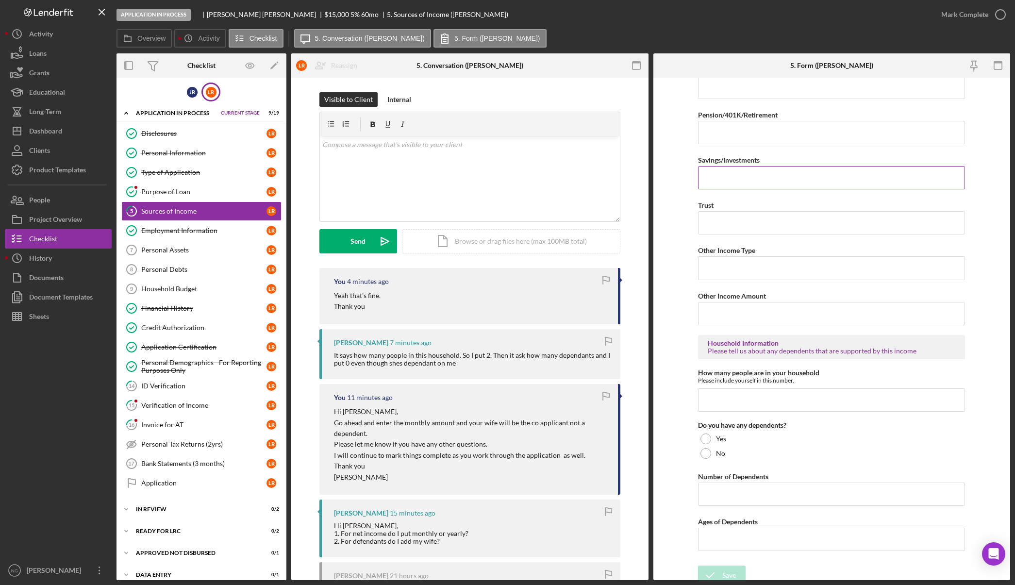
scroll to position [345, 0]
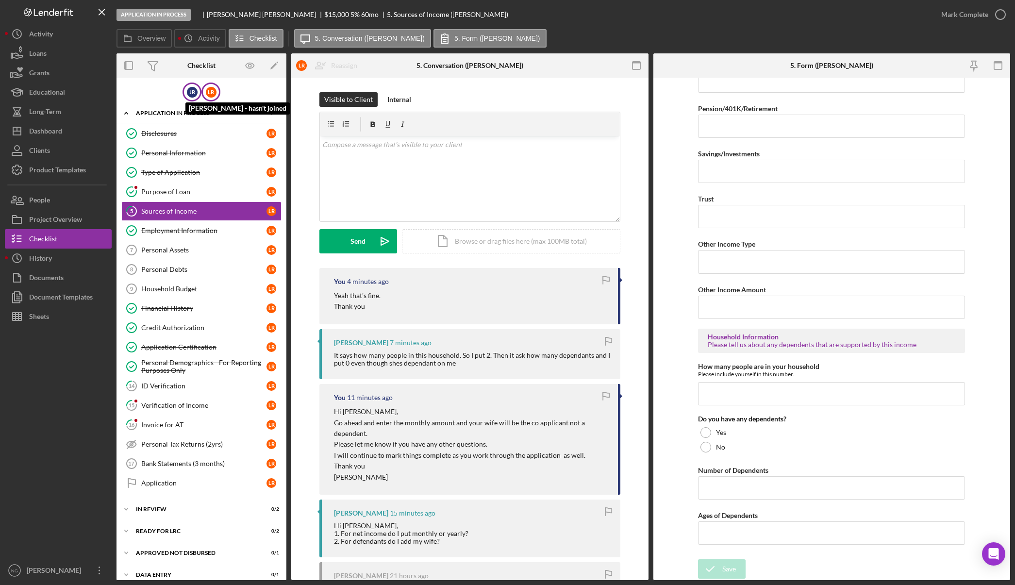
click at [188, 96] on div "J R" at bounding box center [192, 92] width 11 height 11
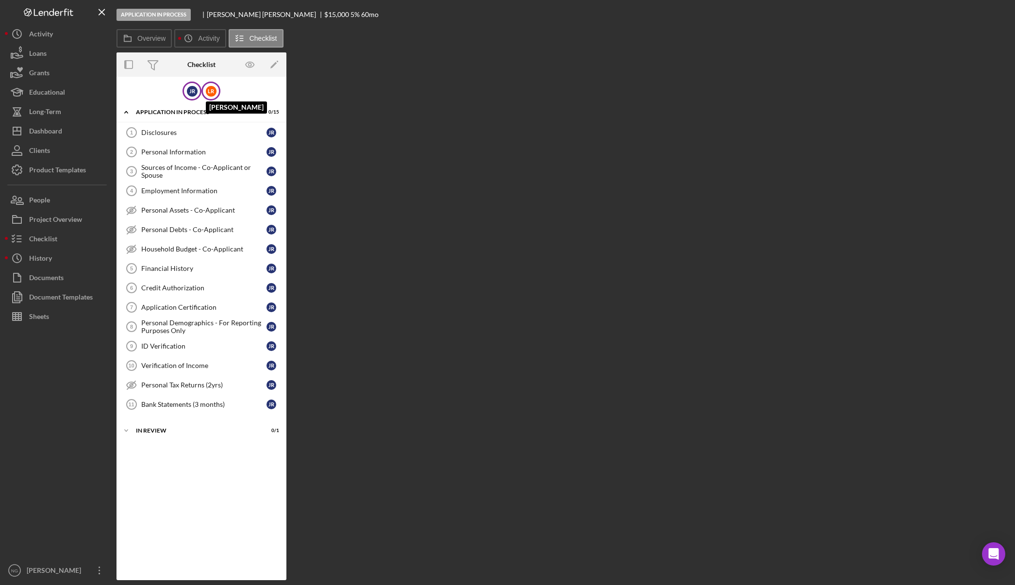
click at [207, 96] on div "L R" at bounding box center [211, 91] width 11 height 11
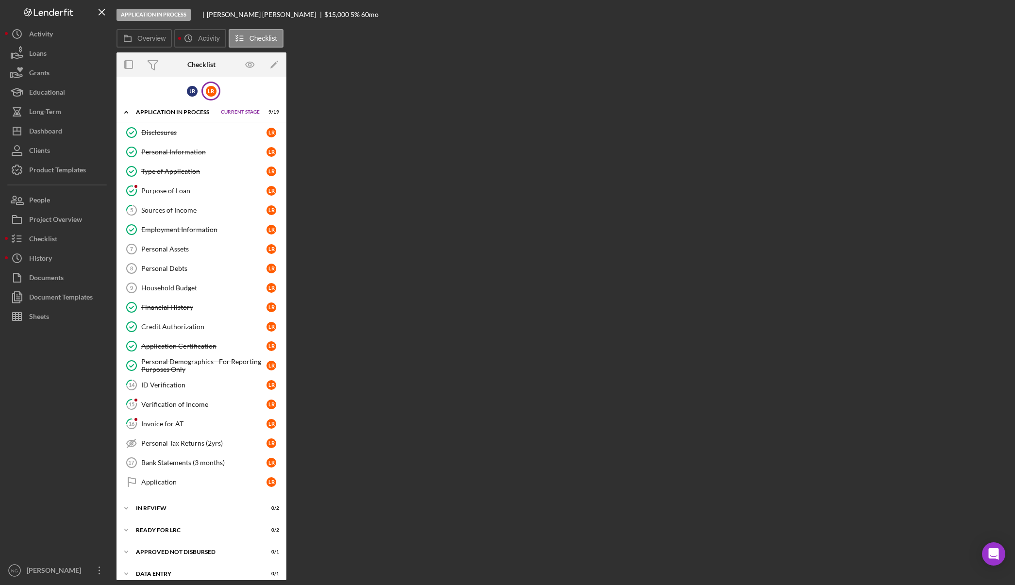
click at [160, 91] on div "J R L R" at bounding box center [202, 91] width 170 height 19
click at [164, 114] on div "Application In Process" at bounding box center [176, 112] width 80 height 6
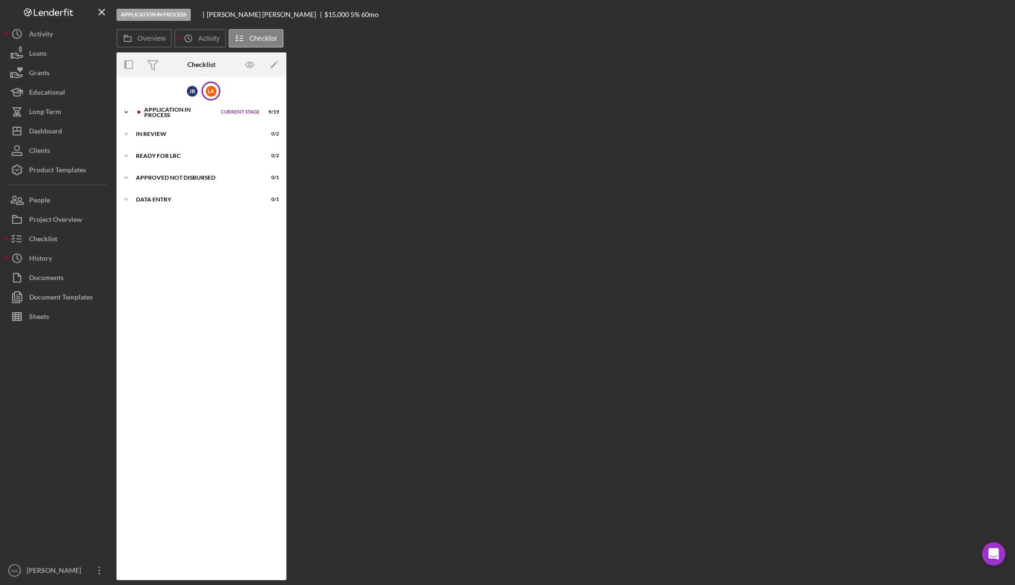
click at [164, 114] on div "Application In Process" at bounding box center [180, 112] width 72 height 11
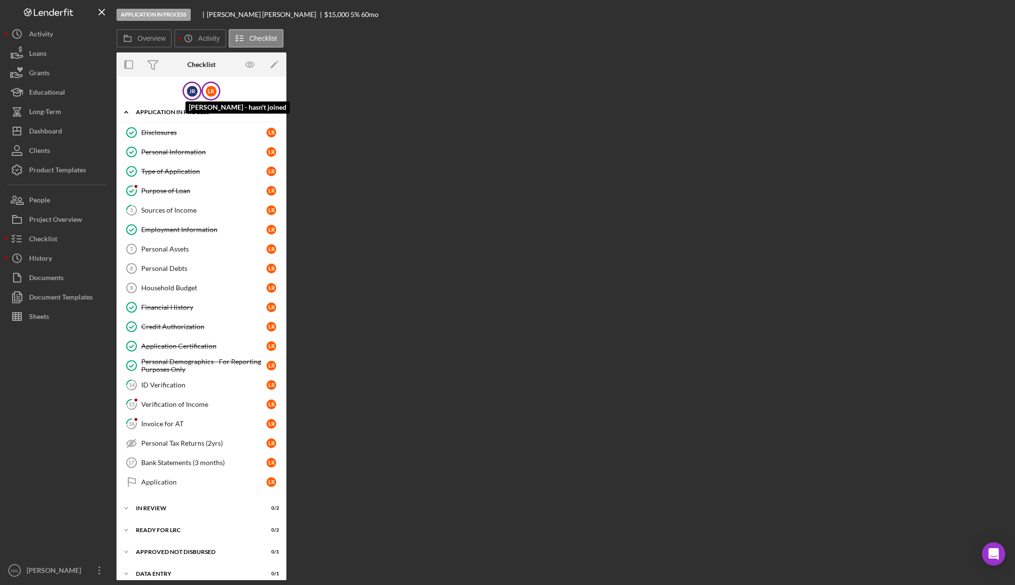
click at [193, 91] on div "J R" at bounding box center [192, 91] width 11 height 11
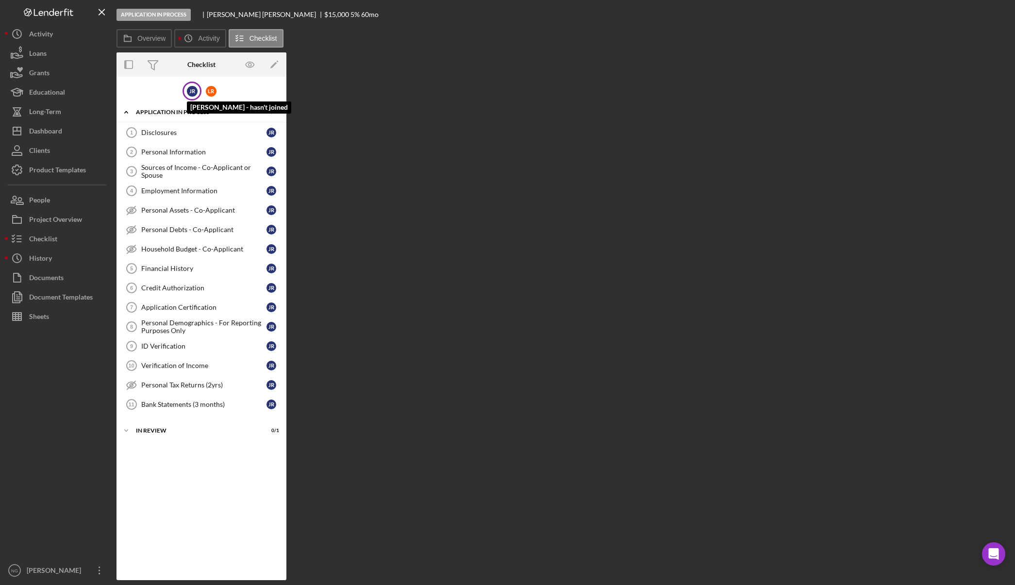
click at [193, 91] on div "J R" at bounding box center [192, 91] width 11 height 11
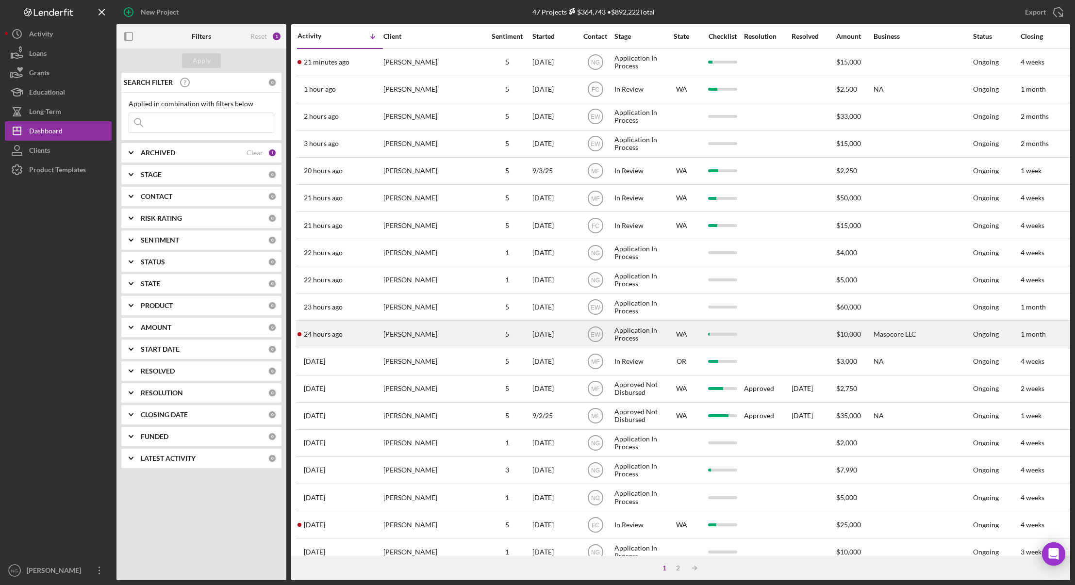
click at [405, 339] on div "[PERSON_NAME]" at bounding box center [432, 334] width 97 height 26
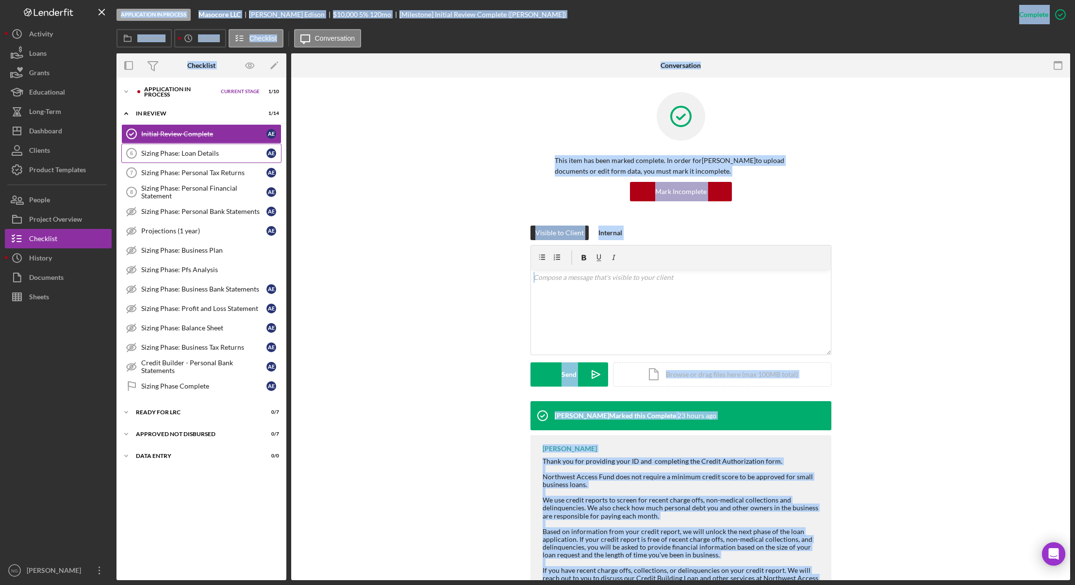
click at [202, 157] on div "Sizing Phase: Loan Details" at bounding box center [203, 154] width 125 height 8
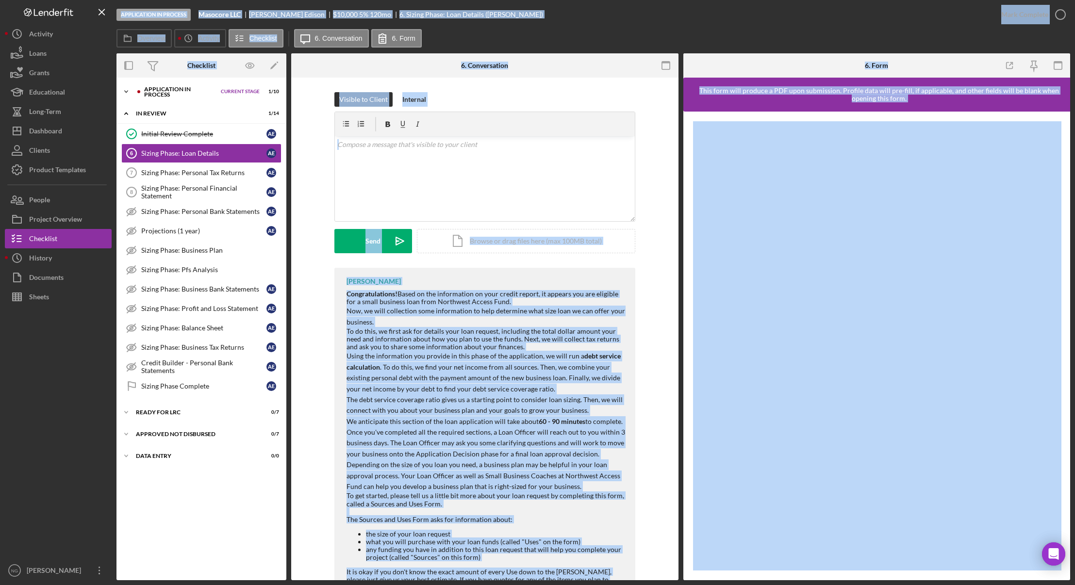
click at [203, 95] on div "Application In Process" at bounding box center [180, 91] width 72 height 11
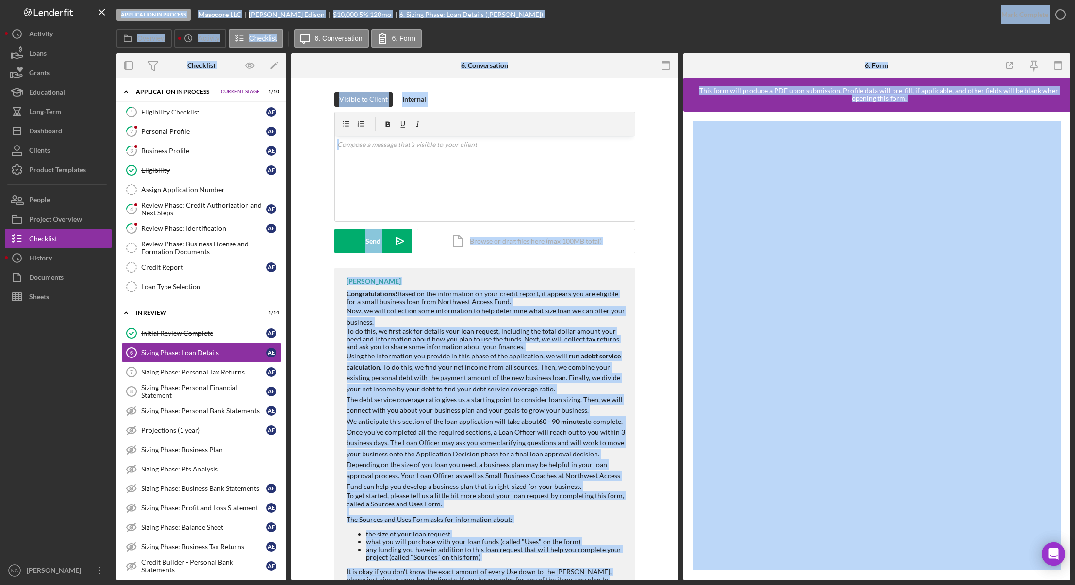
click at [699, 17] on div "Application In Process Masocore LLC [PERSON_NAME] $10,000 $10,000 5 % 120 mo 6.…" at bounding box center [554, 14] width 875 height 29
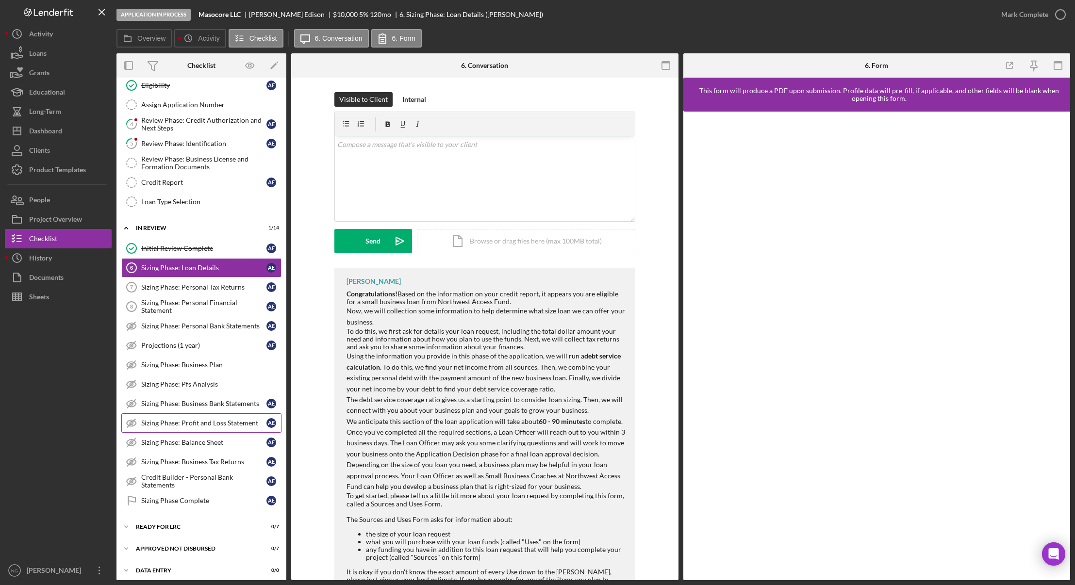
scroll to position [90, 0]
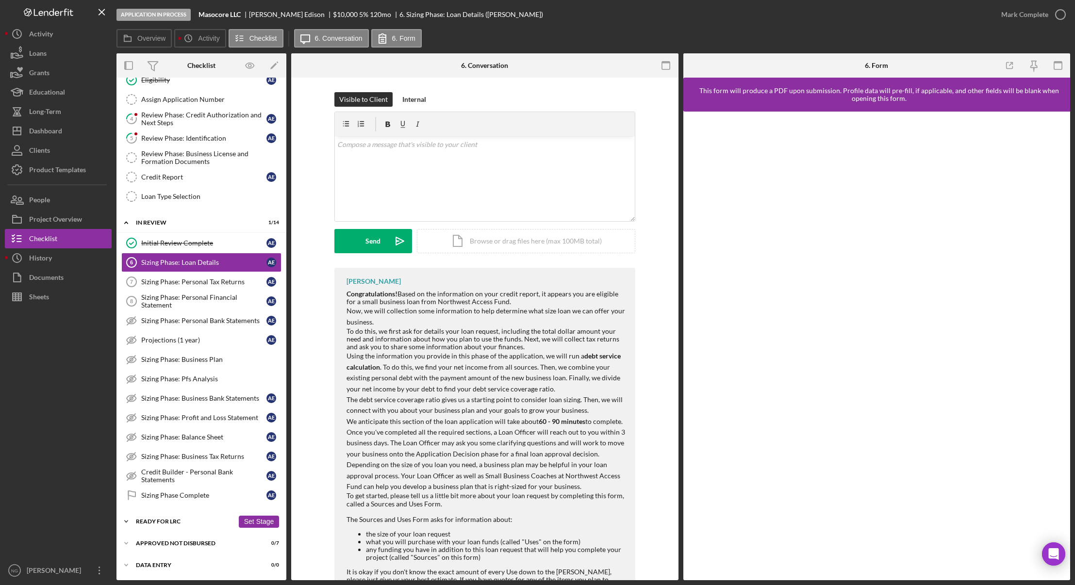
click at [183, 521] on div "Ready for LRC" at bounding box center [185, 522] width 98 height 6
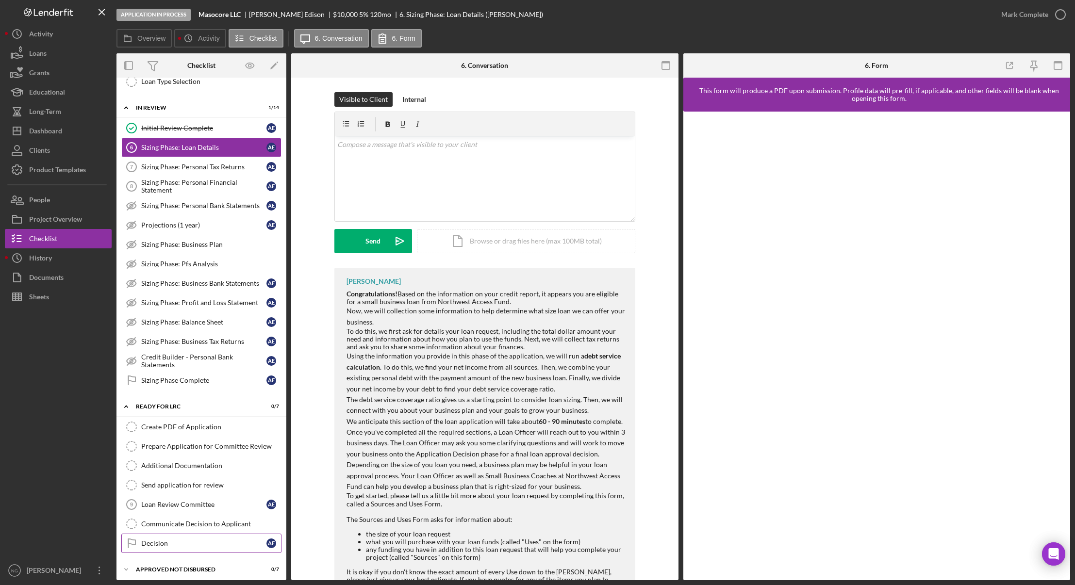
scroll to position [232, 0]
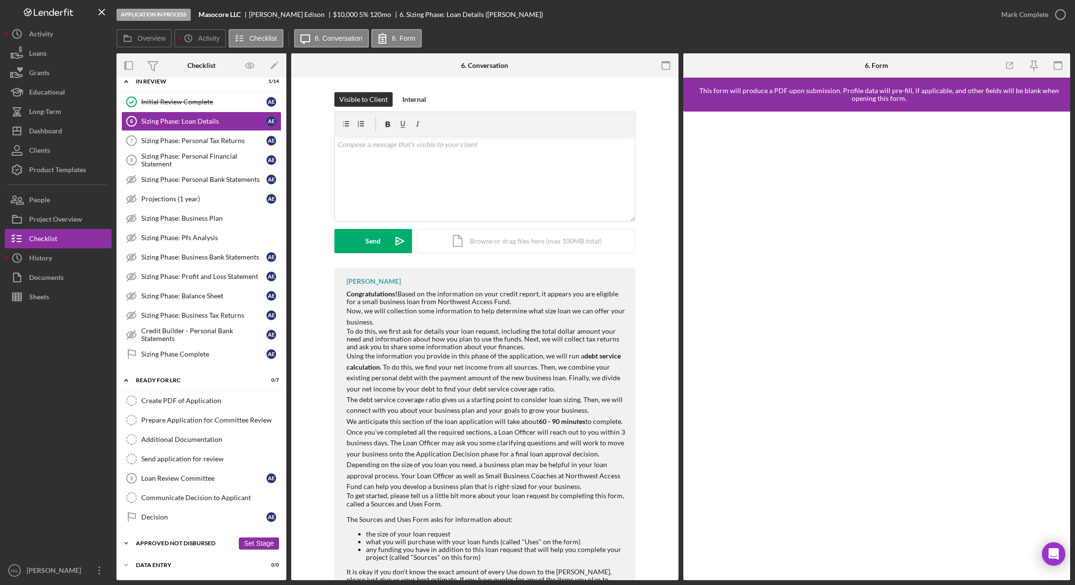
click at [184, 539] on div "Icon/Expander Approved Not Disbursed 0 / 7 Set Stage" at bounding box center [202, 543] width 170 height 19
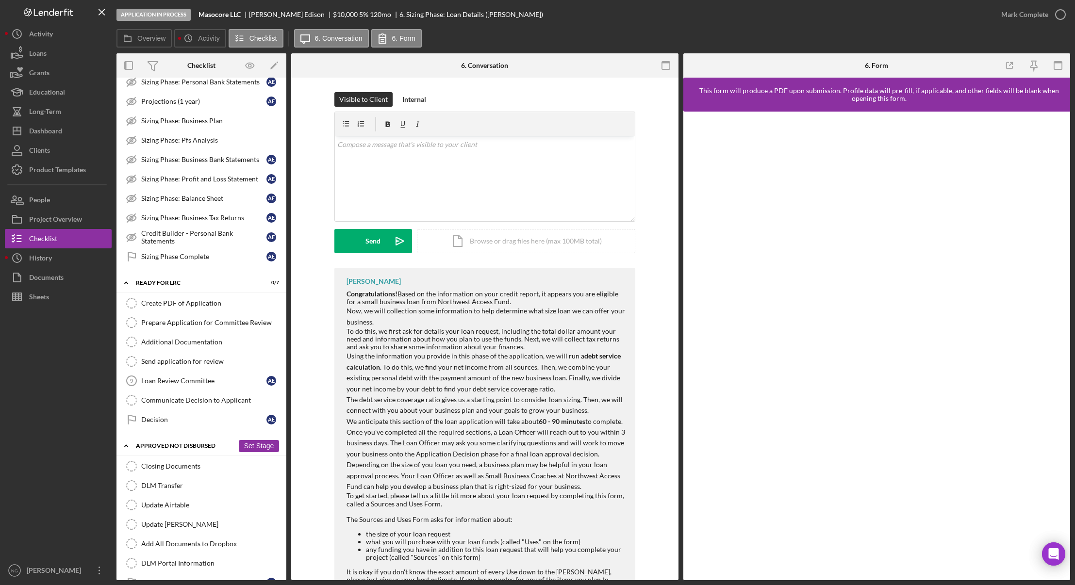
scroll to position [373, 0]
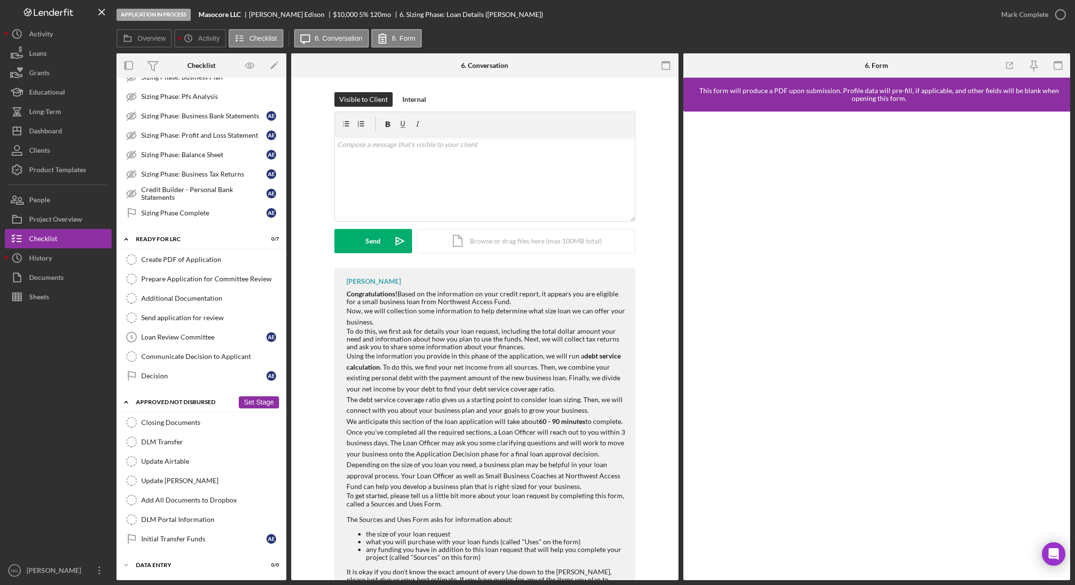
click at [216, 402] on div "Approved Not Disbursed" at bounding box center [185, 403] width 98 height 6
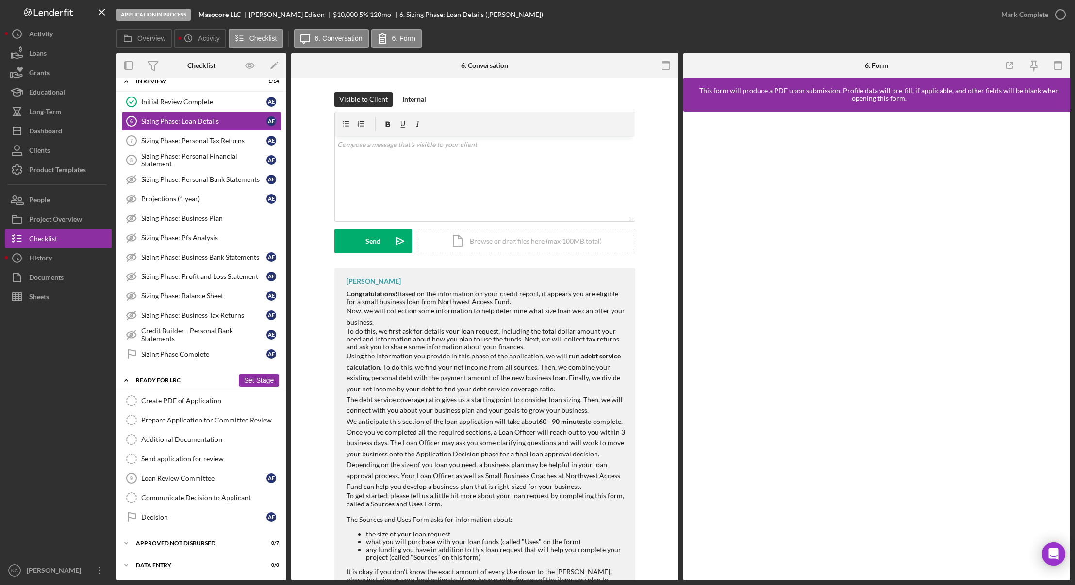
click at [208, 379] on div "Ready for LRC" at bounding box center [185, 381] width 98 height 6
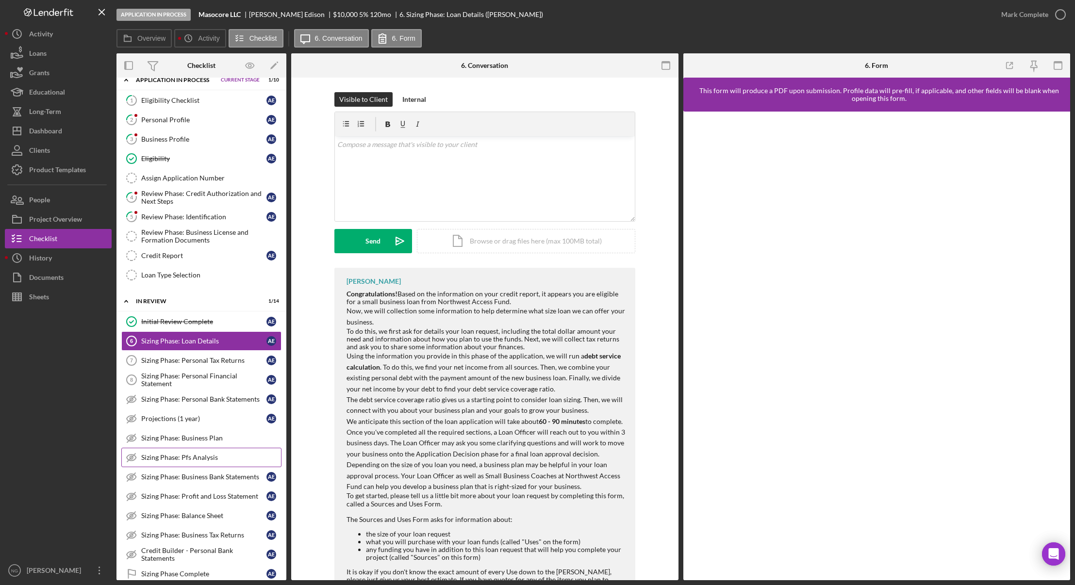
scroll to position [0, 0]
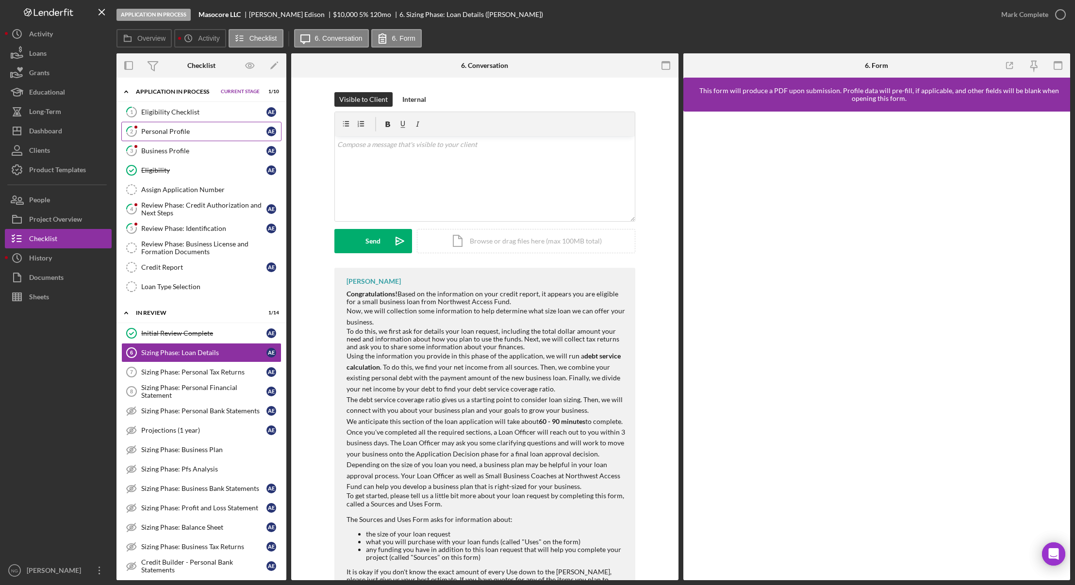
click at [171, 128] on div "Personal Profile" at bounding box center [203, 132] width 125 height 8
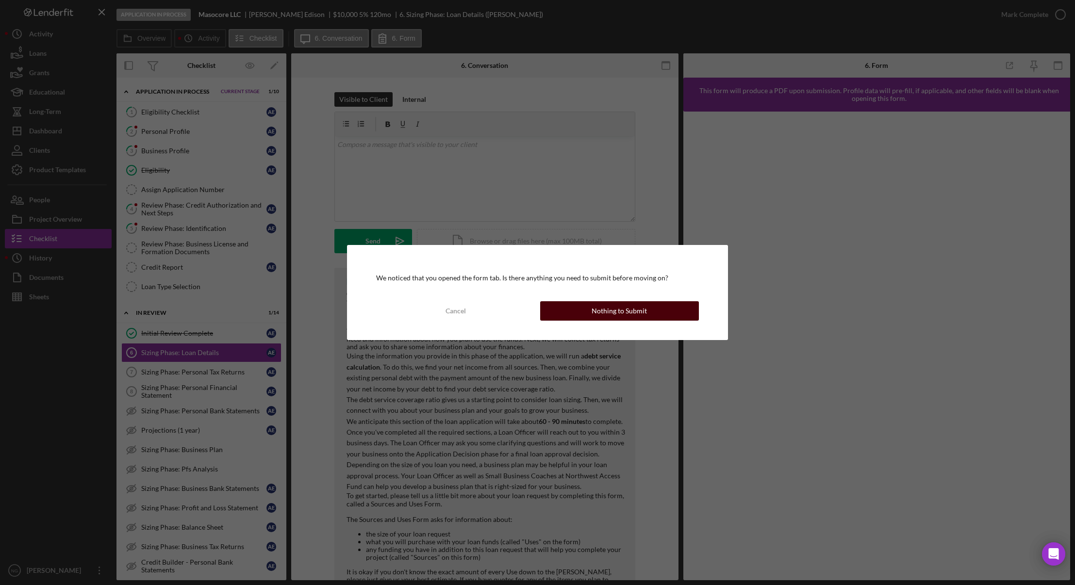
click at [621, 313] on div "Nothing to Submit" at bounding box center [619, 310] width 55 height 19
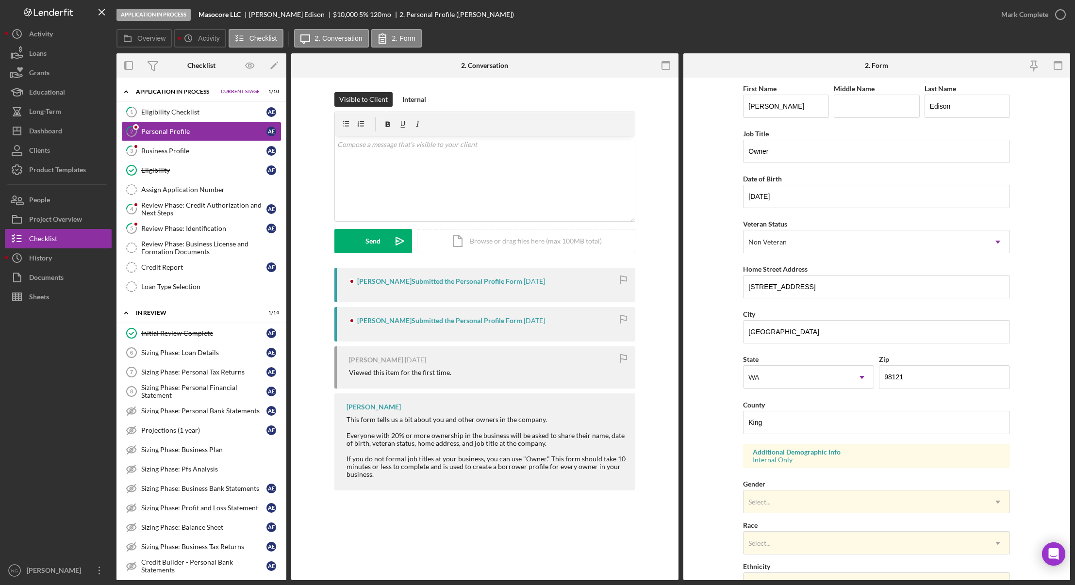
click at [402, 528] on div "2 Personal Profile Visible to Client Internal v Color teal Color pink Remove co…" at bounding box center [484, 329] width 387 height 503
click at [192, 151] on div "Business Profile" at bounding box center [203, 151] width 125 height 8
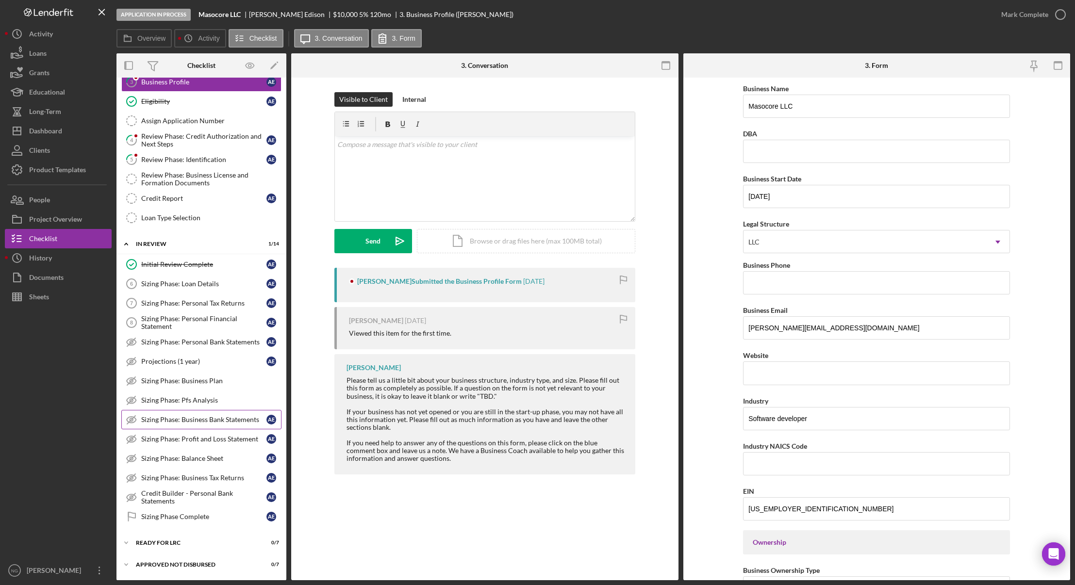
scroll to position [90, 0]
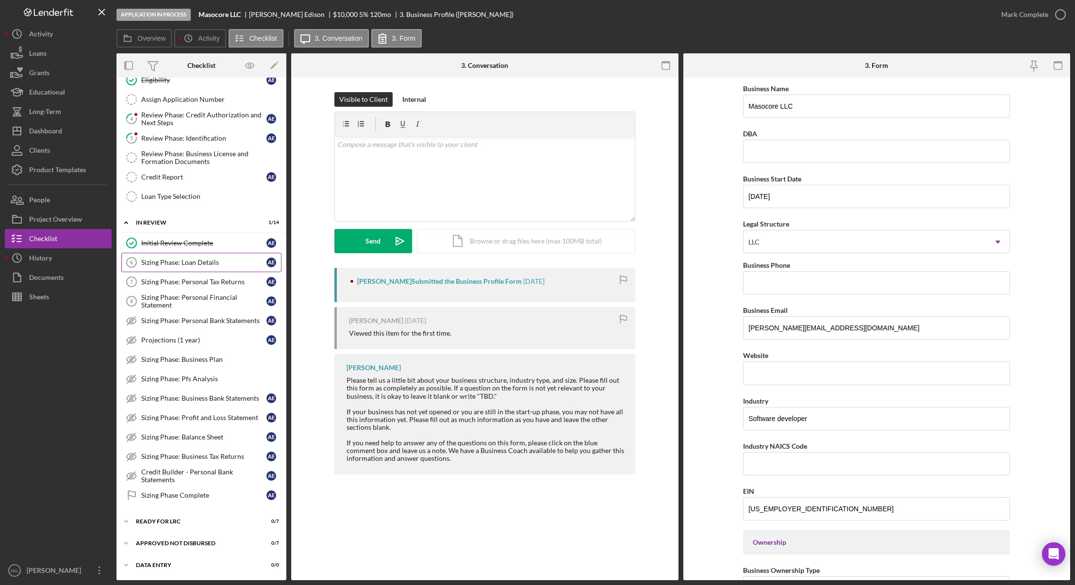
click at [221, 264] on div "Sizing Phase: Loan Details" at bounding box center [203, 263] width 125 height 8
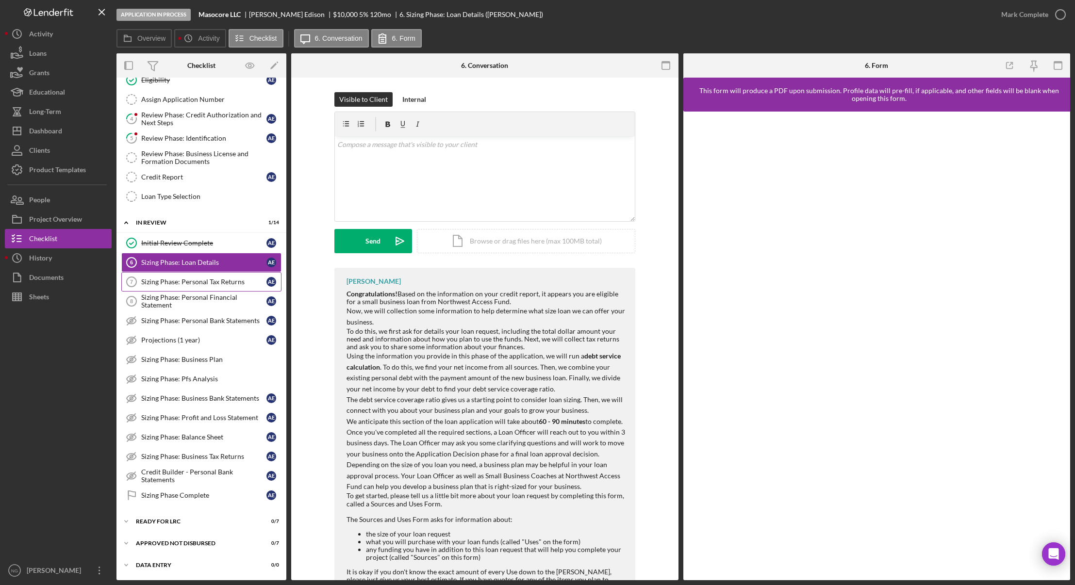
click at [210, 285] on div "Sizing Phase: Personal Tax Returns" at bounding box center [203, 282] width 125 height 8
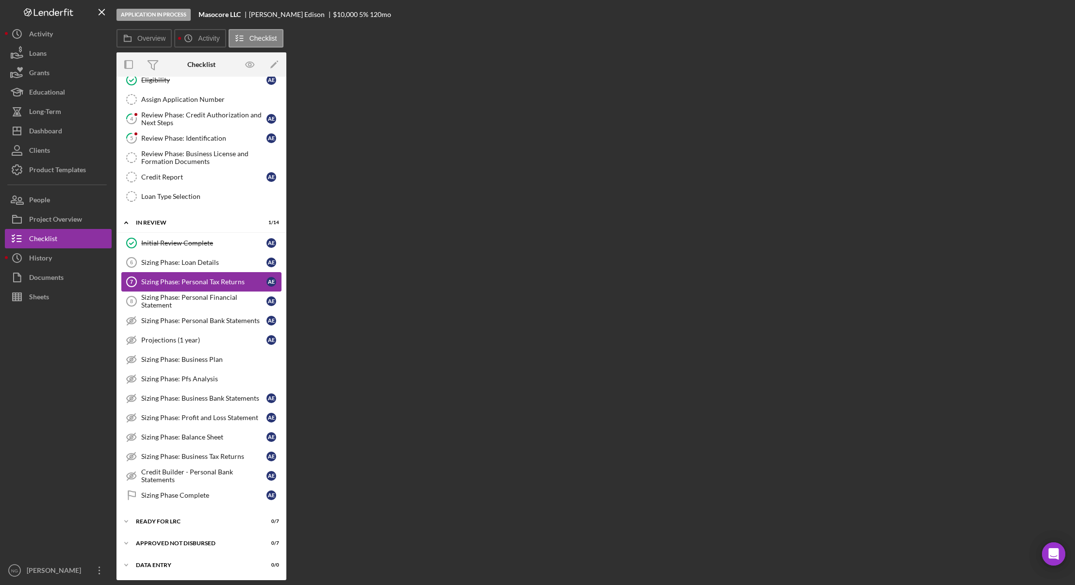
scroll to position [90, 0]
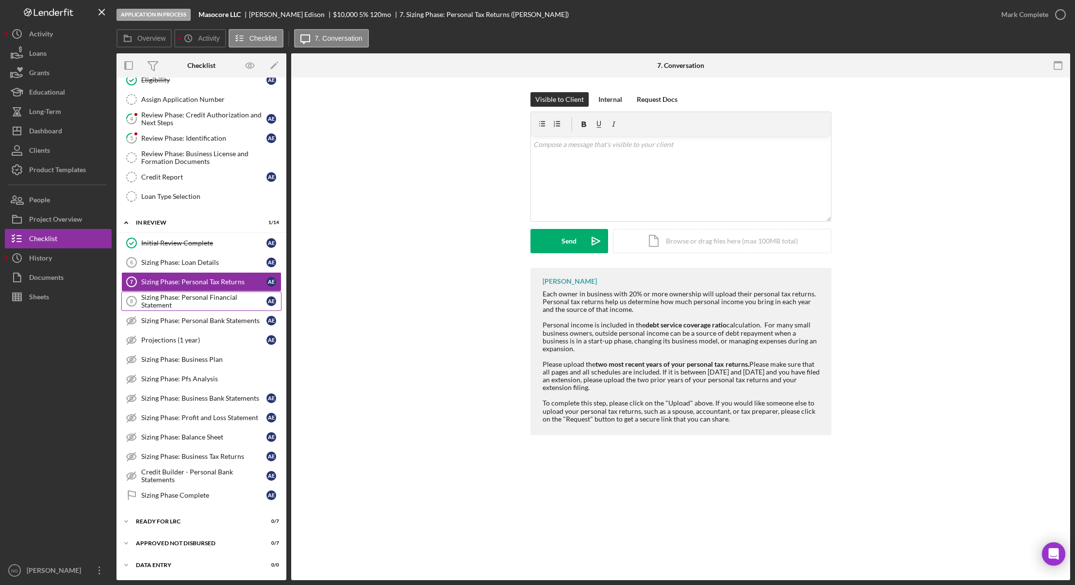
click at [235, 307] on div "Sizing Phase: Personal Financial Statement" at bounding box center [203, 302] width 125 height 16
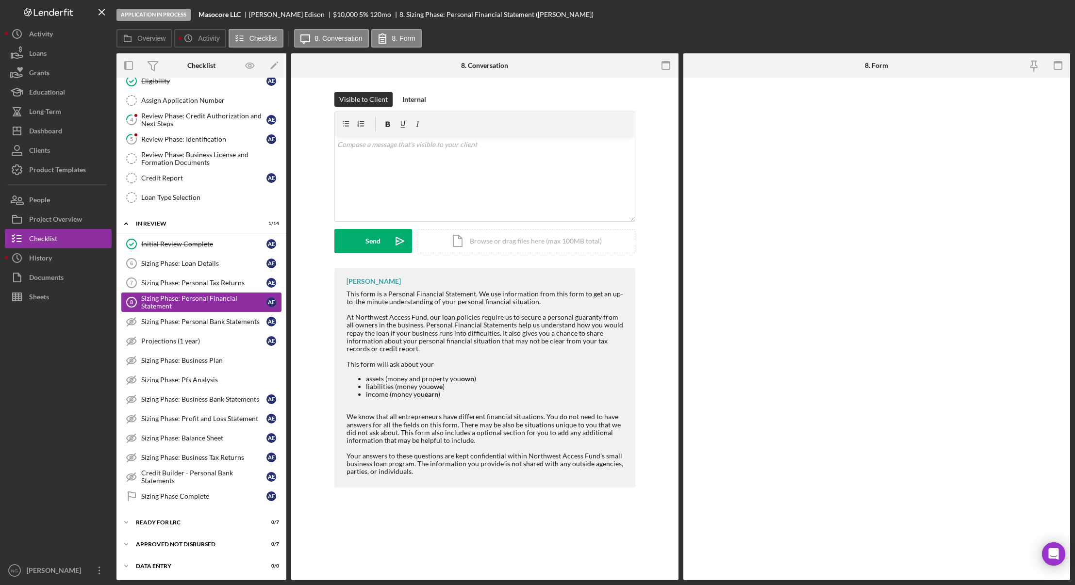
scroll to position [90, 0]
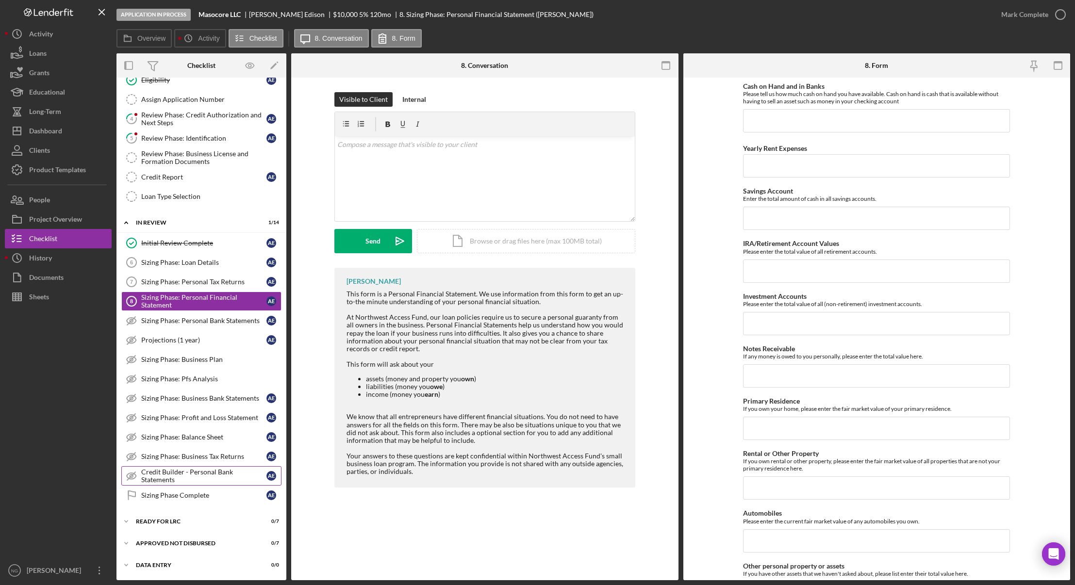
click at [192, 480] on div "Credit Builder - Personal Bank Statements" at bounding box center [203, 476] width 125 height 16
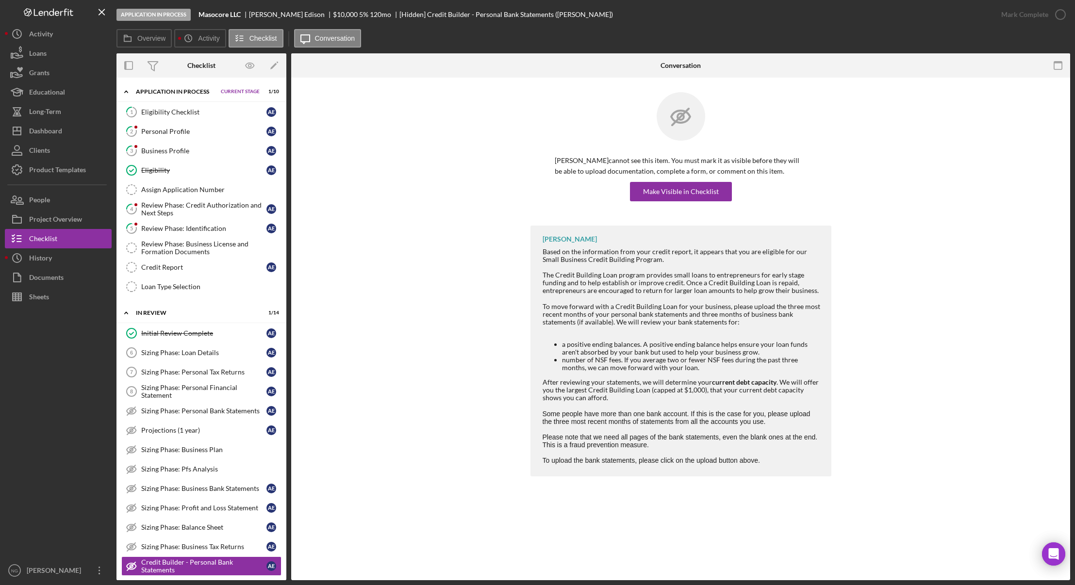
click at [62, 357] on div at bounding box center [58, 434] width 107 height 254
click at [399, 180] on div "Alice Edison cannot see this item. You must mark it as visible before they will…" at bounding box center [681, 159] width 750 height 134
click at [58, 129] on div "Dashboard" at bounding box center [45, 132] width 33 height 22
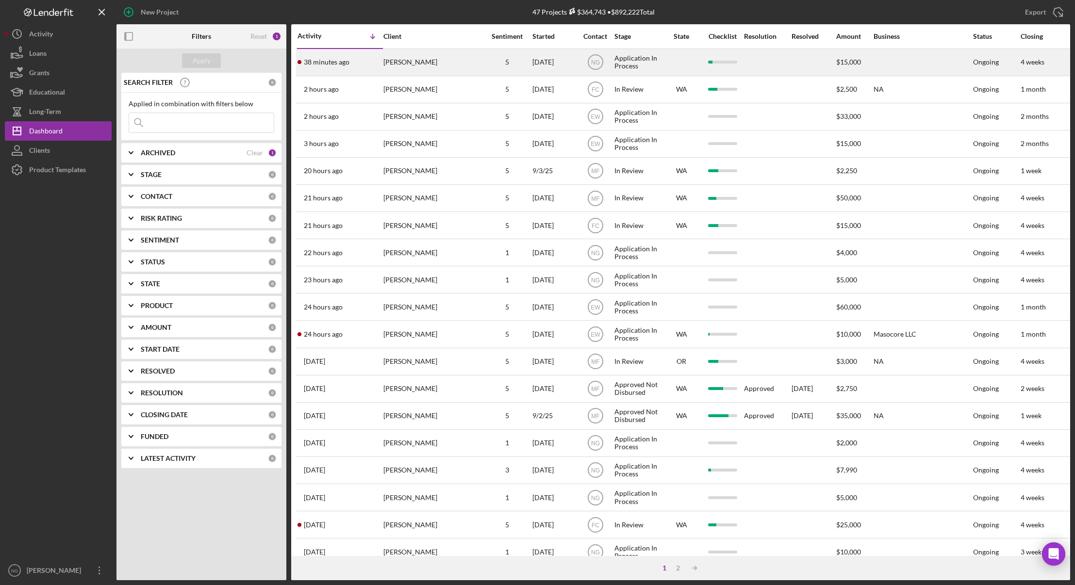
click at [416, 63] on div "[PERSON_NAME]" at bounding box center [432, 63] width 97 height 26
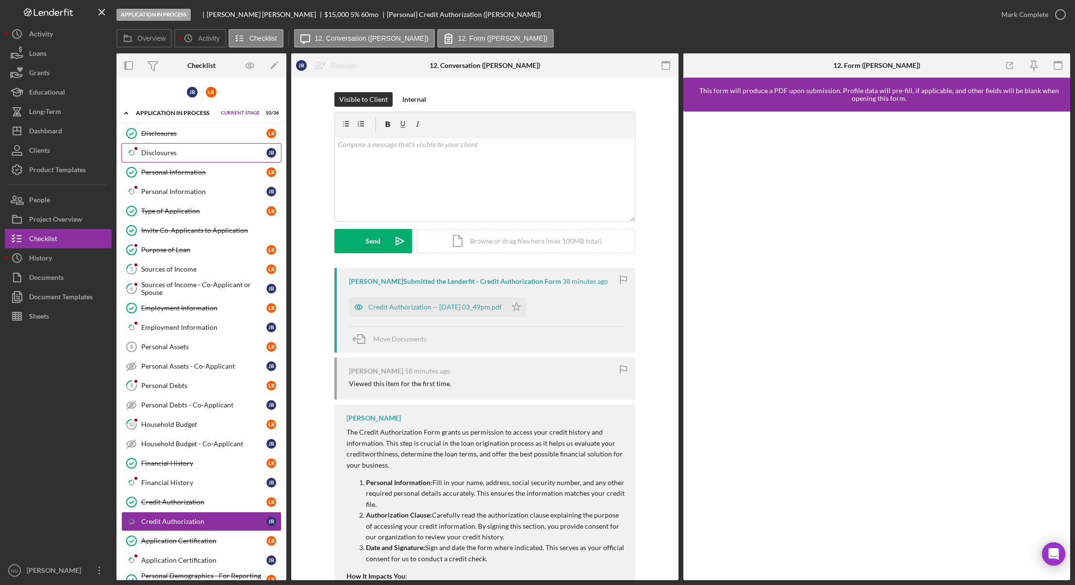
click at [161, 153] on div "Disclosures" at bounding box center [203, 153] width 125 height 8
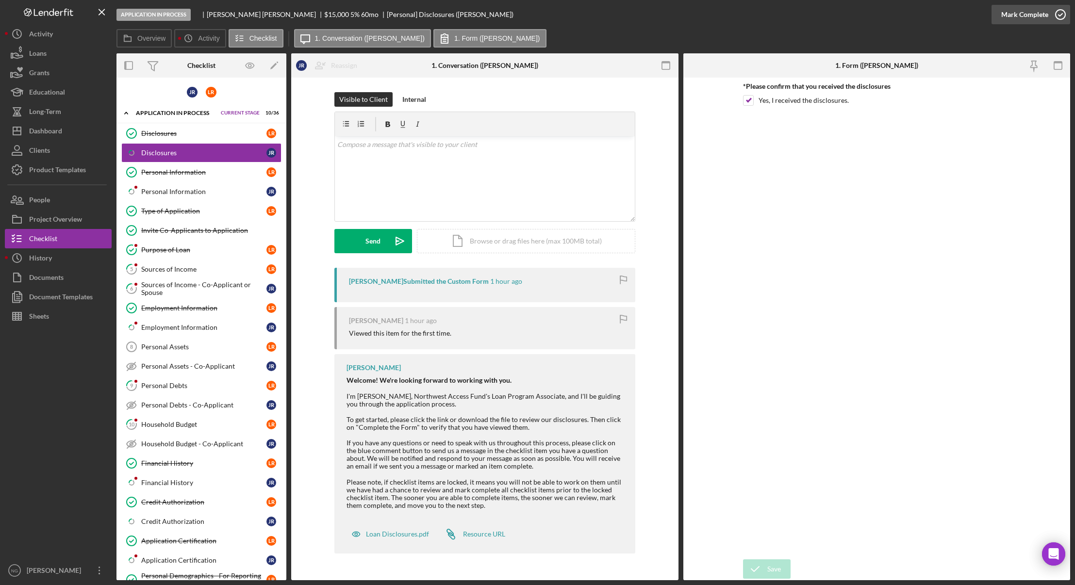
click at [1054, 15] on icon "button" at bounding box center [1061, 14] width 24 height 24
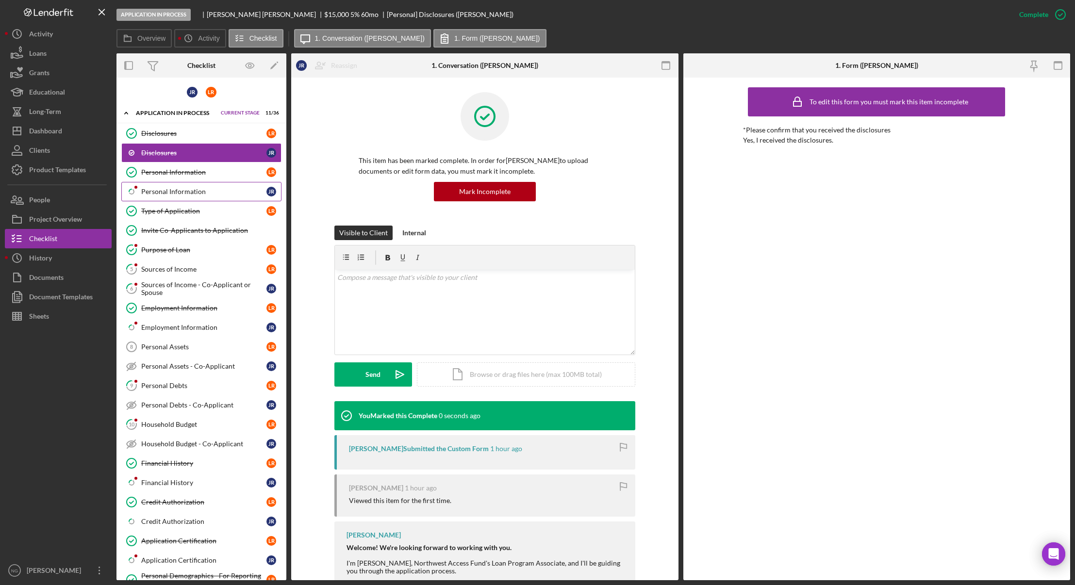
click at [185, 193] on div "Personal Information" at bounding box center [203, 192] width 125 height 8
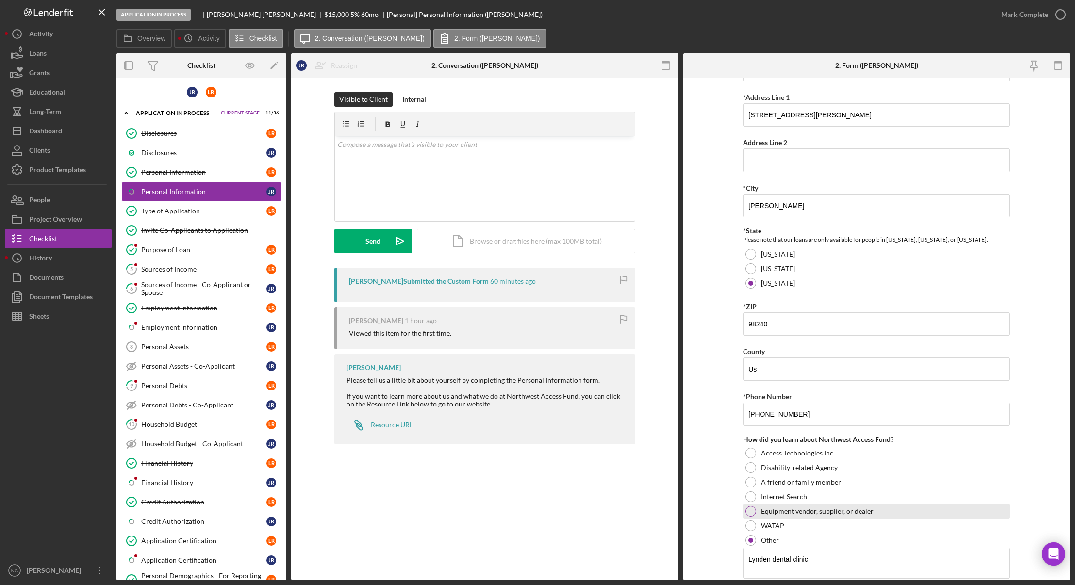
scroll to position [208, 0]
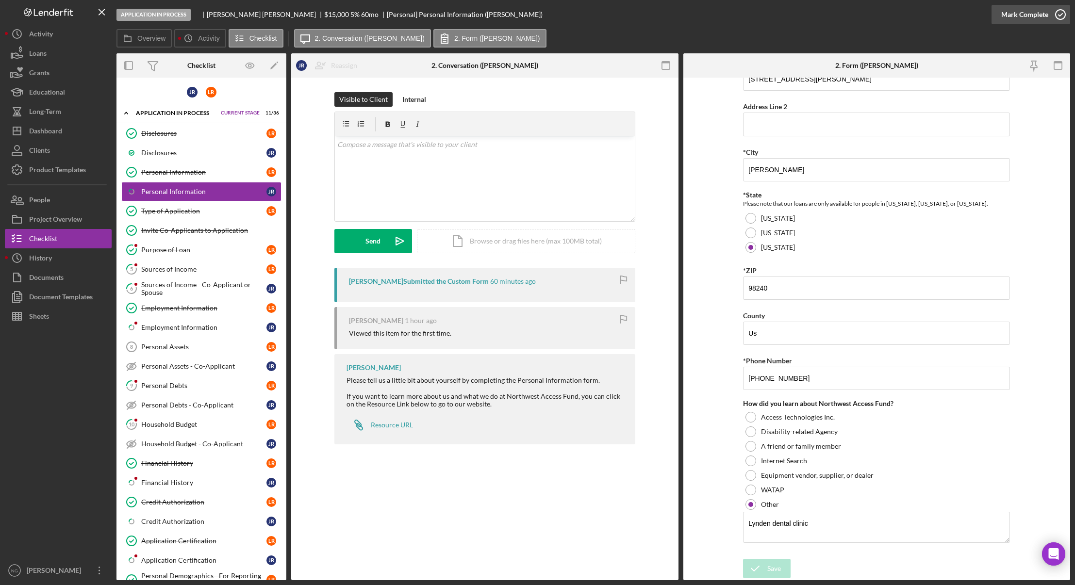
click at [1058, 16] on icon "button" at bounding box center [1061, 14] width 24 height 24
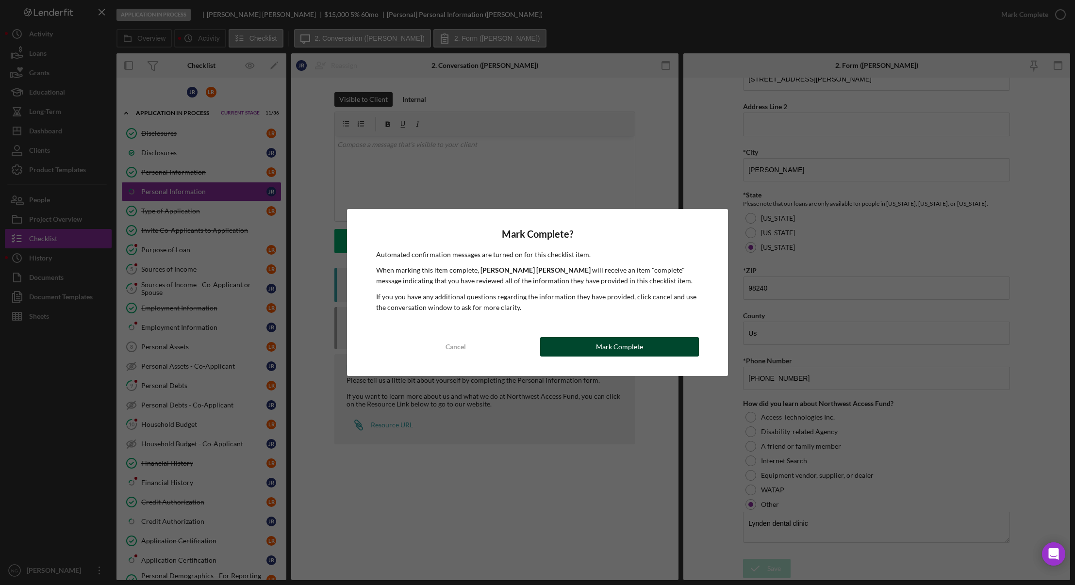
click at [626, 349] on div "Mark Complete" at bounding box center [619, 346] width 47 height 19
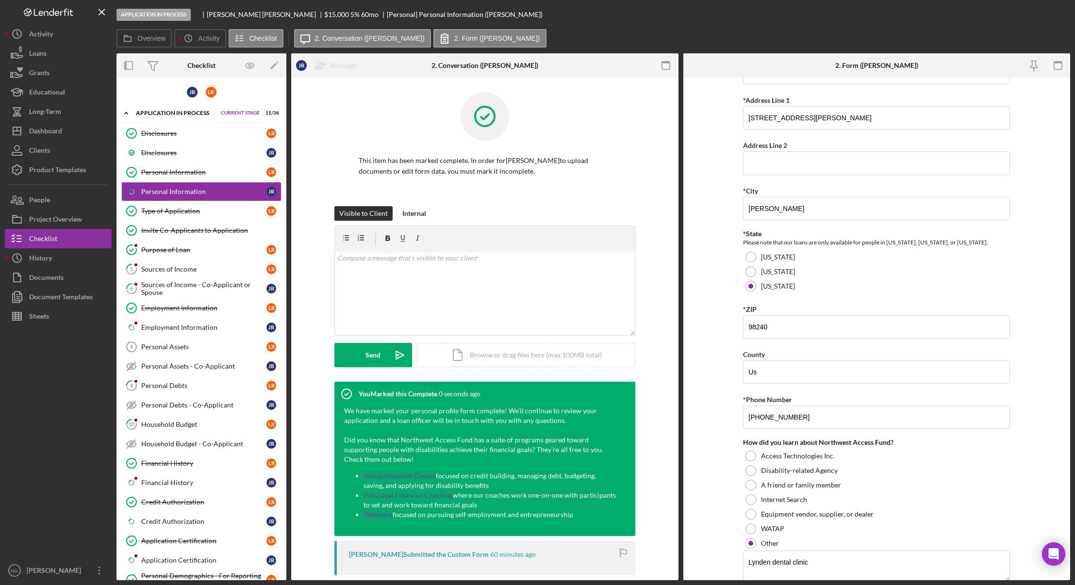
scroll to position [247, 0]
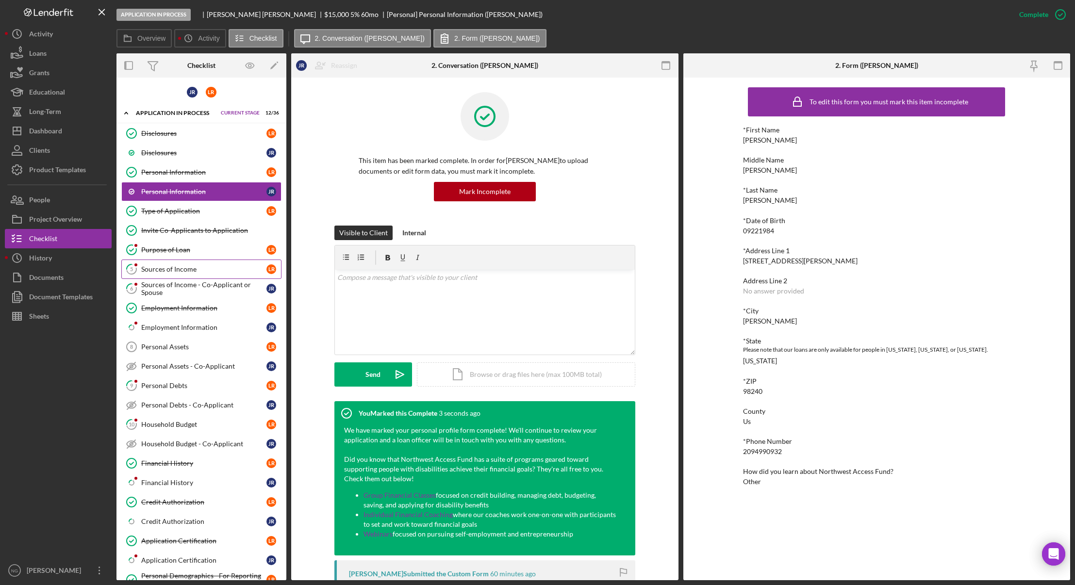
click at [168, 271] on div "Sources of Income" at bounding box center [203, 270] width 125 height 8
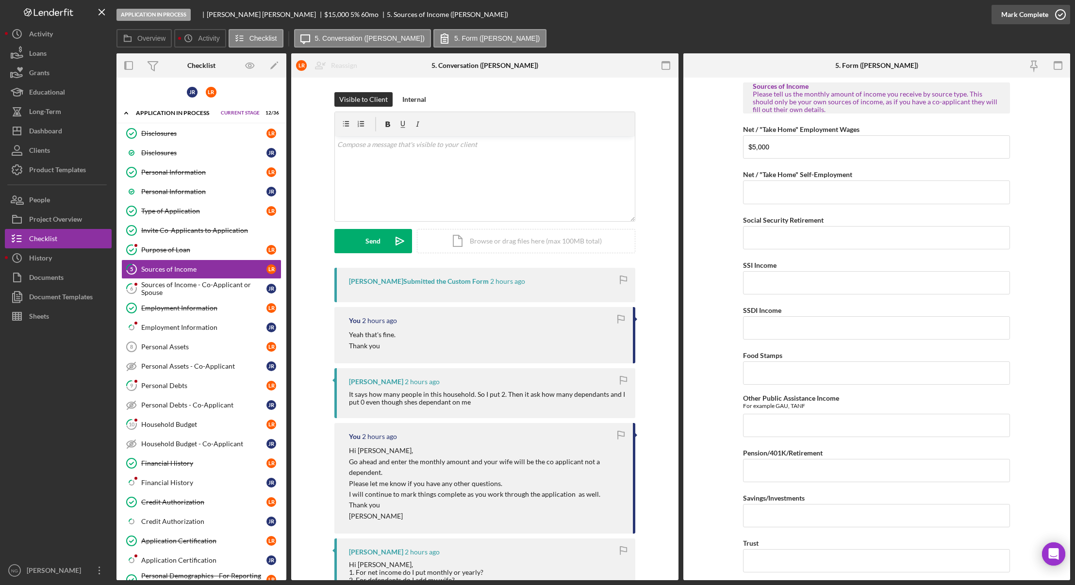
click at [1051, 13] on icon "button" at bounding box center [1061, 14] width 24 height 24
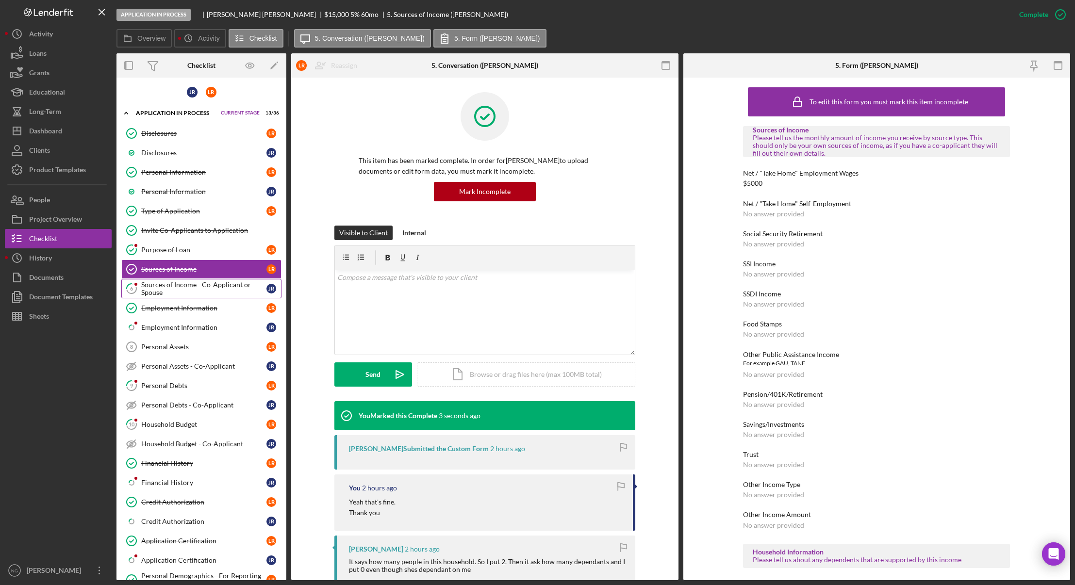
click at [204, 298] on link "6 Sources of Income - Co-Applicant or Spouse J R" at bounding box center [201, 288] width 160 height 19
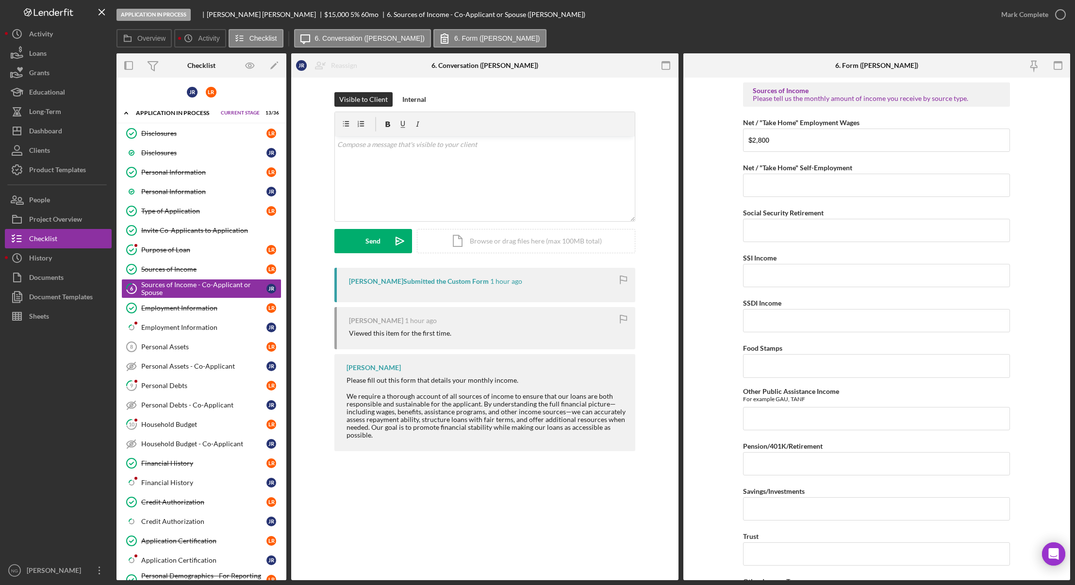
scroll to position [285, 0]
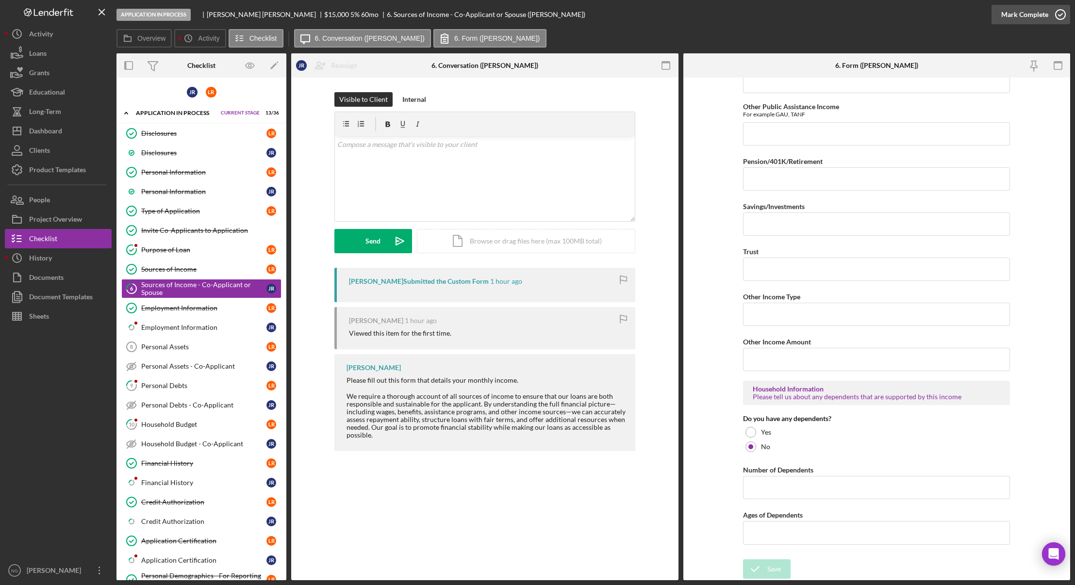
click at [1061, 18] on icon "button" at bounding box center [1061, 14] width 24 height 24
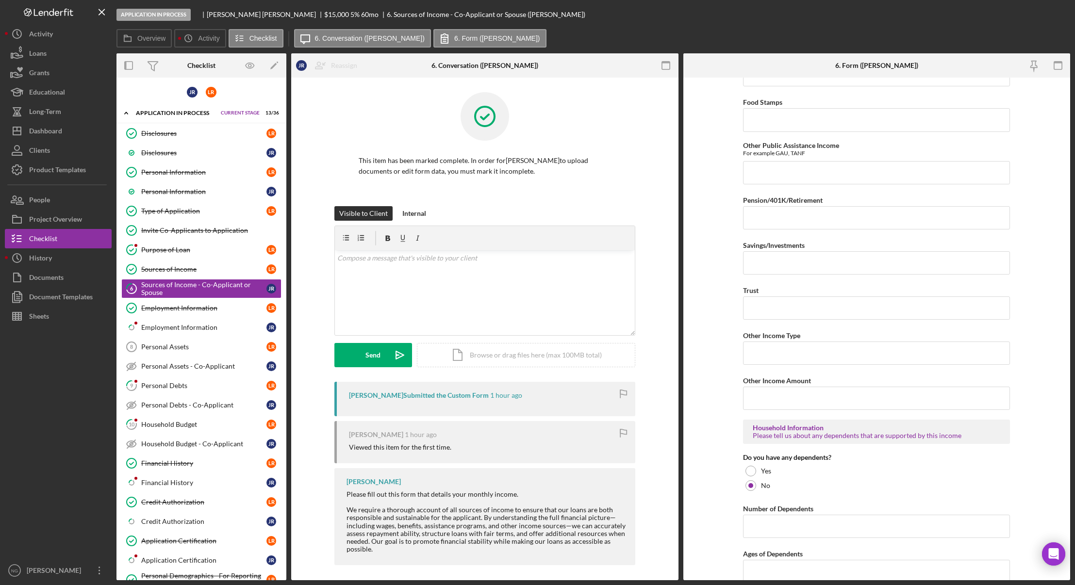
scroll to position [324, 0]
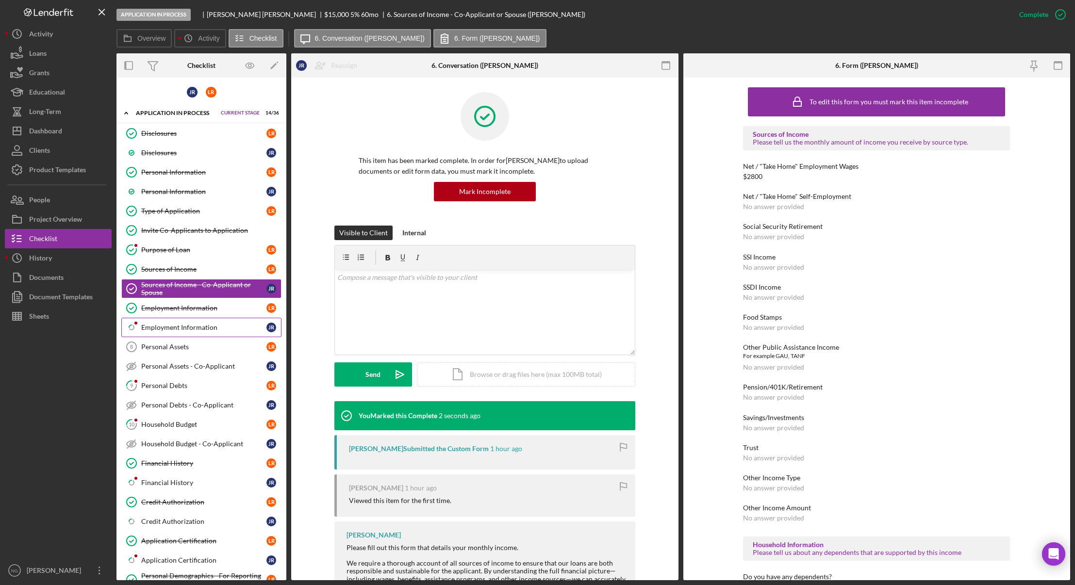
click at [199, 320] on link "Icon/Checklist Item Sub Partial Employment Information J R" at bounding box center [201, 327] width 160 height 19
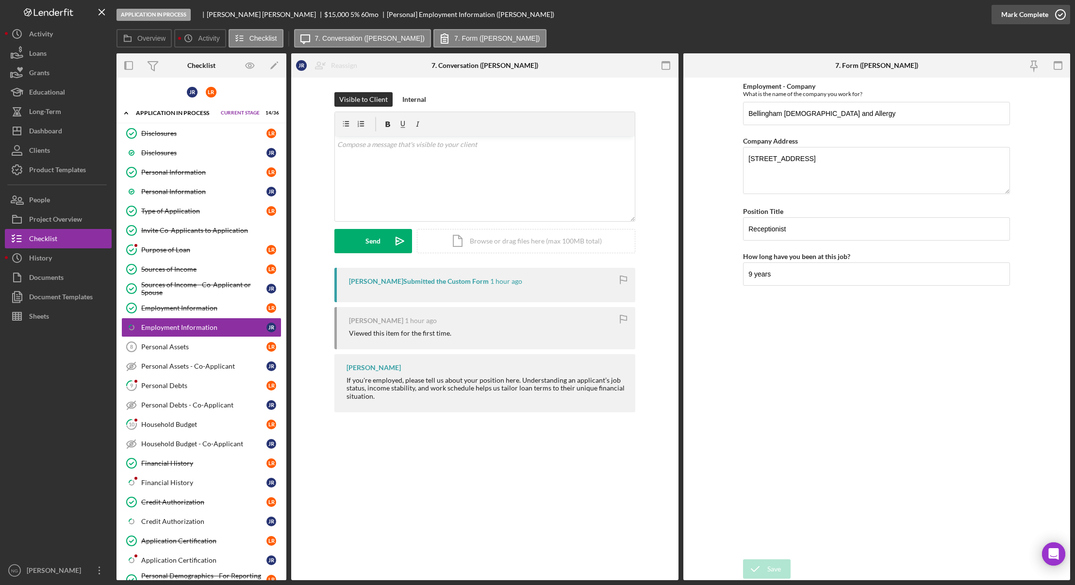
click at [1062, 15] on icon "button" at bounding box center [1061, 14] width 24 height 24
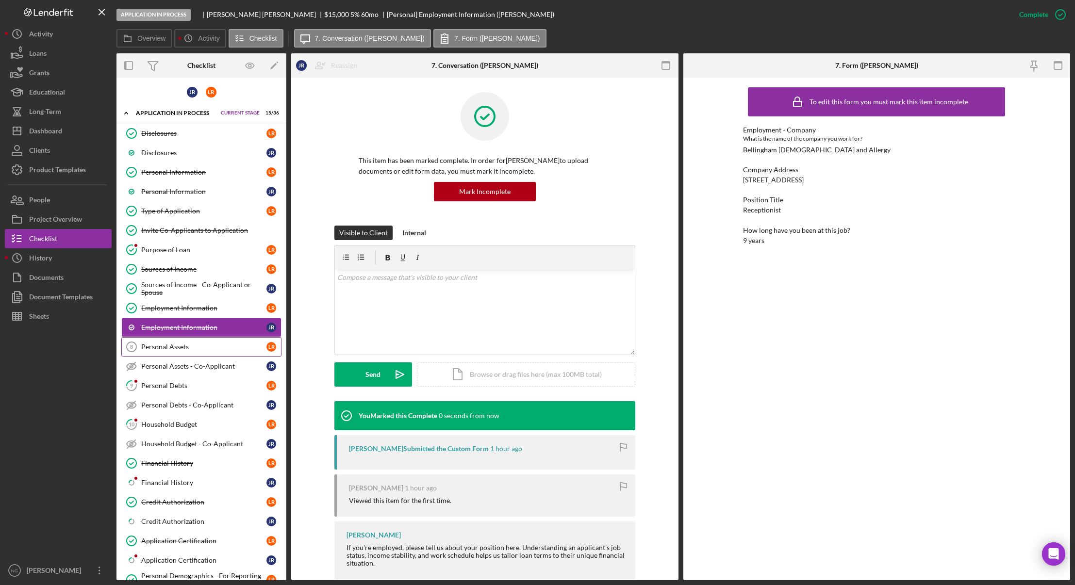
click at [187, 345] on div "Personal Assets" at bounding box center [203, 347] width 125 height 8
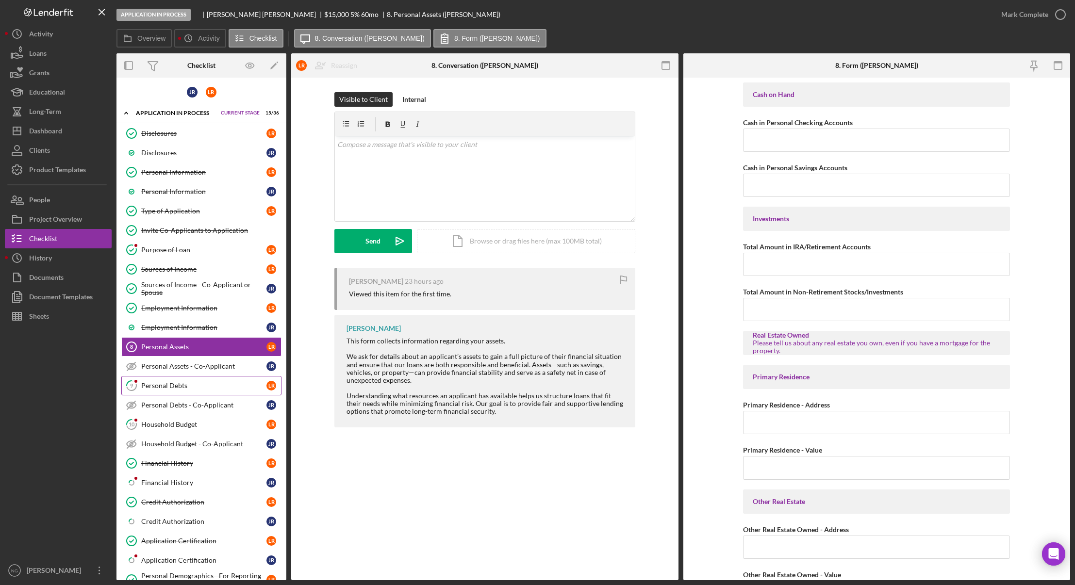
click at [219, 384] on div "Personal Debts" at bounding box center [203, 386] width 125 height 8
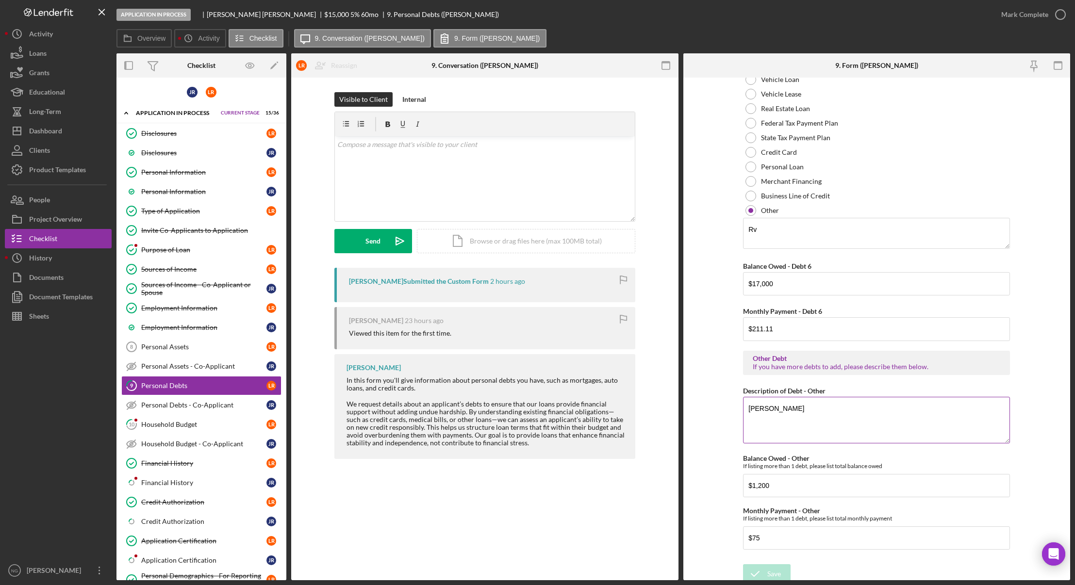
scroll to position [1950, 0]
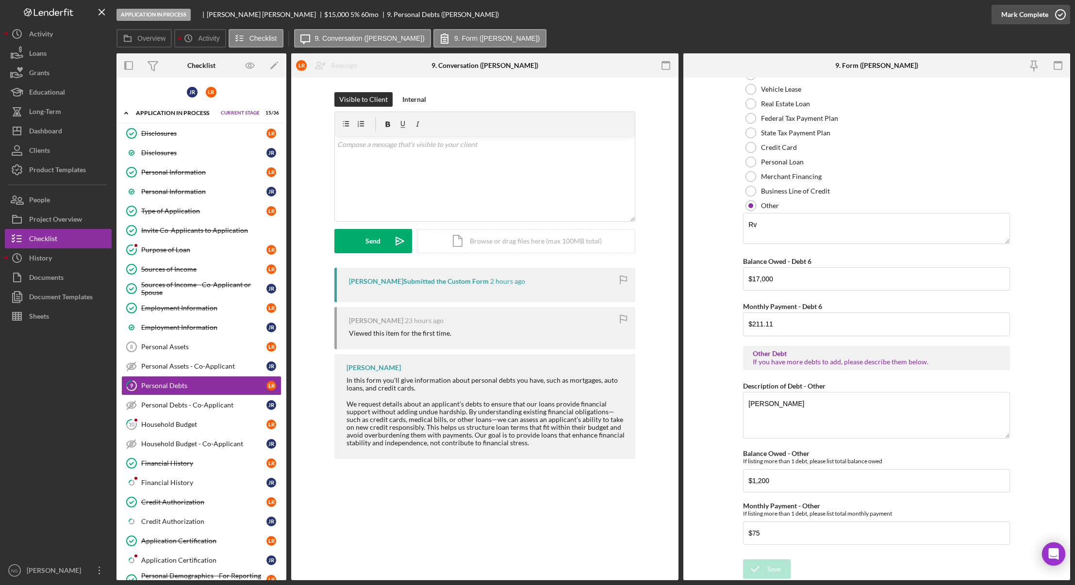
click at [1062, 17] on icon "button" at bounding box center [1061, 14] width 24 height 24
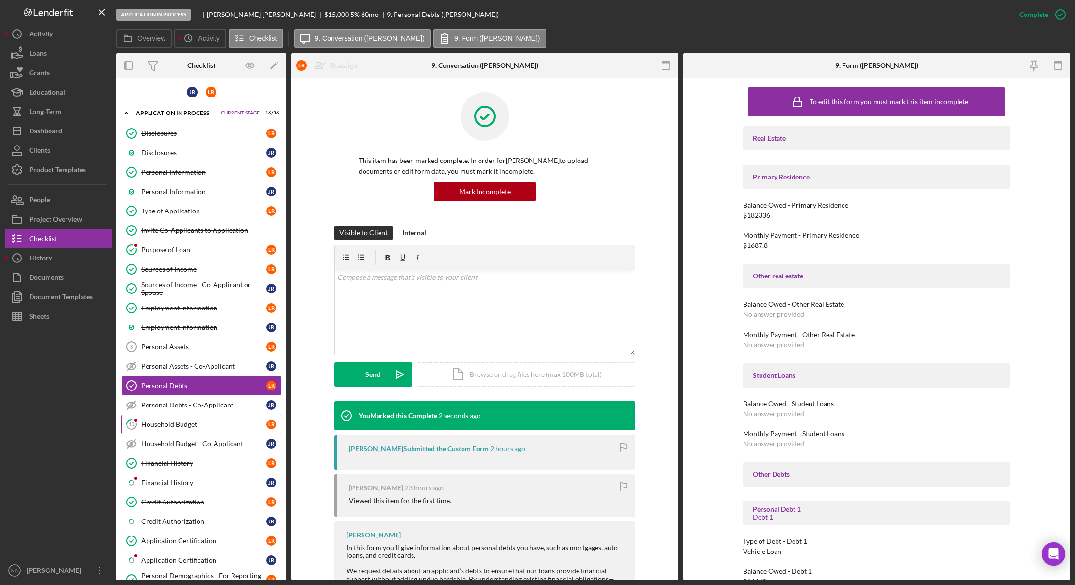
click at [232, 427] on div "Household Budget" at bounding box center [203, 425] width 125 height 8
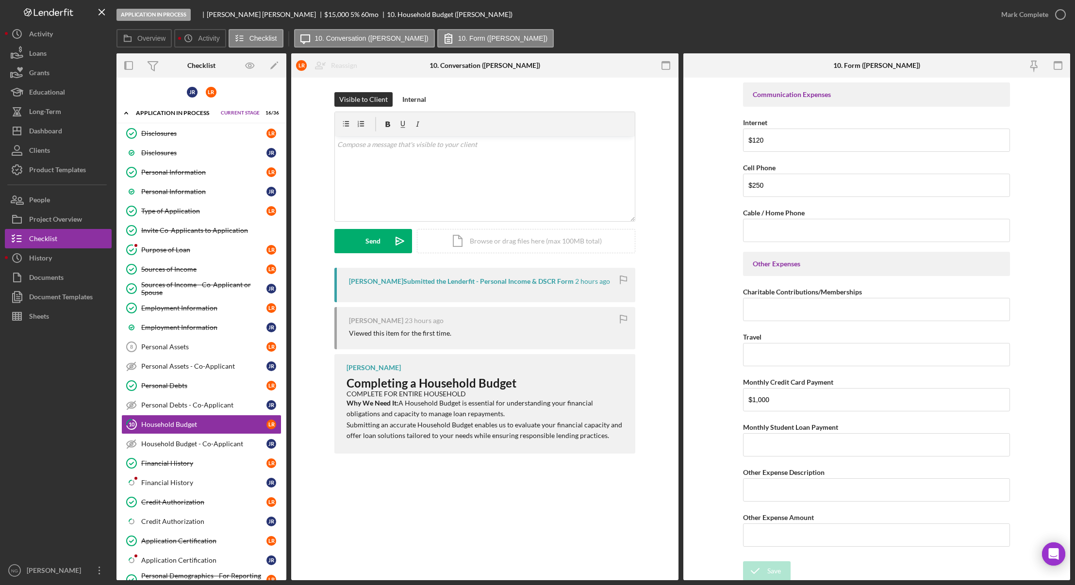
scroll to position [1795, 0]
click at [1064, 16] on icon "button" at bounding box center [1061, 14] width 24 height 24
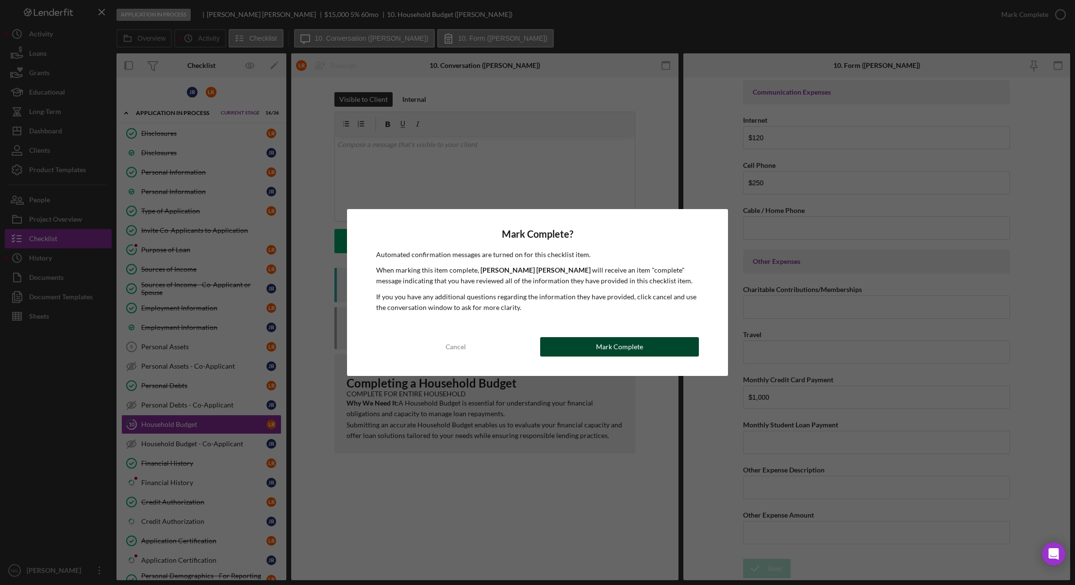
click at [600, 352] on div "Mark Complete" at bounding box center [619, 346] width 47 height 19
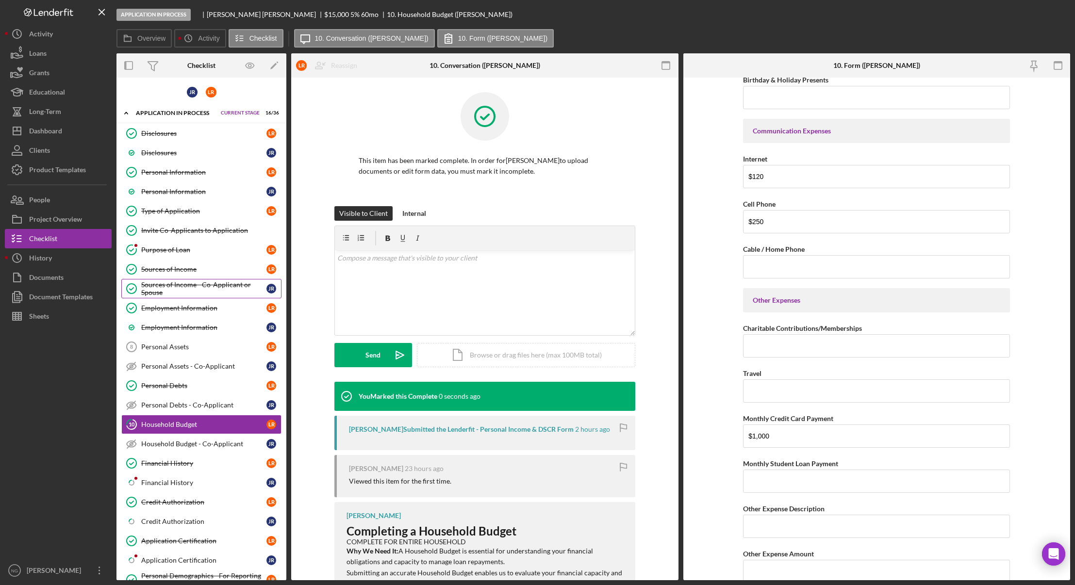
scroll to position [1834, 0]
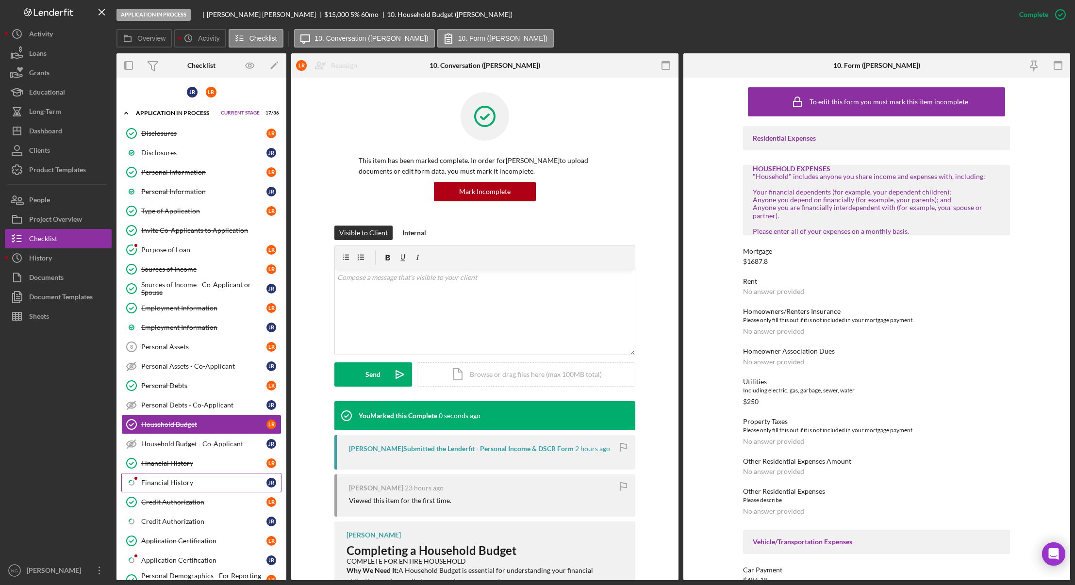
click at [170, 485] on div "Financial History" at bounding box center [203, 483] width 125 height 8
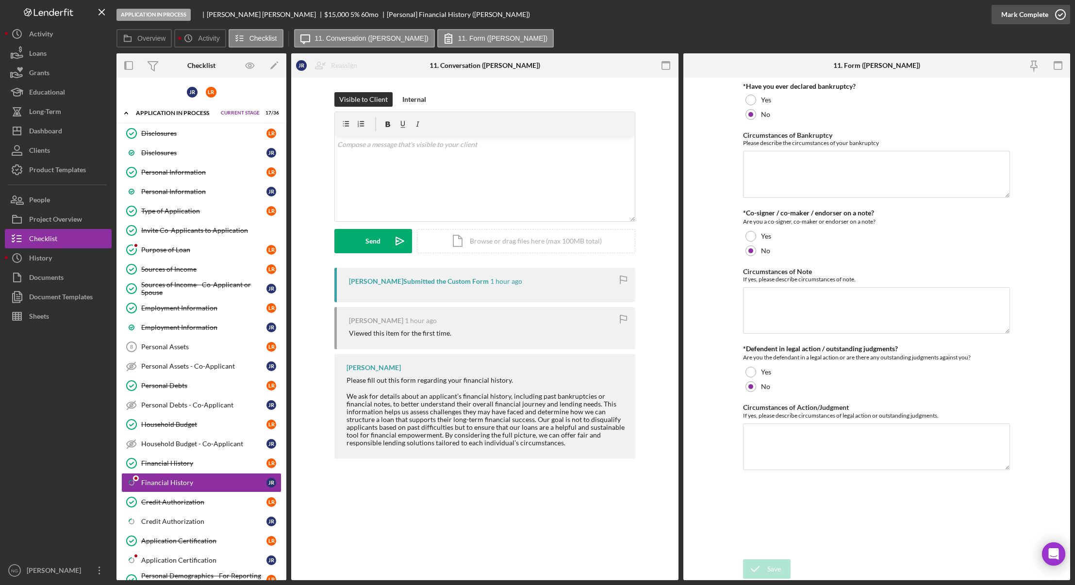
click at [1062, 13] on icon "button" at bounding box center [1061, 14] width 24 height 24
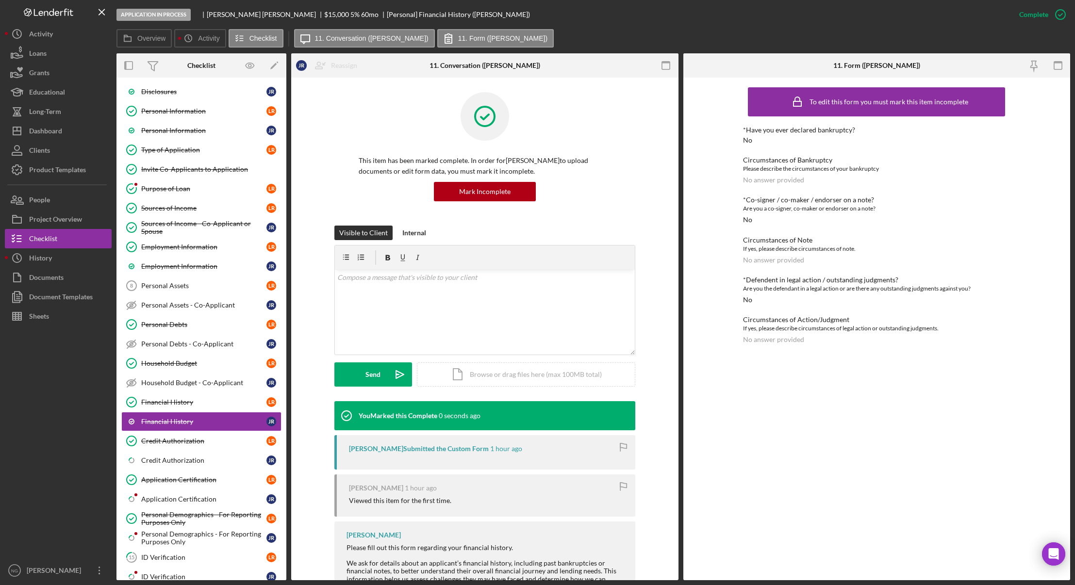
scroll to position [146, 0]
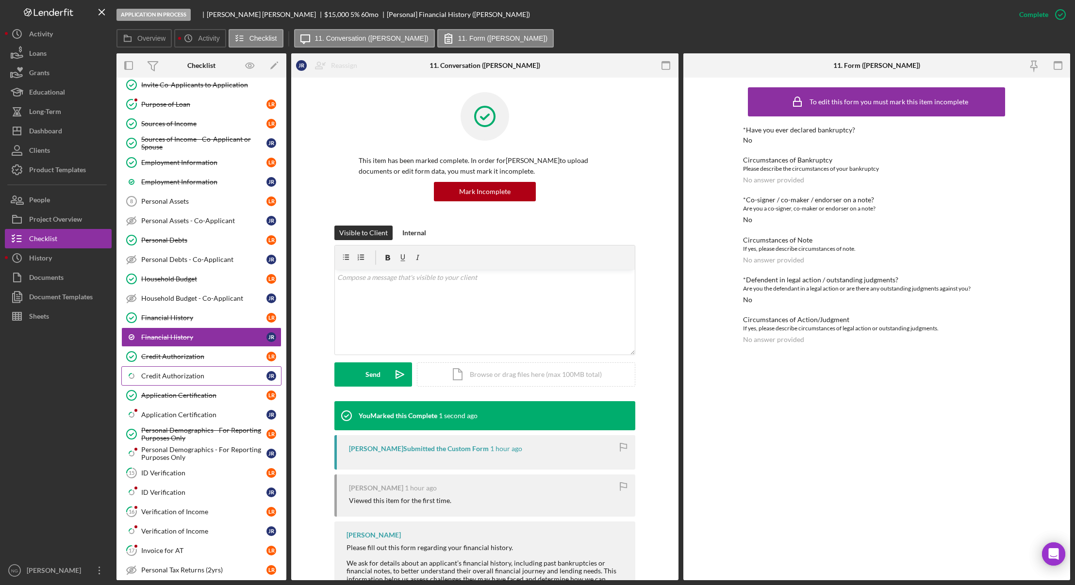
click at [182, 378] on div "Credit Authorization" at bounding box center [203, 376] width 125 height 8
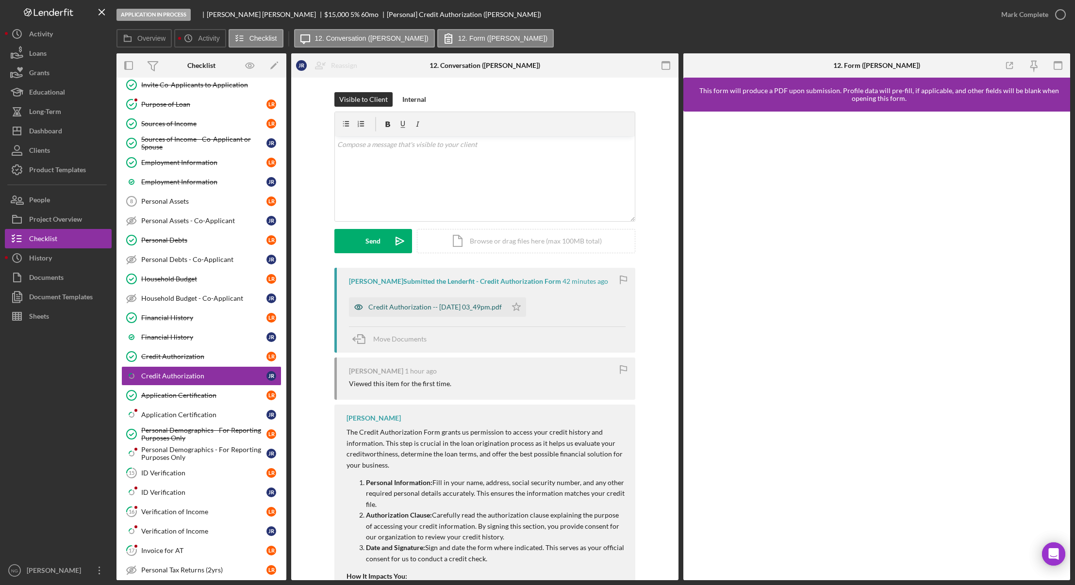
click at [469, 304] on div "Credit Authorization -- [DATE] 03_49pm.pdf" at bounding box center [435, 307] width 134 height 8
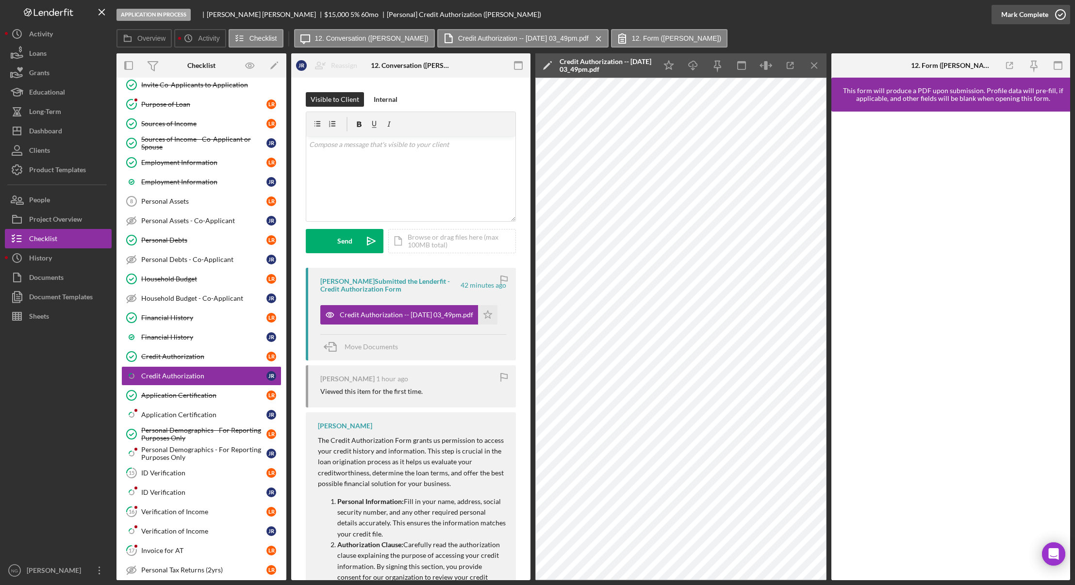
click at [1054, 14] on icon "button" at bounding box center [1061, 14] width 24 height 24
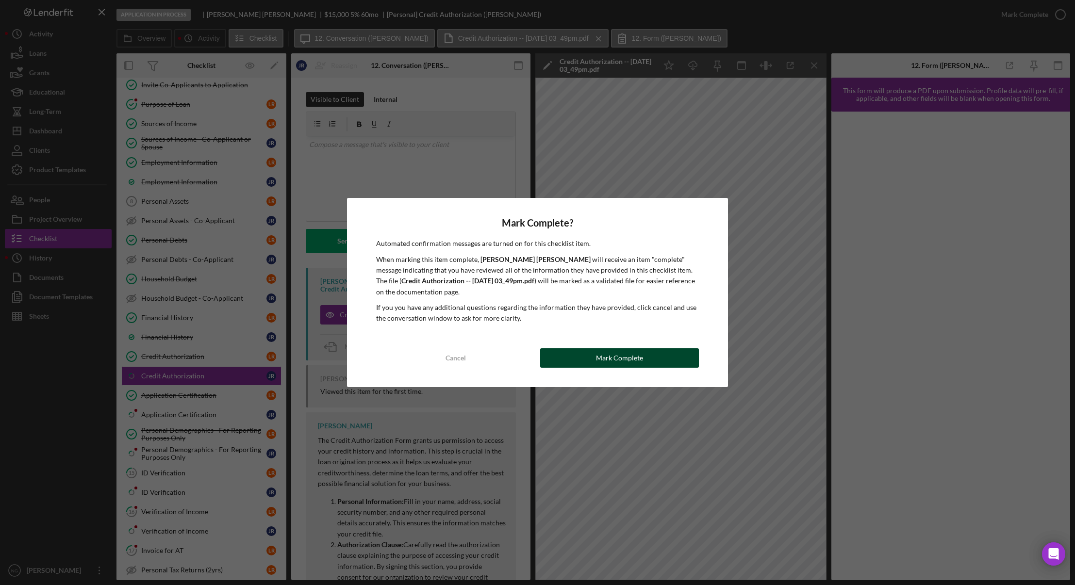
click at [645, 355] on button "Mark Complete" at bounding box center [619, 358] width 159 height 19
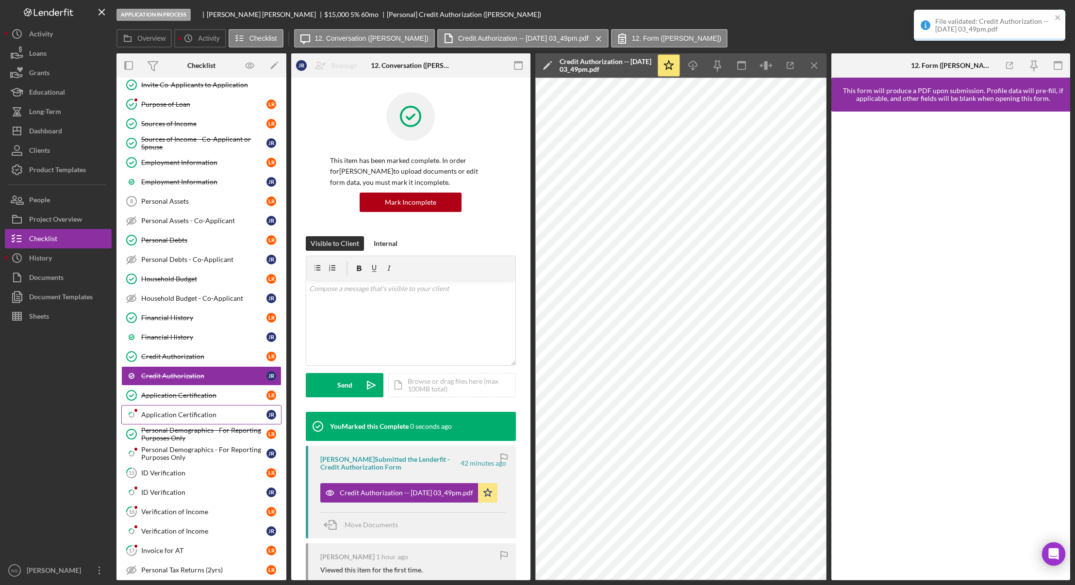
click at [195, 414] on div "Application Certification" at bounding box center [203, 415] width 125 height 8
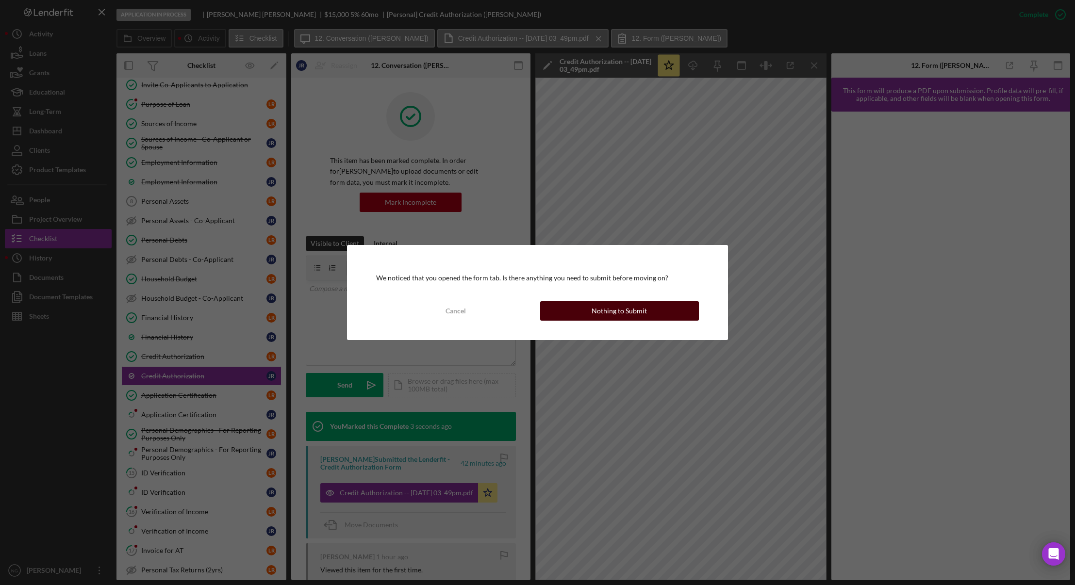
click at [659, 313] on button "Nothing to Submit" at bounding box center [619, 310] width 159 height 19
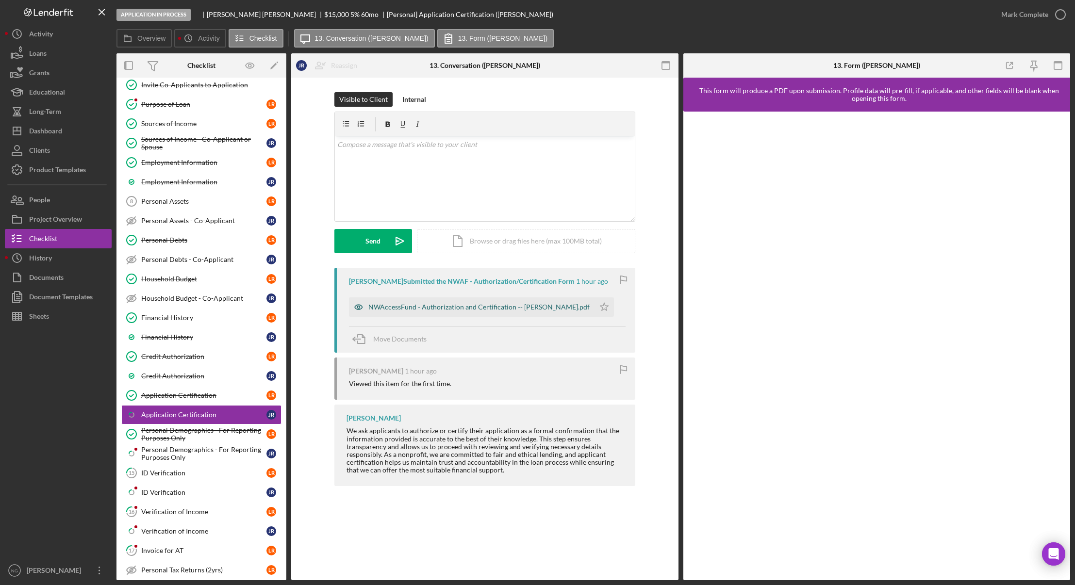
click at [541, 307] on div "NWAccessFund - Authorization and Certification -- [PERSON_NAME].pdf" at bounding box center [478, 307] width 221 height 8
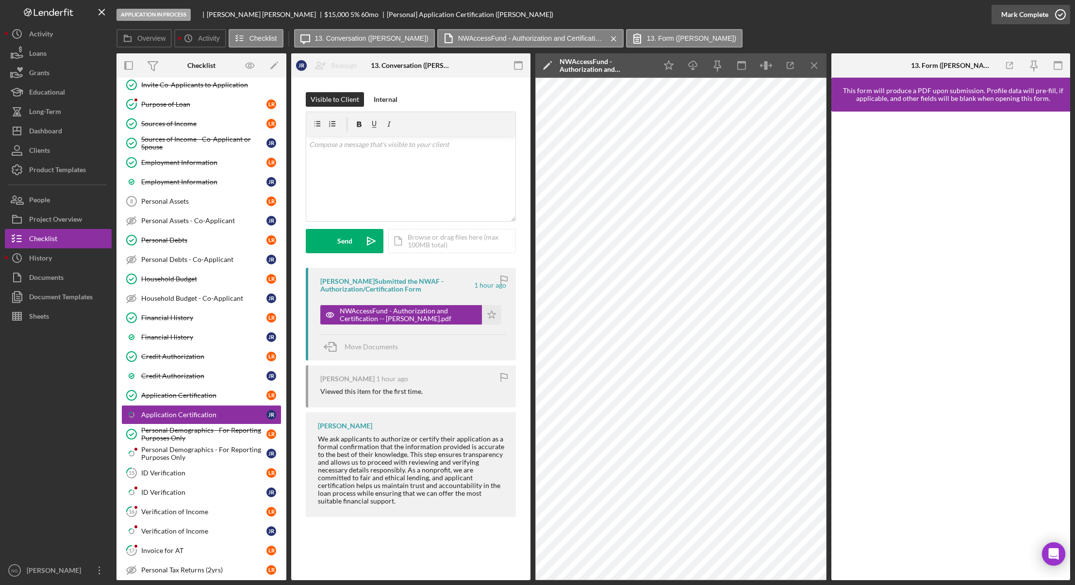
click at [1061, 17] on icon "button" at bounding box center [1061, 14] width 24 height 24
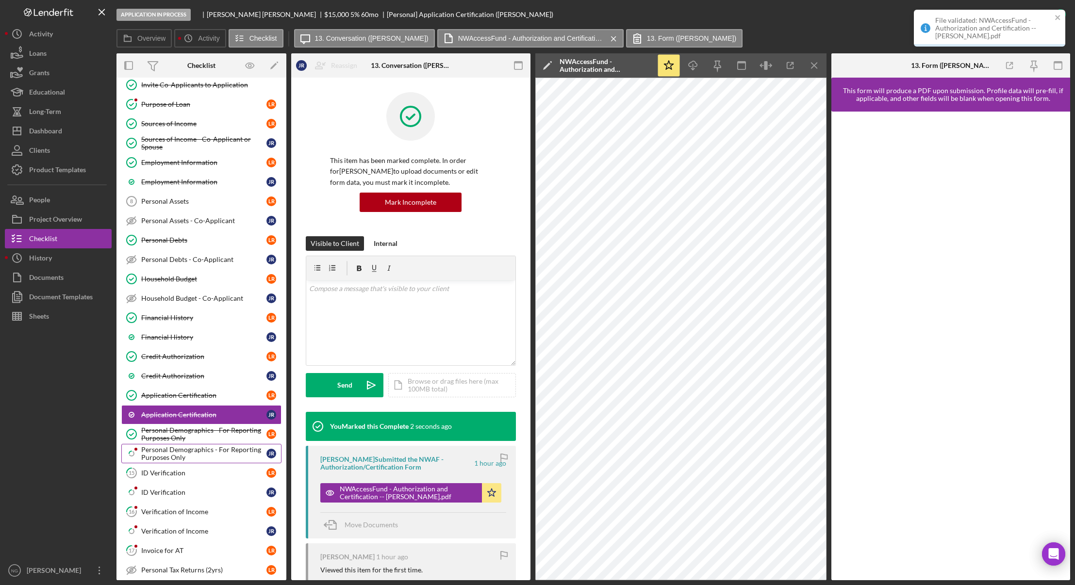
click at [163, 456] on div "Personal Demographics - For Reporting Purposes Only" at bounding box center [203, 454] width 125 height 16
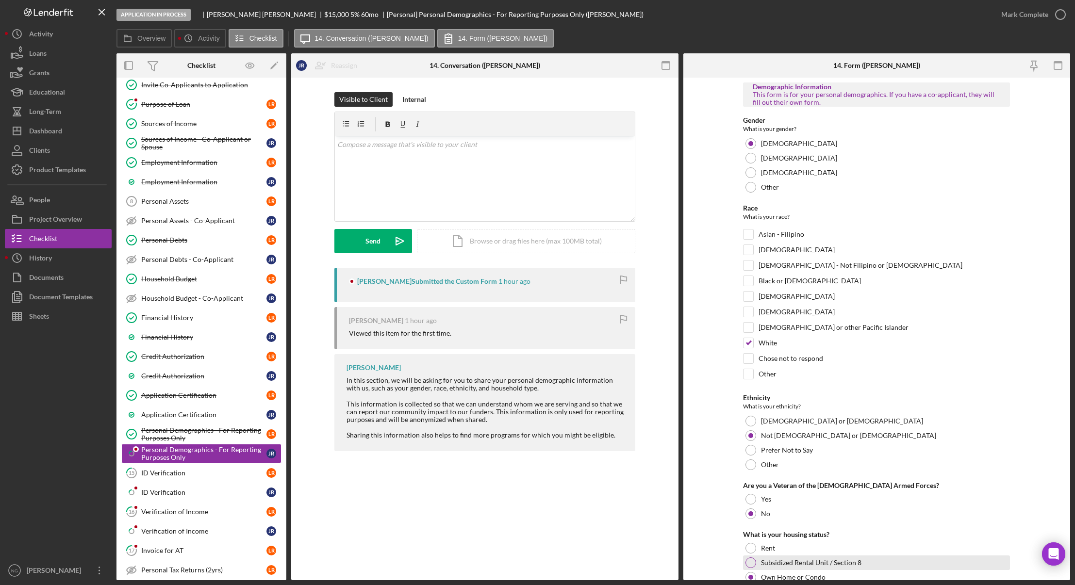
scroll to position [148, 0]
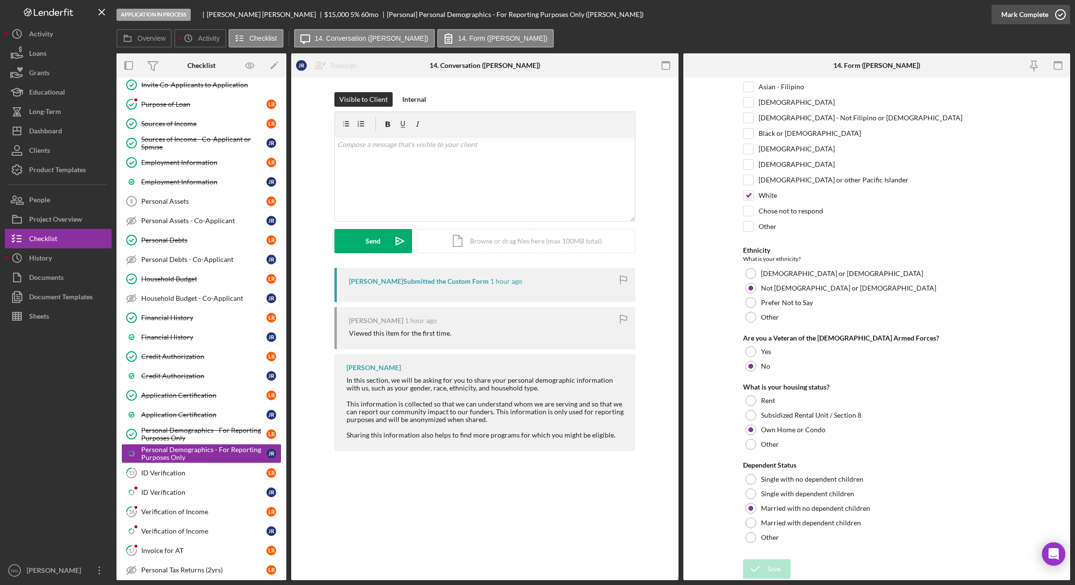
click at [1053, 13] on icon "button" at bounding box center [1061, 14] width 24 height 24
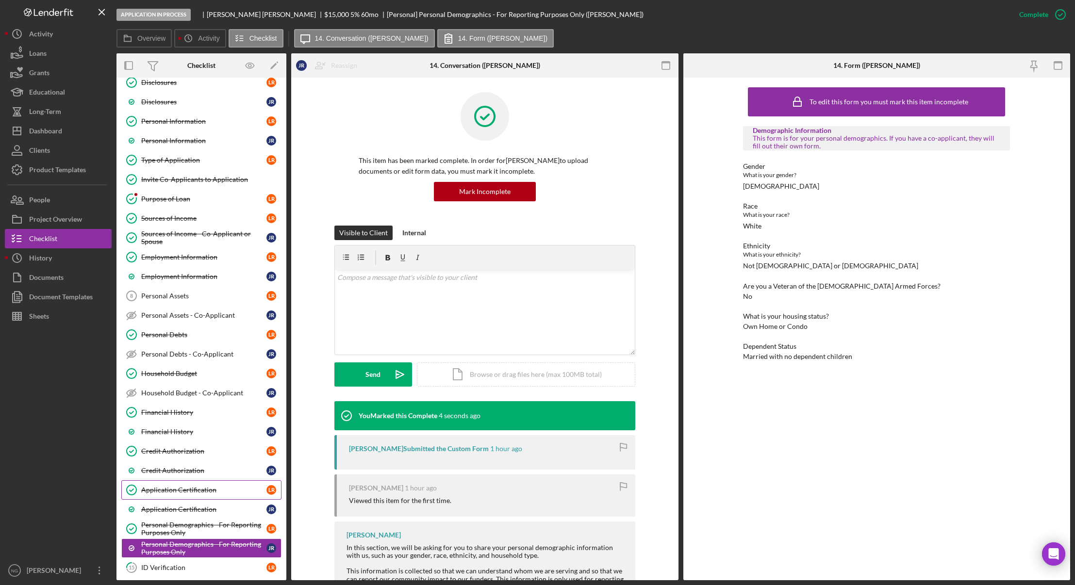
scroll to position [0, 0]
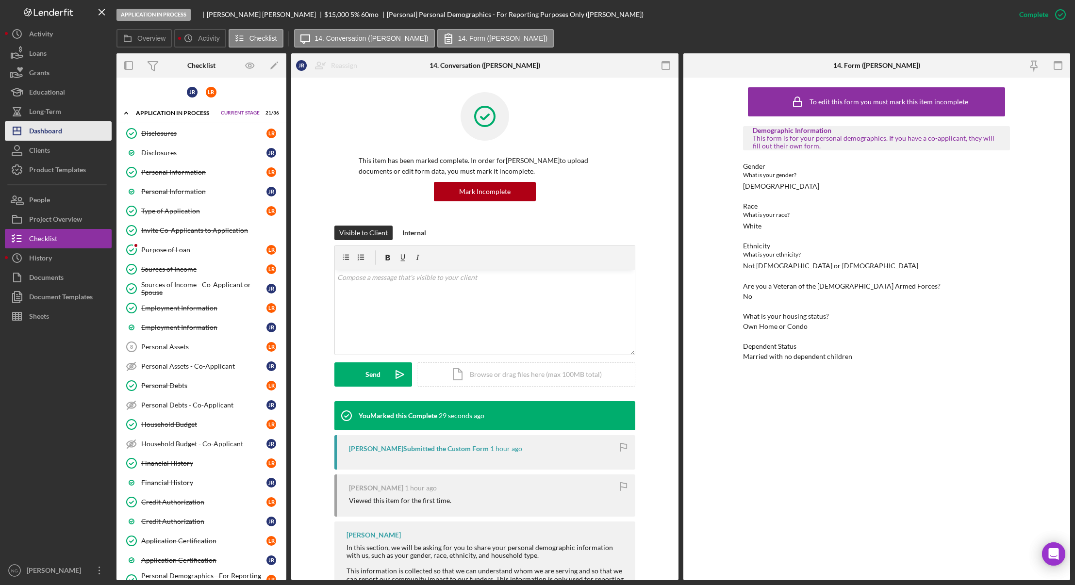
drag, startPoint x: 67, startPoint y: 130, endPoint x: 77, endPoint y: 129, distance: 10.2
click at [67, 130] on button "Icon/Dashboard Dashboard" at bounding box center [58, 130] width 107 height 19
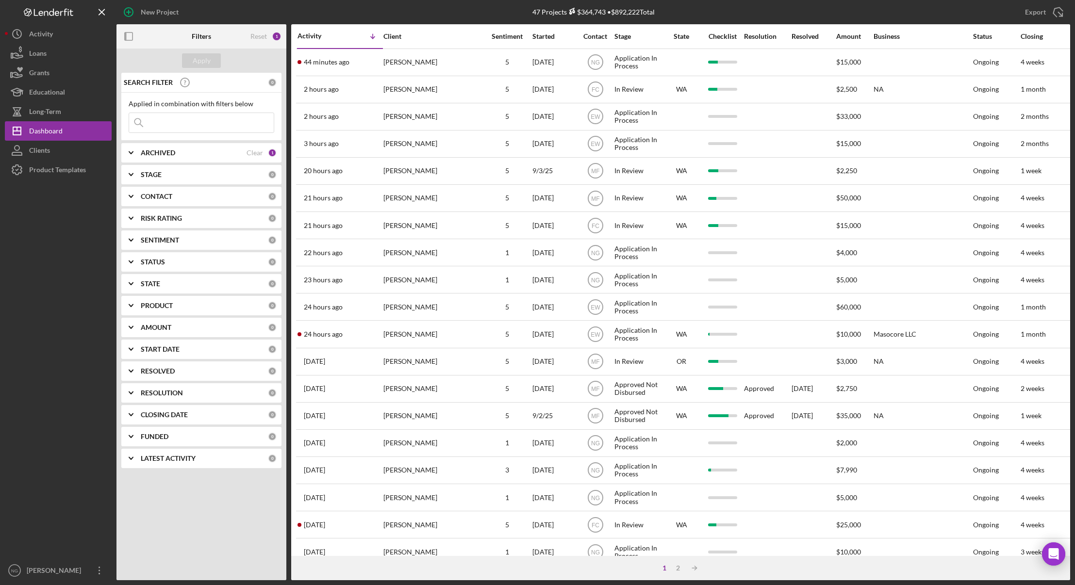
click at [36, 273] on div at bounding box center [58, 371] width 107 height 382
click at [54, 404] on div at bounding box center [58, 371] width 107 height 382
drag, startPoint x: 100, startPoint y: 306, endPoint x: 110, endPoint y: 303, distance: 11.2
click at [100, 306] on div at bounding box center [58, 371] width 107 height 382
click at [92, 233] on div at bounding box center [58, 371] width 107 height 382
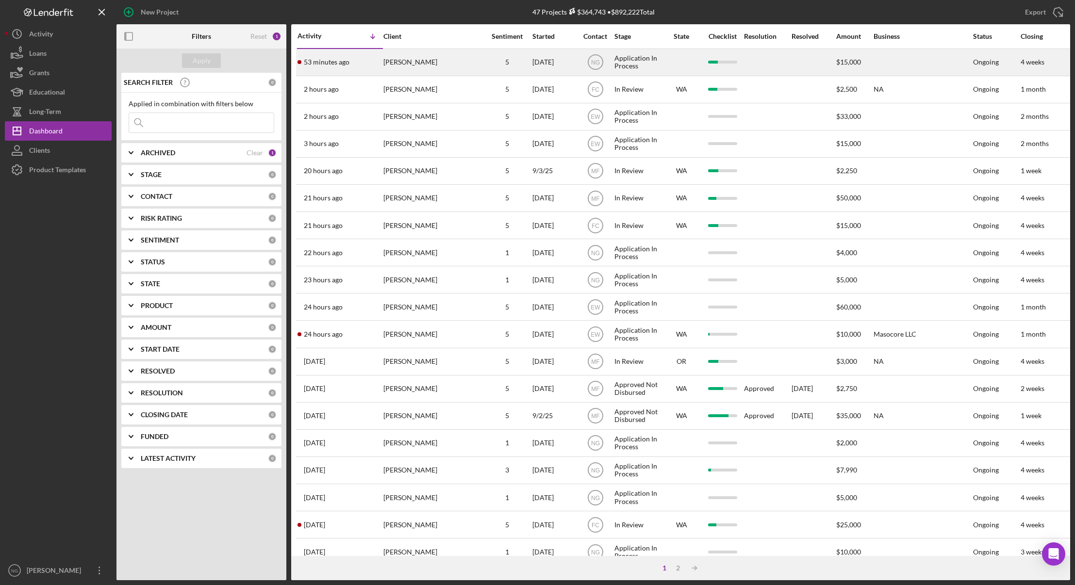
click at [428, 59] on div "[PERSON_NAME]" at bounding box center [432, 63] width 97 height 26
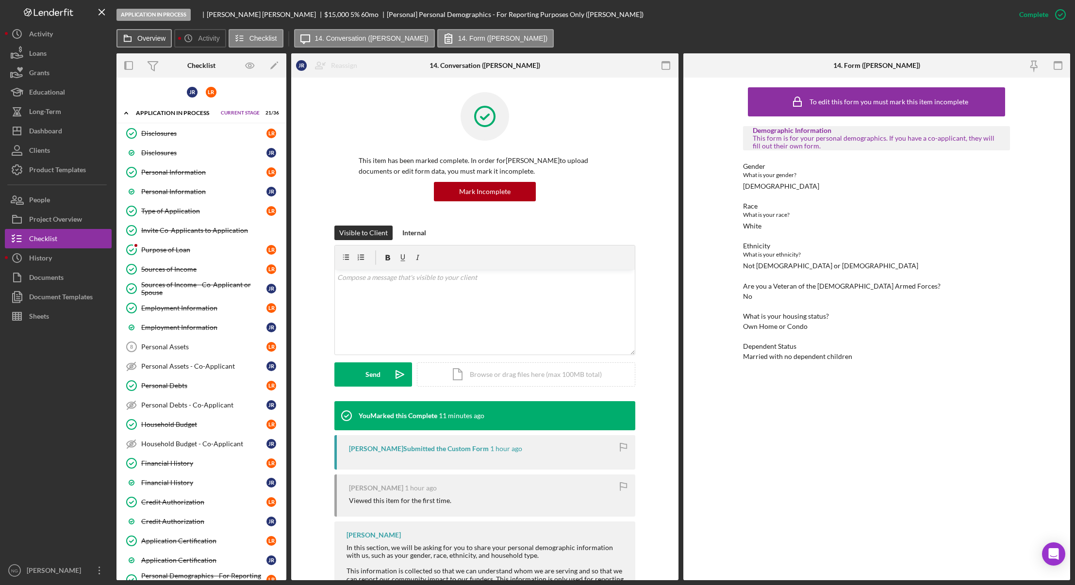
click at [139, 35] on label "Overview" at bounding box center [151, 38] width 28 height 8
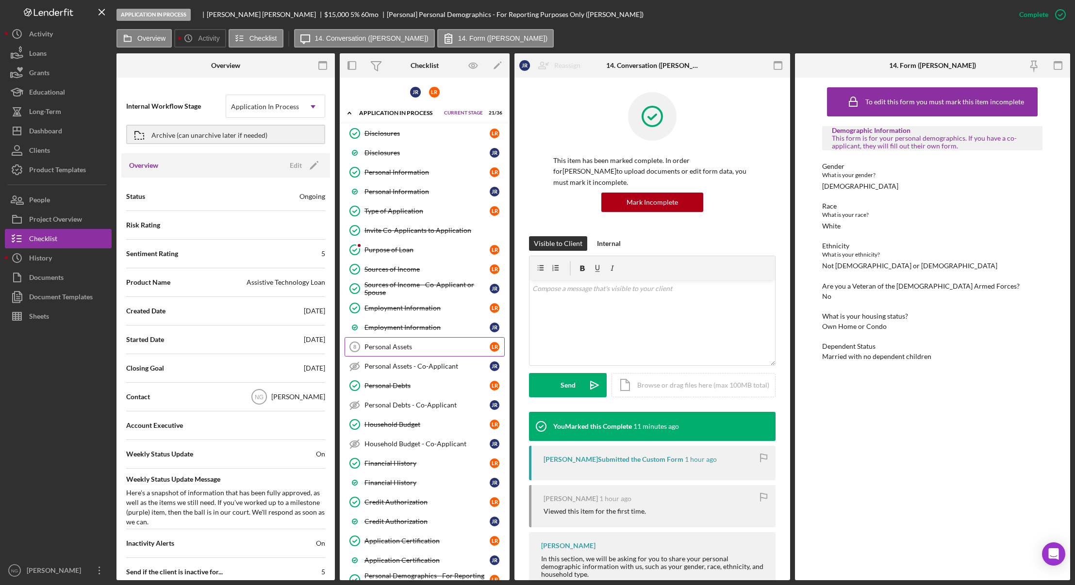
click at [436, 351] on div "Personal Assets" at bounding box center [427, 347] width 125 height 8
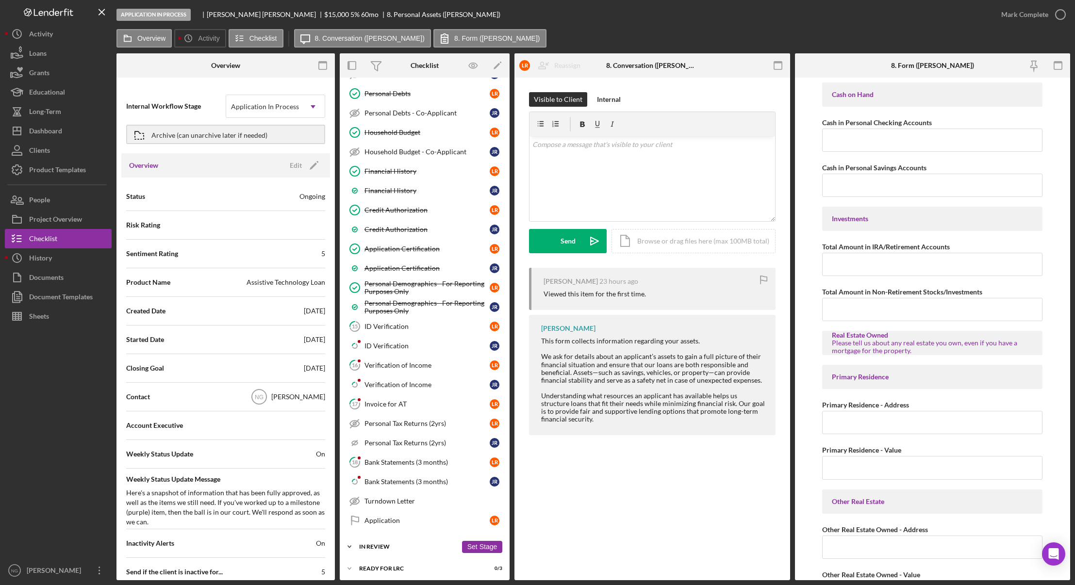
scroll to position [339, 0]
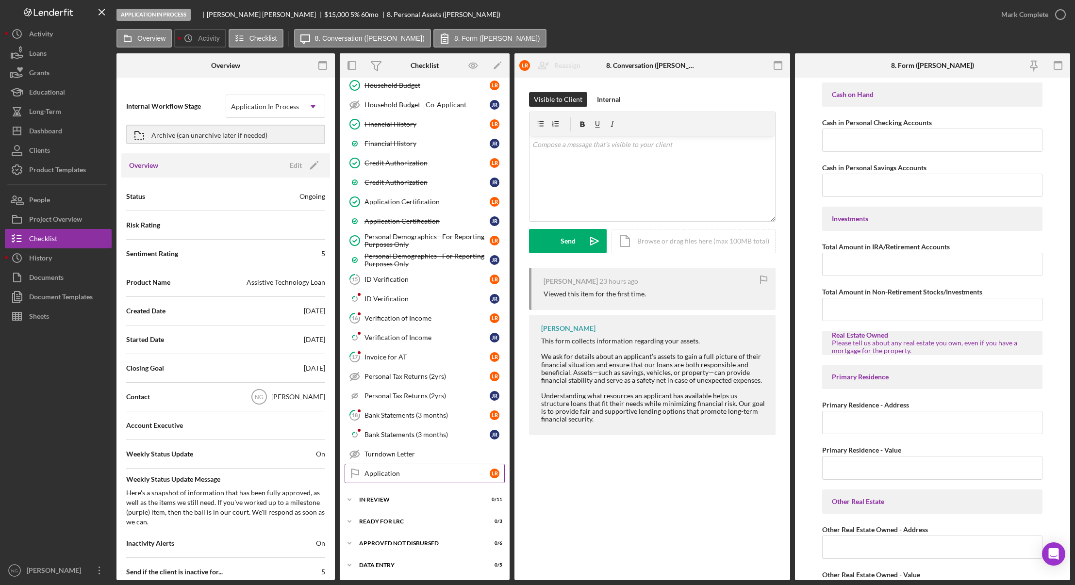
click at [391, 474] on div "Application" at bounding box center [427, 474] width 125 height 8
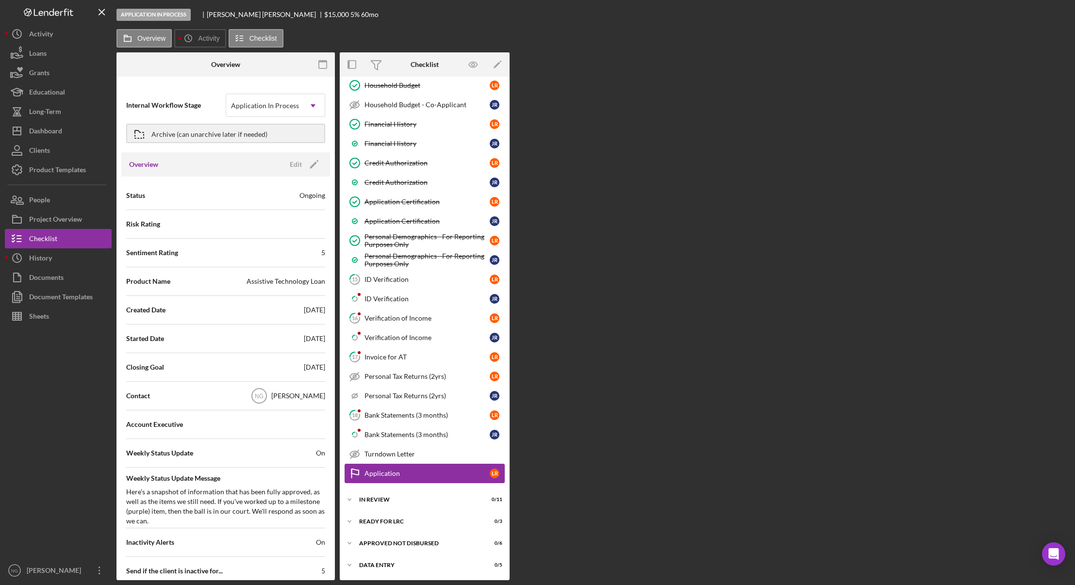
scroll to position [339, 0]
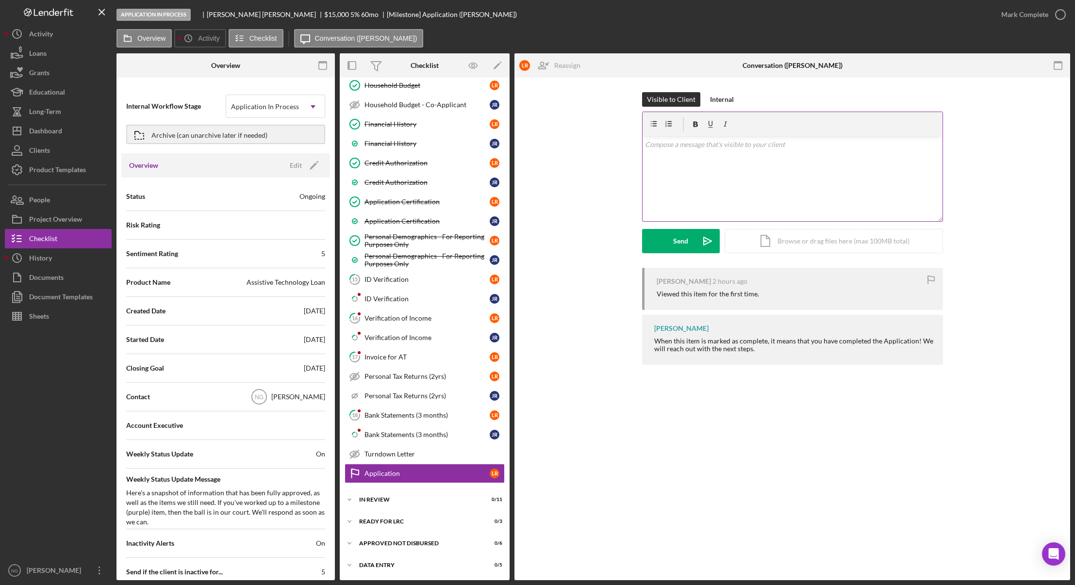
click at [750, 172] on div "v Color teal Color pink Remove color Add row above Add row below Add column bef…" at bounding box center [793, 178] width 300 height 85
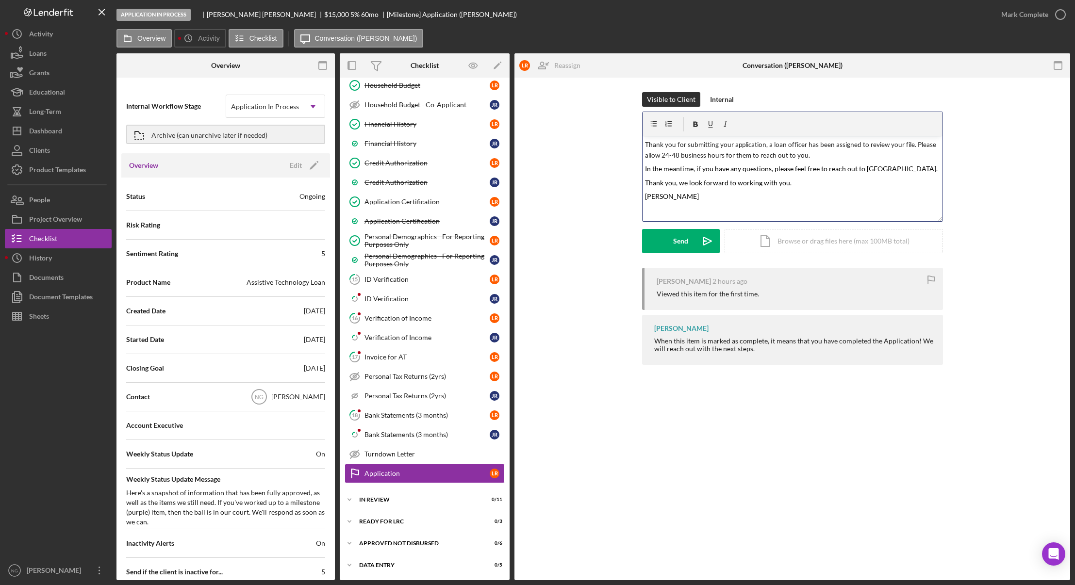
click at [643, 144] on div "v Color teal Color pink Remove color Add row above Add row below Add column bef…" at bounding box center [793, 178] width 300 height 85
click at [675, 143] on span "Thank you for submitting your application, a loan officer has been assigned to …" at bounding box center [791, 150] width 293 height 19
click at [645, 145] on span "Thank you for submitting your application, a loan officer has been assigned to …" at bounding box center [791, 150] width 293 height 19
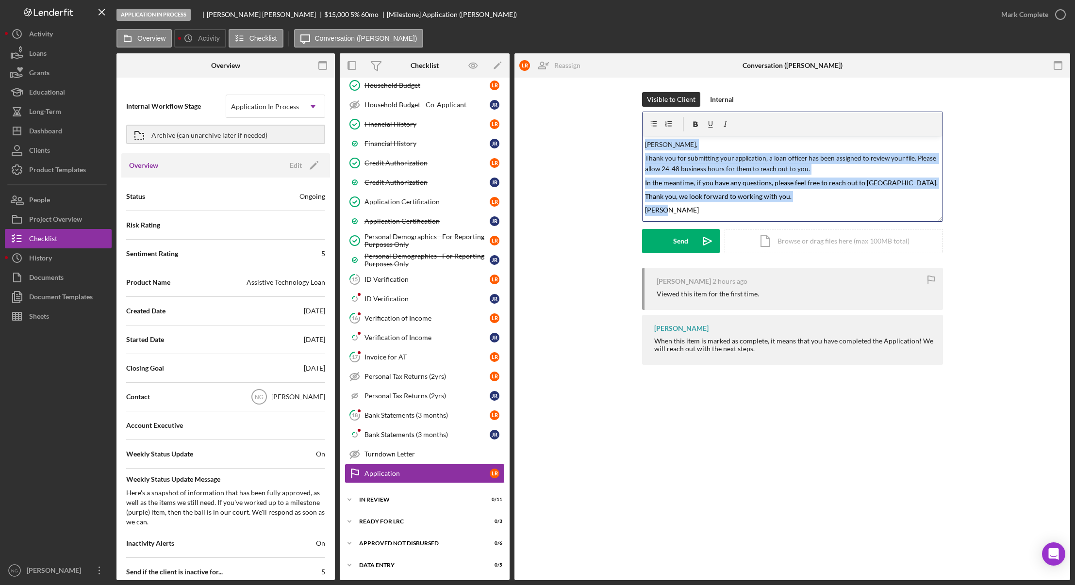
drag, startPoint x: 687, startPoint y: 210, endPoint x: 604, endPoint y: 134, distance: 112.4
click at [604, 134] on div "Visible to Client Internal v Color teal Color pink Remove color Add row above A…" at bounding box center [792, 180] width 527 height 176
copy div "[PERSON_NAME], Thank you for submitting your application, a loan officer has be…"
click at [760, 205] on p "[PERSON_NAME]" at bounding box center [792, 210] width 295 height 11
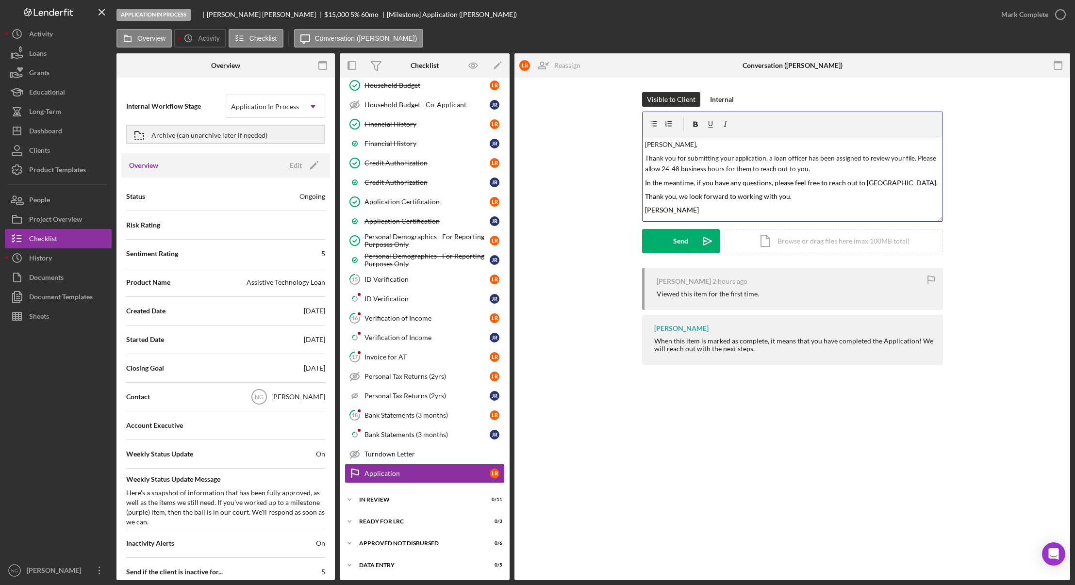
click at [675, 197] on span "Thank you, we look forward to working with you." at bounding box center [718, 196] width 147 height 8
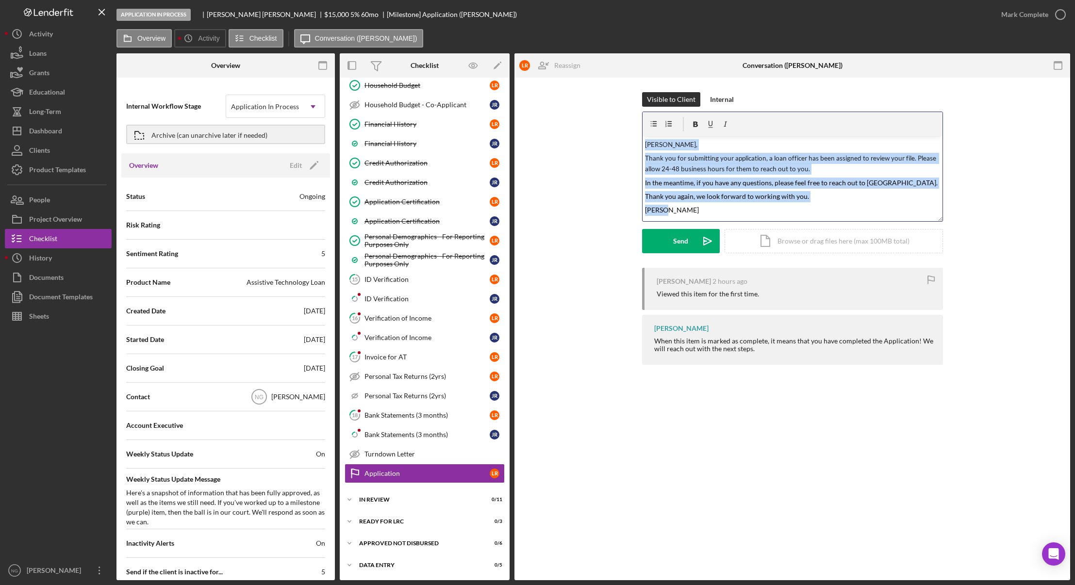
drag, startPoint x: 695, startPoint y: 211, endPoint x: 612, endPoint y: 131, distance: 114.7
click at [612, 131] on div "Visible to Client Internal v Color teal Color pink Remove color Add row above A…" at bounding box center [792, 180] width 527 height 176
copy div "[PERSON_NAME], Thank you for submitting your application, a loan officer has be…"
click at [312, 166] on polygon "button" at bounding box center [313, 166] width 7 height 7
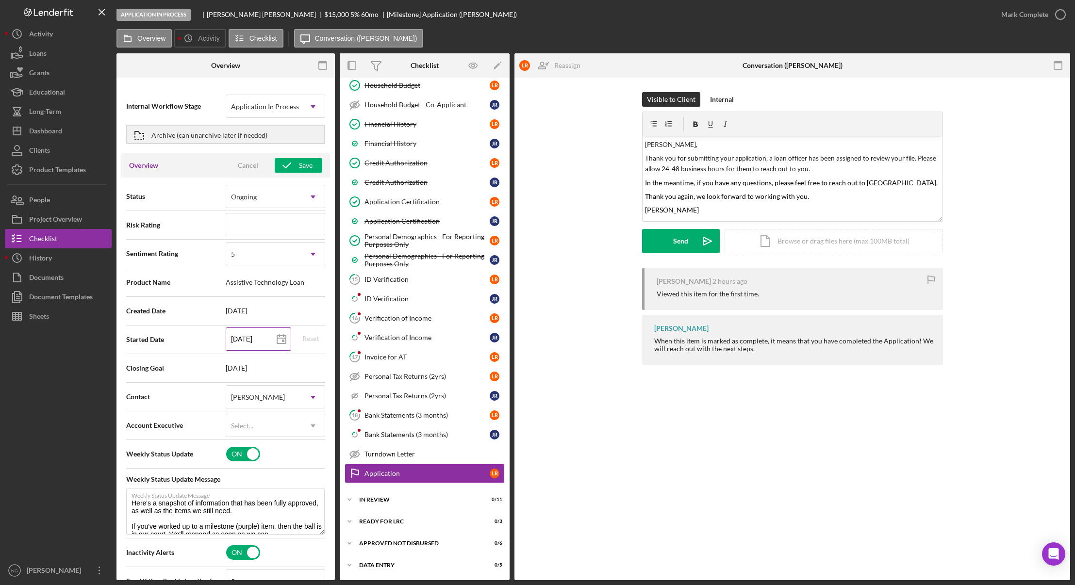
click at [283, 342] on polygon at bounding box center [281, 340] width 9 height 8
type input "[DATE]"
click at [282, 345] on icon at bounding box center [281, 340] width 24 height 24
click at [310, 437] on icon "Icon/Dropdown Arrow" at bounding box center [312, 426] width 23 height 23
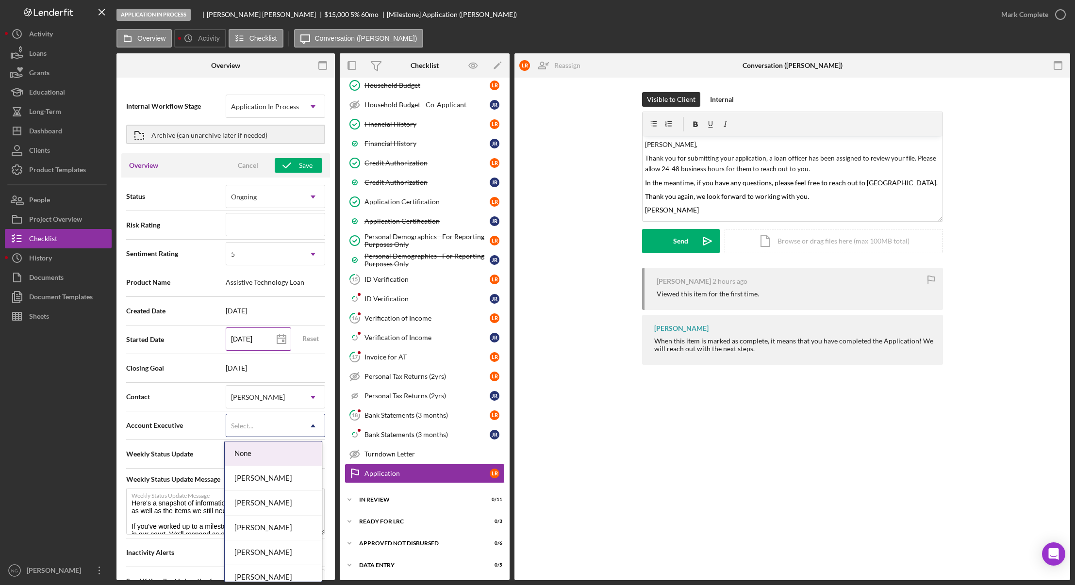
click at [283, 344] on polygon at bounding box center [281, 340] width 9 height 8
type input "[DATE]"
click at [256, 394] on div "[PERSON_NAME]" at bounding box center [258, 398] width 54 height 8
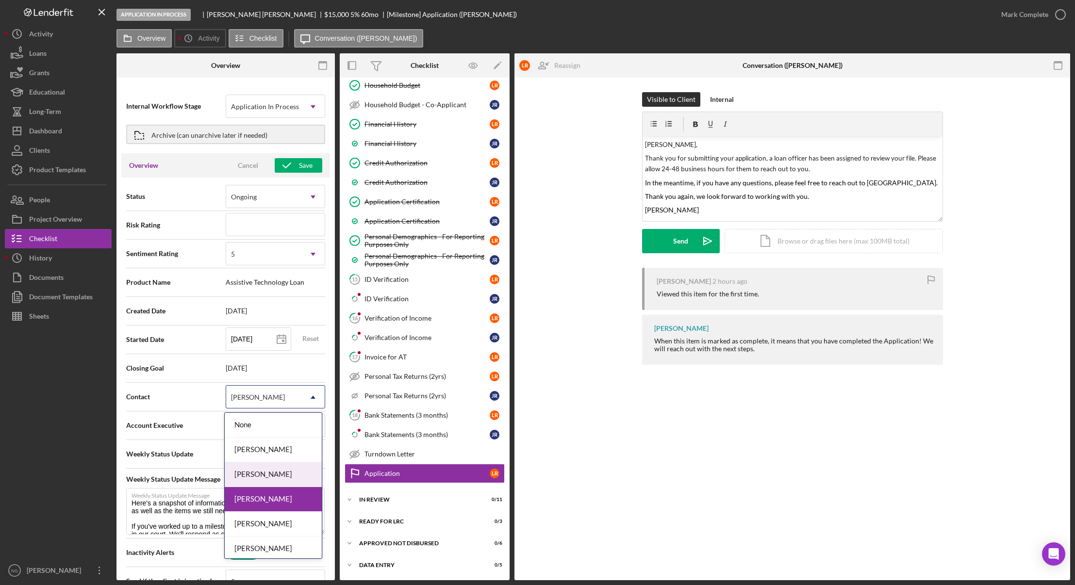
click at [272, 477] on div "[PERSON_NAME]" at bounding box center [273, 475] width 97 height 25
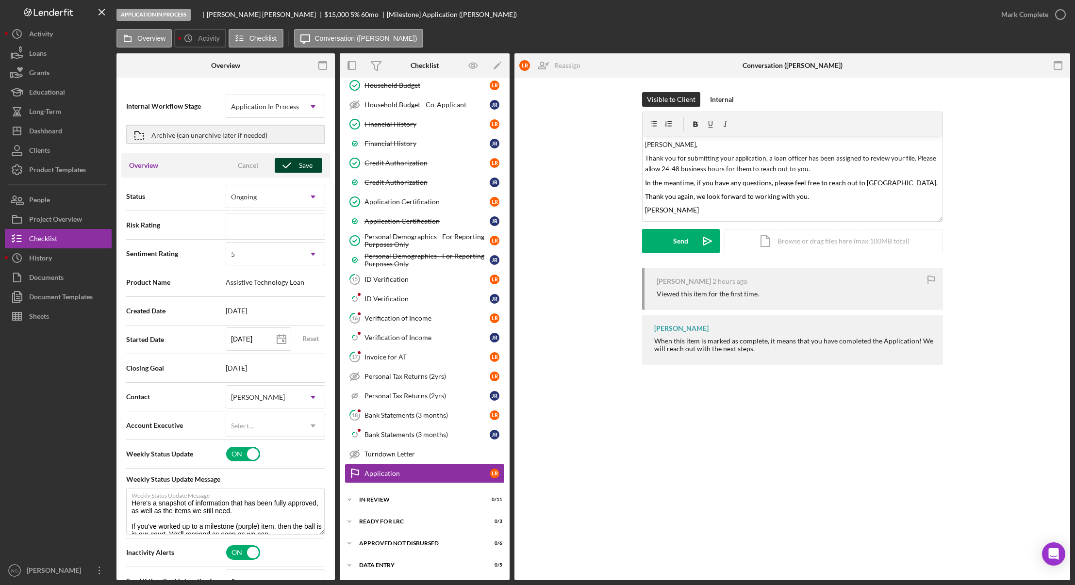
click at [299, 167] on div "Save" at bounding box center [306, 165] width 14 height 15
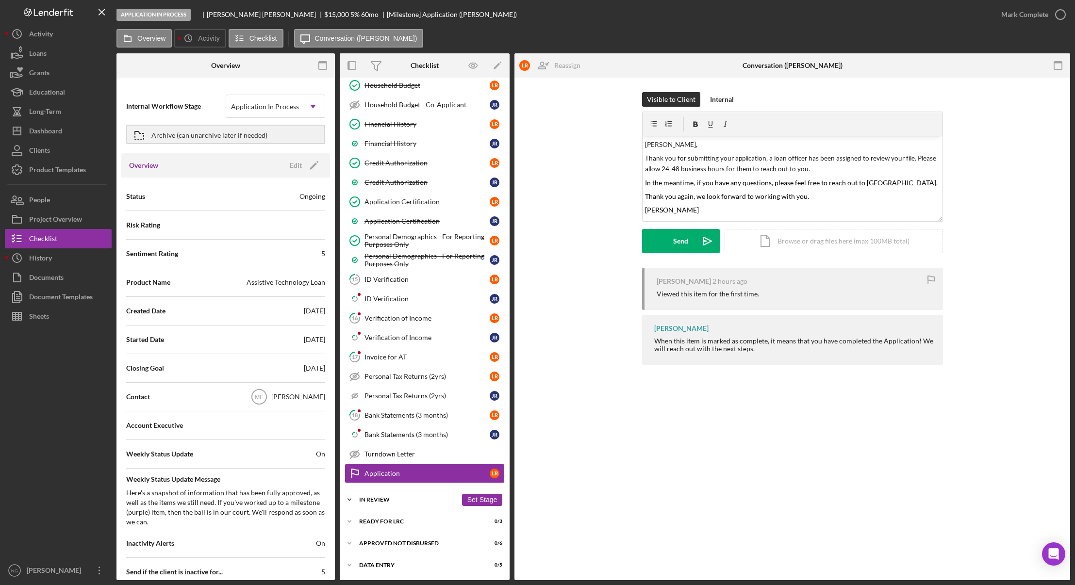
click at [393, 494] on div "Icon/Expander In Review 0 / 11 Set Stage" at bounding box center [425, 499] width 170 height 19
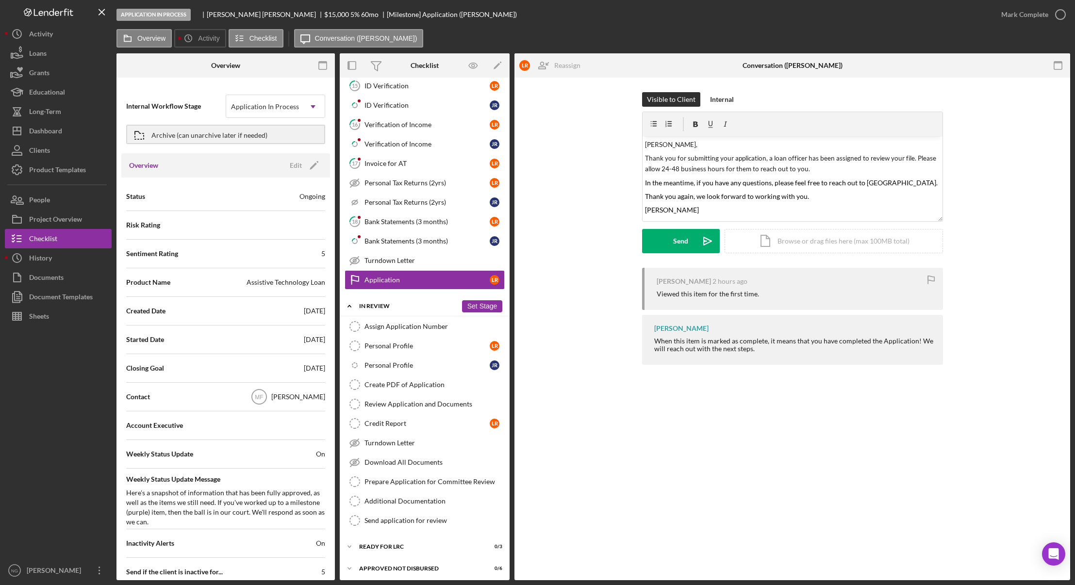
scroll to position [534, 0]
click at [399, 329] on div "Assign Application Number" at bounding box center [435, 326] width 140 height 8
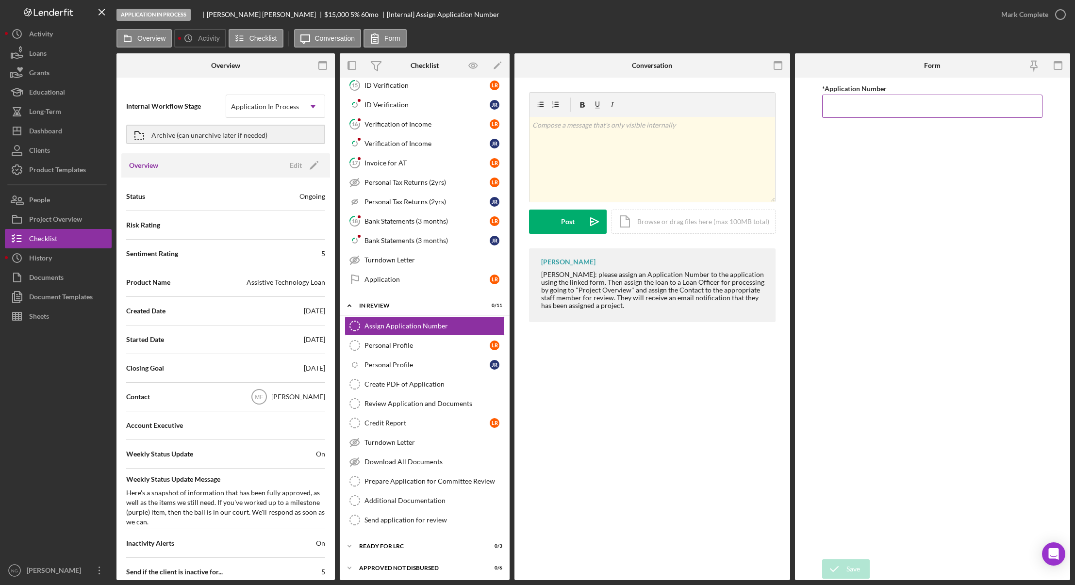
click at [862, 104] on input "*Application Number" at bounding box center [932, 106] width 220 height 23
type input "5552"
click at [856, 568] on div "Save" at bounding box center [854, 569] width 14 height 19
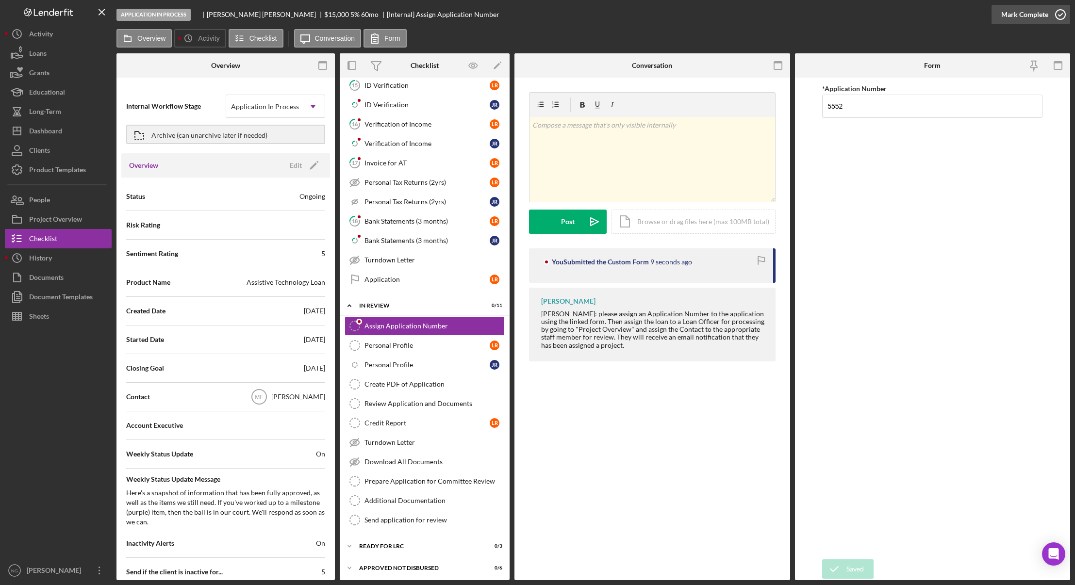
click at [1060, 17] on icon "button" at bounding box center [1061, 14] width 24 height 24
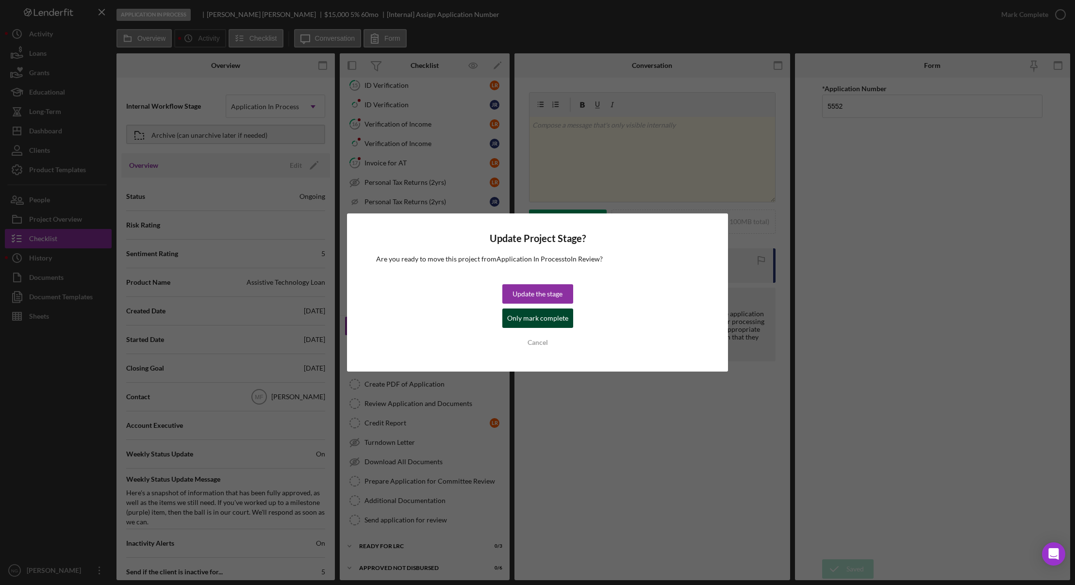
click at [534, 318] on div "Only mark complete" at bounding box center [537, 318] width 61 height 19
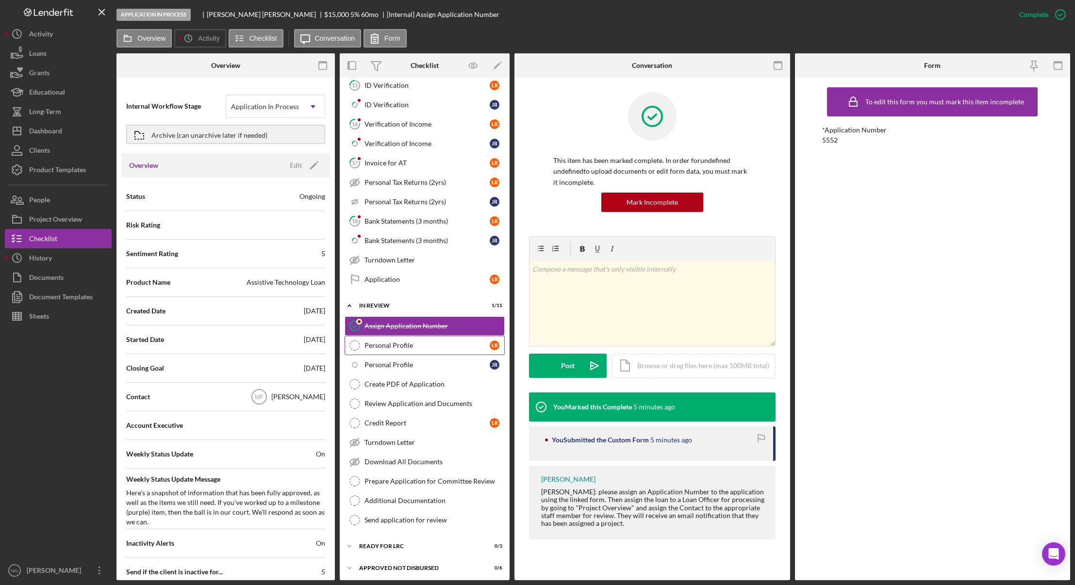
click at [401, 348] on div "Personal Profile" at bounding box center [427, 346] width 125 height 8
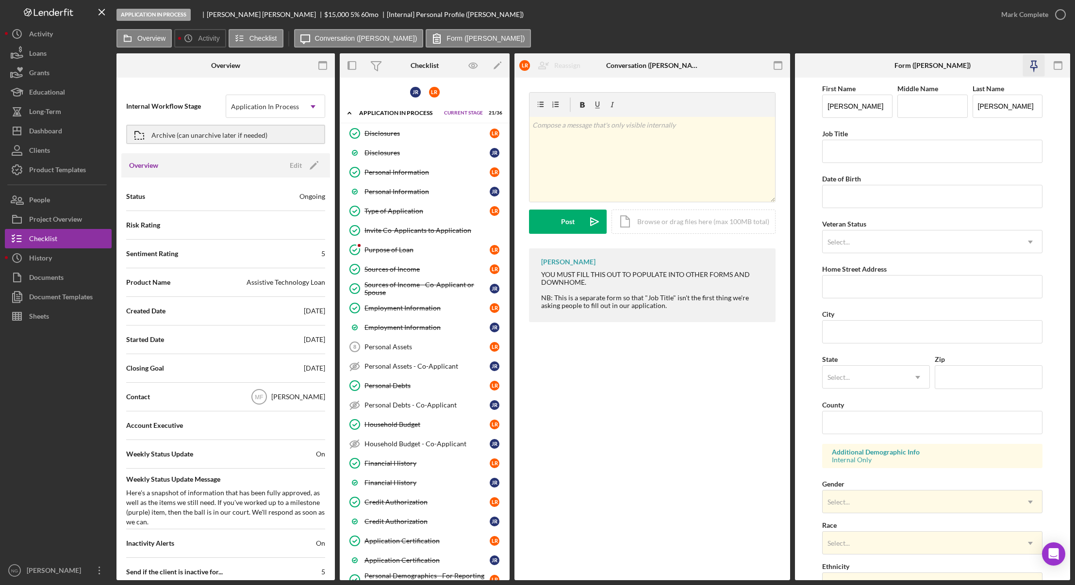
click at [1032, 65] on icon "button" at bounding box center [1034, 66] width 22 height 22
click at [781, 63] on rect "button" at bounding box center [778, 63] width 8 height 2
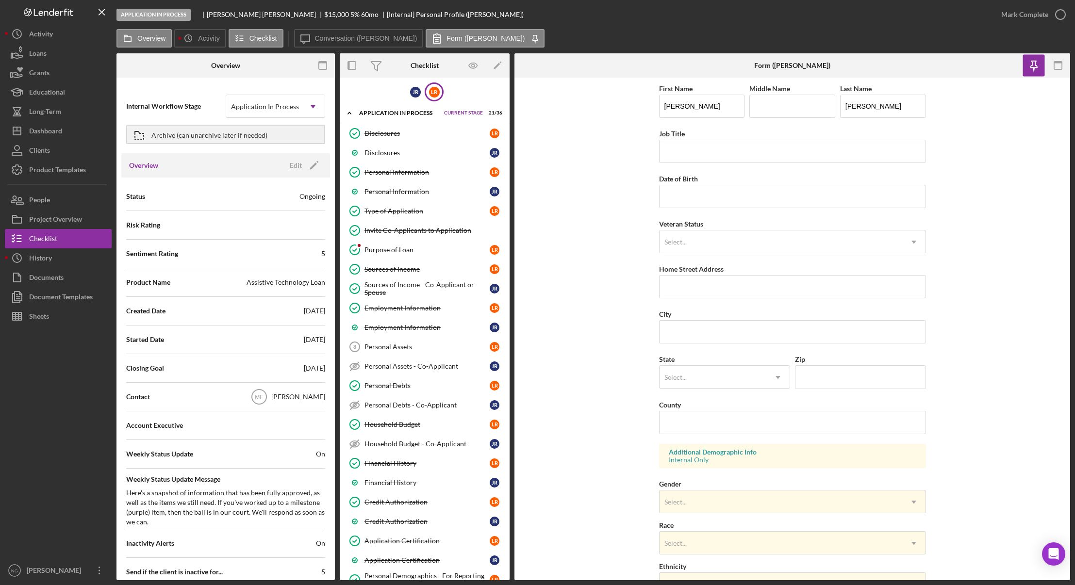
click at [430, 98] on div "L R" at bounding box center [434, 92] width 19 height 19
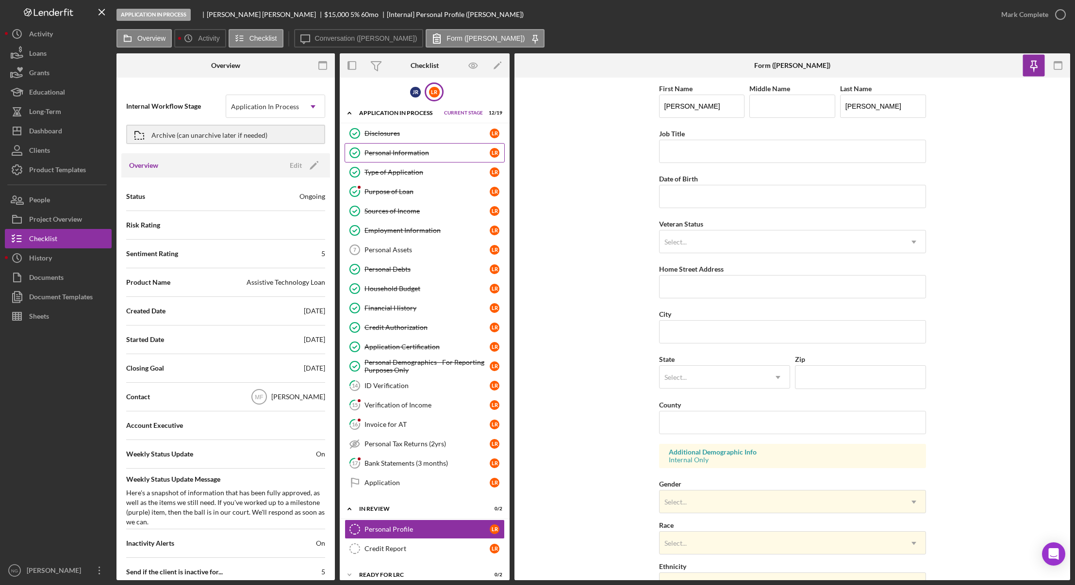
click at [422, 154] on div "Personal Information" at bounding box center [427, 153] width 125 height 8
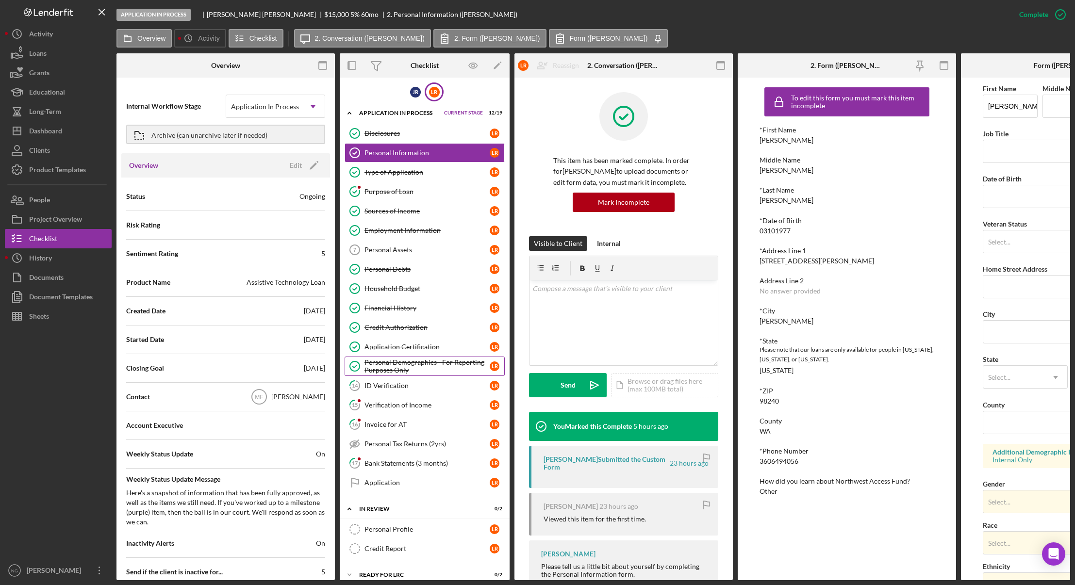
click at [449, 370] on div "Personal Demographics - For Reporting Purposes Only" at bounding box center [427, 367] width 125 height 16
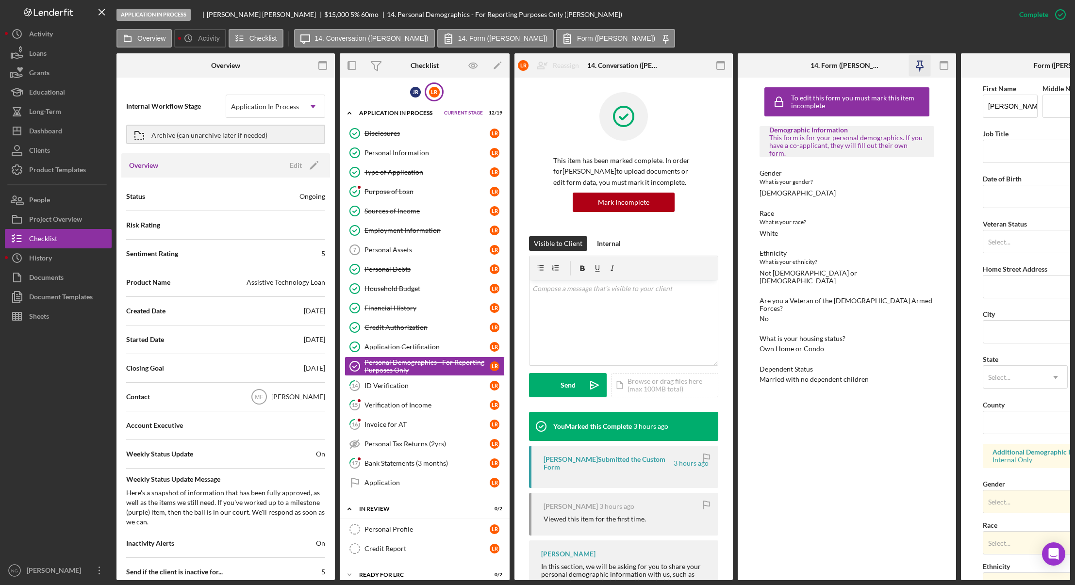
click at [921, 65] on icon "button" at bounding box center [920, 66] width 22 height 22
click at [422, 153] on div "Personal Information" at bounding box center [427, 153] width 125 height 8
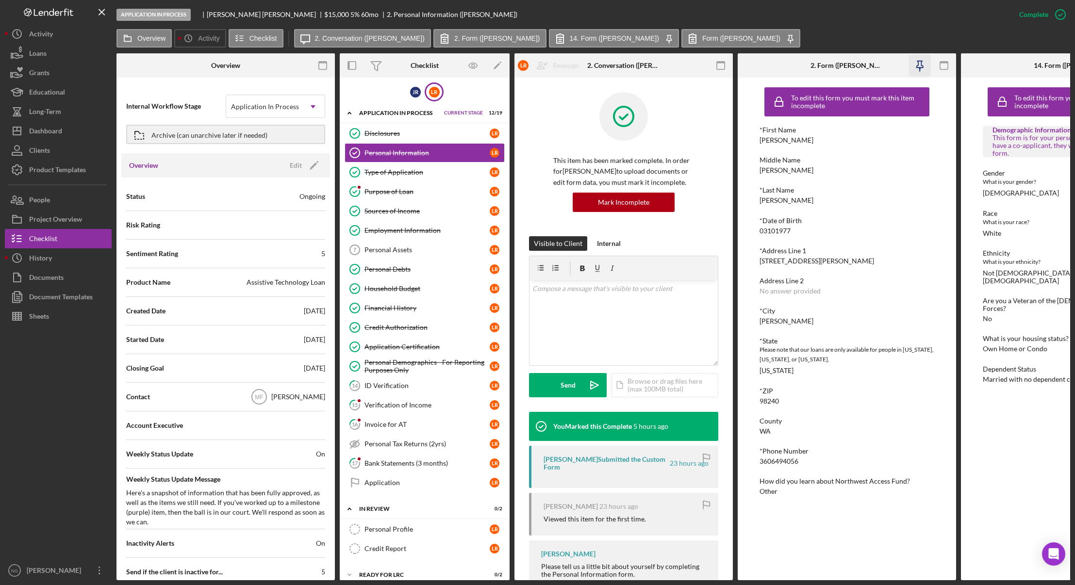
click at [920, 63] on icon "button" at bounding box center [920, 66] width 22 height 22
click at [723, 67] on icon "button" at bounding box center [721, 66] width 22 height 22
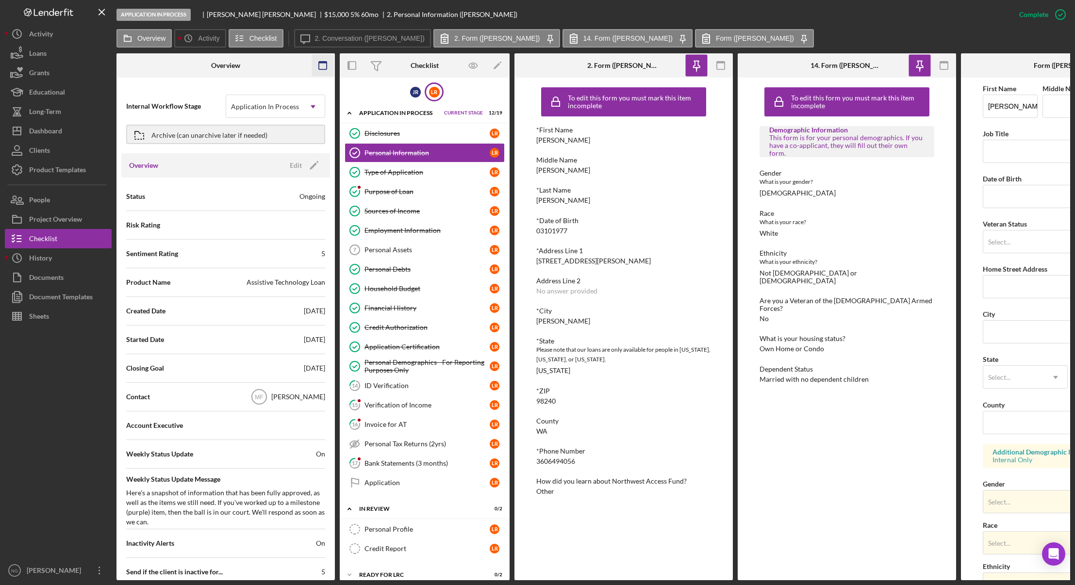
click at [320, 66] on icon "button" at bounding box center [323, 66] width 22 height 22
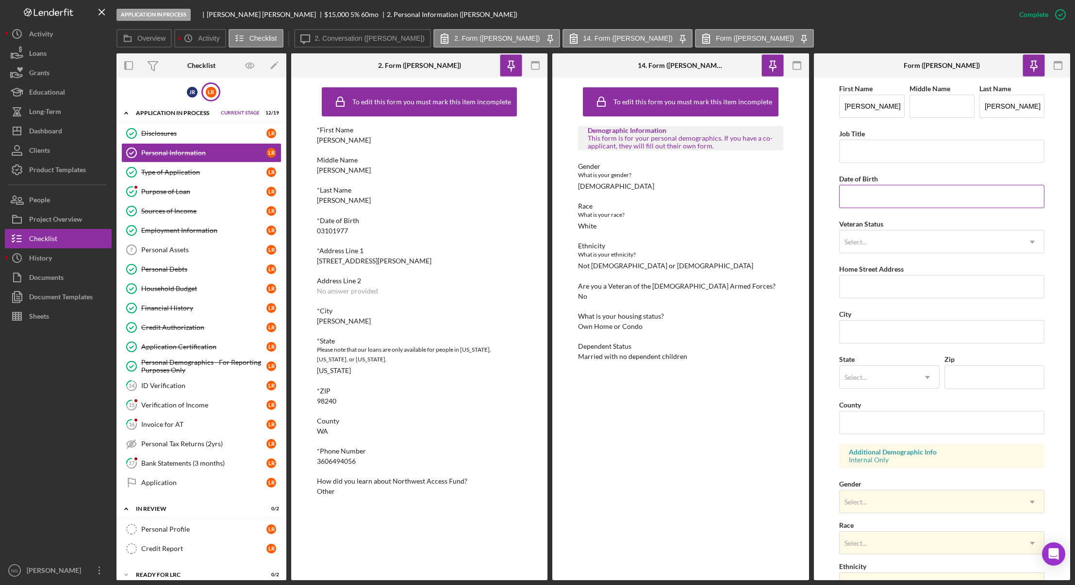
click at [879, 199] on input "Date of Birth" at bounding box center [941, 196] width 205 height 23
type input "[DATE]"
click at [893, 245] on div "Select..." at bounding box center [930, 242] width 181 height 22
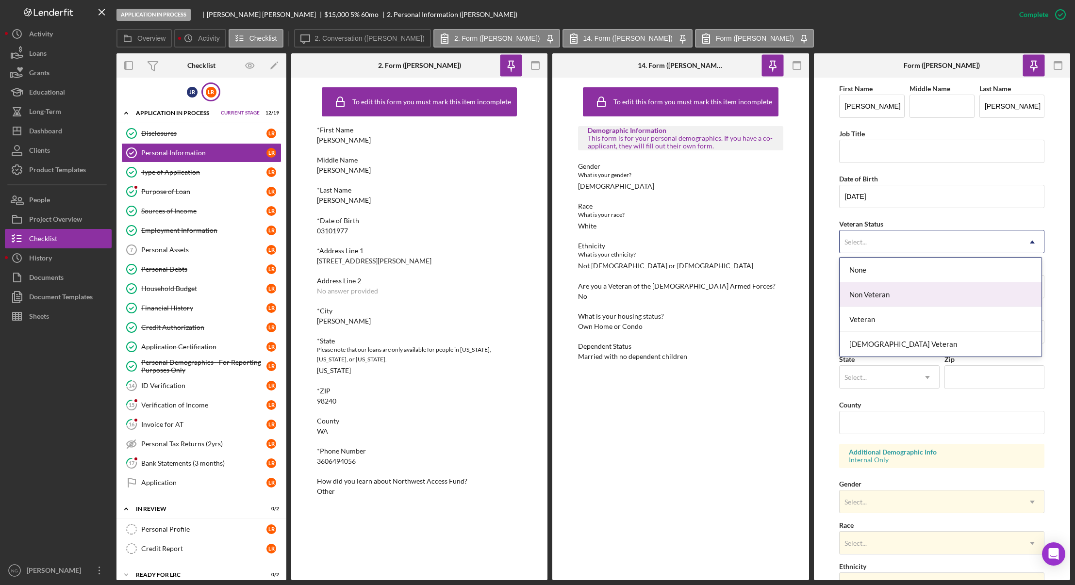
click at [882, 302] on div "Non Veteran" at bounding box center [941, 295] width 202 height 25
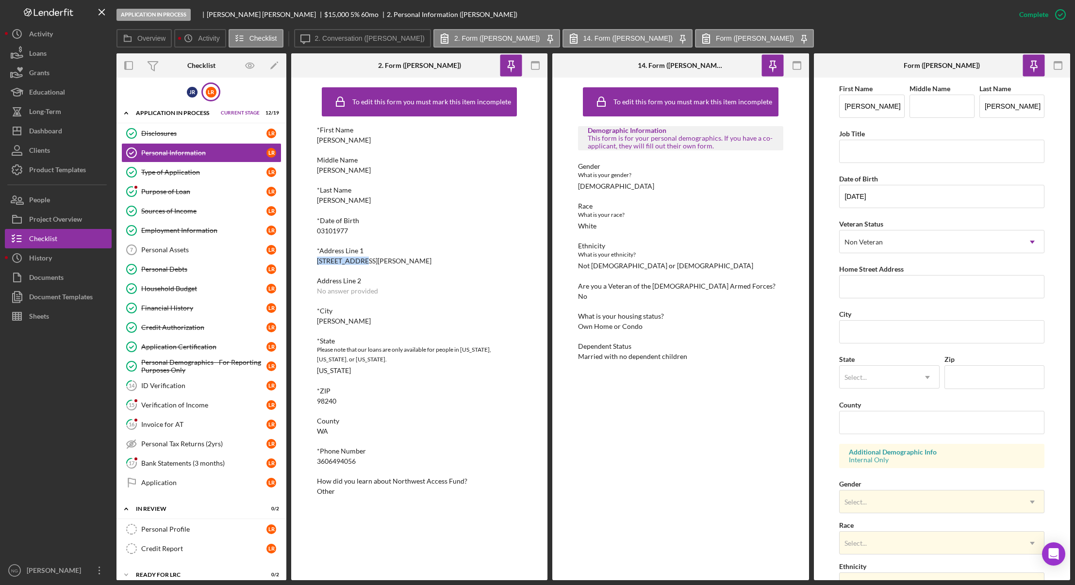
drag, startPoint x: 366, startPoint y: 263, endPoint x: 316, endPoint y: 262, distance: 49.5
click at [316, 262] on div "To edit this form you must mark this item incomplete *First Name [PERSON_NAME] …" at bounding box center [419, 329] width 256 height 503
copy div "[STREET_ADDRESS][PERSON_NAME]"
click at [877, 288] on input "Home Street Address" at bounding box center [941, 286] width 205 height 23
paste input "[STREET_ADDRESS][PERSON_NAME]"
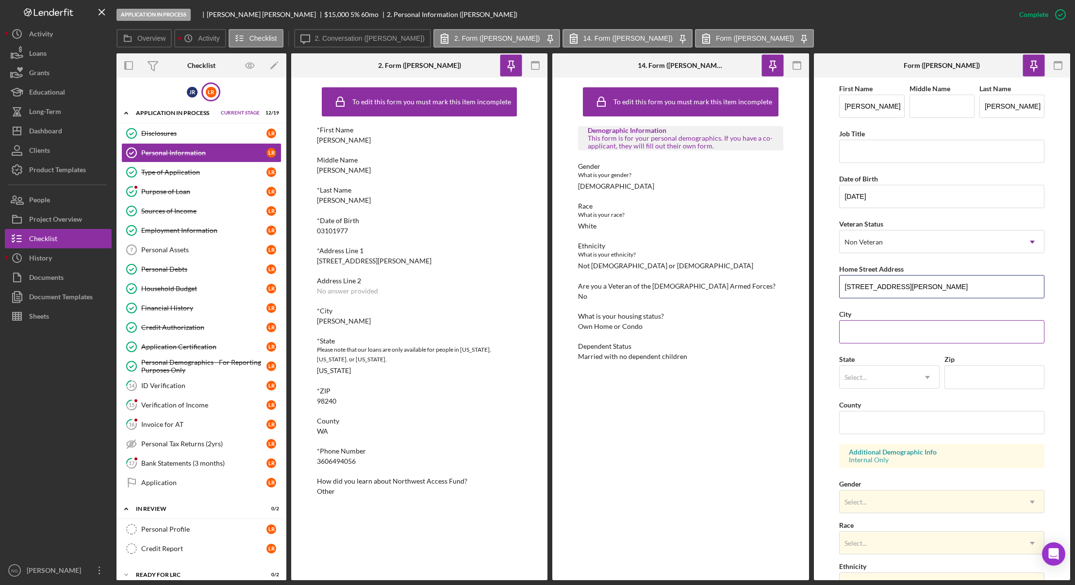
type input "[STREET_ADDRESS][PERSON_NAME]"
click at [855, 334] on input "City" at bounding box center [941, 331] width 205 height 23
type input "[PERSON_NAME]"
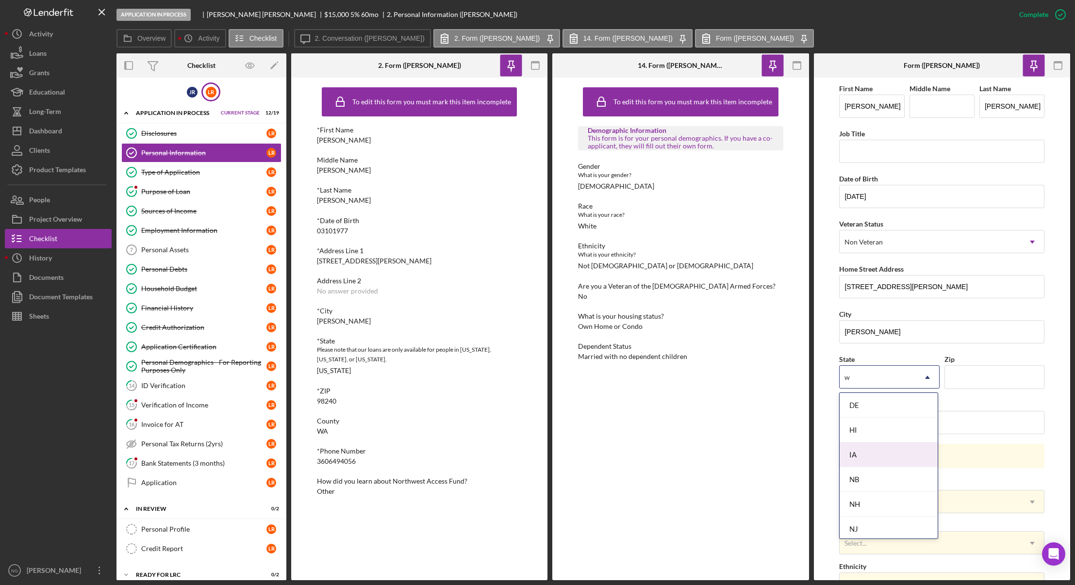
type input "wa"
click at [866, 530] on div "WA" at bounding box center [889, 529] width 98 height 25
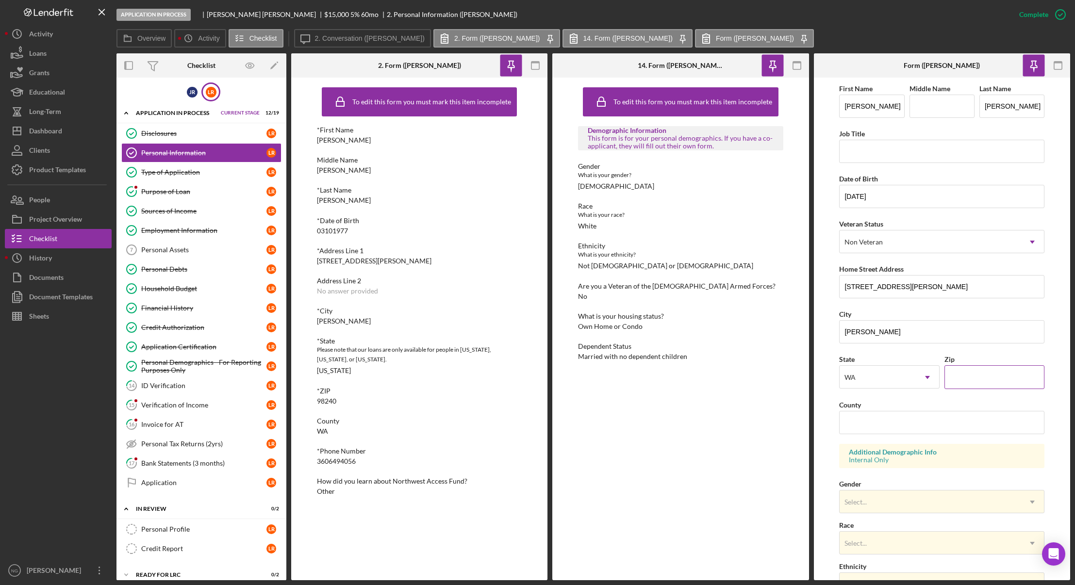
click at [971, 383] on input "Zip" at bounding box center [995, 377] width 100 height 23
type input "98240"
type input "whatcom"
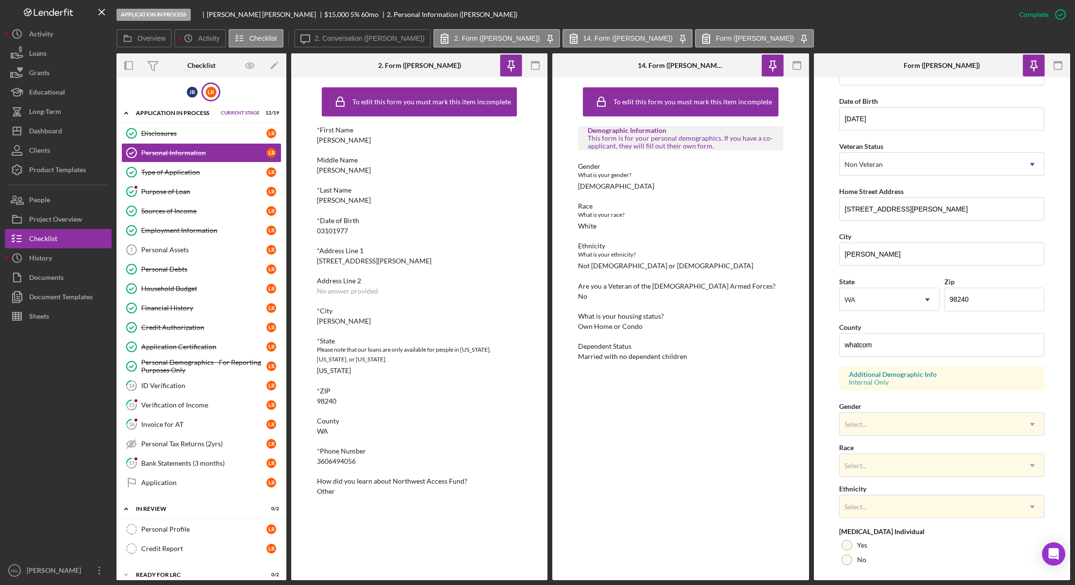
scroll to position [145, 0]
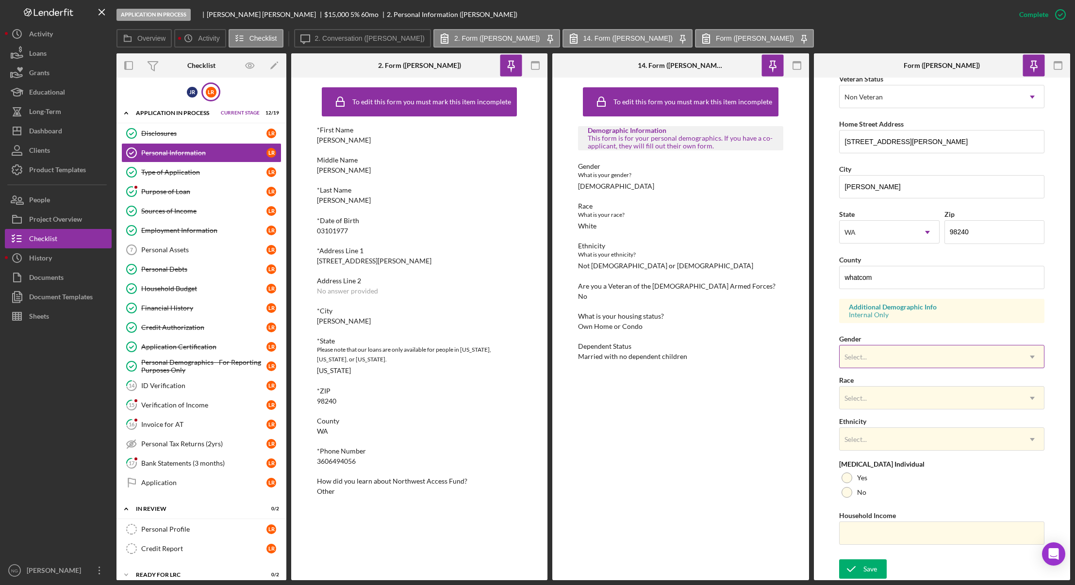
click at [916, 359] on div "Select..." at bounding box center [930, 357] width 181 height 22
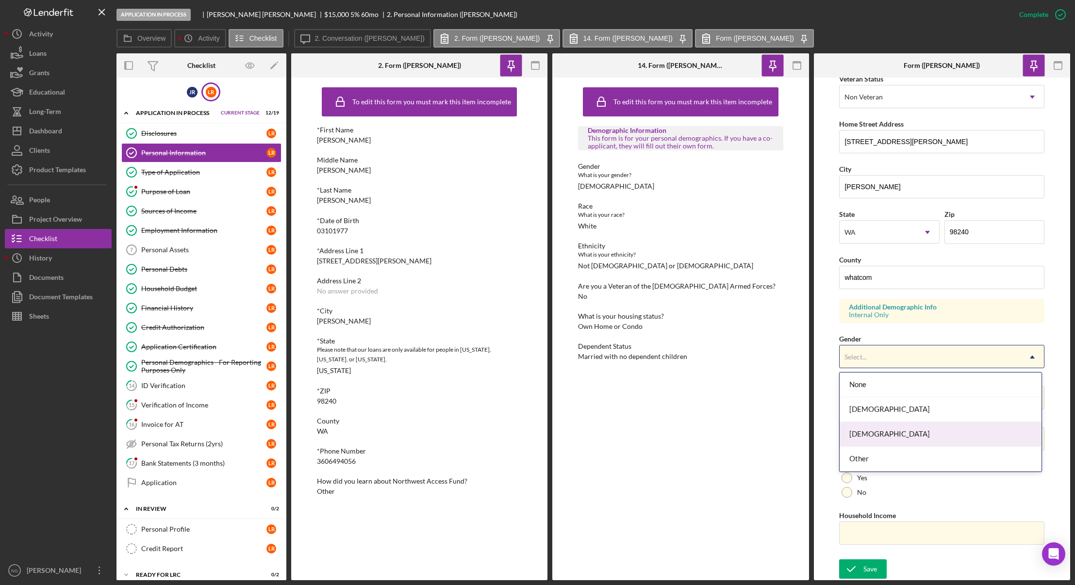
click at [892, 434] on div "[DEMOGRAPHIC_DATA]" at bounding box center [941, 434] width 202 height 25
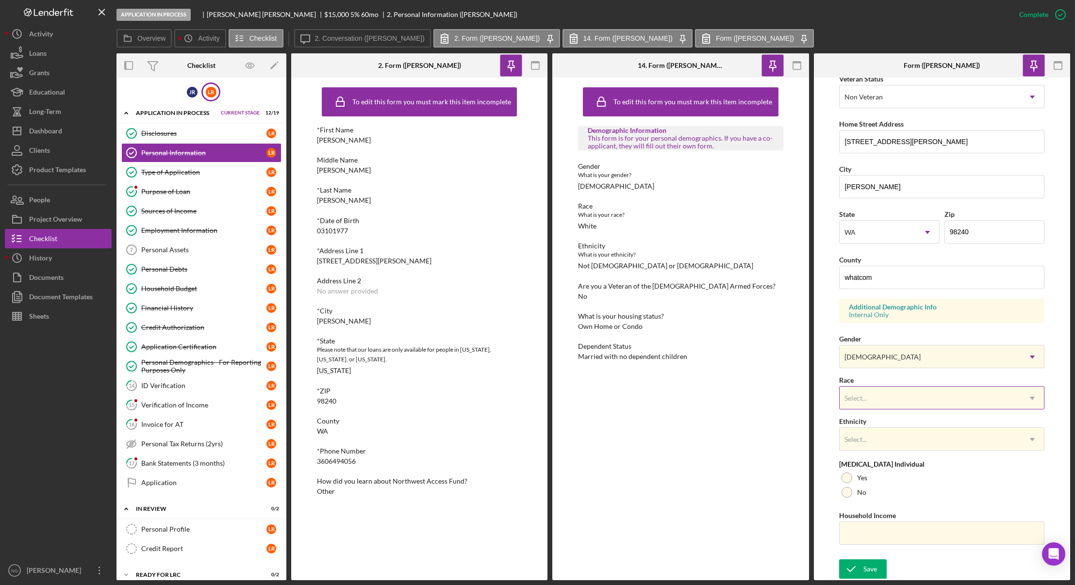
click at [893, 400] on div "Select..." at bounding box center [930, 398] width 181 height 22
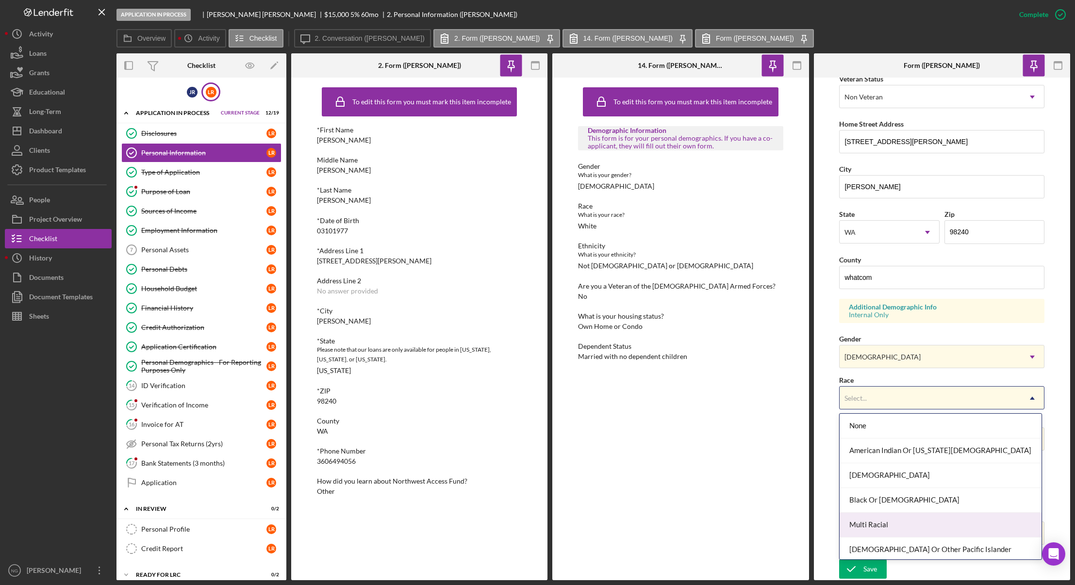
scroll to position [52, 0]
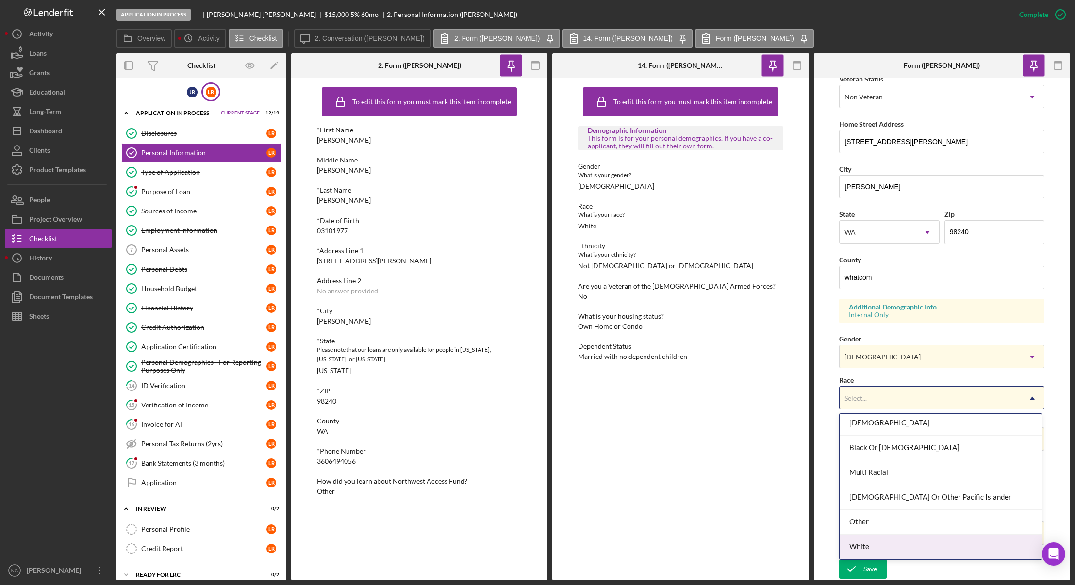
click at [901, 546] on div "White" at bounding box center [941, 547] width 202 height 25
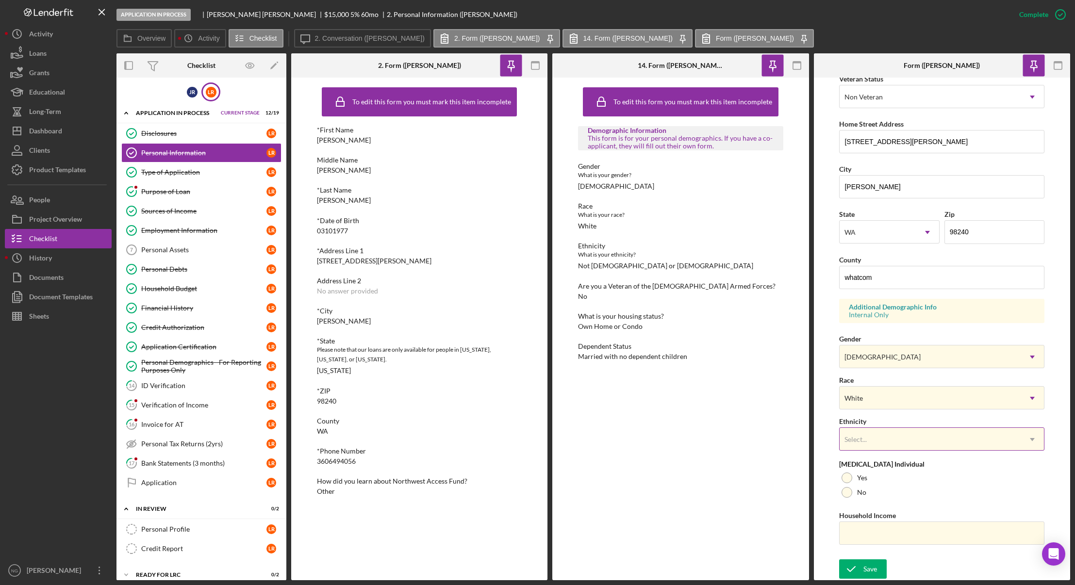
click at [893, 442] on div "Select..." at bounding box center [930, 440] width 181 height 22
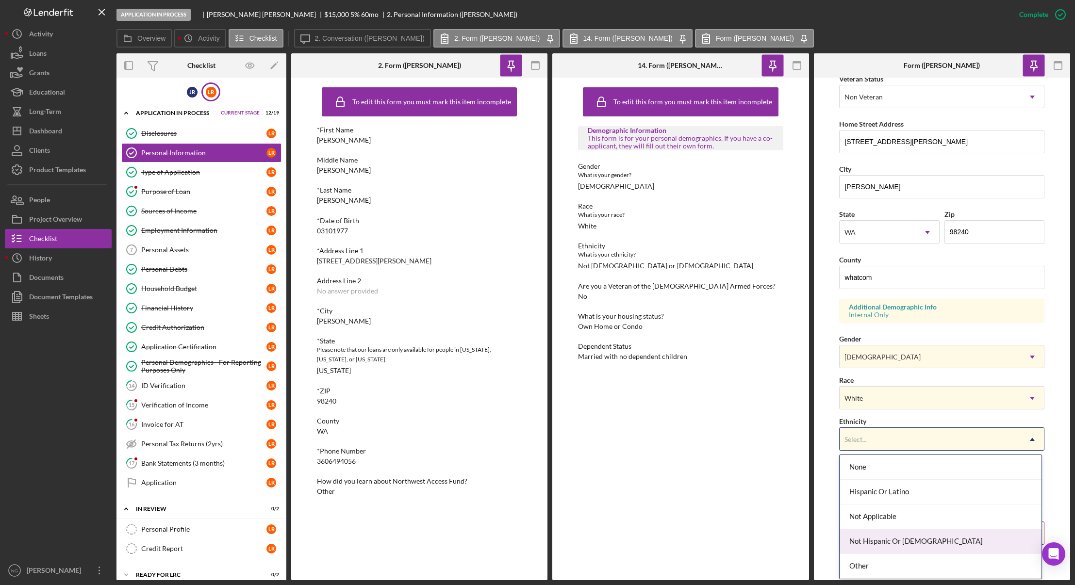
click at [902, 536] on div "Not Hispanic Or [DEMOGRAPHIC_DATA]" at bounding box center [941, 542] width 202 height 25
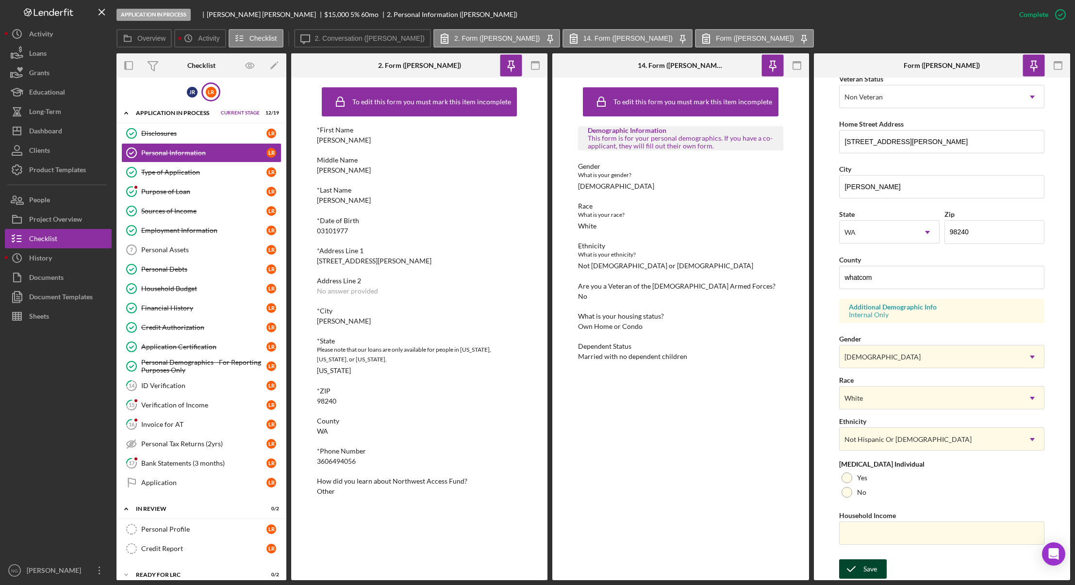
click at [873, 564] on div "Save" at bounding box center [871, 569] width 14 height 19
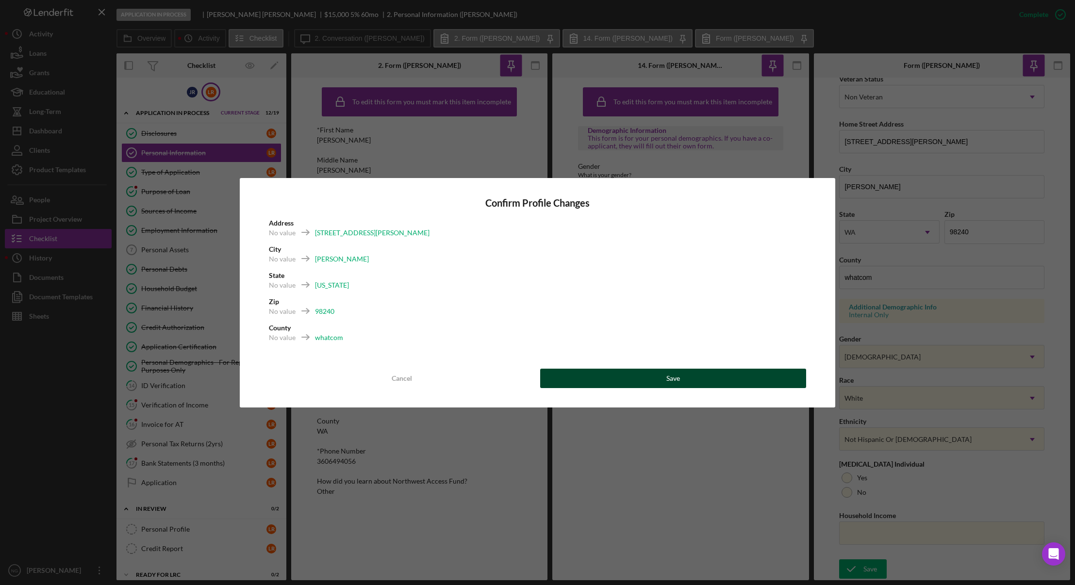
click at [685, 381] on button "Save" at bounding box center [673, 378] width 267 height 19
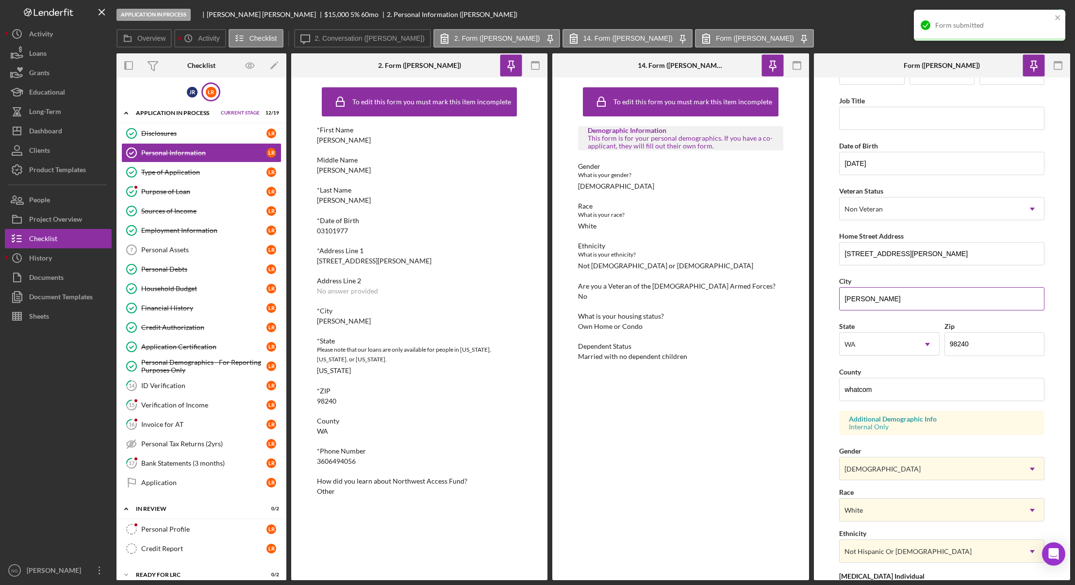
scroll to position [0, 0]
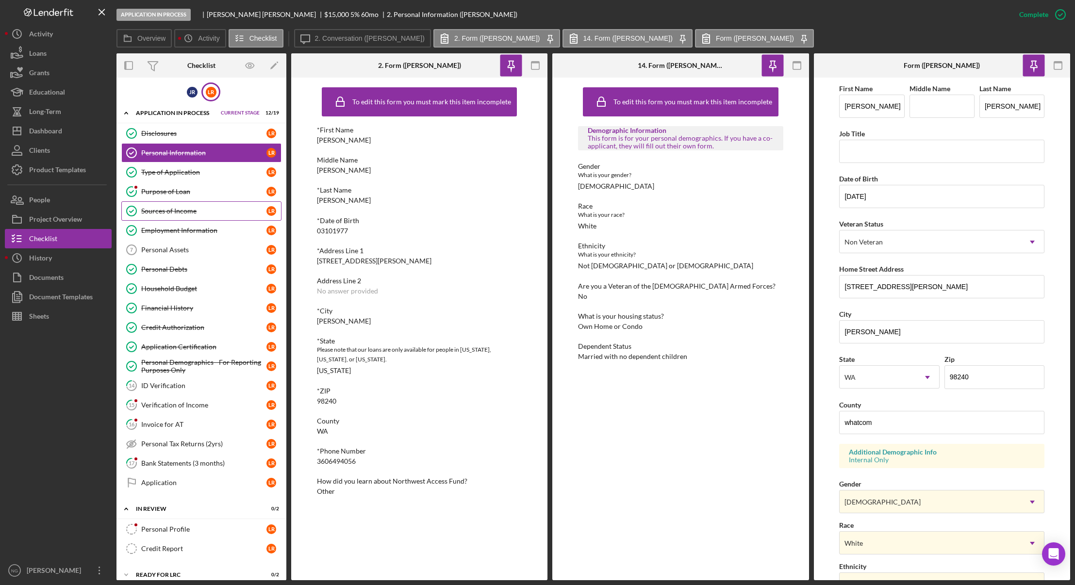
click at [187, 214] on div "Sources of Income" at bounding box center [203, 211] width 125 height 8
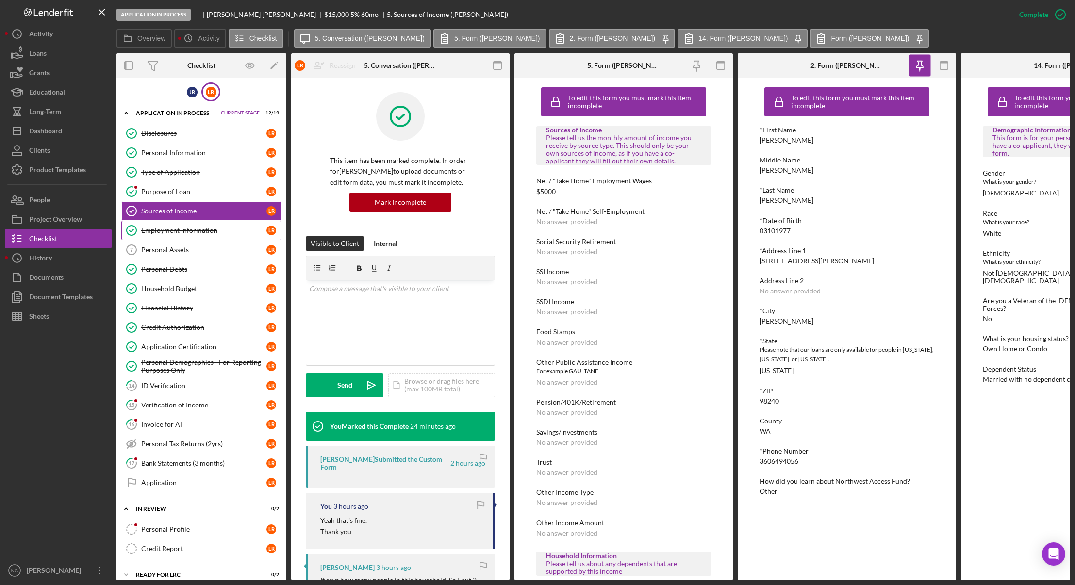
click at [187, 227] on div "Employment Information" at bounding box center [203, 231] width 125 height 8
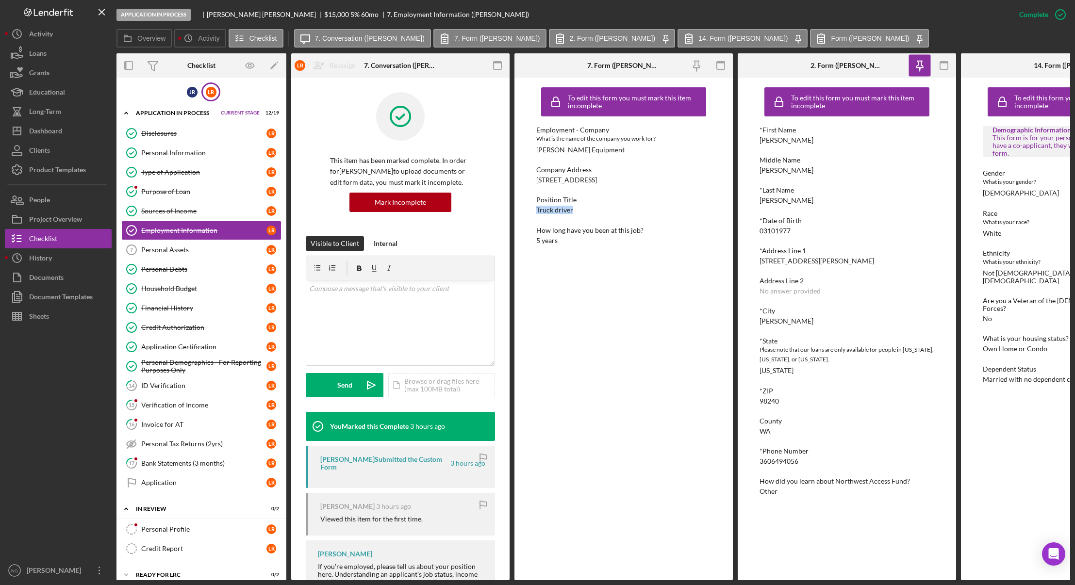
drag, startPoint x: 576, startPoint y: 214, endPoint x: 537, endPoint y: 210, distance: 39.1
click at [537, 210] on div "Position Title Truck driver" at bounding box center [623, 205] width 175 height 18
copy div "Truck driver"
click at [938, 64] on icon "button" at bounding box center [945, 66] width 22 height 22
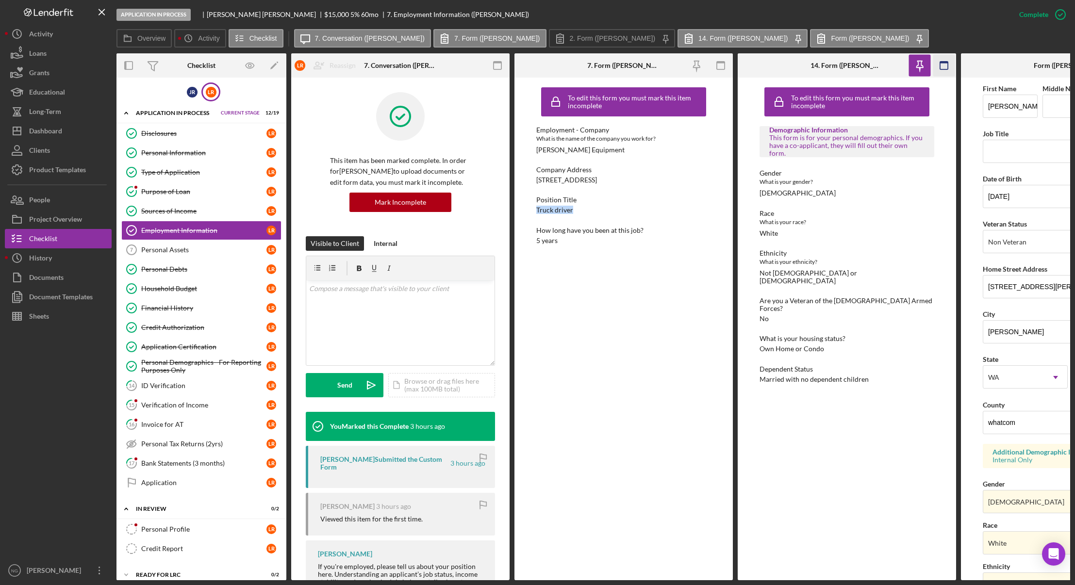
click at [938, 64] on icon "button" at bounding box center [945, 66] width 22 height 22
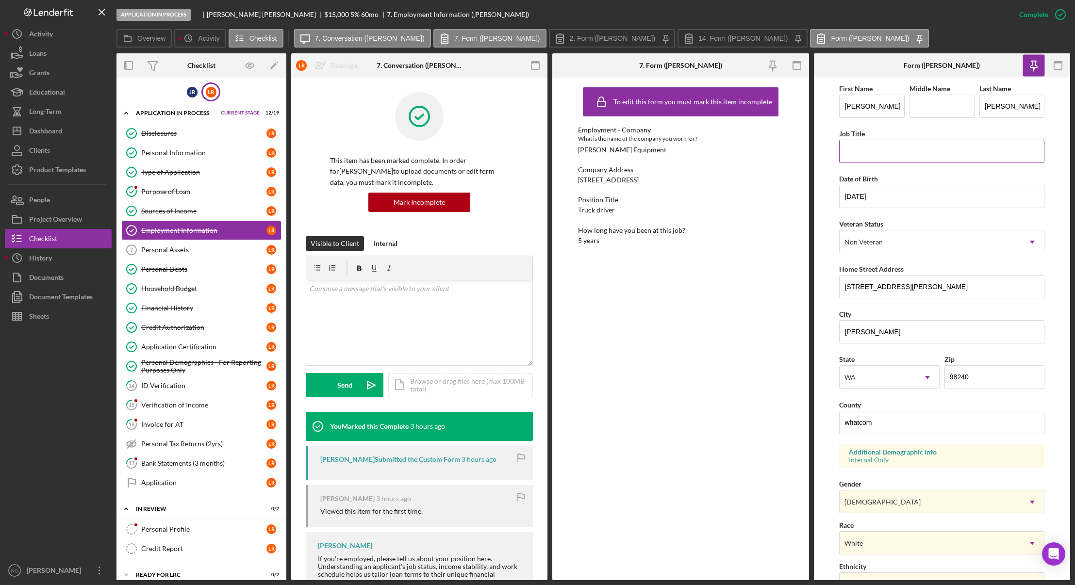
click at [901, 153] on input "Job Title" at bounding box center [941, 151] width 205 height 23
paste input "Truck driver"
type input "Truck driver"
click at [533, 67] on icon "button" at bounding box center [536, 66] width 22 height 22
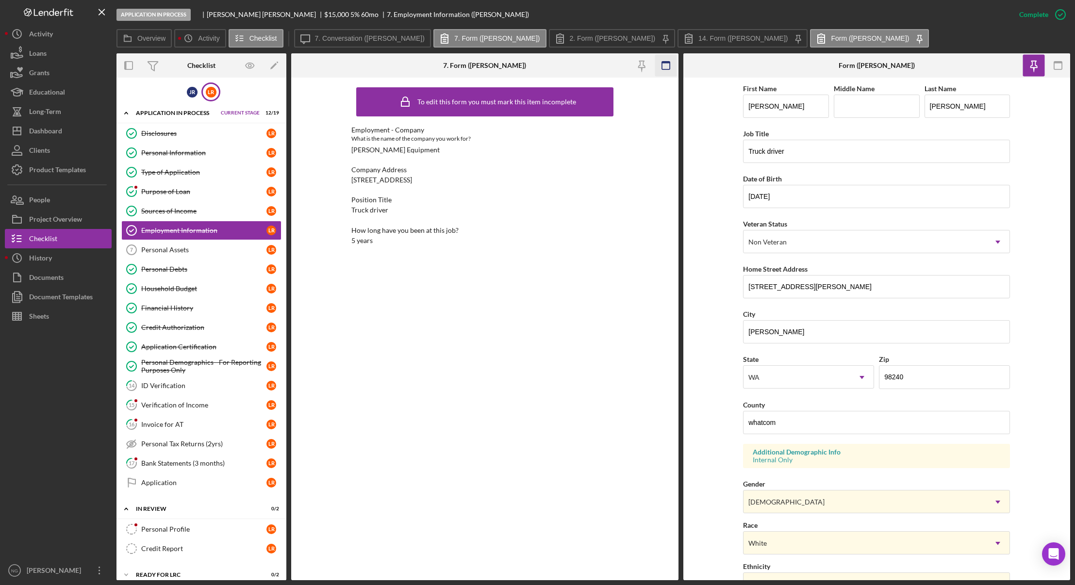
click at [665, 66] on icon "button" at bounding box center [666, 66] width 22 height 22
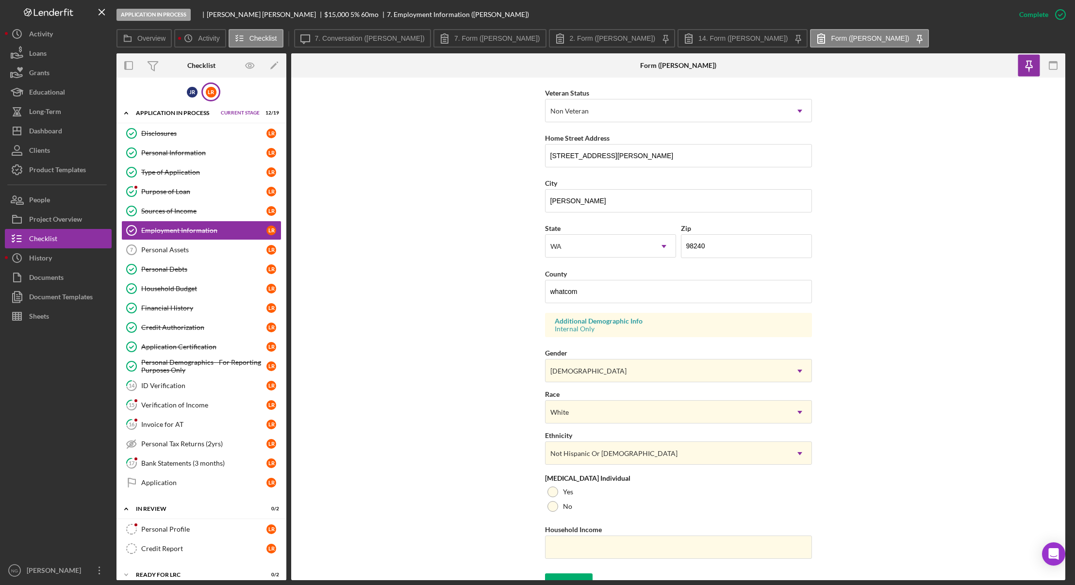
scroll to position [145, 0]
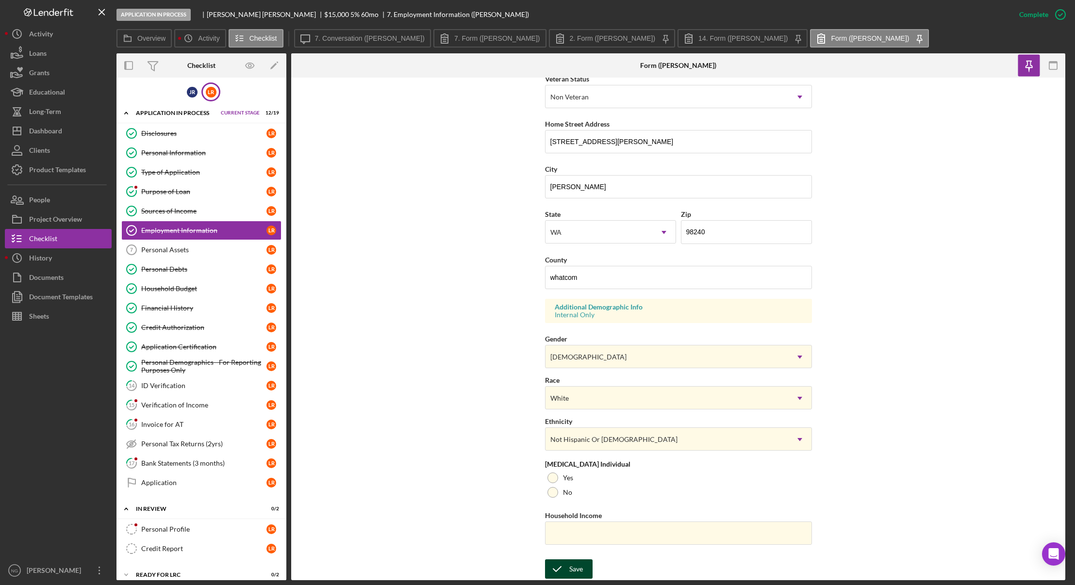
click at [570, 566] on div "Save" at bounding box center [576, 569] width 14 height 19
click at [552, 278] on input "whatcom" at bounding box center [678, 277] width 267 height 23
type input "Whatcom"
click at [585, 565] on button "Save" at bounding box center [569, 569] width 48 height 19
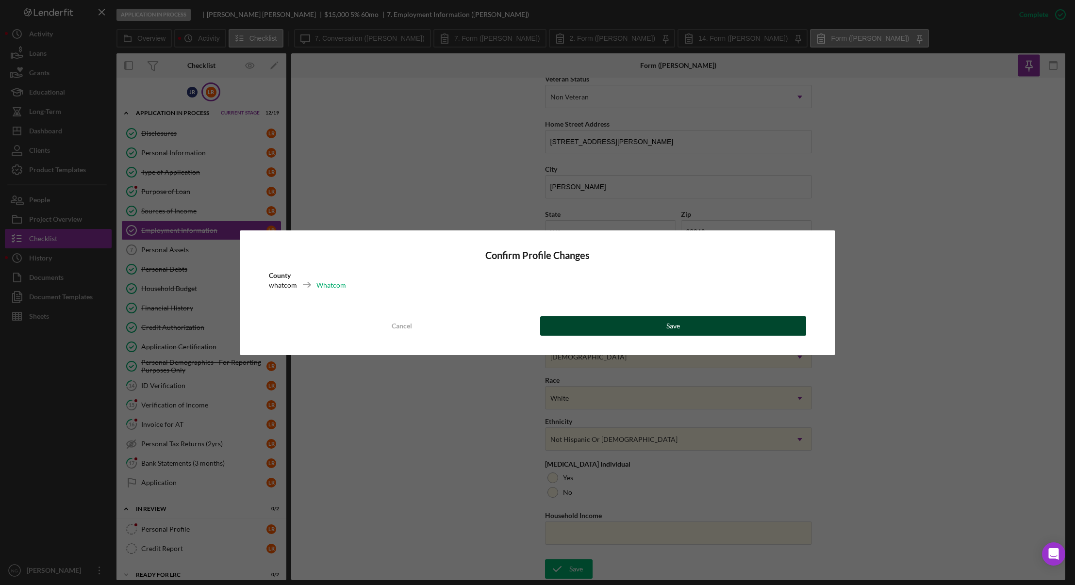
click at [713, 327] on button "Save" at bounding box center [673, 326] width 267 height 19
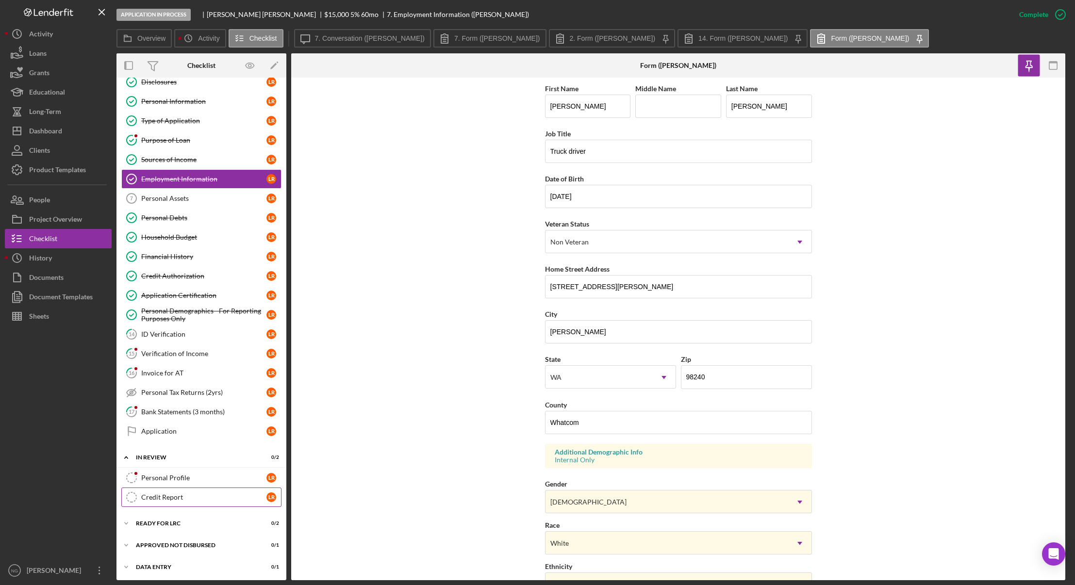
scroll to position [53, 0]
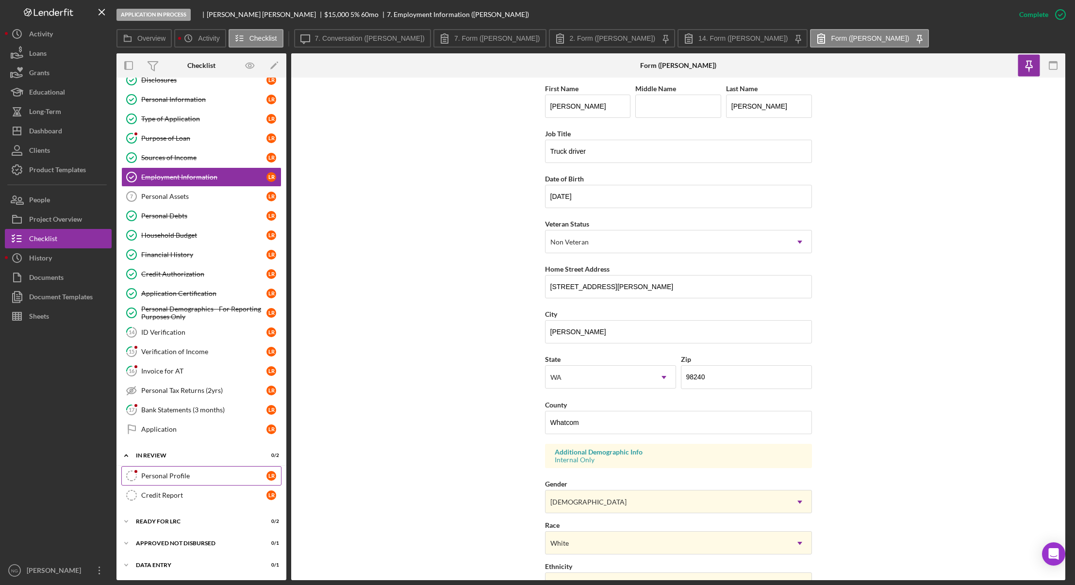
click at [187, 480] on div "Personal Profile" at bounding box center [203, 476] width 125 height 8
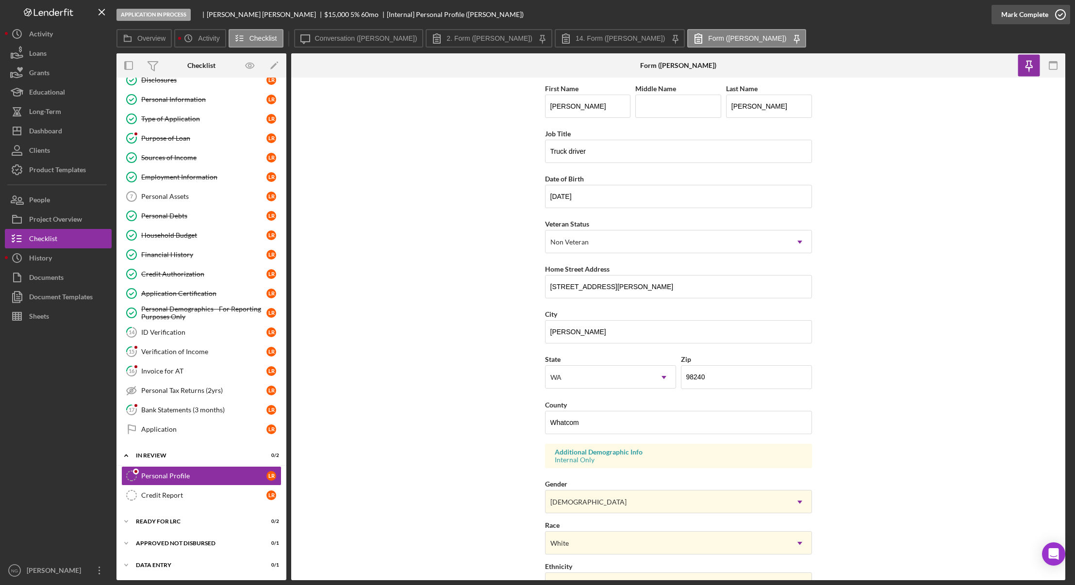
click at [1065, 15] on icon "button" at bounding box center [1061, 14] width 24 height 24
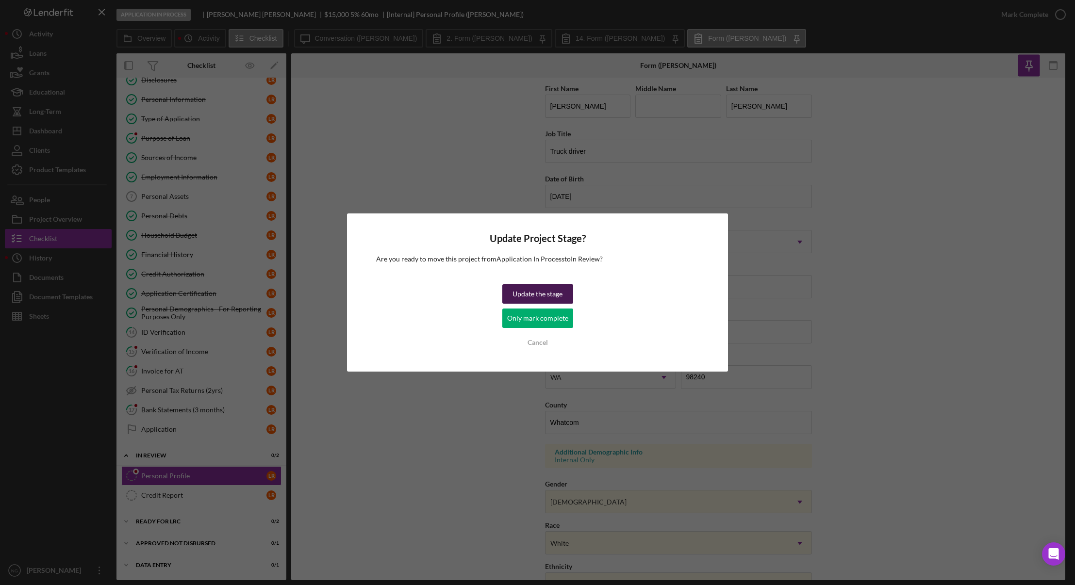
click at [551, 299] on div "Update the stage" at bounding box center [538, 293] width 50 height 19
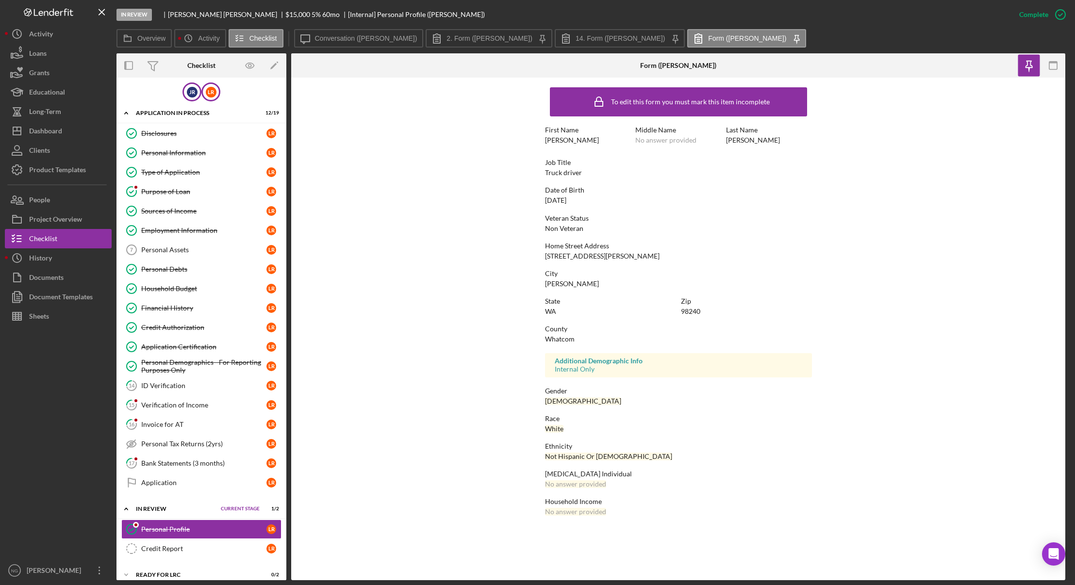
click at [196, 91] on div "J R" at bounding box center [192, 92] width 19 height 19
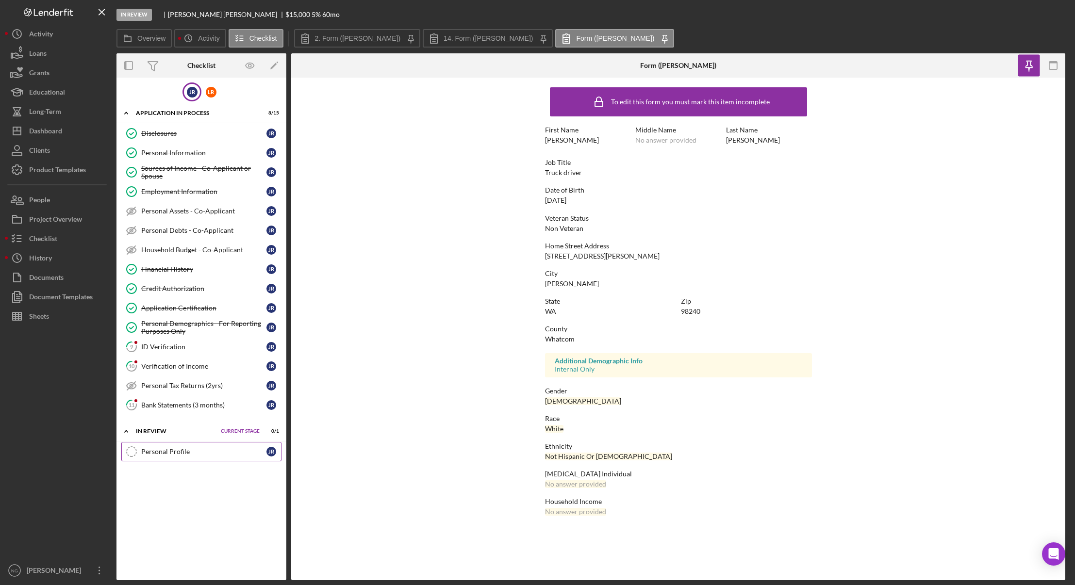
click at [201, 450] on div "Personal Profile" at bounding box center [203, 452] width 125 height 8
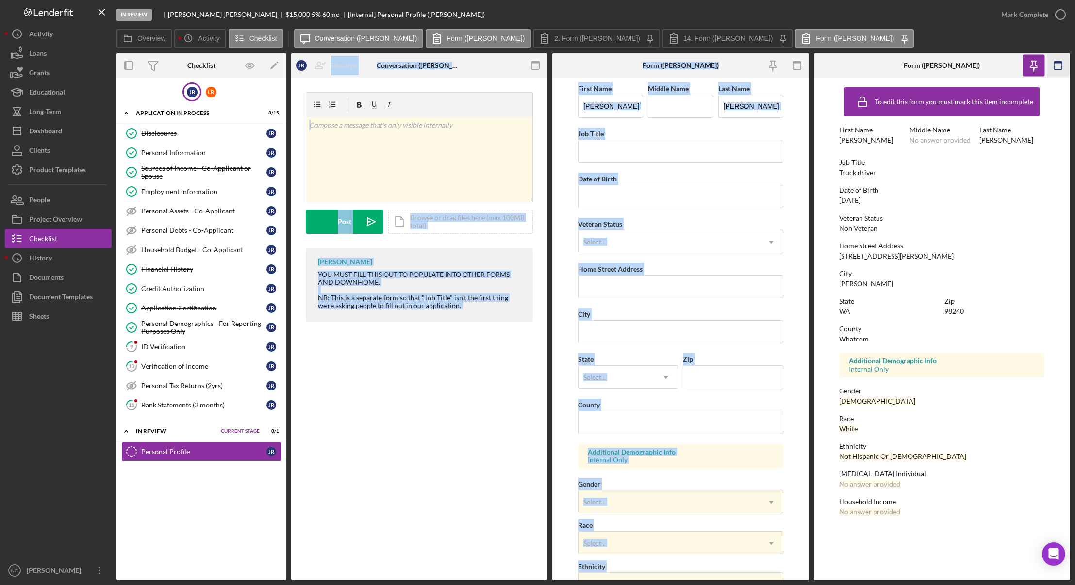
click at [1053, 64] on icon "button" at bounding box center [1058, 66] width 22 height 22
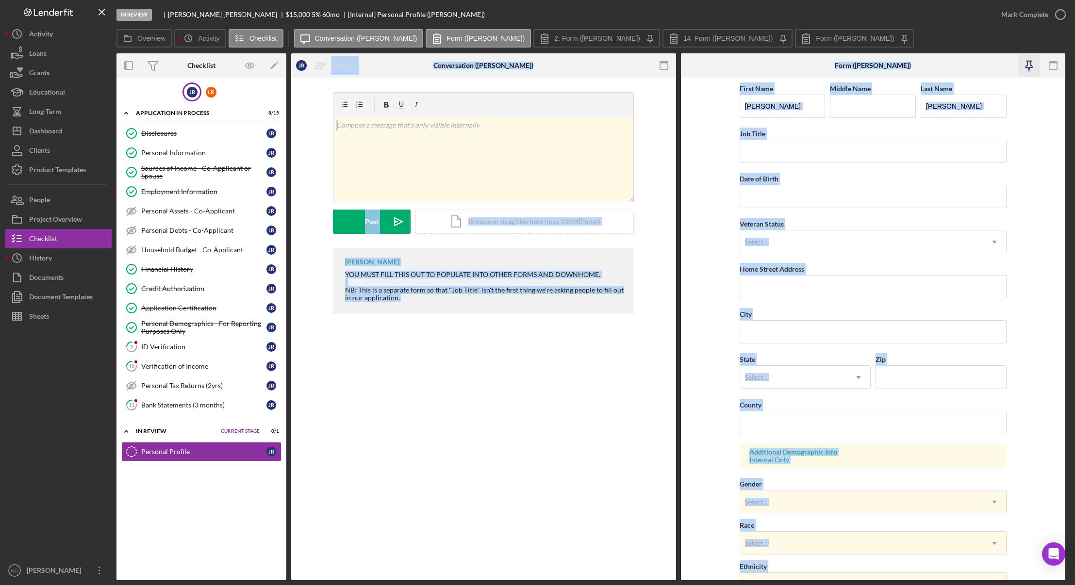
click at [1032, 64] on icon "button" at bounding box center [1030, 66] width 22 height 22
click at [658, 67] on icon "button" at bounding box center [664, 66] width 22 height 22
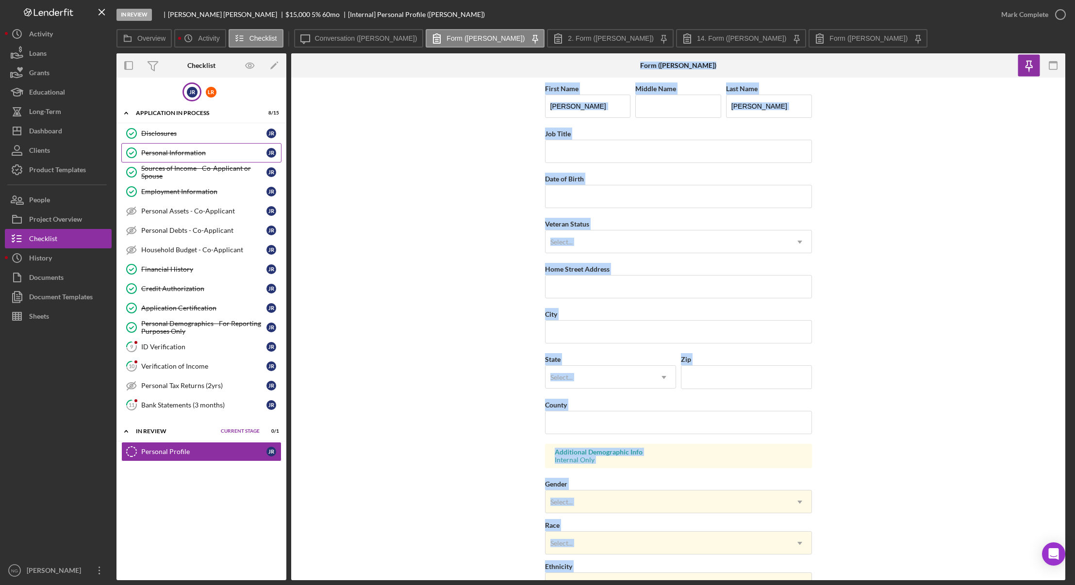
drag, startPoint x: 208, startPoint y: 151, endPoint x: 214, endPoint y: 150, distance: 5.9
click at [210, 150] on div "Personal Information" at bounding box center [203, 153] width 125 height 8
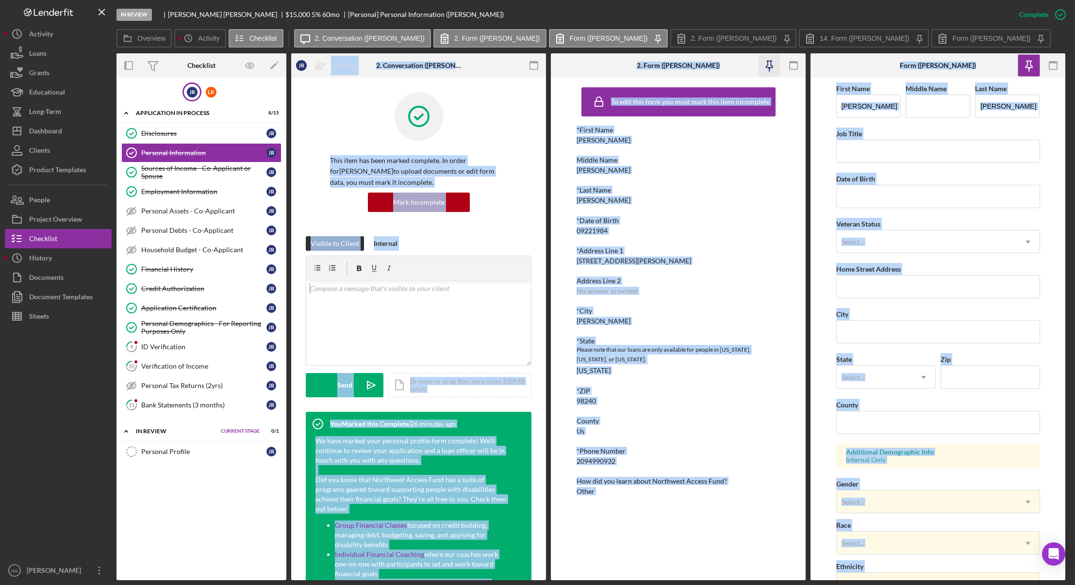
click at [766, 67] on icon "button" at bounding box center [770, 66] width 22 height 22
click at [534, 64] on icon "button" at bounding box center [534, 66] width 22 height 22
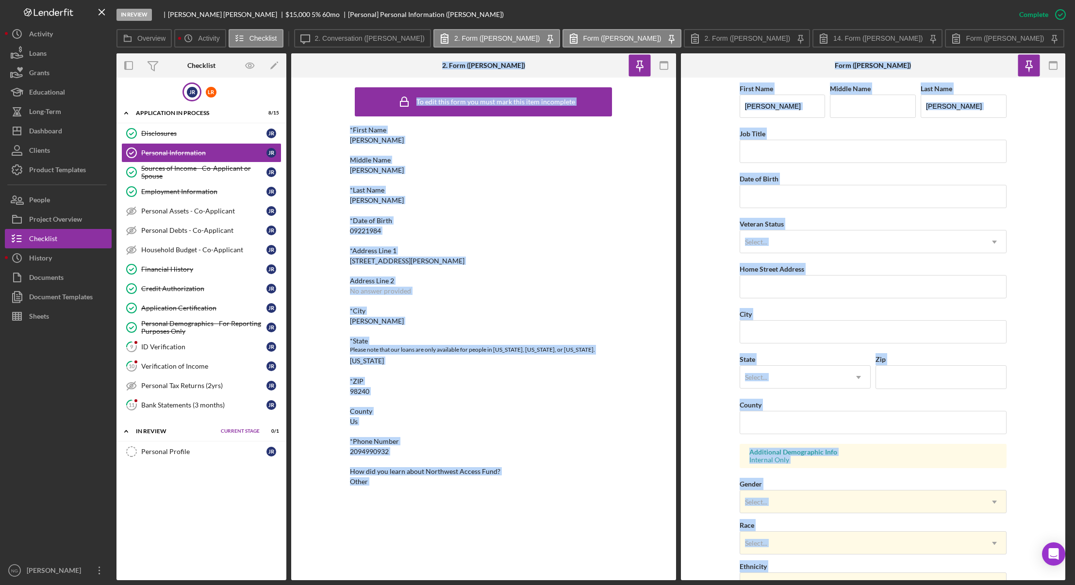
click at [599, 203] on div "*Last Name [PERSON_NAME]" at bounding box center [483, 195] width 267 height 18
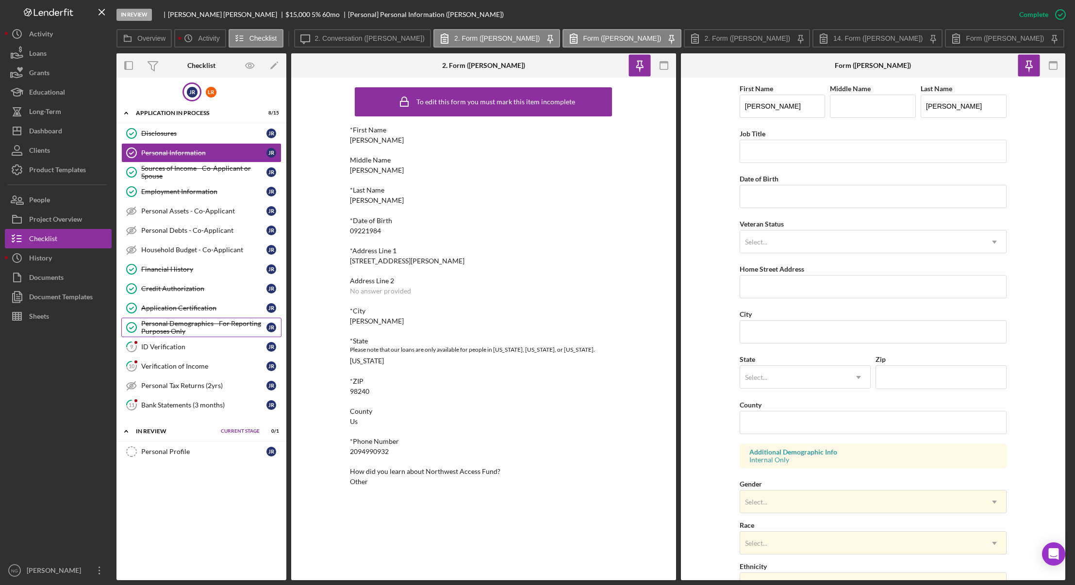
click at [217, 327] on div "Personal Demographics - For Reporting Purposes Only" at bounding box center [203, 328] width 125 height 16
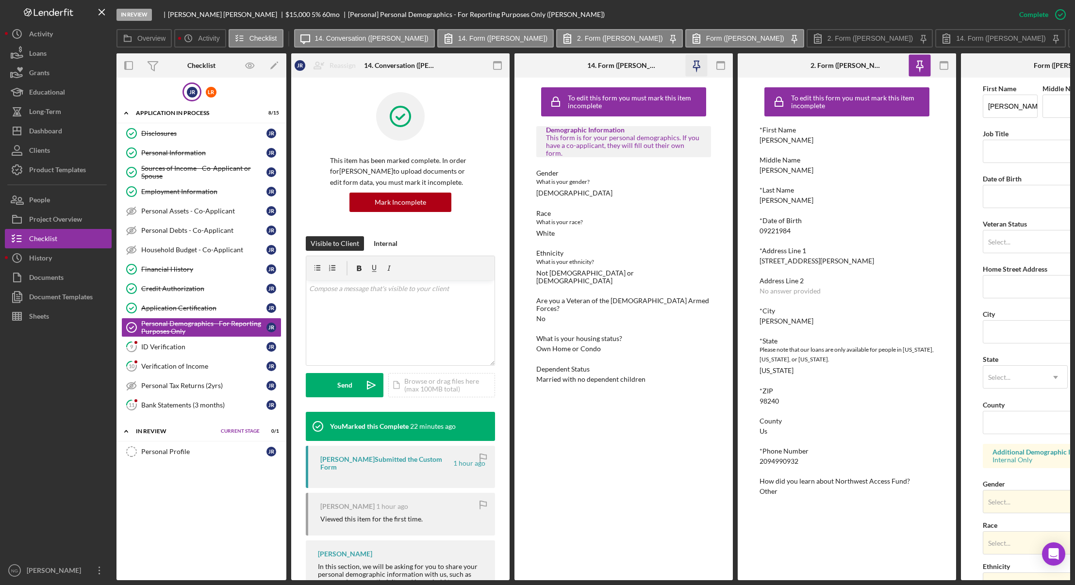
click at [694, 68] on icon "button" at bounding box center [697, 66] width 22 height 22
click at [498, 69] on rect "button" at bounding box center [498, 66] width 8 height 8
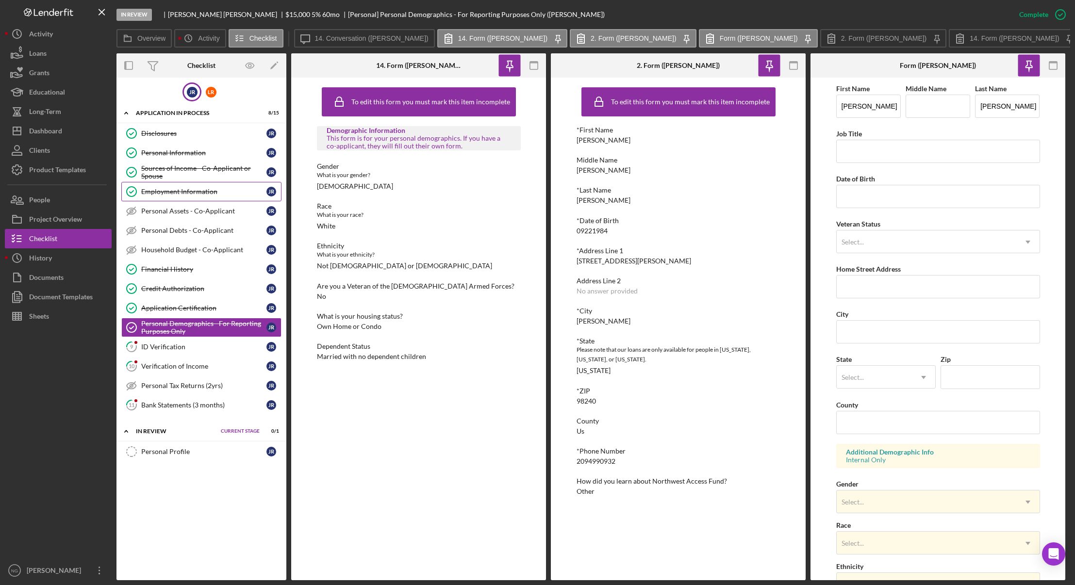
click at [222, 194] on div "Employment Information" at bounding box center [203, 192] width 125 height 8
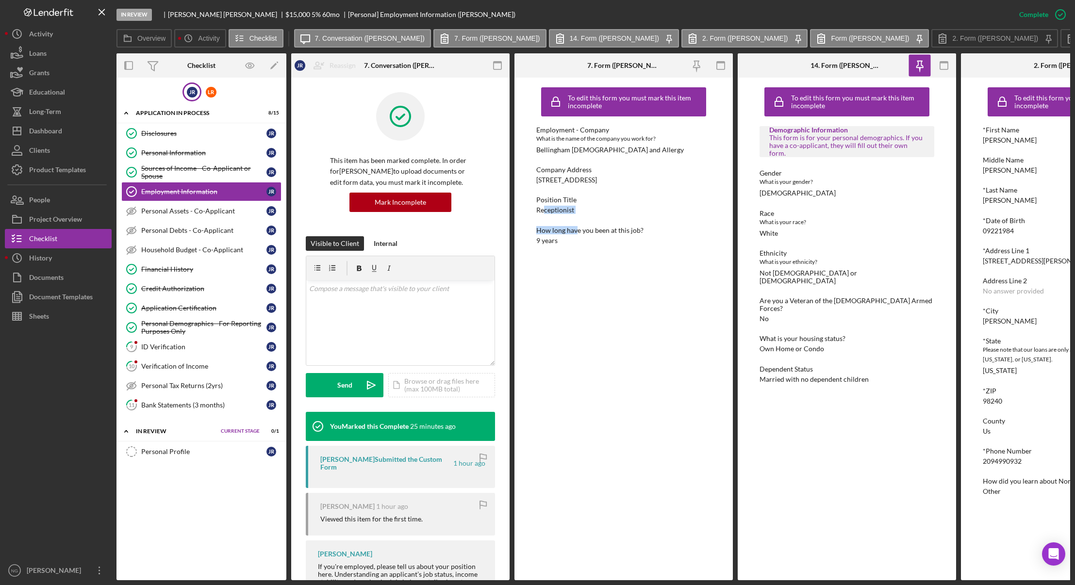
drag, startPoint x: 577, startPoint y: 216, endPoint x: 567, endPoint y: 209, distance: 12.7
click at [542, 211] on div "Employment - Company What is the name of the company you work for? Bellingham […" at bounding box center [623, 185] width 175 height 118
click at [594, 209] on div "Position Title Receptionist" at bounding box center [623, 205] width 175 height 18
drag, startPoint x: 580, startPoint y: 209, endPoint x: 537, endPoint y: 208, distance: 42.7
click at [537, 208] on div "Position Title Receptionist" at bounding box center [623, 205] width 175 height 18
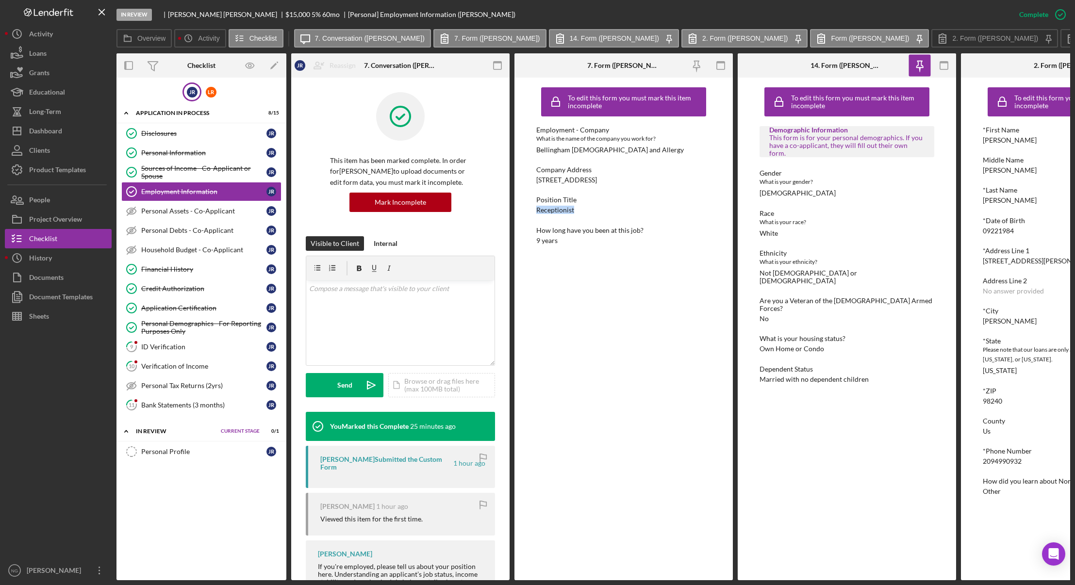
copy div "Receptionist"
click at [725, 65] on rect "button" at bounding box center [721, 66] width 8 height 8
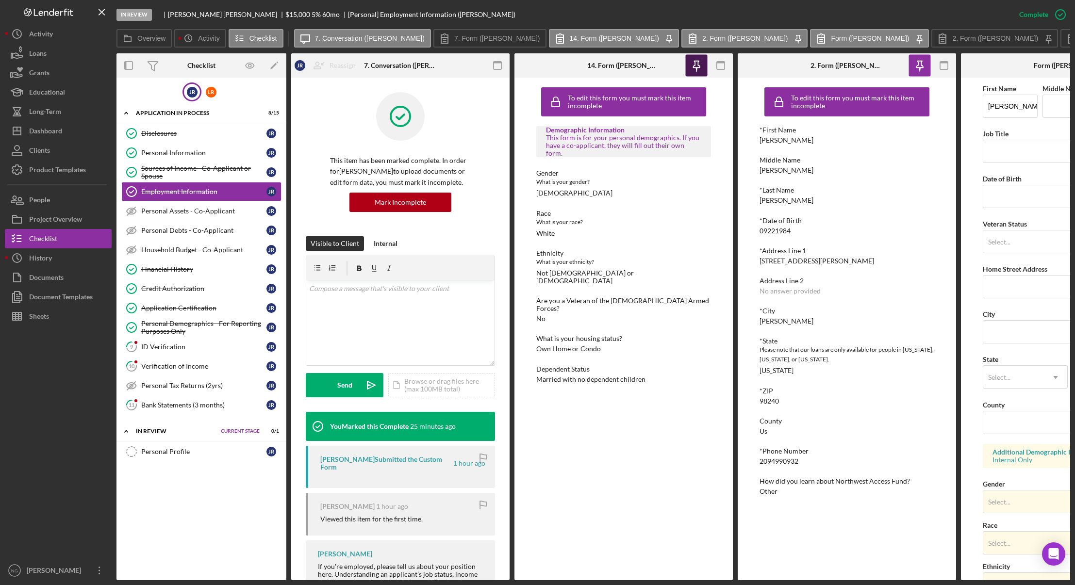
click at [501, 69] on icon "button" at bounding box center [498, 66] width 22 height 22
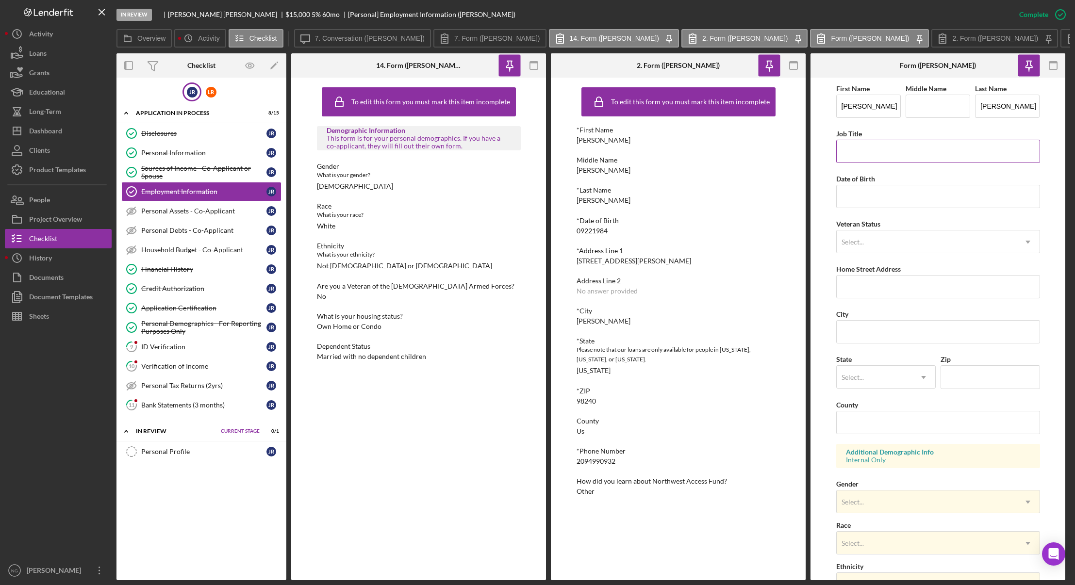
click at [879, 153] on input "Job Title" at bounding box center [938, 151] width 204 height 23
paste input "Receptionist"
type input "Receptionist"
click at [873, 201] on input "Date of Birth" at bounding box center [938, 196] width 204 height 23
type input "[DATE]"
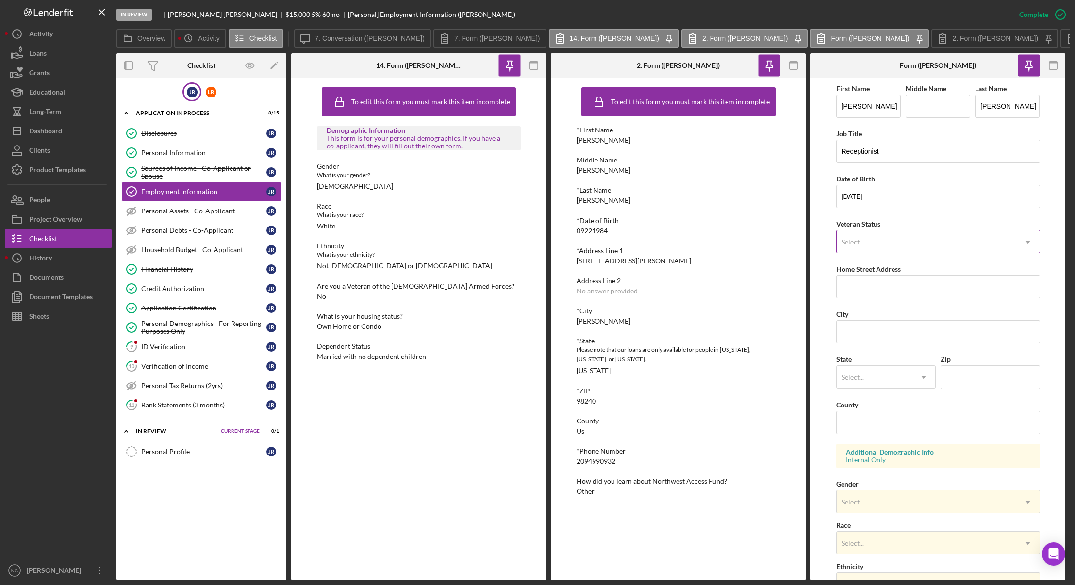
click at [879, 249] on div "Select..." at bounding box center [927, 242] width 180 height 22
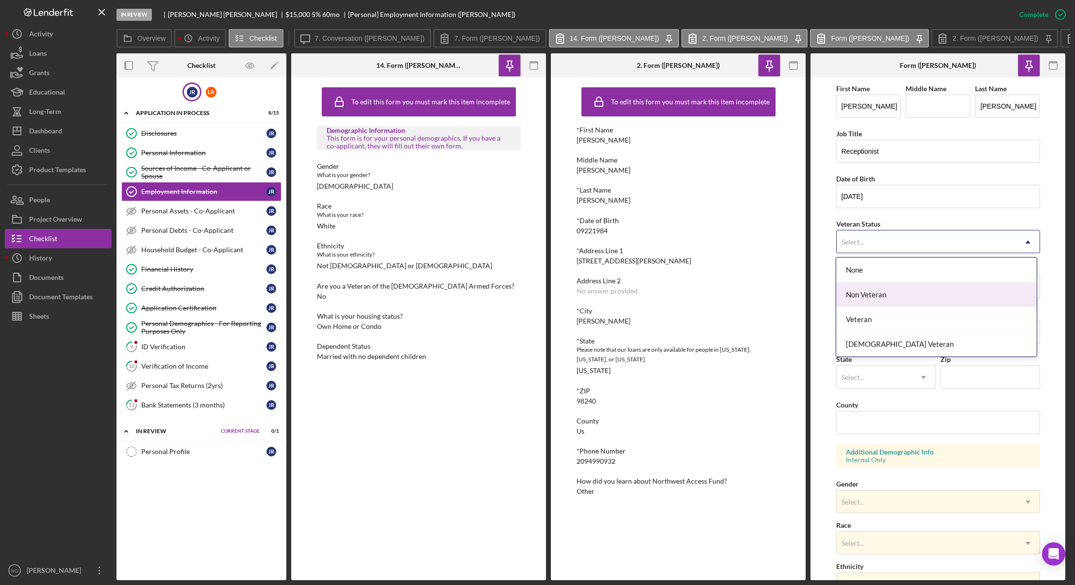
click at [875, 296] on div "Non Veteran" at bounding box center [936, 295] width 201 height 25
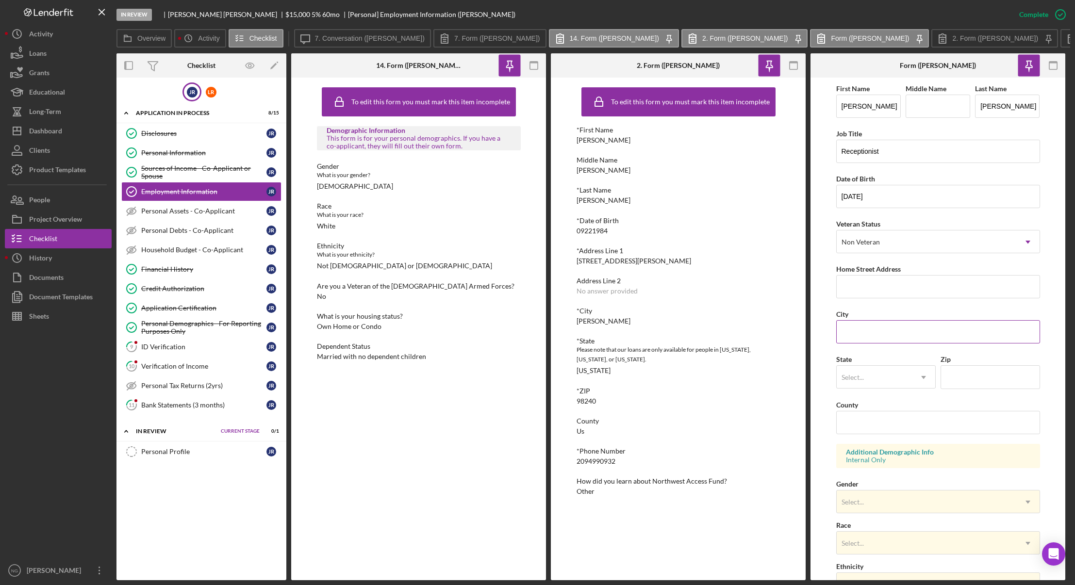
click at [872, 321] on input "City" at bounding box center [938, 331] width 204 height 23
drag, startPoint x: 631, startPoint y: 256, endPoint x: 574, endPoint y: 260, distance: 57.0
click at [574, 260] on div "To edit this form you must mark this item incomplete *First Name [PERSON_NAME] …" at bounding box center [678, 329] width 255 height 503
copy div "[STREET_ADDRESS][PERSON_NAME]"
click at [881, 282] on input "Home Street Address" at bounding box center [938, 286] width 204 height 23
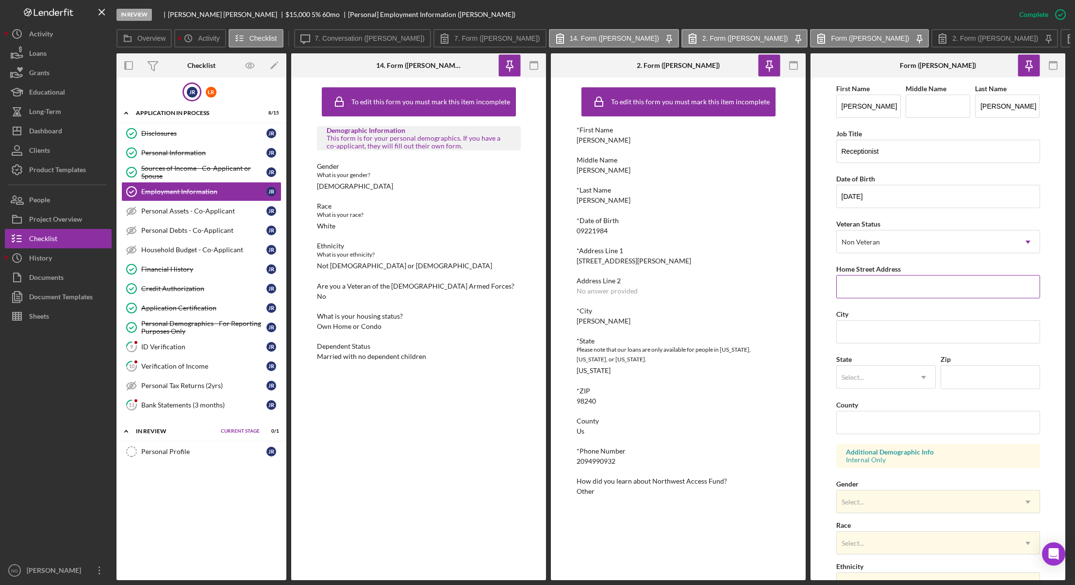
paste input "[STREET_ADDRESS][PERSON_NAME]"
type input "[STREET_ADDRESS][PERSON_NAME]"
click at [630, 322] on div "*City Custer" at bounding box center [679, 316] width 204 height 18
click at [891, 326] on input "City" at bounding box center [938, 331] width 204 height 23
type input "c"
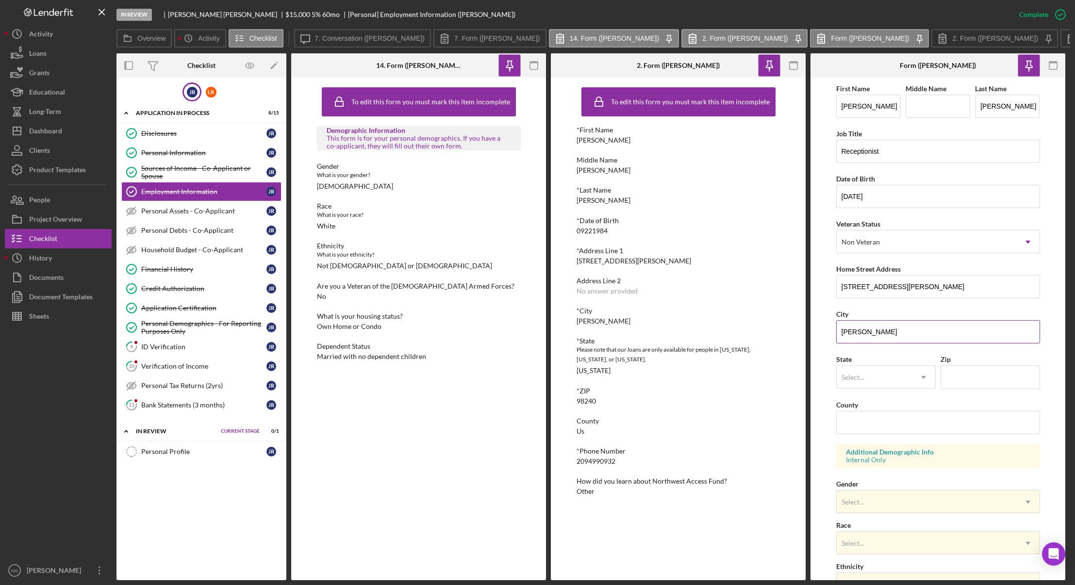
type input "[PERSON_NAME]"
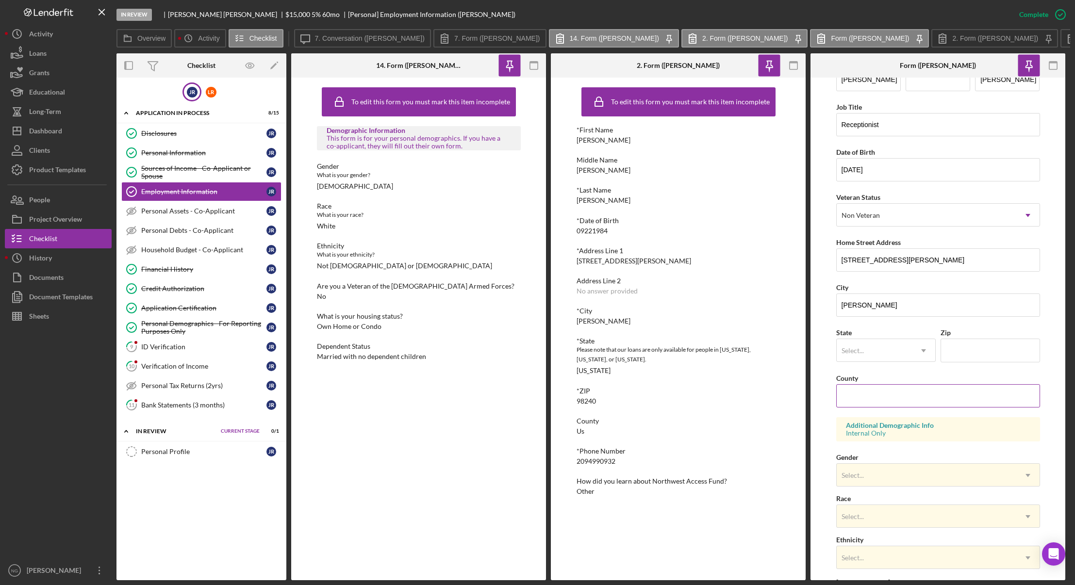
scroll to position [49, 0]
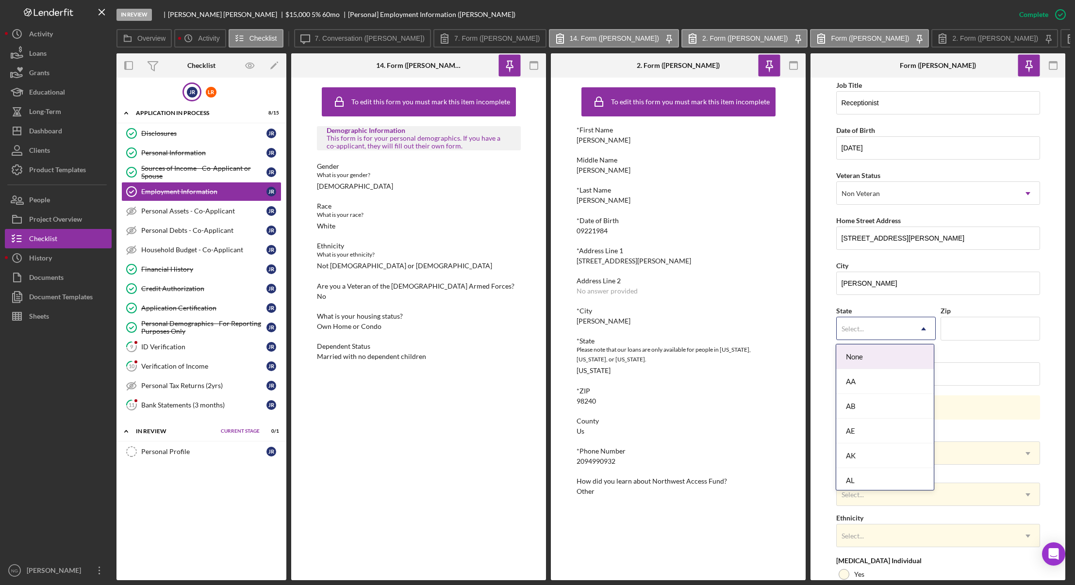
click at [878, 328] on div "Select..." at bounding box center [874, 329] width 75 height 22
type input "s"
type input "w"
type input "a"
type input "wa"
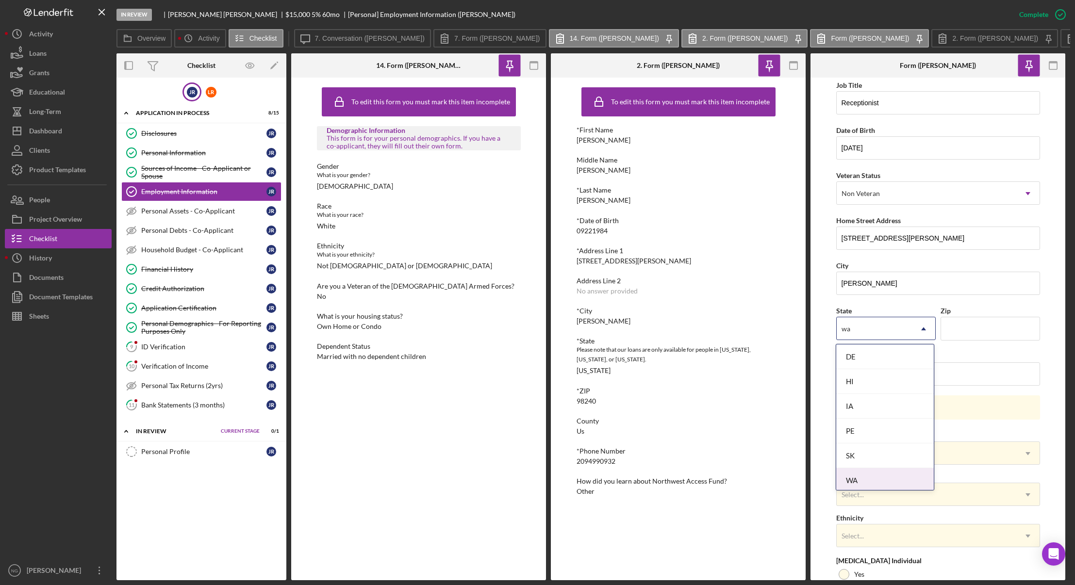
click at [889, 480] on div "WA" at bounding box center [885, 480] width 98 height 25
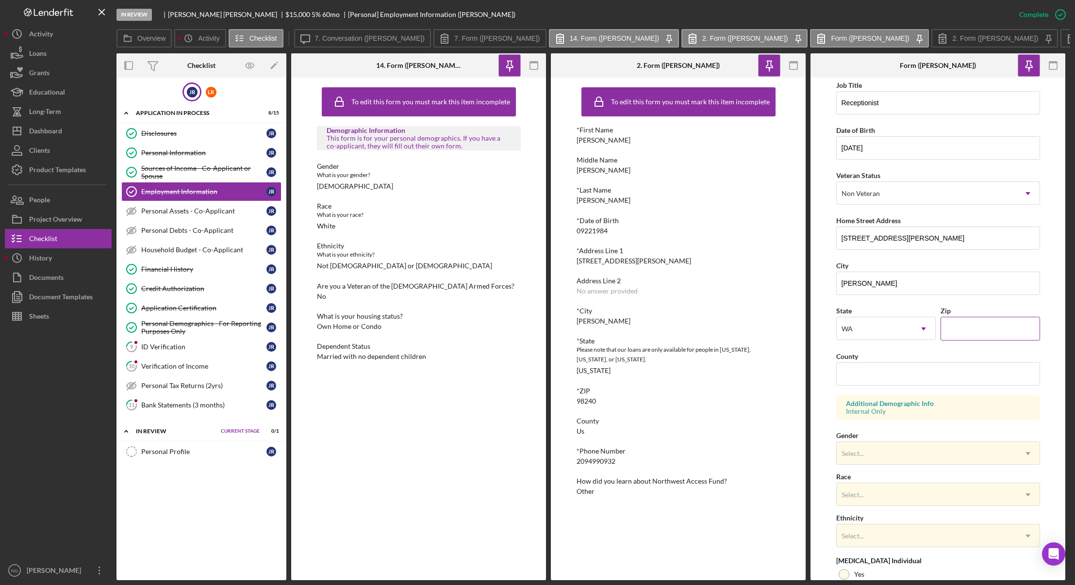
click at [956, 328] on input "Zip" at bounding box center [991, 328] width 100 height 23
type input "98240"
type input "Whatcom"
click at [927, 453] on div "Select..." at bounding box center [927, 454] width 180 height 22
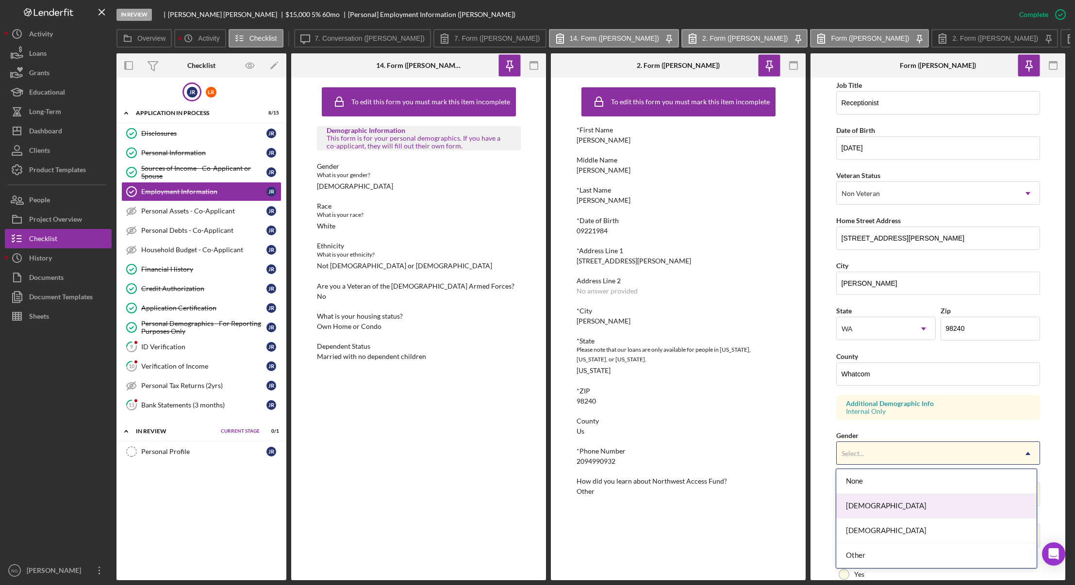
click at [905, 509] on div "[DEMOGRAPHIC_DATA]" at bounding box center [936, 506] width 201 height 25
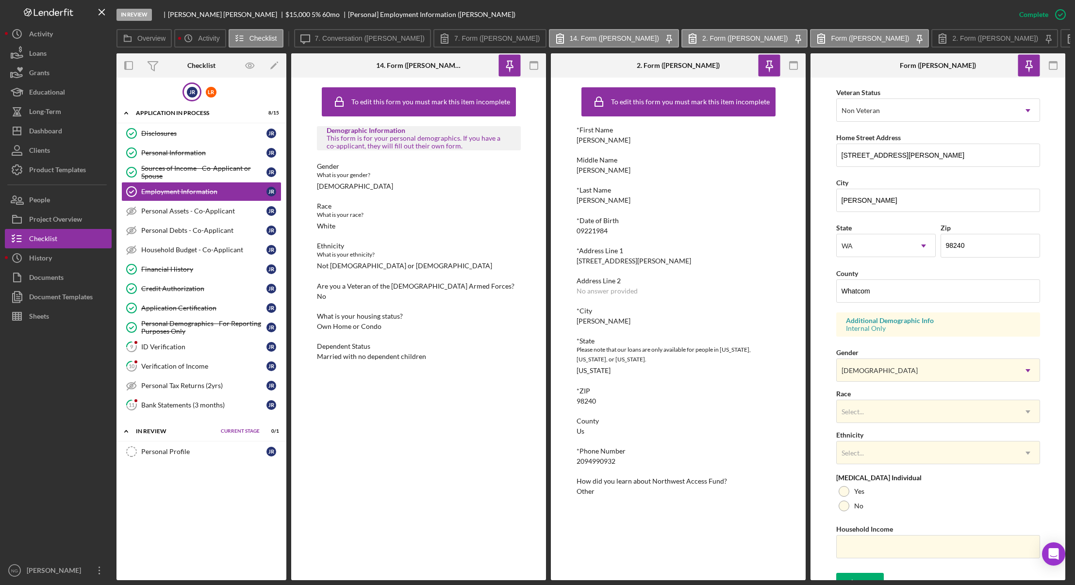
scroll to position [145, 0]
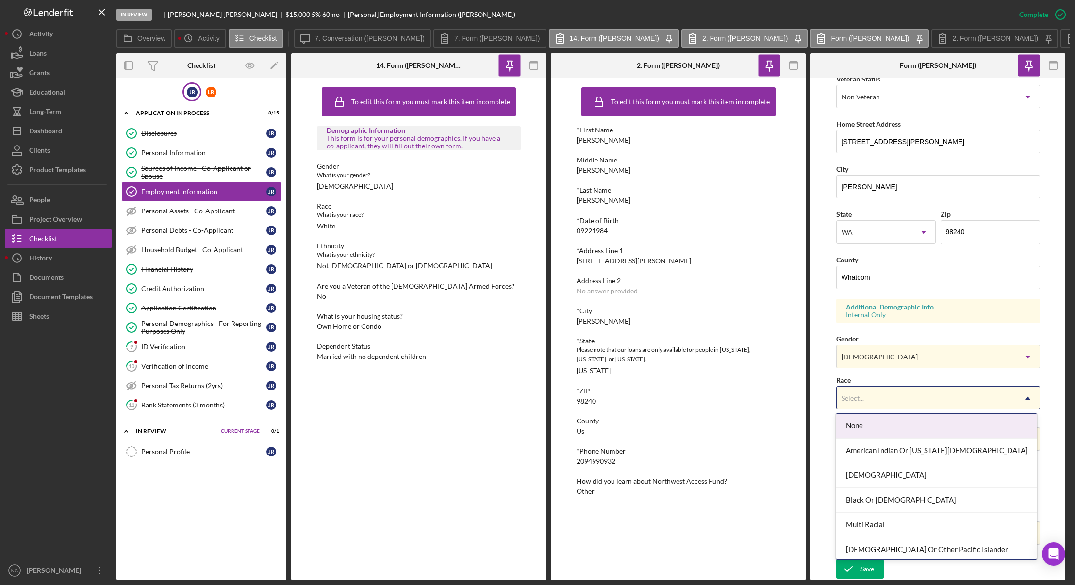
click at [901, 397] on div "Select..." at bounding box center [927, 398] width 180 height 22
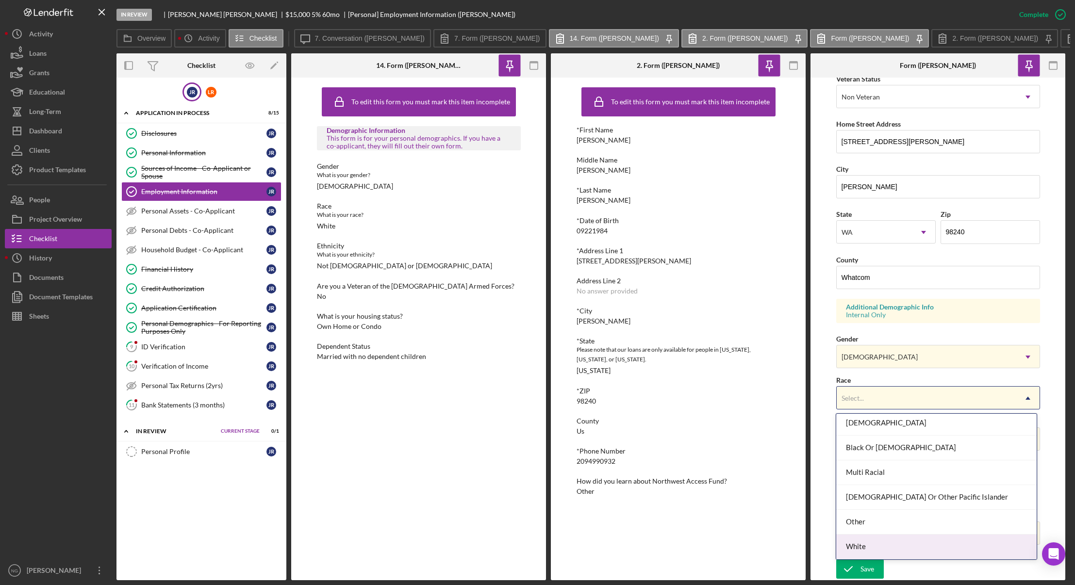
click at [882, 548] on div "White" at bounding box center [936, 547] width 201 height 25
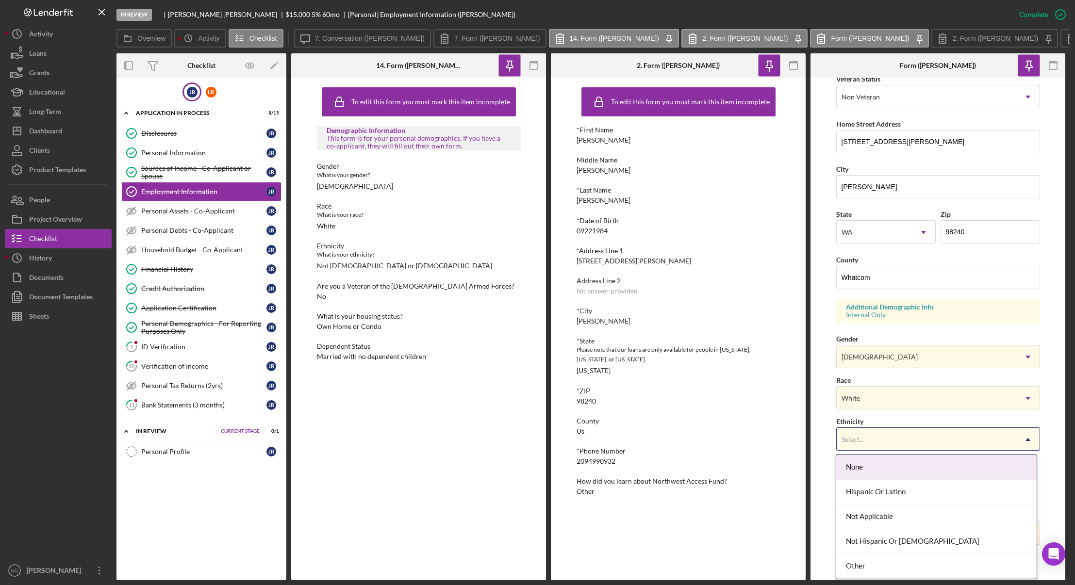
click at [881, 430] on div "Select..." at bounding box center [927, 440] width 180 height 22
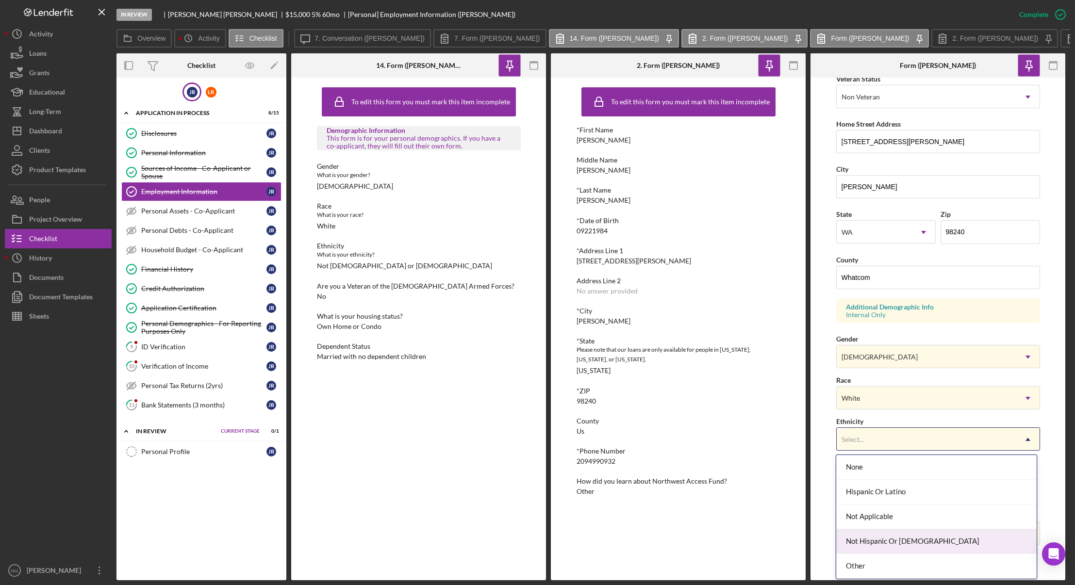
click at [898, 549] on div "Not Hispanic Or [DEMOGRAPHIC_DATA]" at bounding box center [936, 542] width 201 height 25
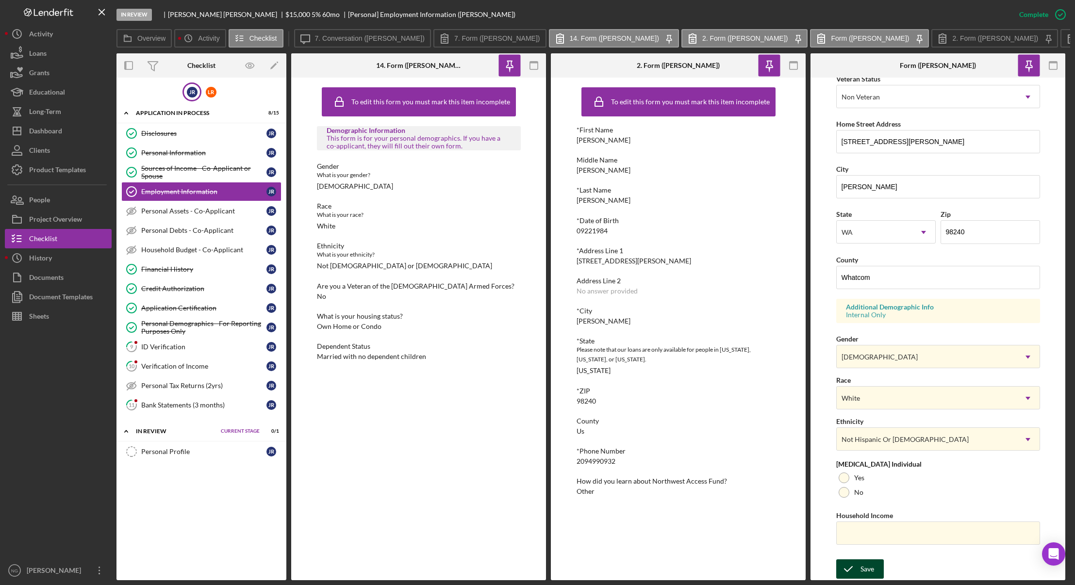
click at [870, 570] on div "Save" at bounding box center [868, 569] width 14 height 19
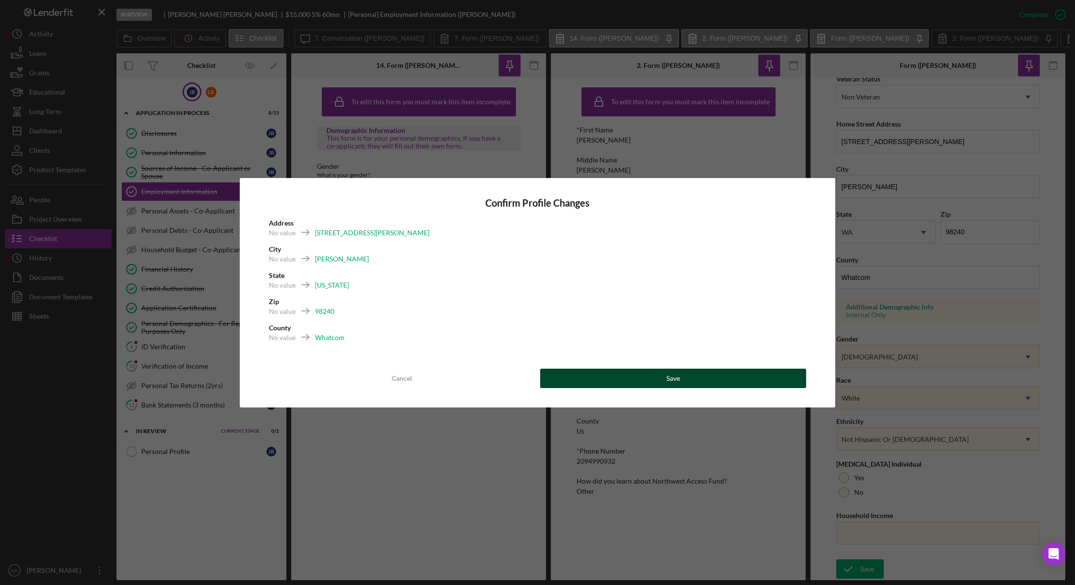
click at [753, 380] on button "Save" at bounding box center [673, 378] width 267 height 19
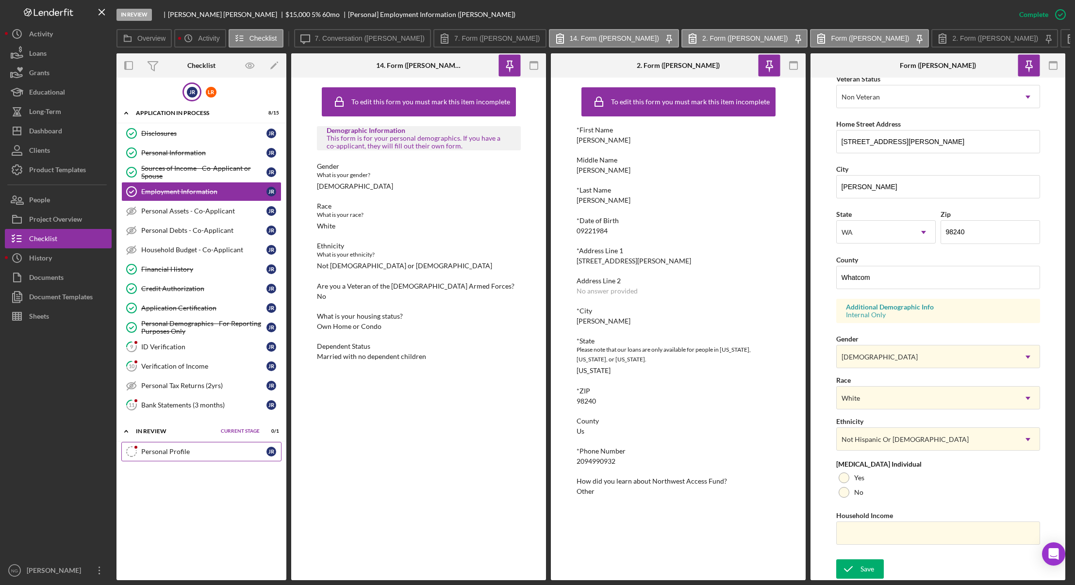
drag, startPoint x: 195, startPoint y: 452, endPoint x: 207, endPoint y: 453, distance: 12.7
click at [195, 452] on div "Personal Profile" at bounding box center [203, 452] width 125 height 8
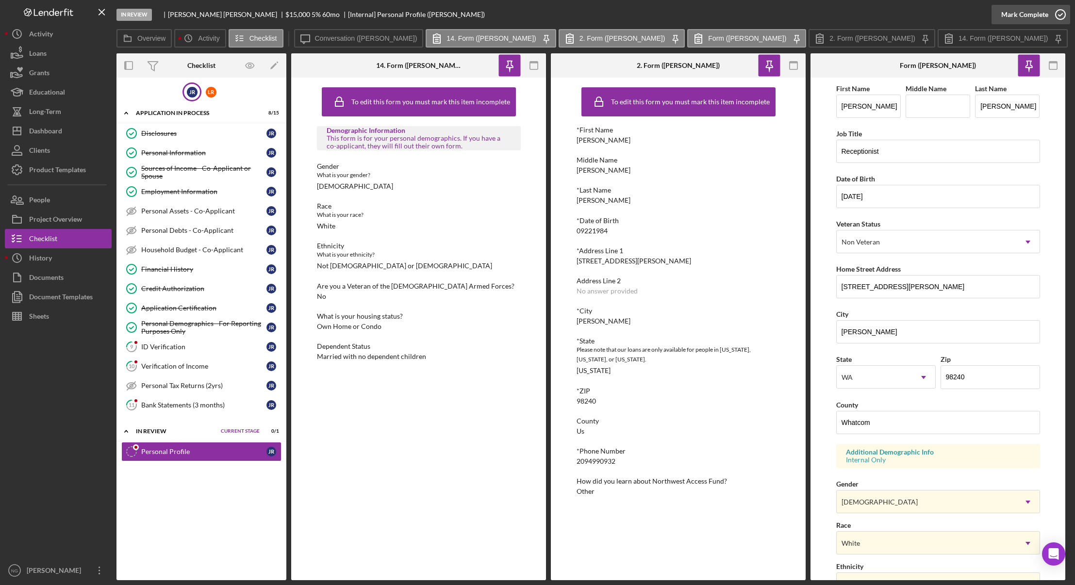
click at [1064, 15] on icon "button" at bounding box center [1061, 14] width 24 height 24
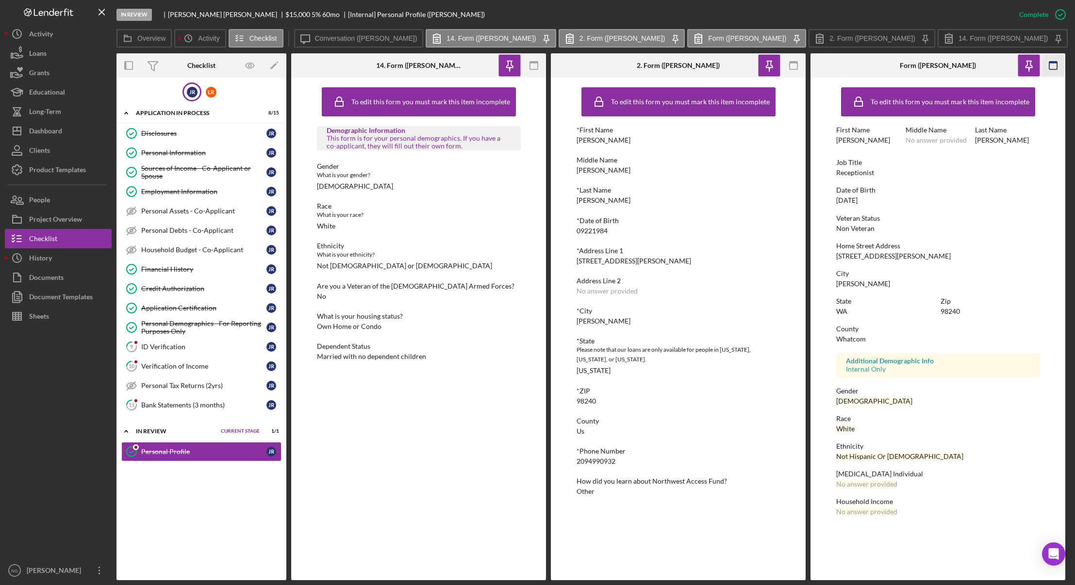
click at [1051, 65] on icon "button" at bounding box center [1054, 66] width 22 height 22
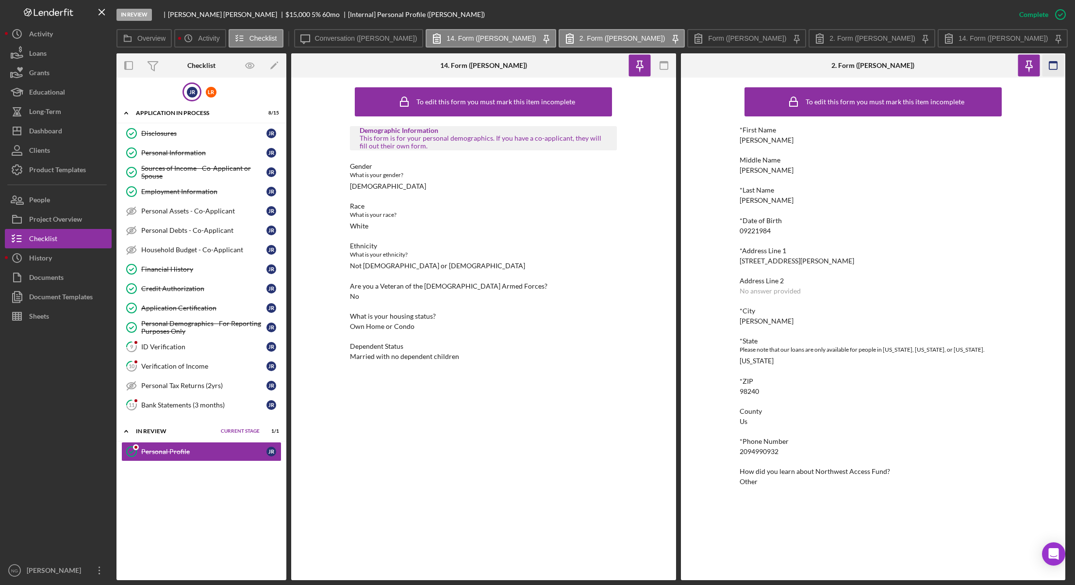
click at [1059, 68] on icon "button" at bounding box center [1054, 66] width 22 height 22
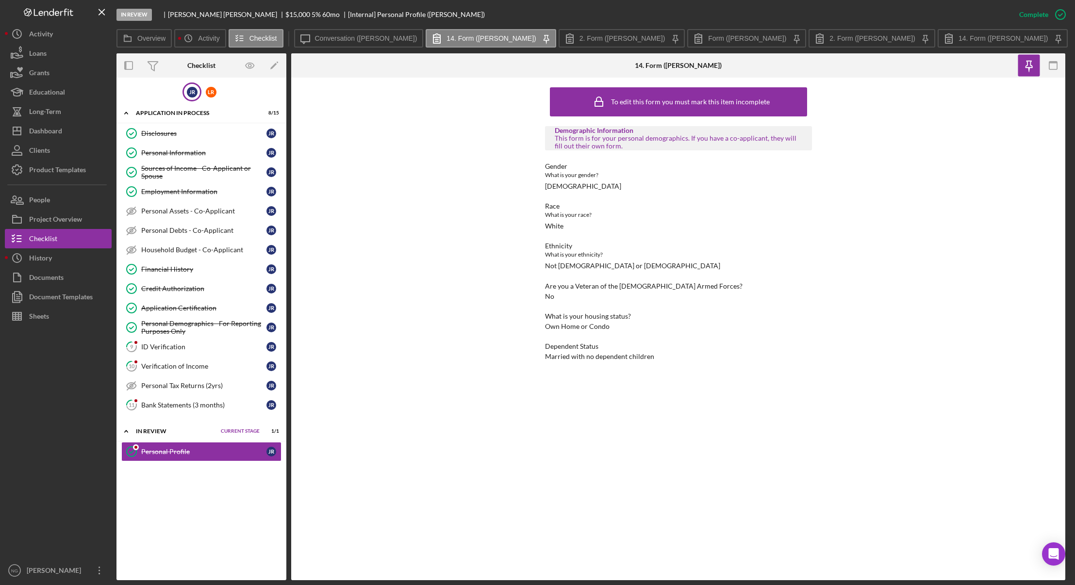
click at [1050, 68] on icon "button" at bounding box center [1054, 66] width 22 height 22
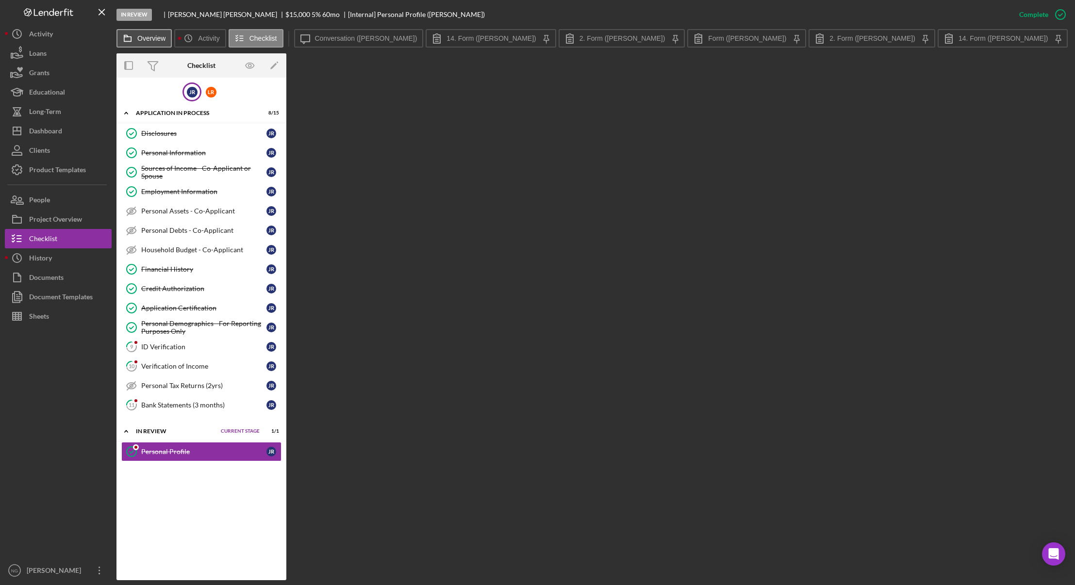
click at [141, 35] on label "Overview" at bounding box center [151, 38] width 28 height 8
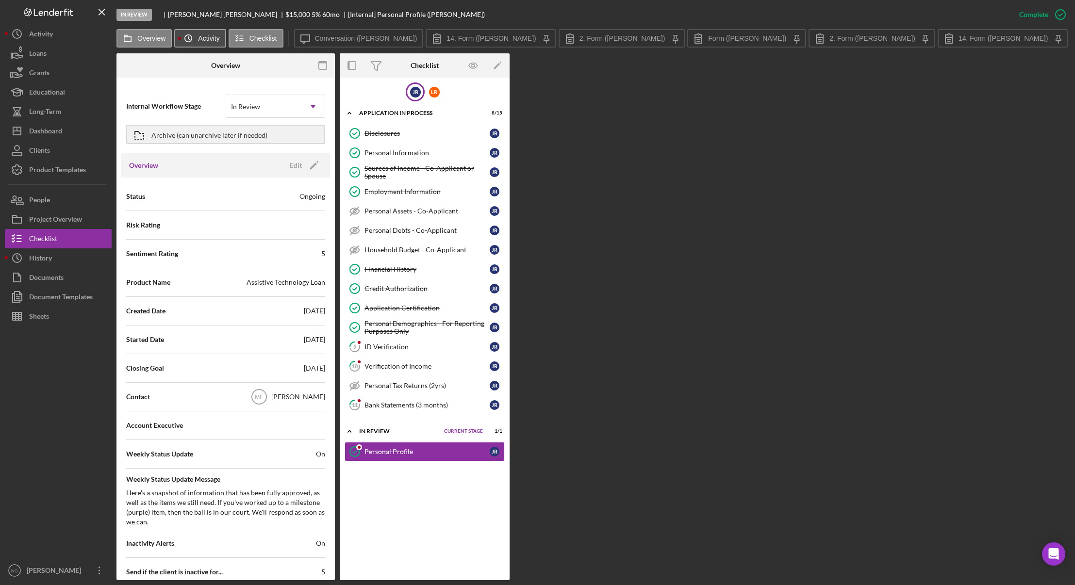
click at [196, 35] on icon "Icon/History" at bounding box center [188, 38] width 19 height 19
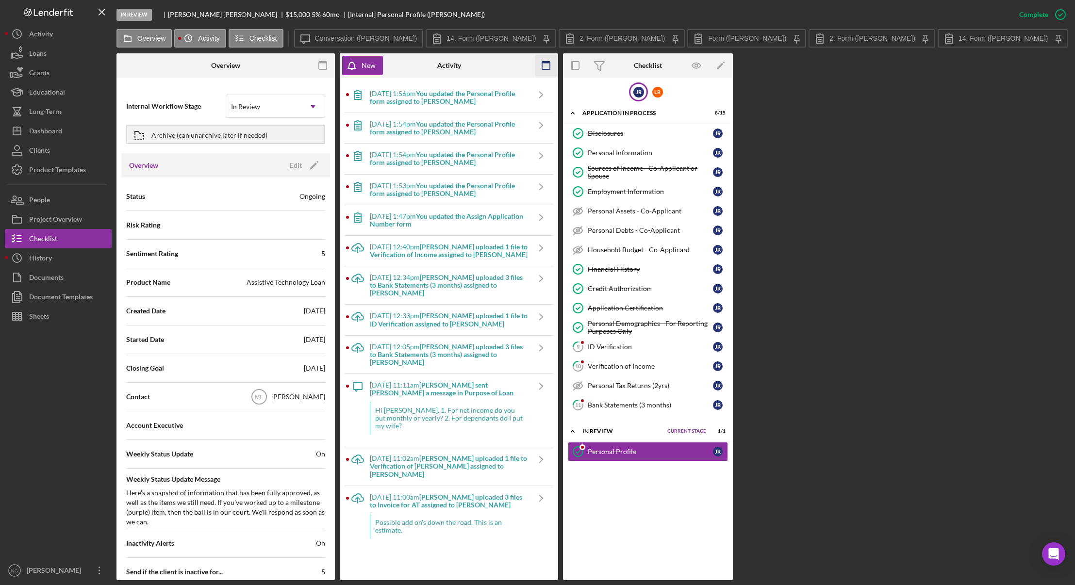
click at [548, 65] on icon "button" at bounding box center [546, 66] width 22 height 22
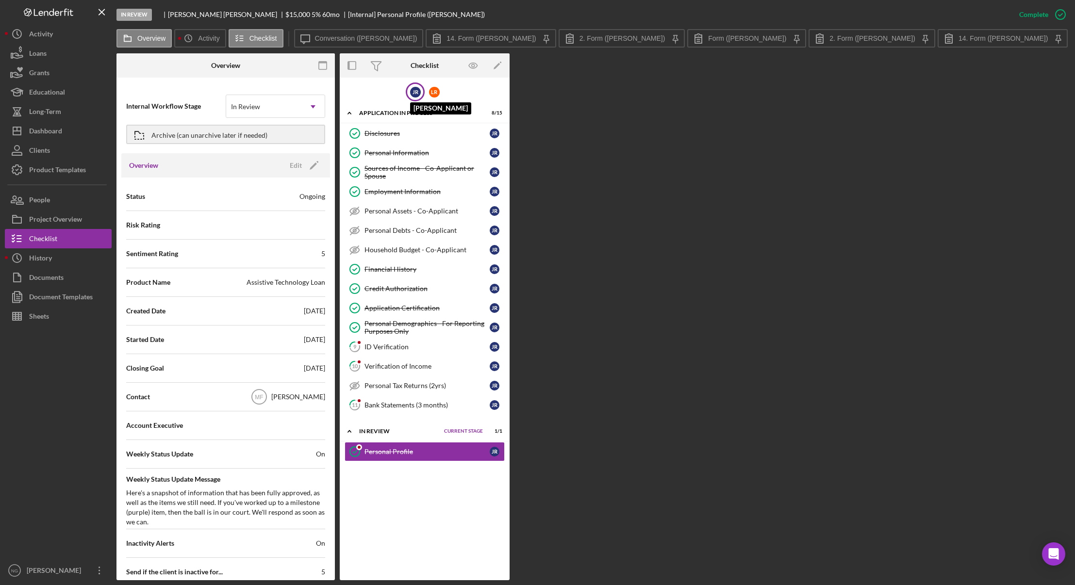
click at [414, 89] on div "J R" at bounding box center [415, 92] width 11 height 11
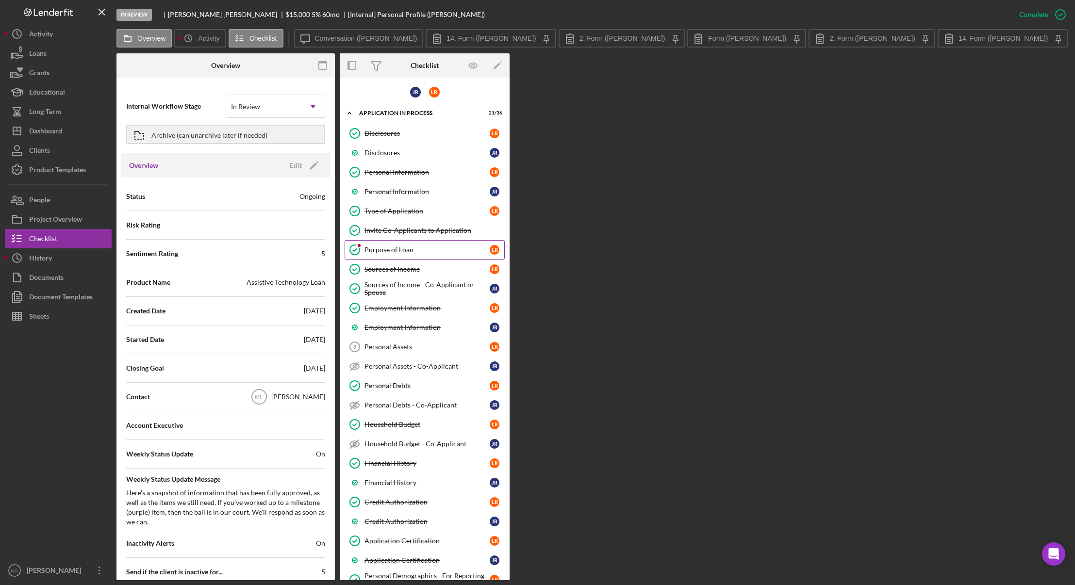
click at [476, 248] on div "Purpose of Loan" at bounding box center [427, 250] width 125 height 8
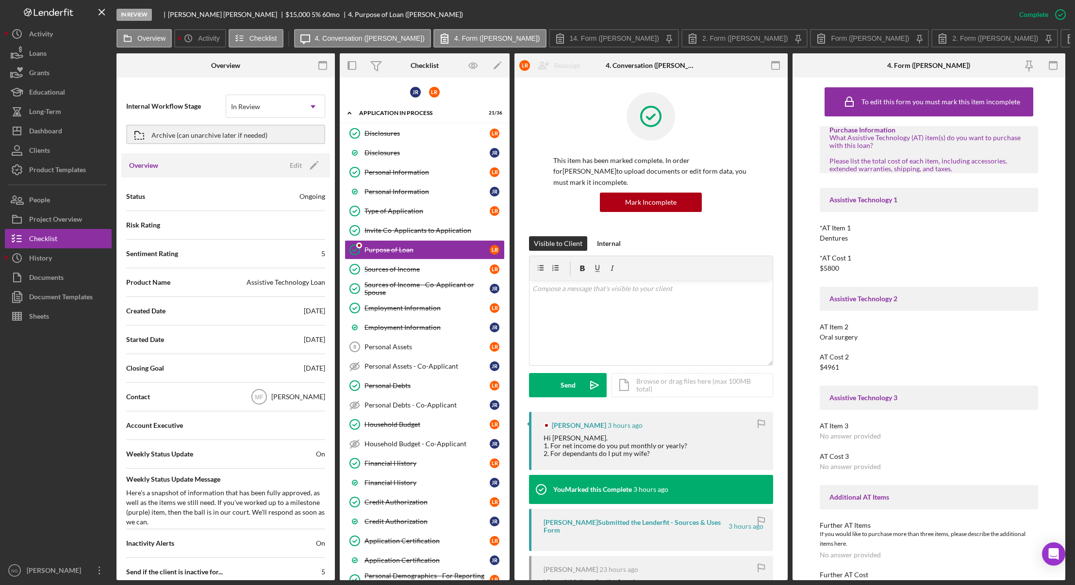
click at [61, 522] on div at bounding box center [58, 443] width 107 height 235
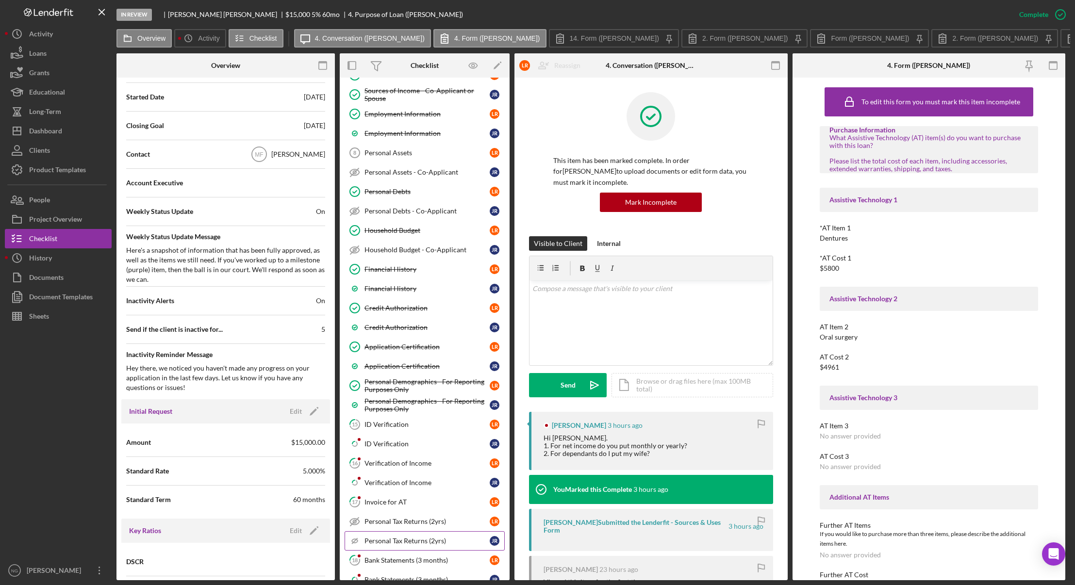
scroll to position [558, 0]
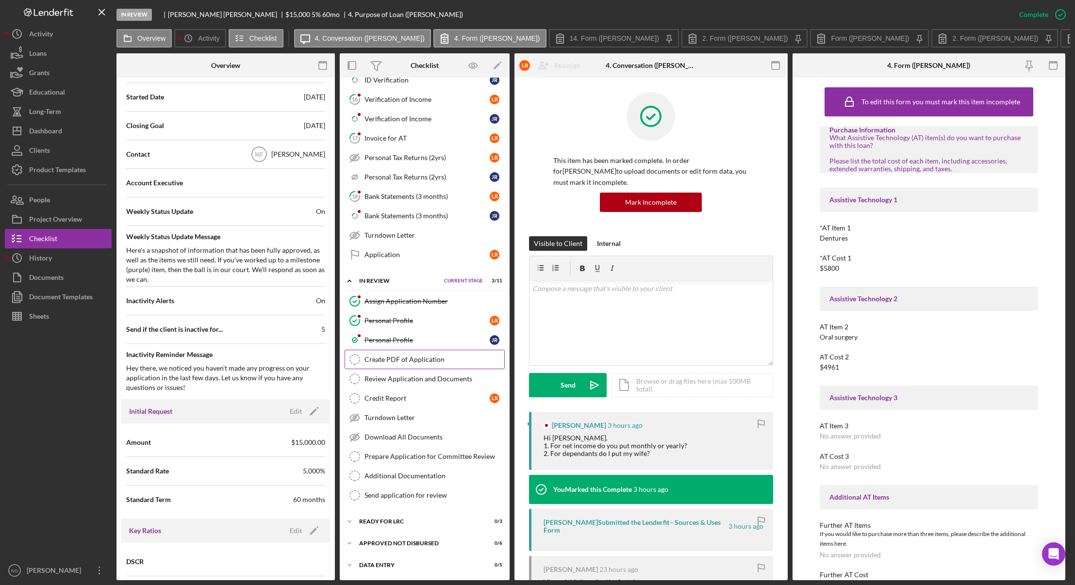
click at [403, 362] on div "Create PDF of Application" at bounding box center [435, 360] width 140 height 8
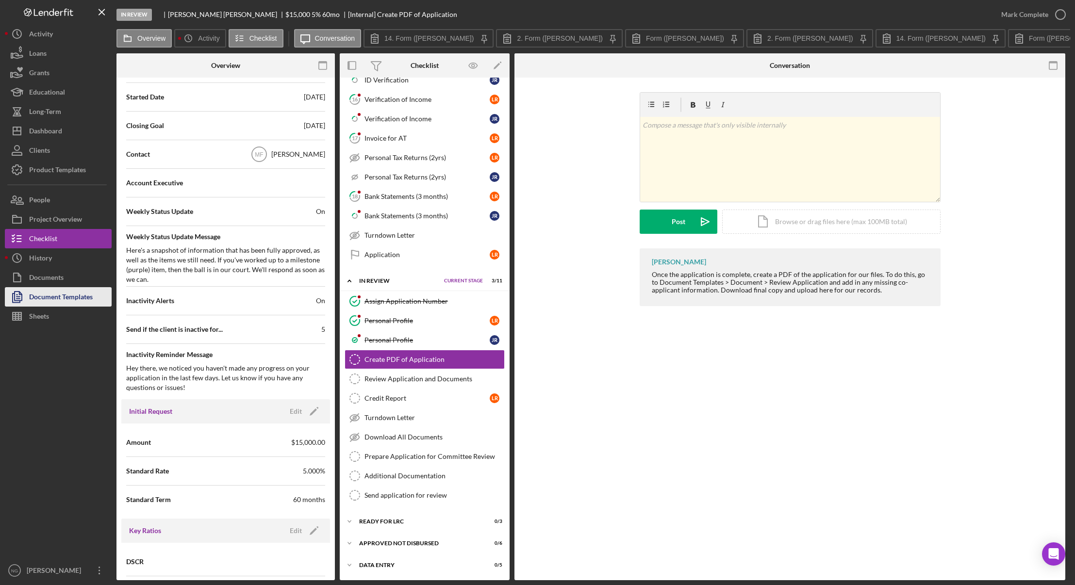
click at [44, 293] on div "Document Templates" at bounding box center [61, 298] width 64 height 22
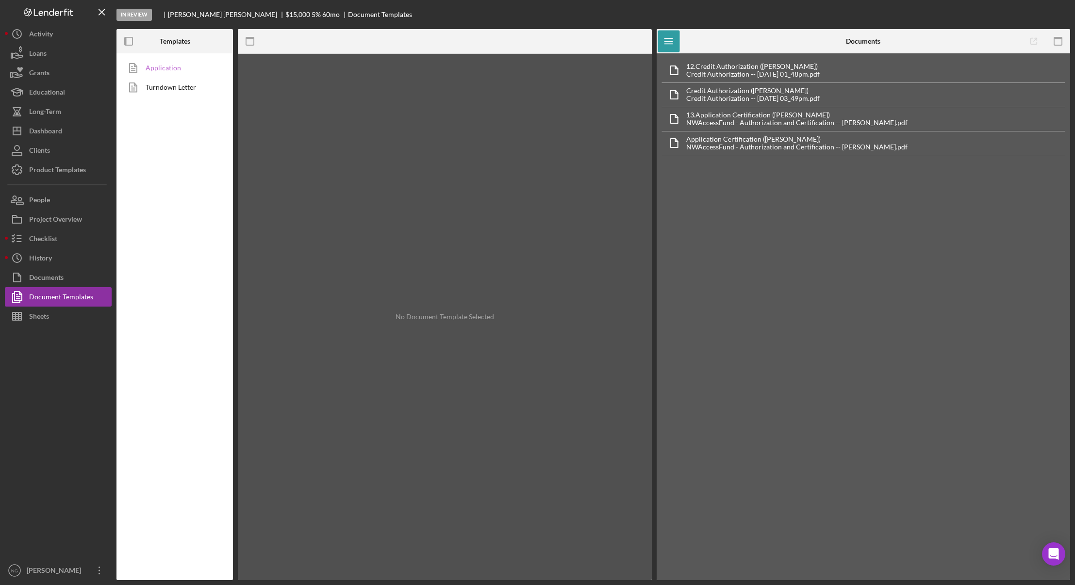
click at [179, 70] on link "Application" at bounding box center [172, 67] width 102 height 19
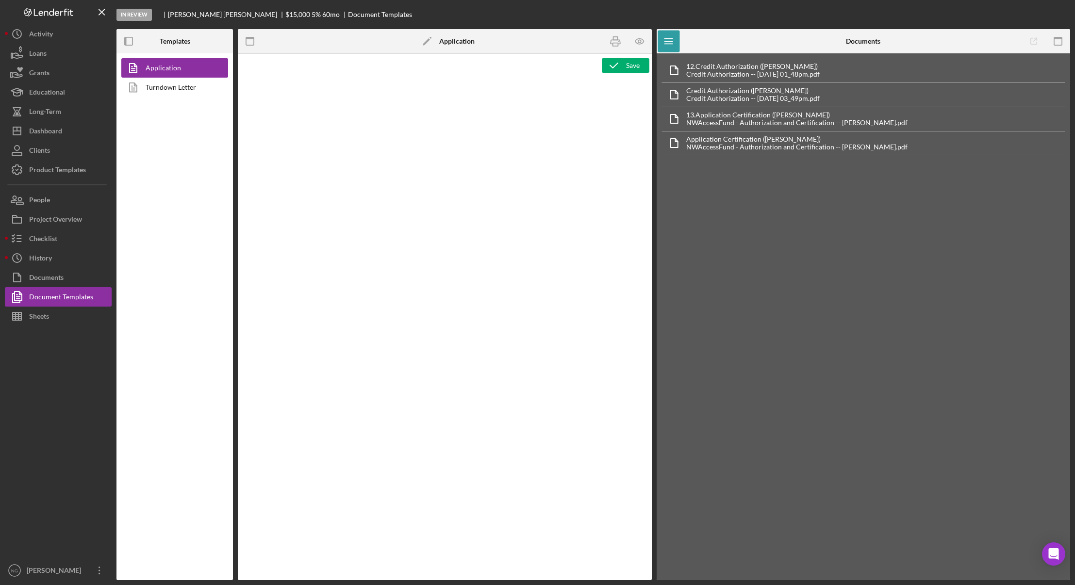
type textarea "<div class="WordSection1"> <p style="margin: 0in; font-size: 12pt; font-family:…"
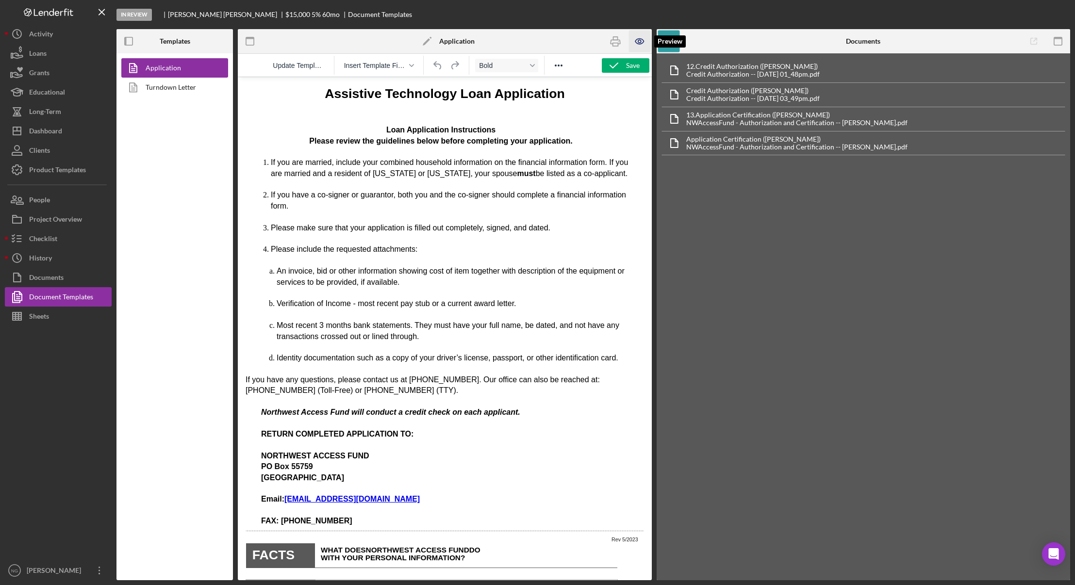
click at [639, 39] on icon "button" at bounding box center [639, 41] width 8 height 5
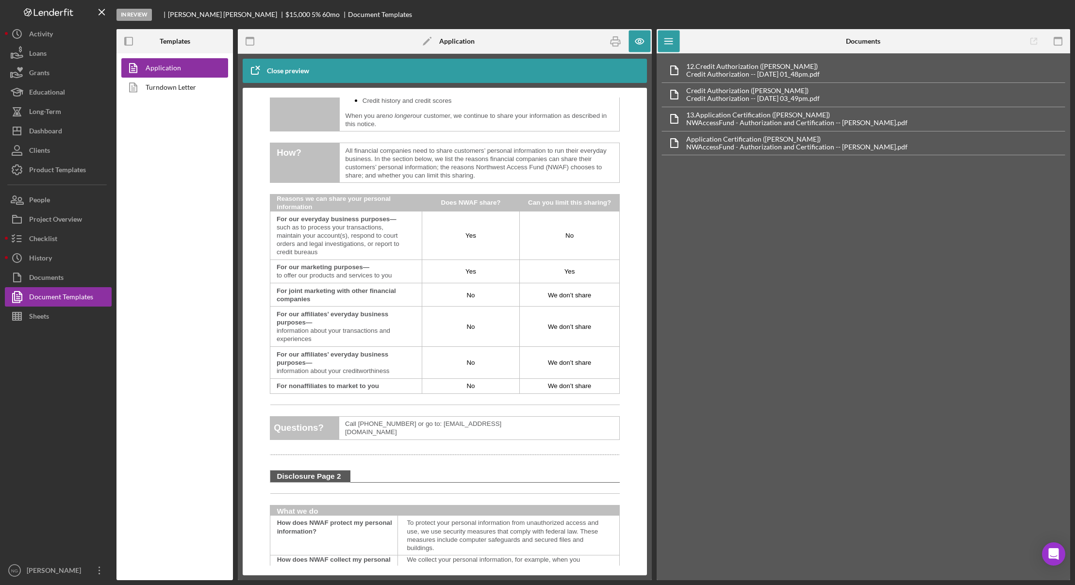
scroll to position [534, 0]
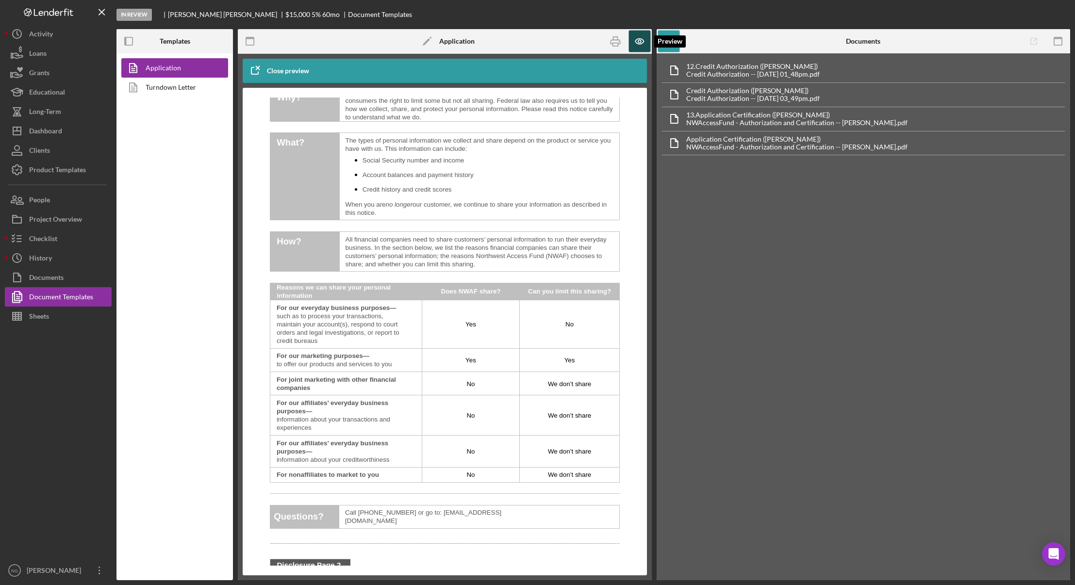
click at [642, 39] on icon "button" at bounding box center [639, 41] width 8 height 5
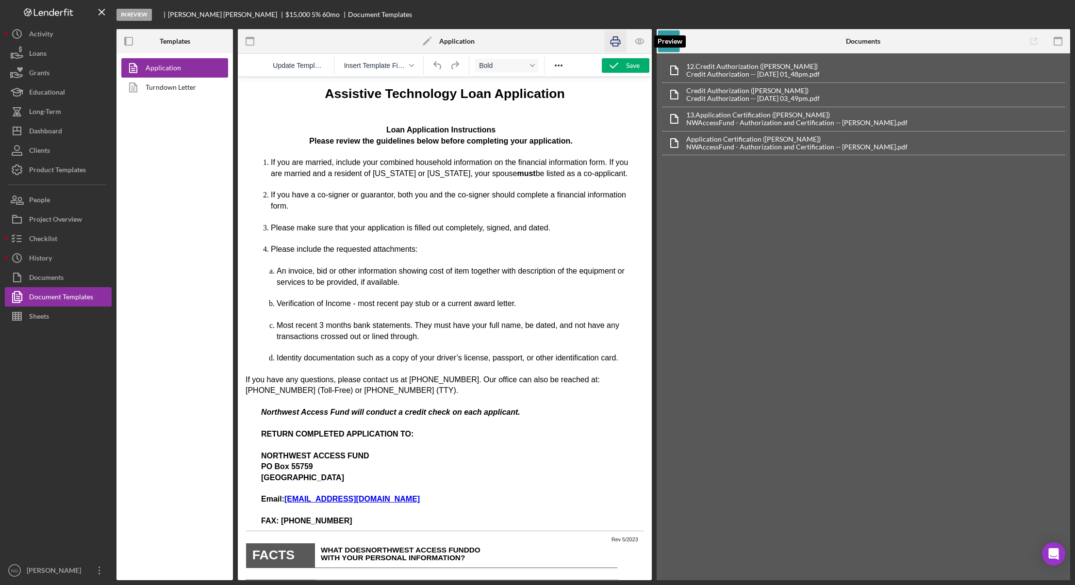
scroll to position [0, 0]
click at [615, 65] on icon "button" at bounding box center [614, 65] width 24 height 24
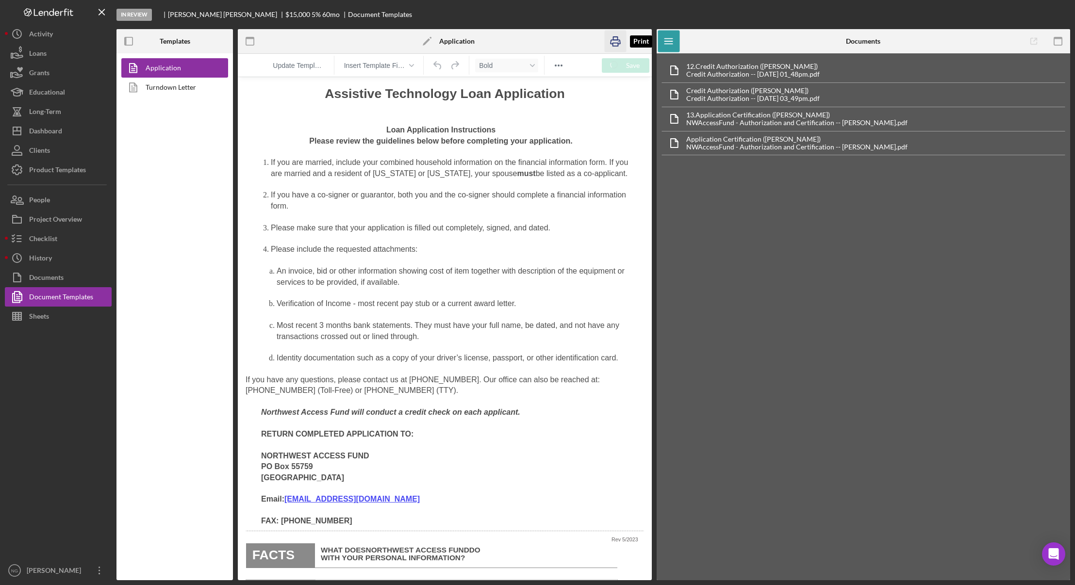
click at [616, 46] on rect "button" at bounding box center [615, 44] width 5 height 3
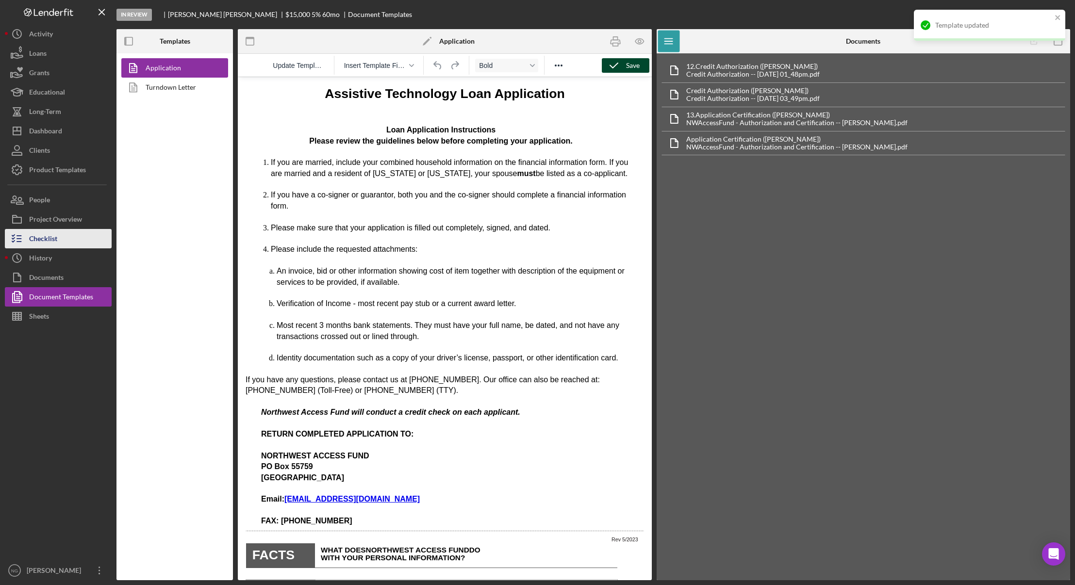
click at [59, 238] on button "Checklist" at bounding box center [58, 238] width 107 height 19
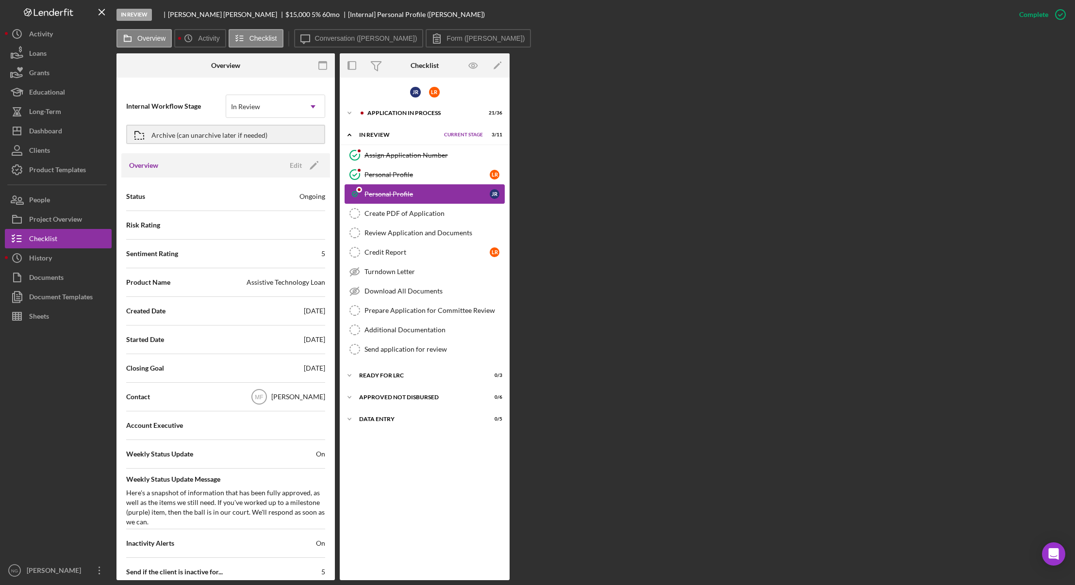
click at [396, 191] on div "Personal Profile" at bounding box center [427, 194] width 125 height 8
click at [395, 210] on div "Create PDF of Application" at bounding box center [435, 214] width 140 height 8
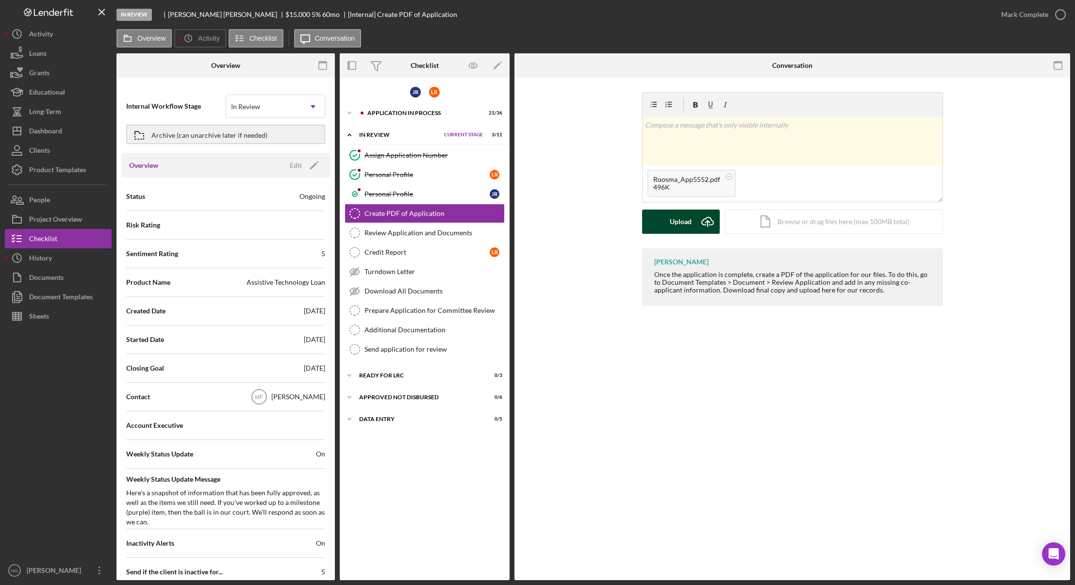
click at [709, 226] on icon "Icon/Upload" at bounding box center [708, 222] width 24 height 24
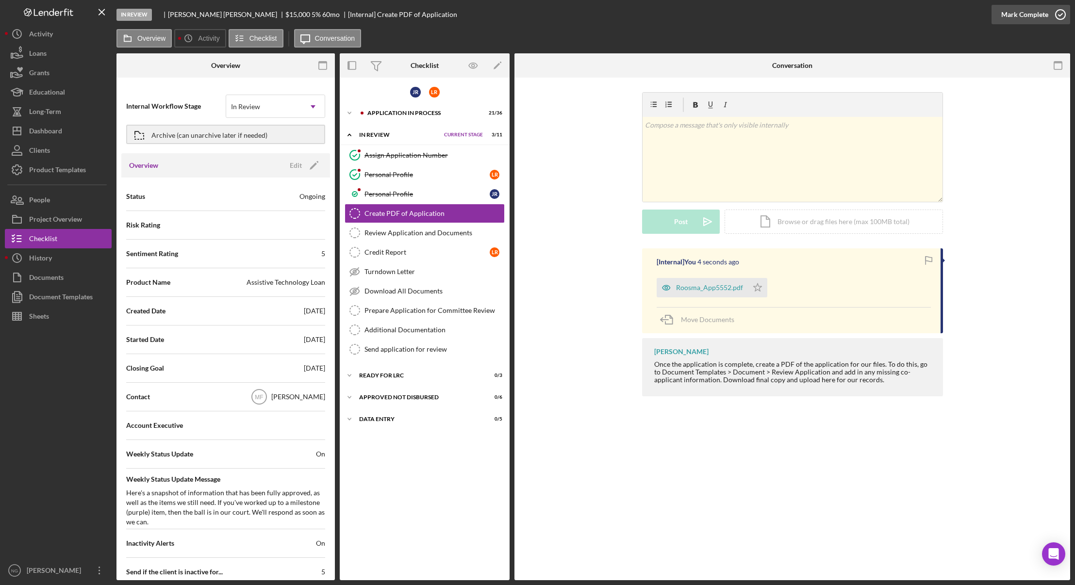
click at [1042, 18] on div "Mark Complete" at bounding box center [1025, 14] width 47 height 19
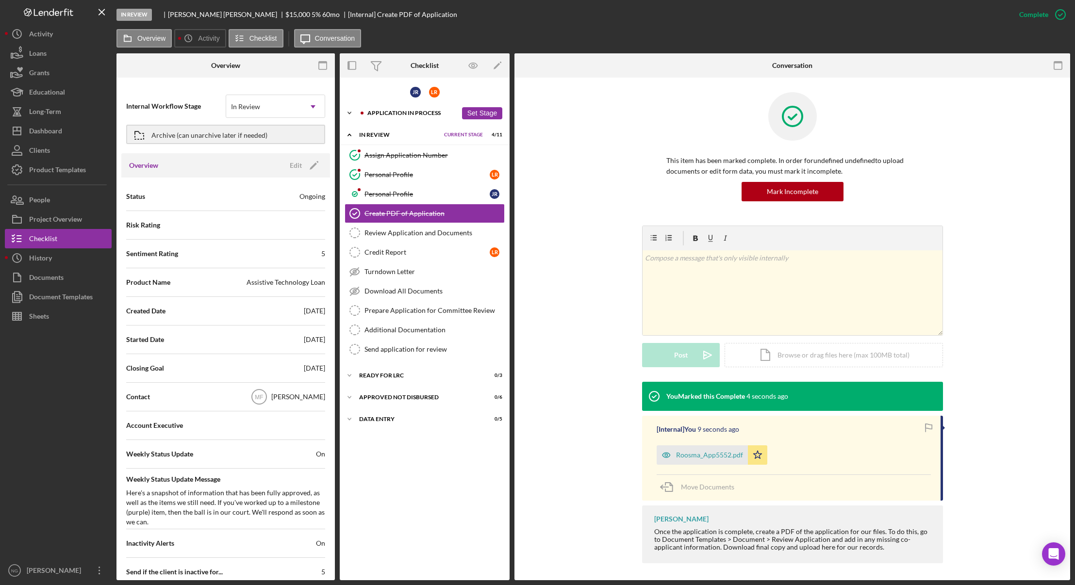
click at [392, 111] on div "Application In Process" at bounding box center [413, 113] width 90 height 6
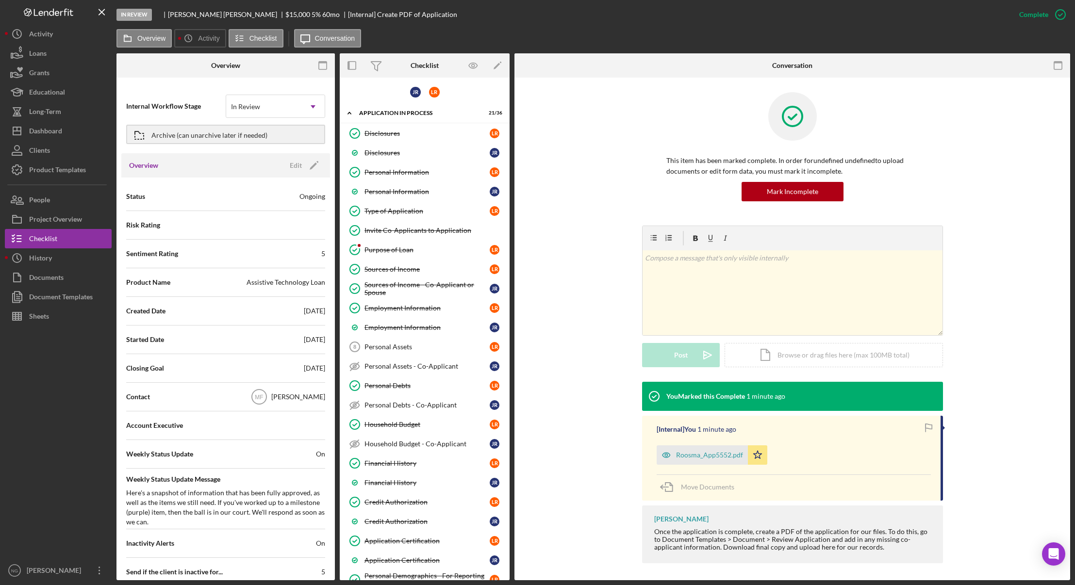
drag, startPoint x: 580, startPoint y: 450, endPoint x: 568, endPoint y: 503, distance: 54.2
click at [580, 451] on div "You Marked this Complete 1 minute ago [Internal] You 1 minute ago Roosma_App555…" at bounding box center [792, 475] width 527 height 187
click at [71, 464] on div at bounding box center [58, 443] width 107 height 235
click at [57, 128] on div "Dashboard" at bounding box center [45, 132] width 33 height 22
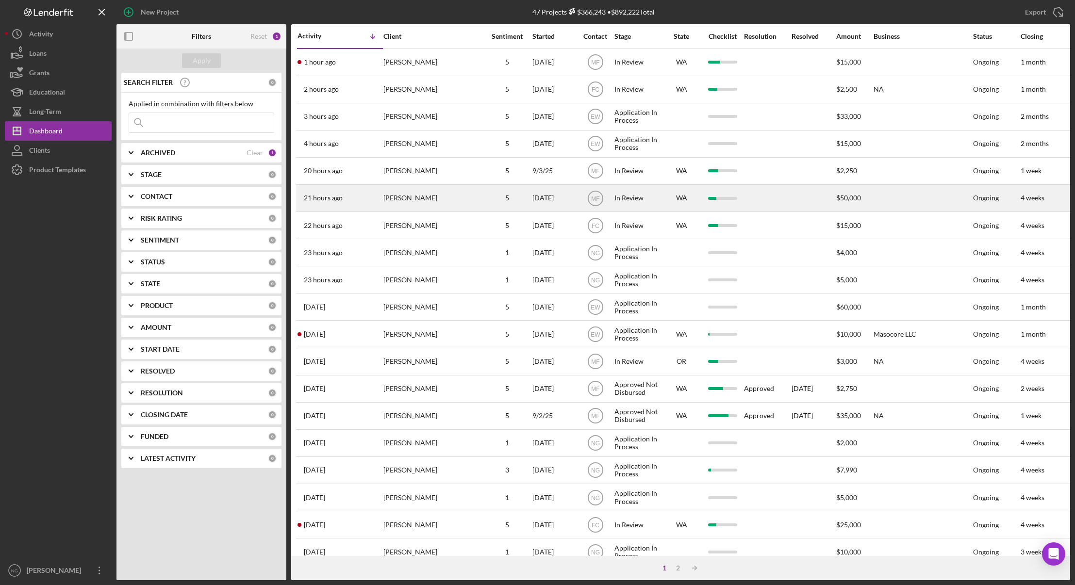
click at [401, 194] on div "[PERSON_NAME]" at bounding box center [432, 198] width 97 height 26
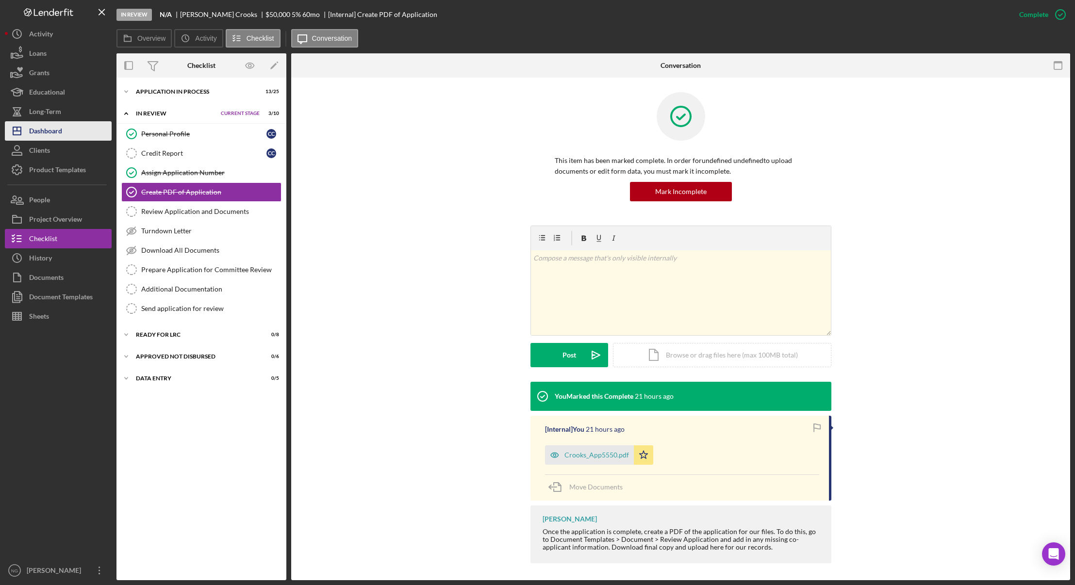
click at [55, 134] on div "Dashboard" at bounding box center [45, 132] width 33 height 22
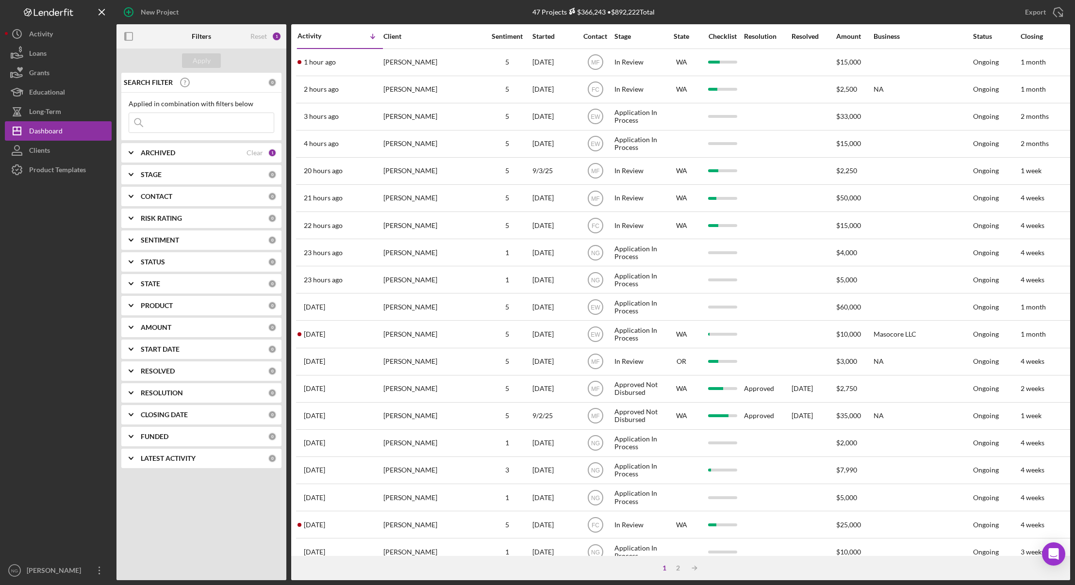
click at [235, 527] on div "Apply SEARCH FILTER 0 Applied in combination with filters below Icon/Menu Close…" at bounding box center [202, 315] width 170 height 532
click at [159, 534] on div "Apply SEARCH FILTER 0 Applied in combination with filters below Icon/Menu Close…" at bounding box center [202, 315] width 170 height 532
click at [263, 198] on div "CONTACT" at bounding box center [204, 197] width 127 height 8
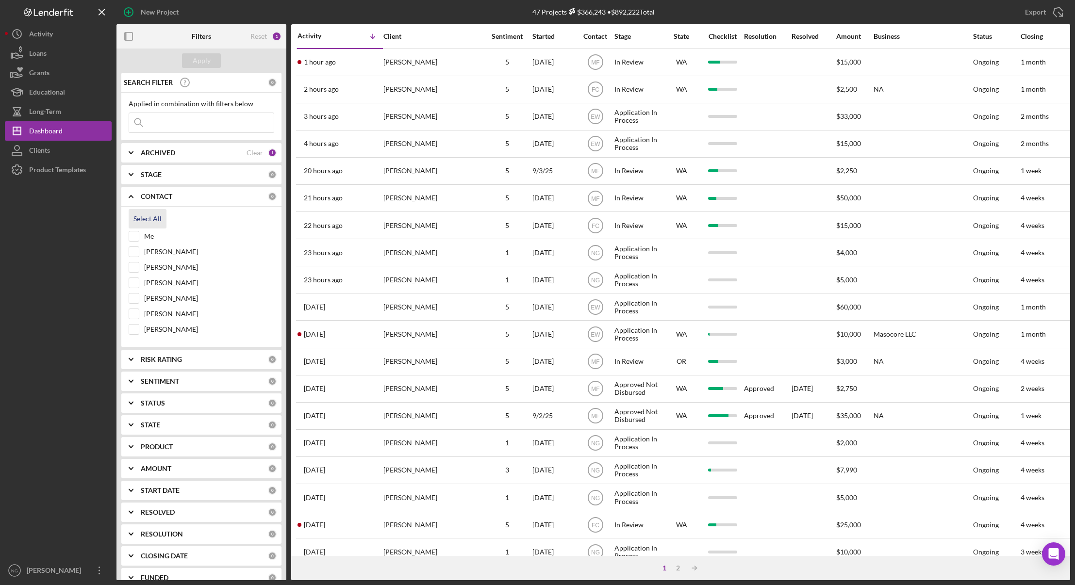
click at [150, 215] on div "Select All" at bounding box center [148, 218] width 28 height 19
checkbox input "true"
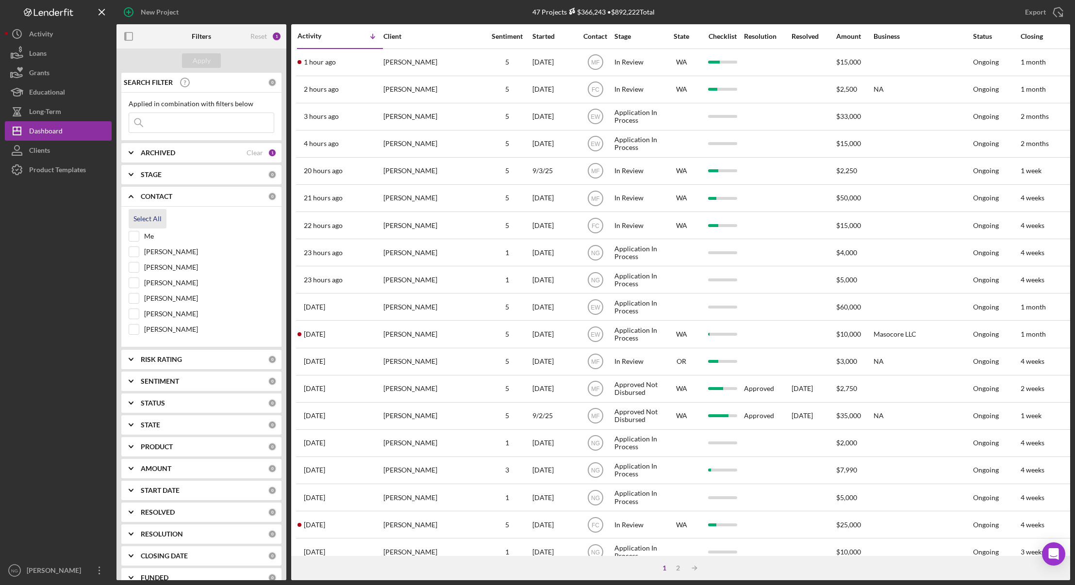
checkbox input "true"
click at [255, 200] on div "Clear" at bounding box center [255, 197] width 17 height 8
checkbox input "false"
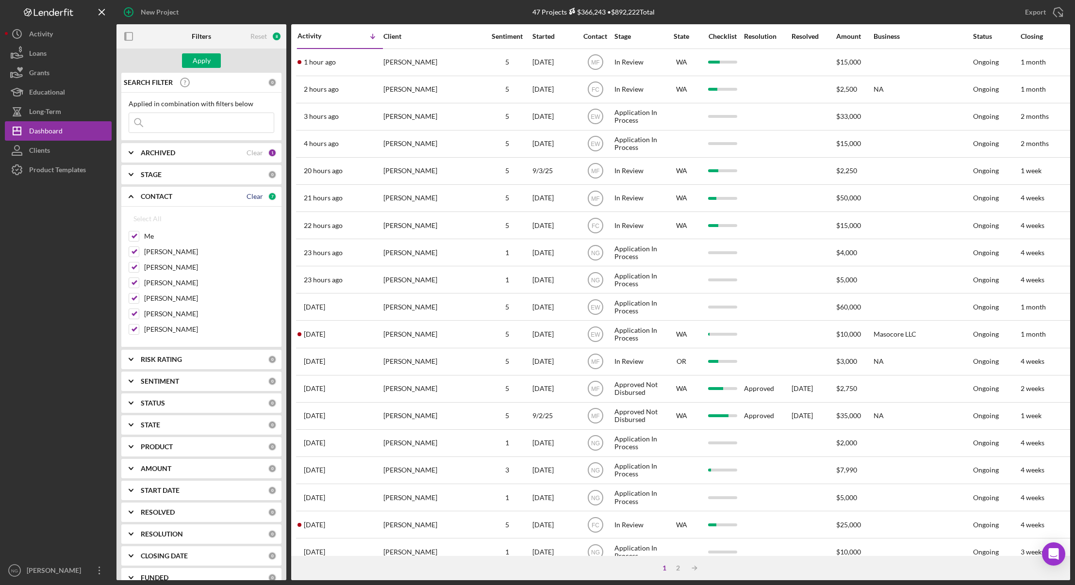
checkbox input "false"
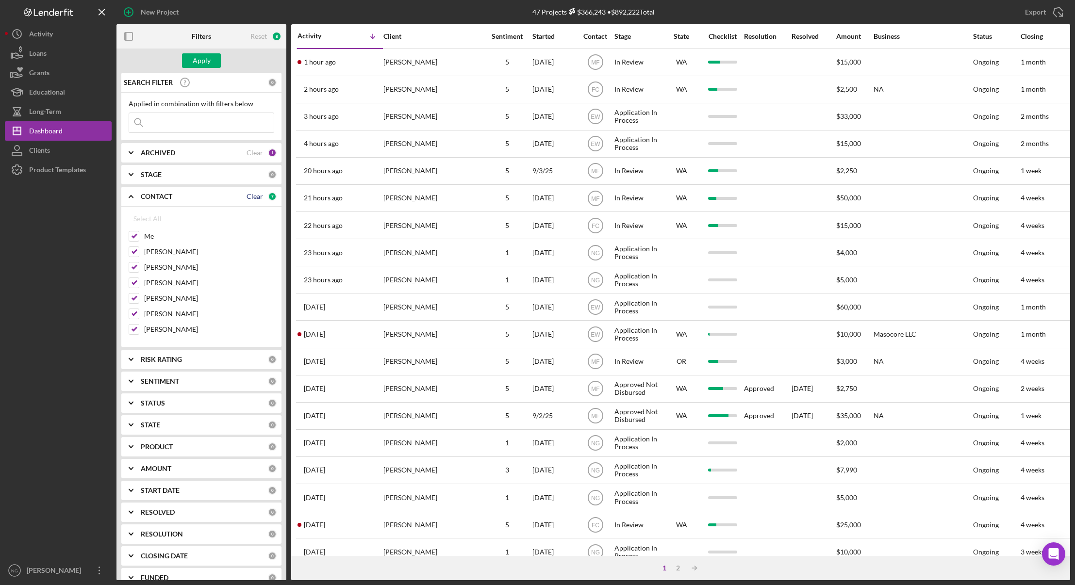
checkbox input "false"
click at [141, 234] on div "Me" at bounding box center [202, 239] width 146 height 16
click at [136, 234] on input "Me" at bounding box center [134, 237] width 10 height 10
checkbox input "true"
click at [207, 62] on div "Apply" at bounding box center [202, 60] width 18 height 15
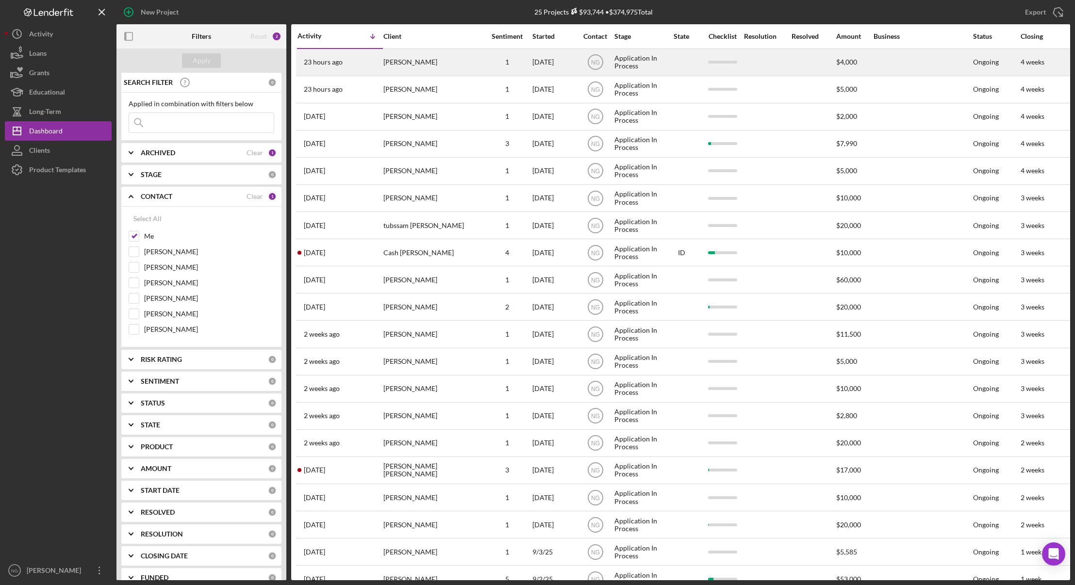
click at [440, 60] on div "[PERSON_NAME]" at bounding box center [432, 63] width 97 height 26
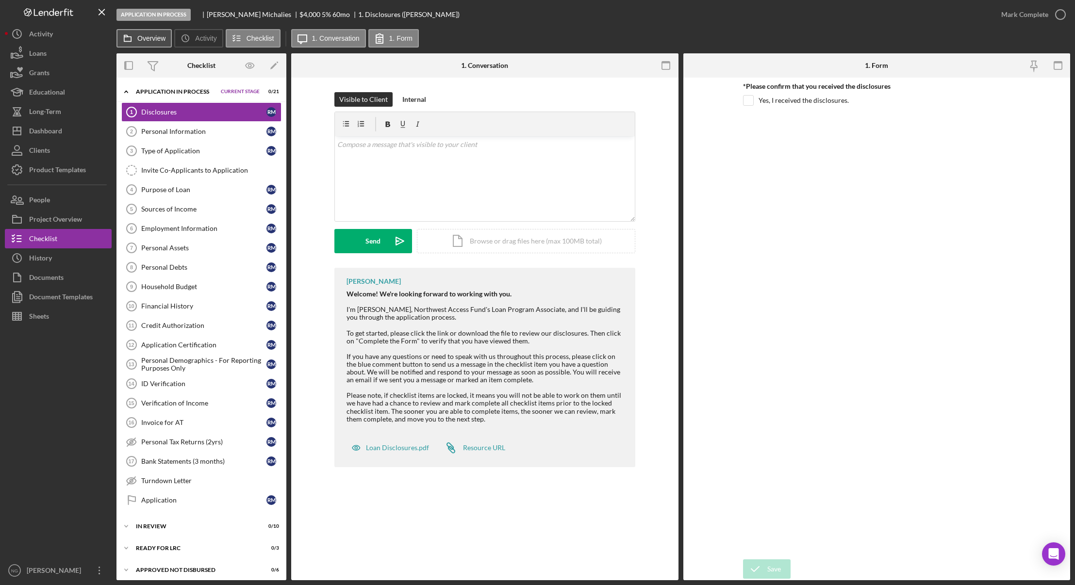
click at [153, 41] on label "Overview" at bounding box center [151, 38] width 28 height 8
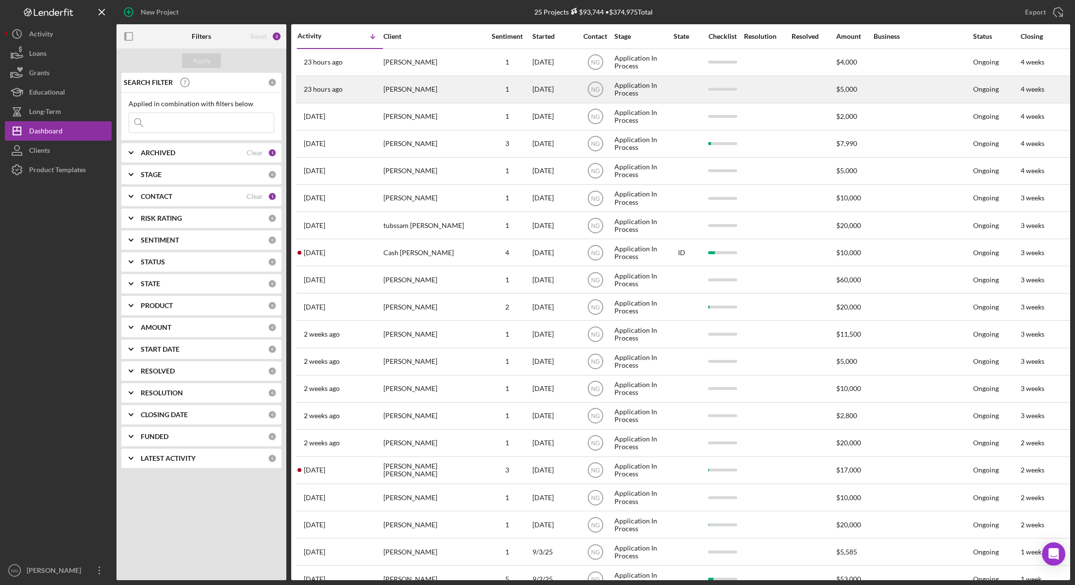
click at [429, 95] on div "[PERSON_NAME]" at bounding box center [432, 90] width 97 height 26
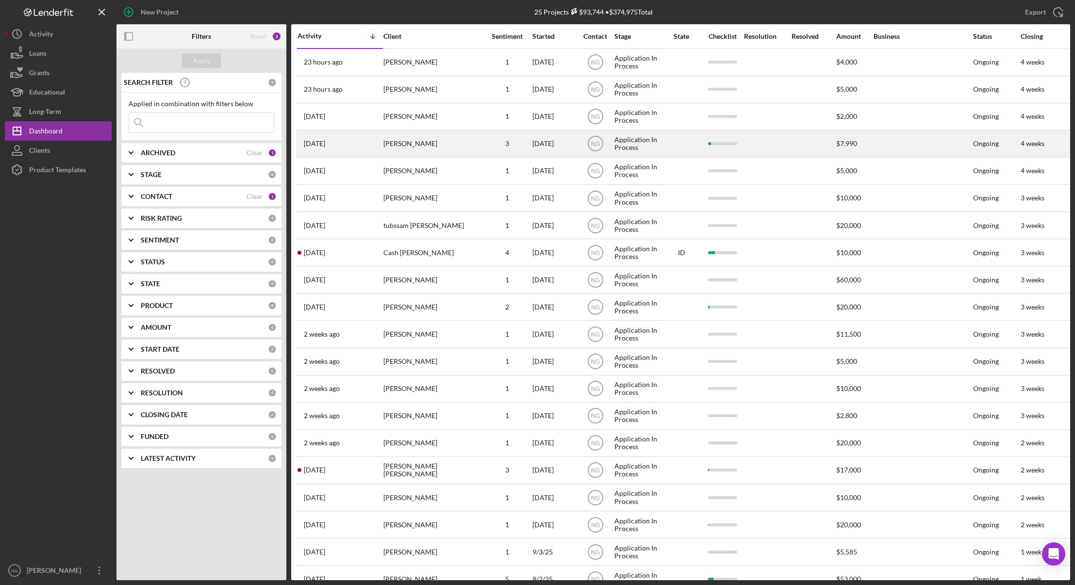
click at [429, 142] on div "[PERSON_NAME]" at bounding box center [432, 144] width 97 height 26
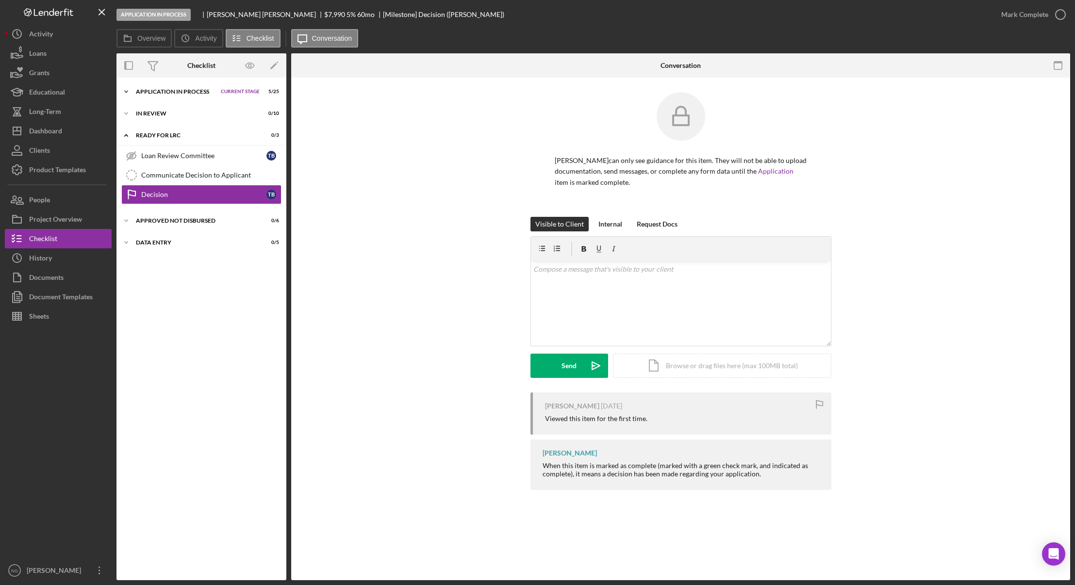
click at [145, 92] on div "Application In Process" at bounding box center [176, 92] width 80 height 6
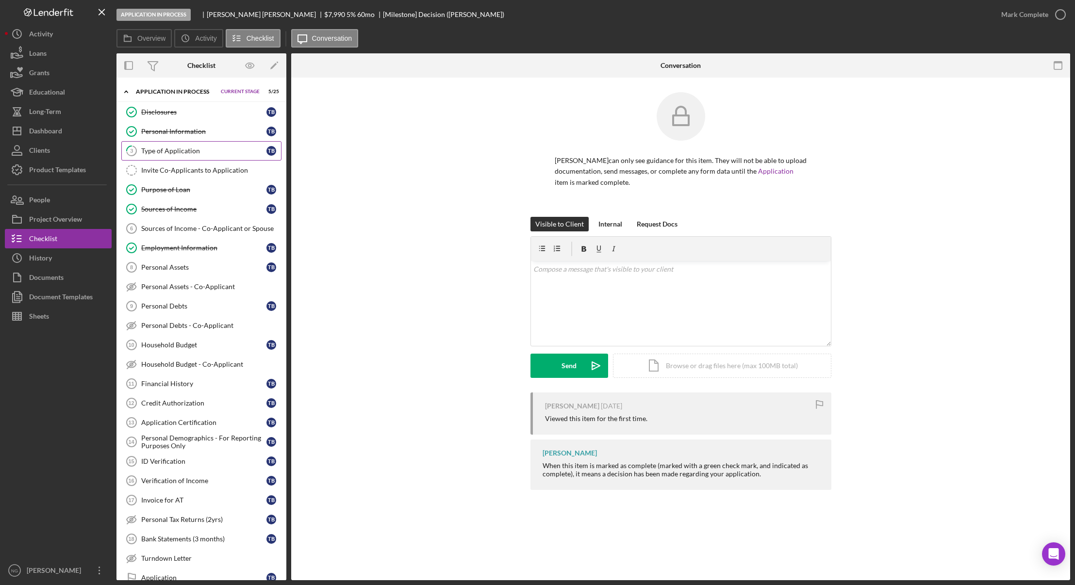
click at [201, 150] on div "Type of Application" at bounding box center [203, 151] width 125 height 8
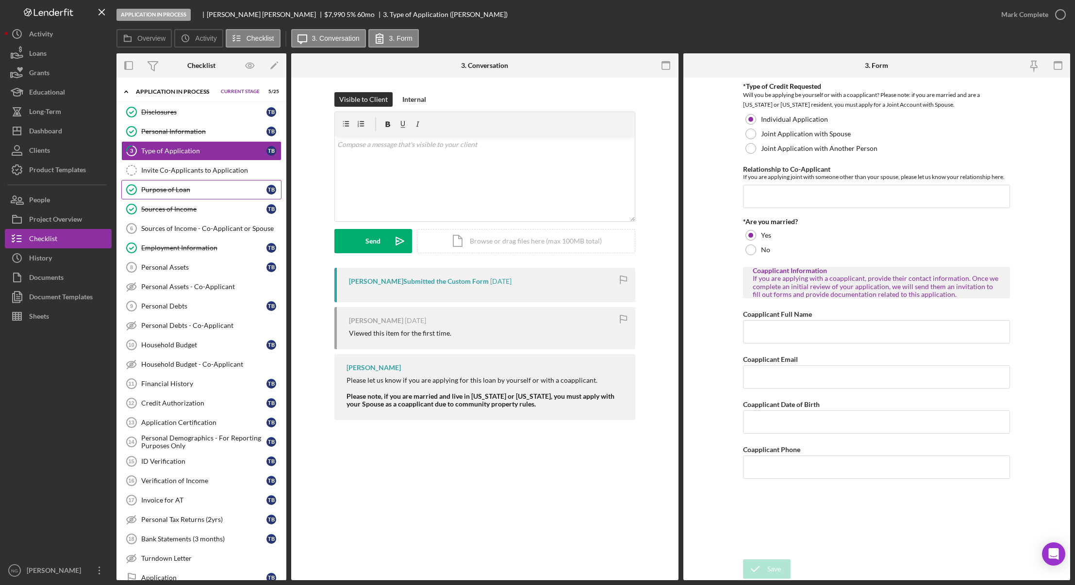
click at [191, 193] on div "Purpose of Loan" at bounding box center [203, 190] width 125 height 8
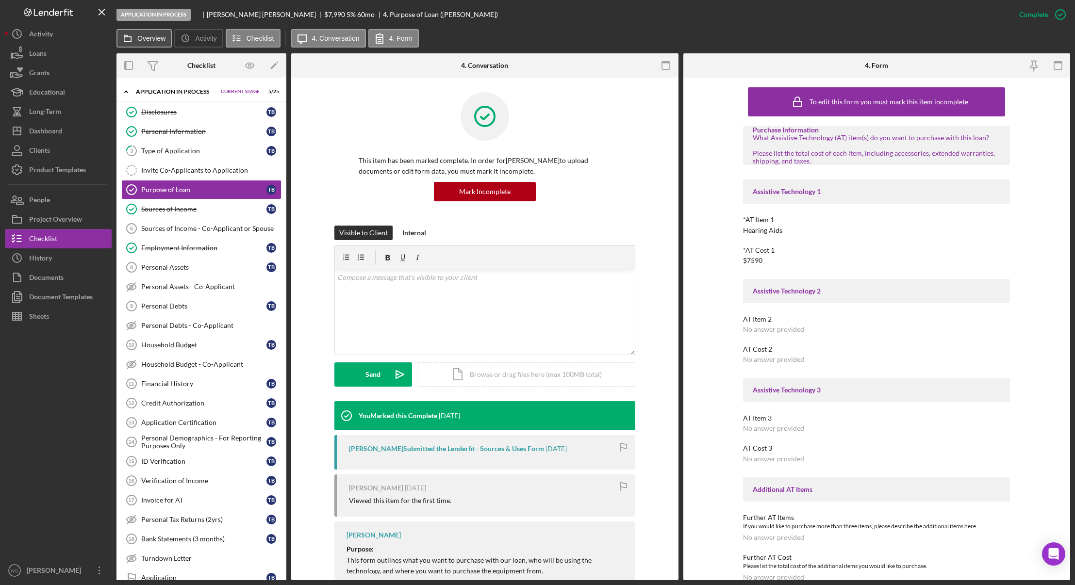
click at [153, 47] on button "Overview" at bounding box center [144, 38] width 55 height 18
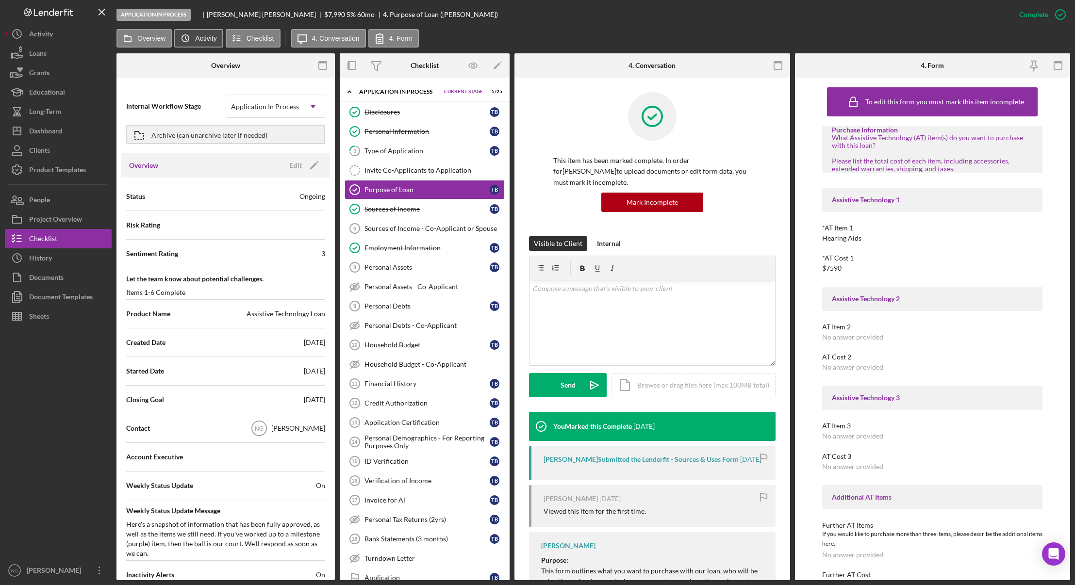
click at [190, 35] on icon "Icon/History" at bounding box center [185, 38] width 19 height 19
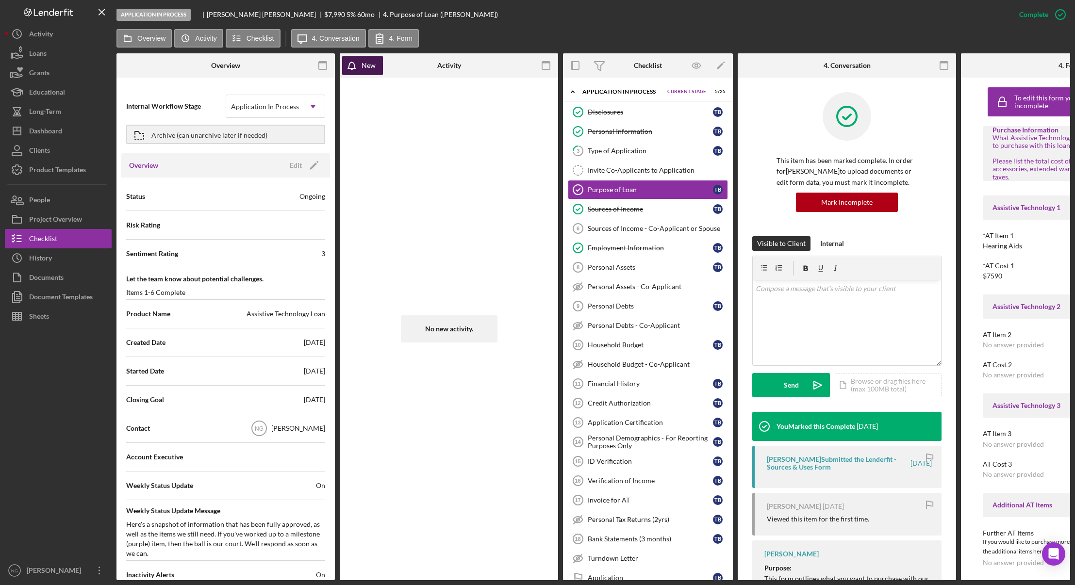
click at [362, 67] on div "New" at bounding box center [369, 65] width 14 height 19
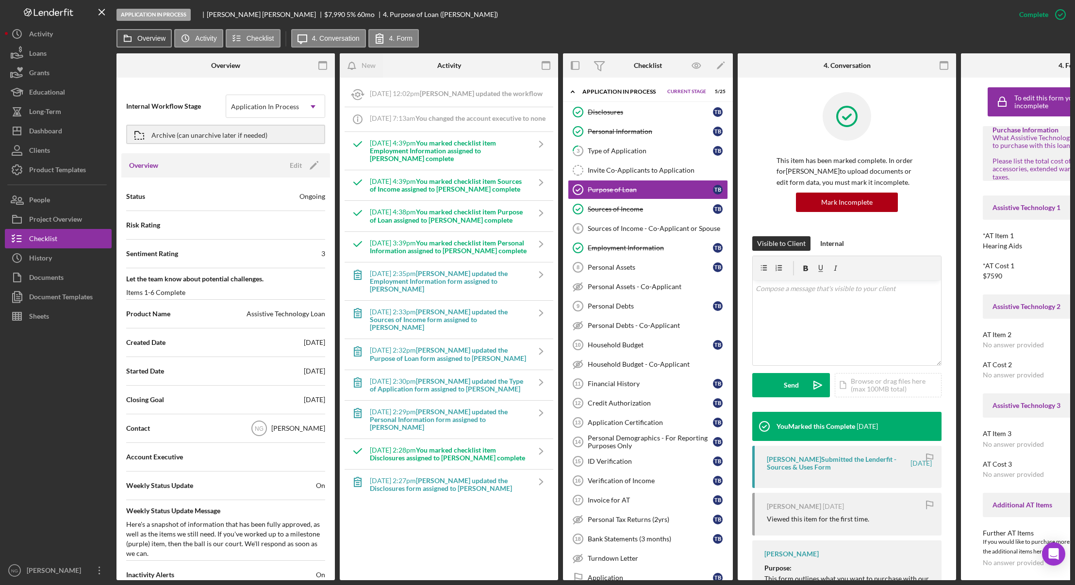
click at [141, 38] on label "Overview" at bounding box center [151, 38] width 28 height 8
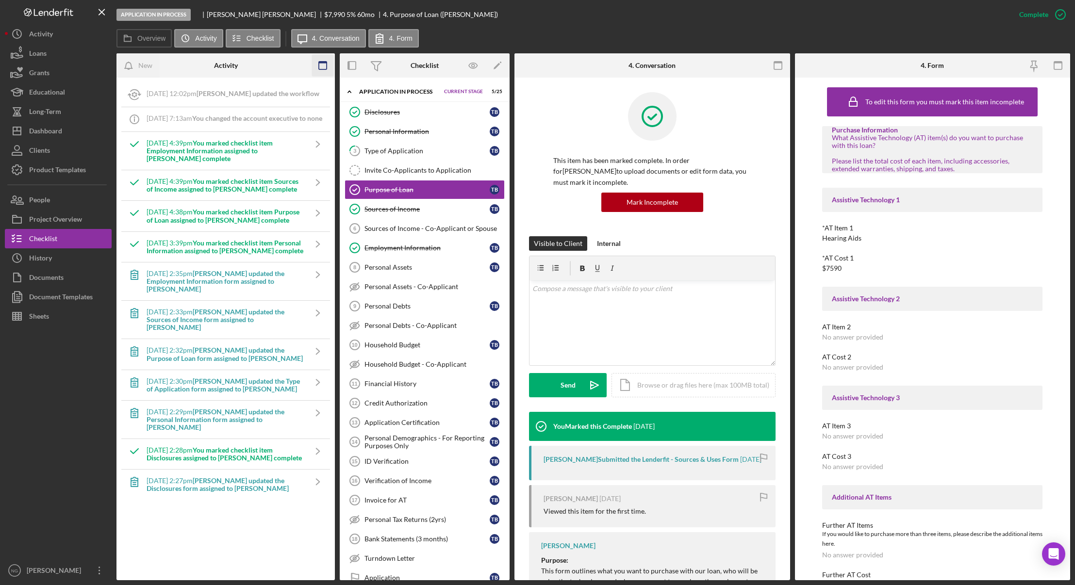
click at [323, 64] on icon "button" at bounding box center [323, 66] width 22 height 22
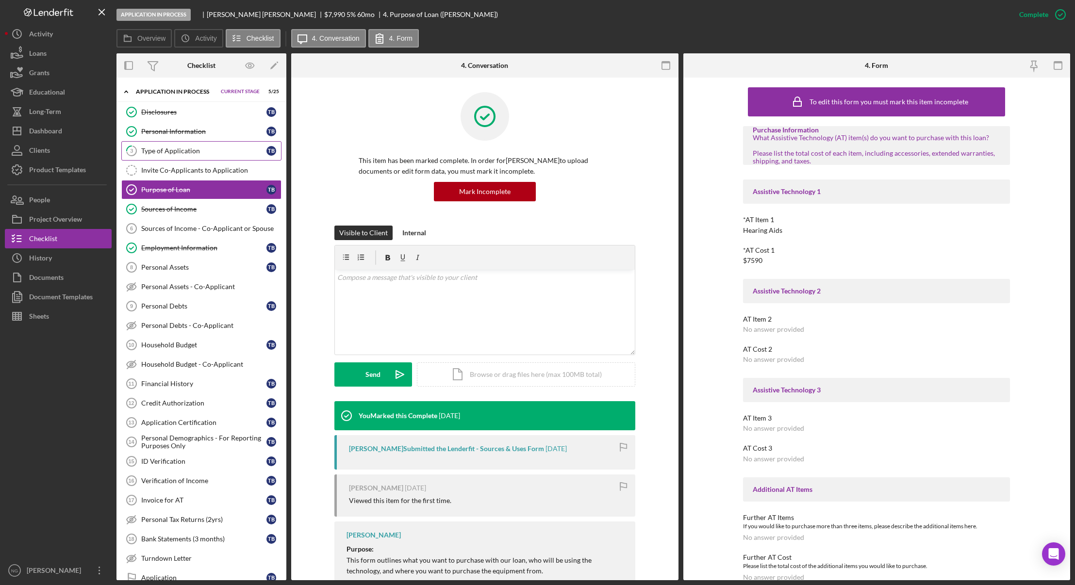
click at [174, 144] on link "3 Type of Application T B" at bounding box center [201, 150] width 160 height 19
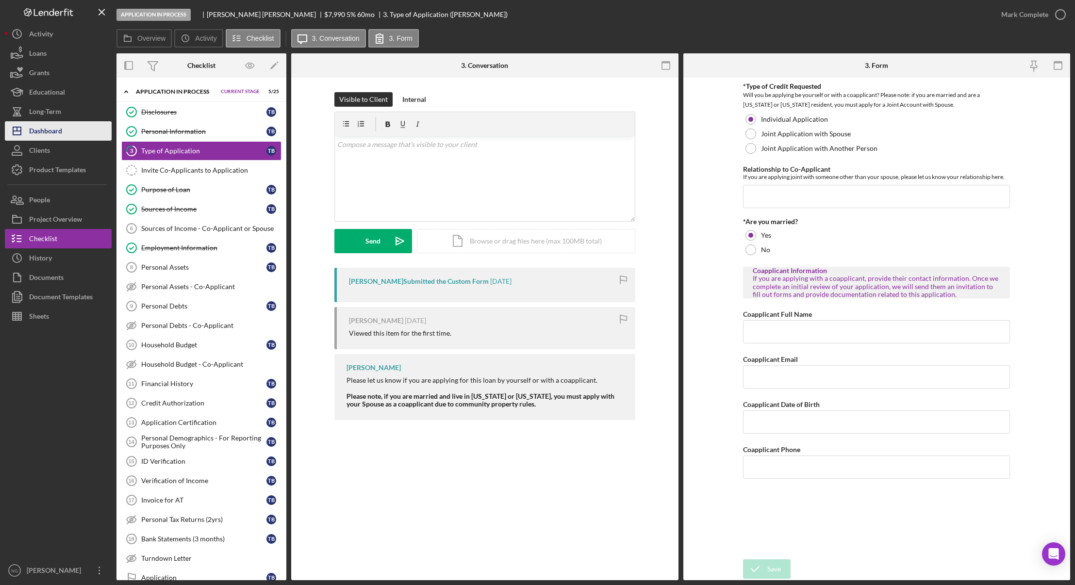
click at [52, 138] on div "Dashboard" at bounding box center [45, 132] width 33 height 22
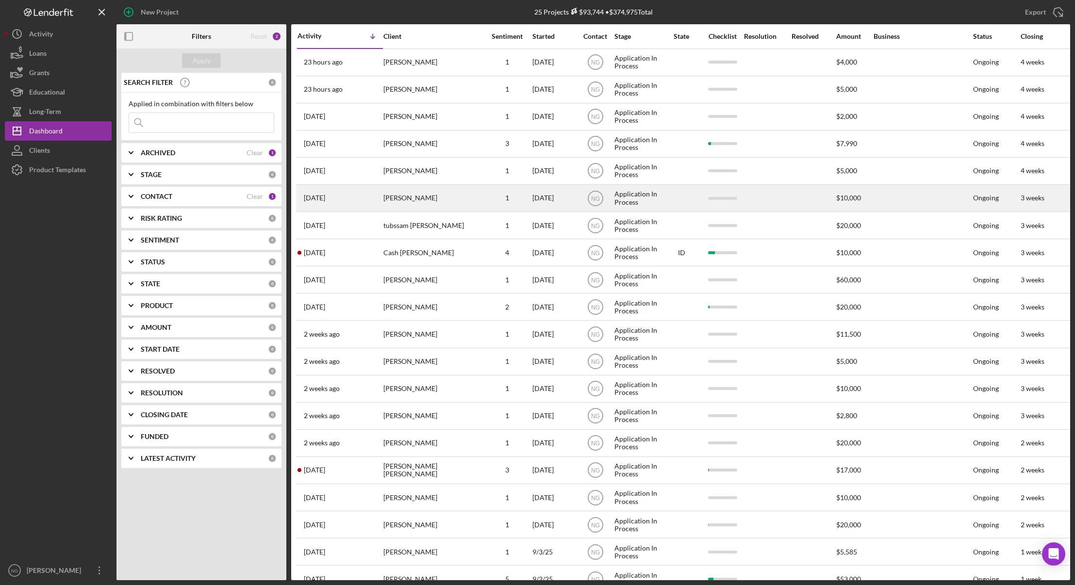
click at [458, 195] on div "[PERSON_NAME]" at bounding box center [432, 198] width 97 height 26
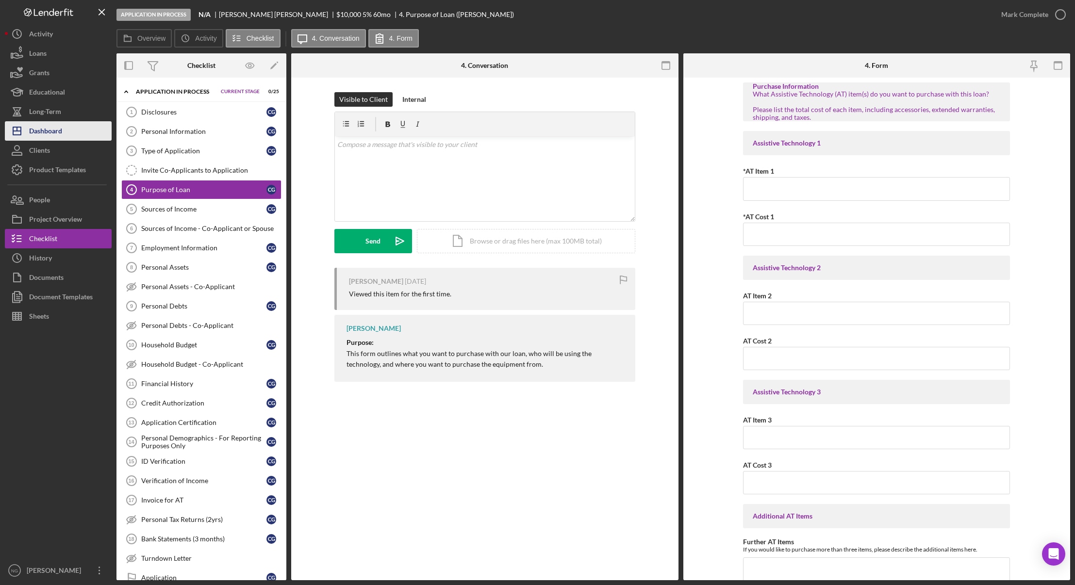
drag, startPoint x: 46, startPoint y: 132, endPoint x: 70, endPoint y: 130, distance: 24.4
click at [47, 132] on div "Dashboard" at bounding box center [45, 132] width 33 height 22
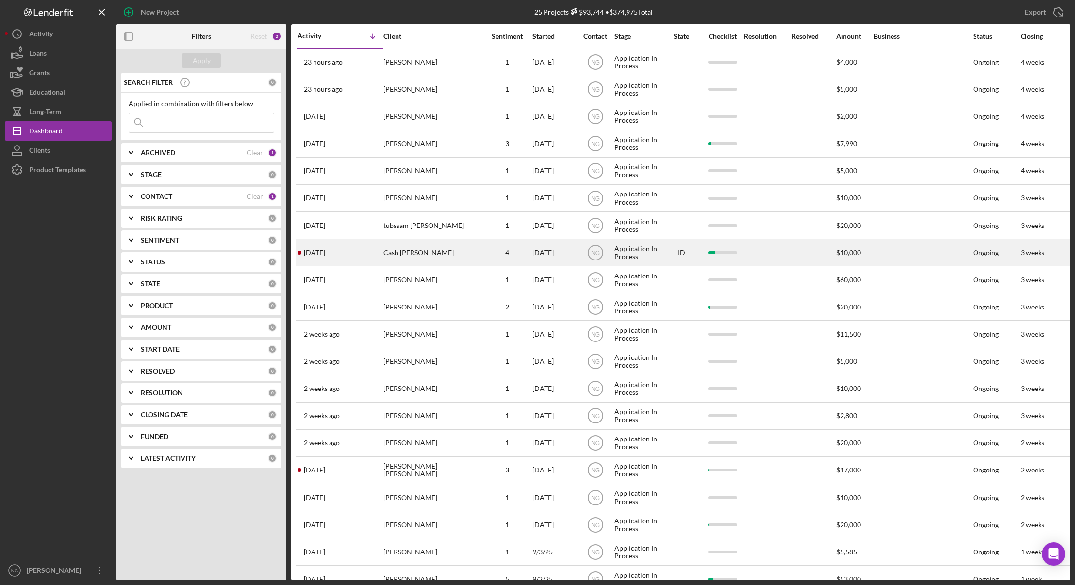
click at [411, 260] on div "Cash [PERSON_NAME]" at bounding box center [432, 253] width 97 height 26
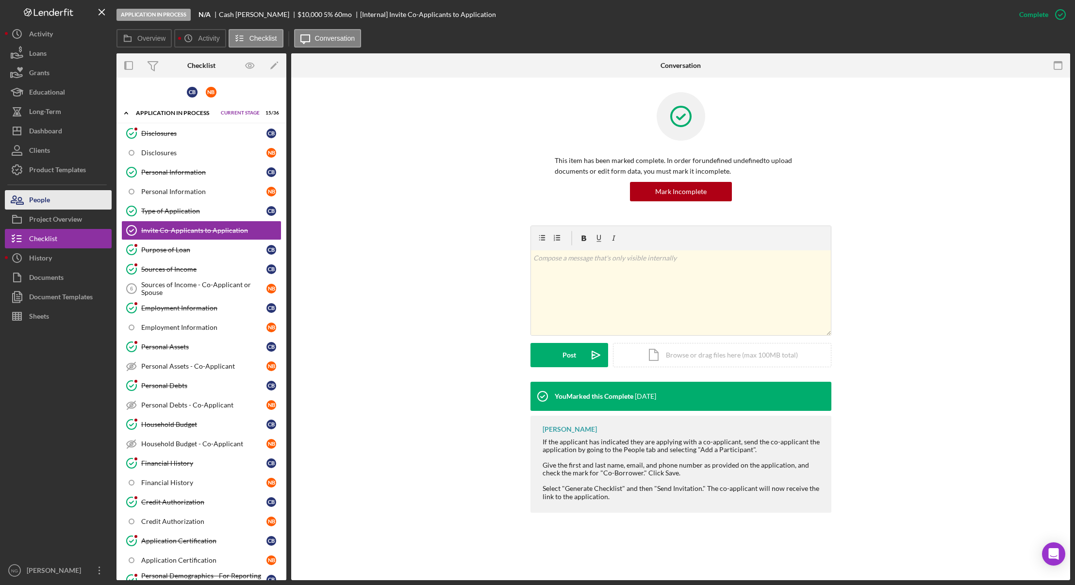
click at [60, 197] on button "People" at bounding box center [58, 199] width 107 height 19
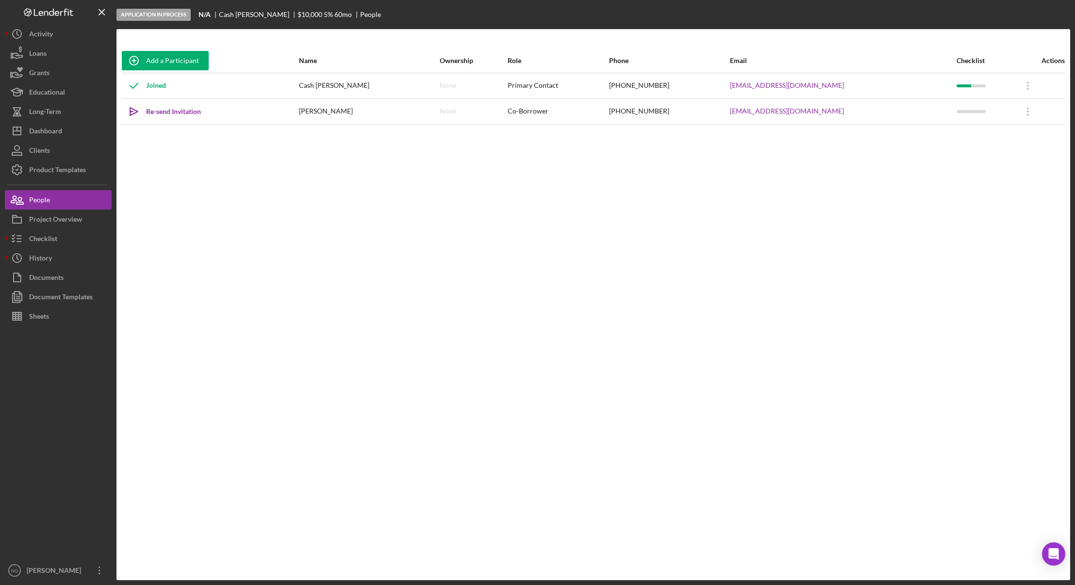
click at [397, 198] on div "Add a Participant Name Ownership Role Phone Email Checklist Actions Joined Cash…" at bounding box center [594, 305] width 954 height 513
click at [73, 140] on button "Icon/Dashboard Dashboard" at bounding box center [58, 130] width 107 height 19
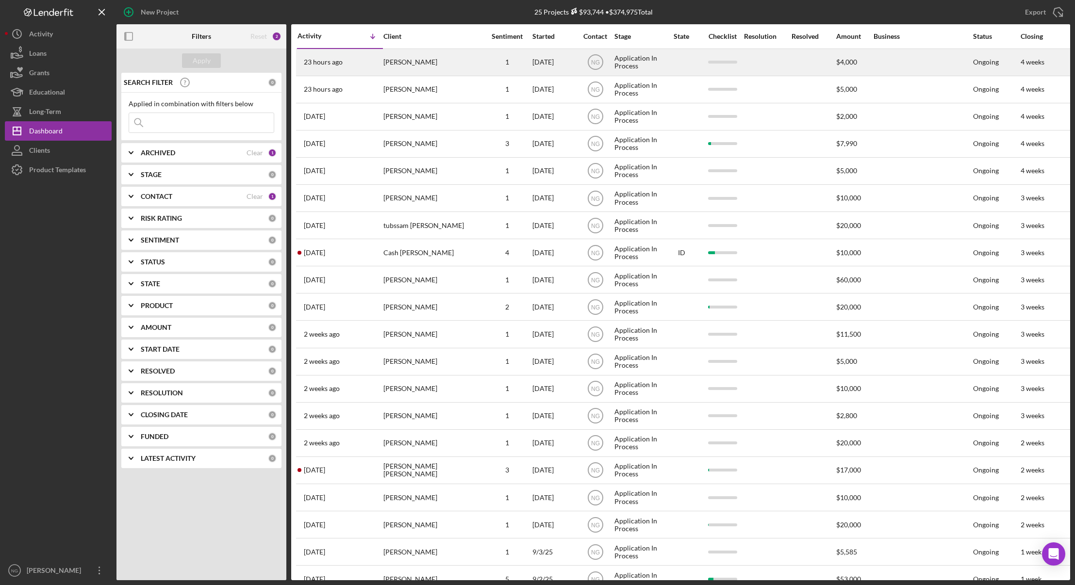
click at [476, 62] on div "[PERSON_NAME]" at bounding box center [432, 63] width 97 height 26
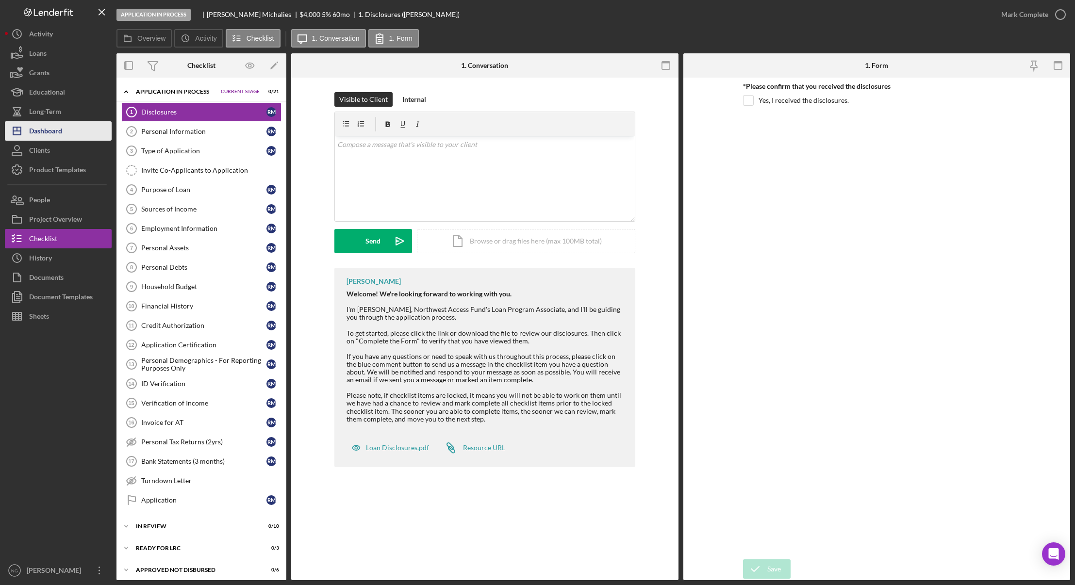
click at [50, 134] on div "Dashboard" at bounding box center [45, 132] width 33 height 22
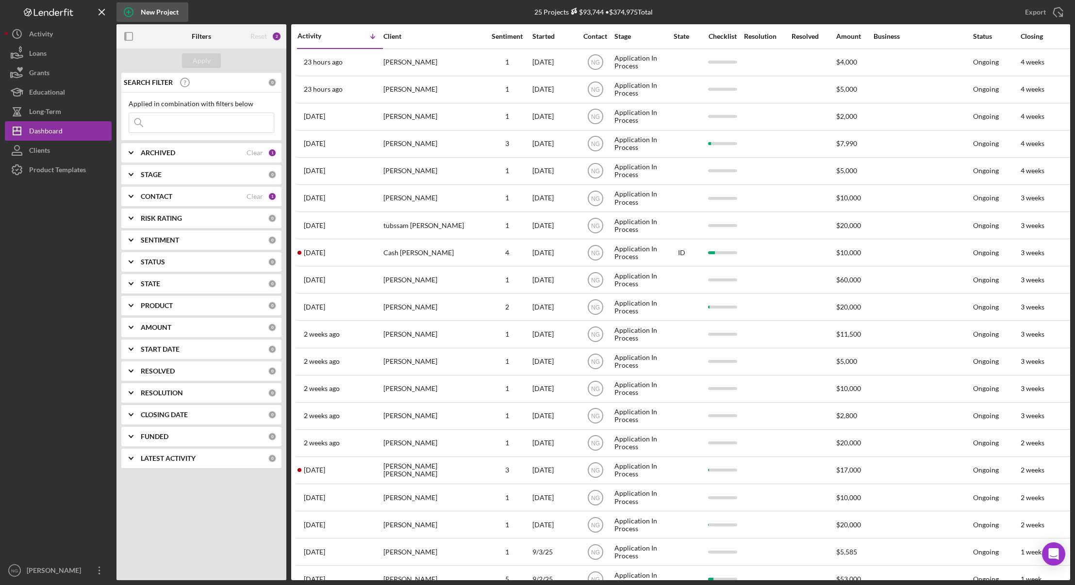
click at [143, 9] on div "New Project" at bounding box center [160, 11] width 38 height 19
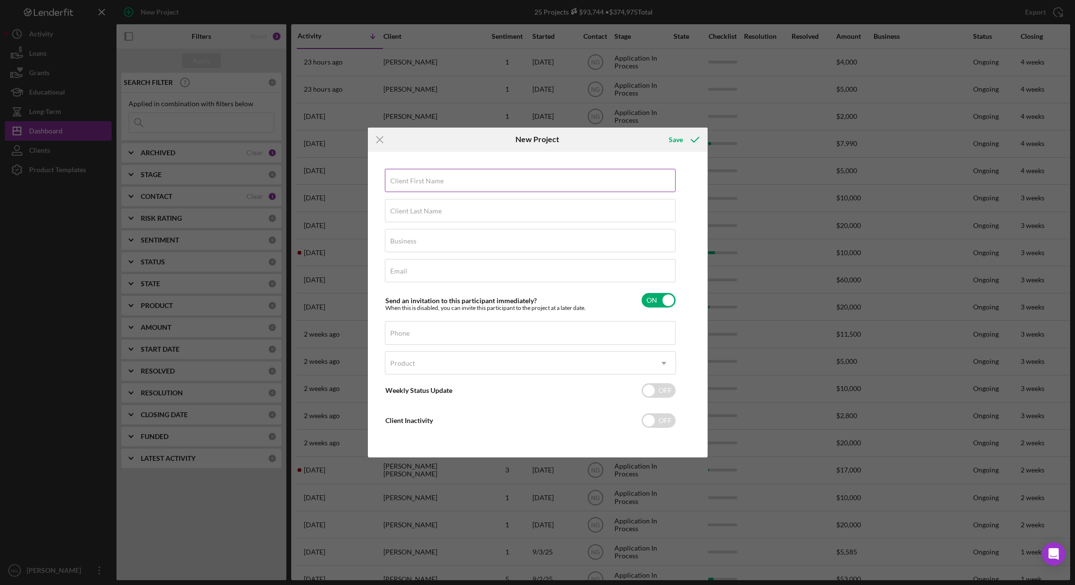
click at [419, 181] on label "Client First Name" at bounding box center [416, 181] width 53 height 8
click at [419, 181] on input "Client First Name" at bounding box center [530, 180] width 291 height 23
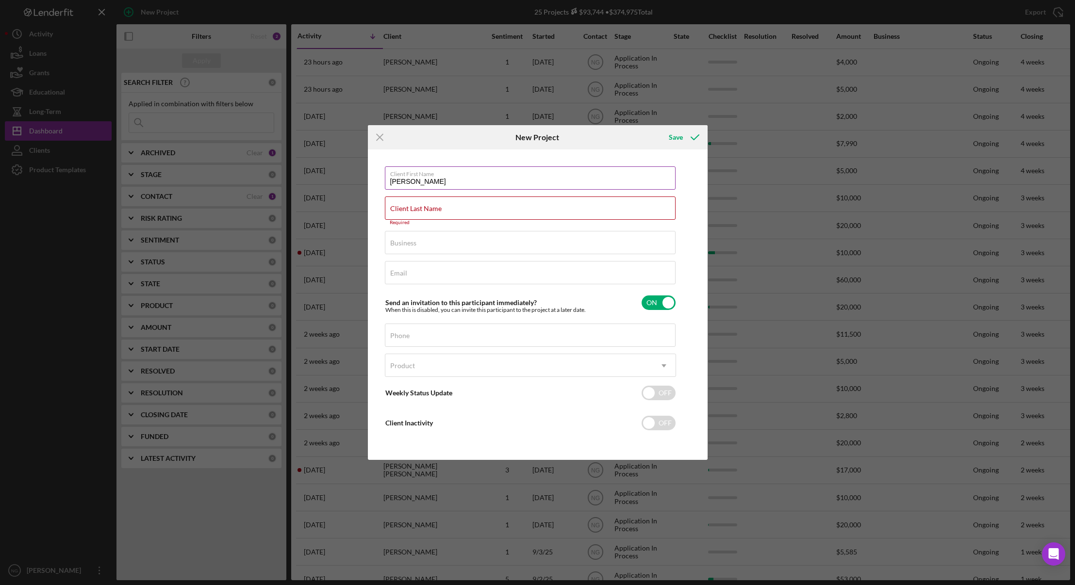
click at [419, 181] on input "[PERSON_NAME]" at bounding box center [530, 178] width 291 height 23
type input "R"
type input "[PERSON_NAME]"
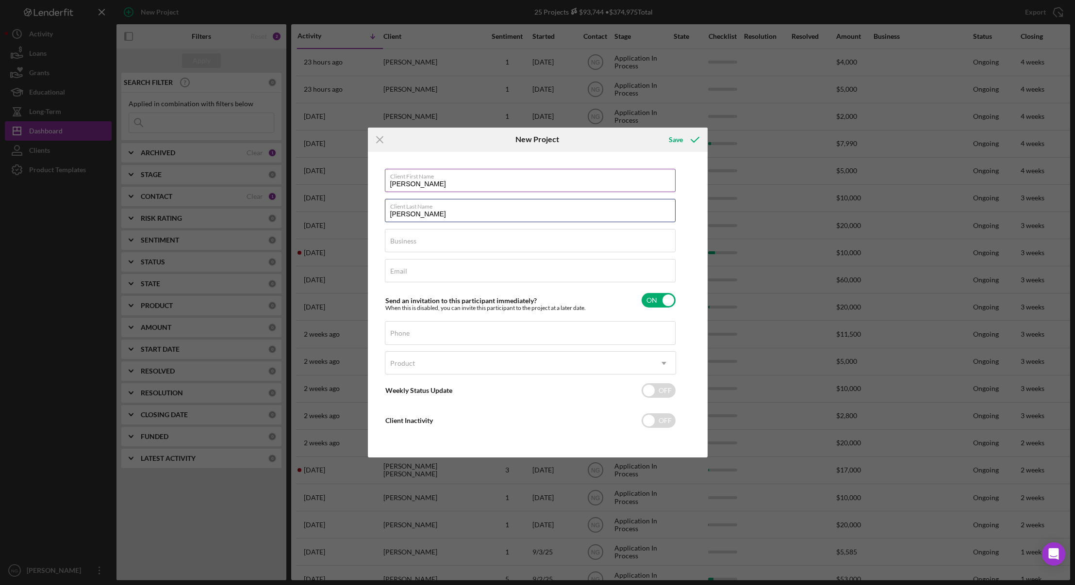
type input "[PERSON_NAME]"
type input "N"
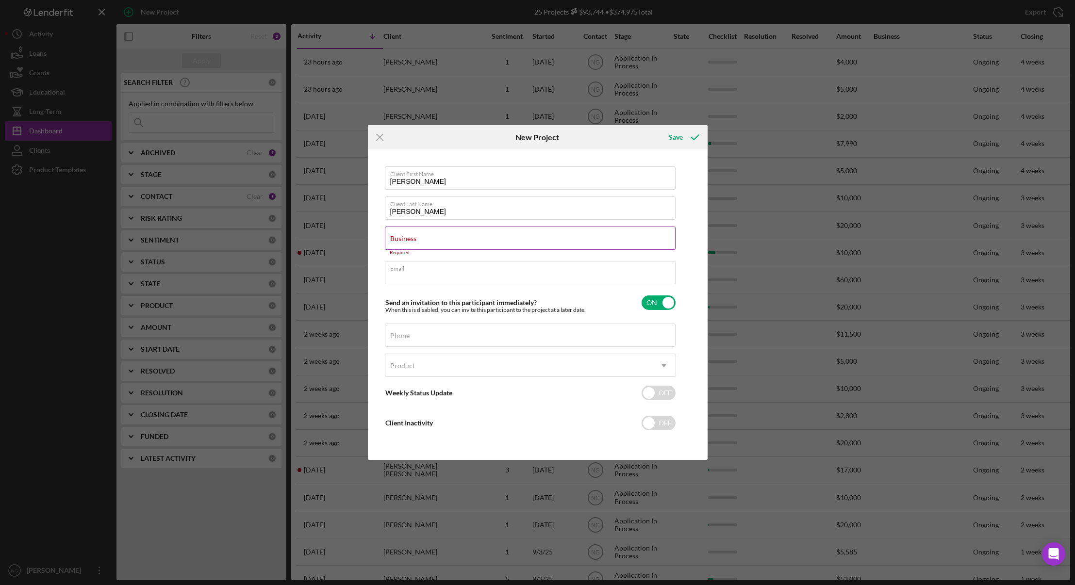
click at [414, 231] on div "Business Required" at bounding box center [530, 241] width 291 height 29
type input "NA"
click at [492, 270] on div "Email Required" at bounding box center [530, 271] width 291 height 29
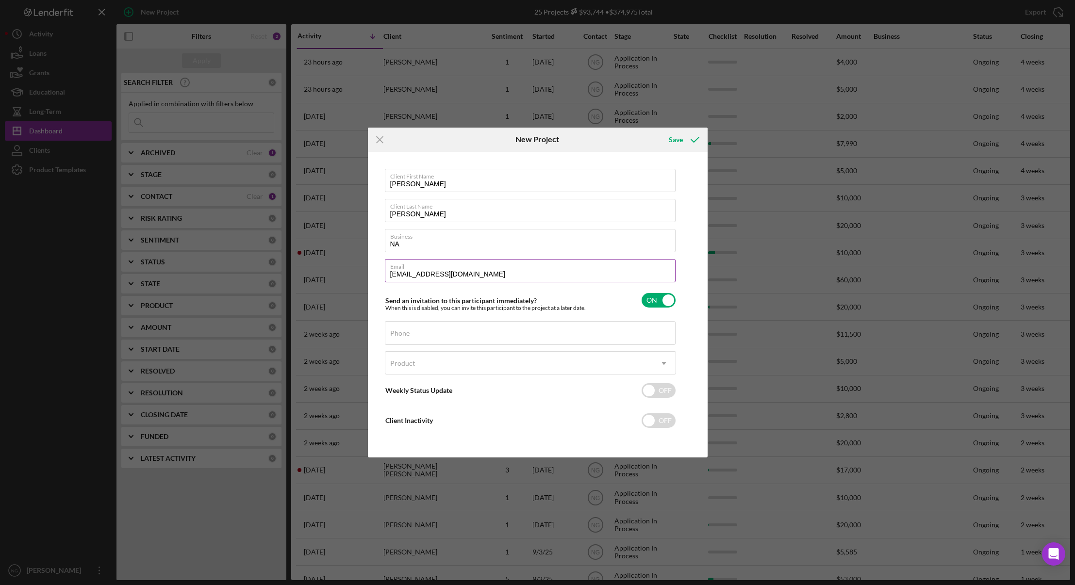
type input "[EMAIL_ADDRESS][DOMAIN_NAME]"
click at [651, 297] on input "checkbox" at bounding box center [659, 300] width 34 height 15
checkbox input "false"
click at [555, 336] on input "Phone" at bounding box center [530, 332] width 291 height 23
type input "[PHONE_NUMBER]"
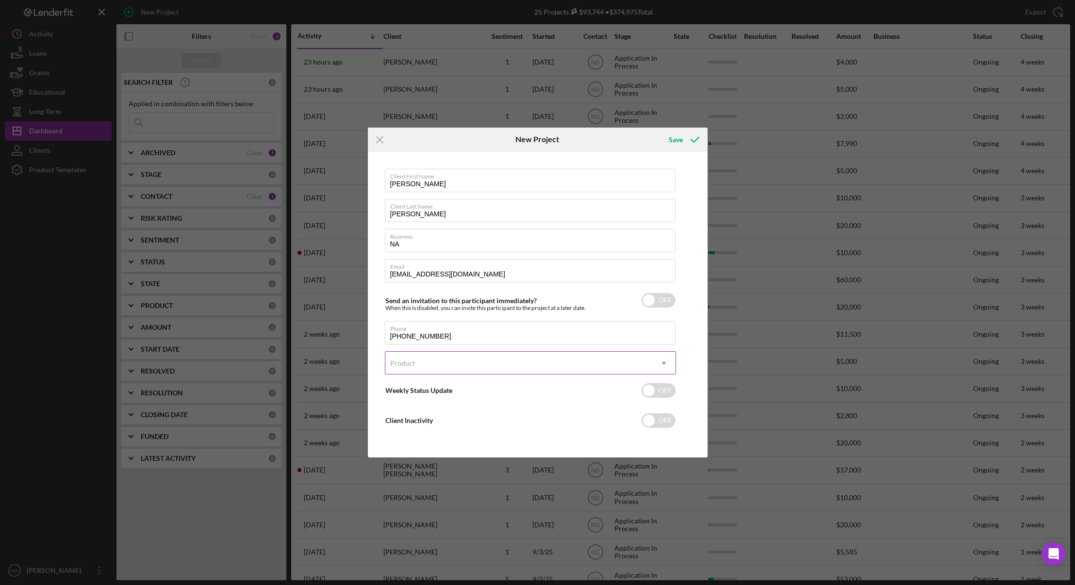
click at [506, 360] on div "Product" at bounding box center [518, 363] width 267 height 22
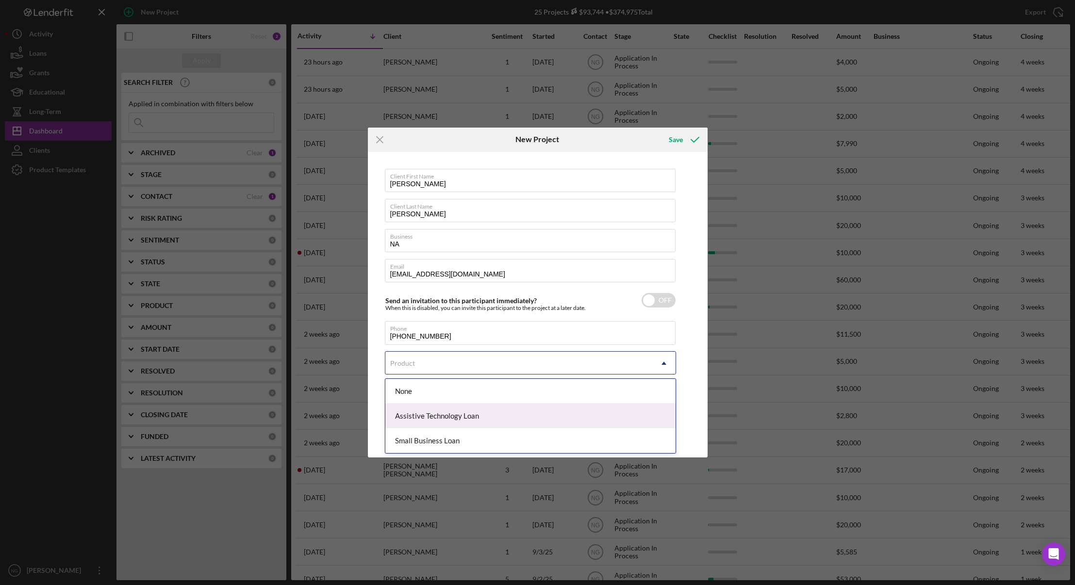
click at [480, 418] on div "Assistive Technology Loan" at bounding box center [530, 416] width 290 height 25
checkbox input "true"
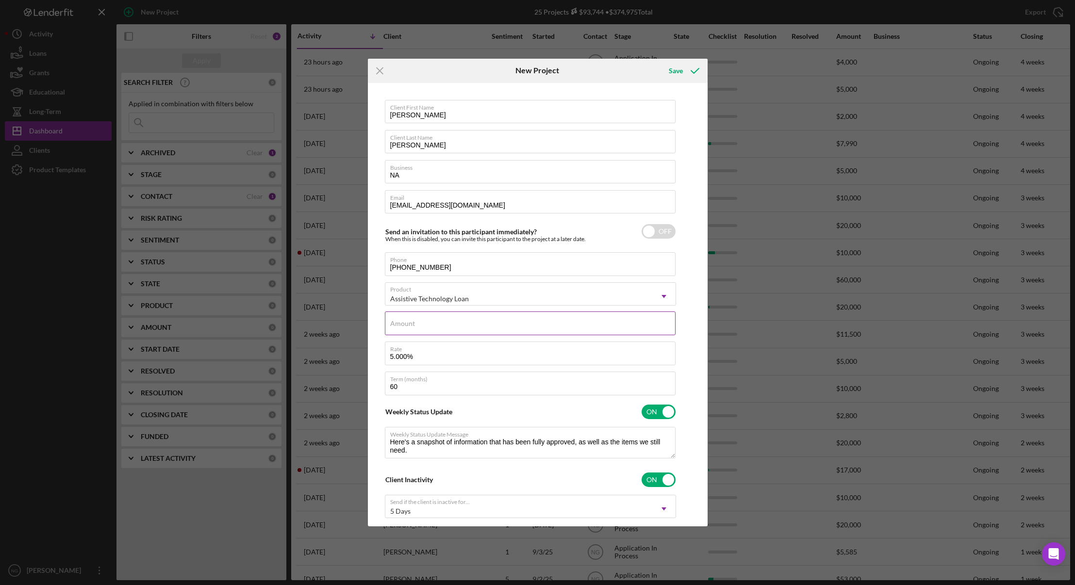
click at [457, 325] on input "Amount" at bounding box center [530, 323] width 291 height 23
type input "$3,000.00"
click at [681, 72] on div "Save" at bounding box center [676, 70] width 14 height 19
checkbox input "true"
checkbox input "false"
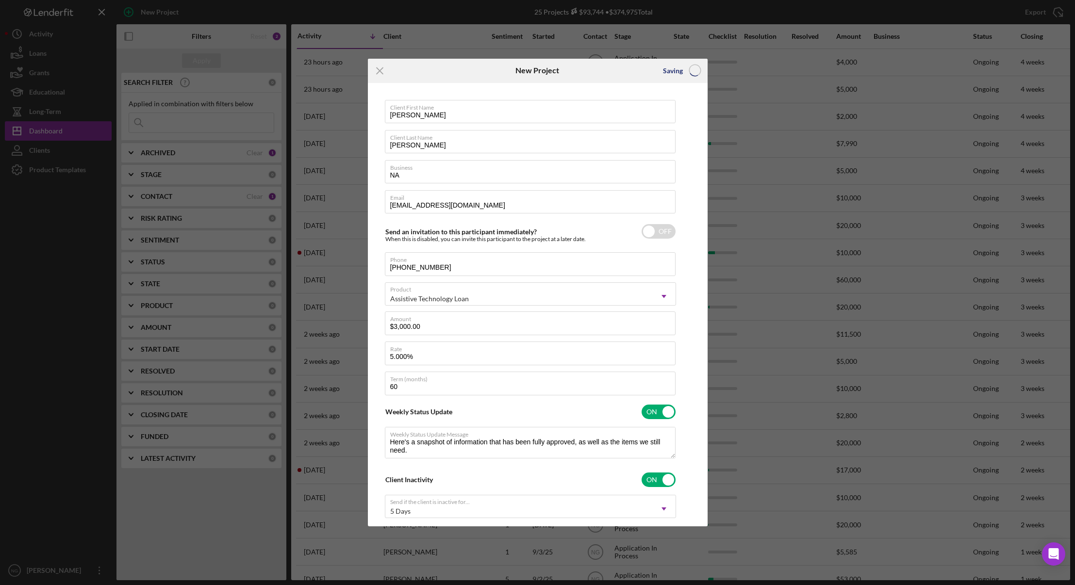
checkbox input "false"
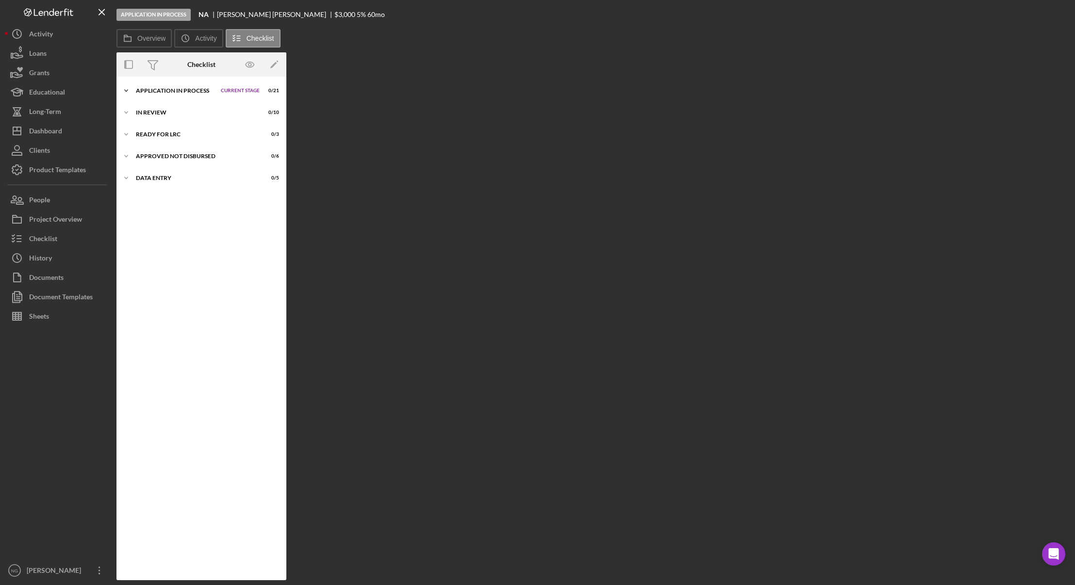
click at [194, 89] on div "Application In Process" at bounding box center [176, 91] width 80 height 6
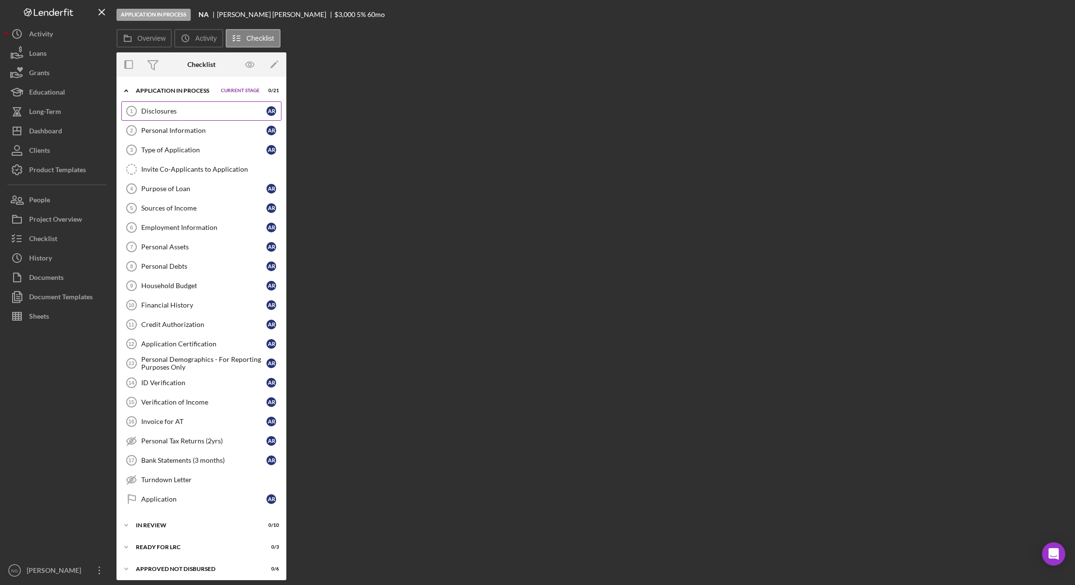
click at [189, 108] on div "Disclosures" at bounding box center [203, 111] width 125 height 8
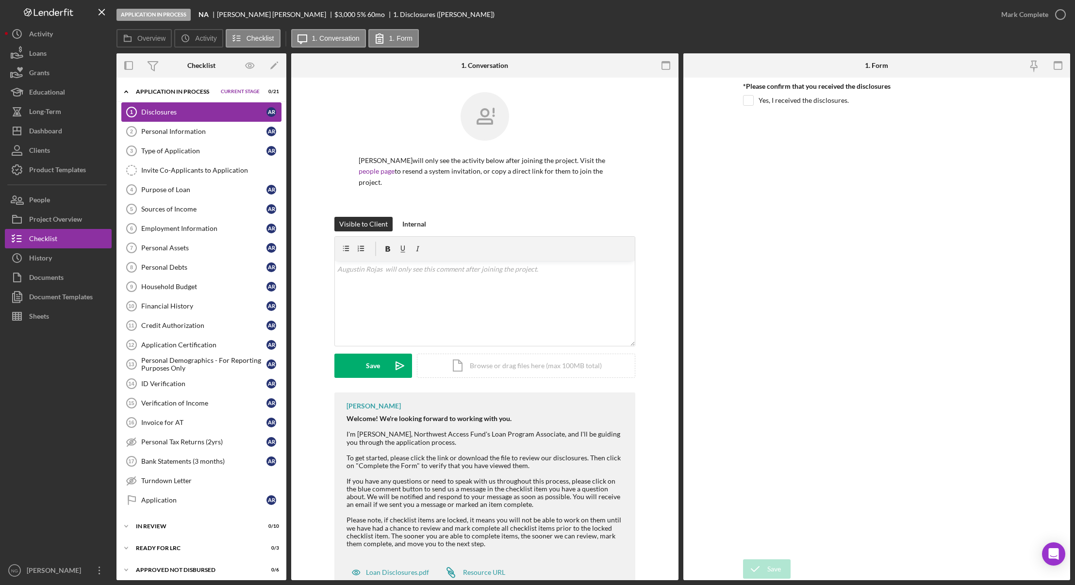
click at [171, 112] on div "Disclosures" at bounding box center [203, 112] width 125 height 8
click at [398, 370] on icon "Icon/Upload" at bounding box center [400, 366] width 24 height 24
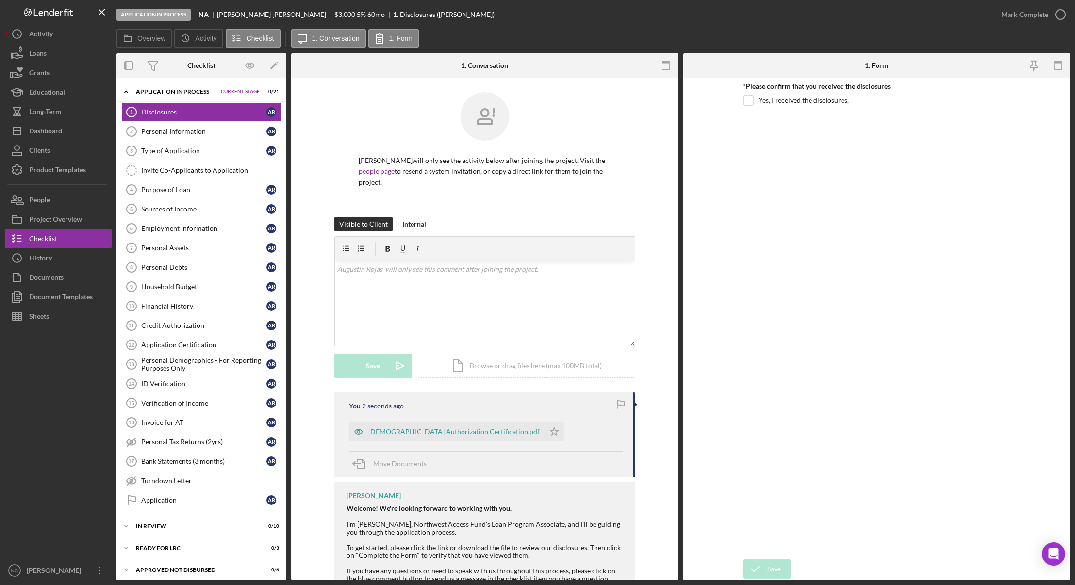
click at [750, 94] on div "*Please confirm that you received the disclosures Yes, I received the disclosur…" at bounding box center [876, 97] width 267 height 28
click at [748, 102] on input "Yes, I received the disclosures." at bounding box center [749, 101] width 10 height 10
checkbox input "true"
click at [1055, 17] on icon "button" at bounding box center [1061, 14] width 24 height 24
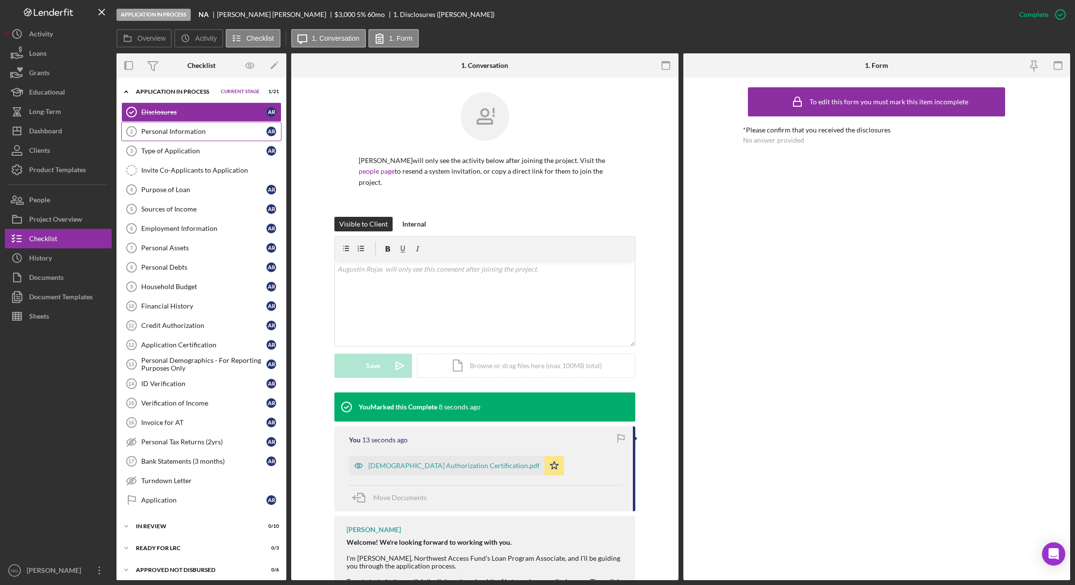
click at [199, 133] on div "Personal Information" at bounding box center [203, 132] width 125 height 8
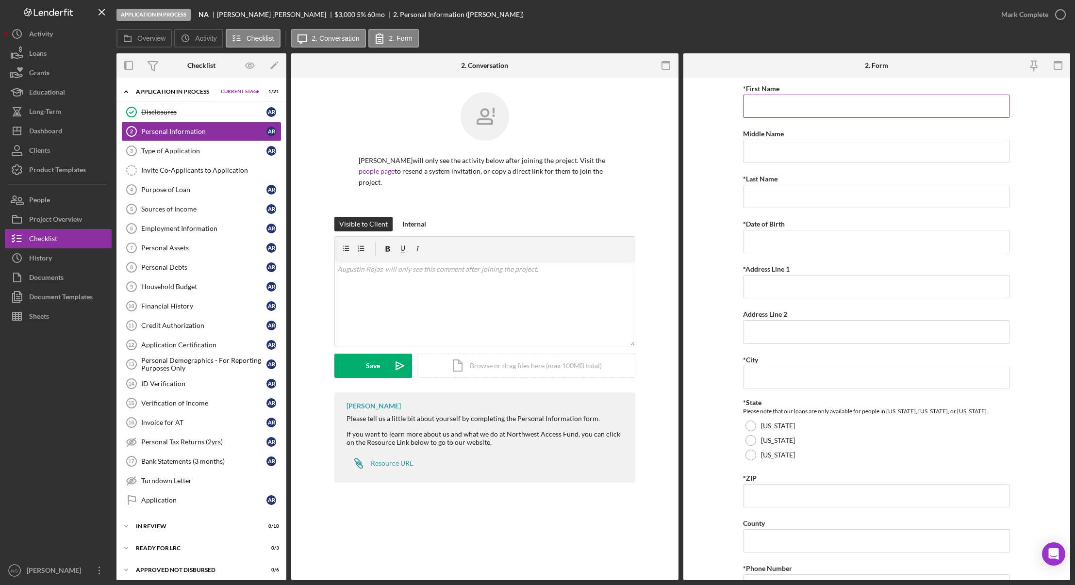
click at [782, 108] on input "*First Name" at bounding box center [876, 106] width 267 height 23
type input "[PERSON_NAME]"
type input "[DATE]"
type input "[STREET_ADDRESS]"
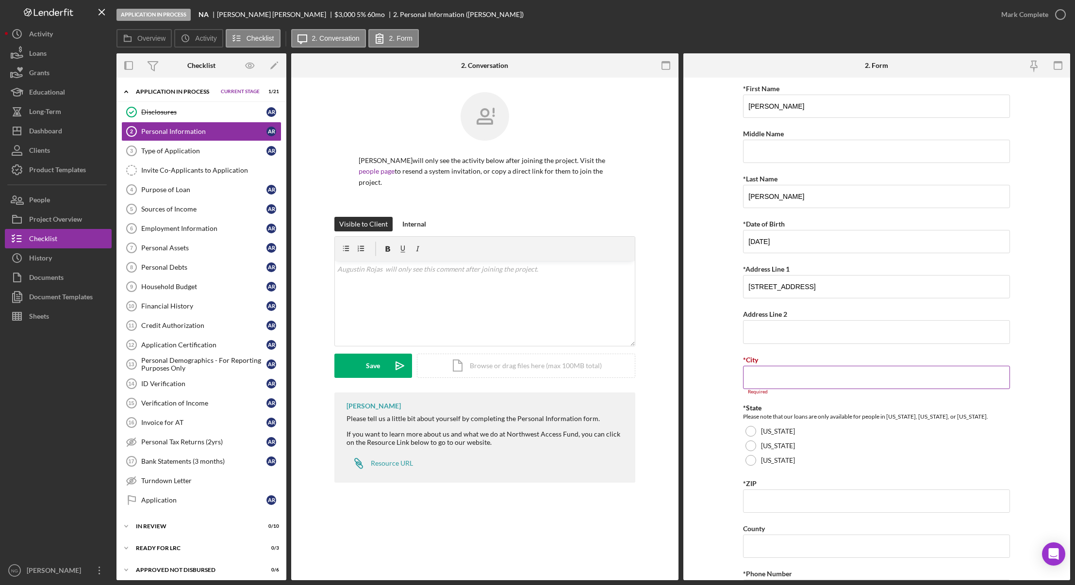
click at [758, 385] on input "*City" at bounding box center [876, 377] width 267 height 23
type input "[GEOGRAPHIC_DATA]"
click at [750, 460] on div at bounding box center [751, 455] width 11 height 11
click at [769, 493] on input "*ZIP" at bounding box center [876, 496] width 267 height 23
type input "98270"
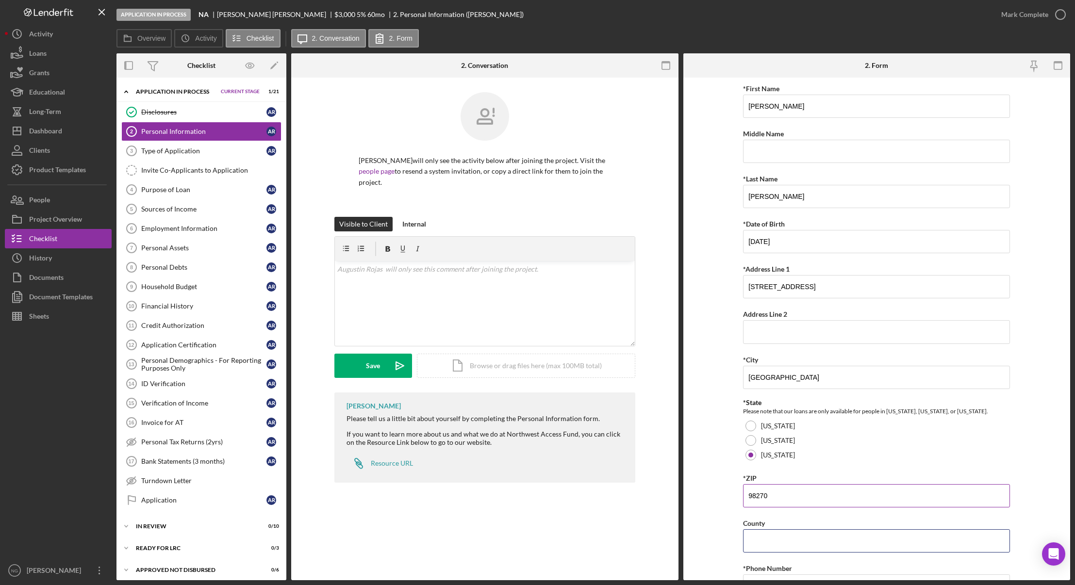
scroll to position [175, 0]
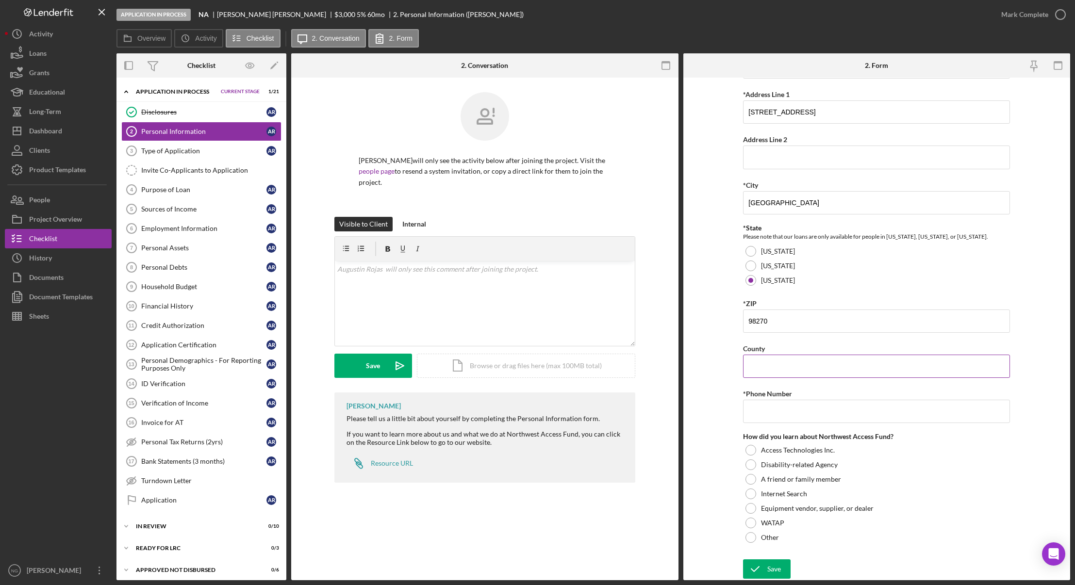
click at [775, 364] on input "County" at bounding box center [876, 366] width 267 height 23
type input "Snohomish"
type input "[PHONE_NUMBER]"
click at [749, 537] on div at bounding box center [751, 538] width 11 height 11
click at [766, 563] on textarea at bounding box center [876, 560] width 267 height 31
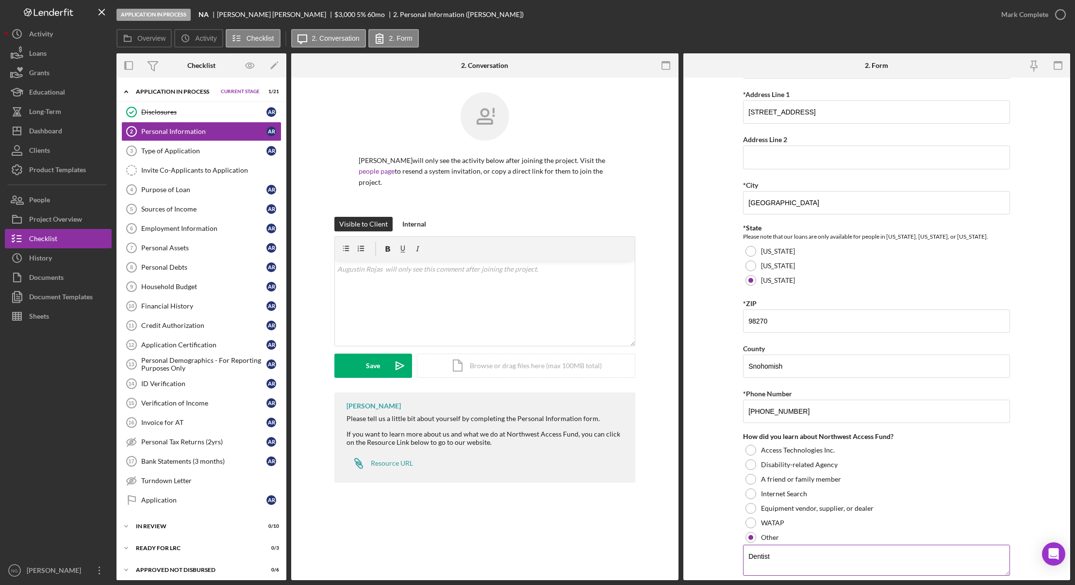
type textarea "Dentist"
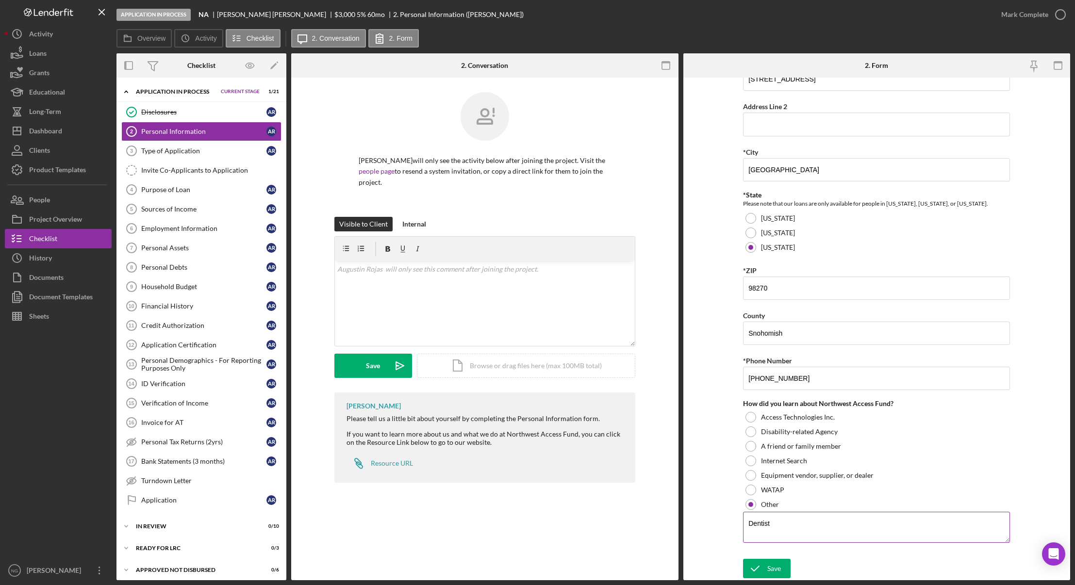
click at [768, 563] on div "Save" at bounding box center [775, 568] width 14 height 19
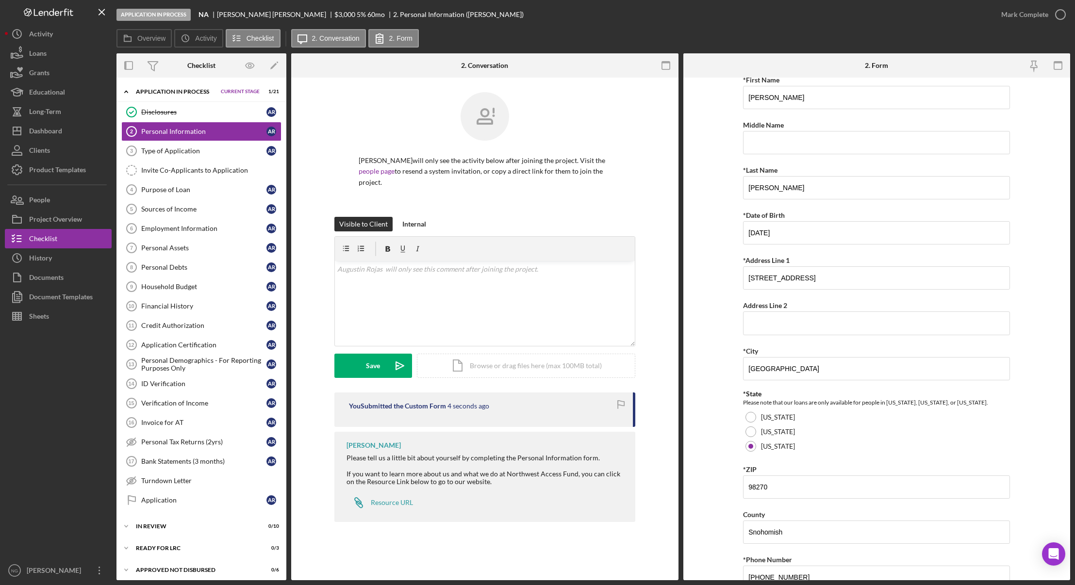
scroll to position [0, 0]
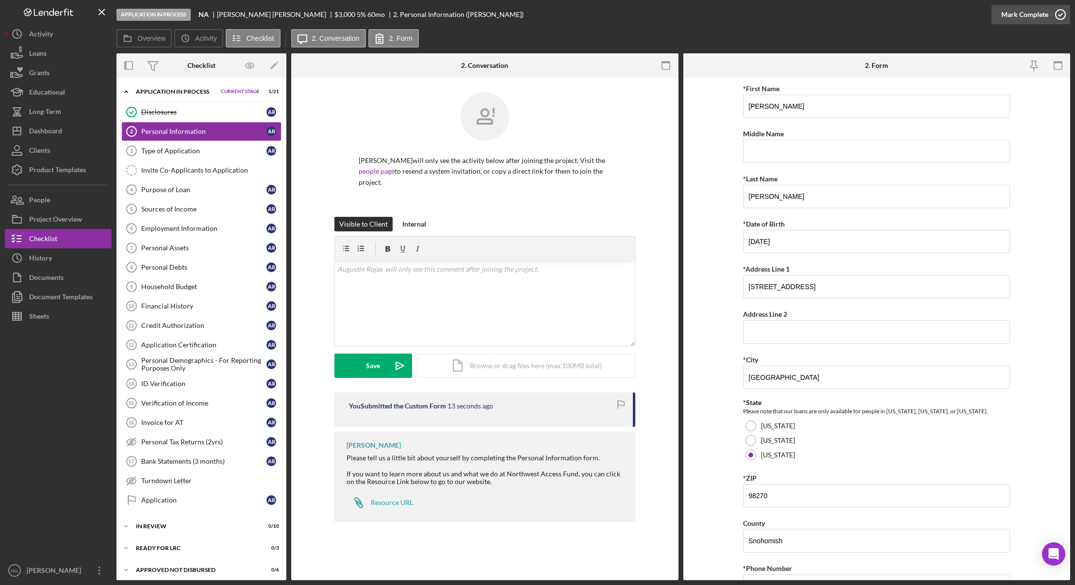
click at [1058, 16] on icon "button" at bounding box center [1061, 14] width 24 height 24
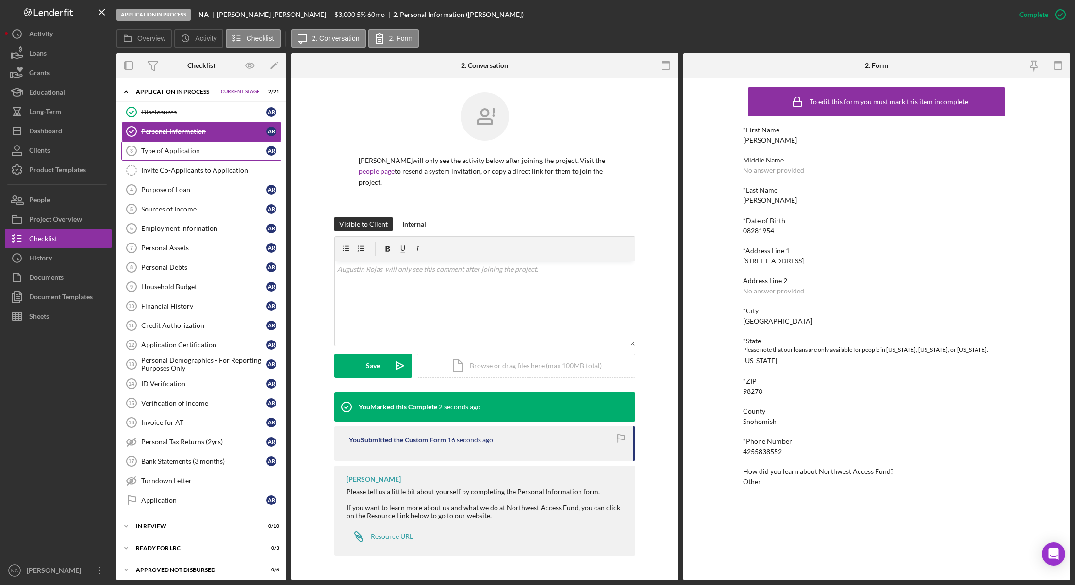
click at [190, 154] on div "Type of Application" at bounding box center [203, 151] width 125 height 8
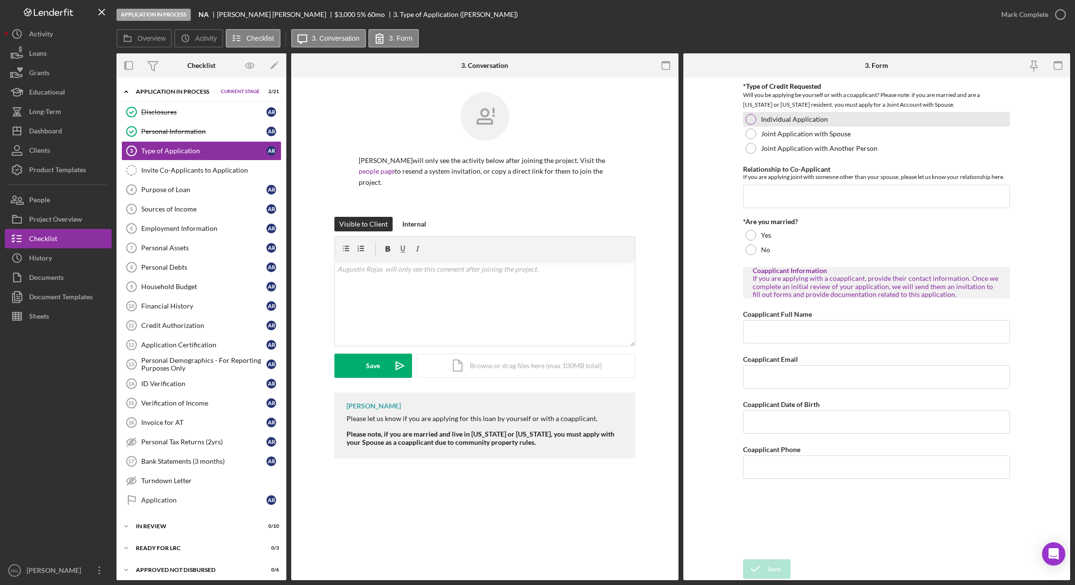
click at [752, 119] on div at bounding box center [751, 119] width 11 height 11
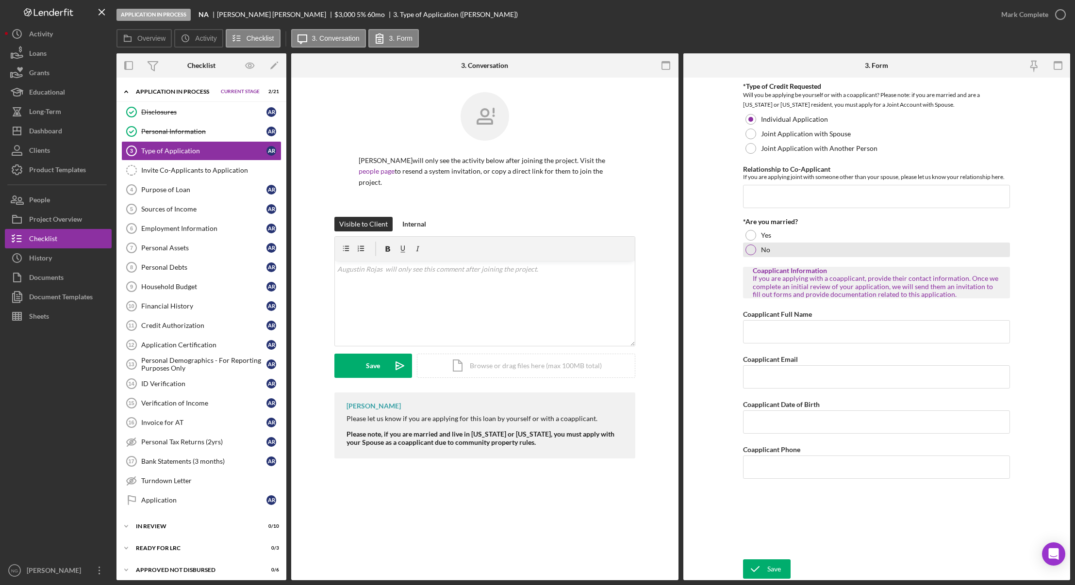
click at [750, 249] on div at bounding box center [751, 250] width 11 height 11
click at [1053, 16] on icon "button" at bounding box center [1061, 14] width 24 height 24
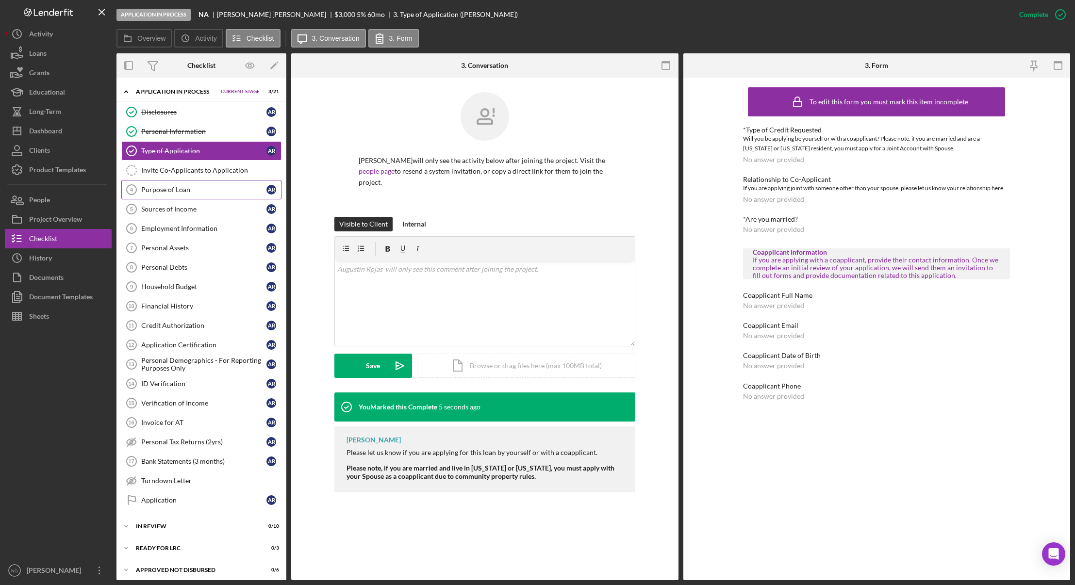
click at [178, 190] on div "Purpose of Loan" at bounding box center [203, 190] width 125 height 8
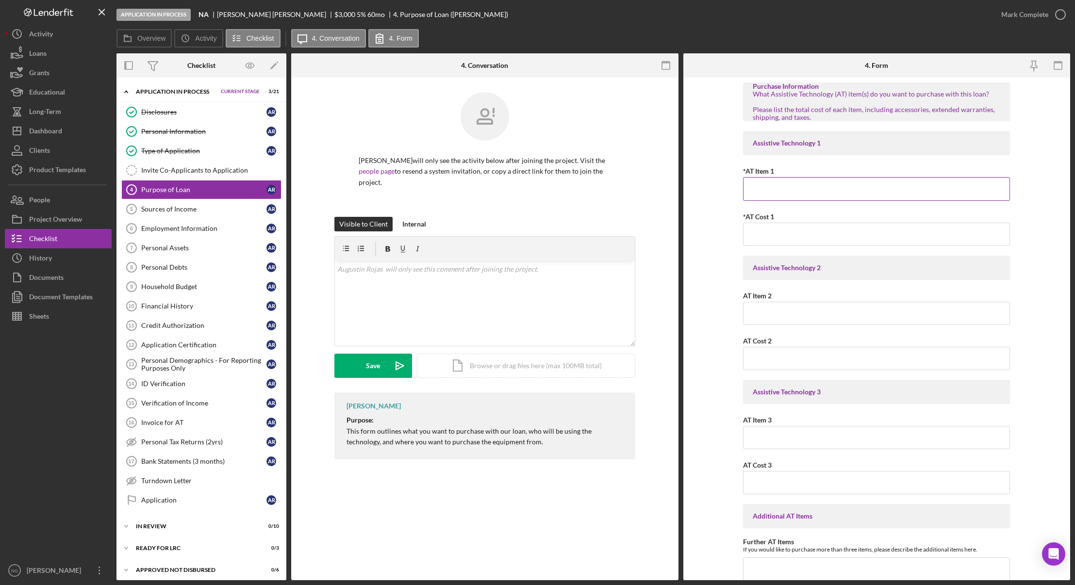
click at [859, 182] on input "*AT Item 1" at bounding box center [876, 188] width 267 height 23
type input "Dentures"
type input "$3,000.00"
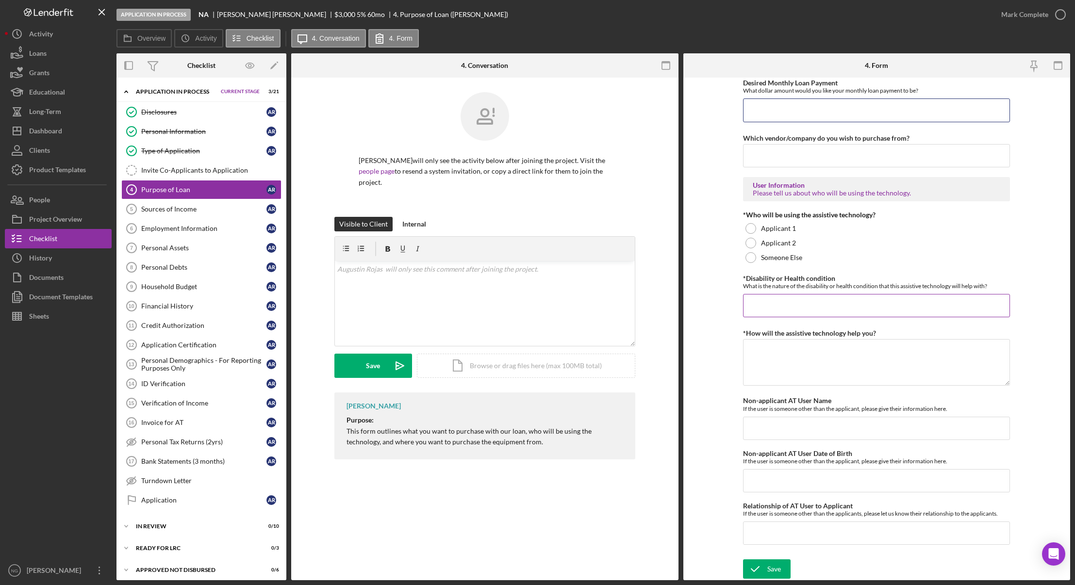
scroll to position [480, 0]
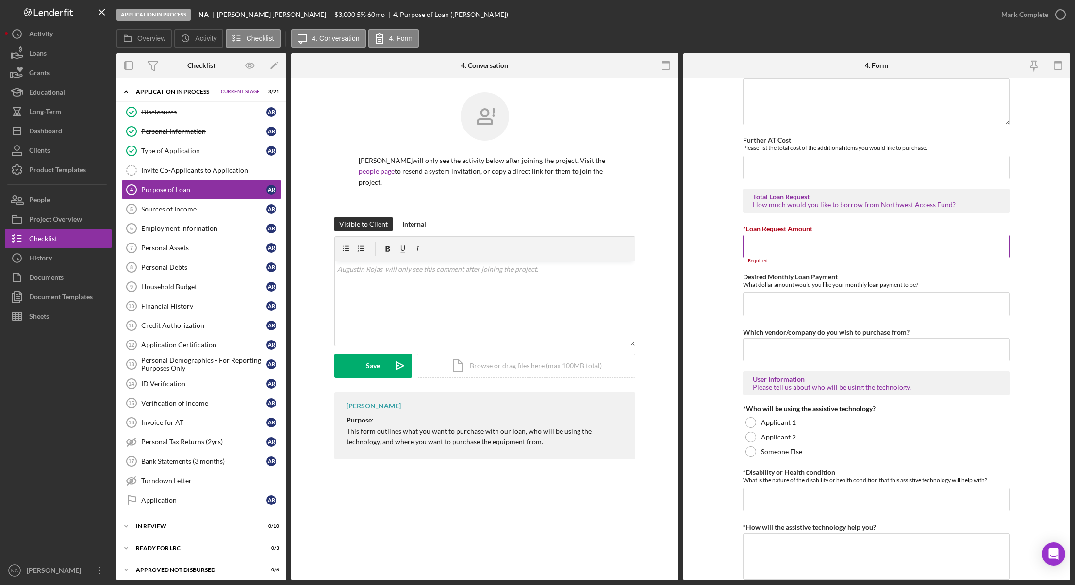
click at [798, 245] on input "*Loan Request Amount" at bounding box center [876, 246] width 267 height 23
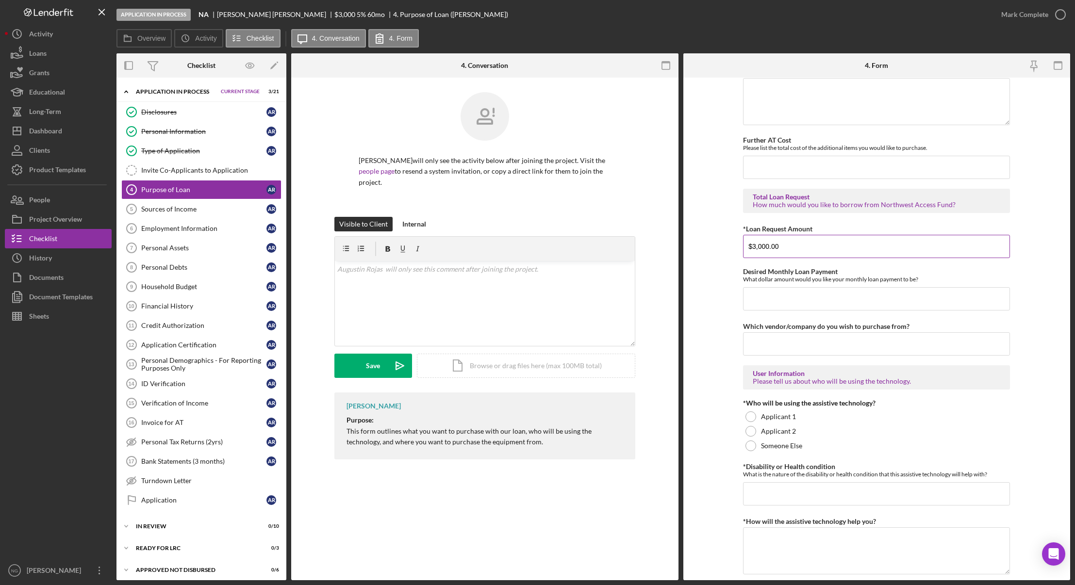
type input "$3,000.00"
click at [750, 417] on div at bounding box center [751, 417] width 11 height 11
click at [772, 496] on input "*Disability or Health condition" at bounding box center [876, 494] width 267 height 23
type input "bad teeth"
drag, startPoint x: 850, startPoint y: 539, endPoint x: 731, endPoint y: 540, distance: 119.0
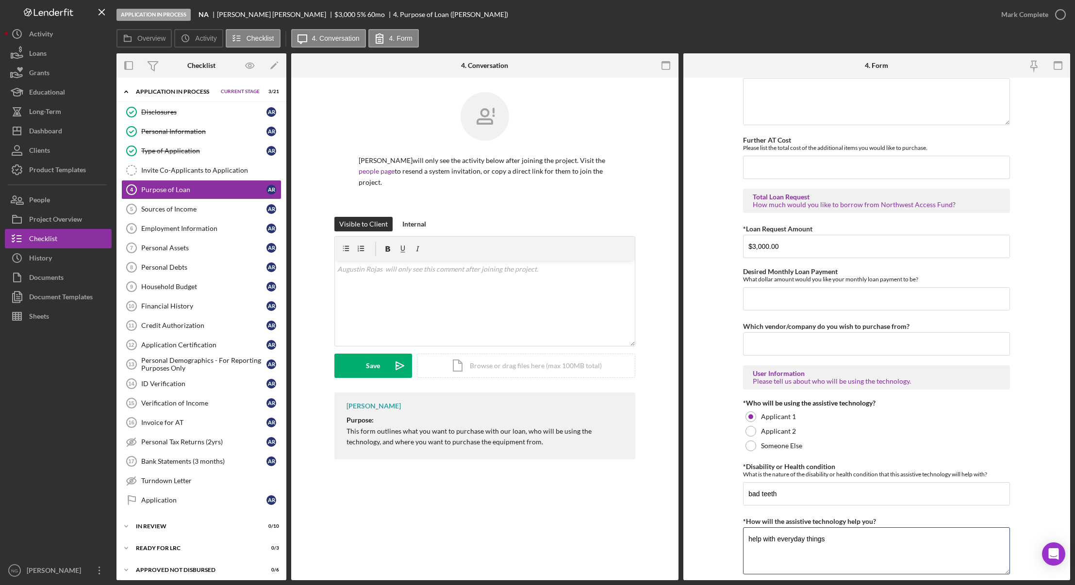
click at [731, 540] on form "Purchase Information What Assistive Technology (AT) item(s) do you want to purc…" at bounding box center [877, 329] width 387 height 503
type textarea "e"
type textarea "Eating"
drag, startPoint x: 779, startPoint y: 494, endPoint x: 720, endPoint y: 493, distance: 58.8
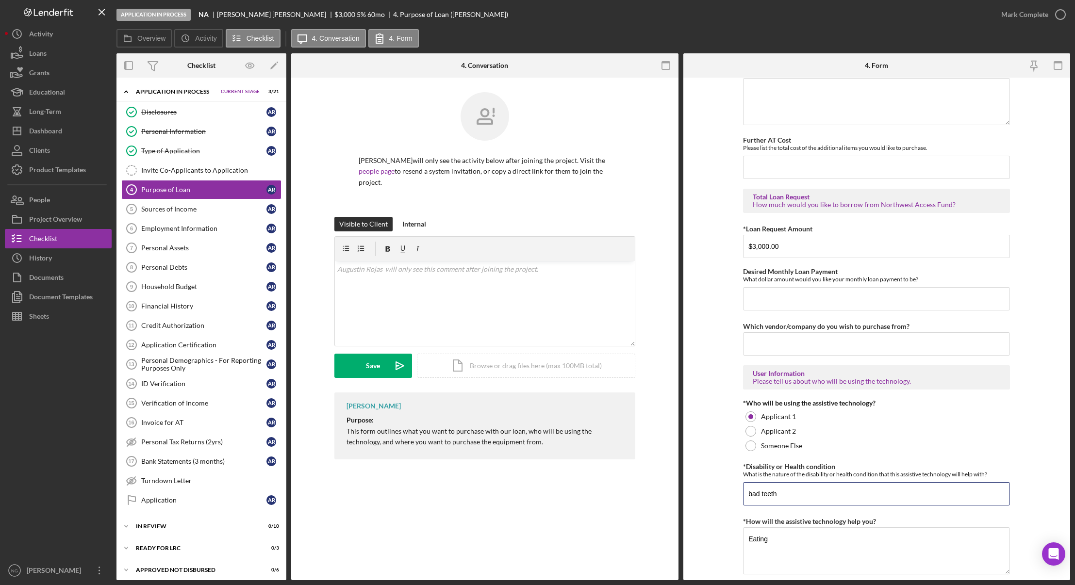
click at [724, 495] on form "Purchase Information What Assistive Technology (AT) item(s) do you want to purc…" at bounding box center [877, 329] width 387 height 503
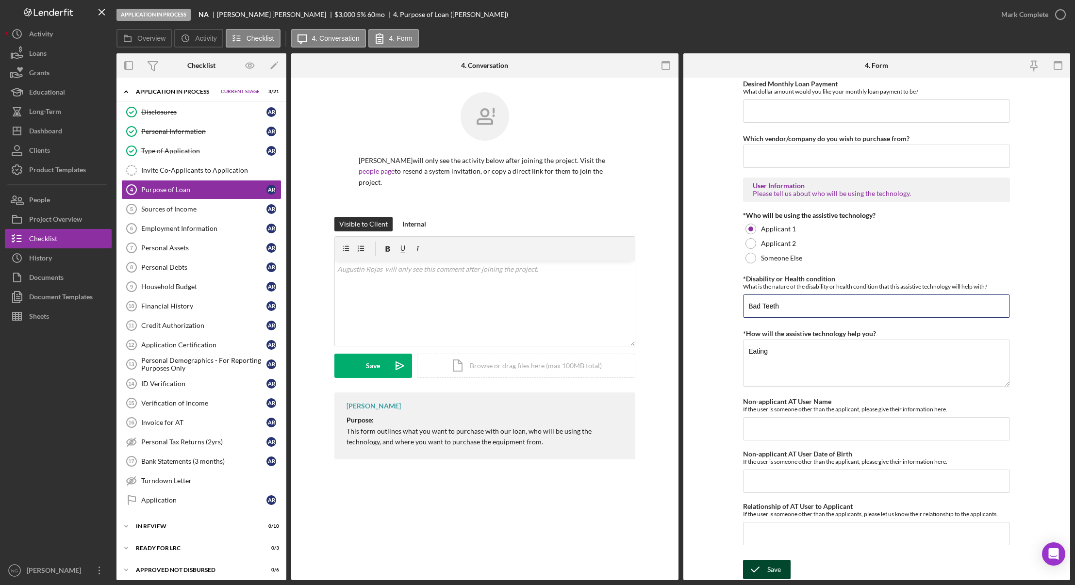
scroll to position [669, 0]
type input "Bad Teeth"
click at [766, 570] on button "Save" at bounding box center [767, 568] width 48 height 19
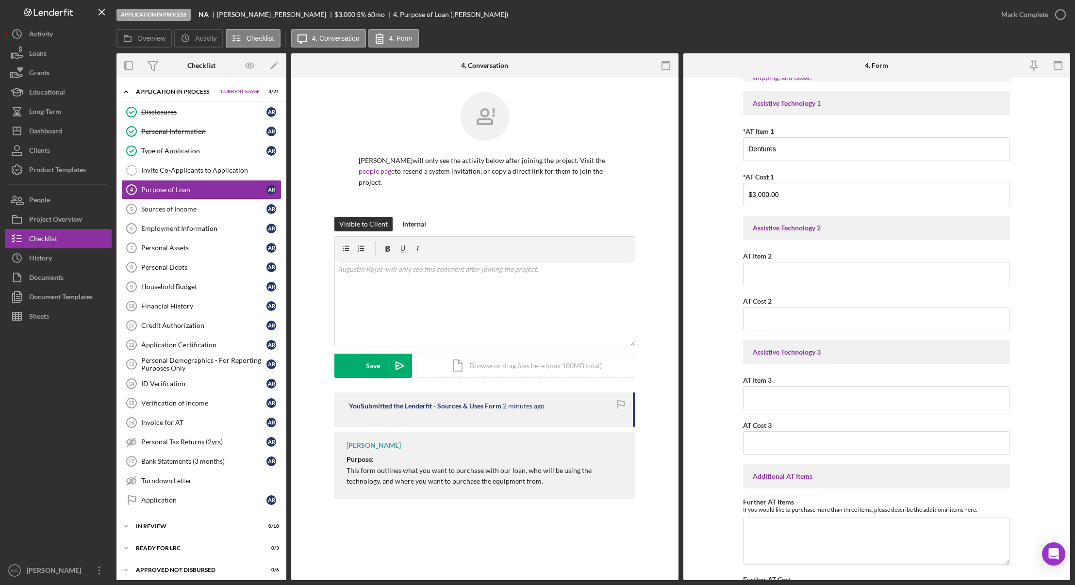
scroll to position [0, 0]
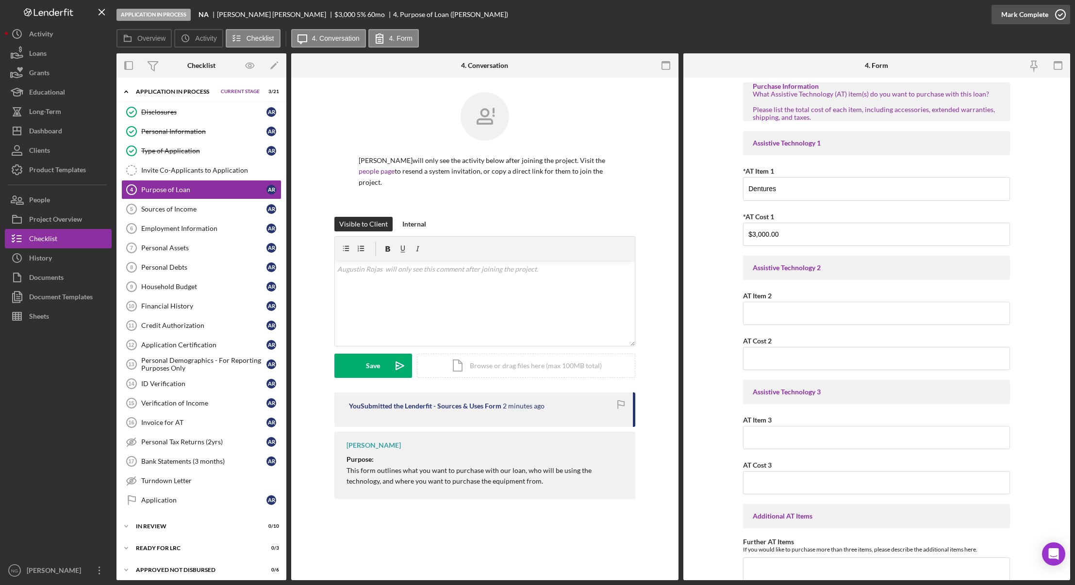
click at [1058, 11] on icon "button" at bounding box center [1061, 14] width 24 height 24
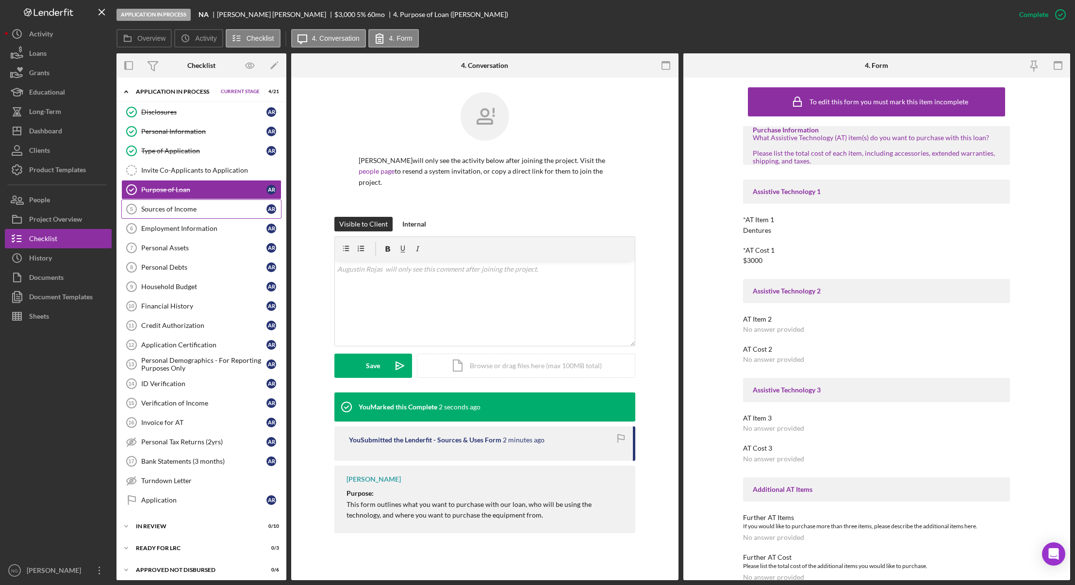
click at [173, 209] on div "Sources of Income" at bounding box center [203, 209] width 125 height 8
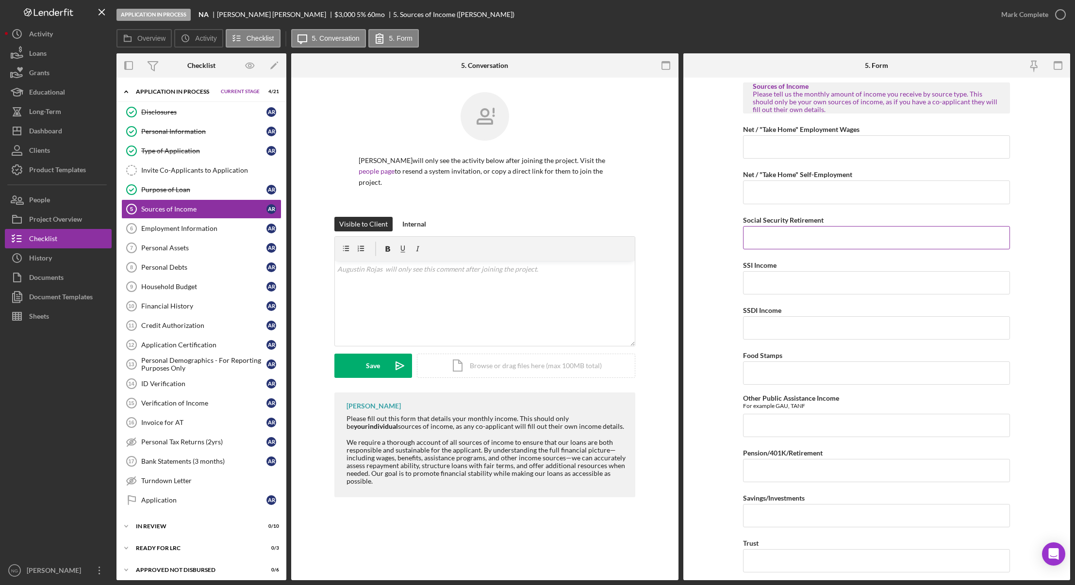
click at [772, 233] on input "Social Security Retirement" at bounding box center [876, 237] width 267 height 23
type input "$1,614.00"
click at [783, 177] on label "Net / "Take Home" Self-Employment" at bounding box center [797, 174] width 109 height 8
click at [783, 181] on input "Net / "Take Home" Self-Employment" at bounding box center [876, 192] width 267 height 23
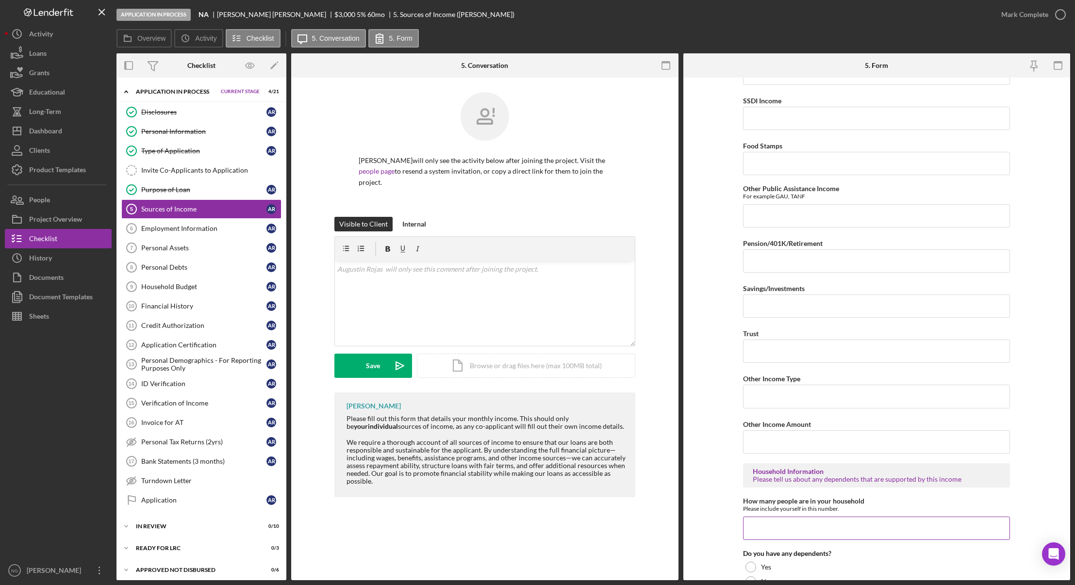
scroll to position [344, 0]
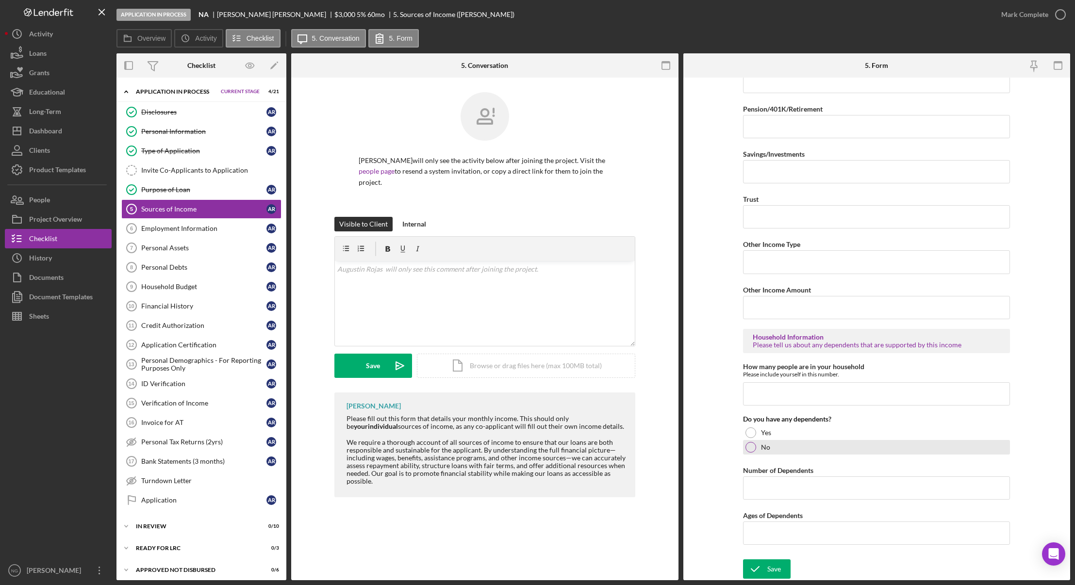
type input "$300.00"
click at [751, 449] on div at bounding box center [751, 447] width 11 height 11
click at [804, 393] on input "How many people are in your household" at bounding box center [876, 394] width 267 height 23
type input "1"
click at [772, 564] on div "Save" at bounding box center [775, 569] width 14 height 19
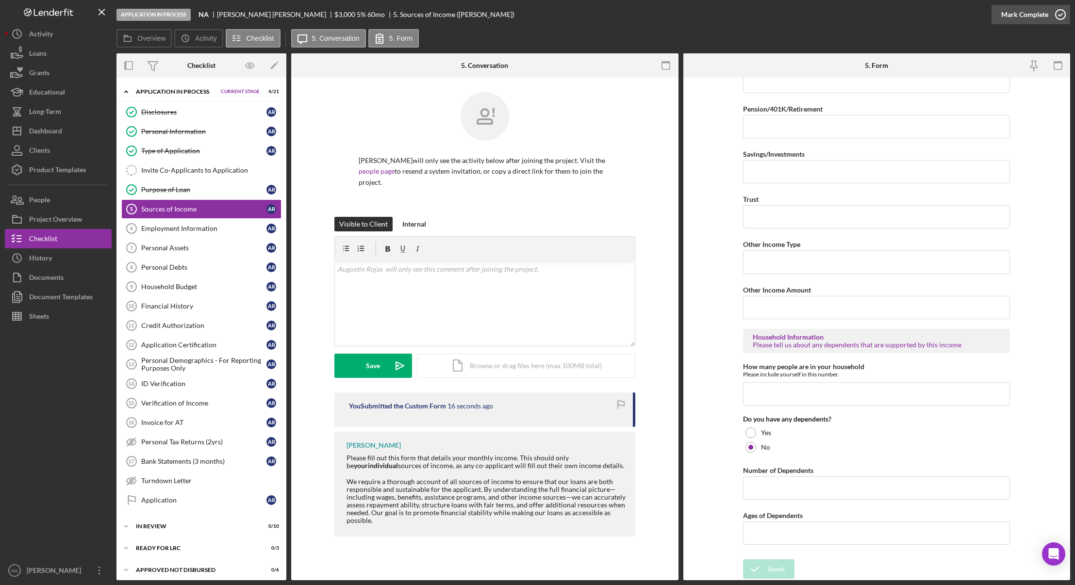
click at [1066, 17] on icon "button" at bounding box center [1061, 14] width 24 height 24
